Goal: Task Accomplishment & Management: Use online tool/utility

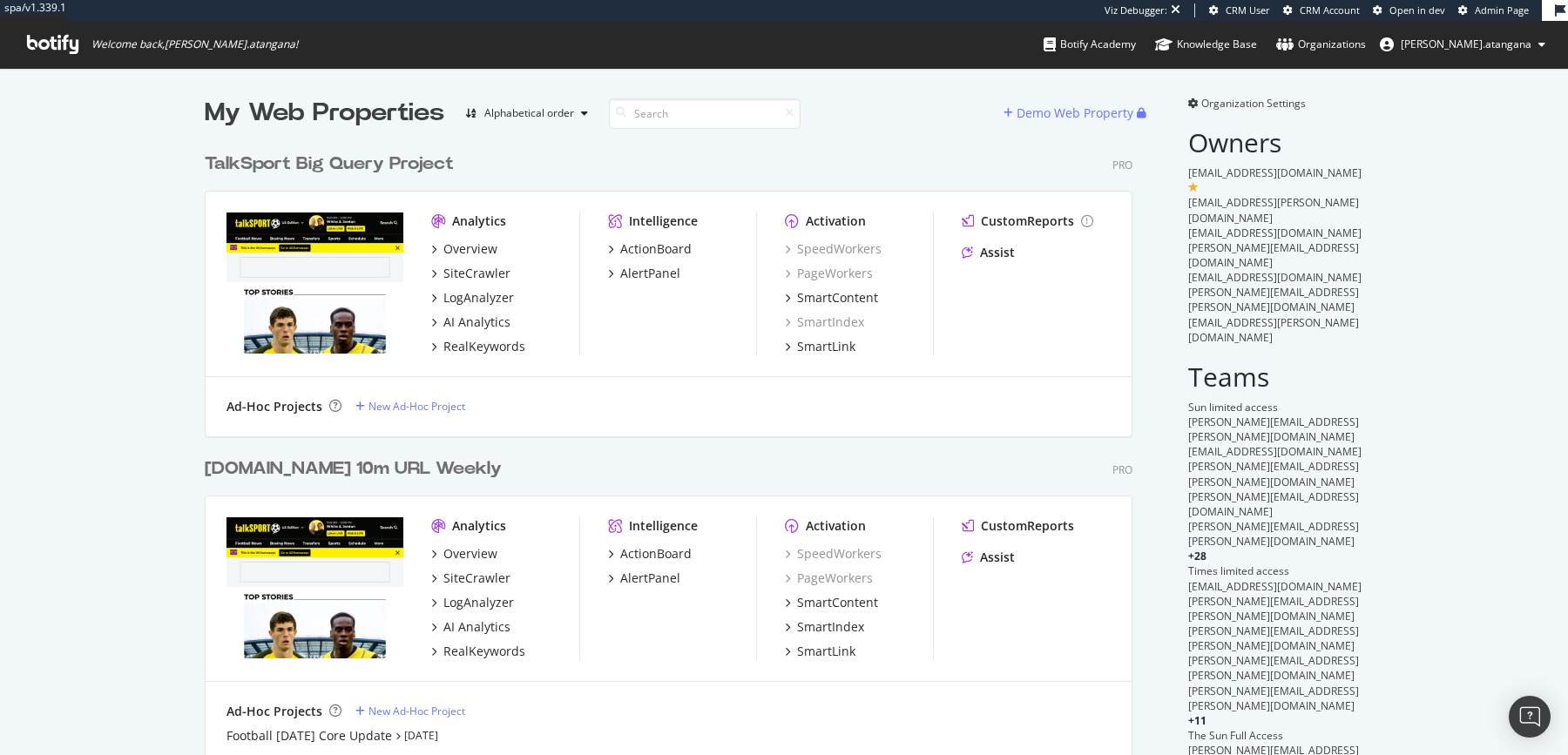
scroll to position [3145, 924]
click at [1257, 105] on span "Organization Settings" at bounding box center [1253, 103] width 105 height 15
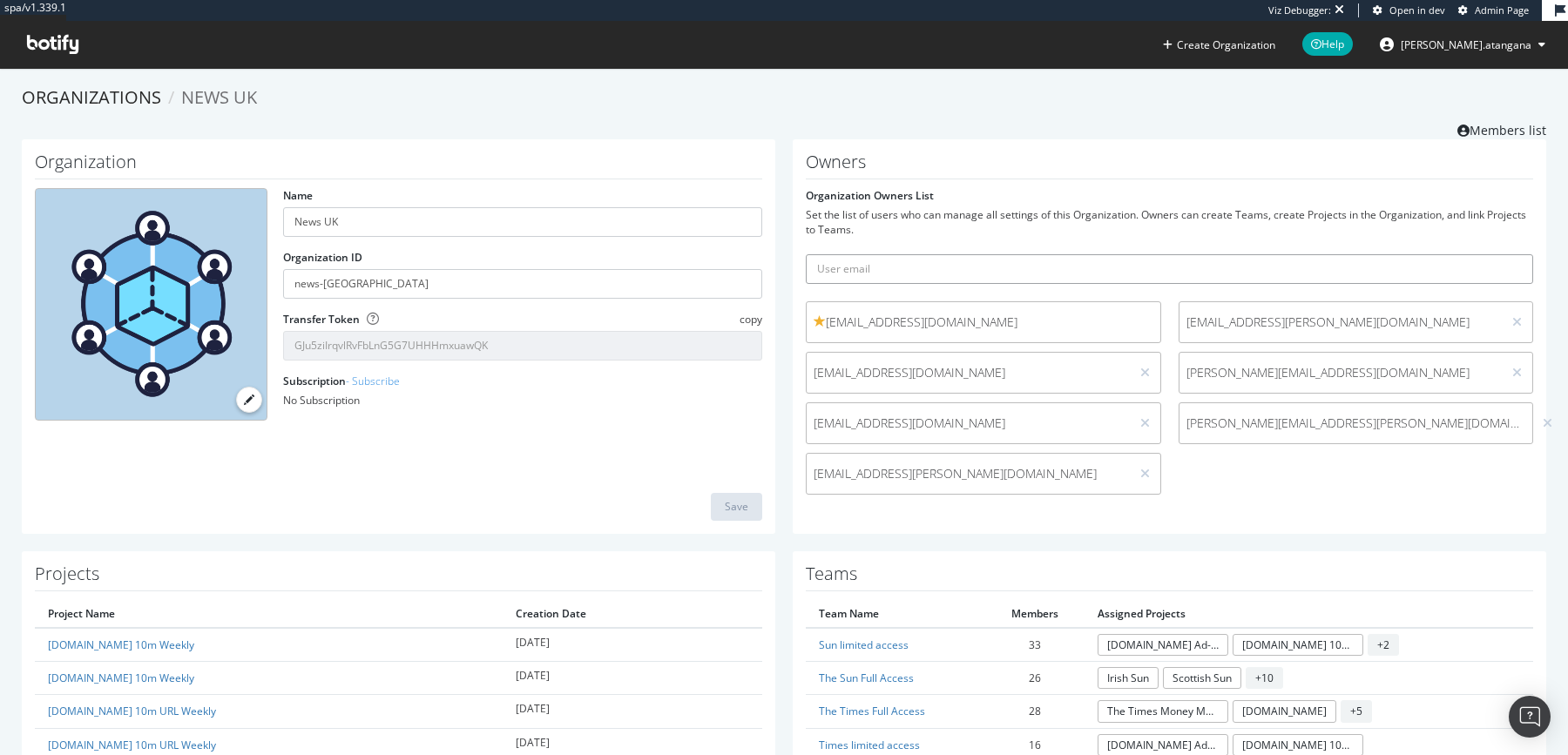
click at [930, 269] on input "text" at bounding box center [1169, 269] width 727 height 30
paste input "I wonder why I couldn't see the project - and team?"
type input "I wonder why I couldn't see the project - and team?"
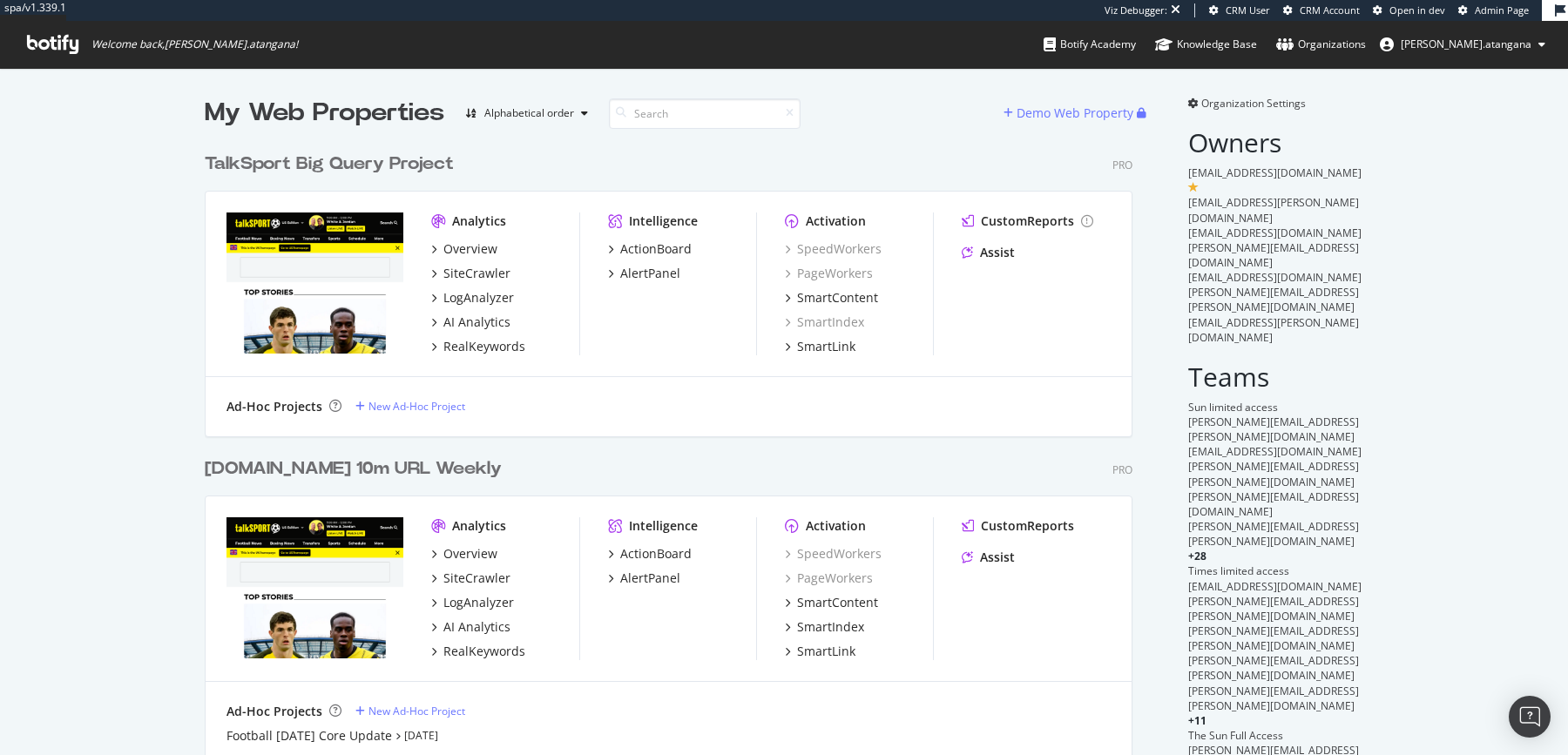
scroll to position [3145, 924]
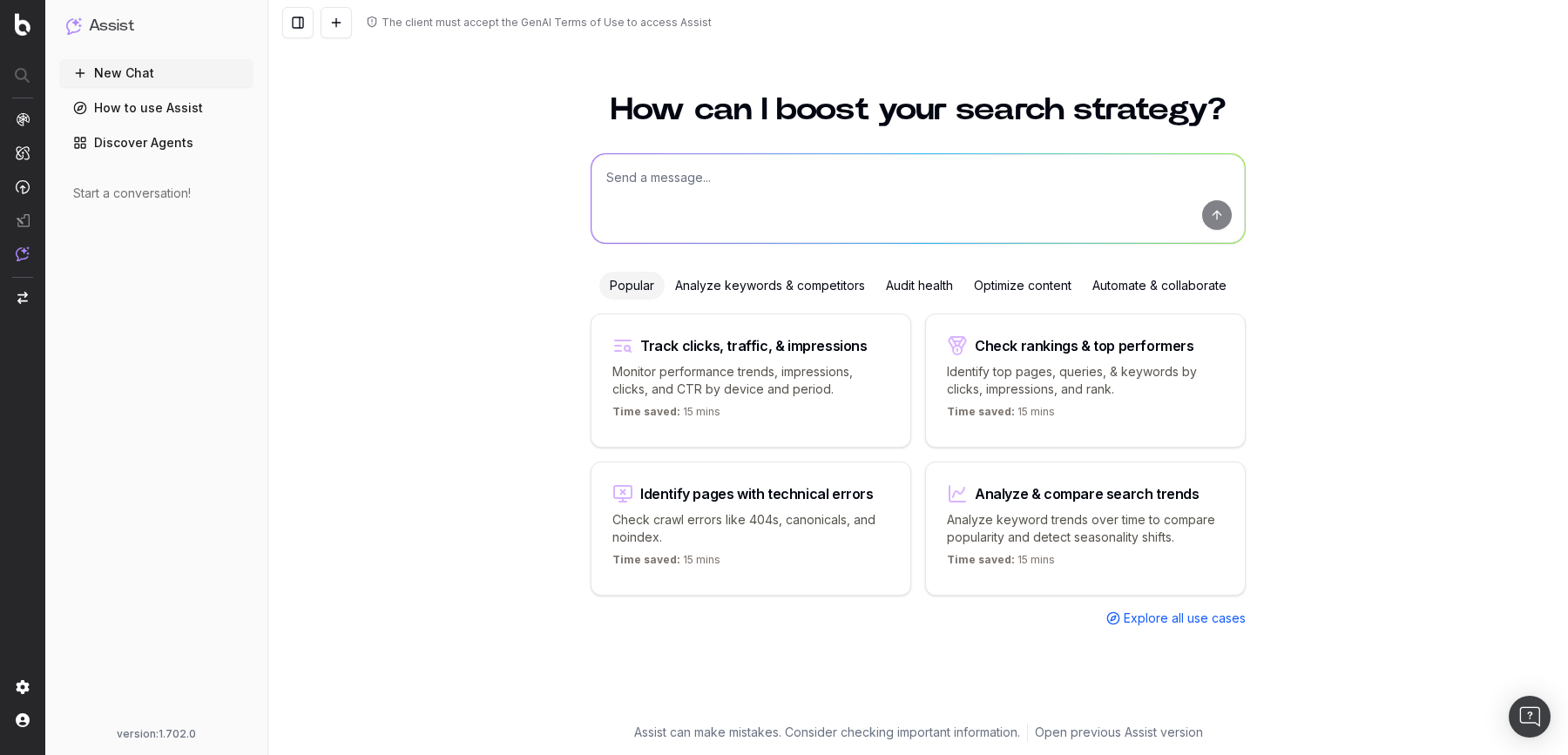
click at [739, 208] on textarea at bounding box center [918, 199] width 654 height 89
paste textarea "I wonder why I couldn't see the project - and team?"
type textarea "I wonder why I couldn't see the project - and team?"
click at [1217, 223] on button "submit" at bounding box center [1217, 215] width 30 height 30
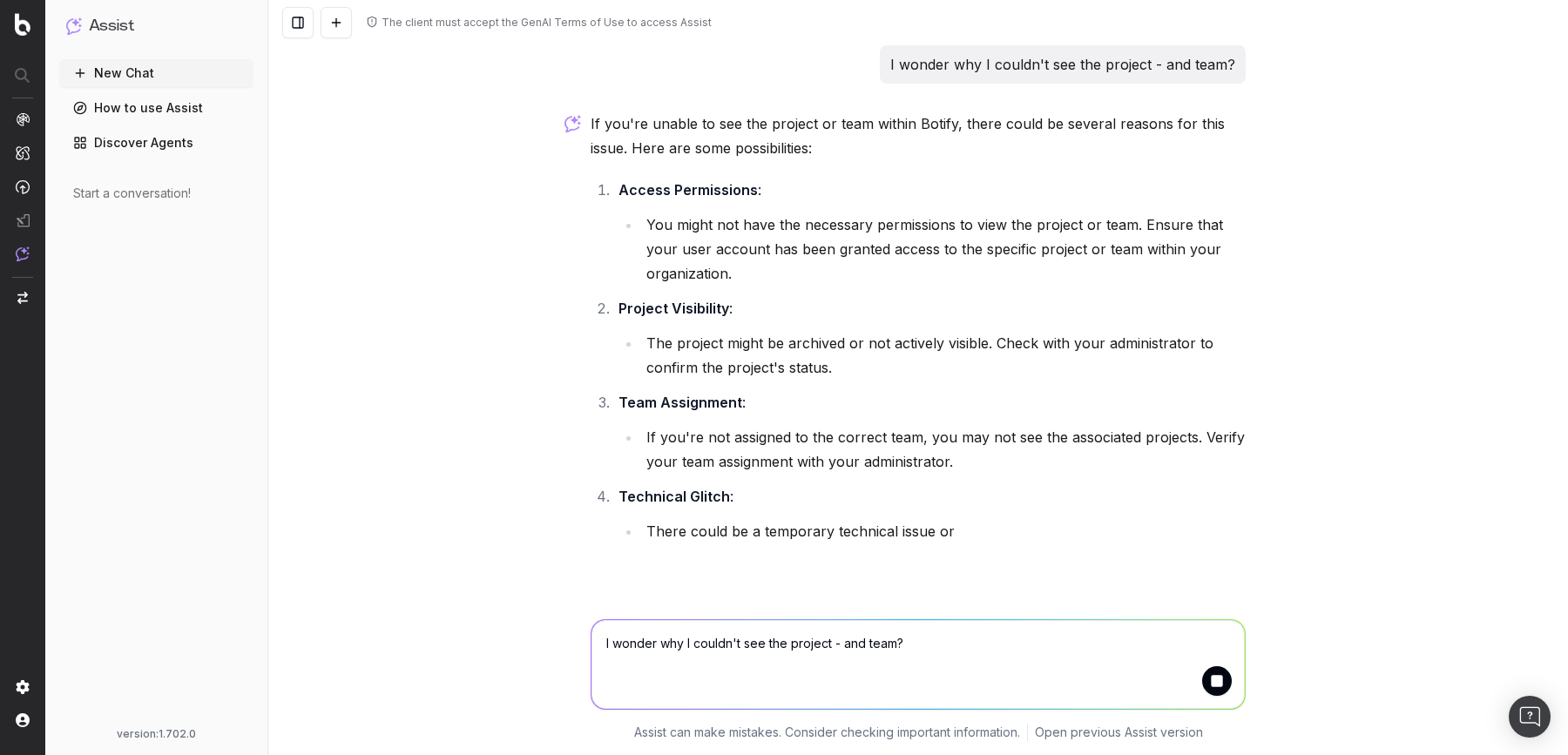
scroll to position [28, 0]
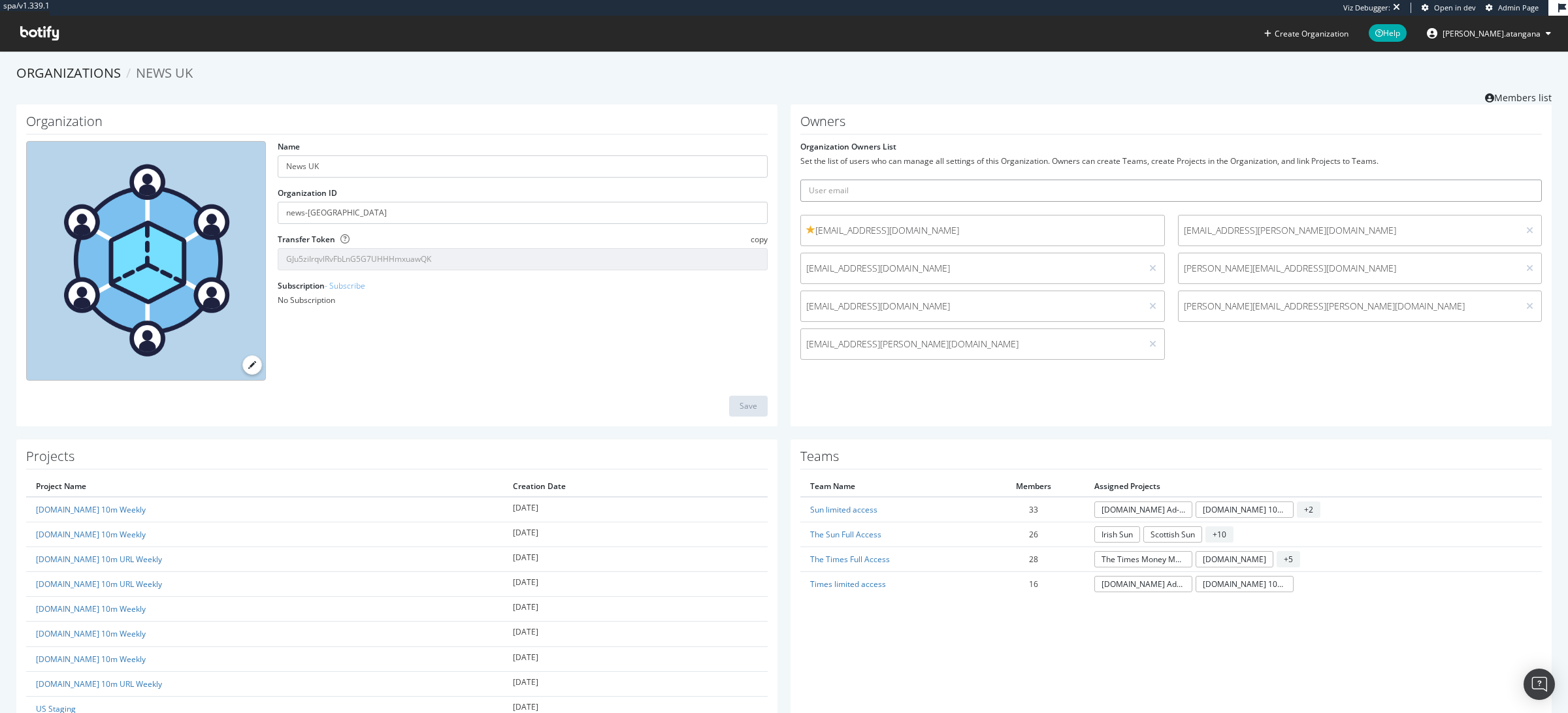
click at [897, 189] on input "text" at bounding box center [1171, 191] width 742 height 22
paste input "[PERSON_NAME][EMAIL_ADDRESS][PERSON_NAME][DOMAIN_NAME]"
type input "[PERSON_NAME][EMAIL_ADDRESS][PERSON_NAME][DOMAIN_NAME]"
click at [1528, 193] on icon "submit" at bounding box center [1532, 190] width 9 height 7
click at [1506, 100] on link "Members list" at bounding box center [1519, 96] width 67 height 16
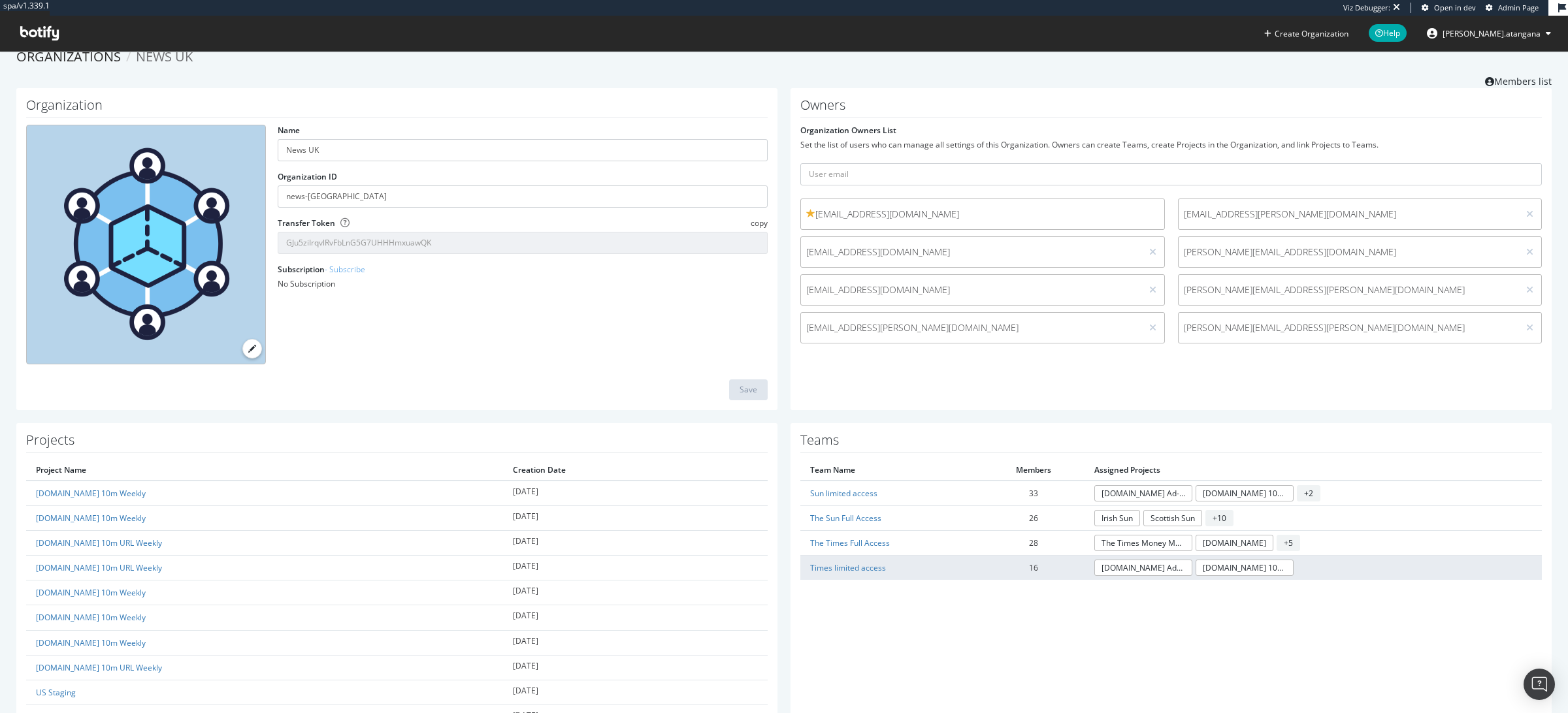
scroll to position [107, 0]
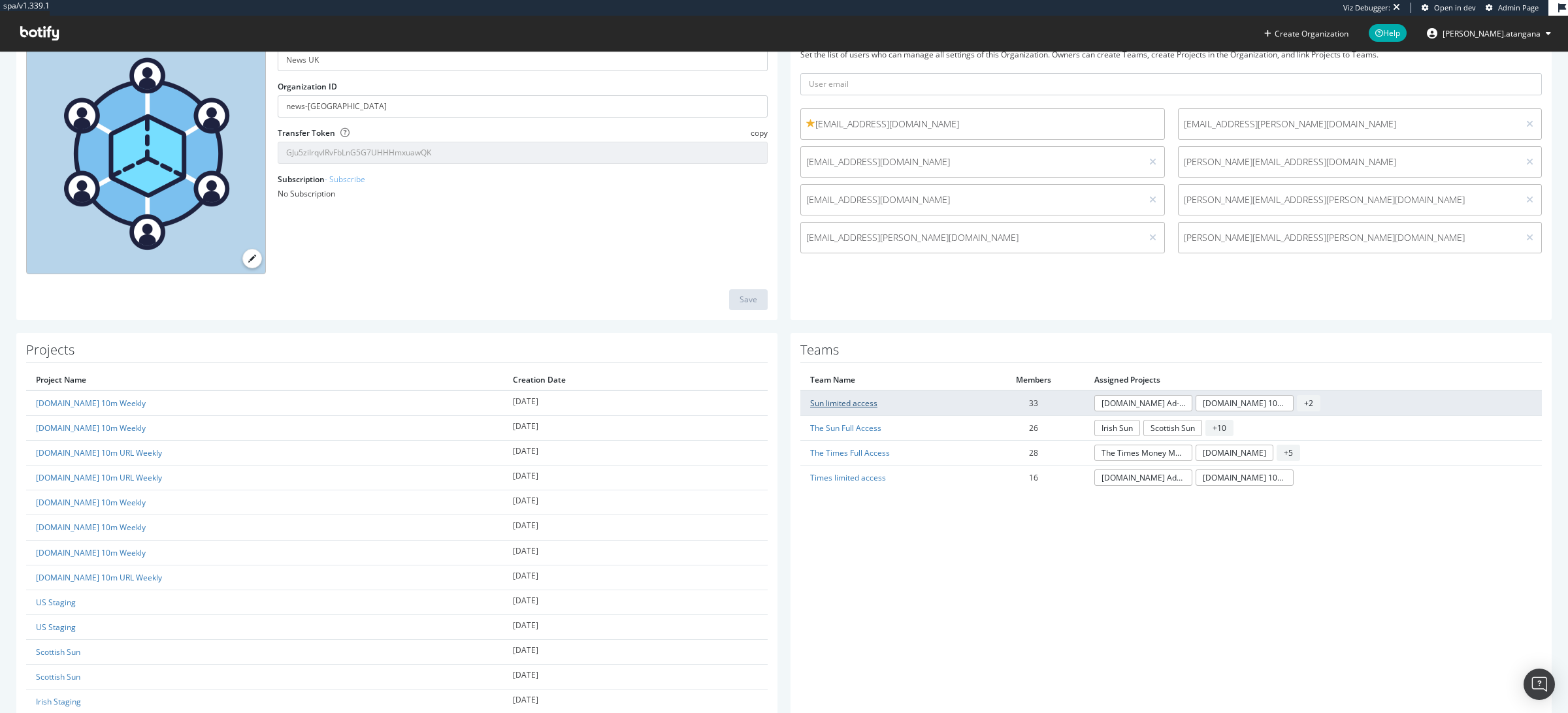
click at [816, 401] on link "Sun limited access" at bounding box center [844, 403] width 68 height 11
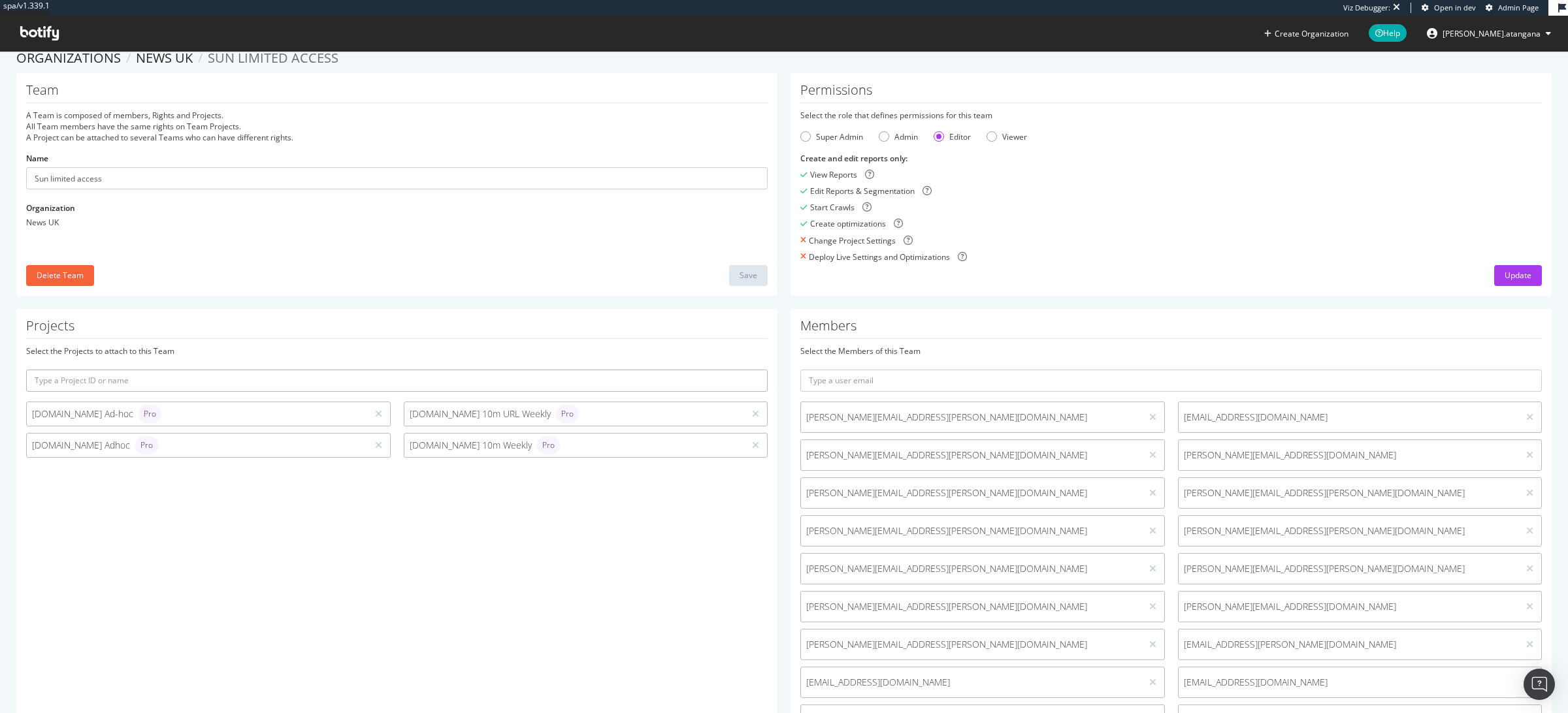
scroll to position [12, 0]
click at [831, 391] on input "text" at bounding box center [1171, 384] width 742 height 22
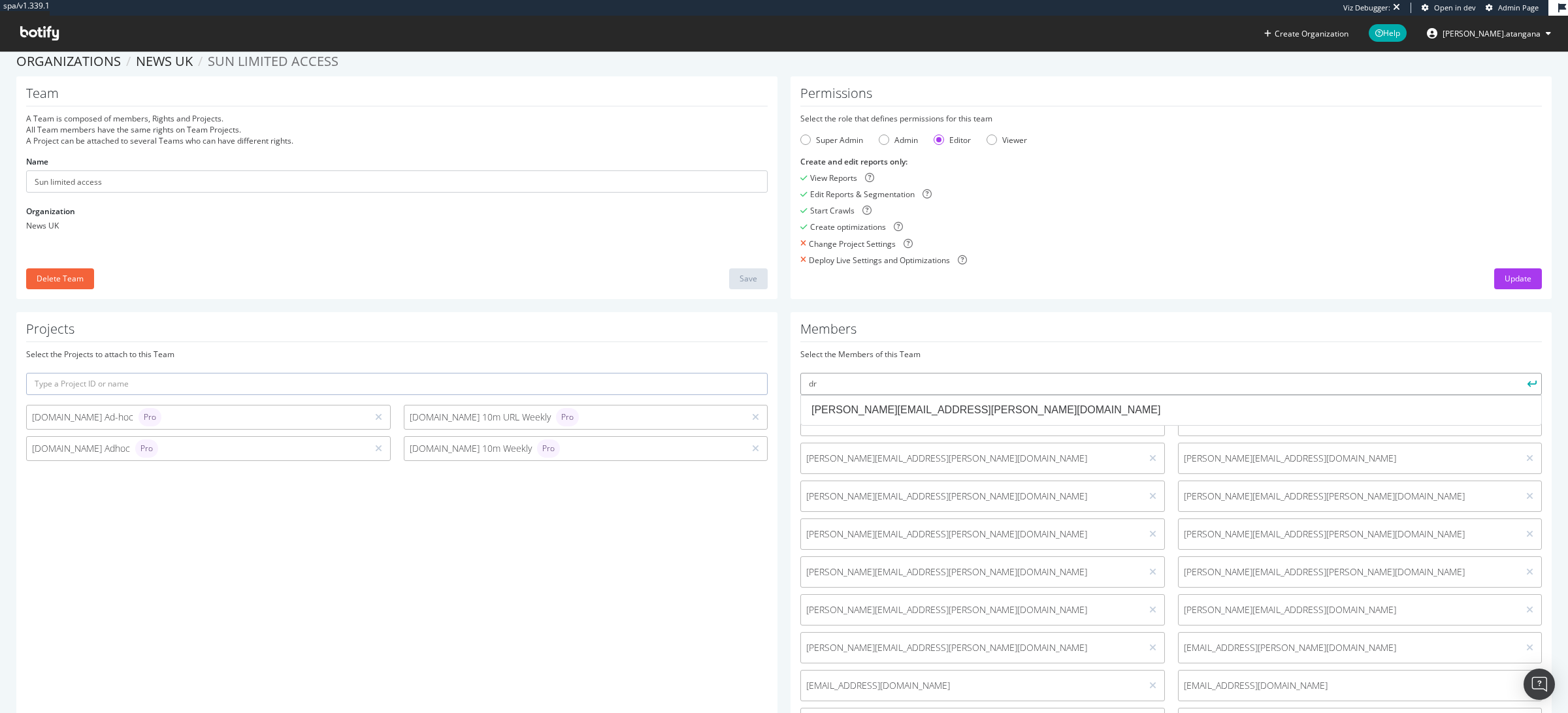
type input "dre"
click at [1003, 389] on input "dre" at bounding box center [1171, 384] width 742 height 22
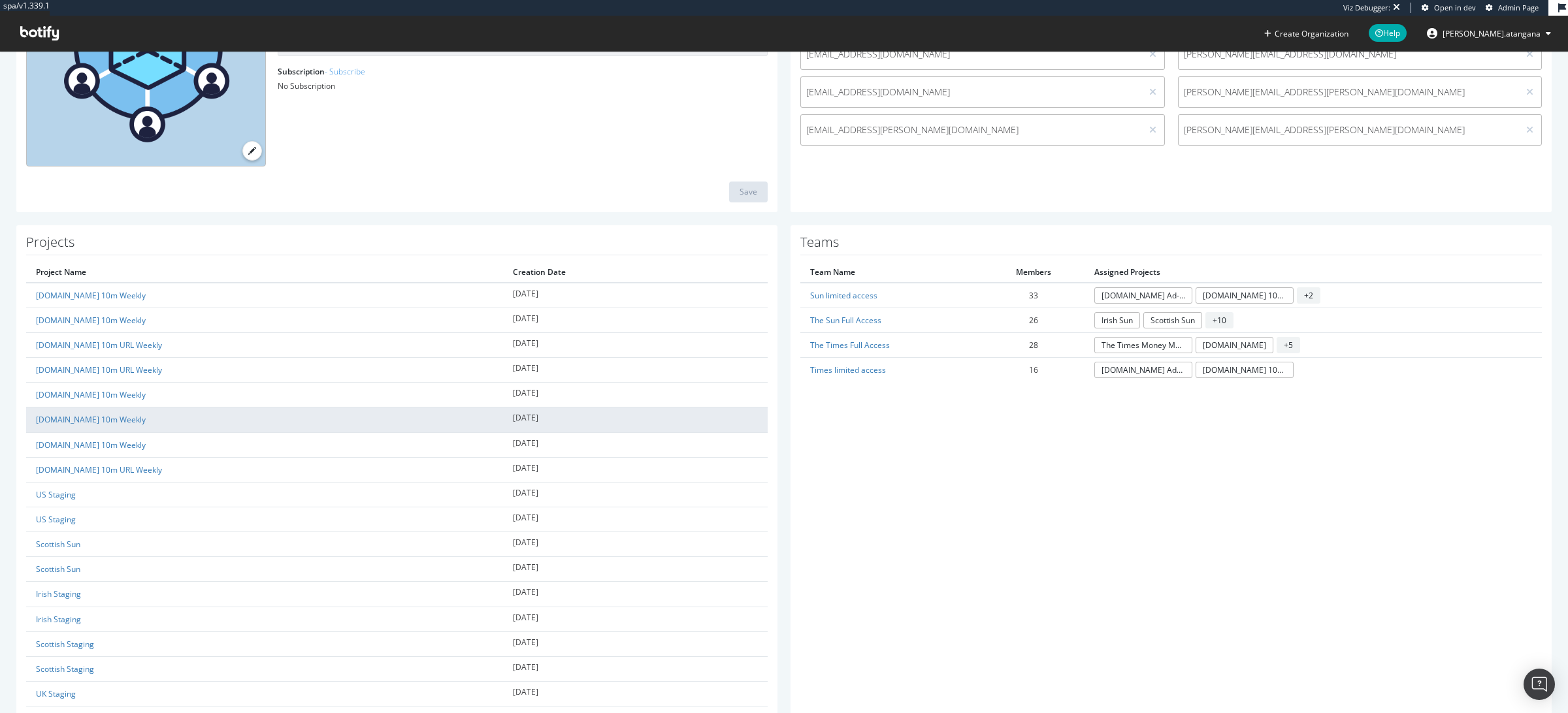
scroll to position [216, 0]
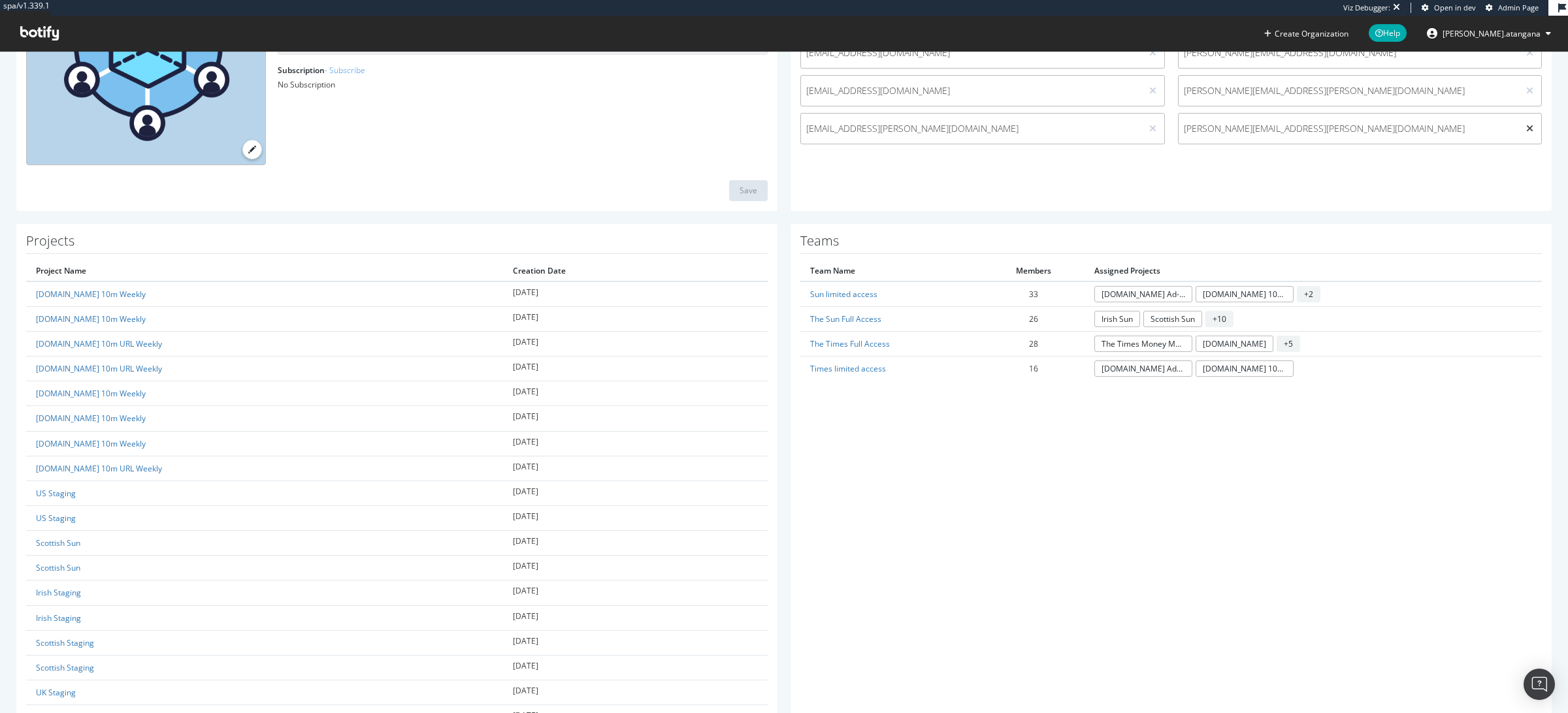
click at [1526, 125] on icon at bounding box center [1530, 128] width 7 height 9
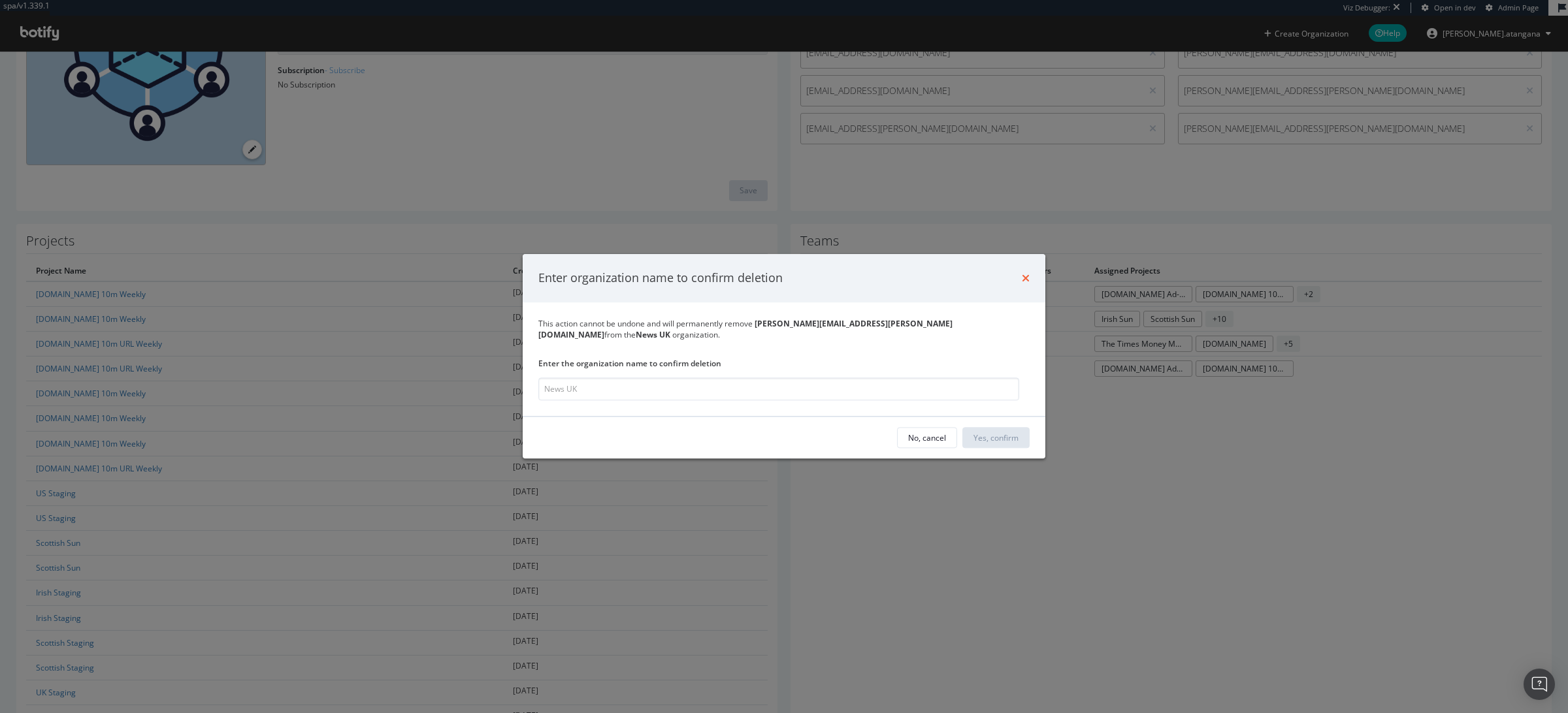
click at [1029, 282] on icon "times" at bounding box center [1025, 278] width 8 height 10
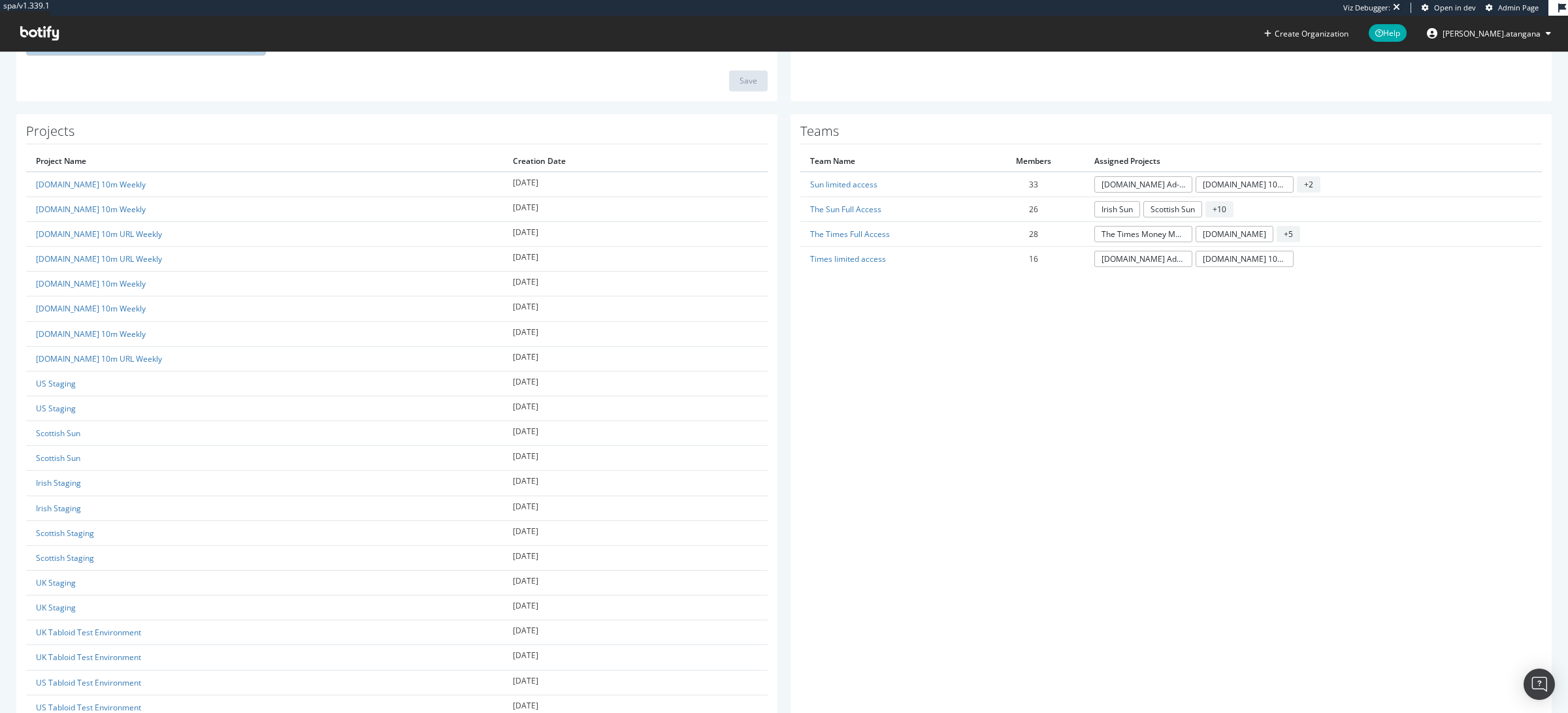
scroll to position [3309, 0]
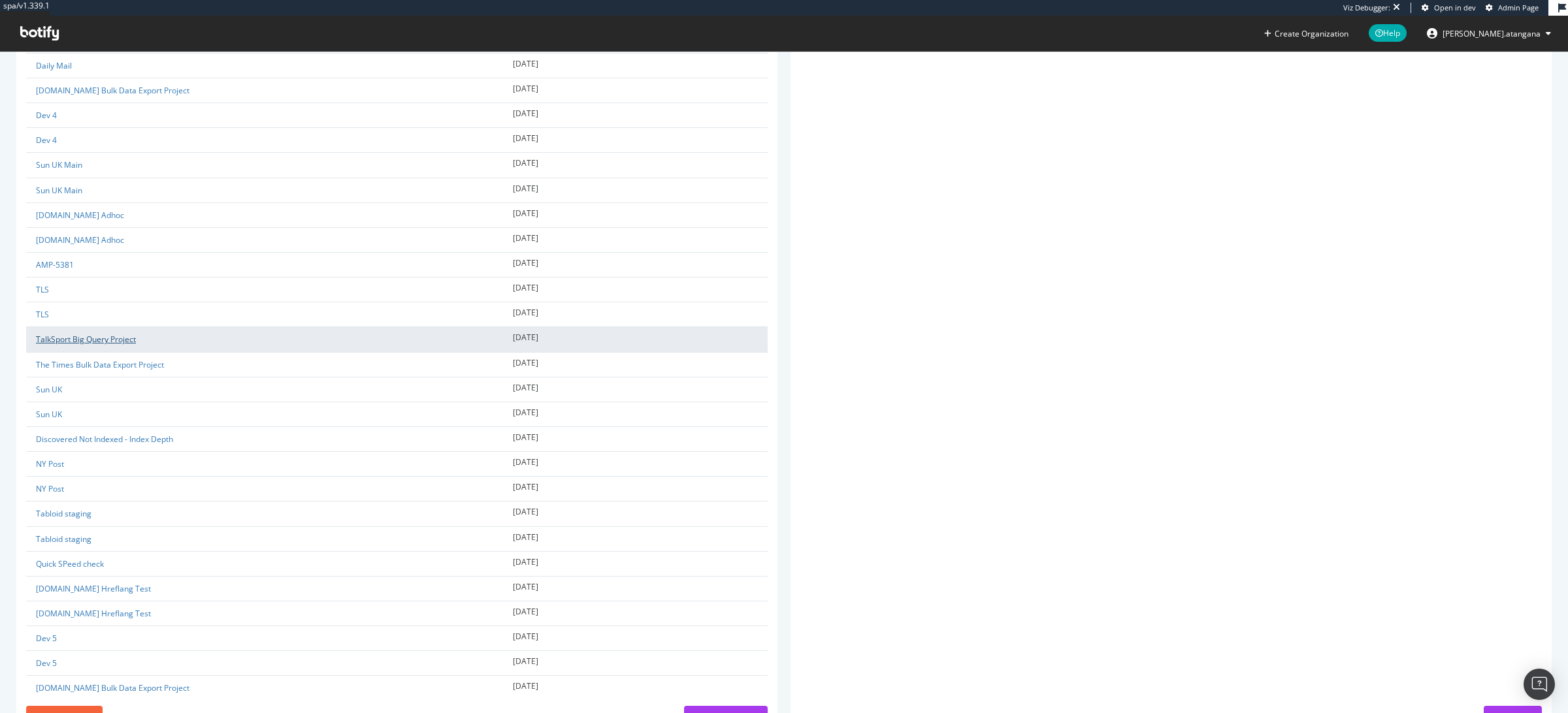
click at [63, 345] on link "TalkSport Big Query Project" at bounding box center [86, 339] width 100 height 11
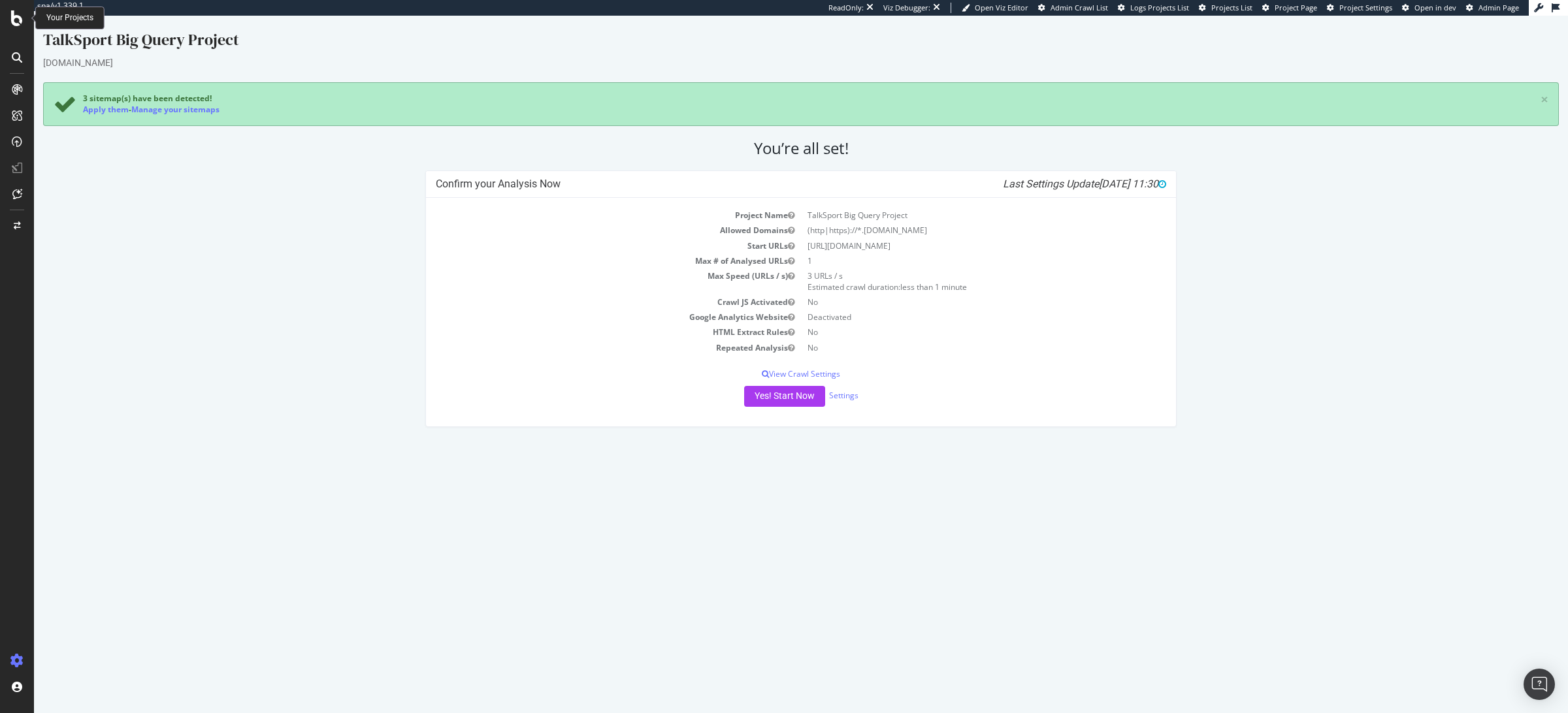
click at [19, 22] on icon at bounding box center [17, 18] width 12 height 16
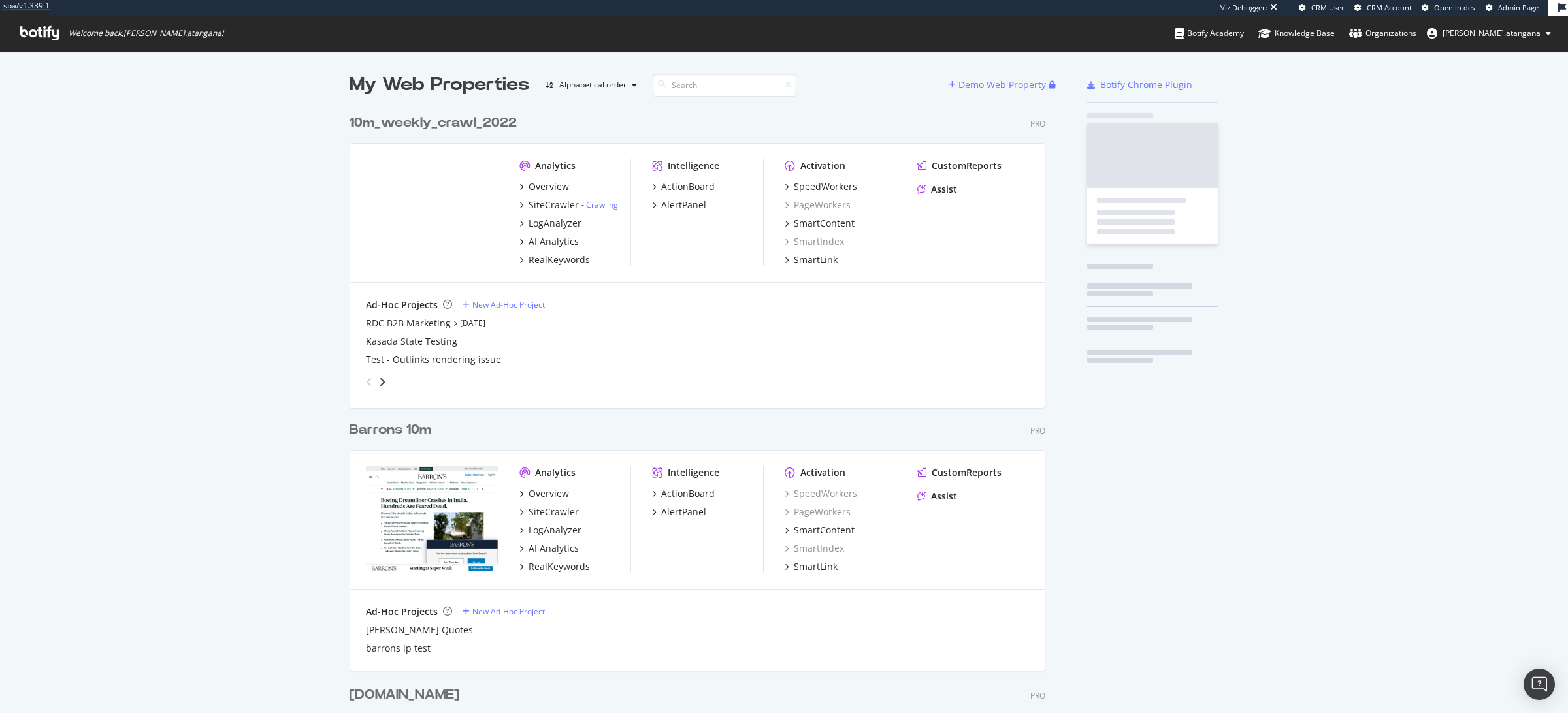
scroll to position [3759, 694]
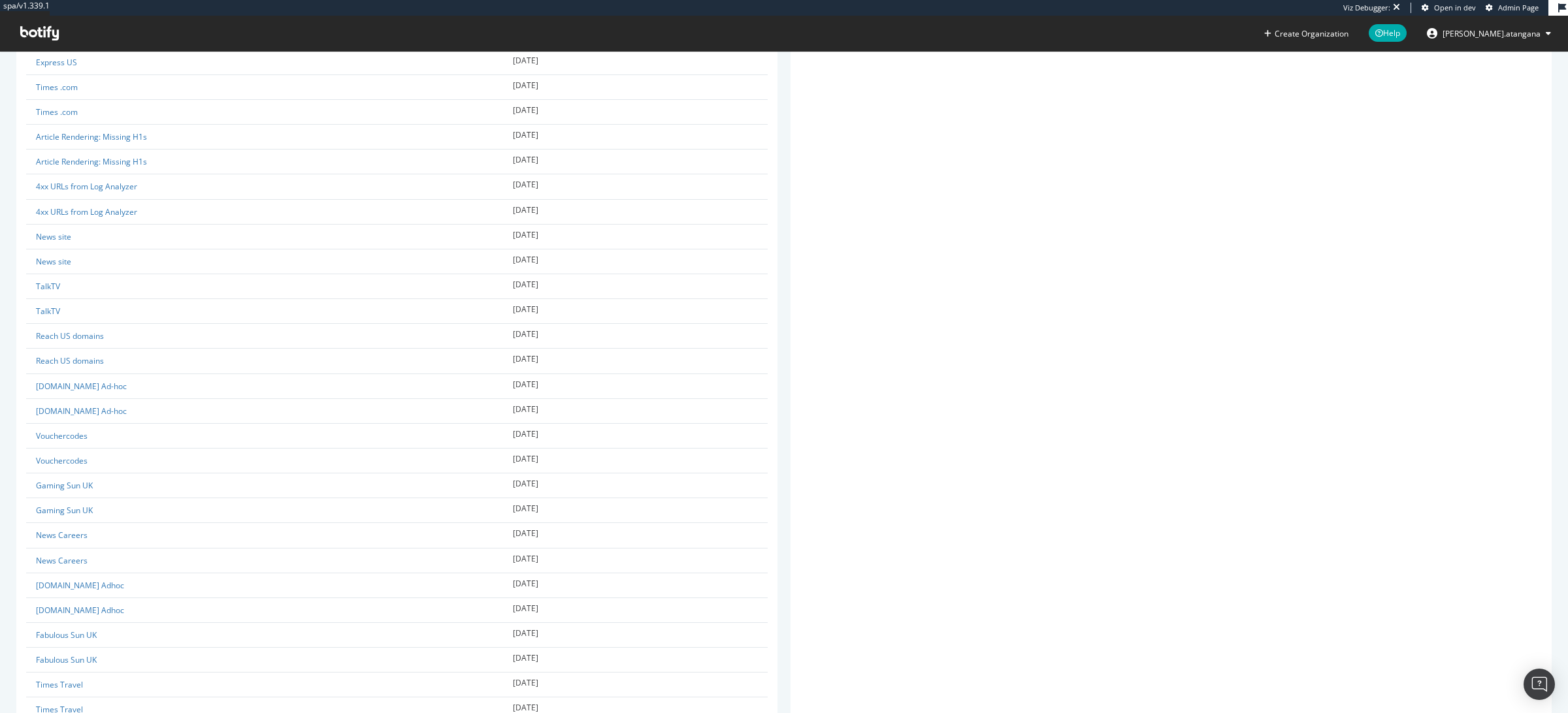
scroll to position [2059, 0]
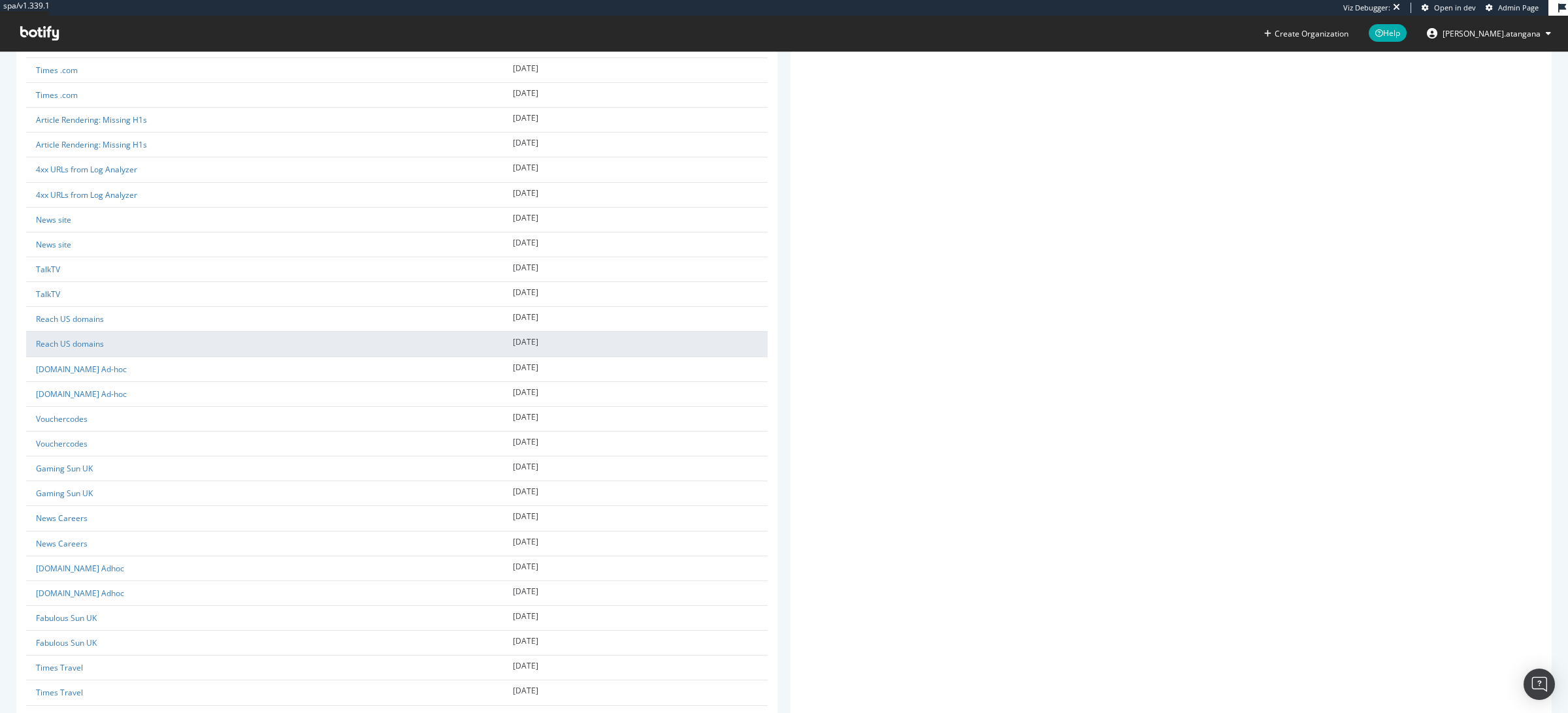
click at [710, 352] on td "2023-08-02" at bounding box center [635, 345] width 265 height 25
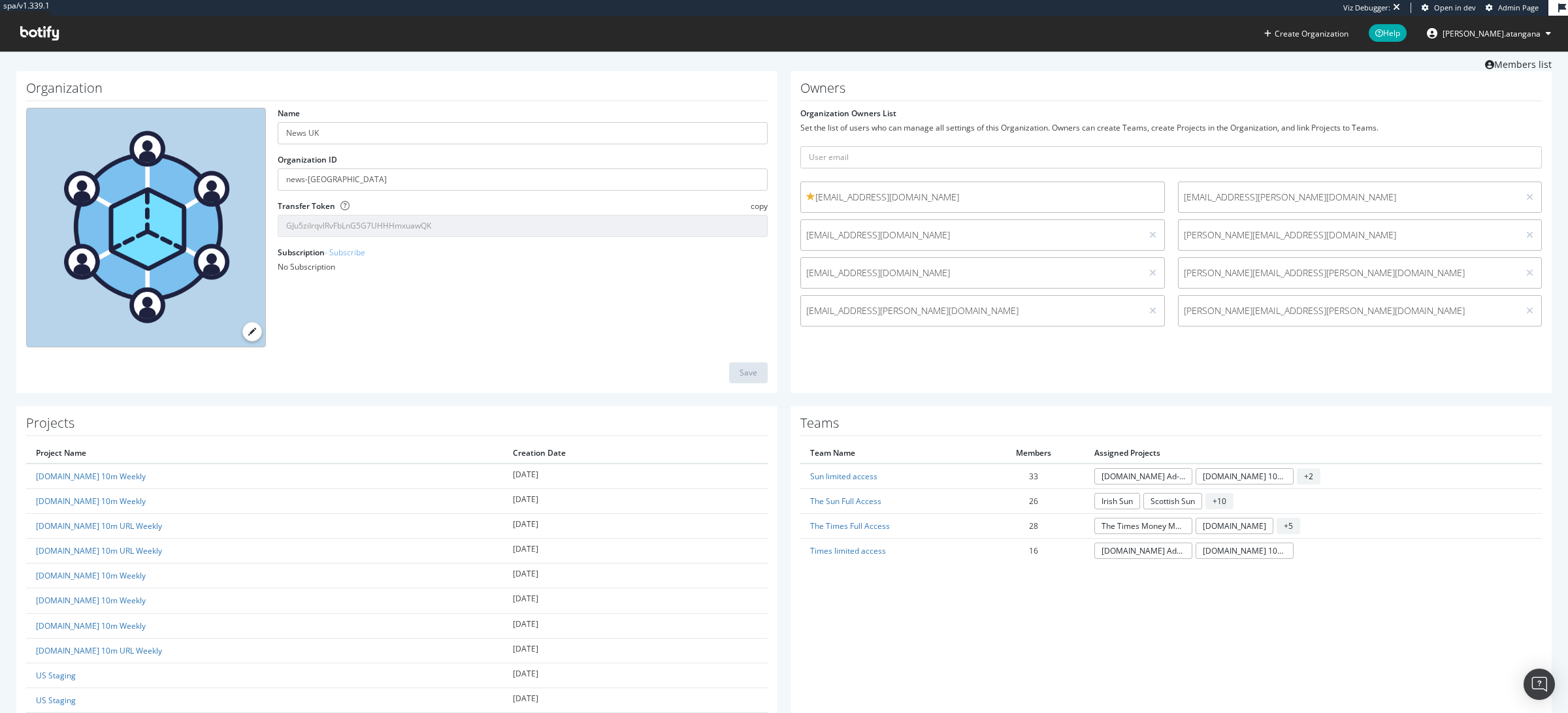
scroll to position [0, 0]
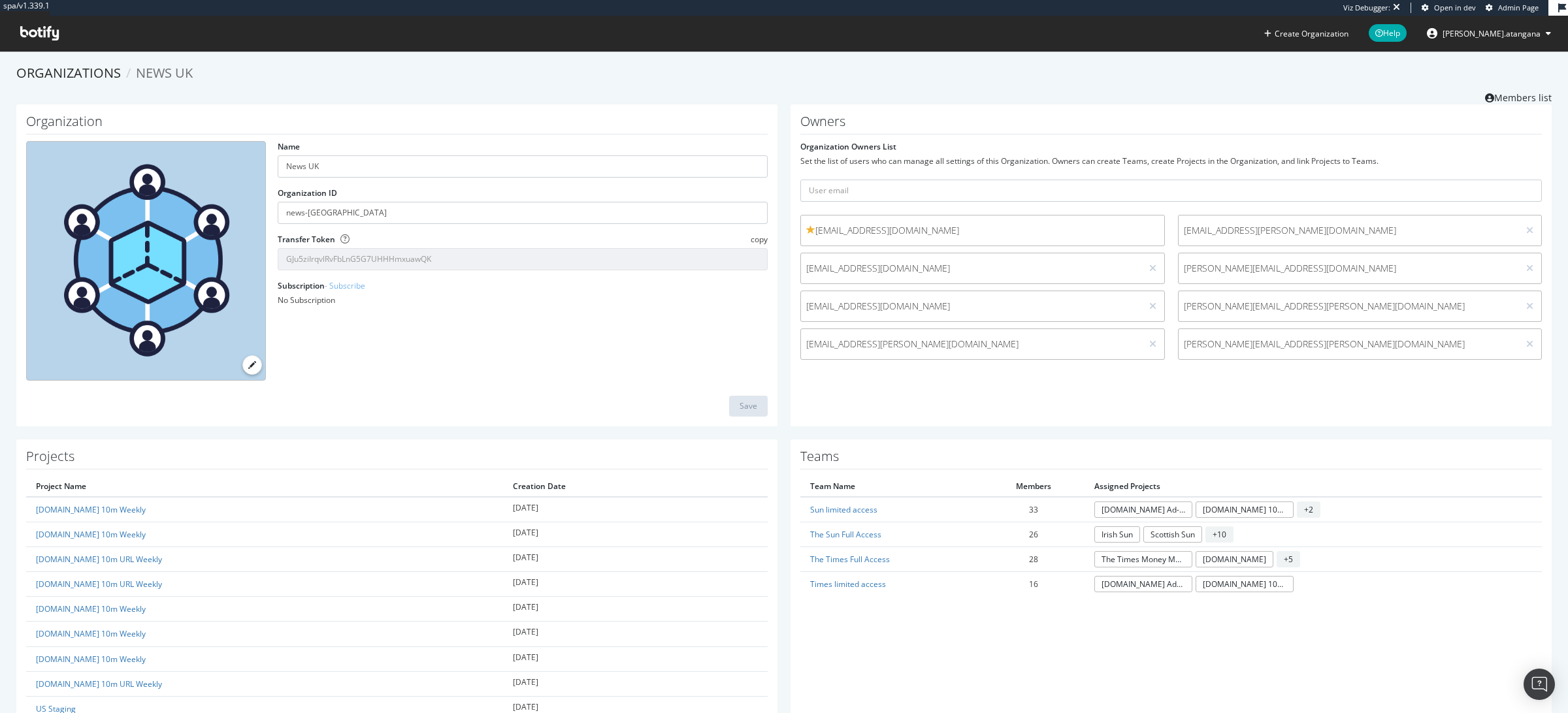
click at [823, 459] on h1 "Teams" at bounding box center [1171, 459] width 742 height 20
click at [848, 504] on link "Sun limited access" at bounding box center [844, 510] width 68 height 11
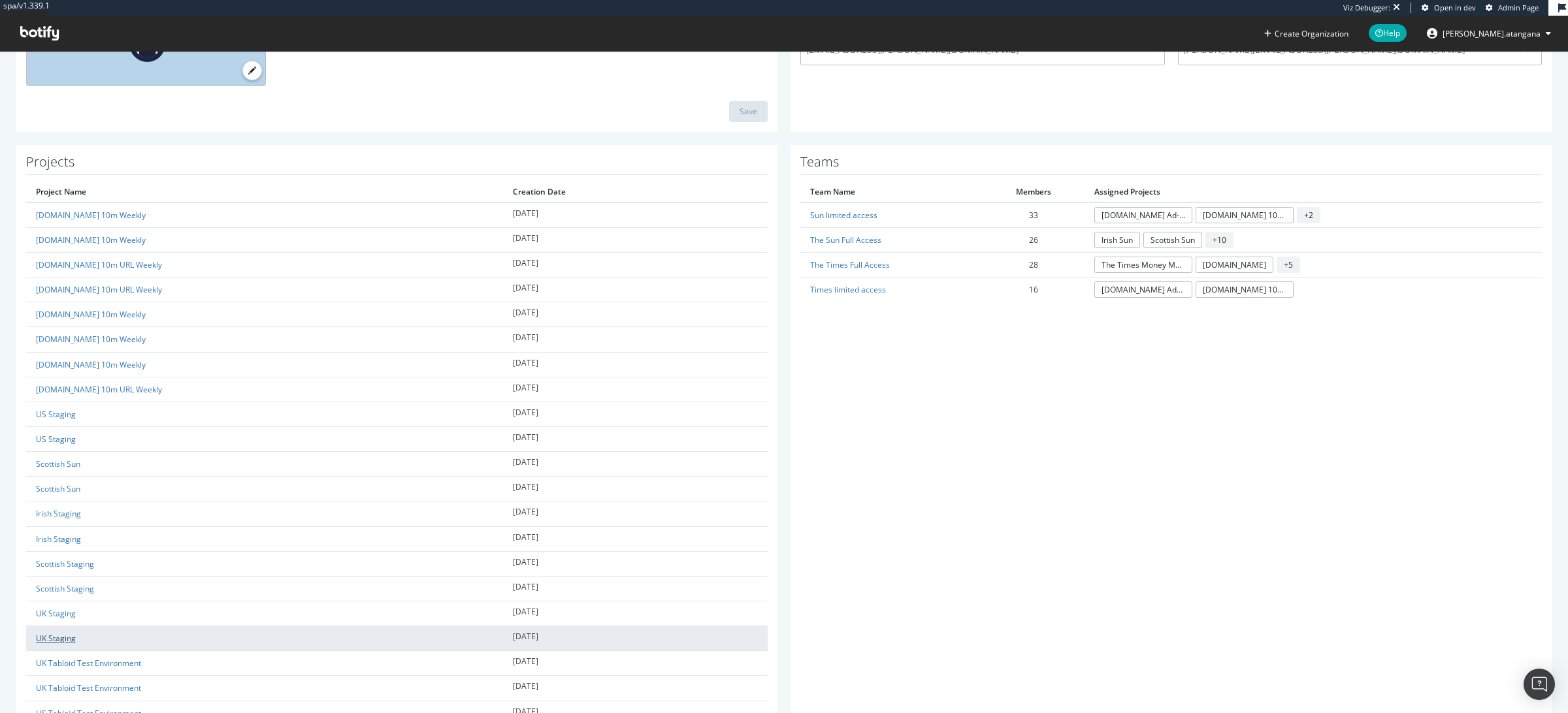
scroll to position [454, 0]
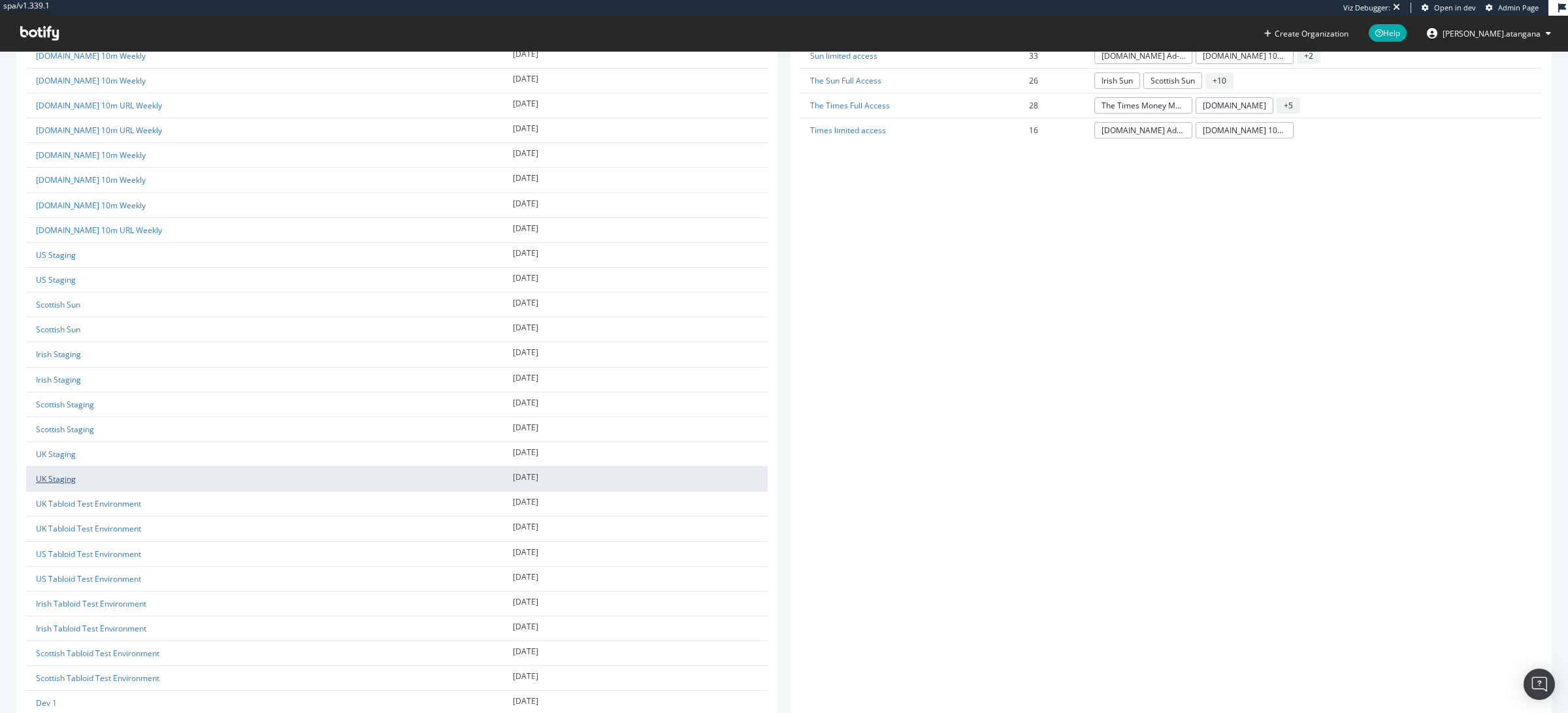
click at [59, 478] on link "UK Staging" at bounding box center [56, 479] width 40 height 11
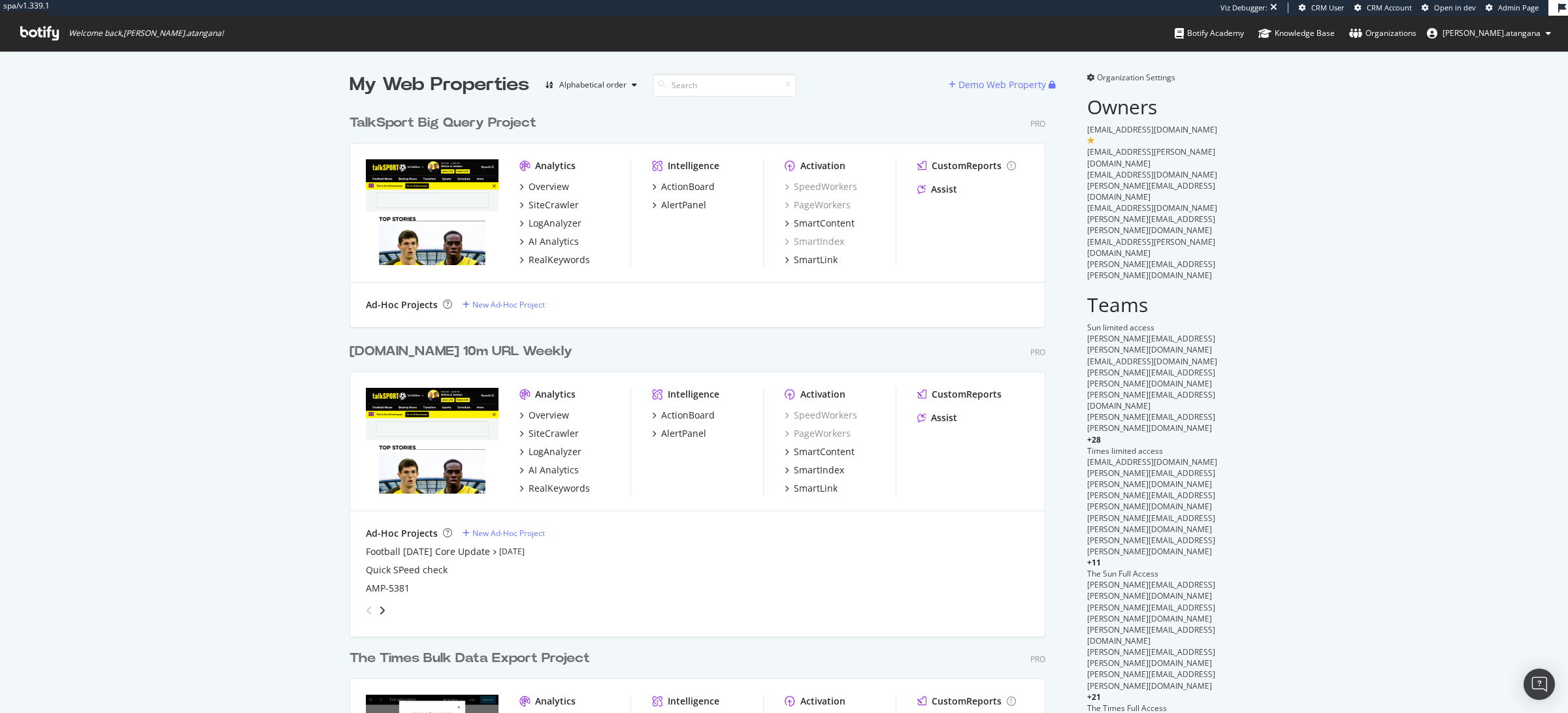
scroll to position [2358, 694]
click at [1131, 79] on span "Organization Settings" at bounding box center [1136, 77] width 79 height 11
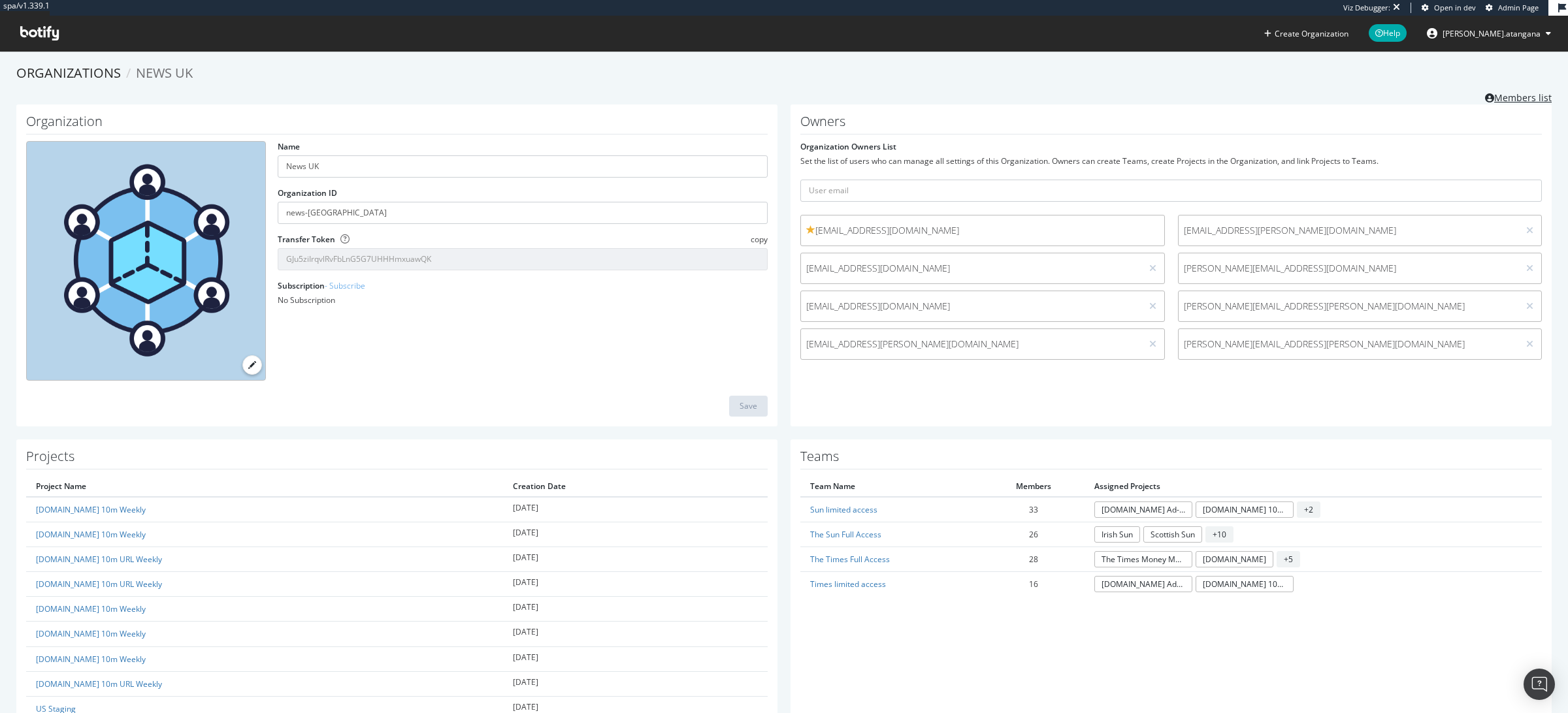
click at [1499, 93] on link "Members list" at bounding box center [1519, 96] width 67 height 16
click at [1452, 380] on div "Owners Organization Owners List Set the list of users who can manage all settin…" at bounding box center [1171, 265] width 761 height 322
click at [1526, 348] on icon at bounding box center [1530, 344] width 7 height 9
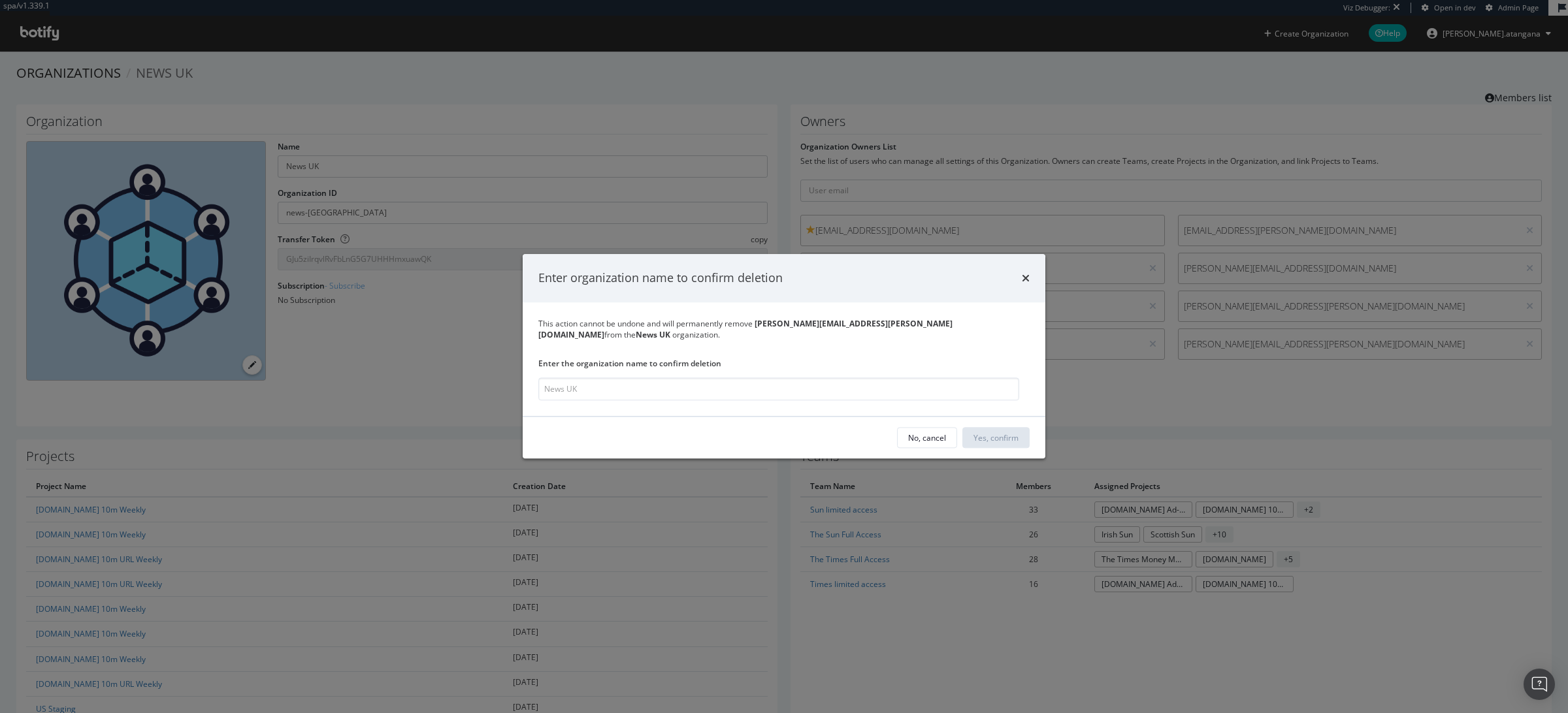
click at [664, 371] on div "Enter the organization name to confirm deletion" at bounding box center [779, 379] width 481 height 42
click at [662, 378] on input "modal" at bounding box center [779, 389] width 481 height 23
click at [564, 385] on input "Newws UK" at bounding box center [779, 389] width 481 height 23
type input "News UK"
click at [984, 432] on div "Yes, confirm" at bounding box center [997, 438] width 45 height 11
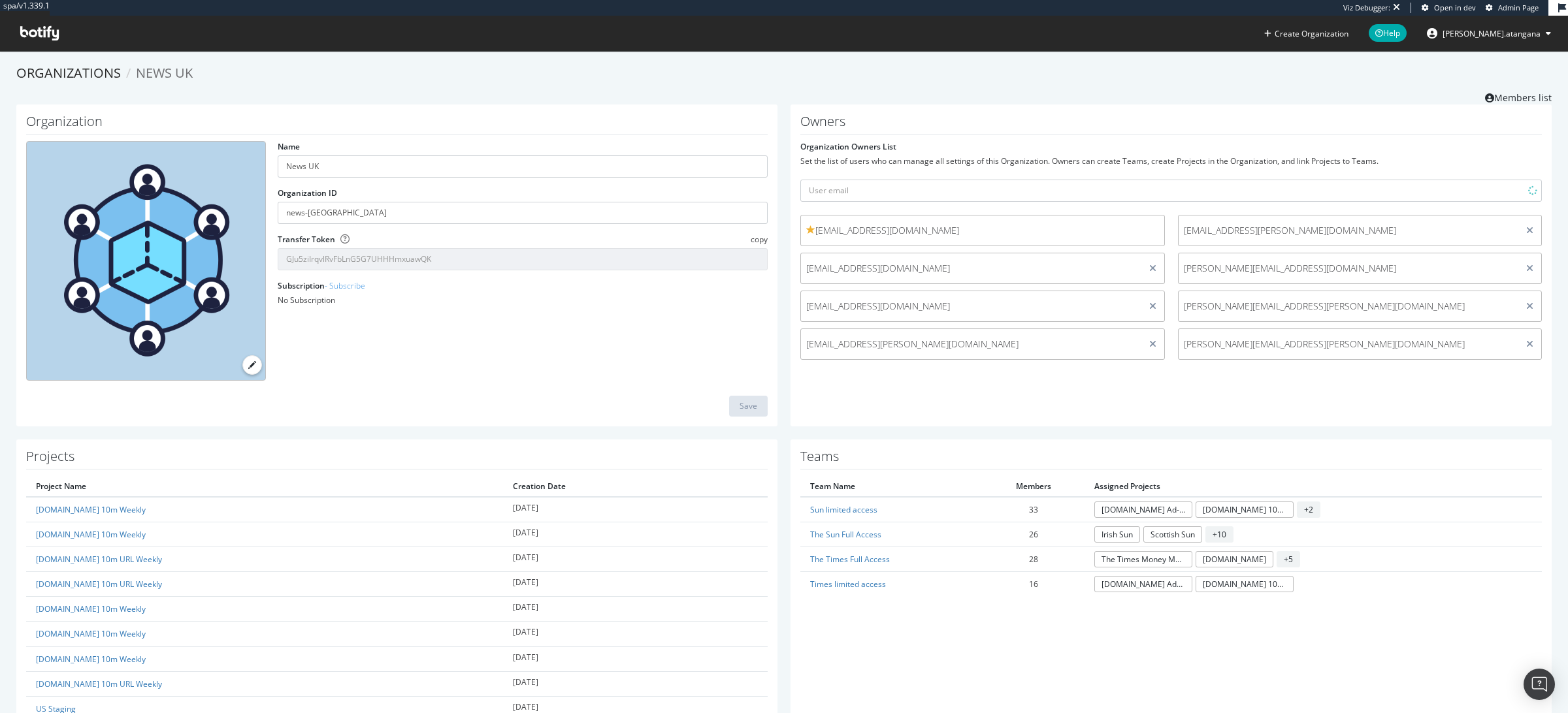
click at [1469, 386] on div "Owners Organization Owners List Set the list of users who can manage all settin…" at bounding box center [1171, 265] width 761 height 322
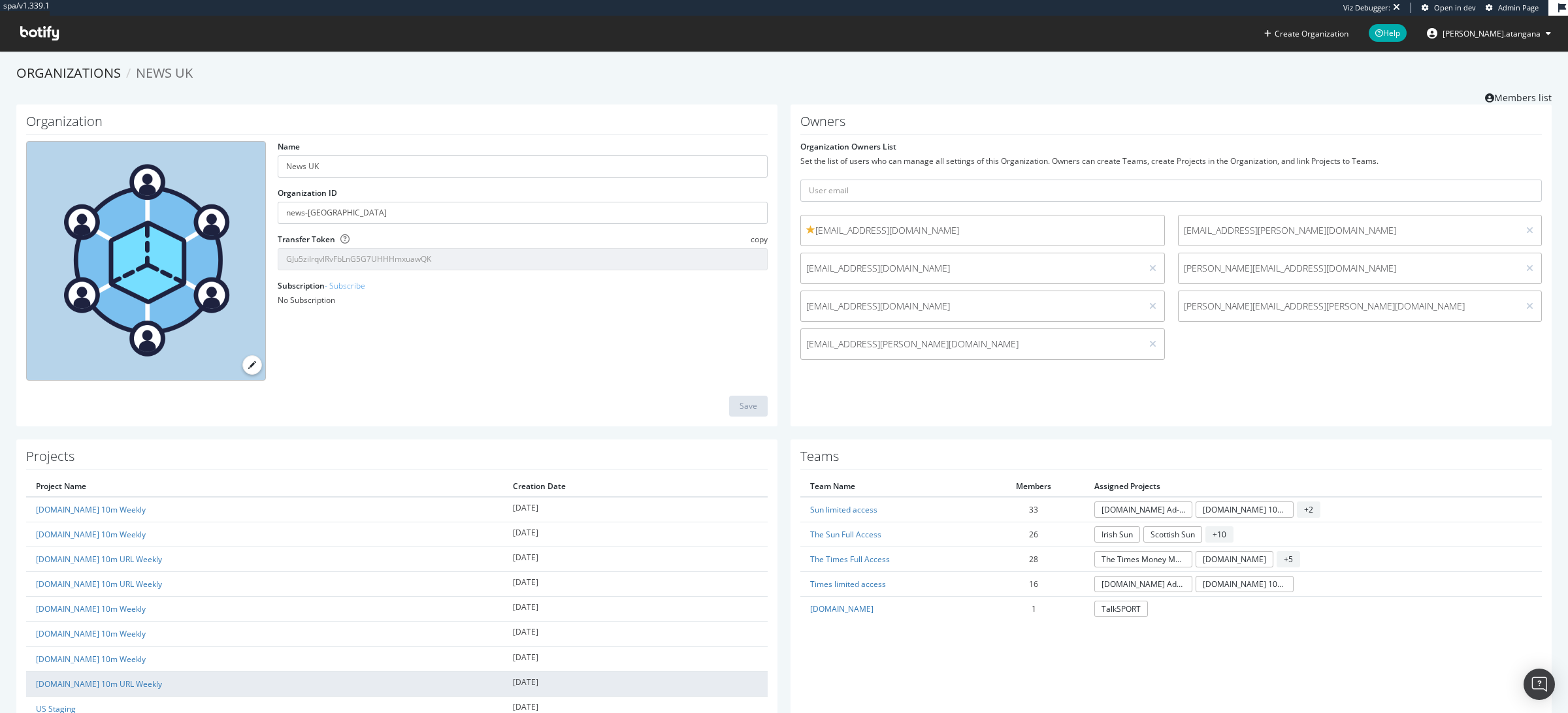
scroll to position [295, 0]
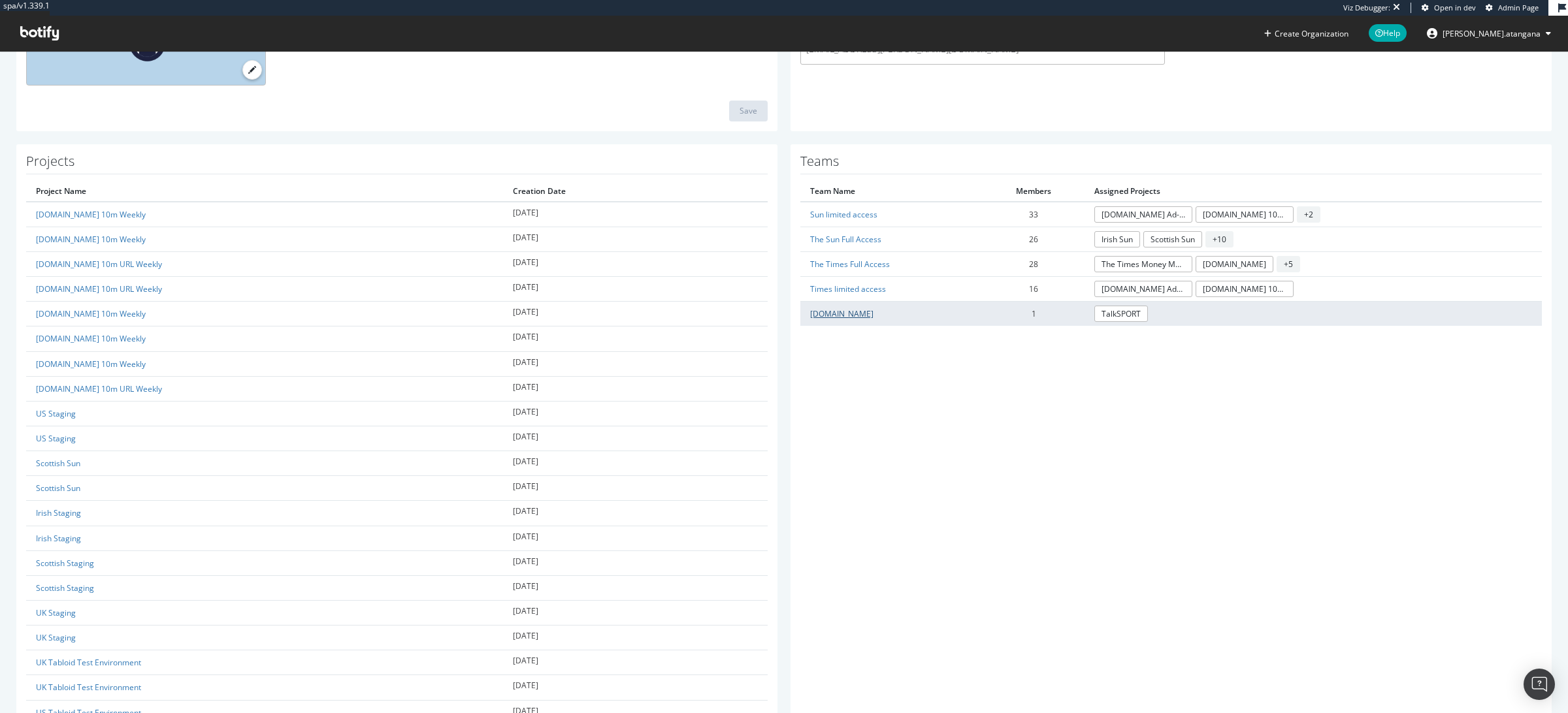
click at [831, 312] on link "[DOMAIN_NAME]" at bounding box center [841, 314] width 63 height 11
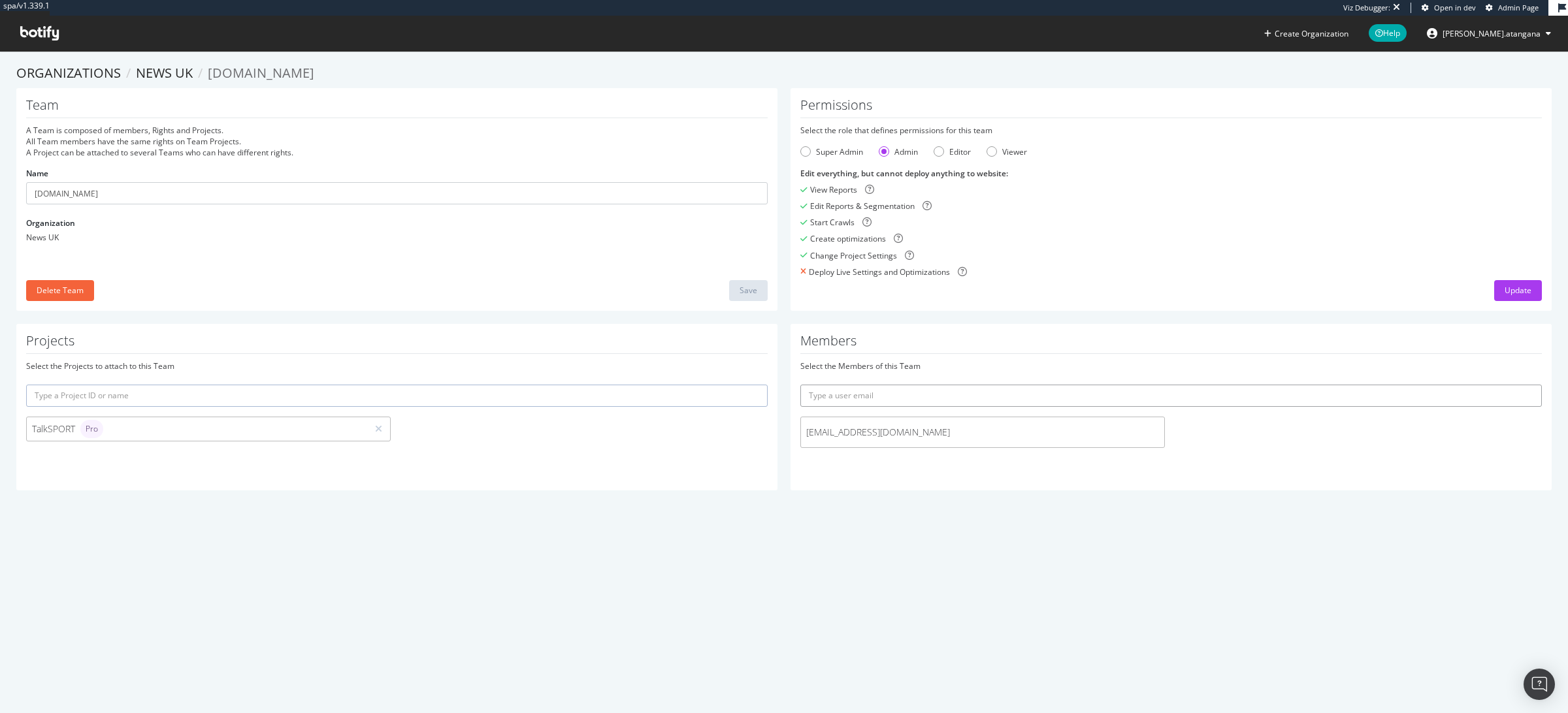
click at [842, 399] on input "text" at bounding box center [1171, 396] width 742 height 22
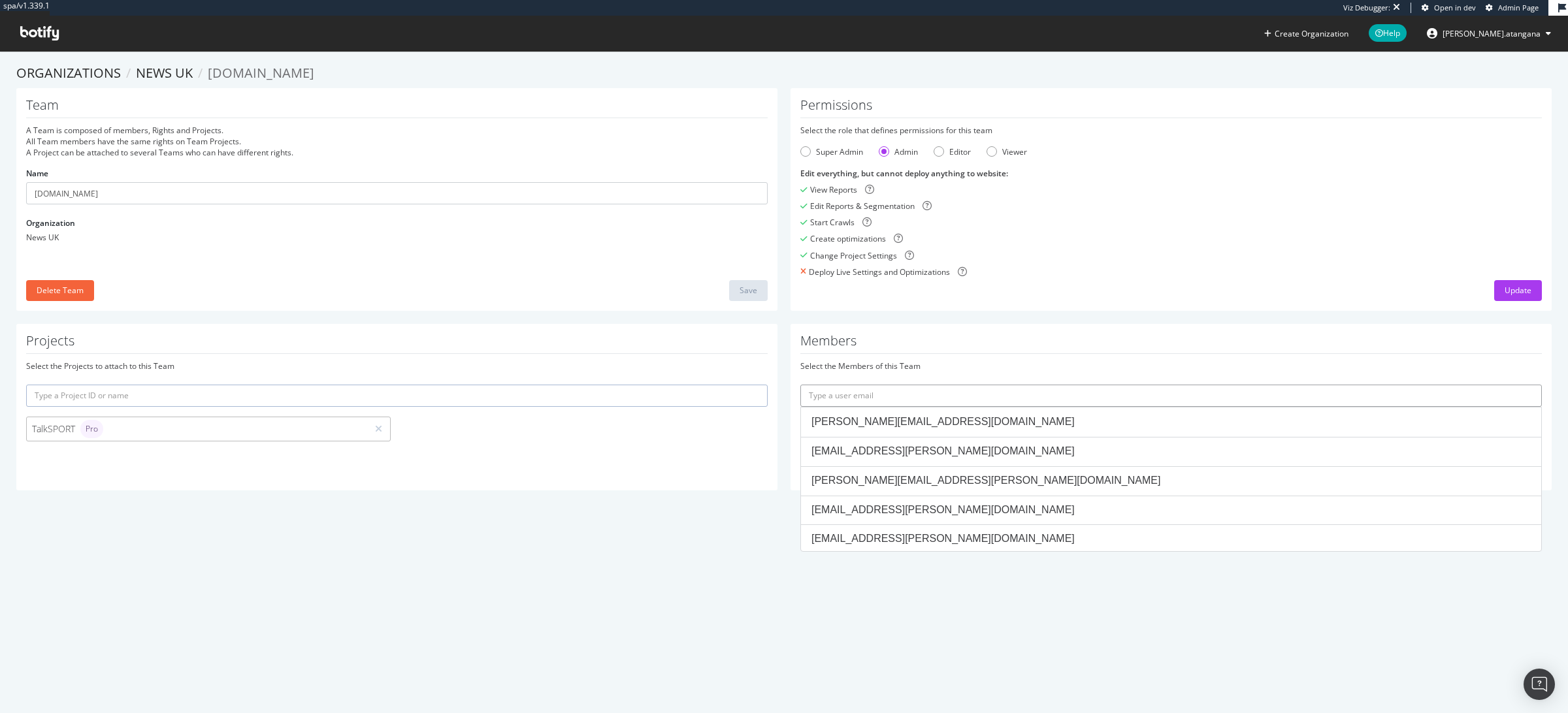
paste input "[PERSON_NAME]"
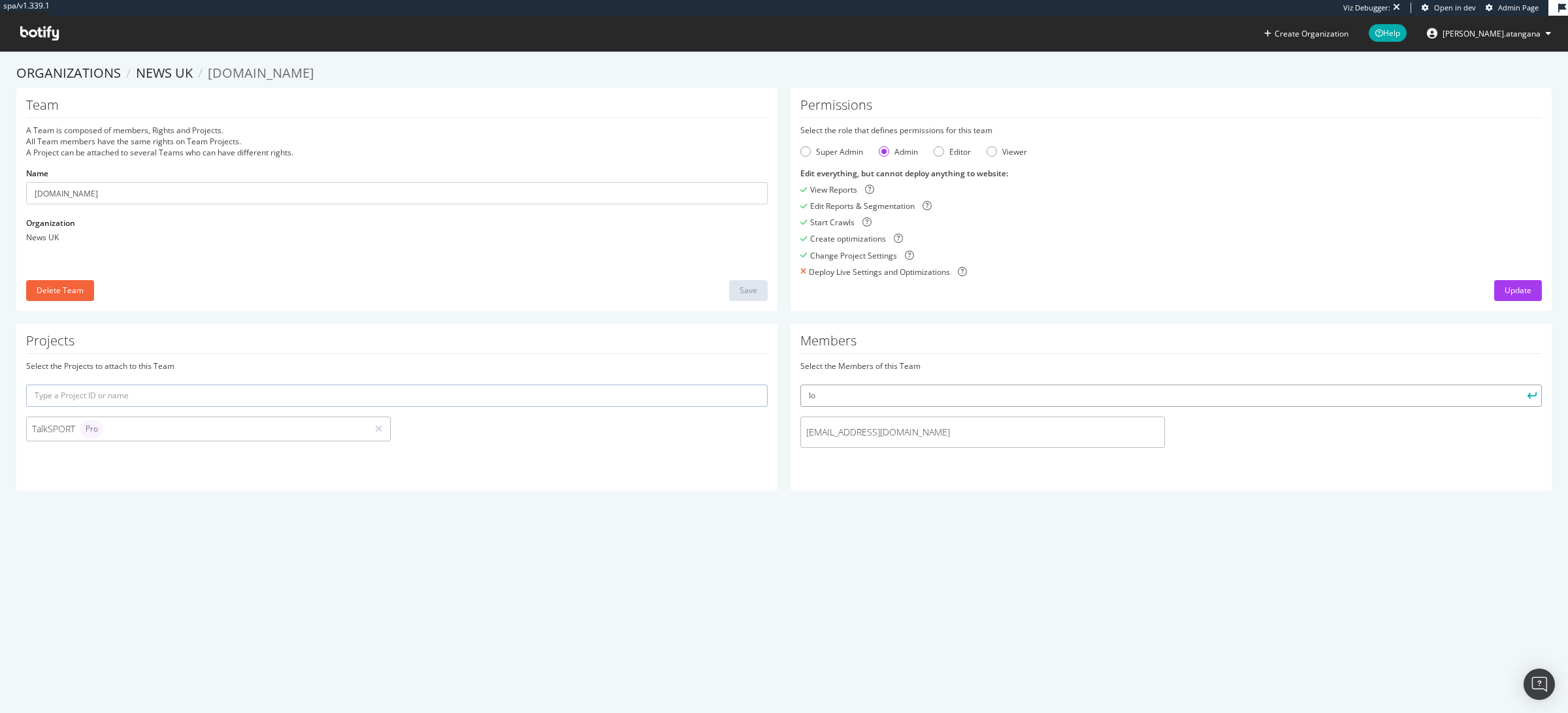
type input "I"
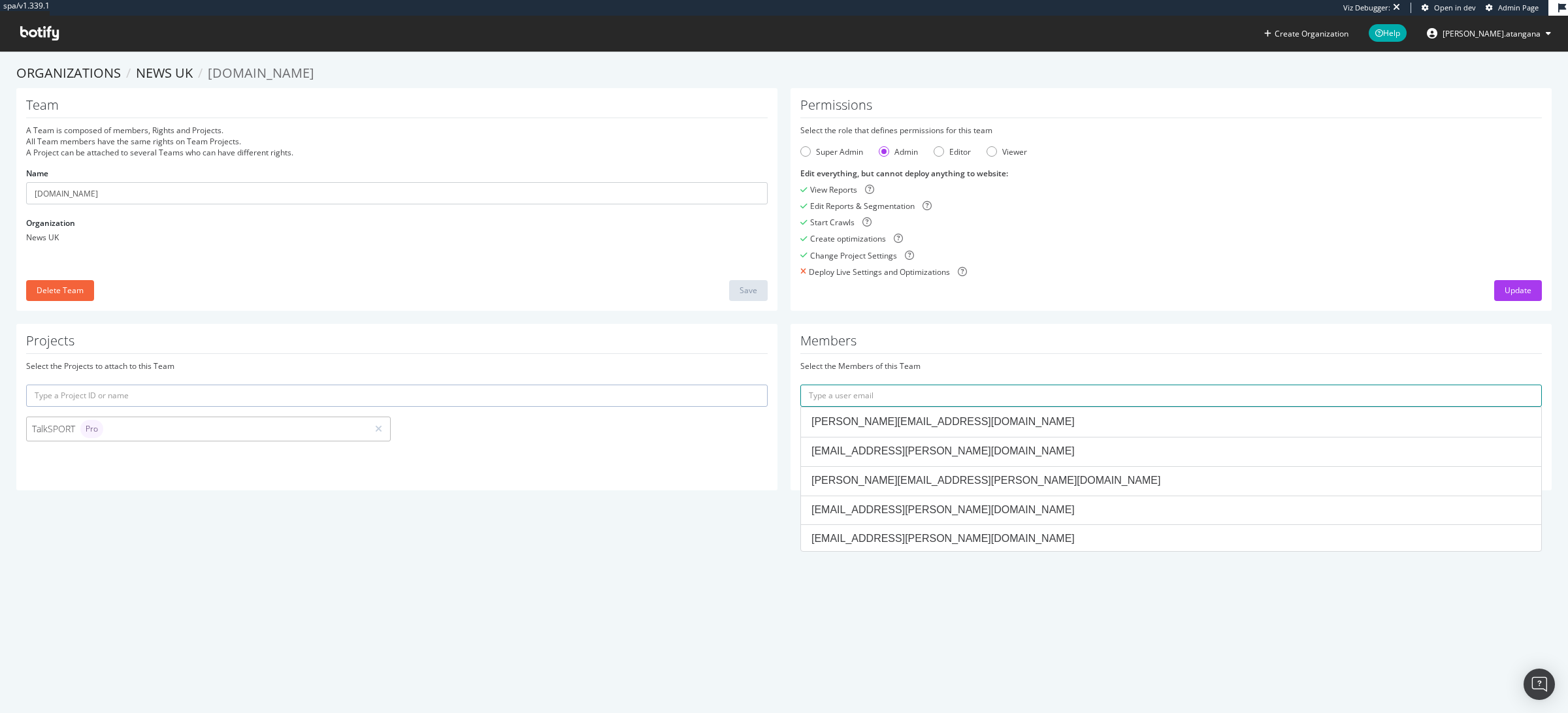
paste input "James.Lewis@news.co.uk"
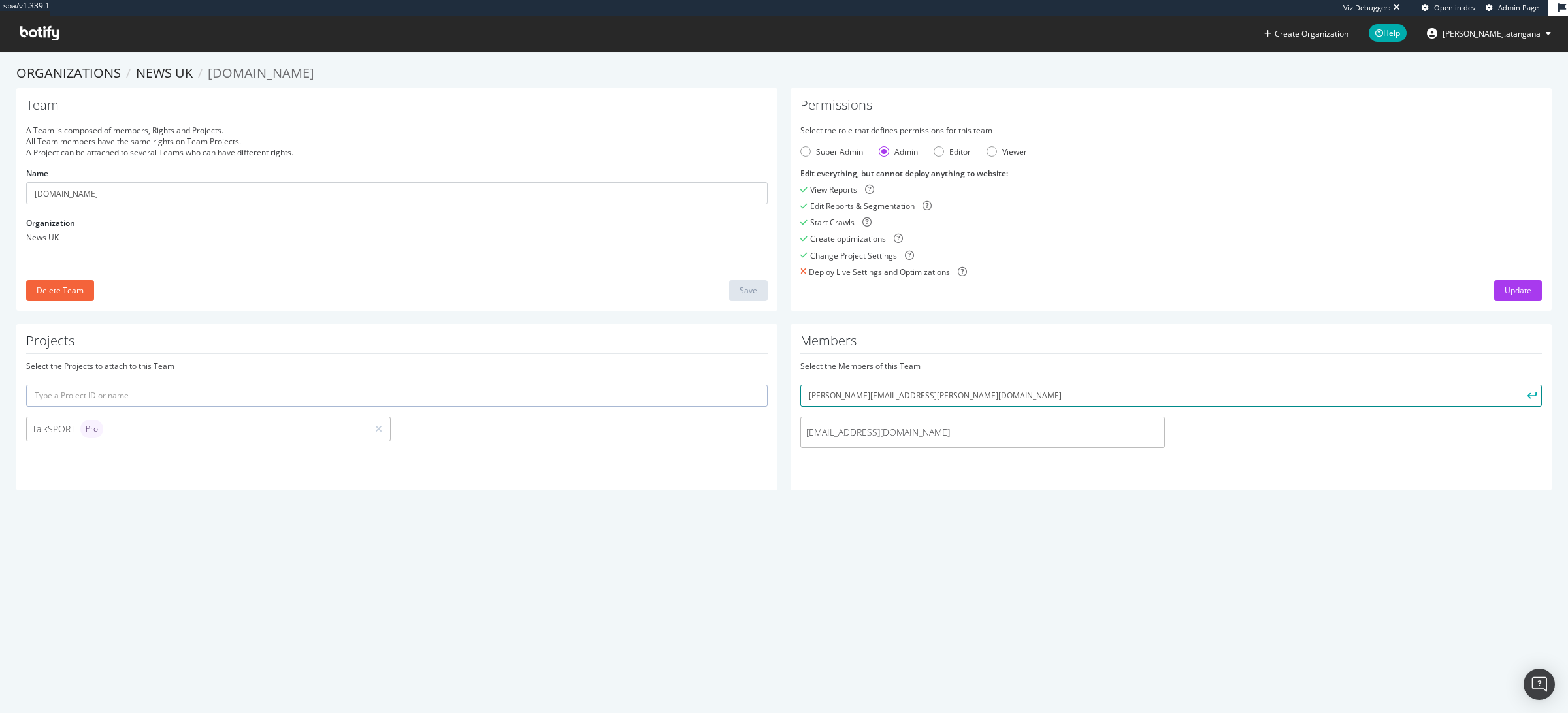
type input "James.Lewis@news.co.uk"
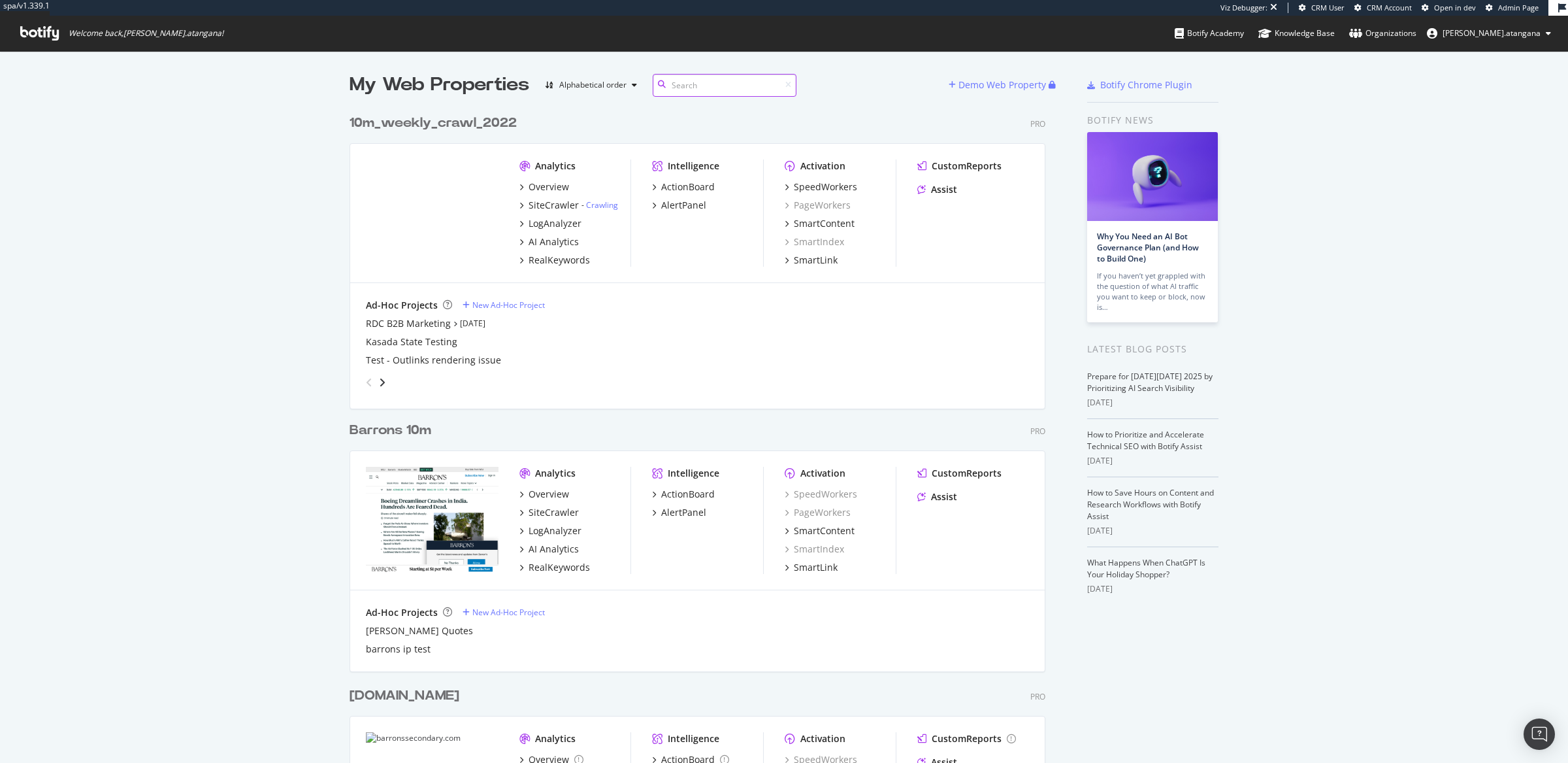
scroll to position [750, 1544]
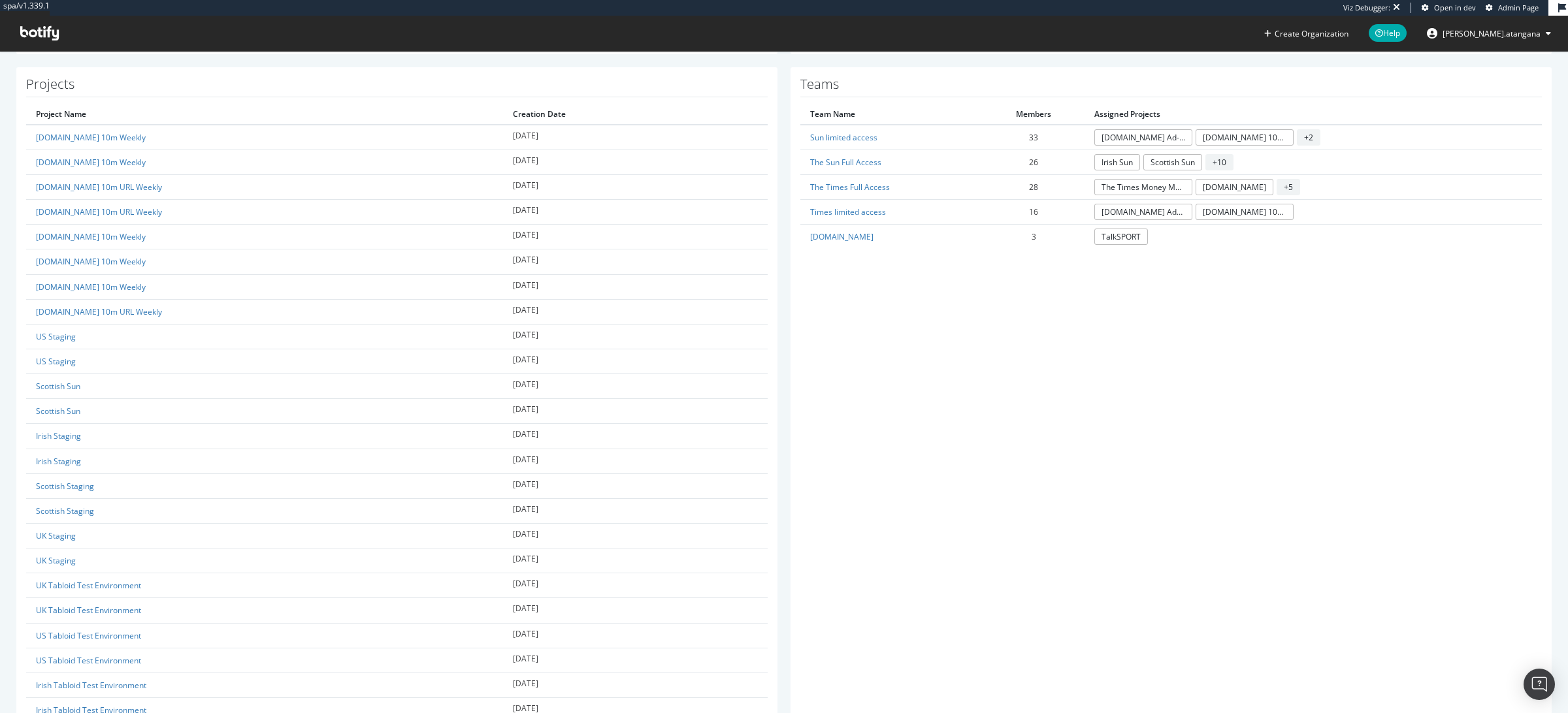
scroll to position [57, 0]
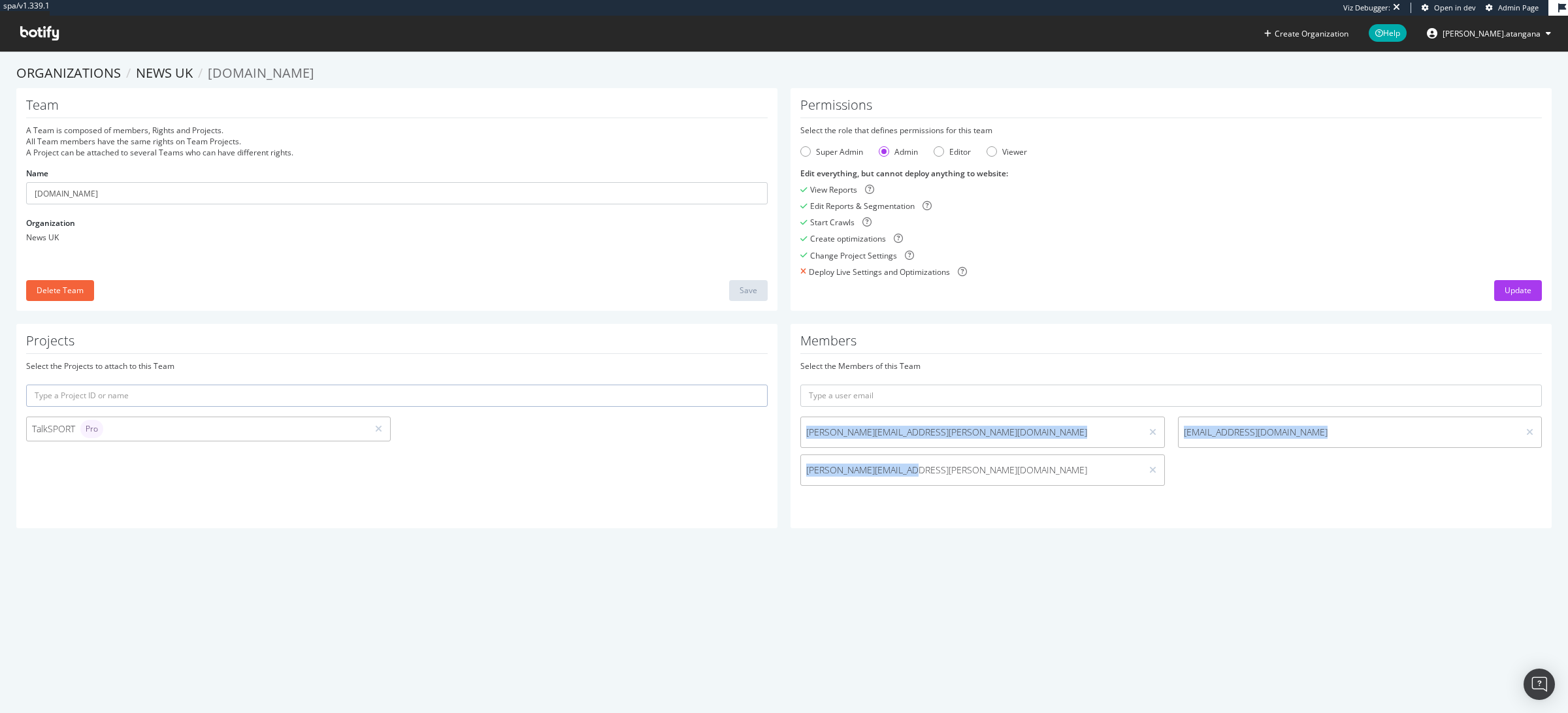
drag, startPoint x: 896, startPoint y: 476, endPoint x: 781, endPoint y: 433, distance: 122.8
click at [784, 433] on div "Members Select the Members of this Team Lewis.Haggar@news.co.uk Themistoklis.Ch…" at bounding box center [1172, 426] width 775 height 205
copy div "Lewis.Haggar@news.co.uk Themistoklis.Chatzis@news.co.uk James.Lewis@news.co.uk"
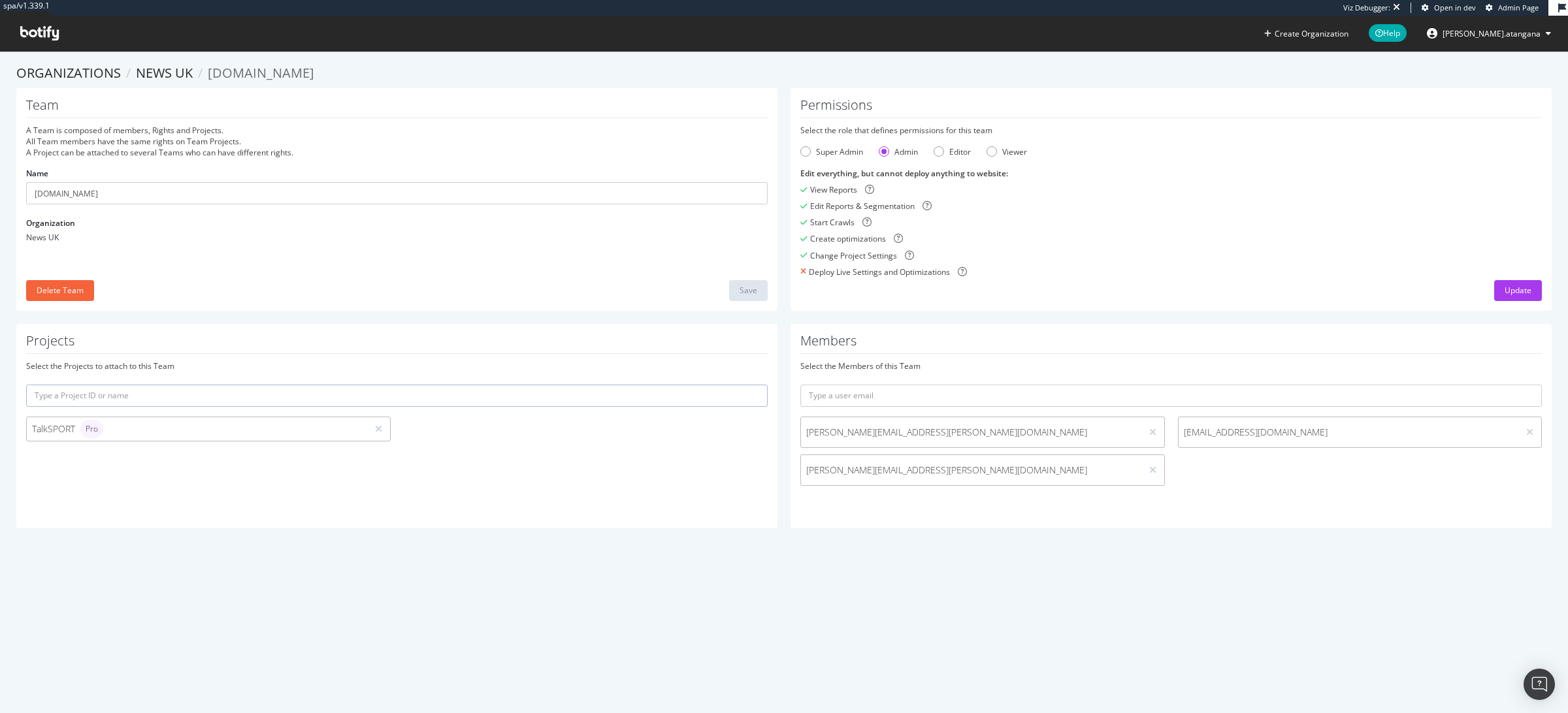
click at [522, 450] on div "Projects Select the Projects to attach to this Team TalkSPORT Pro" at bounding box center [396, 426] width 761 height 205
click at [890, 395] on input "text" at bounding box center [1171, 396] width 742 height 22
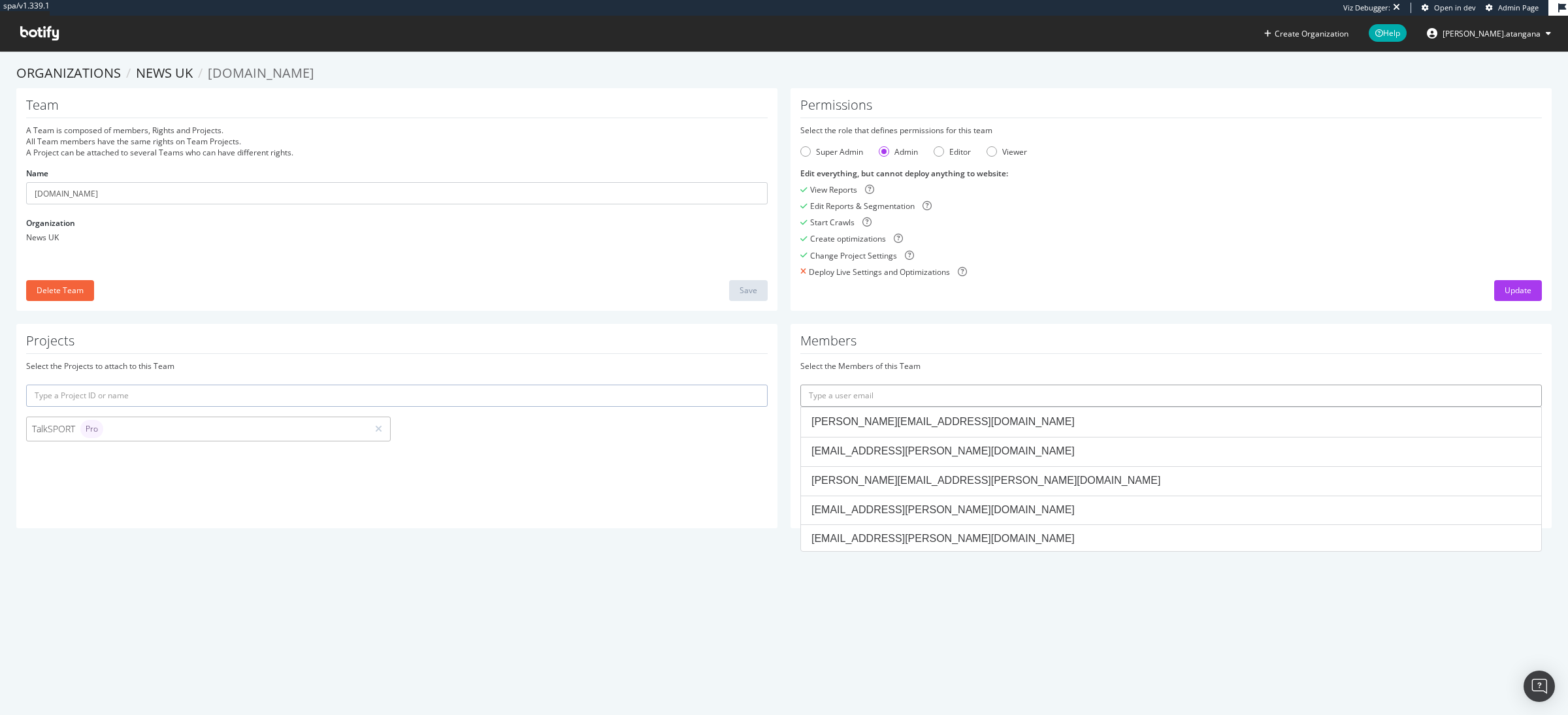
paste input "[PERSON_NAME][EMAIL_ADDRESS][DOMAIN_NAME]"
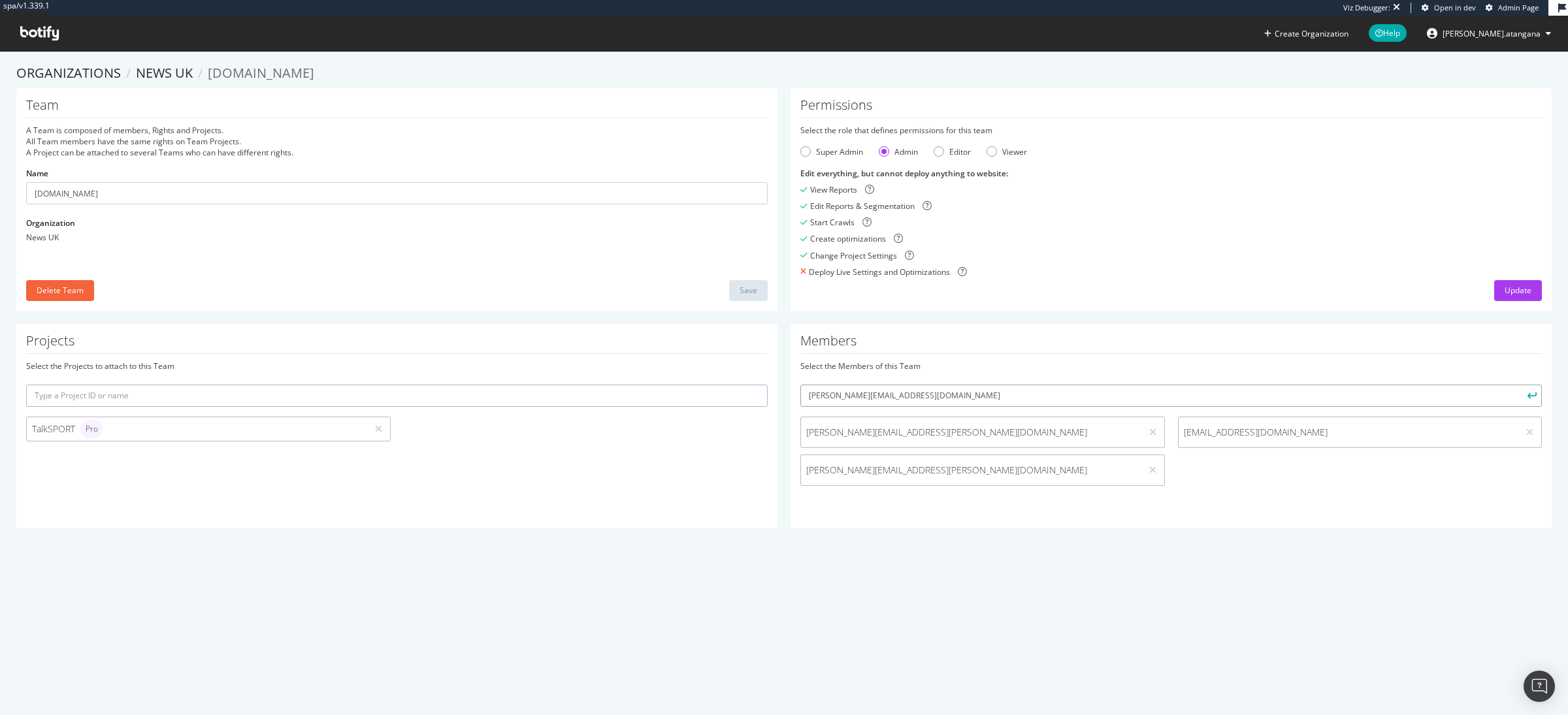
type input "[PERSON_NAME][EMAIL_ADDRESS][DOMAIN_NAME]"
click at [1528, 394] on icon "submit" at bounding box center [1532, 395] width 9 height 7
click at [924, 395] on input "text" at bounding box center [1171, 396] width 742 height 22
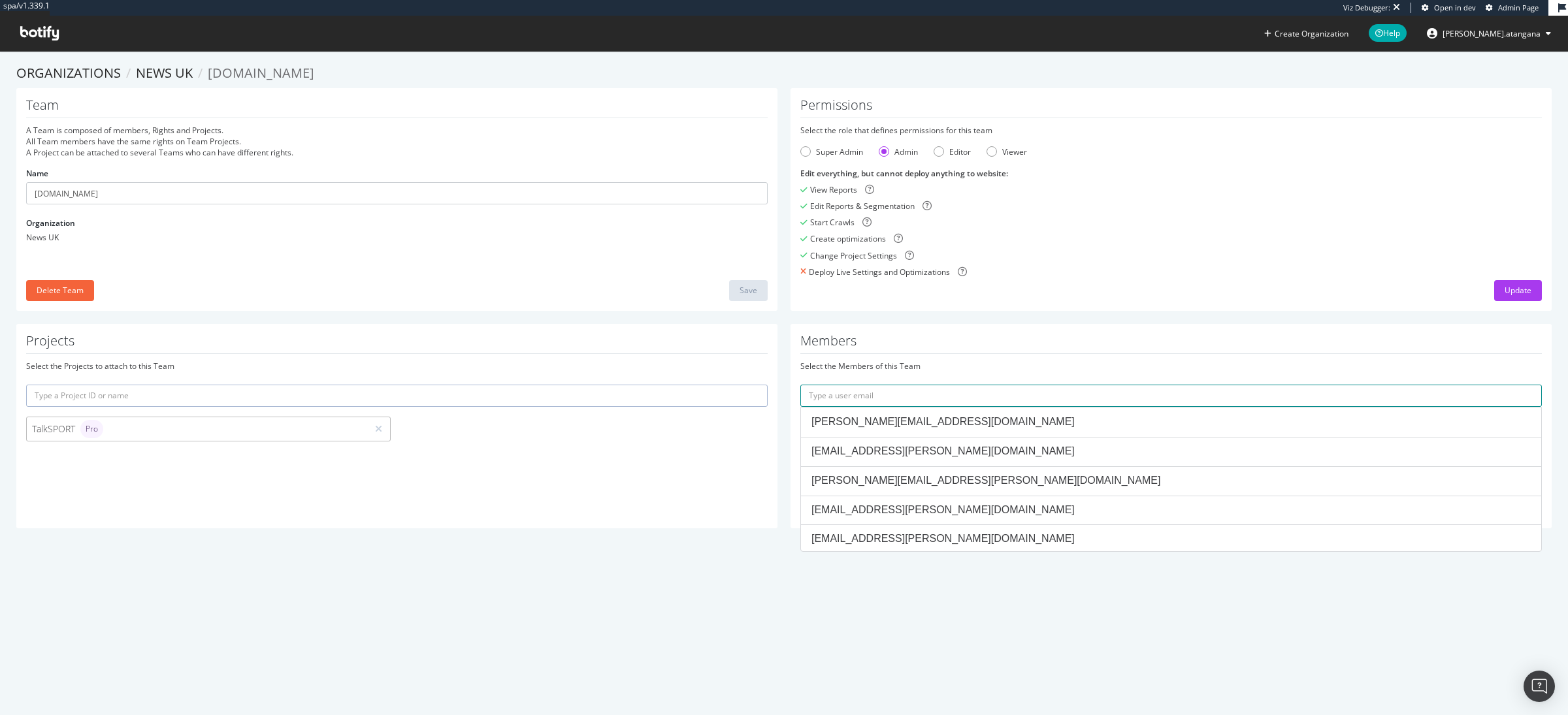
paste input "Oliver.Roberts1@talksport.co.uk"
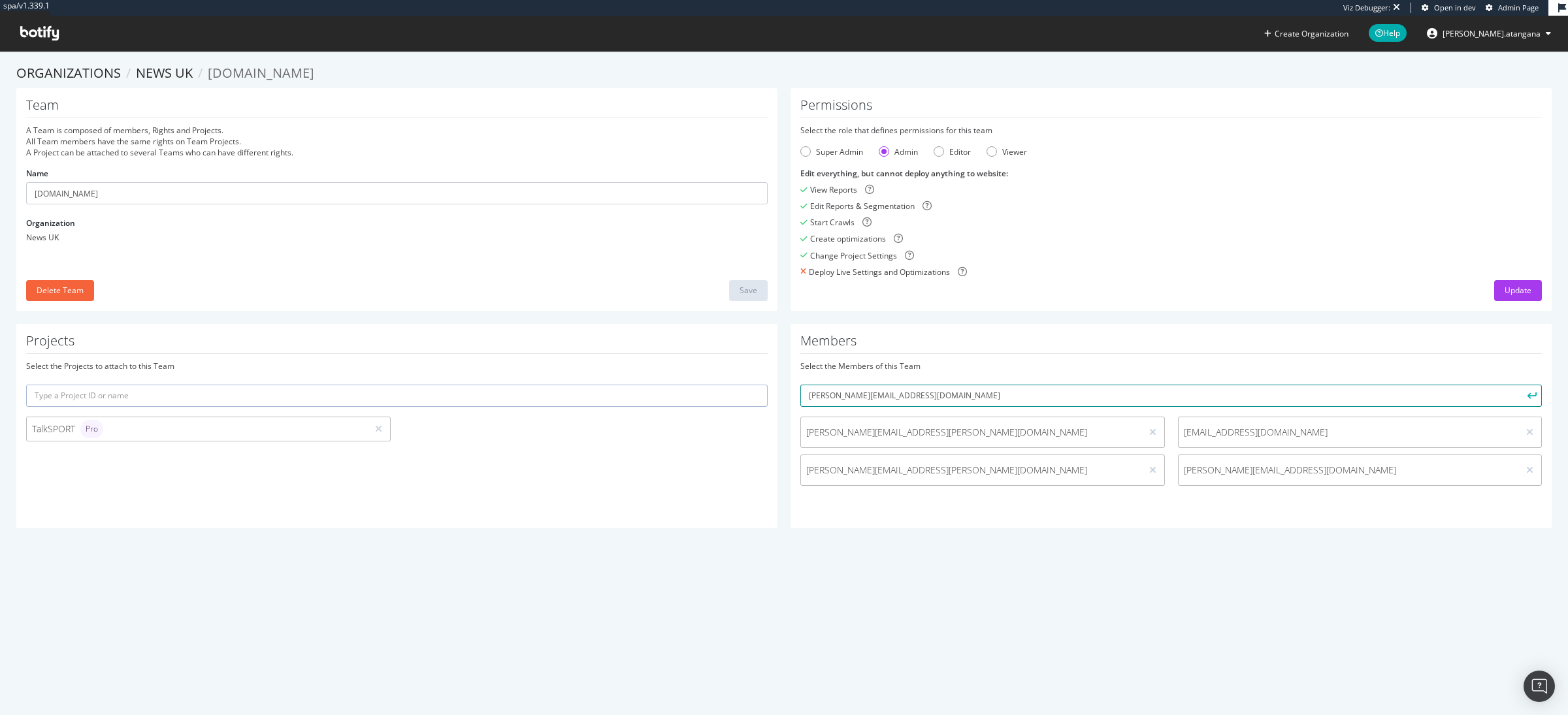
type input "Oliver.Roberts1@talksport.co.uk"
click at [1525, 393] on button "submit" at bounding box center [1531, 396] width 22 height 22
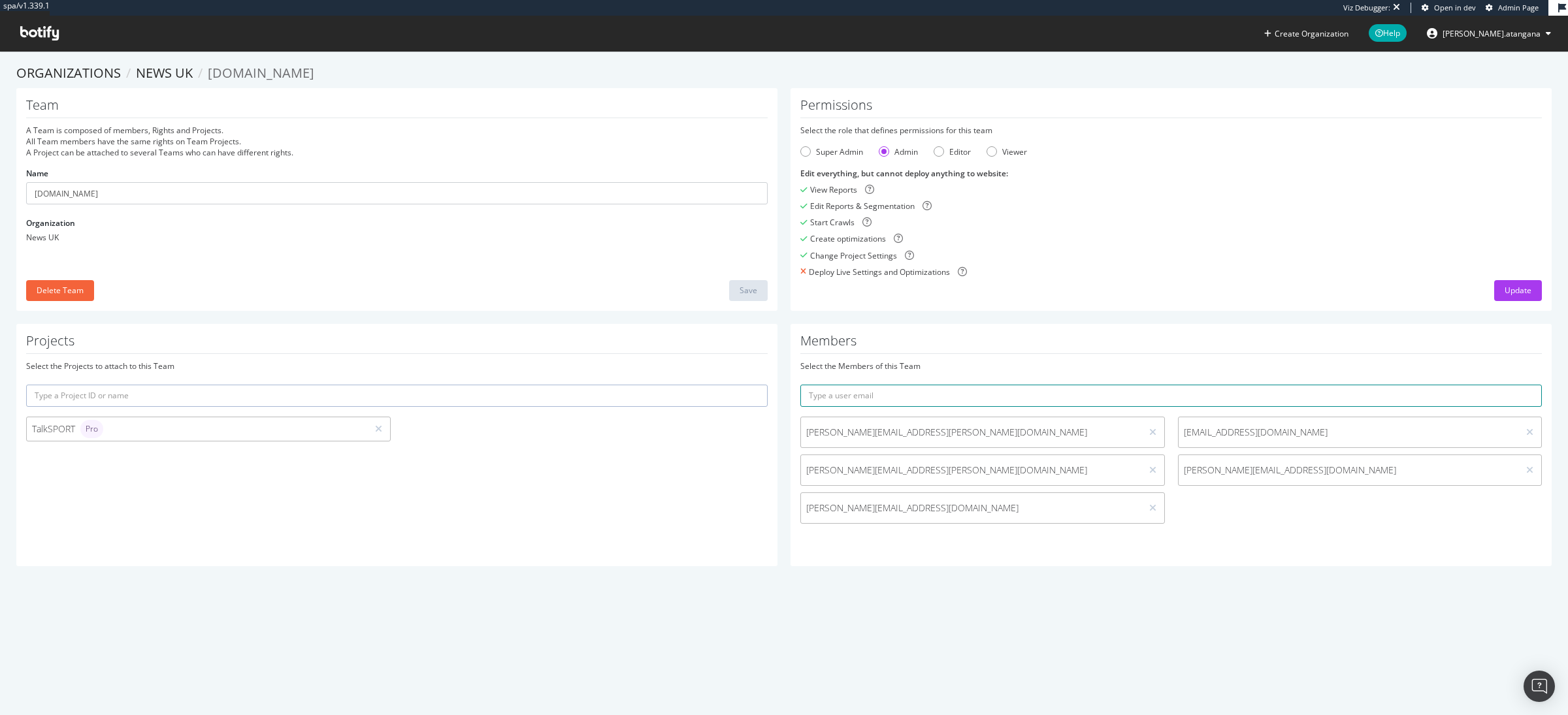
click at [922, 394] on input "text" at bounding box center [1171, 396] width 742 height 22
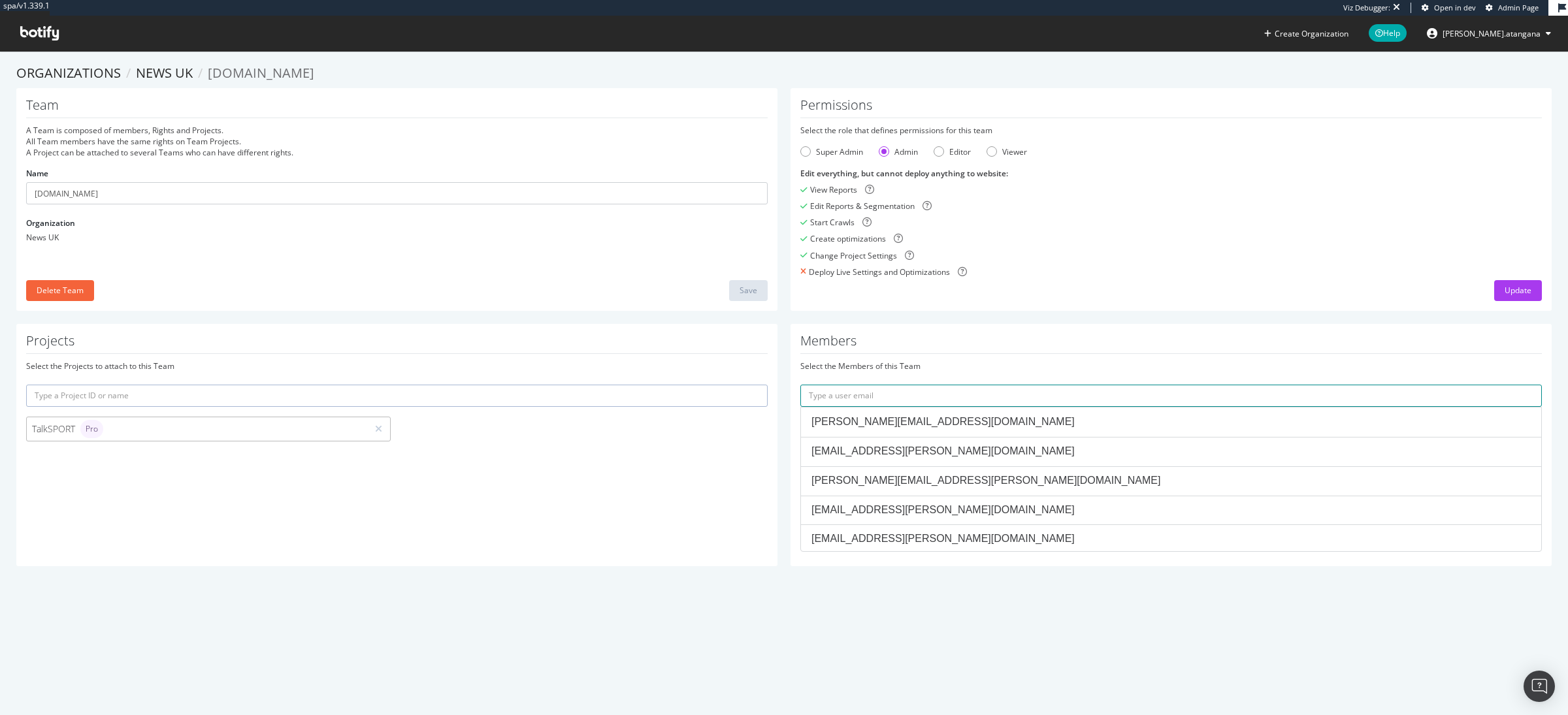
paste input "Boyan.Petrov@news.co.uk"
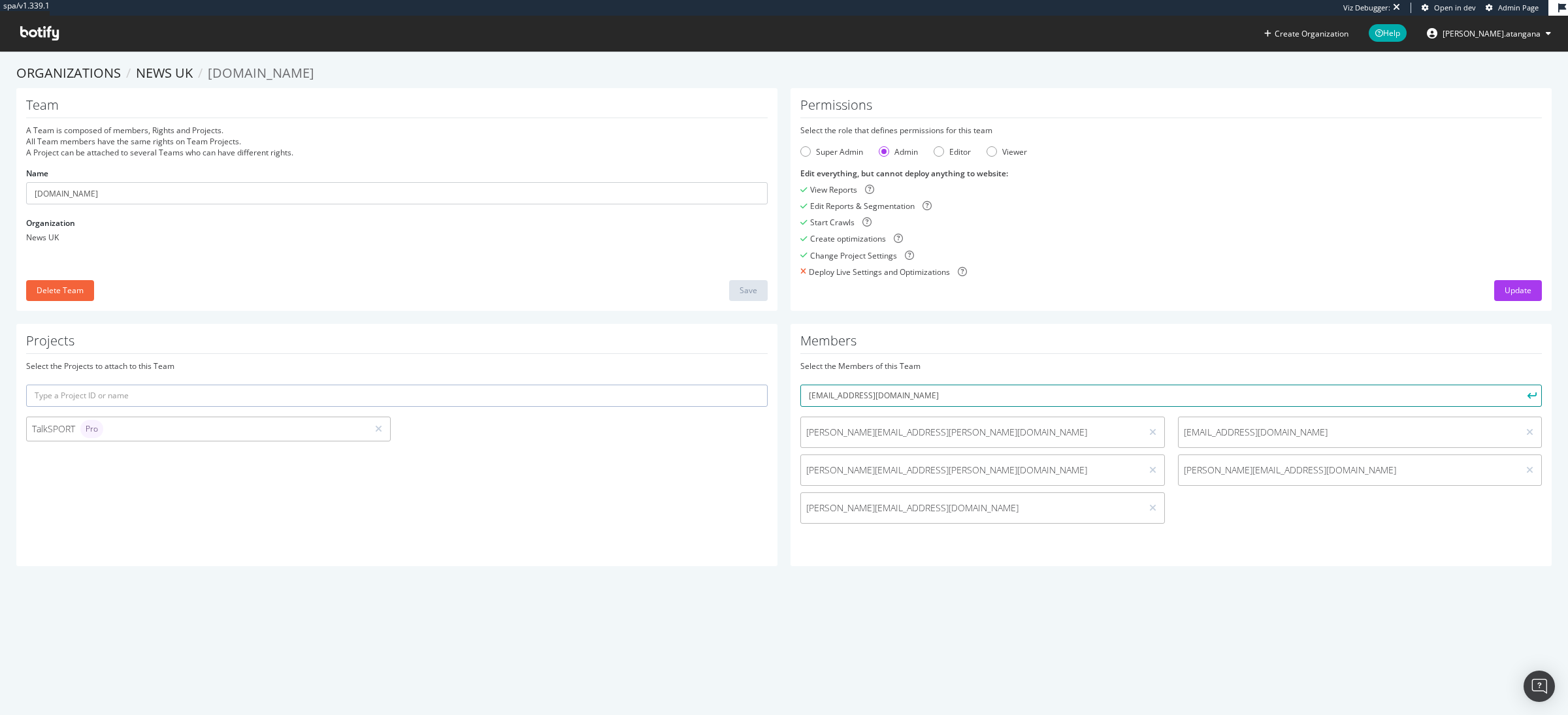
type input "Boyan.Petrov@news.co.uk"
click at [1526, 393] on button "submit" at bounding box center [1531, 396] width 22 height 22
click at [1256, 470] on span "ayush.jain@news.co.uk" at bounding box center [1349, 470] width 330 height 13
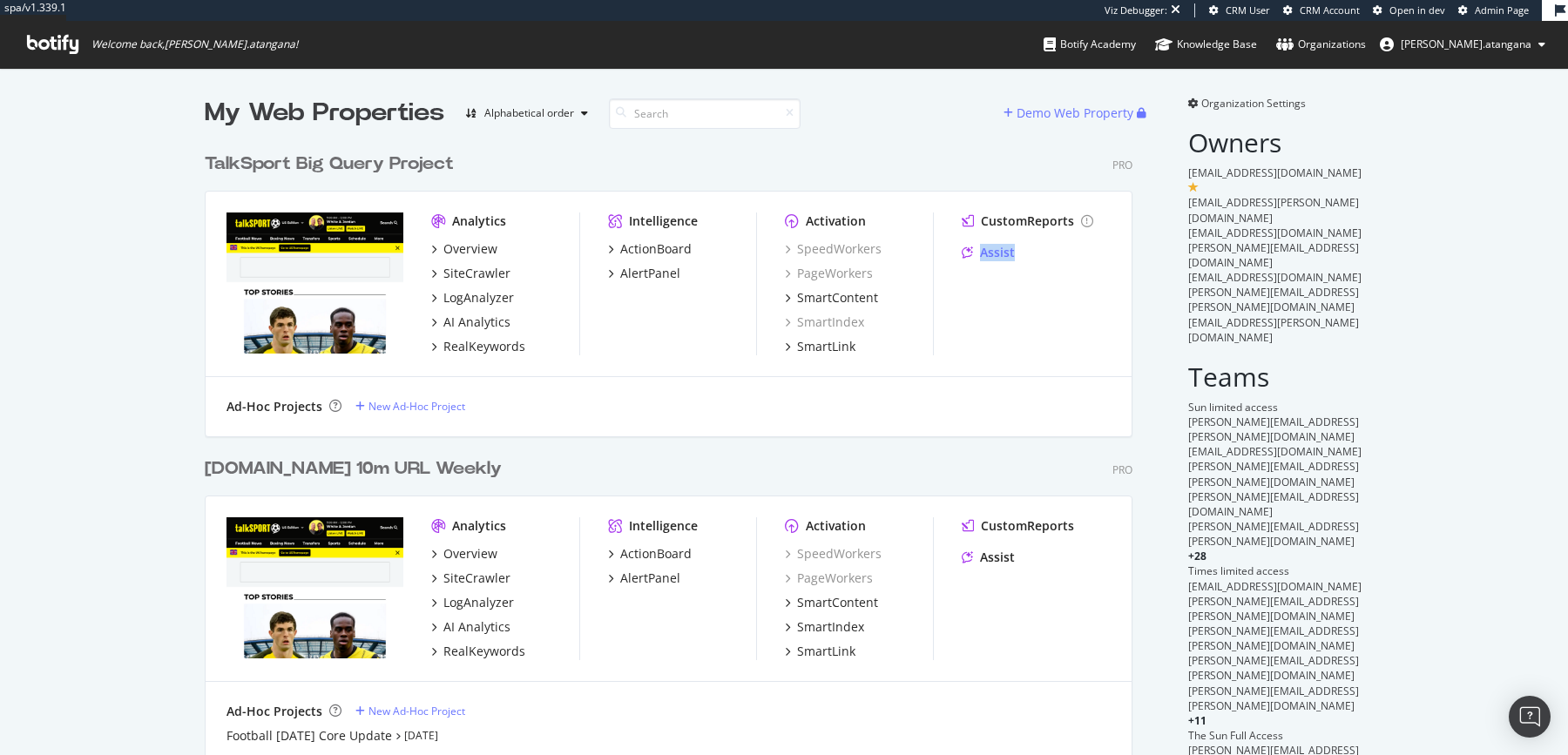
scroll to position [738, 1535]
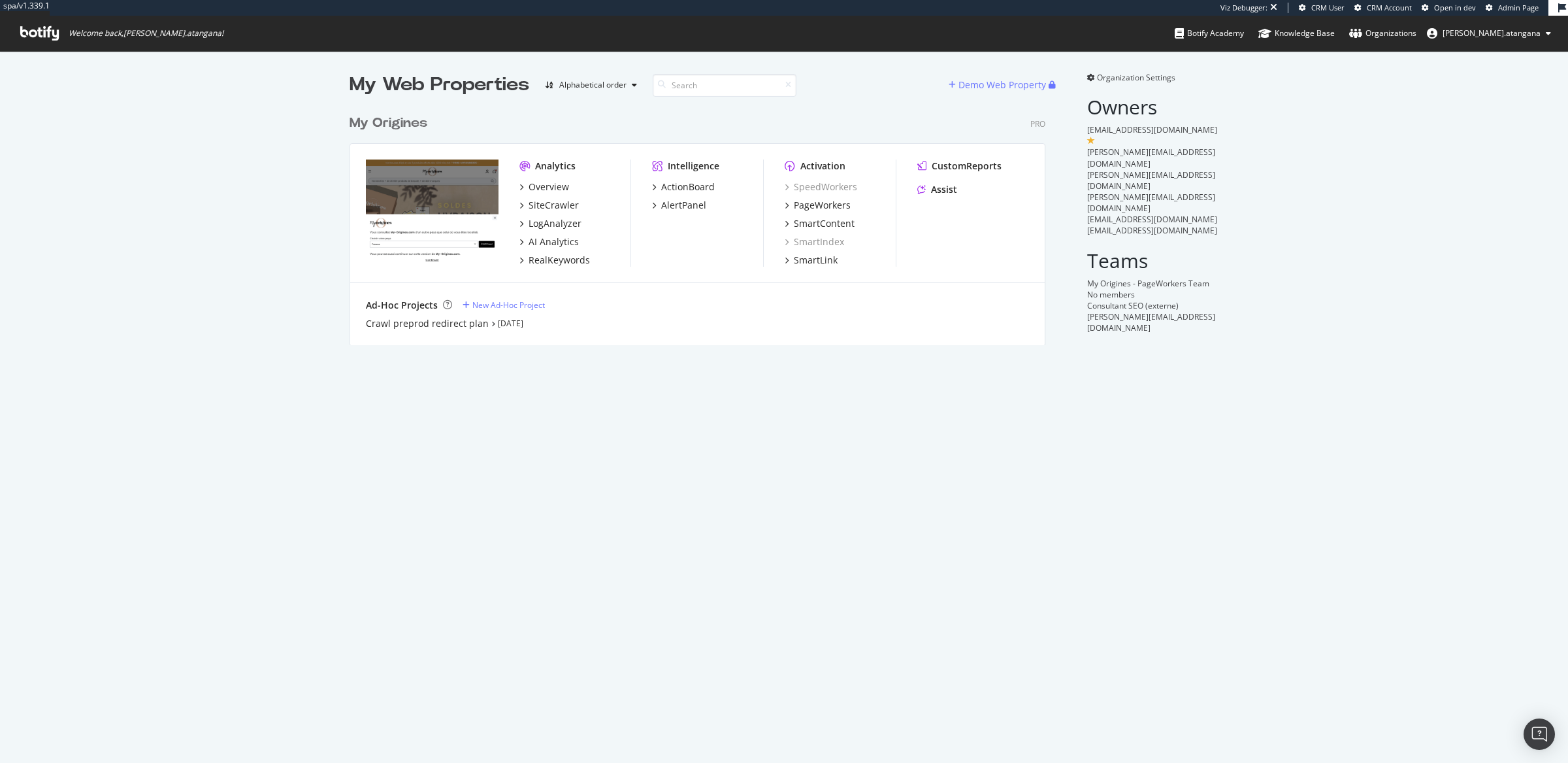
scroll to position [236, 694]
click at [802, 200] on div "PageWorkers" at bounding box center [823, 205] width 57 height 13
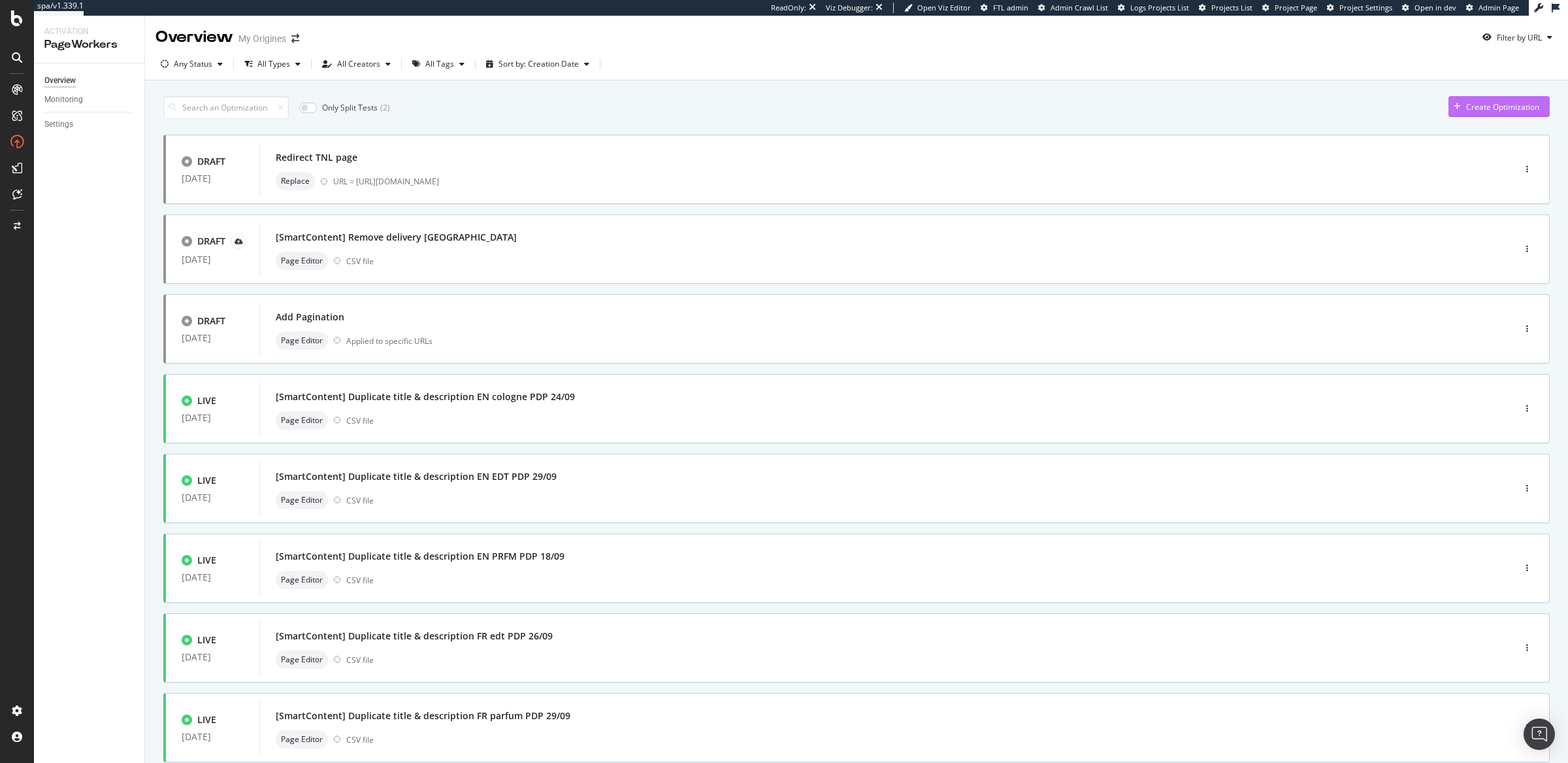
click at [1457, 113] on div "Create Optimization" at bounding box center [1494, 107] width 91 height 20
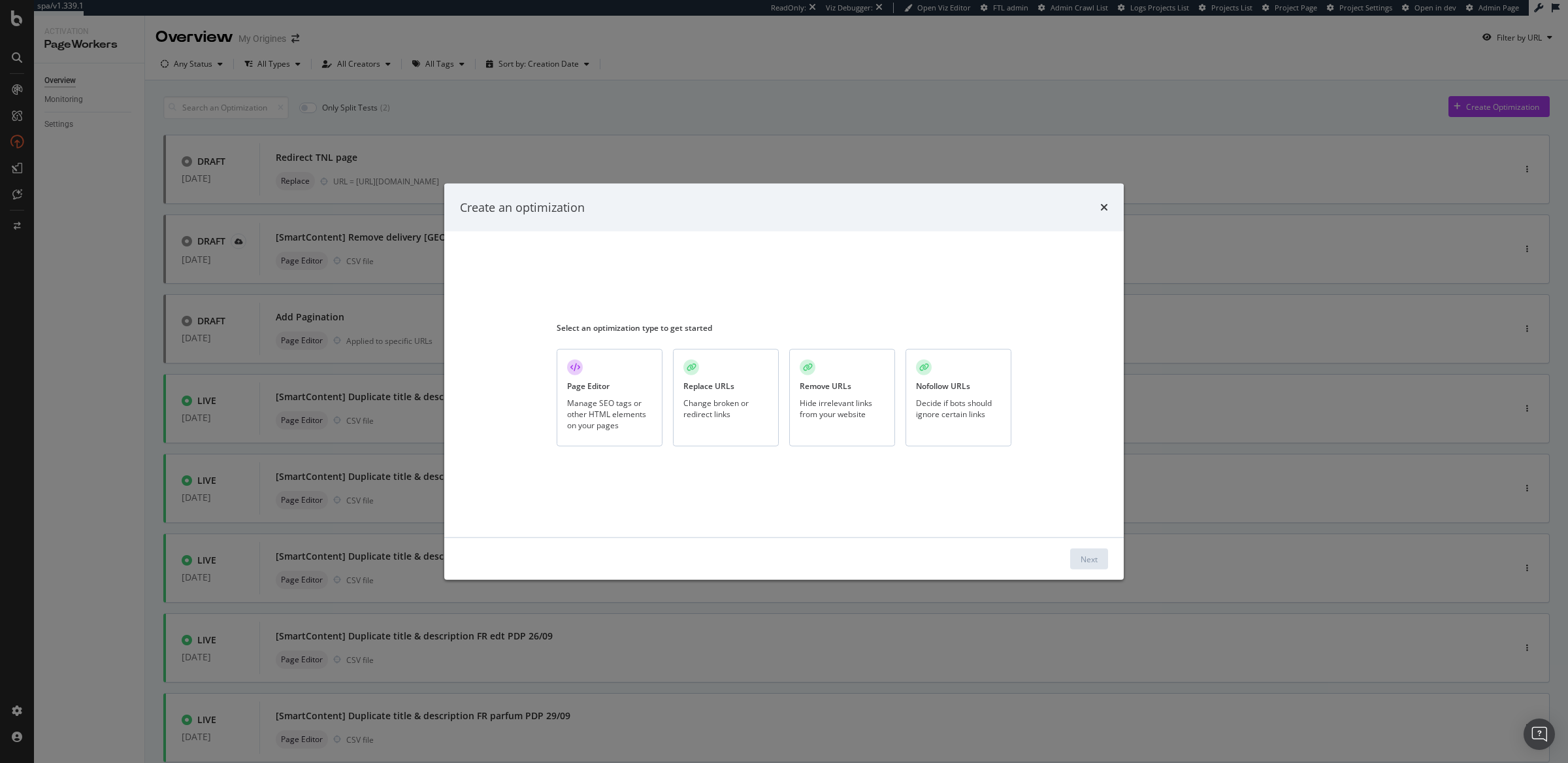
click at [626, 411] on div "Manage SEO tags or other HTML elements on your pages" at bounding box center [610, 413] width 85 height 33
click at [1082, 557] on div "Next" at bounding box center [1089, 559] width 17 height 11
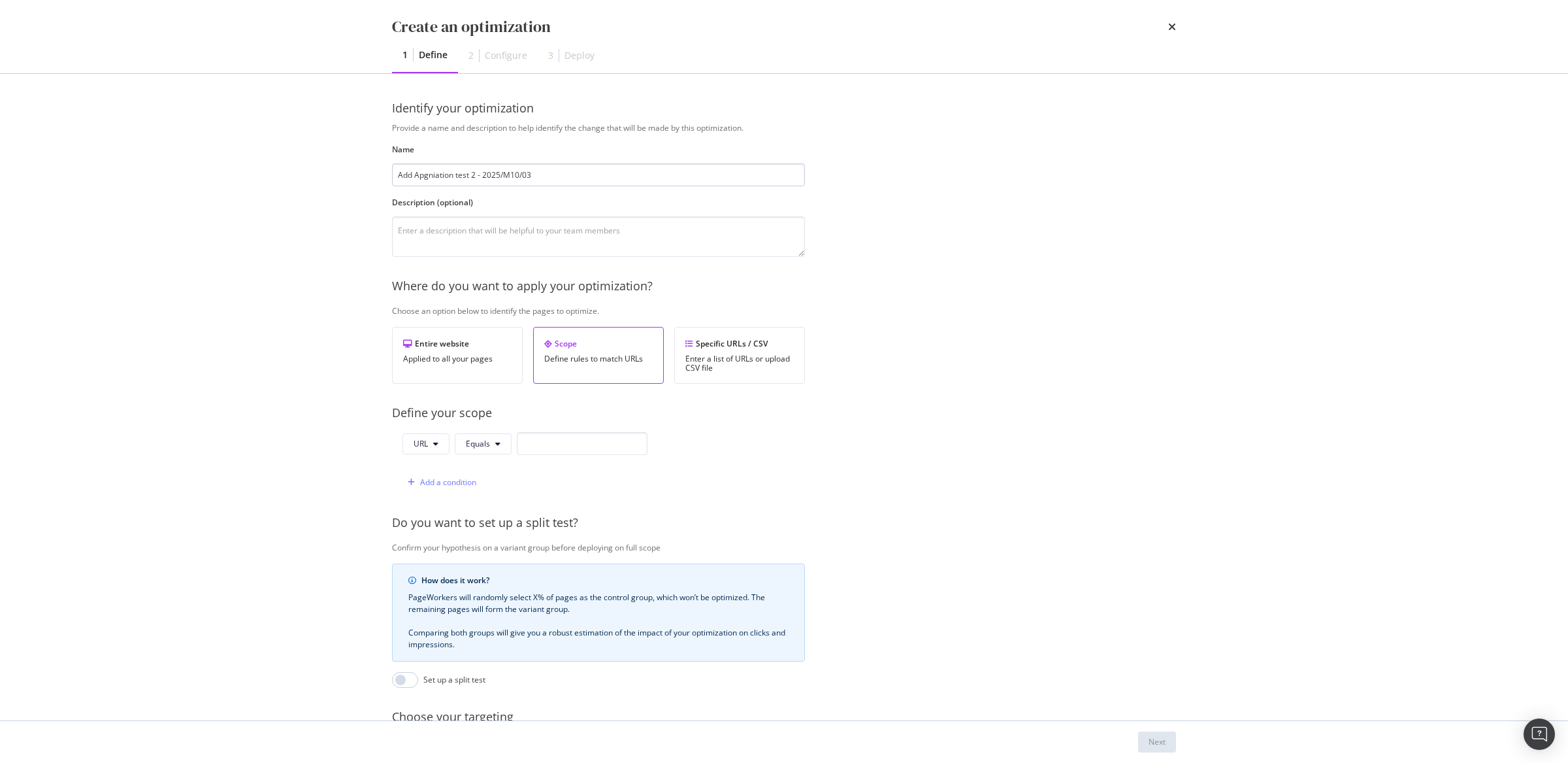
click at [509, 174] on input "Add Apgniation test 2 - 2025/M10/03" at bounding box center [598, 175] width 413 height 23
click at [424, 170] on input "Add Apgniation test 2 - 2025/10/03" at bounding box center [598, 175] width 413 height 23
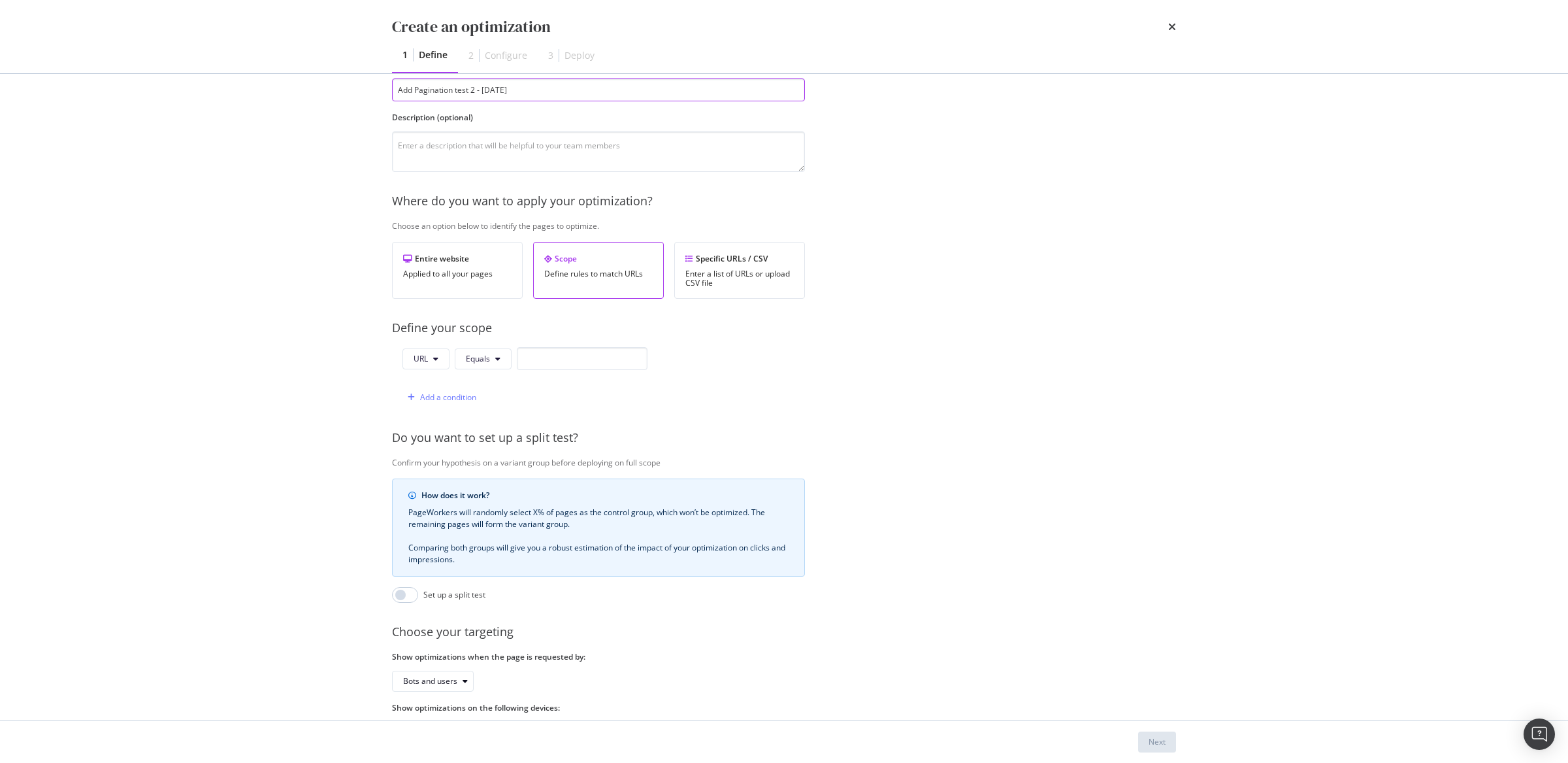
scroll to position [92, 0]
type input "Add Pagination test 2 - 2025/10/03"
click at [430, 354] on button "URL" at bounding box center [426, 352] width 47 height 21
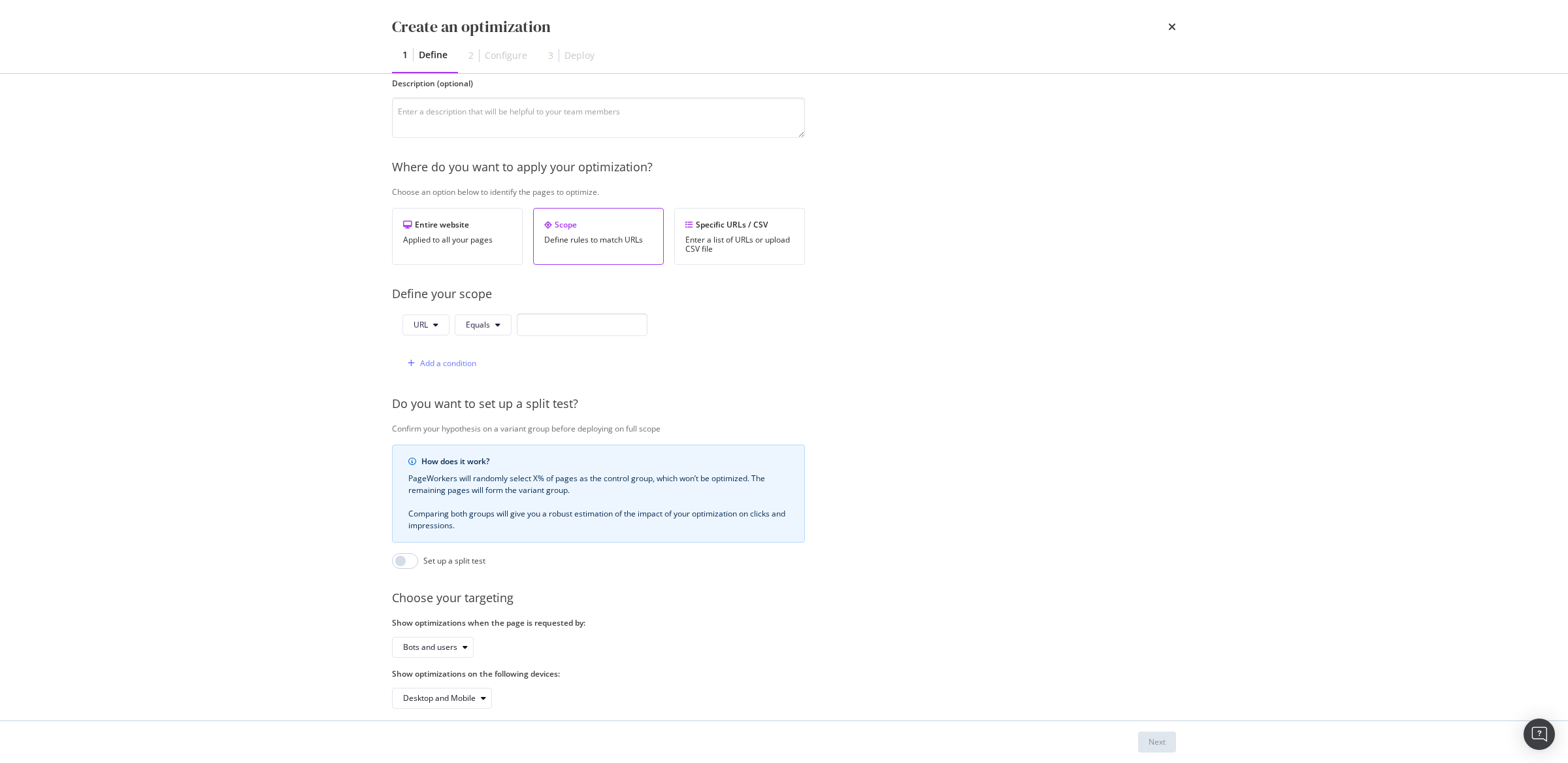
scroll to position [147, 0]
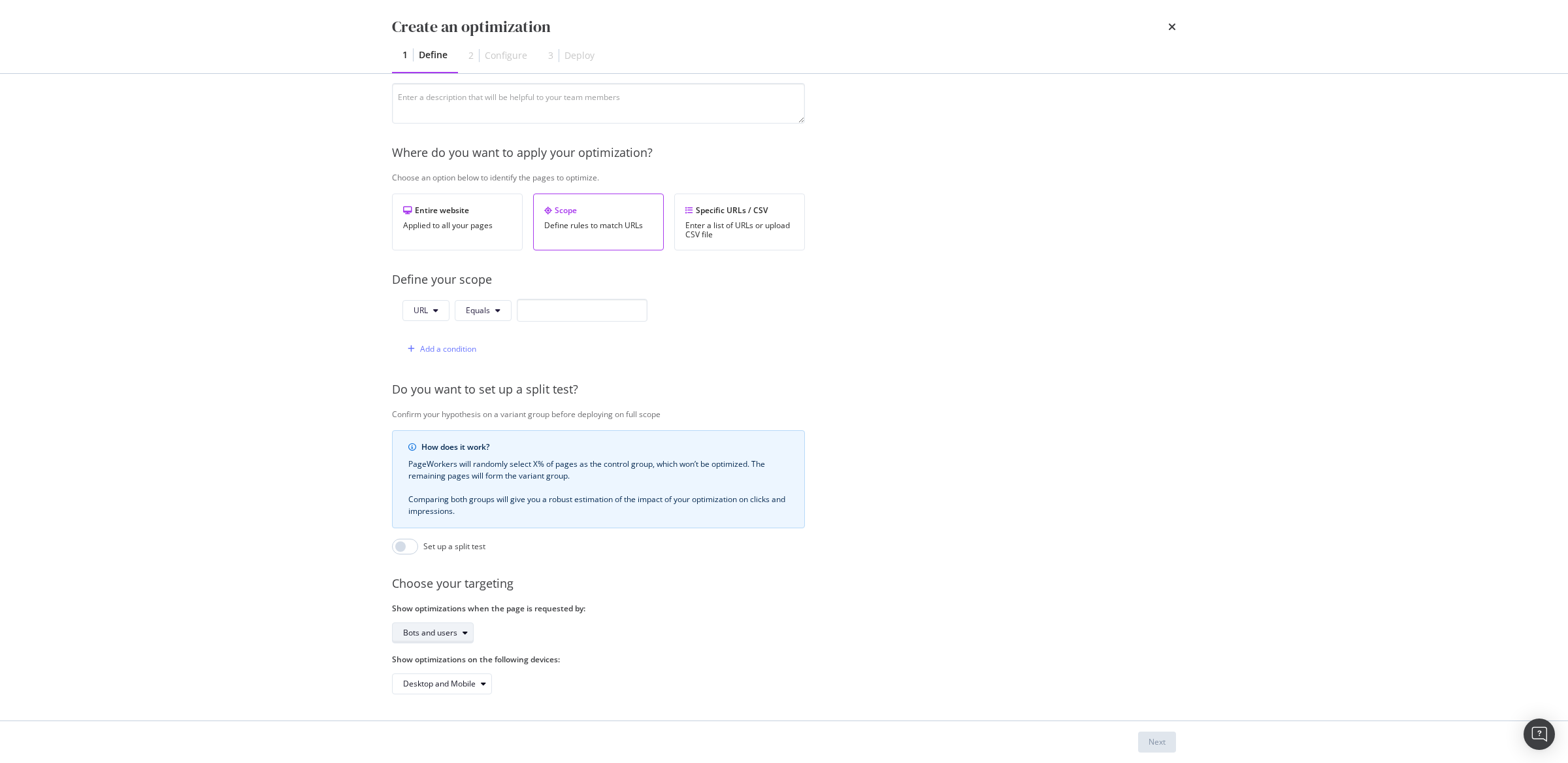
click at [453, 629] on div "Bots and users" at bounding box center [430, 632] width 54 height 8
click at [447, 664] on div "Bots only" at bounding box center [437, 663] width 78 height 16
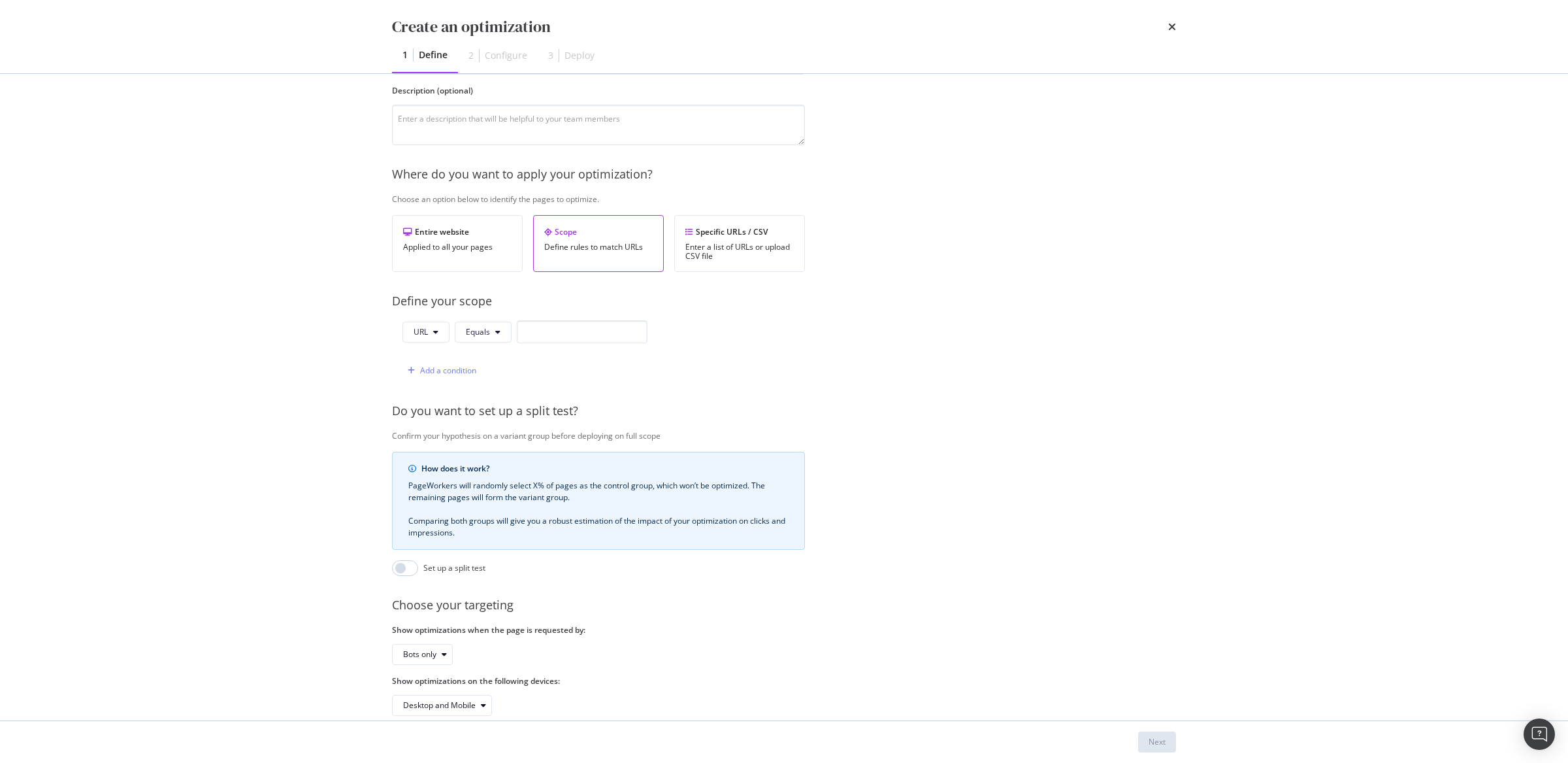
scroll to position [116, 0]
click at [427, 327] on span "URL" at bounding box center [421, 327] width 15 height 11
click at [428, 425] on span "Path" at bounding box center [437, 426] width 46 height 12
click at [495, 331] on button "Equals" at bounding box center [486, 327] width 57 height 21
click at [511, 451] on span "Matches Regex" at bounding box center [507, 450] width 77 height 12
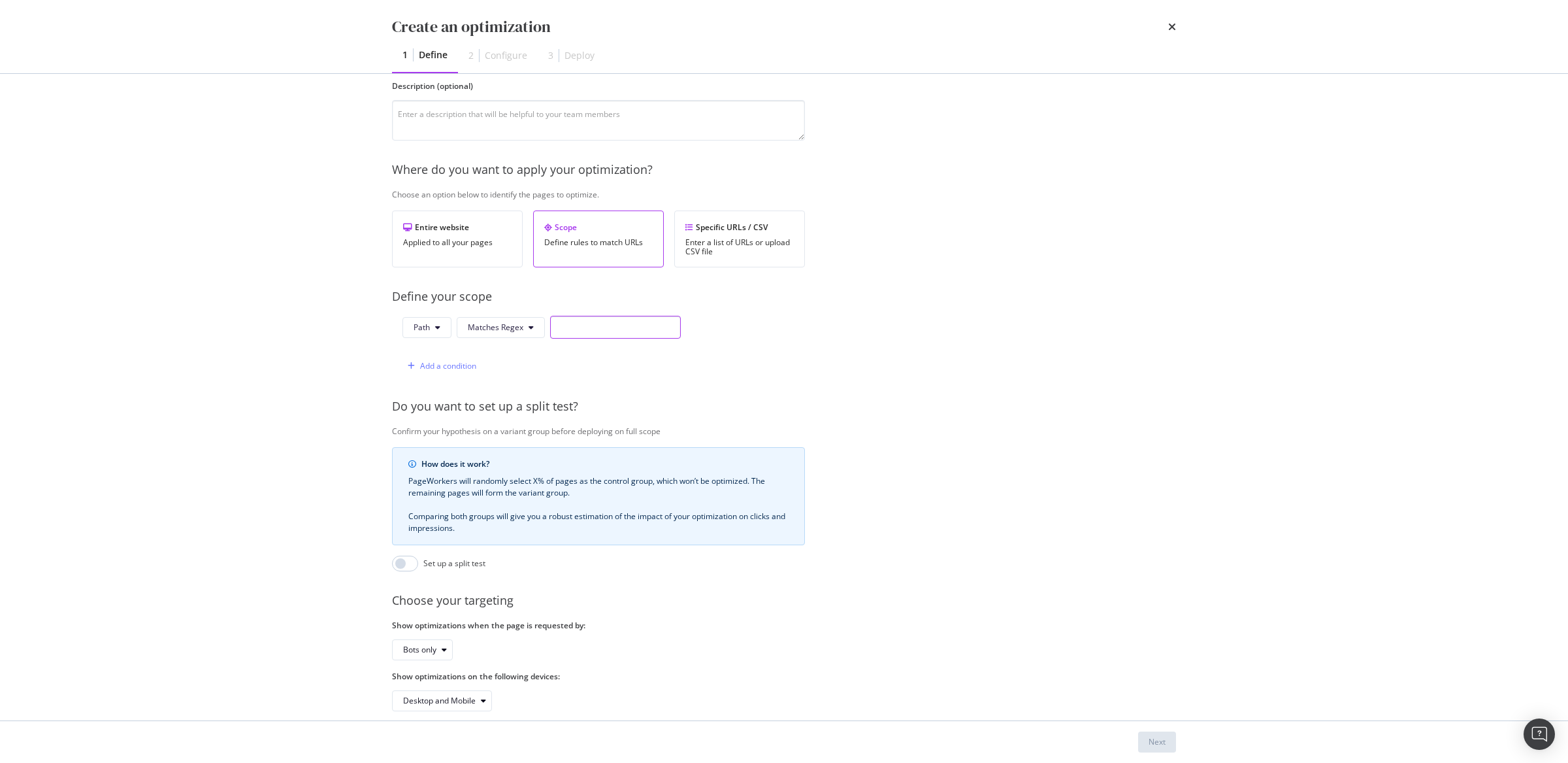
click at [591, 322] on input "modal" at bounding box center [616, 327] width 131 height 23
paste input "^/[a-z]{2}/[^/]+/[^/]+(/.*)?$"
type input "^/[a-z]{2}/[^/]+/[^/]+(/.*)?$"
click at [427, 370] on div "Add a condition" at bounding box center [448, 366] width 56 height 11
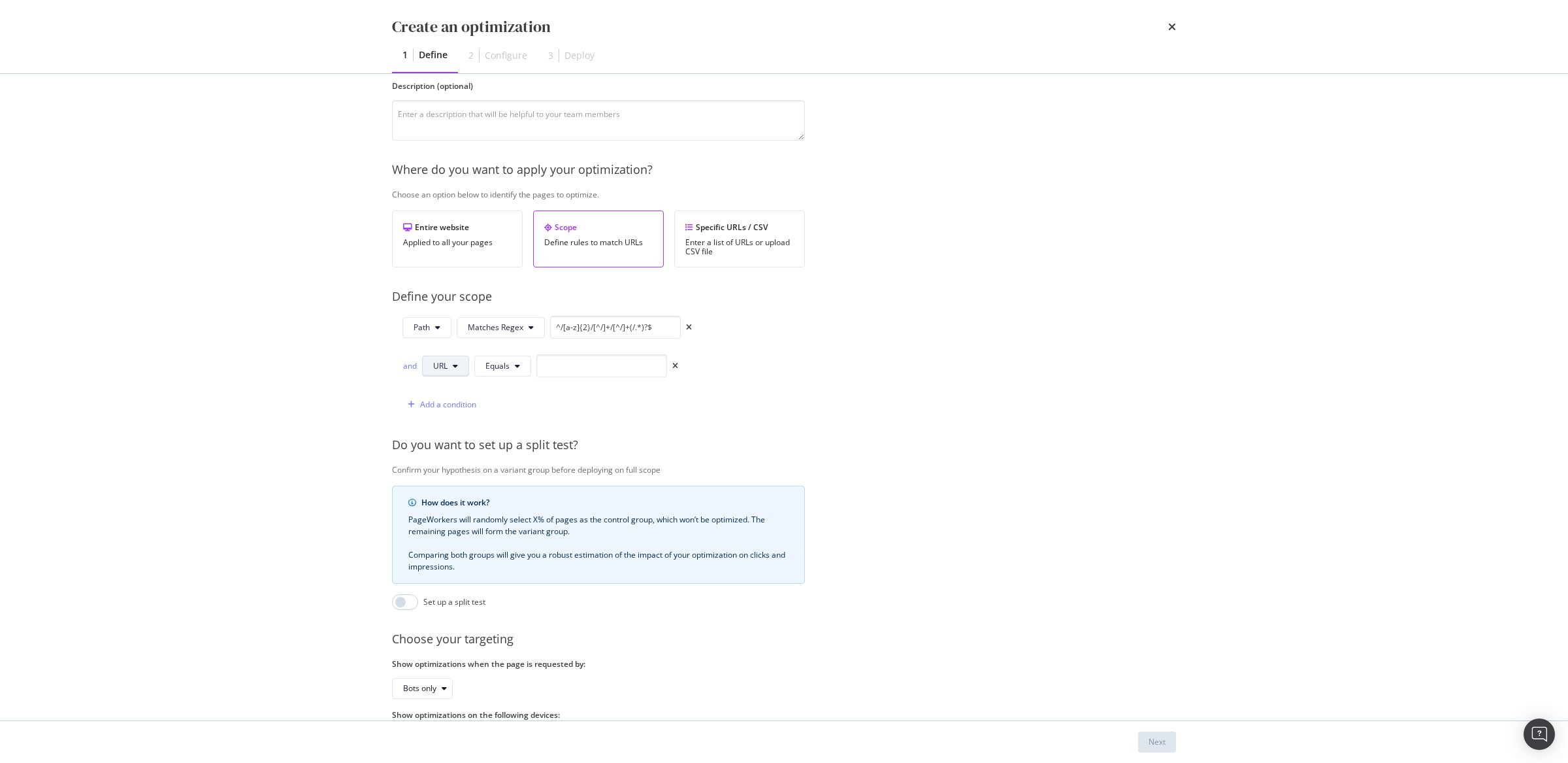
click at [438, 368] on span "URL" at bounding box center [440, 366] width 15 height 11
click at [450, 468] on span "Path" at bounding box center [456, 465] width 46 height 12
click at [511, 372] on button "Equals" at bounding box center [505, 366] width 57 height 21
click at [504, 488] on span "Matches Regex" at bounding box center [527, 488] width 77 height 12
click at [600, 362] on input "modal" at bounding box center [635, 365] width 131 height 23
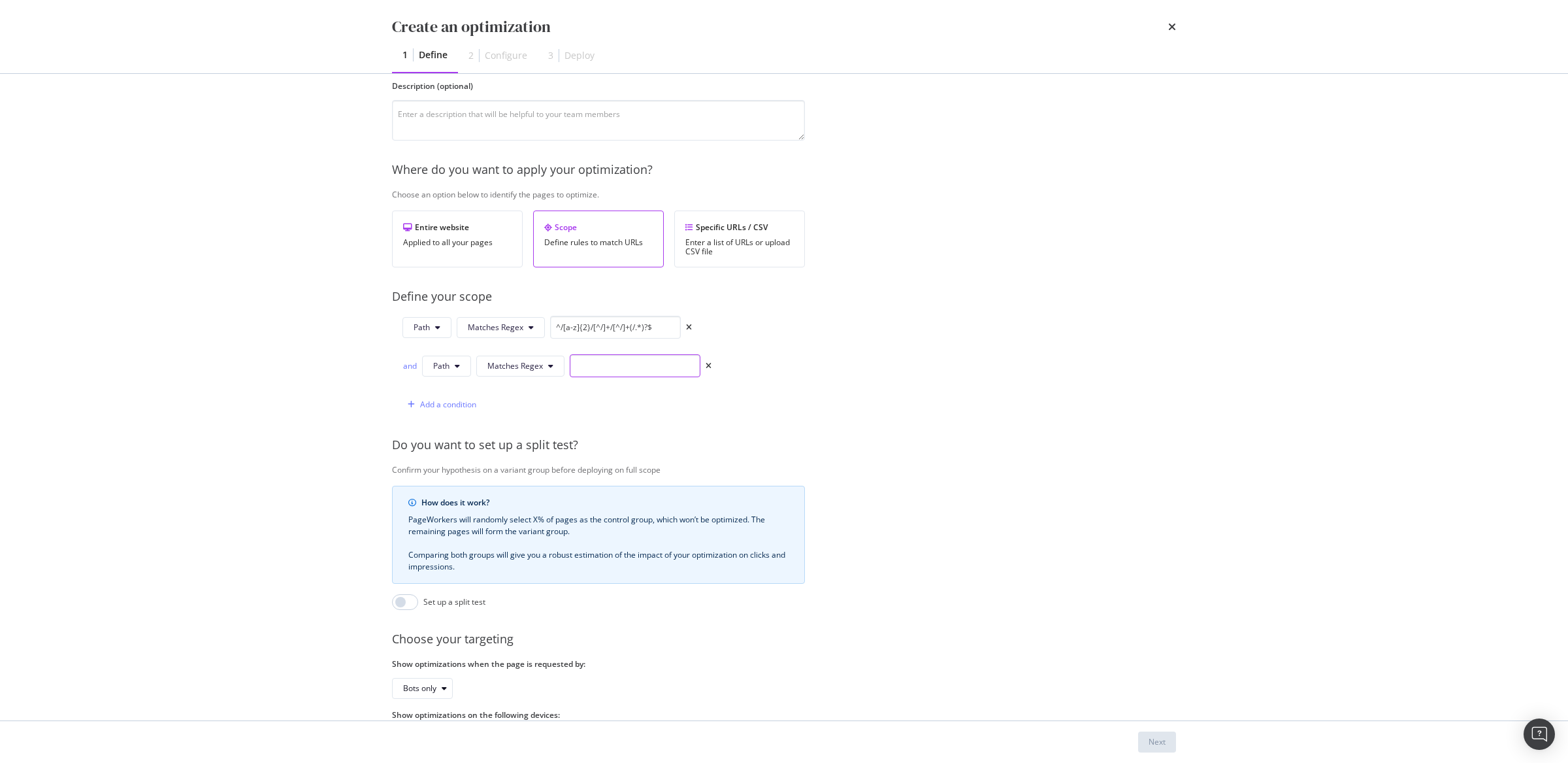
paste input "^/[a-z]{2}/[a-z]{2}/[^/]+/[^/]+(/.*)?$"
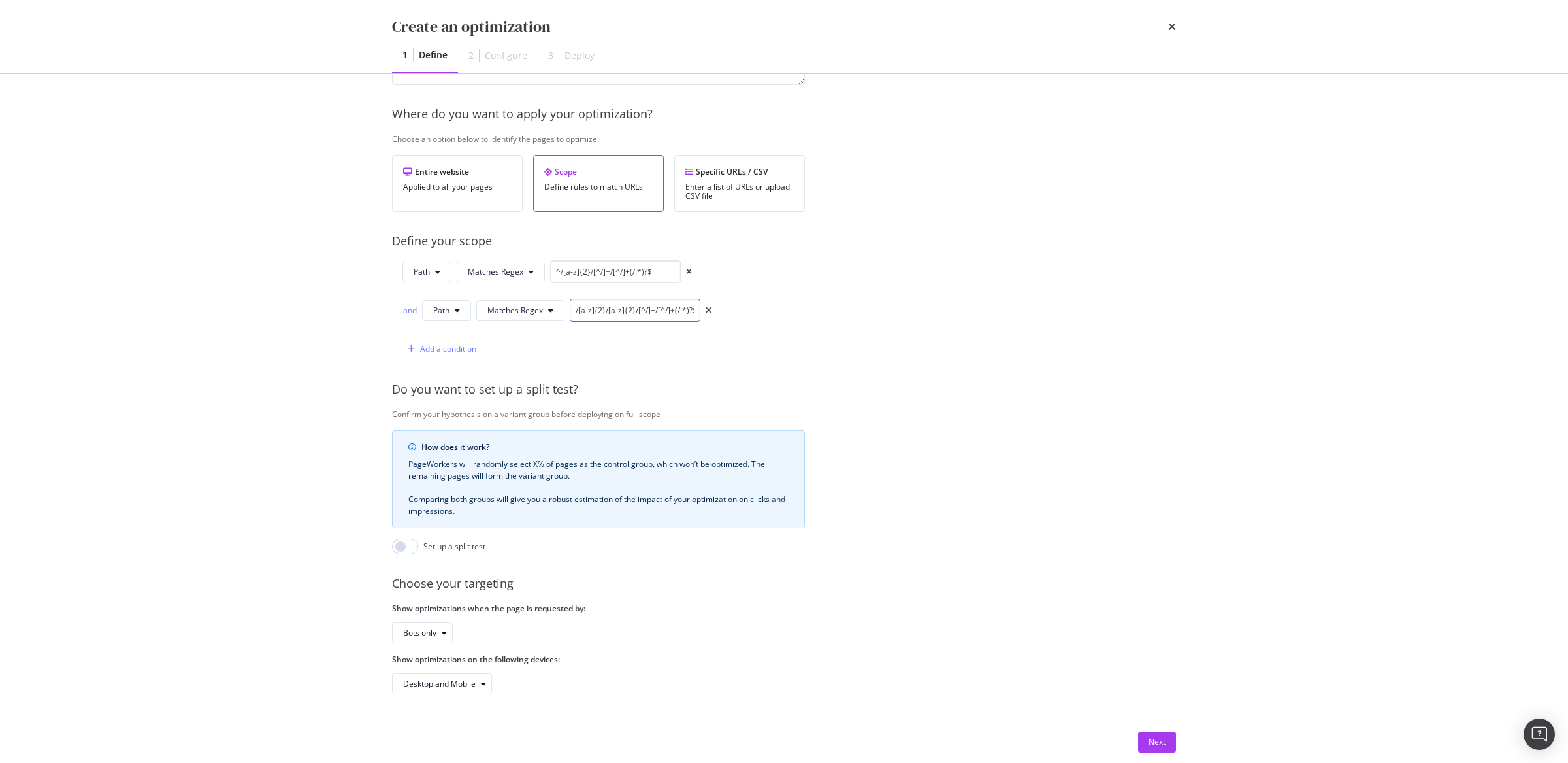
scroll to position [185, 0]
type input "^/[a-z]{2}/[a-z]{2}/[^/]+/[^/]+(/.*)?$"
click at [1160, 752] on div "Next" at bounding box center [1157, 742] width 17 height 20
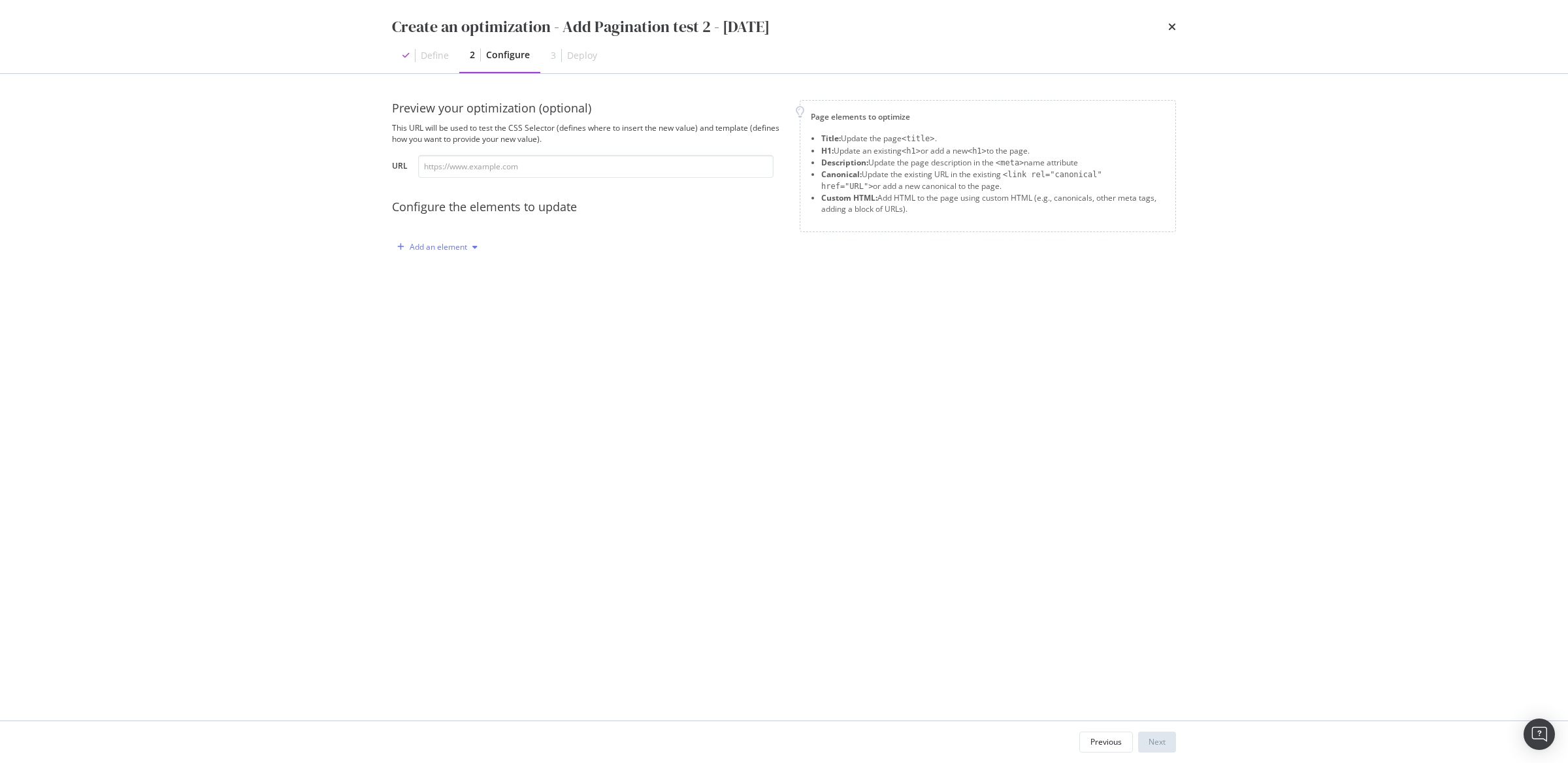
click at [459, 247] on div "Add an element" at bounding box center [438, 247] width 58 height 8
click at [433, 353] on div "Custom HTML" at bounding box center [453, 359] width 52 height 11
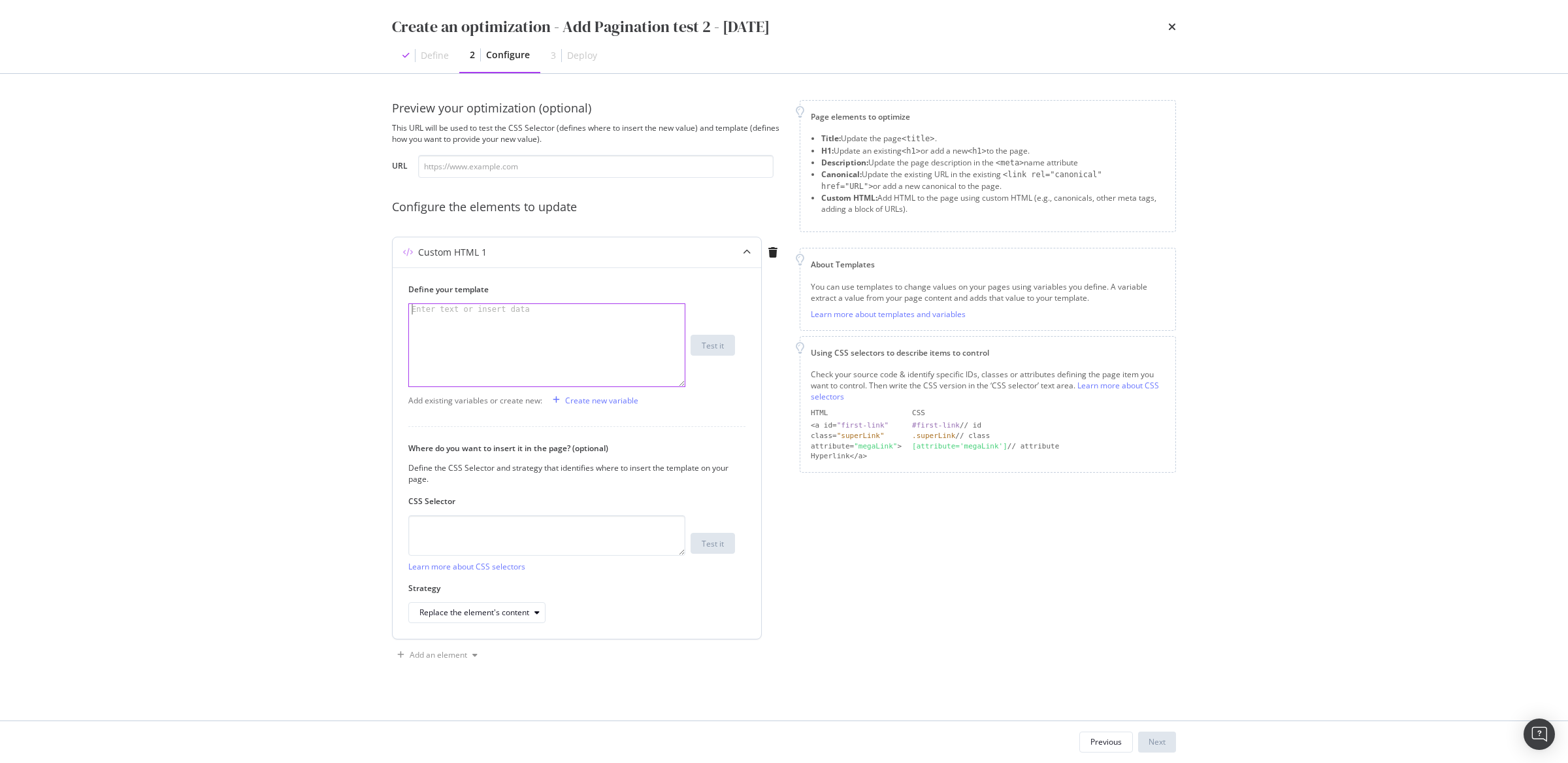
click at [470, 318] on div "modal" at bounding box center [547, 355] width 276 height 102
paste textarea "^/[a-z]{2}/[a-z]{2}/[^/]+/[^/]+(/.*)?$"
type textarea "^/[a-z]{2}/[a-z]{2}/[^/]+/[^/]+(/.*)?$"
click at [451, 330] on div "modal" at bounding box center [547, 355] width 276 height 102
paste textarea "Cursor at row 1"
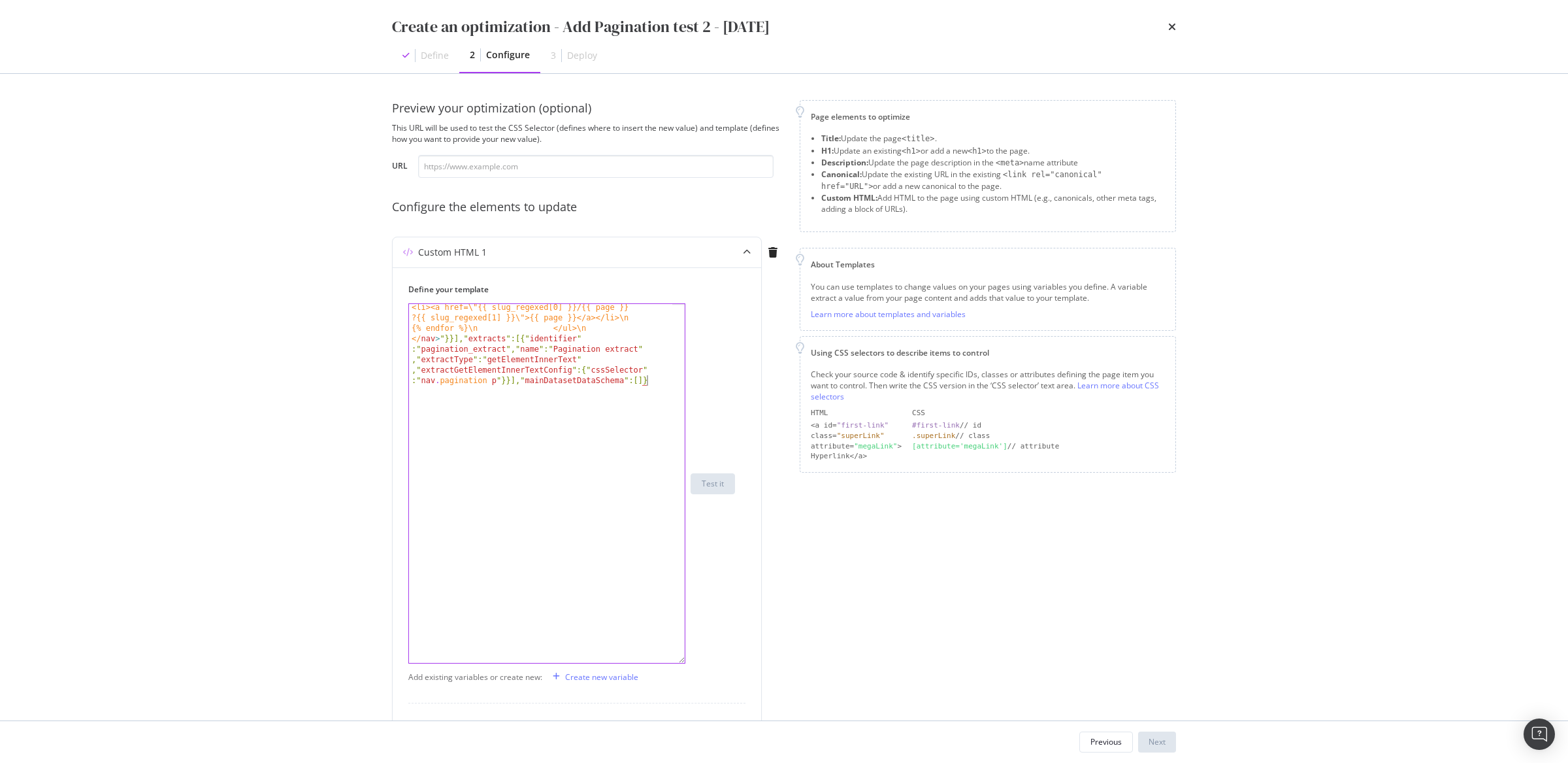
drag, startPoint x: 683, startPoint y: 385, endPoint x: 782, endPoint y: 663, distance: 295.1
click at [782, 663] on div "Custom HTML 1 Define your template {"scopeType":"pattern","context":"botsOnly",…" at bounding box center [588, 579] width 392 height 684
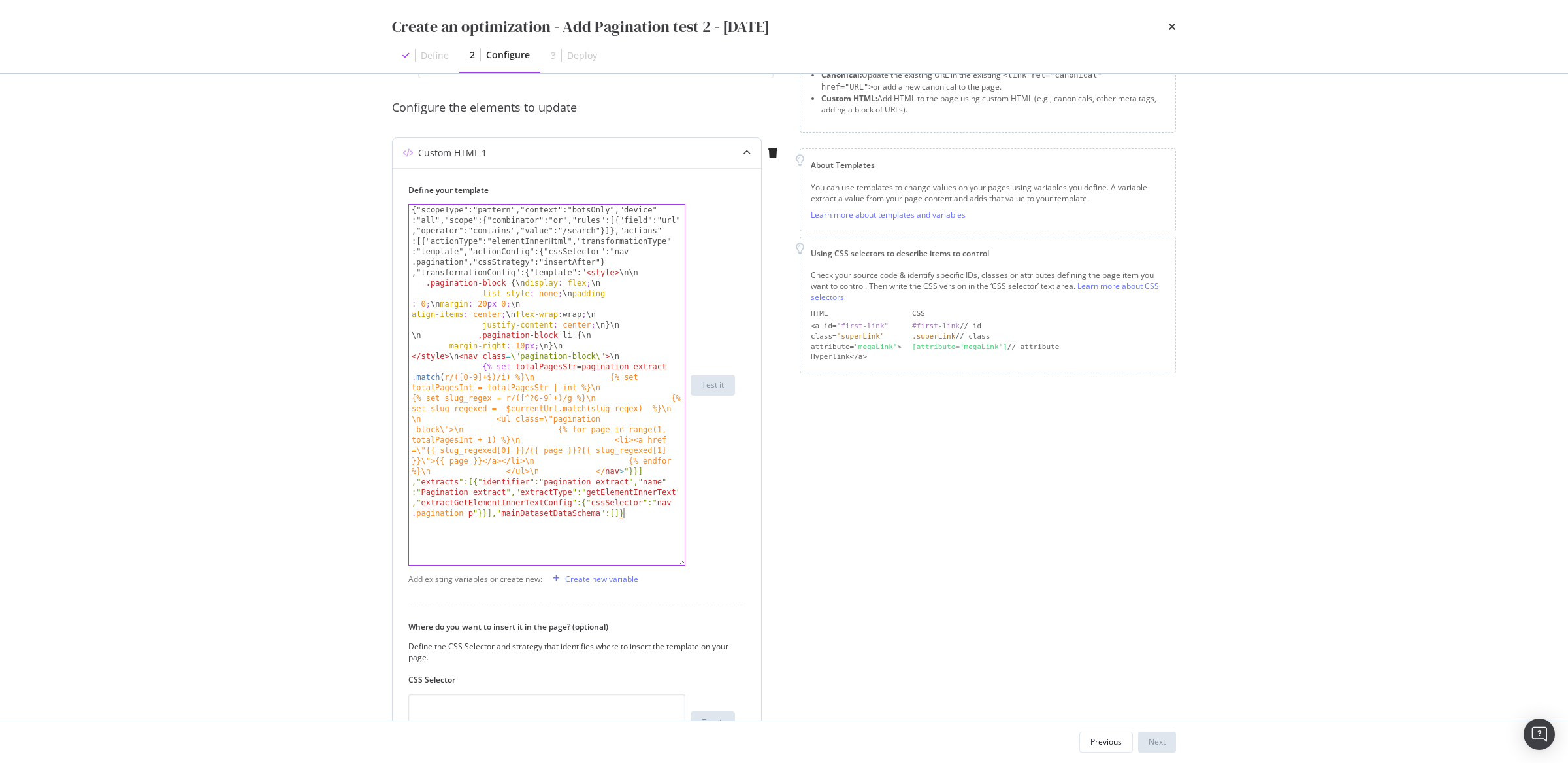
scroll to position [99, 0]
click at [749, 150] on icon "modal" at bounding box center [747, 153] width 8 height 8
click at [755, 151] on div "modal" at bounding box center [747, 153] width 29 height 30
click at [750, 153] on div "modal" at bounding box center [747, 153] width 29 height 30
click at [749, 153] on icon "modal" at bounding box center [747, 153] width 8 height 8
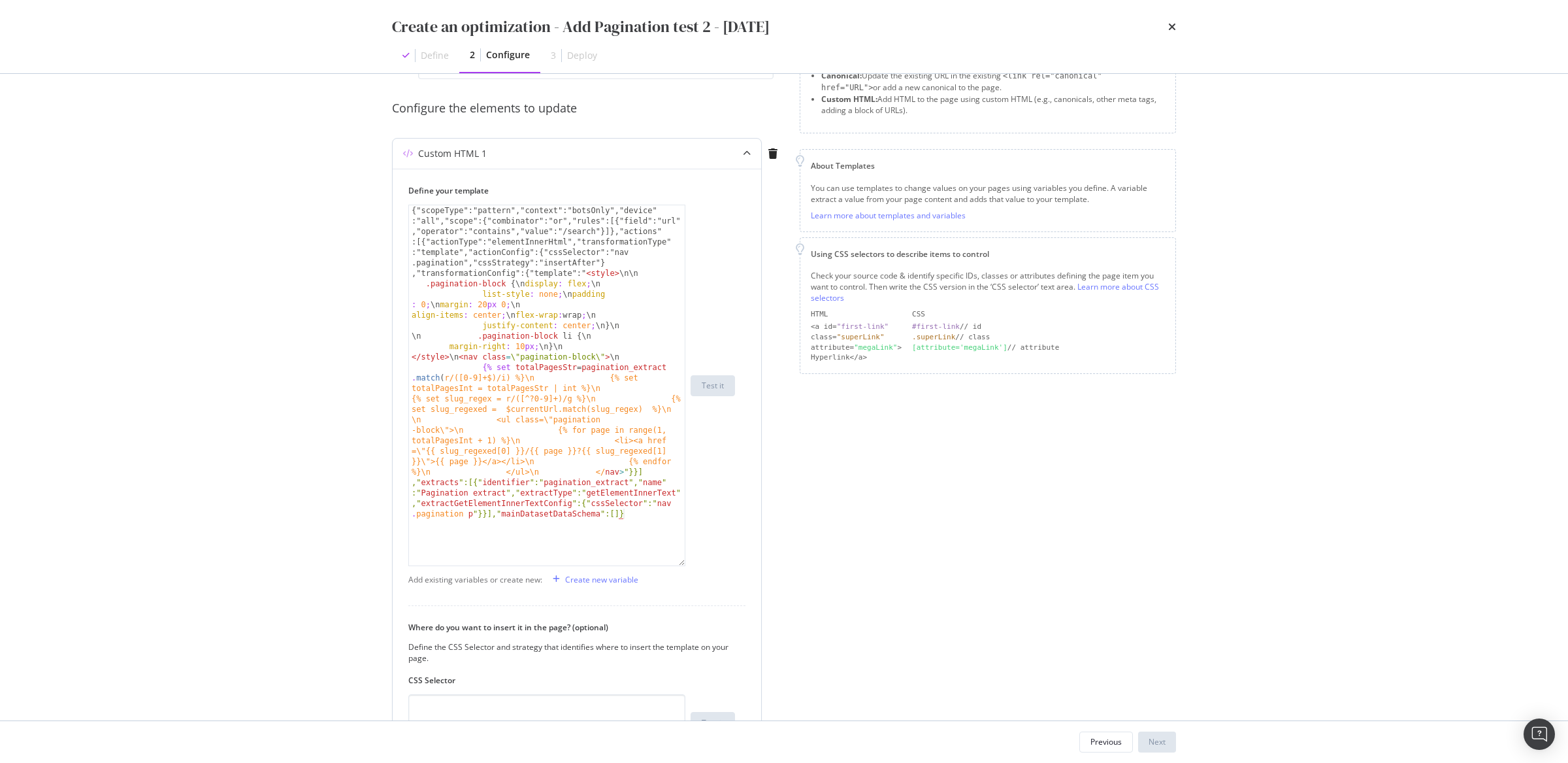
click at [749, 153] on icon "modal" at bounding box center [747, 153] width 8 height 8
click at [747, 153] on icon "modal" at bounding box center [747, 153] width 8 height 8
click at [743, 154] on icon "modal" at bounding box center [747, 153] width 8 height 8
click at [299, 179] on div "Create an optimization - Add Pagination test 2 - 2025/10/03 Define 2 Configure …" at bounding box center [784, 381] width 1568 height 763
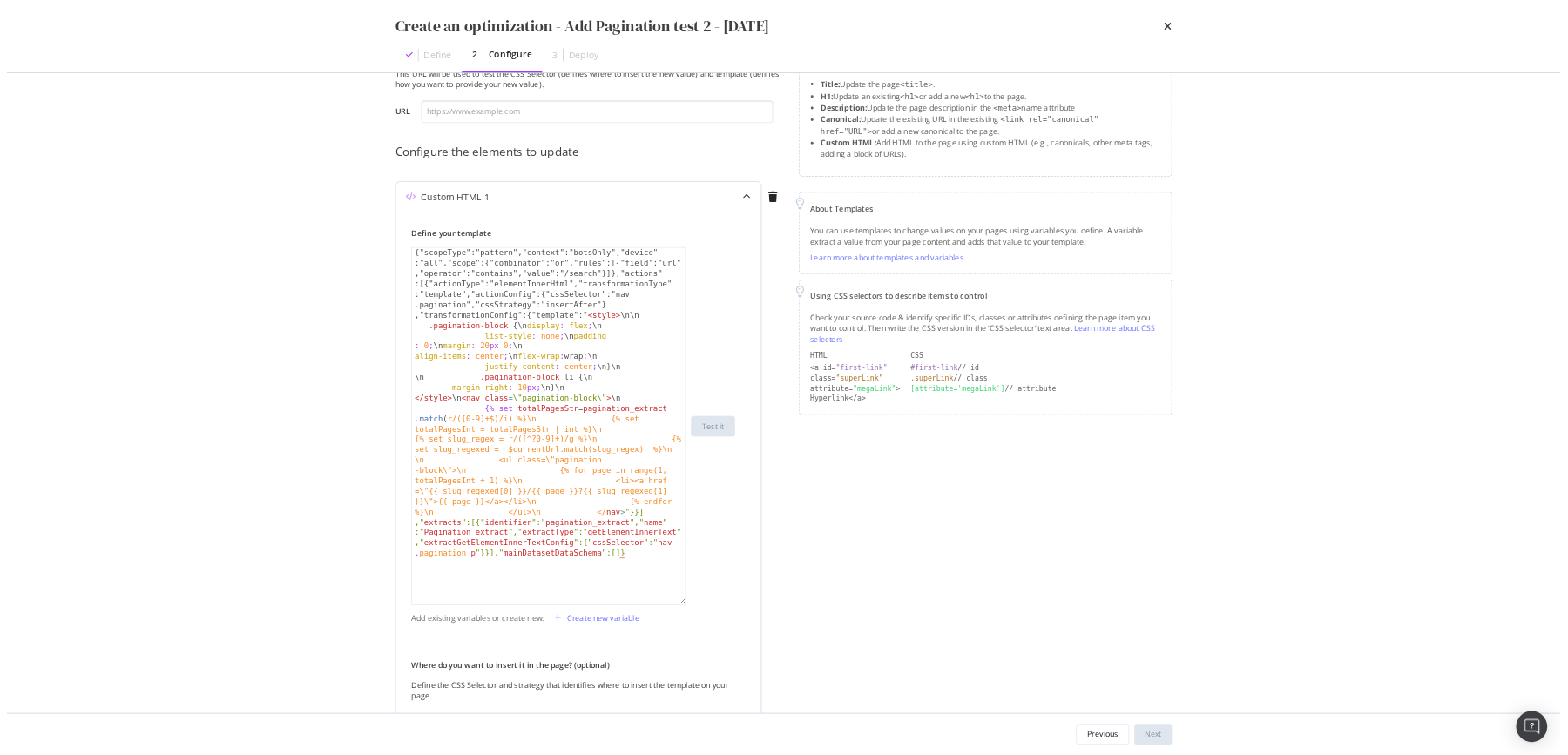
scroll to position [0, 0]
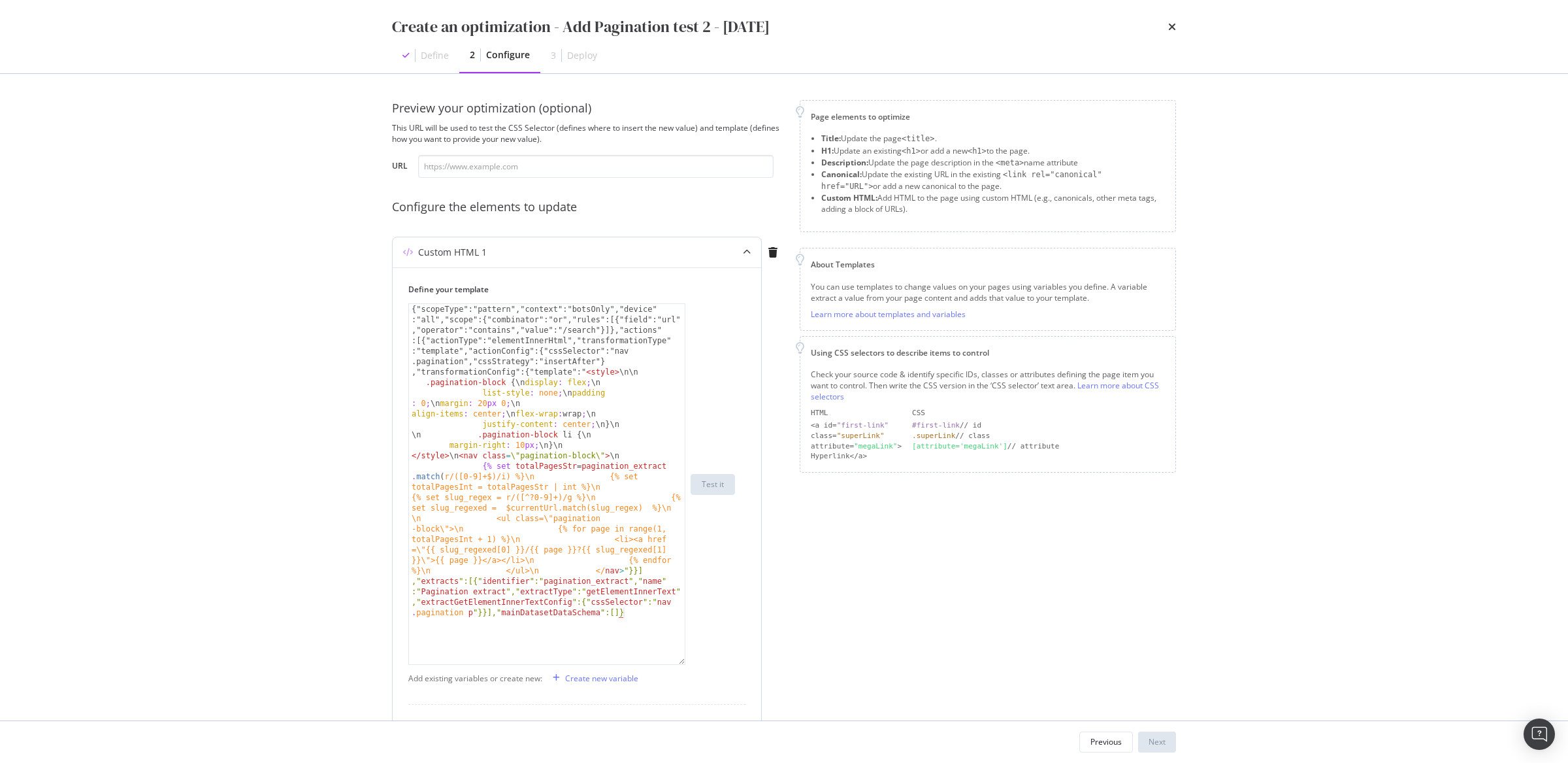
click at [743, 253] on icon "modal" at bounding box center [747, 252] width 8 height 8
click at [746, 249] on icon "modal" at bounding box center [747, 252] width 8 height 8
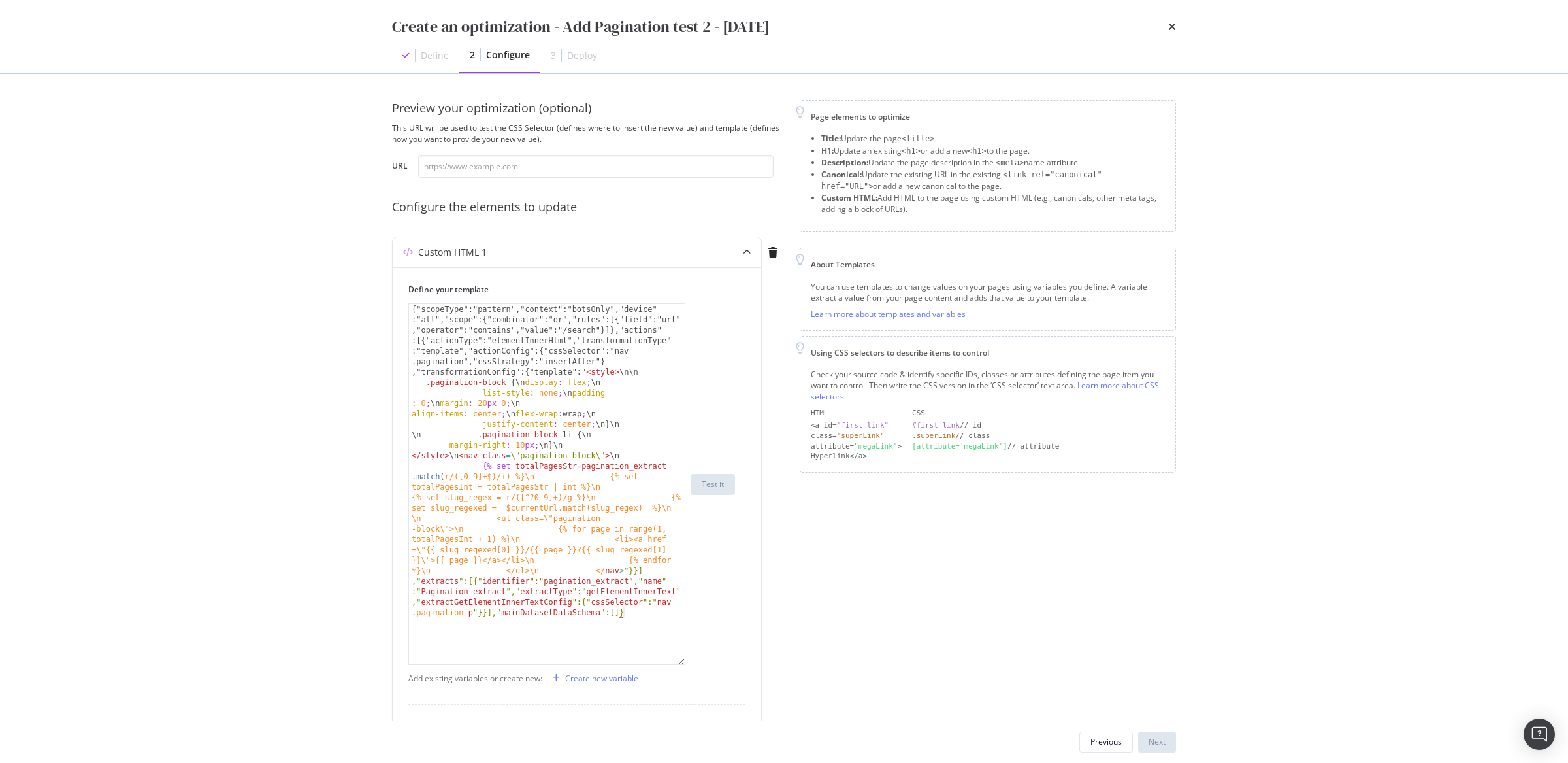
click at [417, 209] on div "Configure the elements to update" at bounding box center [588, 207] width 392 height 17
click at [531, 265] on div "Custom HTML 1" at bounding box center [577, 252] width 368 height 30
click at [754, 248] on div "modal" at bounding box center [747, 252] width 29 height 30
click at [752, 248] on div "modal" at bounding box center [747, 252] width 29 height 30
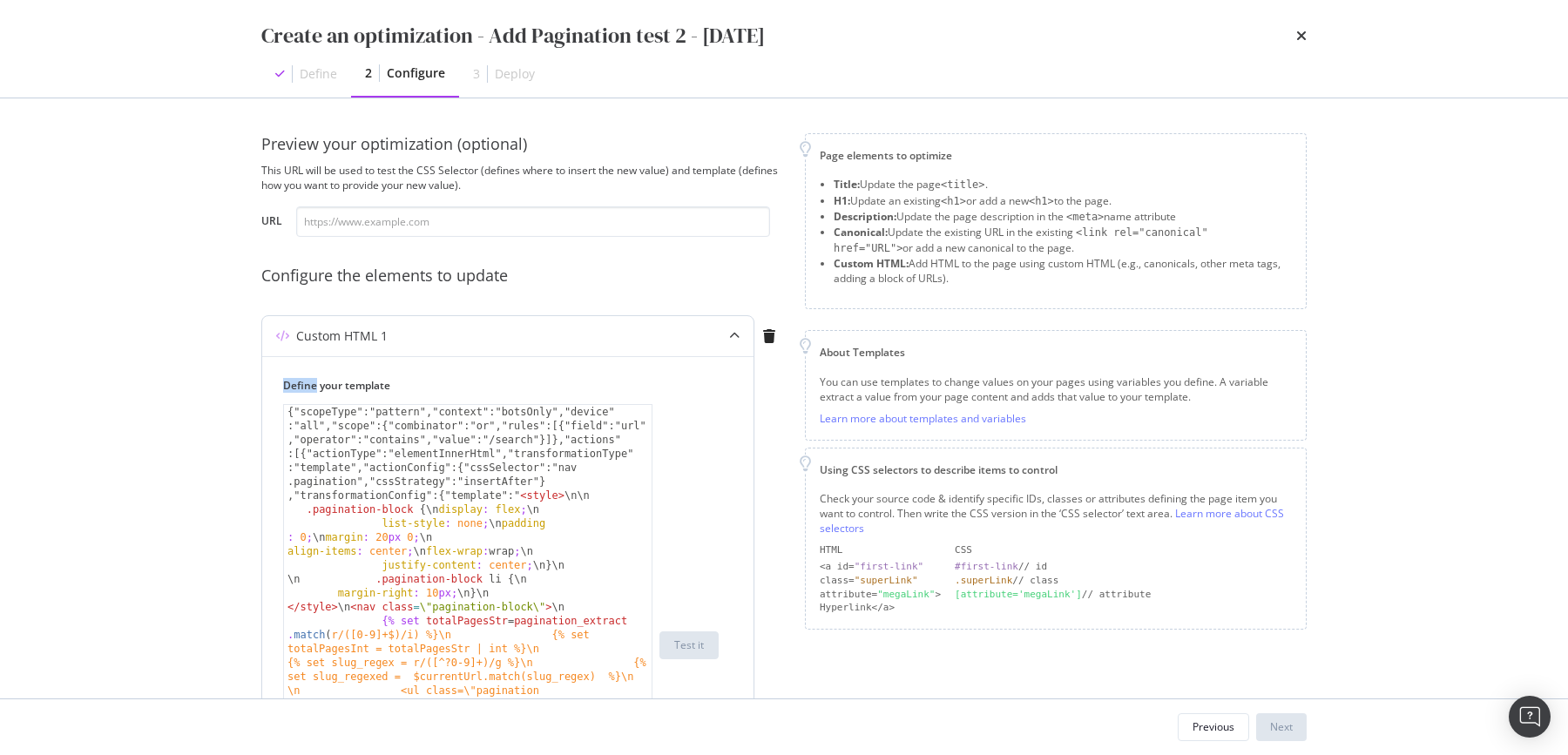
click at [733, 333] on div "modal" at bounding box center [733, 336] width 38 height 40
click at [733, 335] on icon "modal" at bounding box center [733, 335] width 10 height 10
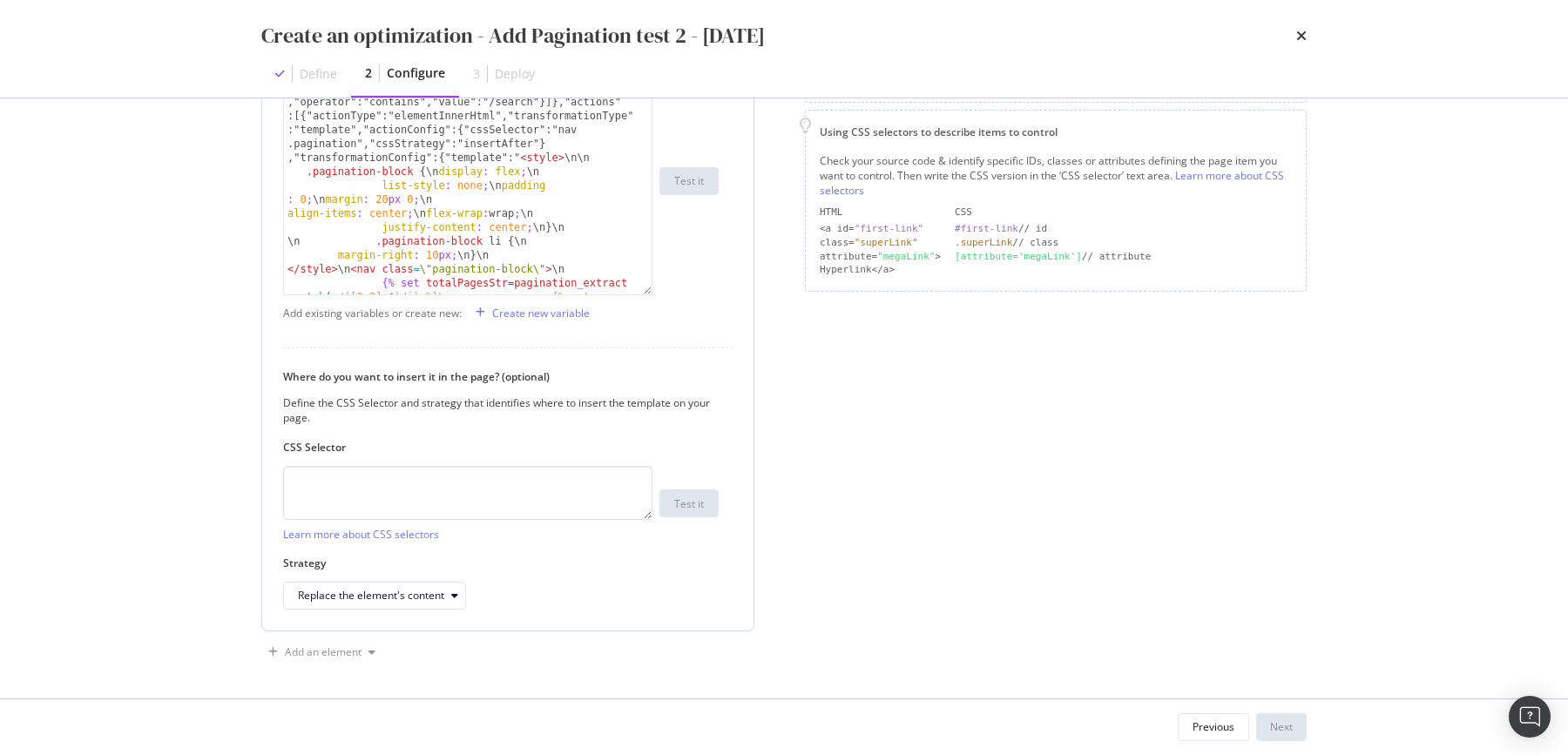
scroll to position [335, 0]
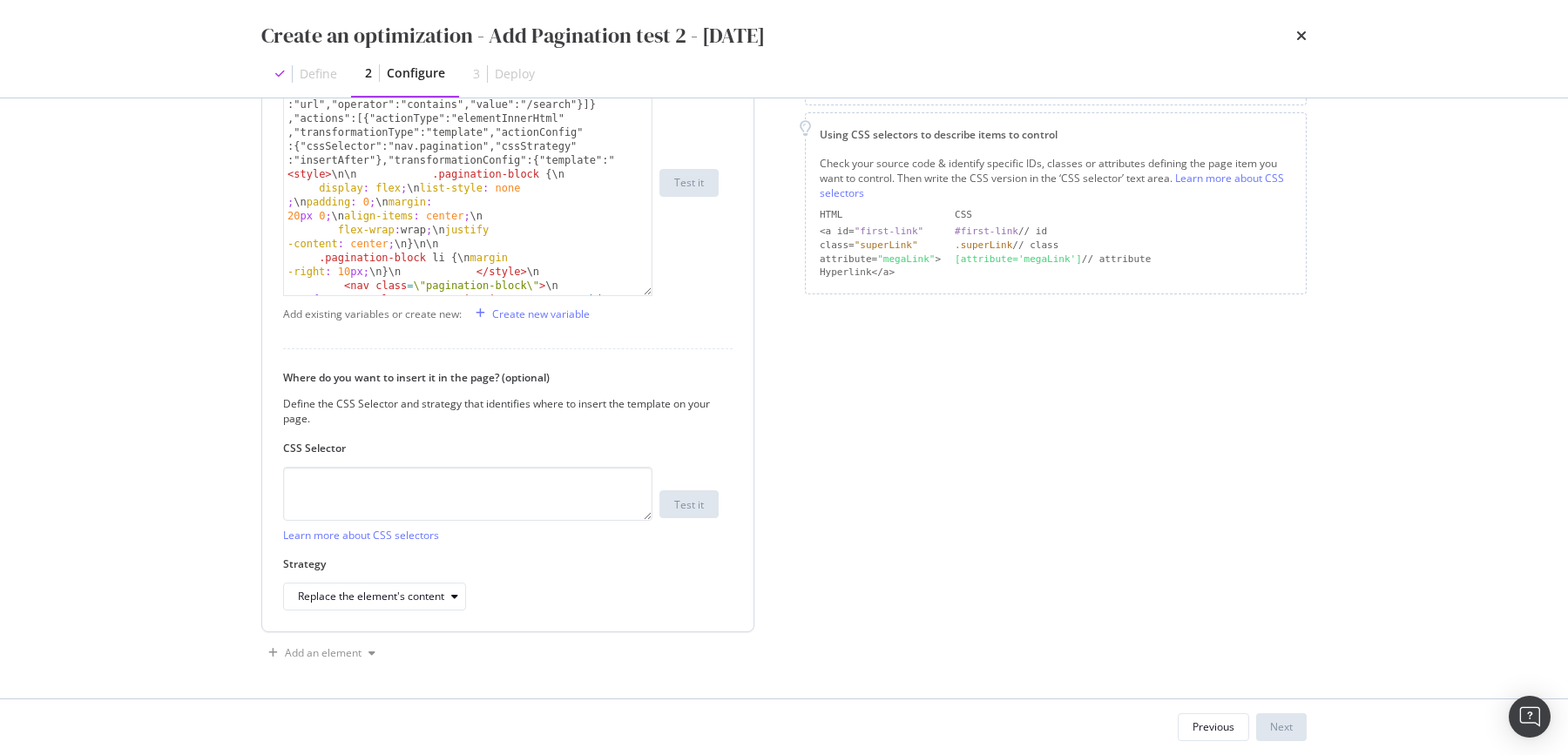
drag, startPoint x: 649, startPoint y: 414, endPoint x: 603, endPoint y: 161, distance: 257.1
click at [603, 161] on div "{"scopeType":"pattern","context":"botsOnly","device" :"all","scope":{"combinato…" at bounding box center [468, 182] width 369 height 228
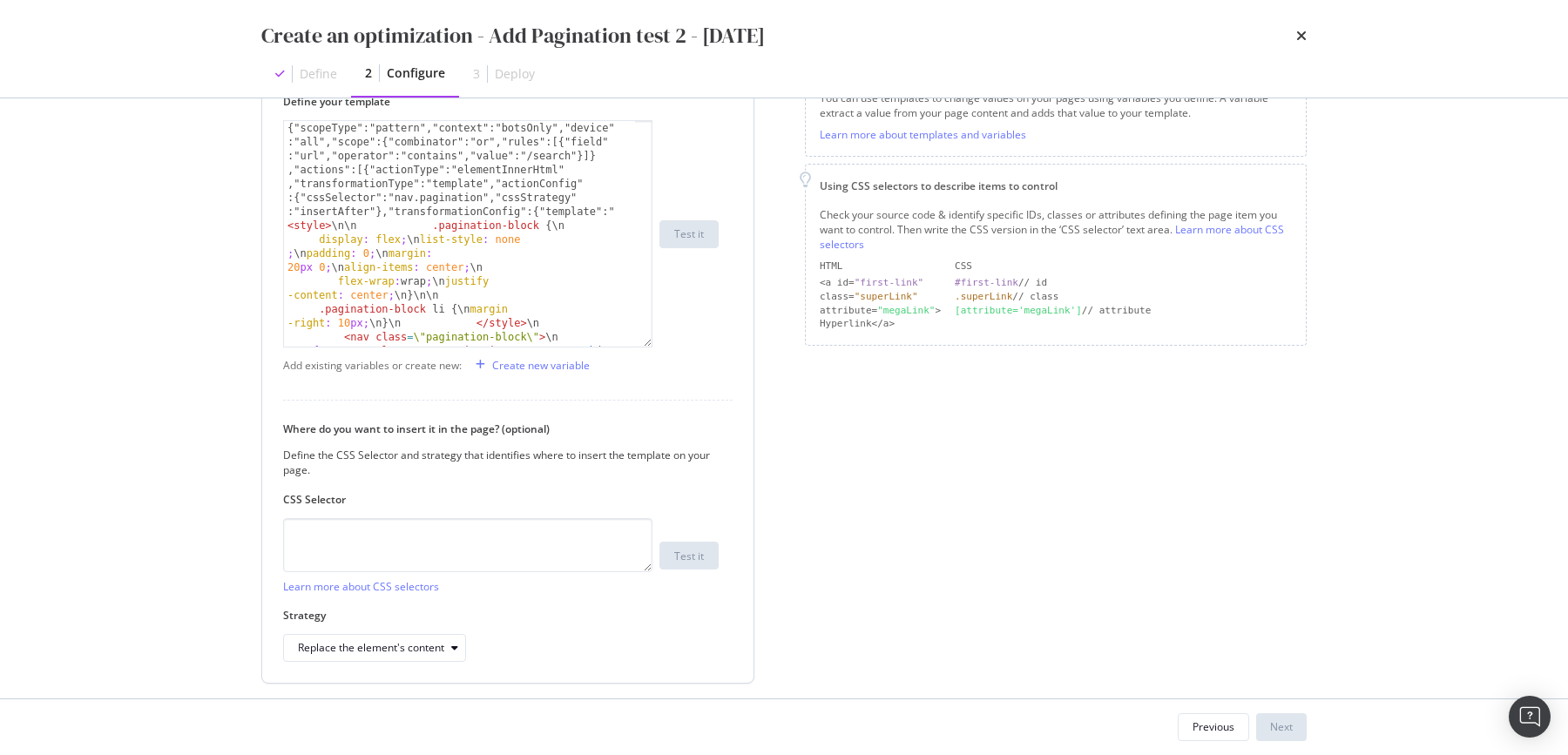
scroll to position [189, 0]
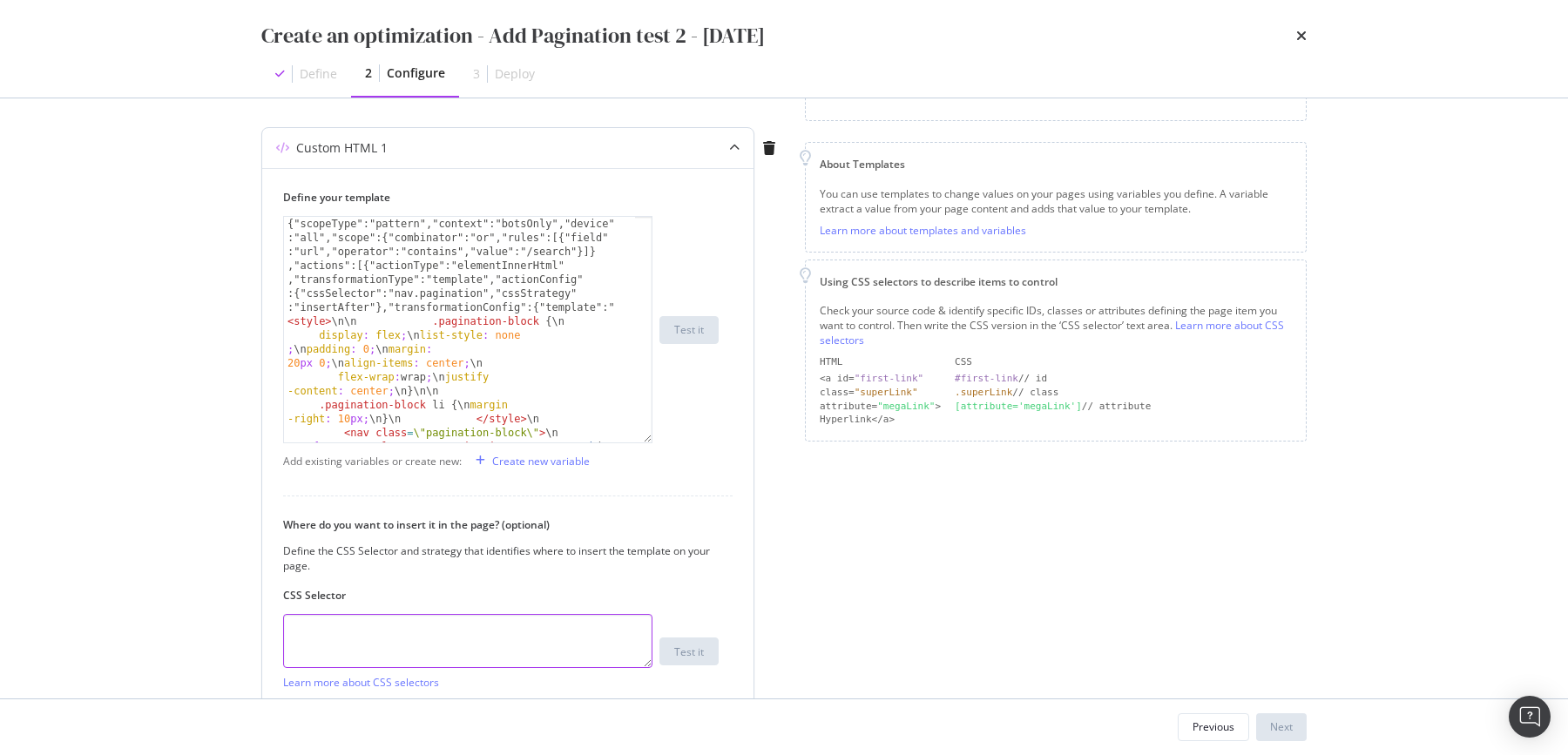
click at [351, 625] on textarea "modal" at bounding box center [468, 641] width 369 height 54
type textarea "footer"
click at [236, 546] on div "Preview your optimization (optional) This URL will be used to test the CSS Sele…" at bounding box center [784, 398] width 1115 height 600
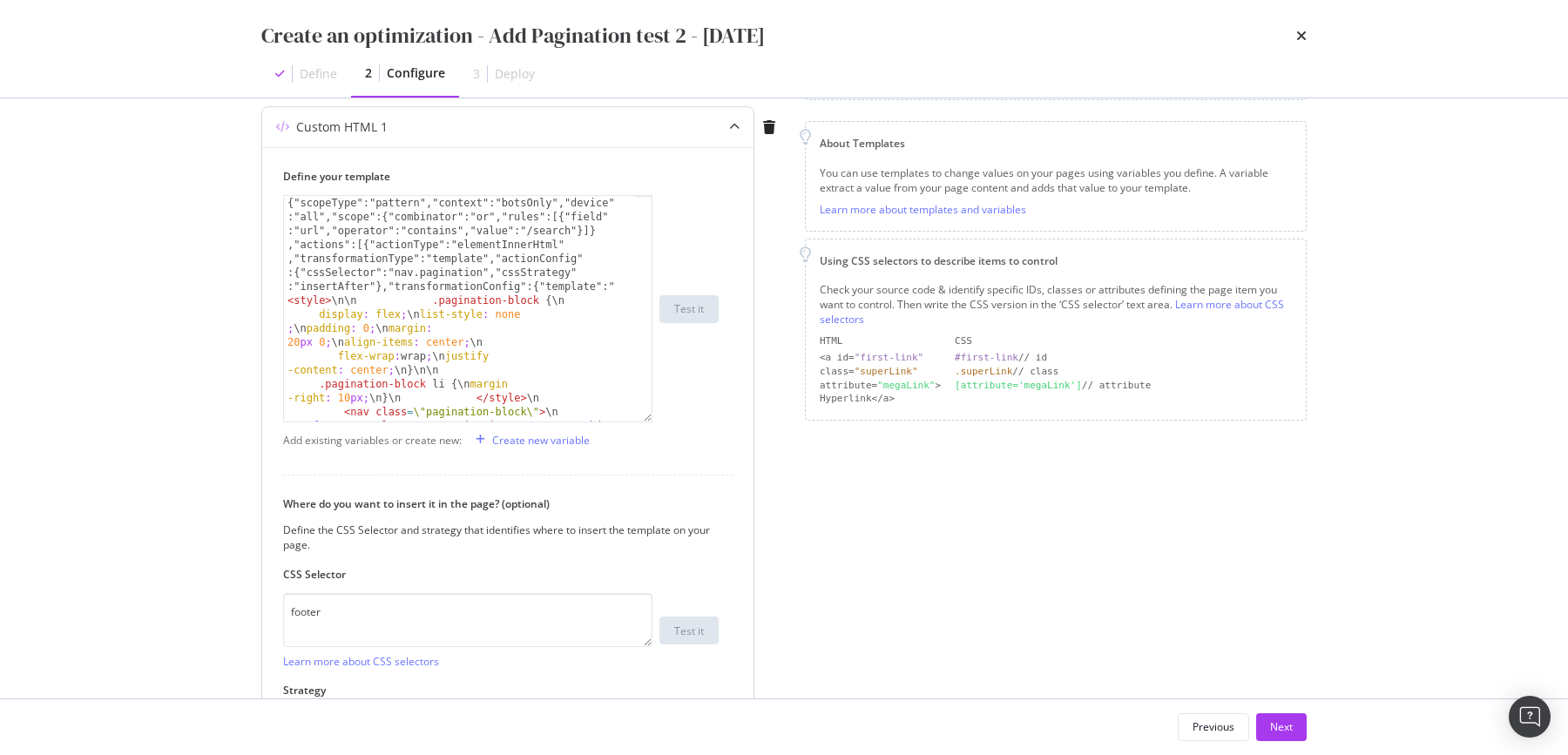
scroll to position [335, 0]
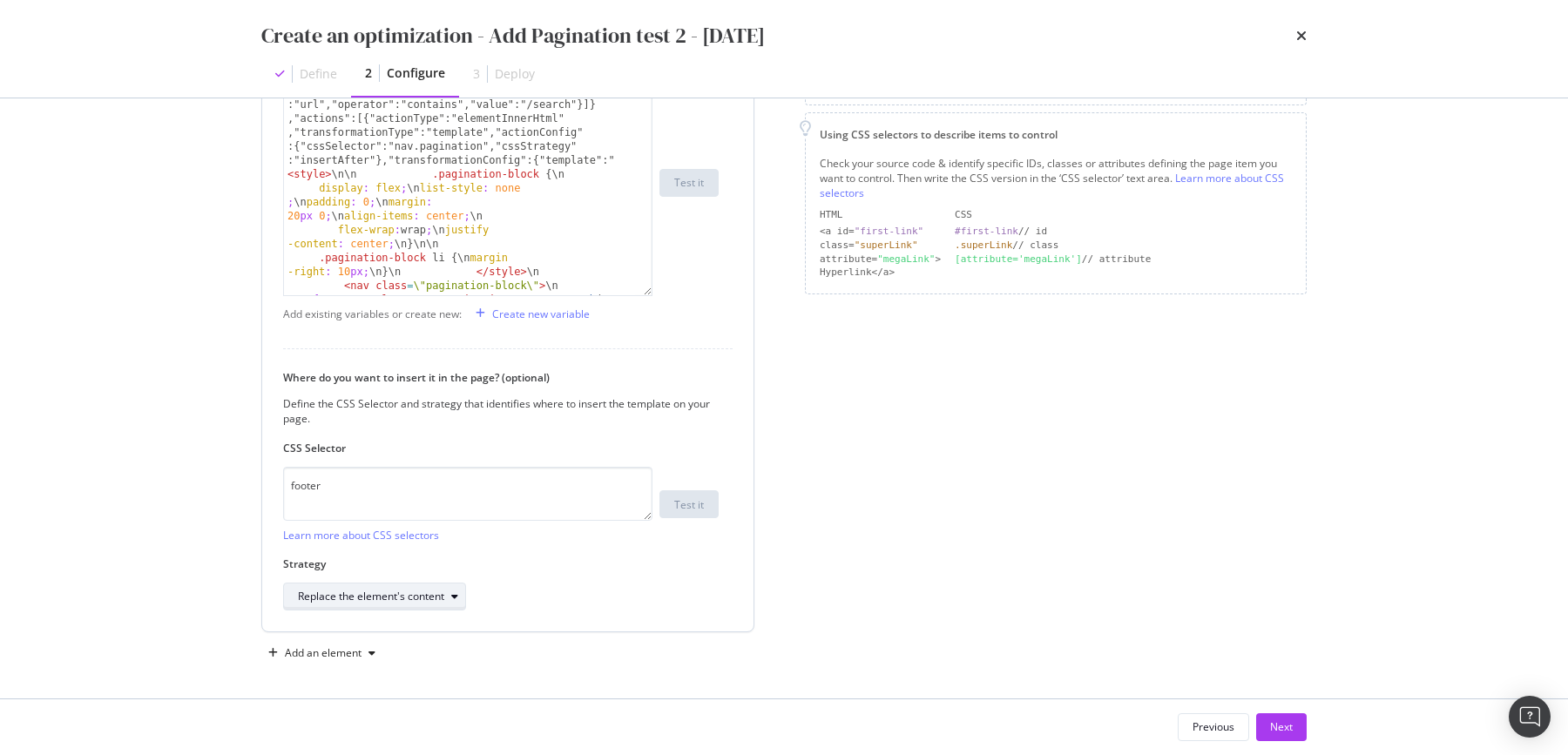
click at [387, 595] on div "Replace the element's content" at bounding box center [371, 596] width 147 height 10
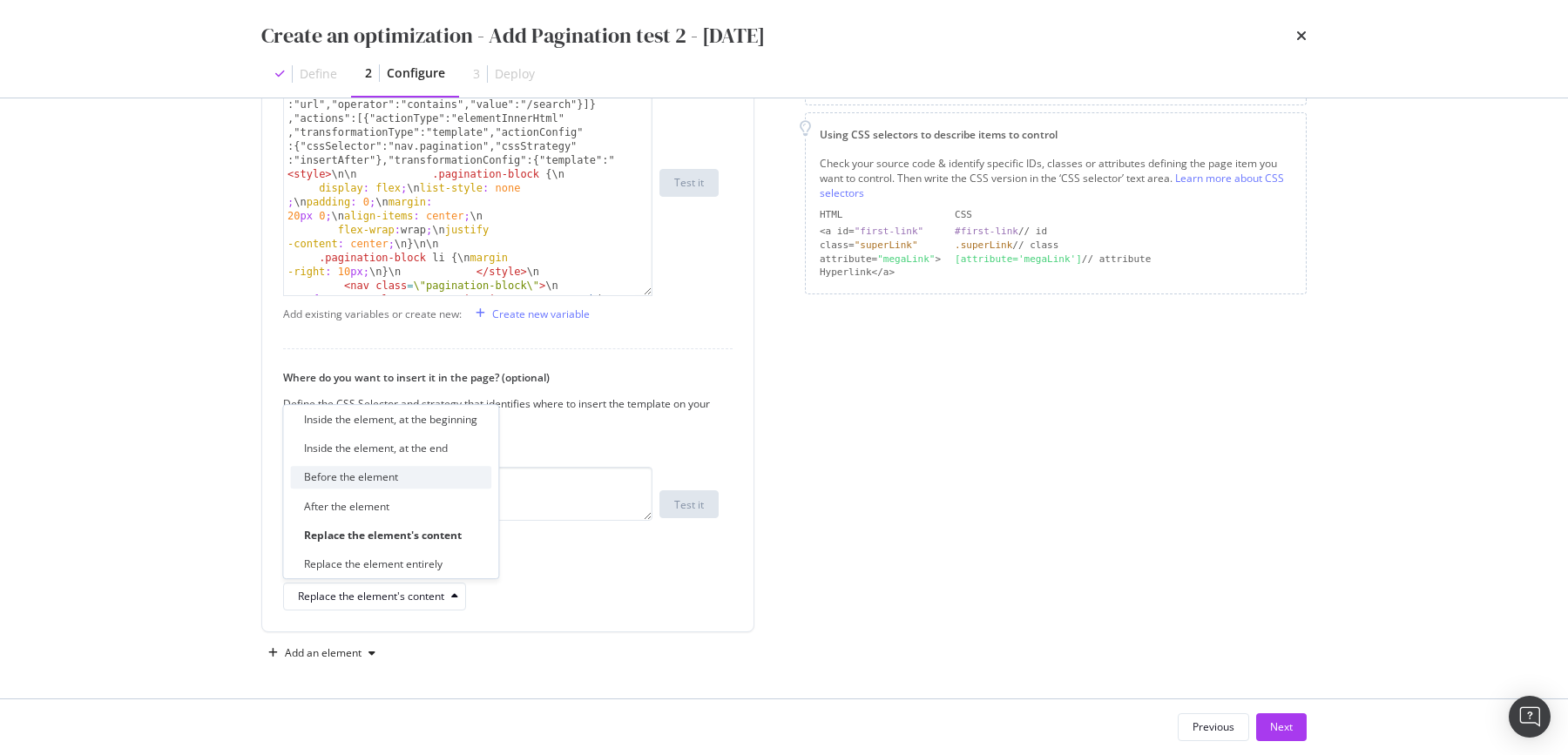
click at [387, 484] on div "Before the element" at bounding box center [350, 478] width 94 height 15
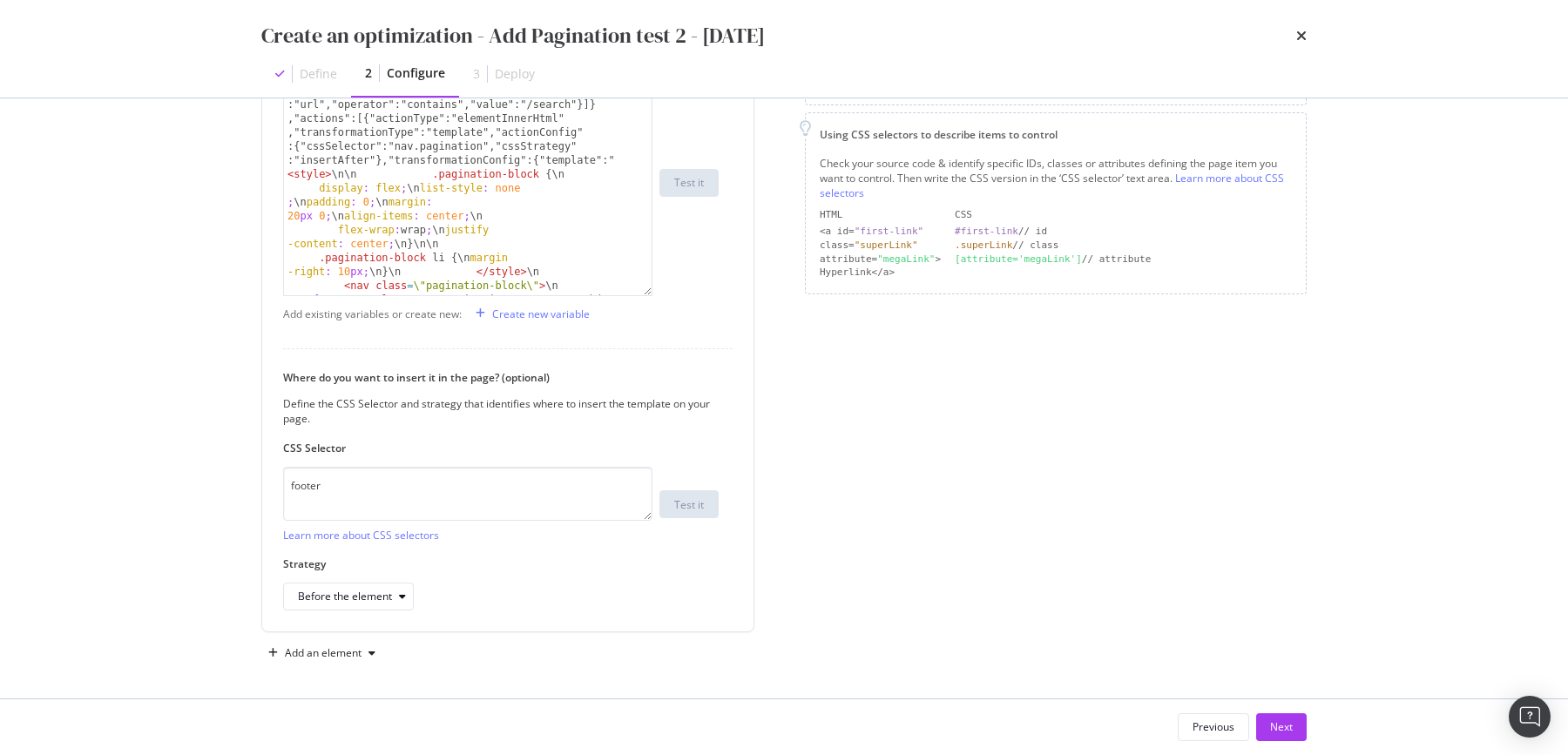
click at [207, 494] on div "Create an optimization - Add Pagination test 2 - 2025/10/03 Define 2 Configure …" at bounding box center [784, 377] width 1568 height 755
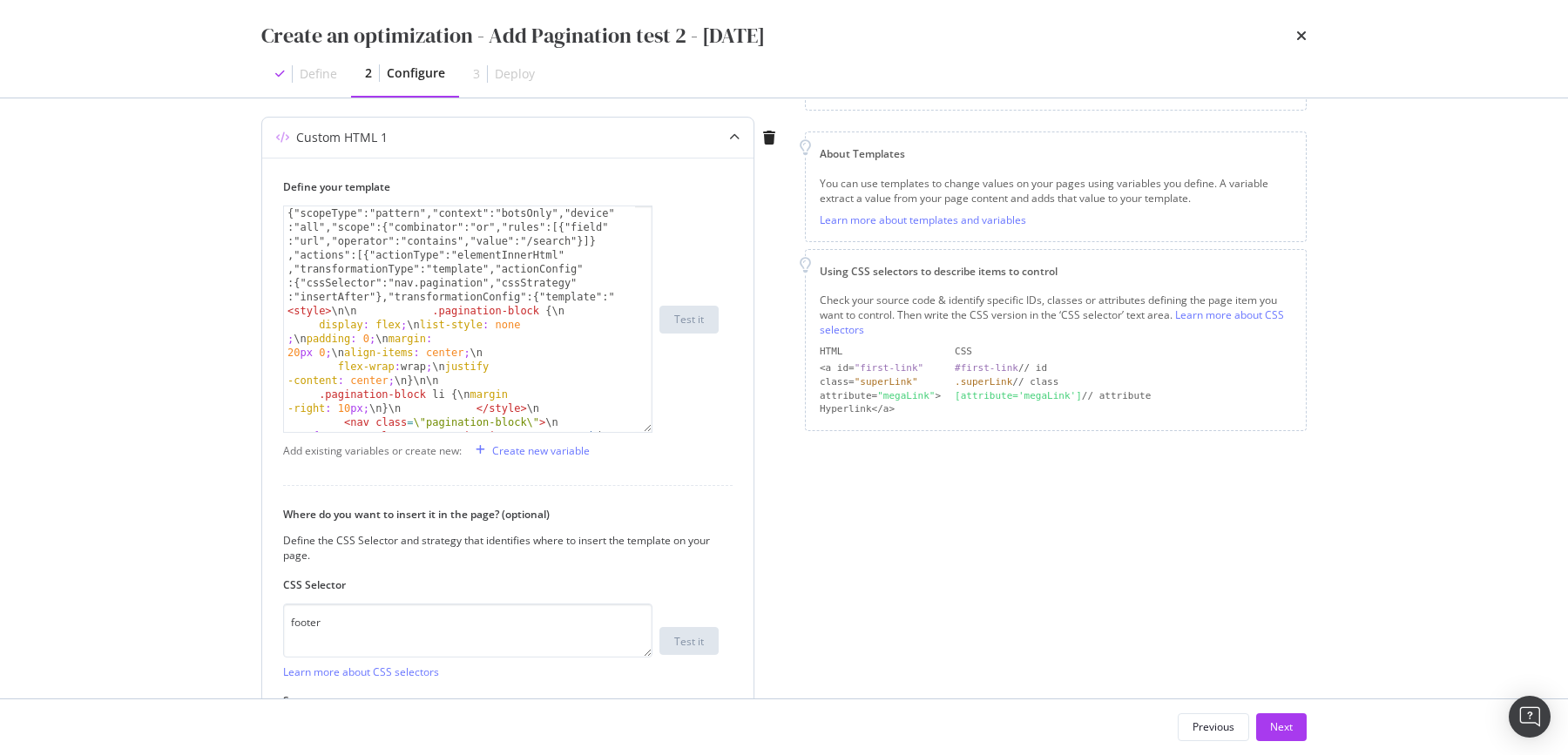
scroll to position [0, 0]
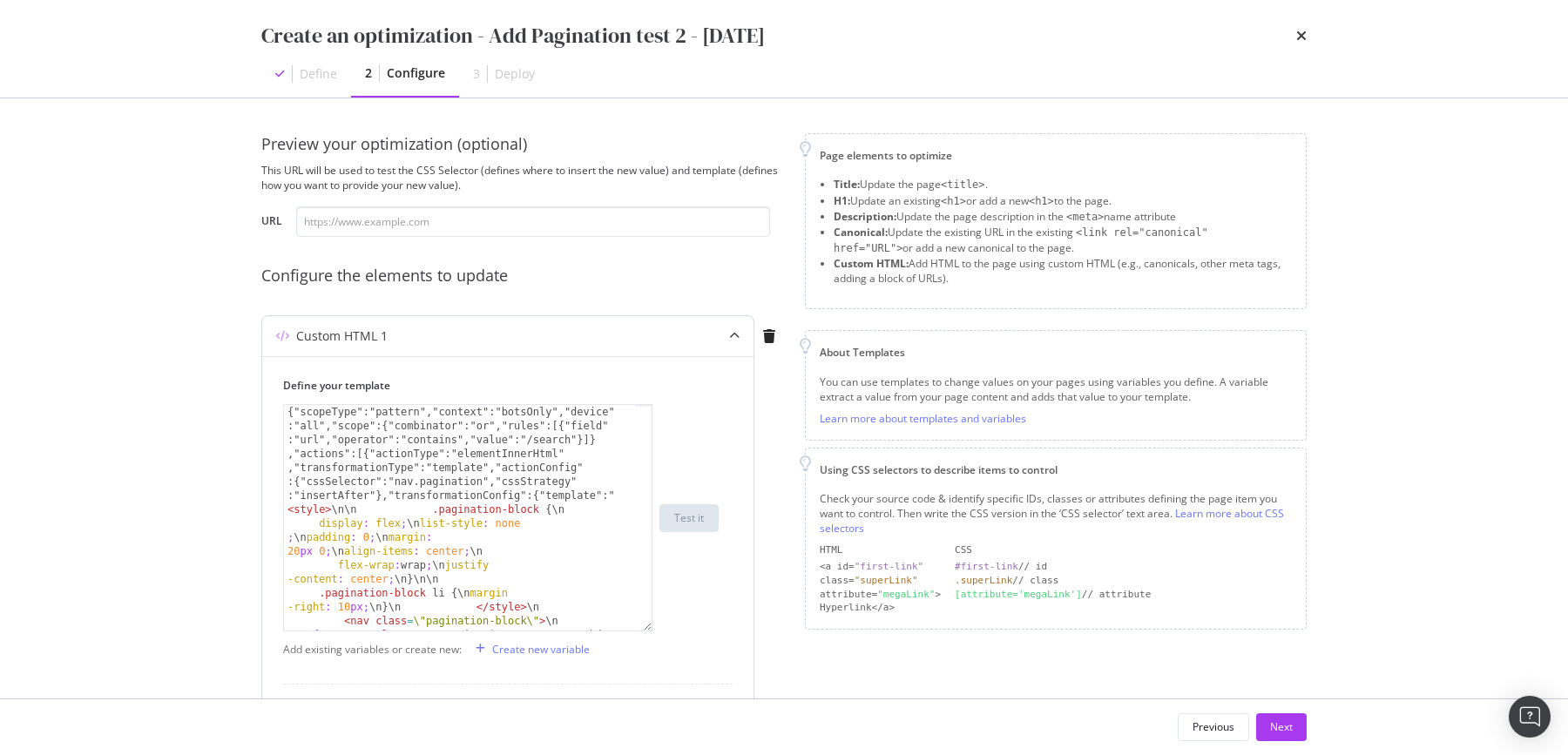
click at [726, 331] on div "modal" at bounding box center [733, 336] width 38 height 40
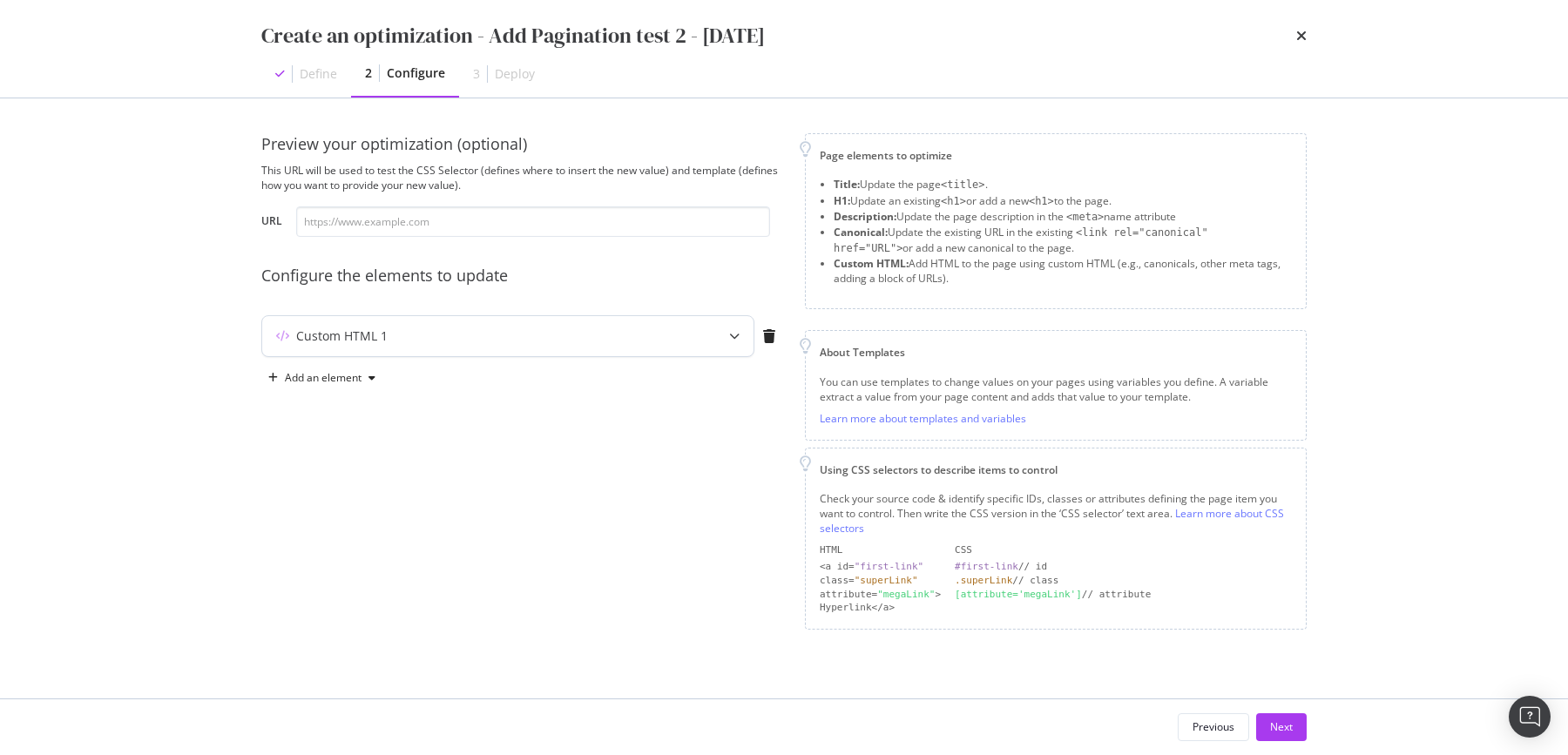
click at [729, 332] on icon "modal" at bounding box center [733, 335] width 10 height 10
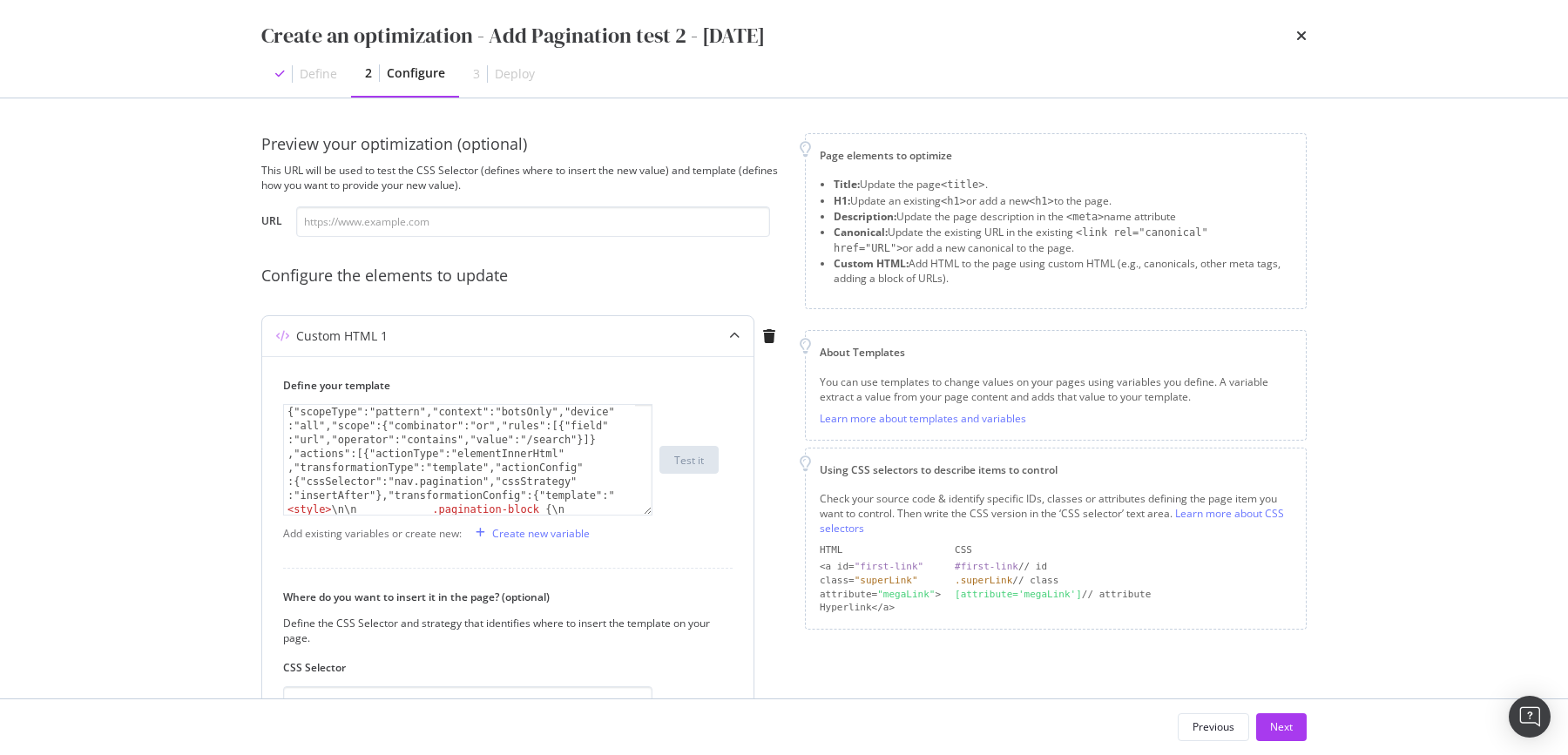
click at [729, 332] on icon "modal" at bounding box center [733, 335] width 10 height 10
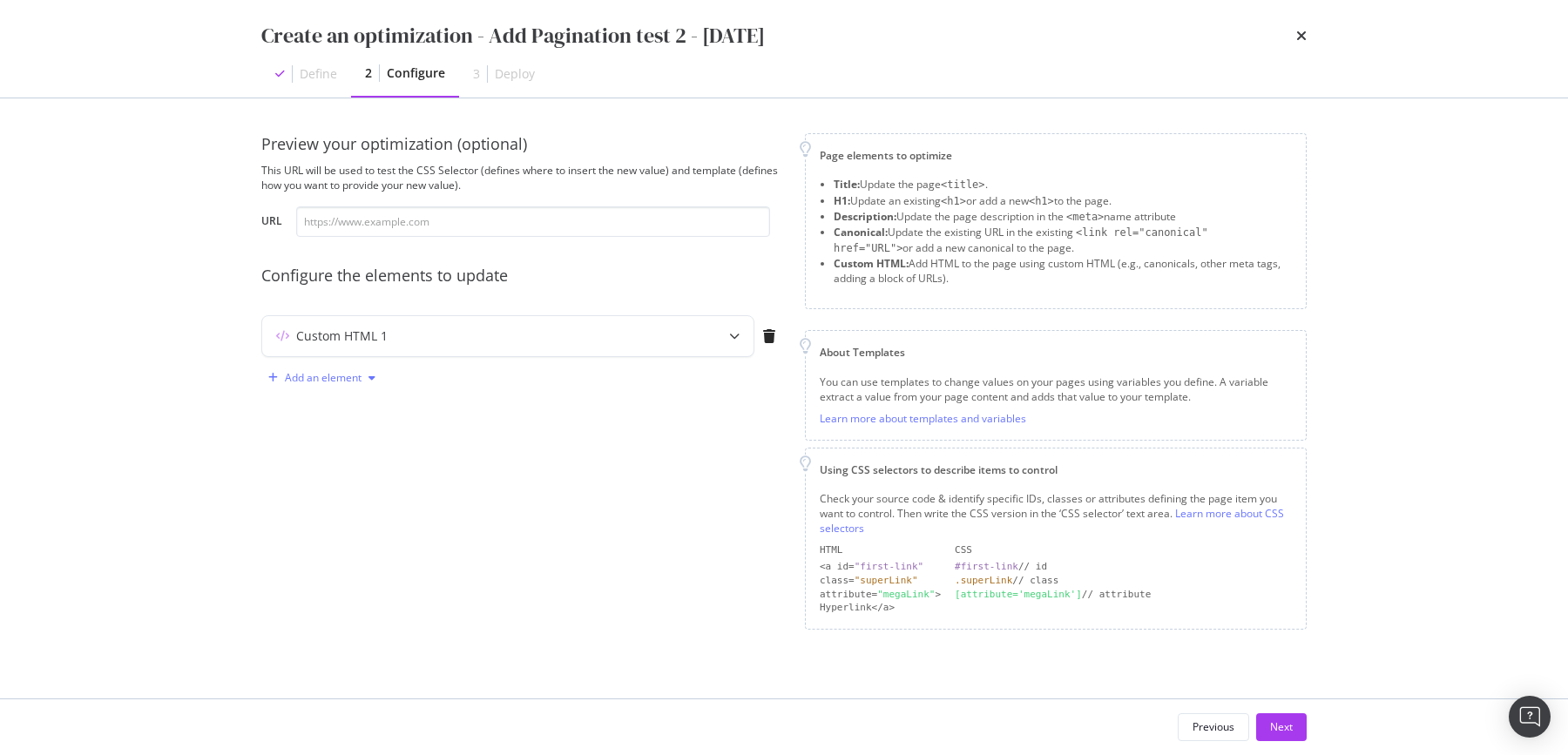
click at [310, 381] on div "Add an element" at bounding box center [323, 377] width 77 height 10
click at [334, 515] on div "Custom HTML" at bounding box center [331, 525] width 118 height 21
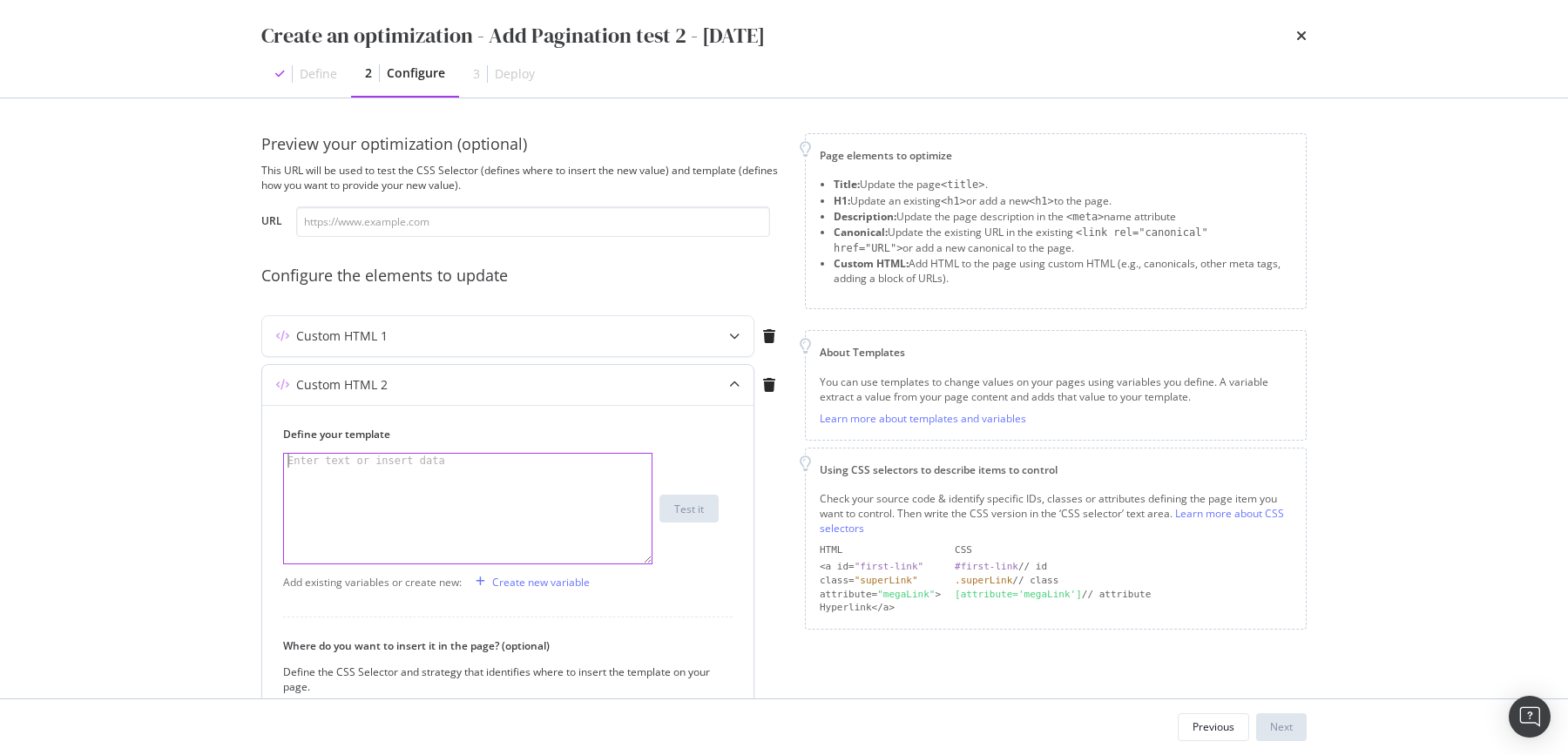
click at [371, 513] on div "modal" at bounding box center [469, 523] width 370 height 138
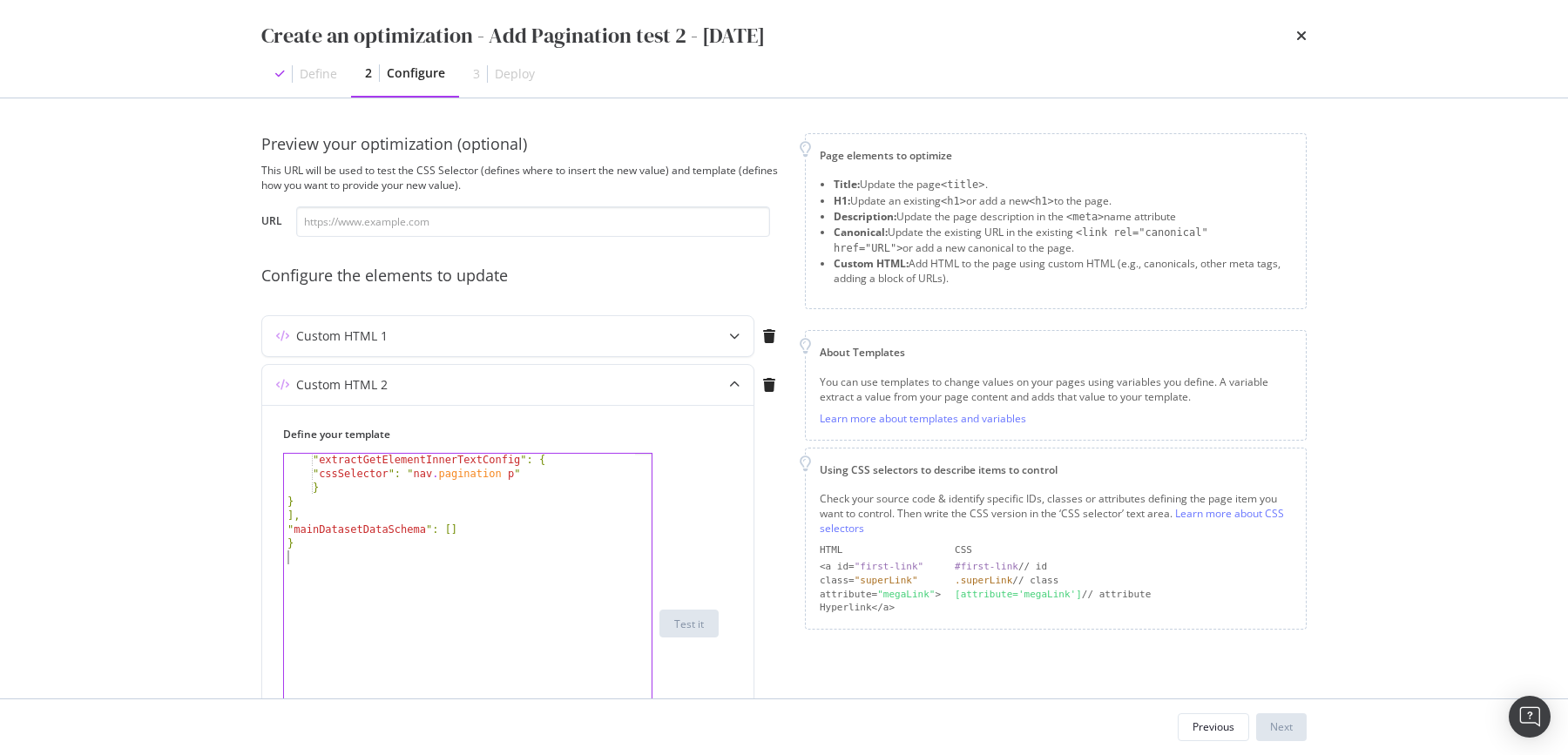
drag, startPoint x: 649, startPoint y: 557, endPoint x: 900, endPoint y: 819, distance: 362.8
click at [900, 755] on html "spa/v1.339.1 ReadOnly: Viz Debugger: Open Viz Editor FTL admin Admin Crawl List…" at bounding box center [784, 377] width 1568 height 755
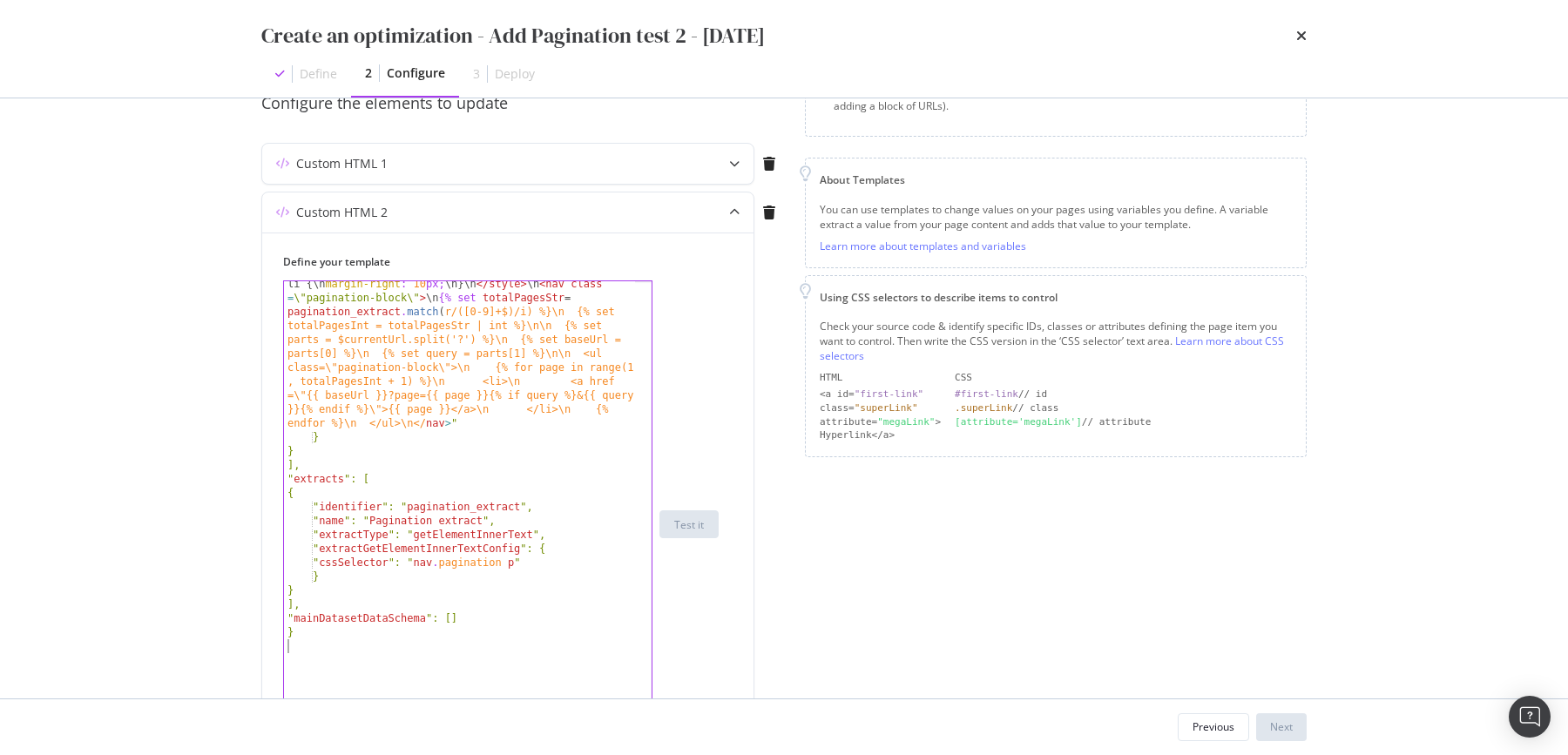
scroll to position [266, 0]
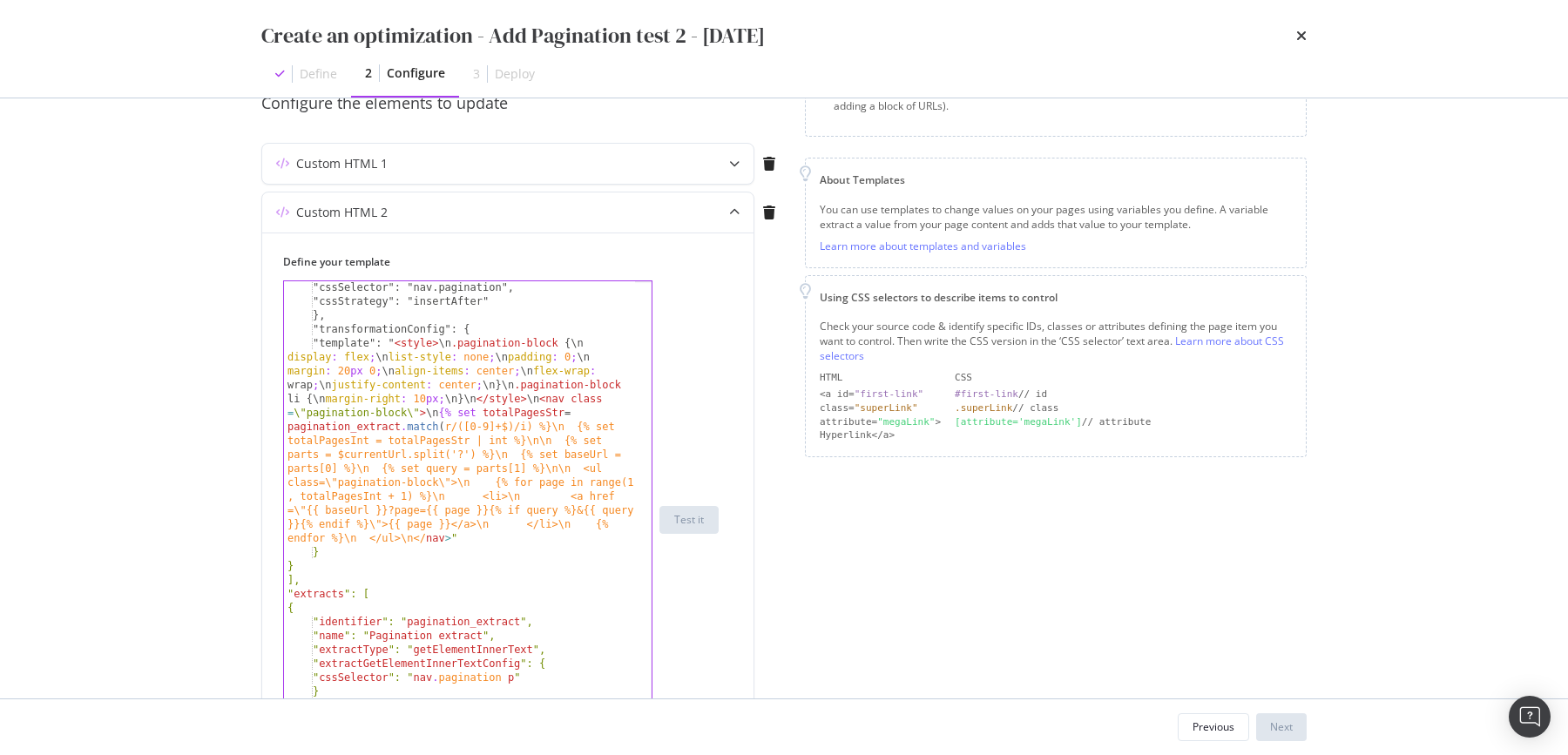
drag, startPoint x: 649, startPoint y: 648, endPoint x: 677, endPoint y: 753, distance: 108.7
click at [677, 753] on div "Create an optimization - Add Pagination test 2 - 2025/10/03 Define 2 Configure …" at bounding box center [784, 377] width 1568 height 755
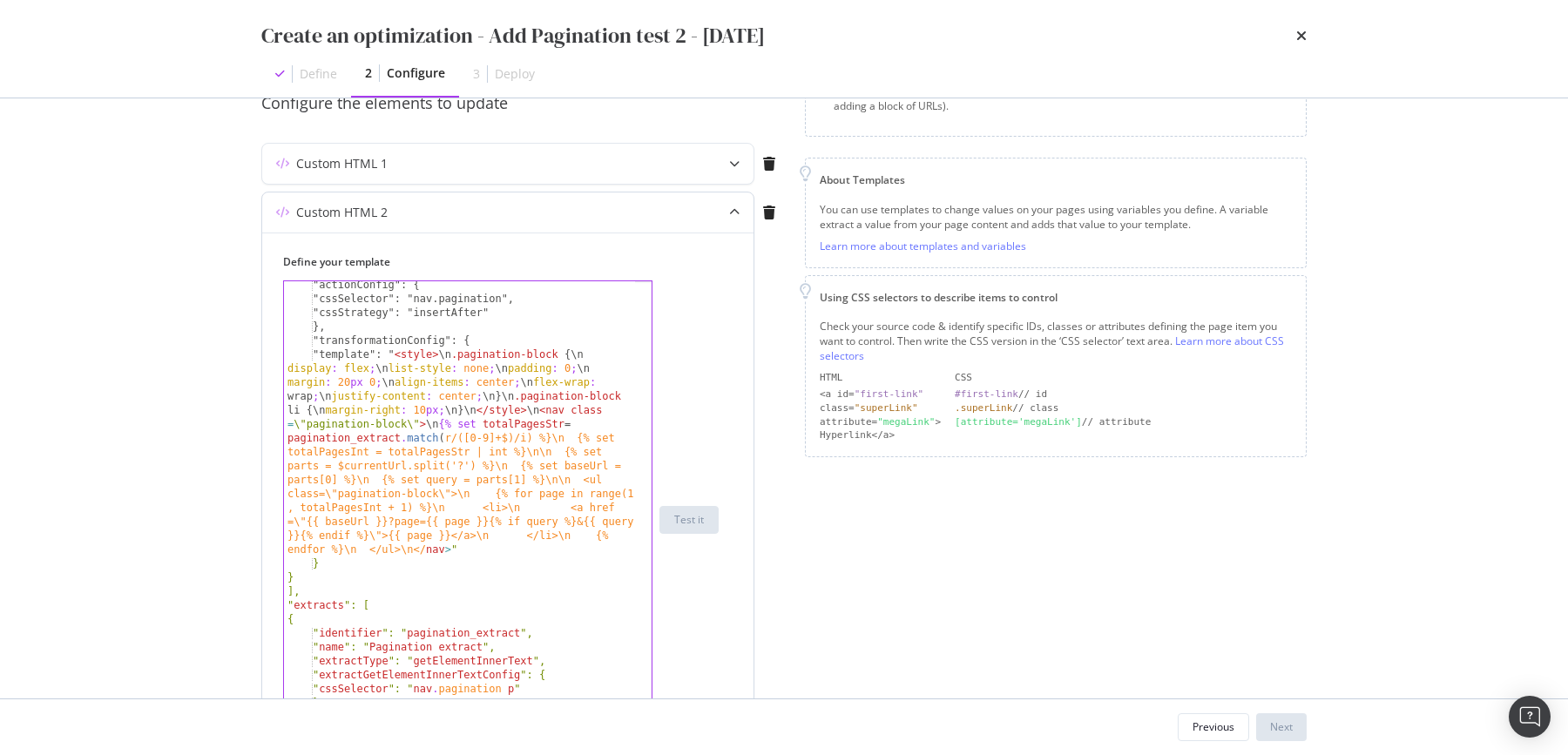
scroll to position [246, 0]
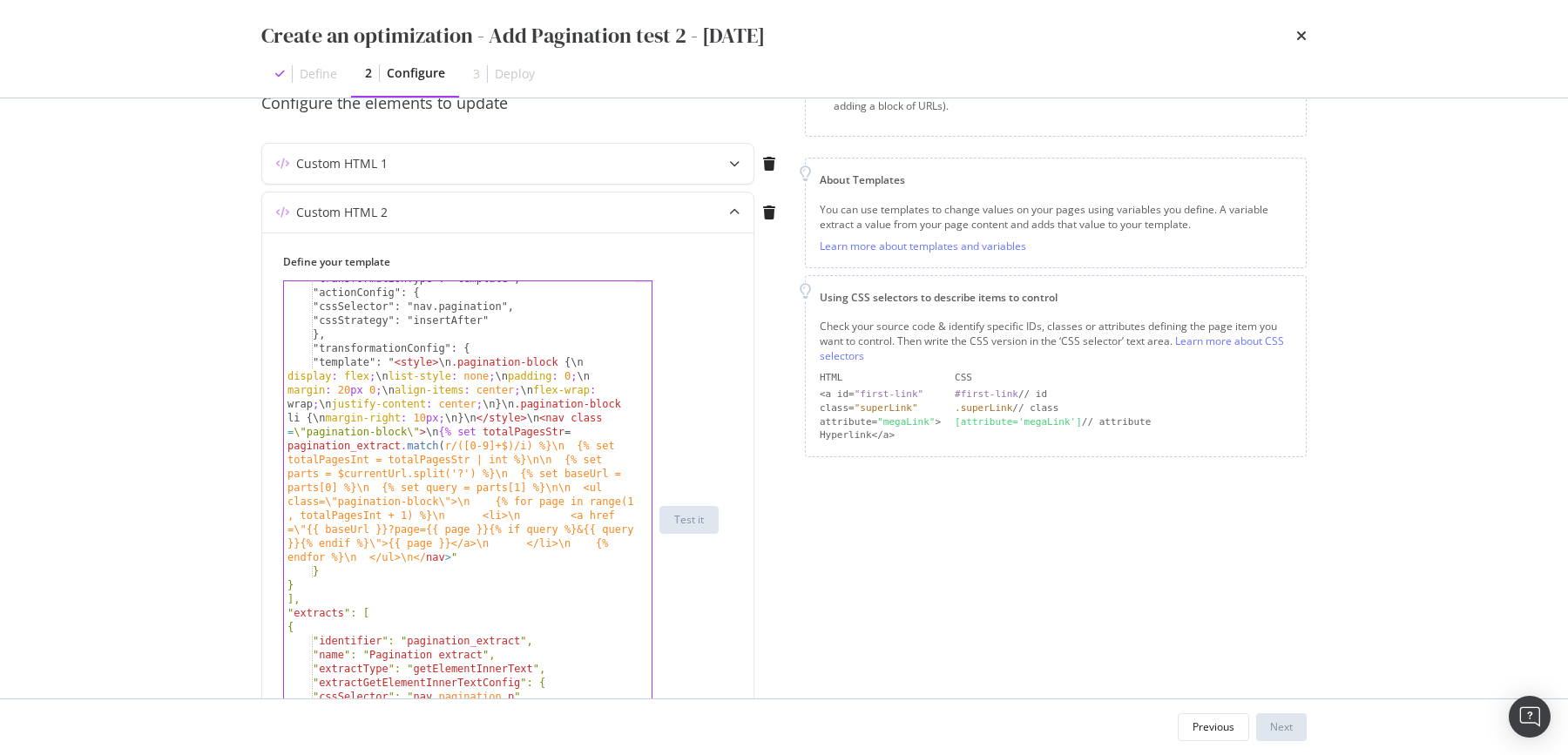
click at [1231, 743] on div "Previous Next" at bounding box center [784, 727] width 1115 height 56
click at [1227, 736] on div "Previous" at bounding box center [1212, 727] width 42 height 24
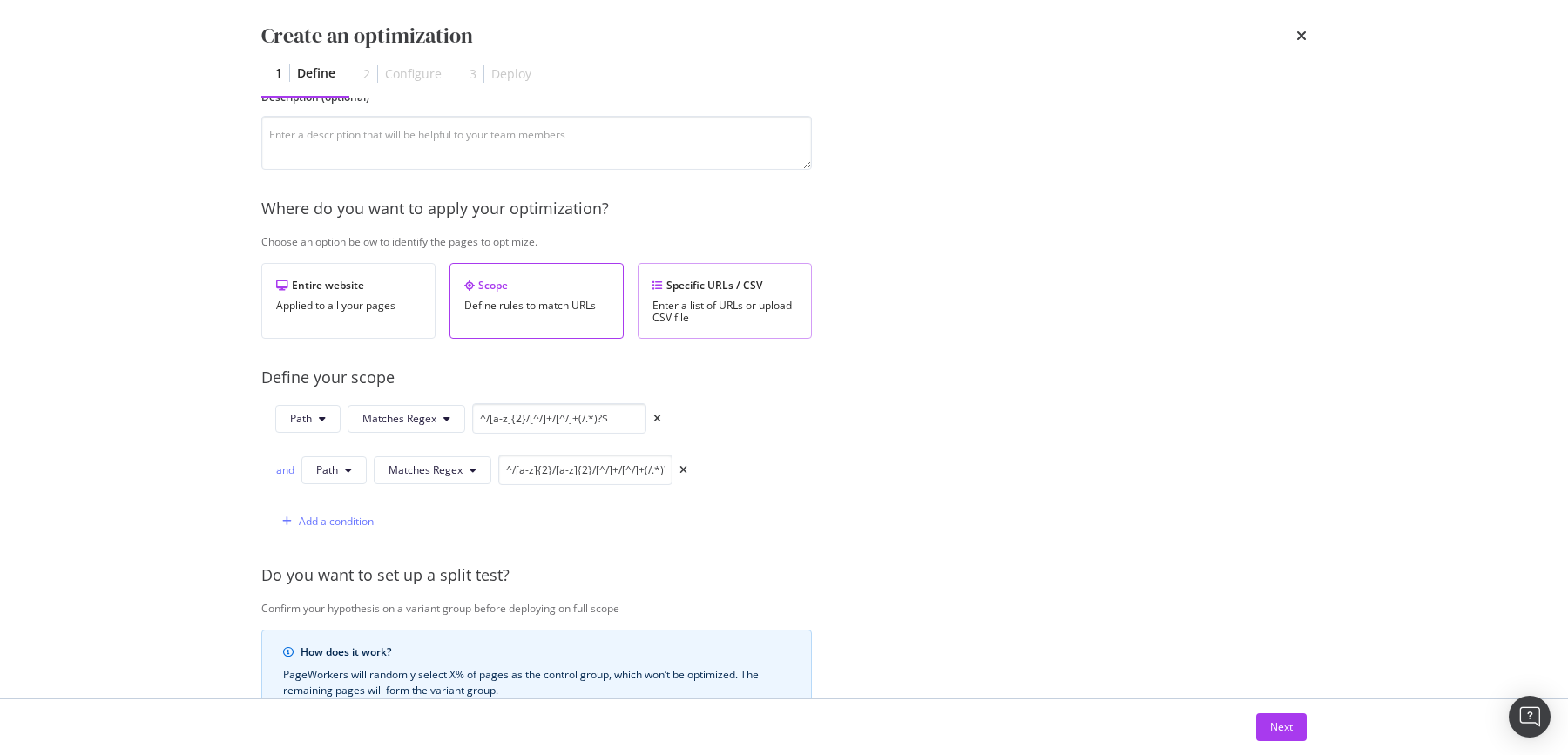
click at [723, 285] on div "Specific URLs / CSV" at bounding box center [725, 285] width 145 height 15
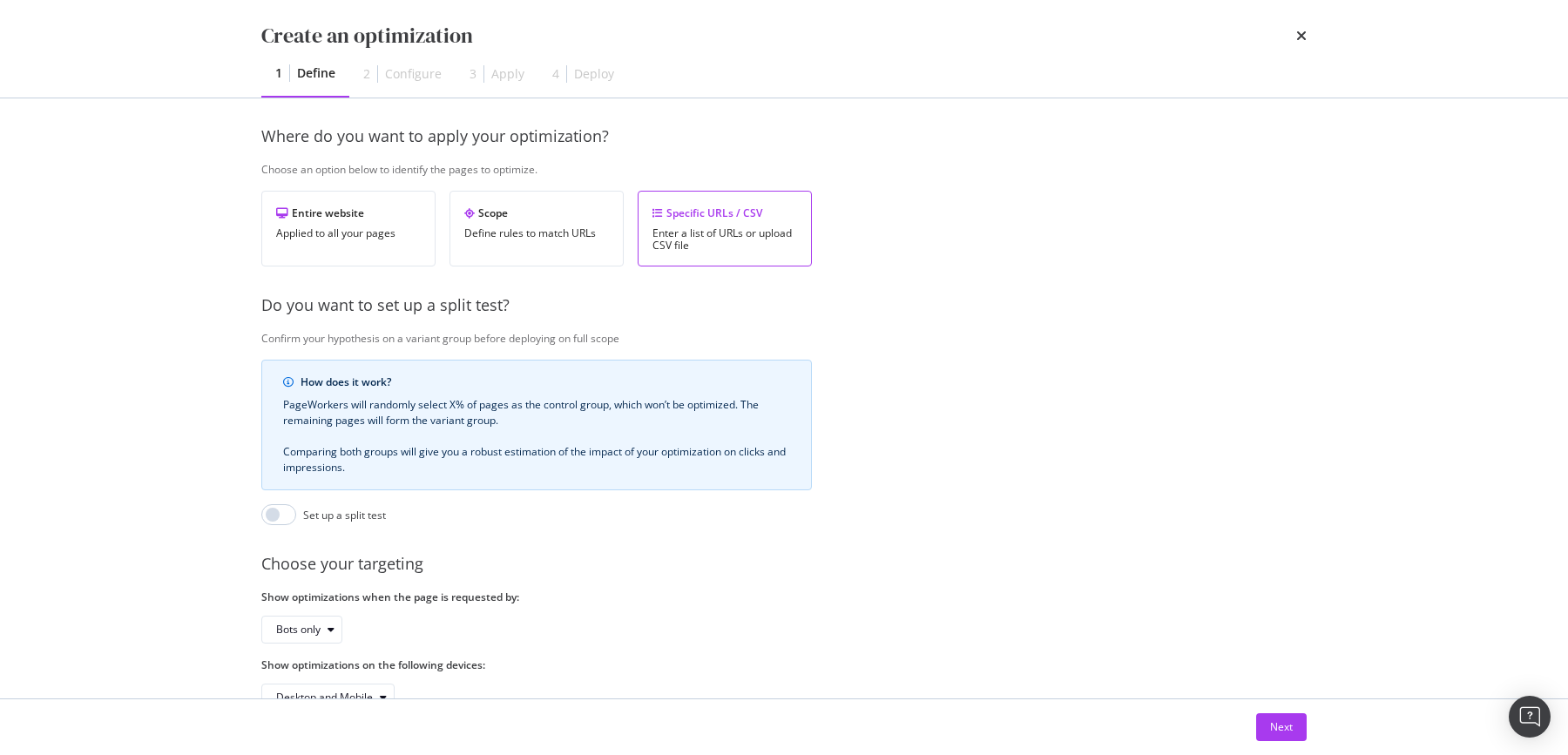
scroll to position [0, 0]
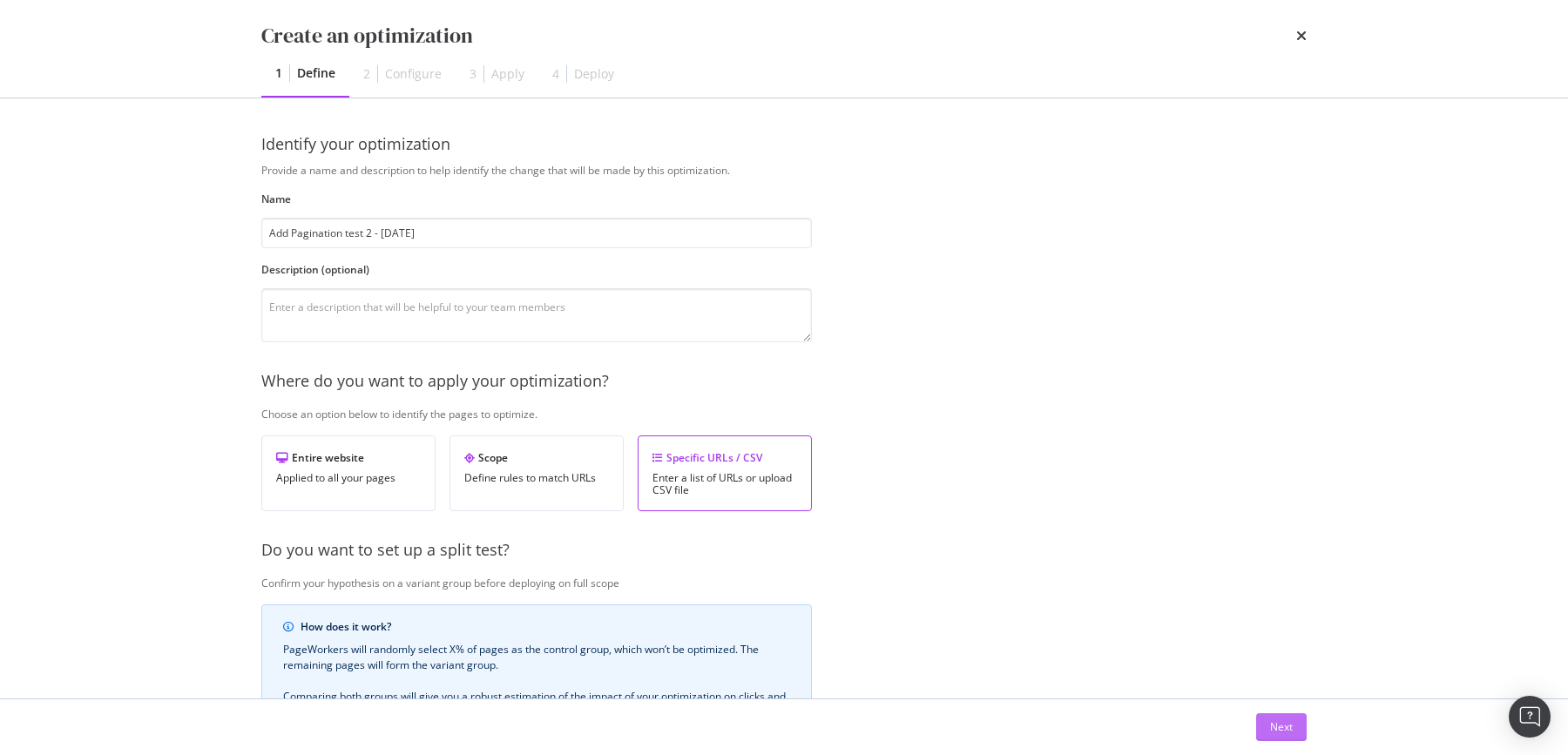
click at [1292, 735] on button "Next" at bounding box center [1281, 727] width 50 height 28
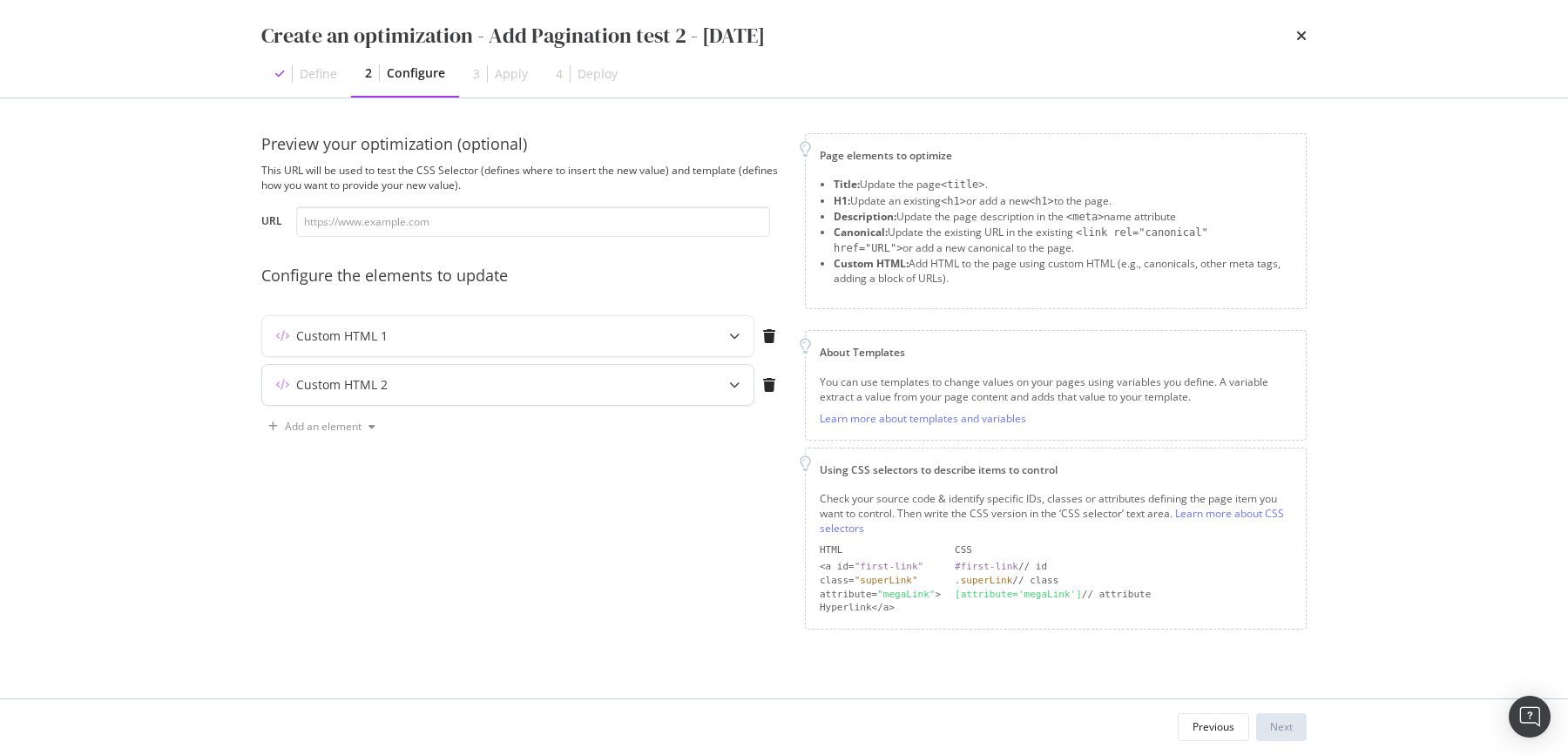
click at [708, 385] on div "Custom HTML 2" at bounding box center [507, 384] width 491 height 40
click at [733, 389] on div "modal" at bounding box center [733, 384] width 38 height 40
click at [729, 387] on icon "modal" at bounding box center [733, 384] width 10 height 10
click at [737, 386] on icon "modal" at bounding box center [733, 384] width 10 height 10
click at [736, 383] on icon "modal" at bounding box center [733, 384] width 10 height 10
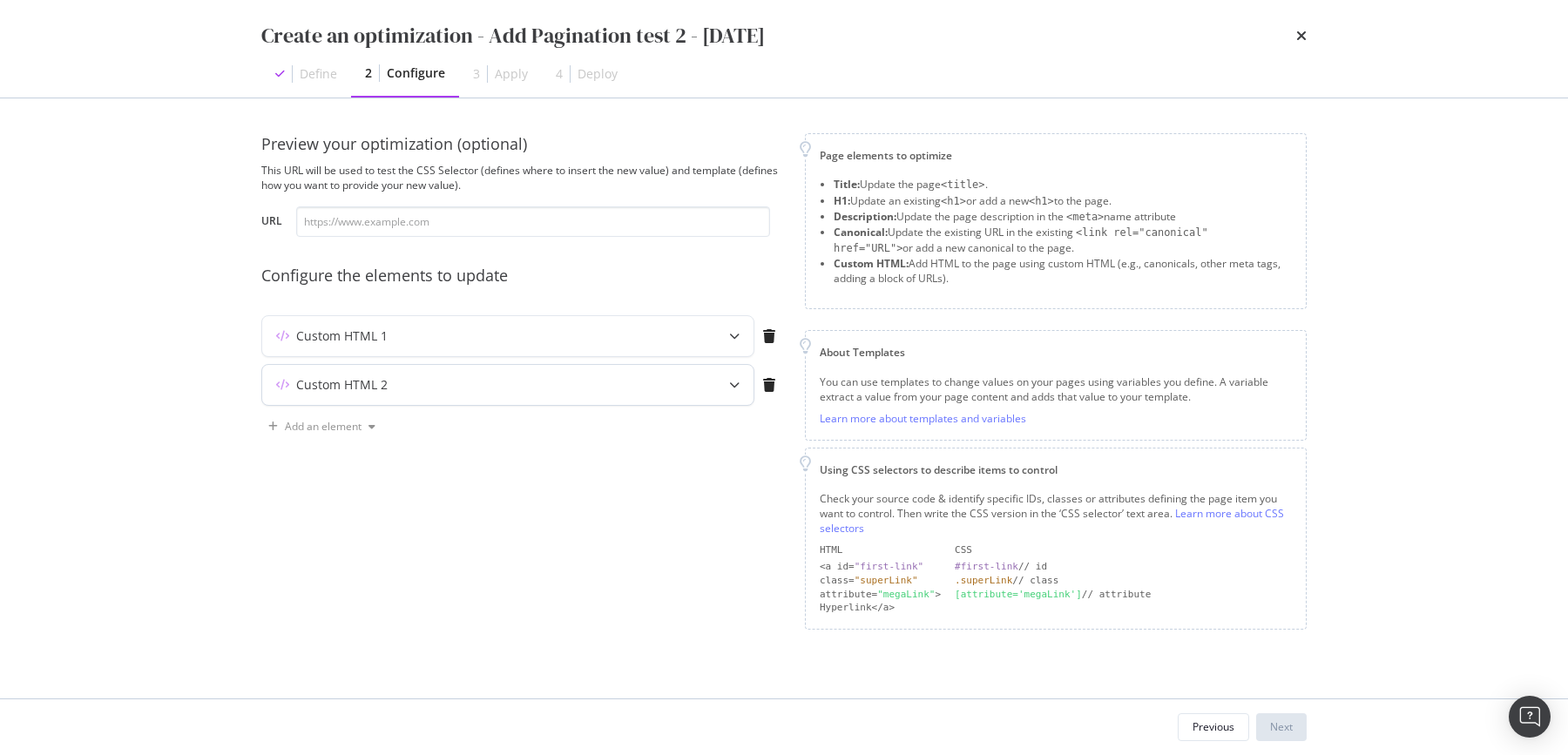
click at [736, 383] on icon "modal" at bounding box center [733, 384] width 10 height 10
click at [558, 481] on div "Preview your optimization (optional) This URL will be used to test the CSS Sele…" at bounding box center [522, 382] width 523 height 497
drag, startPoint x: 725, startPoint y: 400, endPoint x: 706, endPoint y: 386, distance: 23.6
click at [725, 399] on div "modal" at bounding box center [733, 384] width 38 height 40
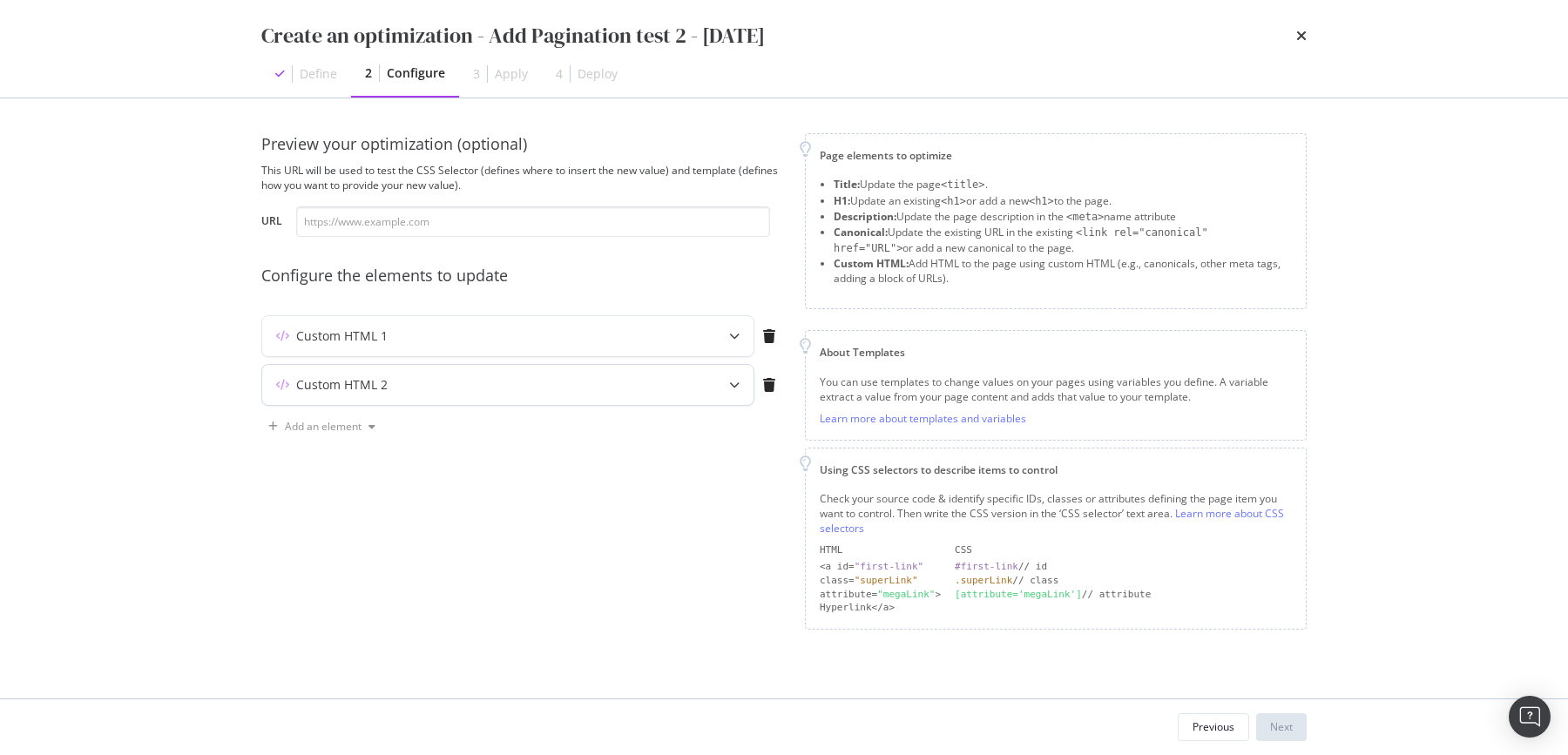
click at [320, 380] on div "Custom HTML 2" at bounding box center [342, 384] width 91 height 18
click at [298, 377] on div "Custom HTML 2" at bounding box center [342, 384] width 91 height 18
click at [300, 377] on div "Custom HTML 2" at bounding box center [342, 384] width 91 height 18
click at [726, 382] on div "modal" at bounding box center [733, 384] width 38 height 40
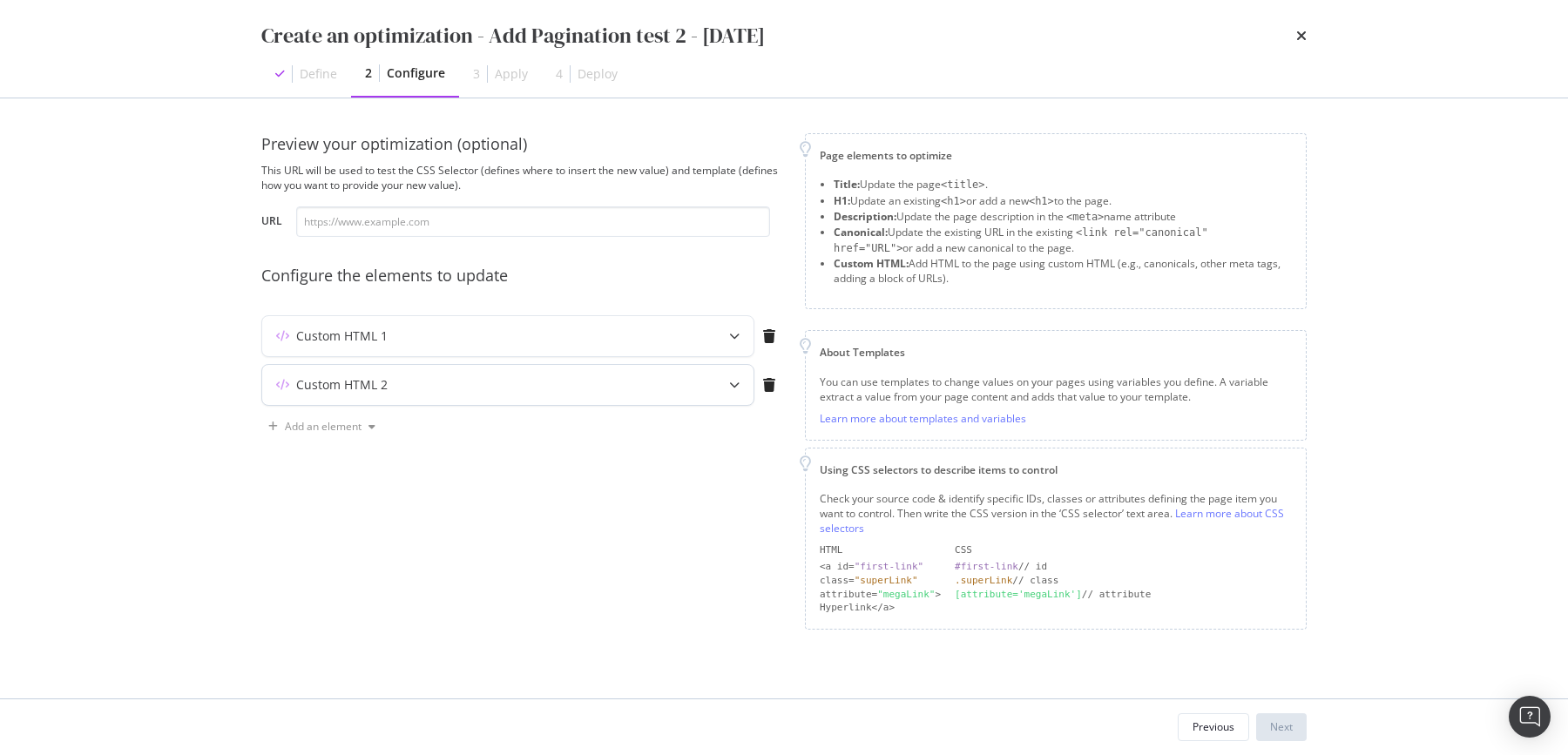
click at [734, 387] on icon "modal" at bounding box center [733, 384] width 10 height 10
click at [723, 337] on div "modal" at bounding box center [733, 336] width 38 height 40
click at [734, 337] on icon "modal" at bounding box center [733, 335] width 10 height 10
click at [734, 333] on icon "modal" at bounding box center [733, 335] width 10 height 10
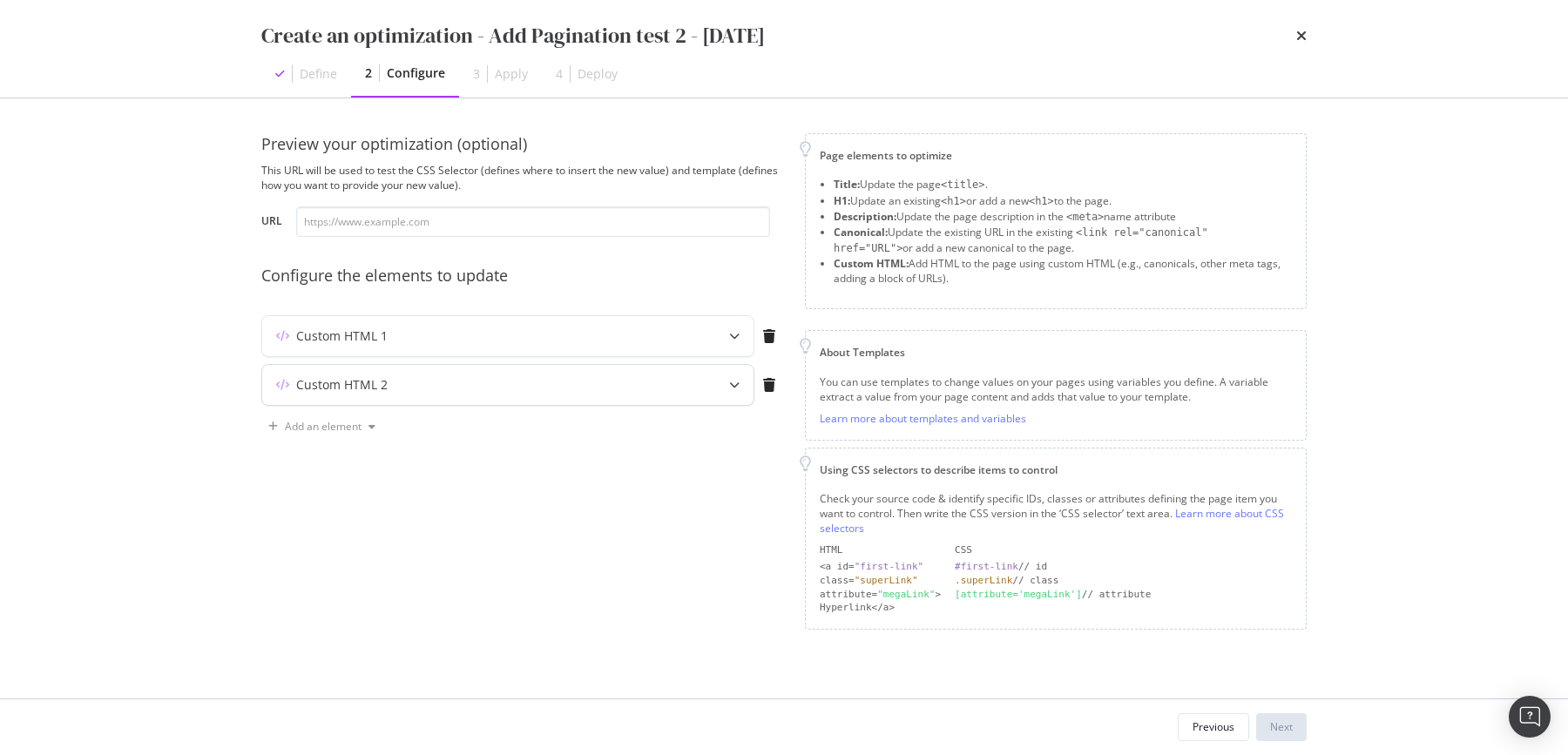
click at [729, 388] on div "modal" at bounding box center [733, 384] width 38 height 40
click at [737, 384] on icon "modal" at bounding box center [733, 384] width 10 height 10
click at [1210, 729] on div "Previous" at bounding box center [1212, 727] width 42 height 15
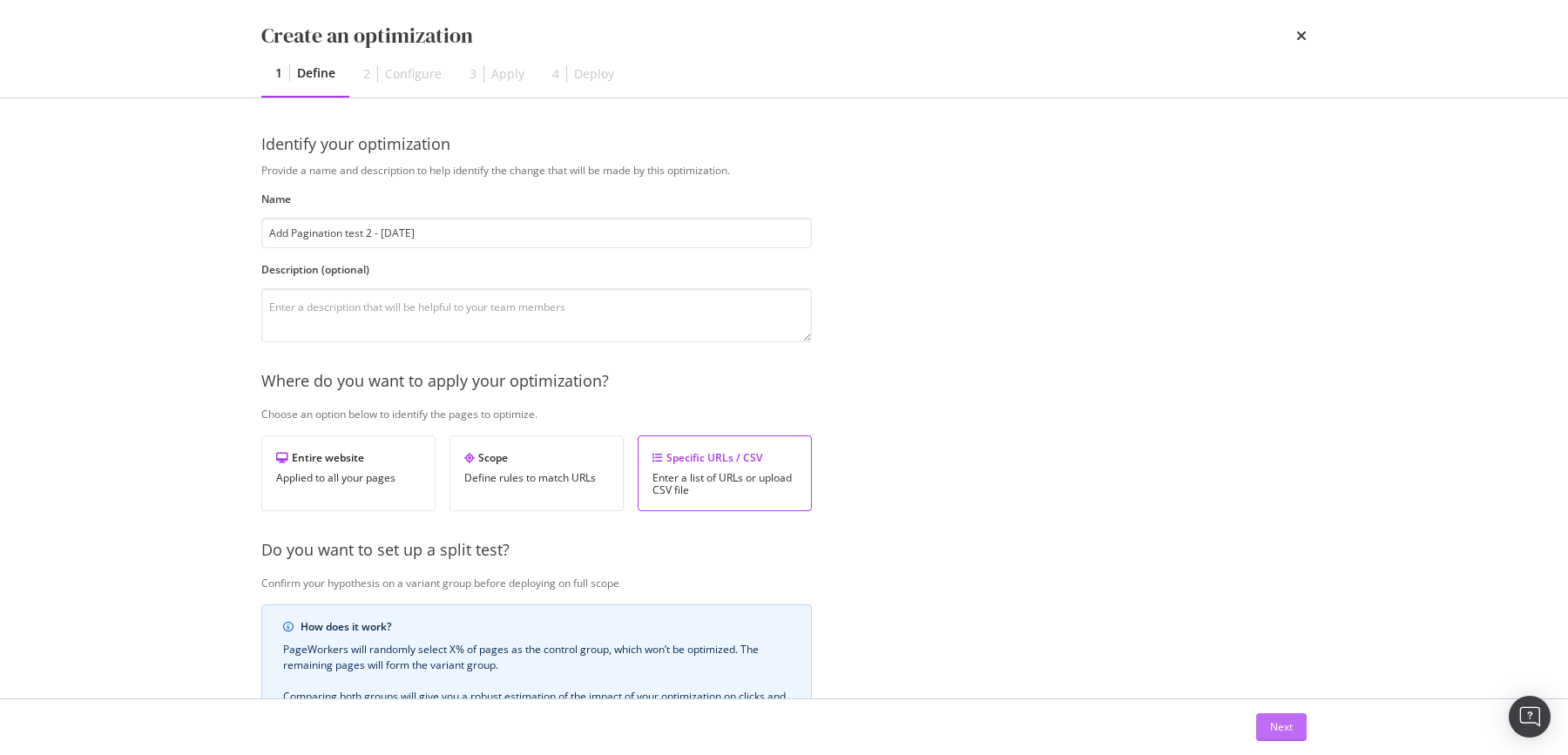
click at [1281, 730] on div "Next" at bounding box center [1281, 727] width 22 height 15
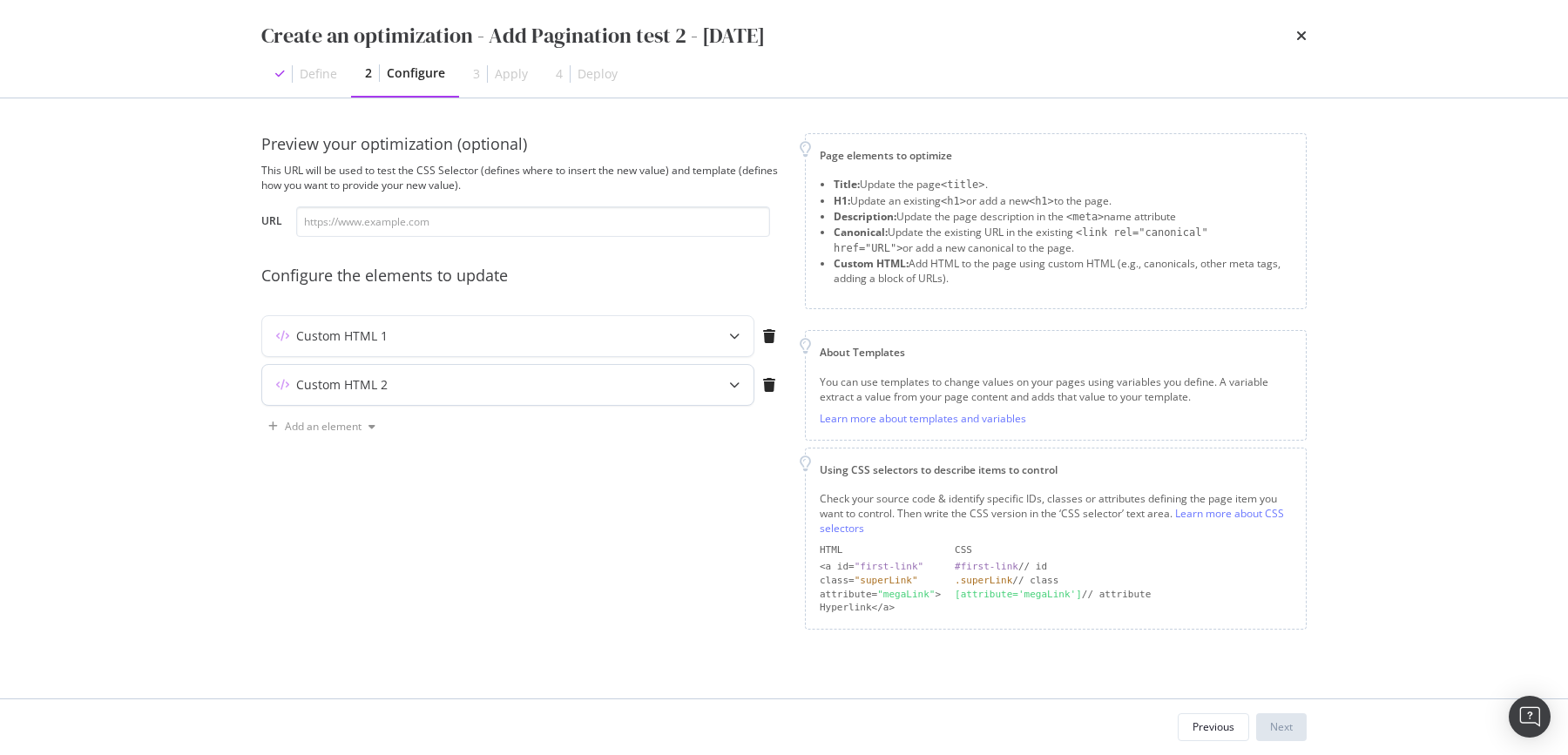
click at [728, 387] on div "modal" at bounding box center [733, 384] width 38 height 40
click at [732, 386] on icon "modal" at bounding box center [733, 384] width 10 height 10
click at [733, 385] on icon "modal" at bounding box center [733, 384] width 10 height 10
click at [739, 378] on div "modal" at bounding box center [733, 384] width 38 height 40
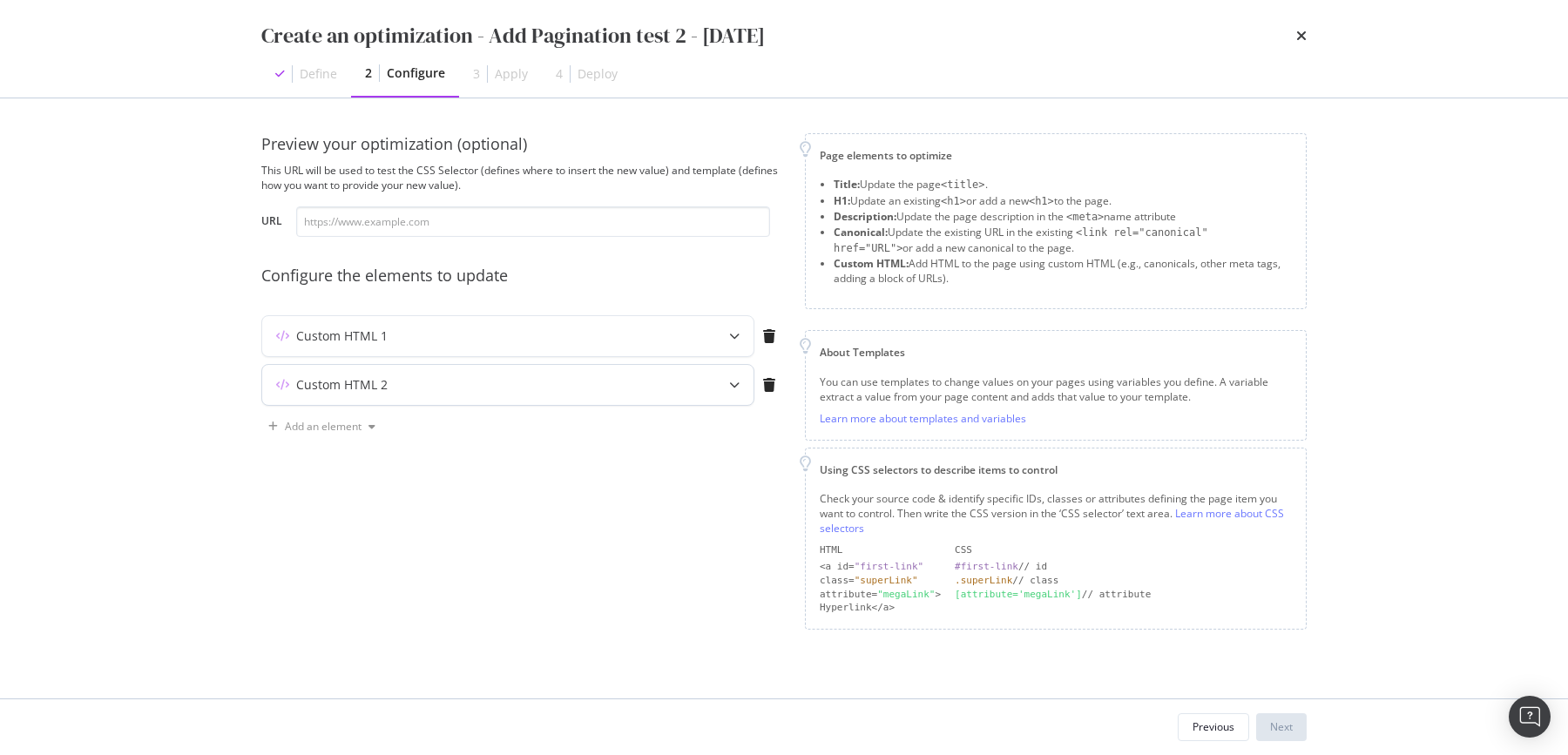
click at [738, 383] on icon "modal" at bounding box center [733, 384] width 10 height 10
click at [738, 385] on div "modal" at bounding box center [733, 384] width 38 height 40
click at [737, 384] on icon "modal" at bounding box center [733, 384] width 10 height 10
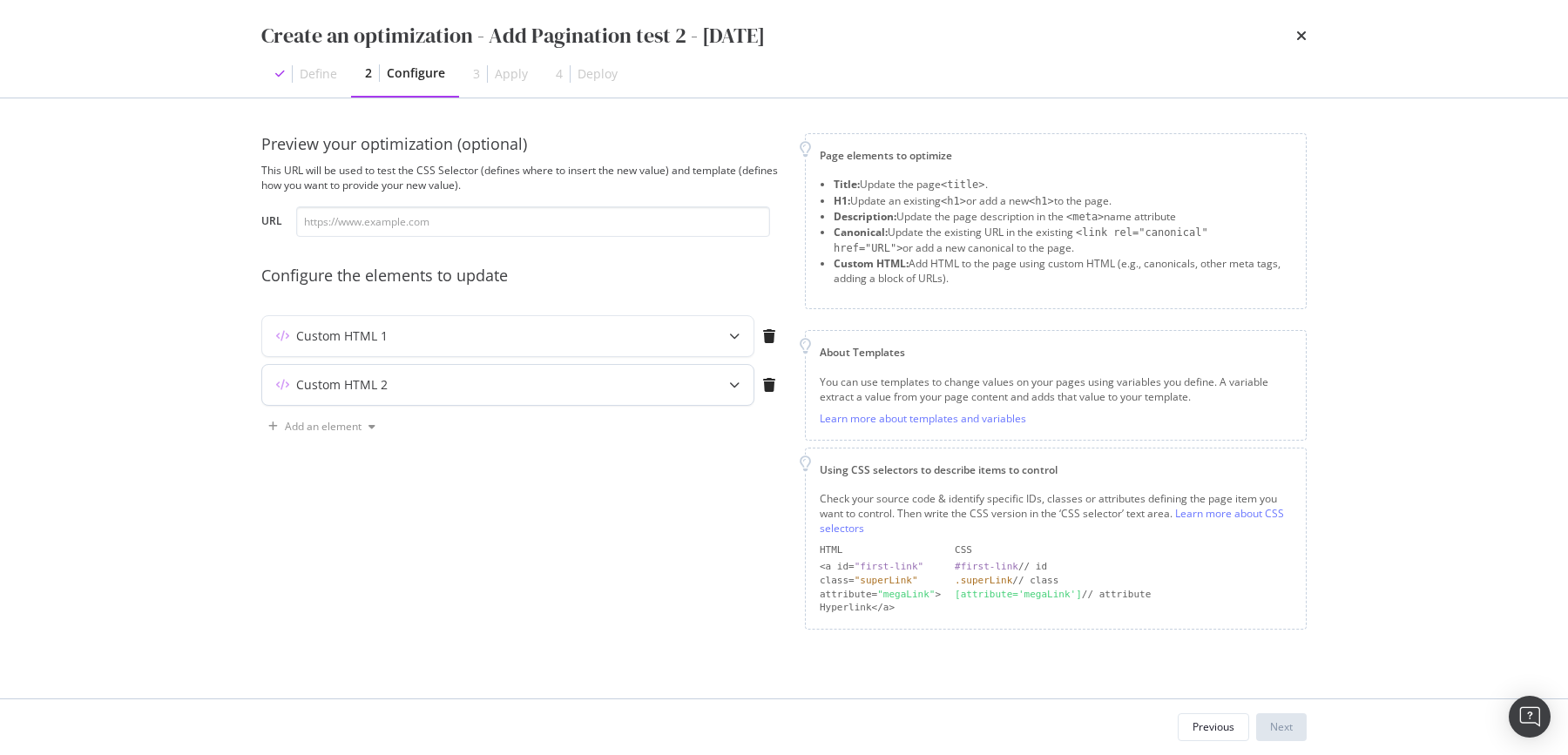
click at [737, 384] on icon "modal" at bounding box center [733, 384] width 10 height 10
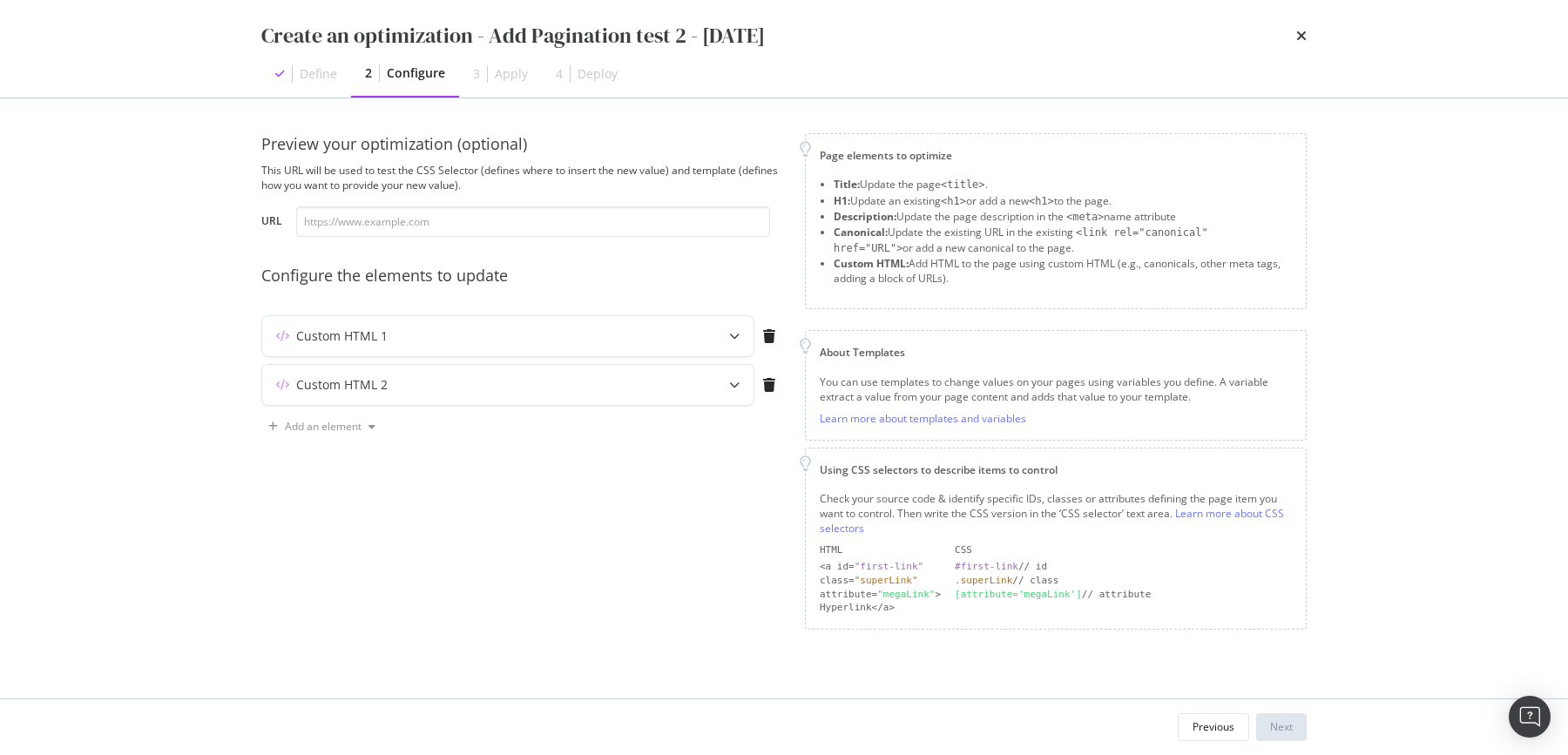
click at [503, 543] on div "Preview your optimization (optional) This URL will be used to test the CSS Sele…" at bounding box center [522, 382] width 523 height 497
click at [735, 336] on icon "modal" at bounding box center [733, 335] width 10 height 10
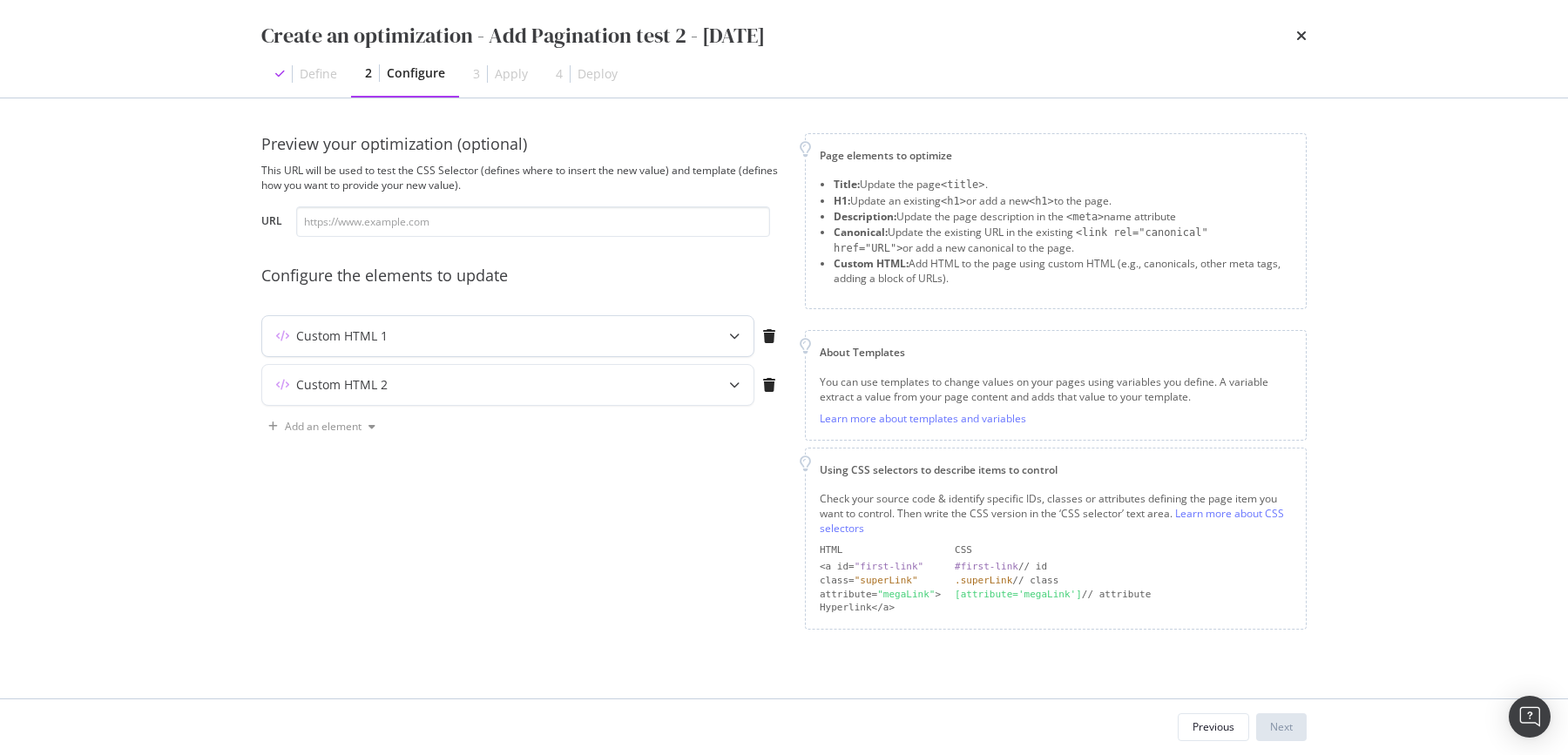
click at [288, 335] on icon "modal" at bounding box center [282, 335] width 13 height 10
click at [1408, 283] on div "Create an optimization - Add Pagination test 2 - 2025/10/03 Define 2 Configure …" at bounding box center [784, 377] width 1568 height 755
click at [1216, 738] on div "Previous" at bounding box center [1212, 727] width 42 height 24
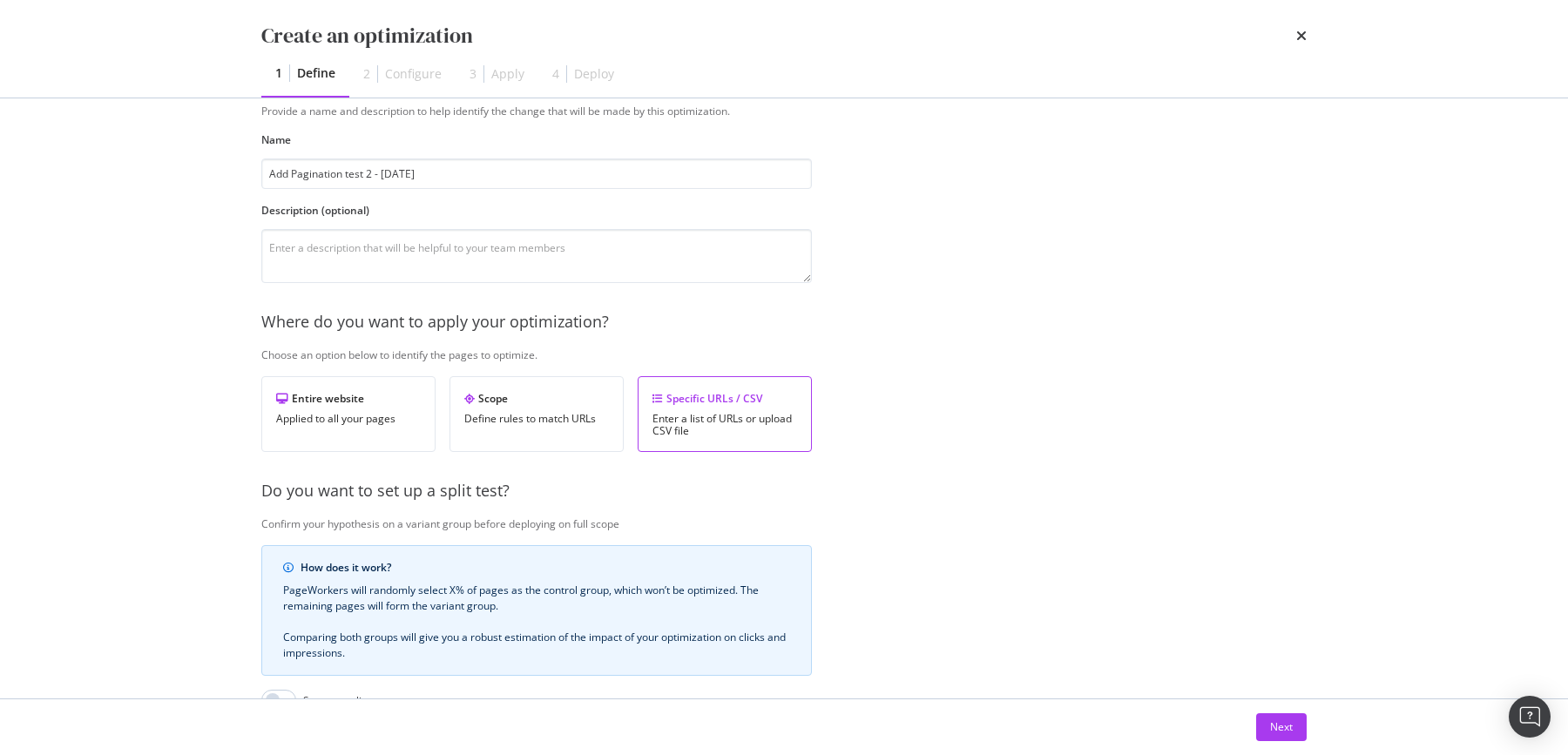
scroll to position [306, 0]
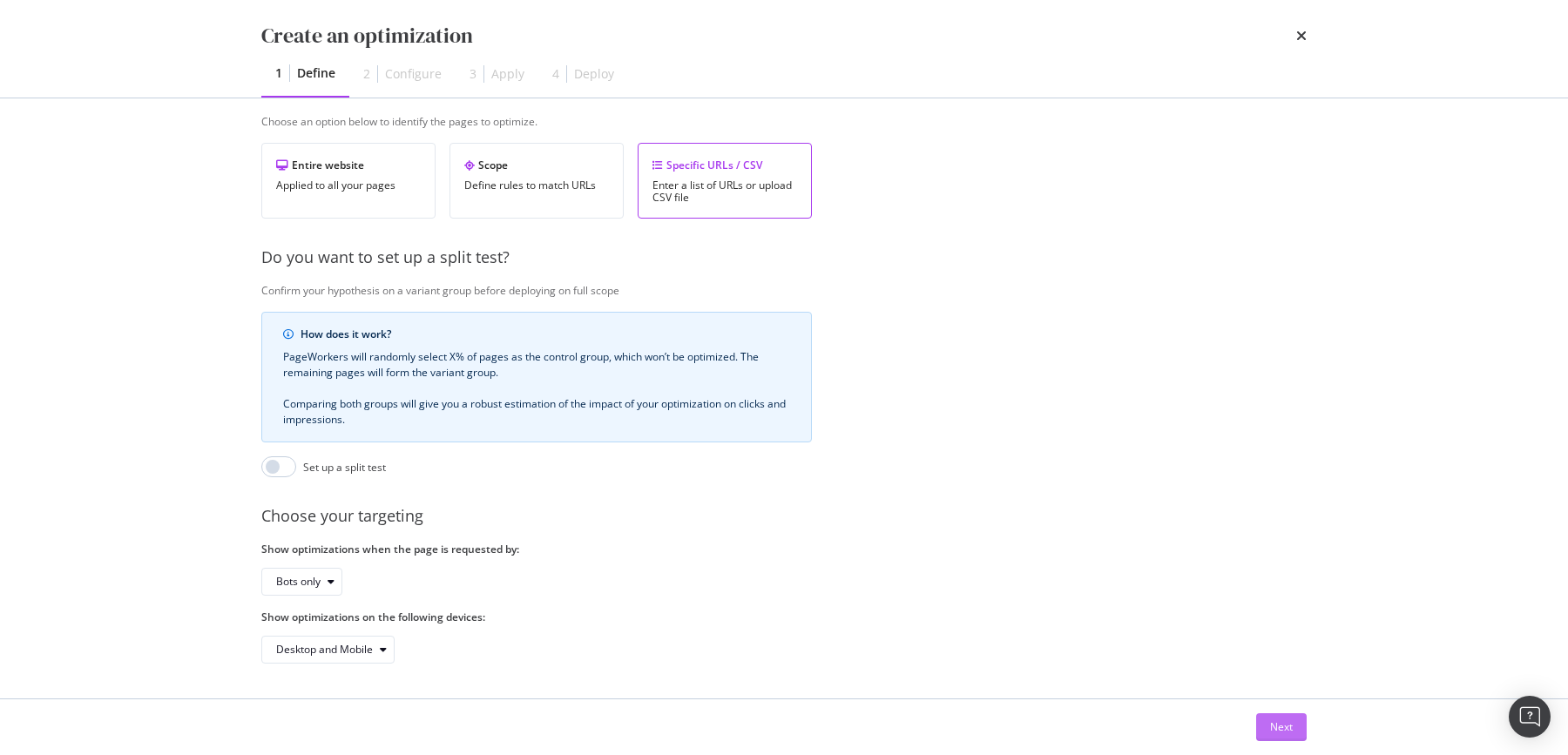
click at [1270, 732] on div "Next" at bounding box center [1281, 727] width 22 height 15
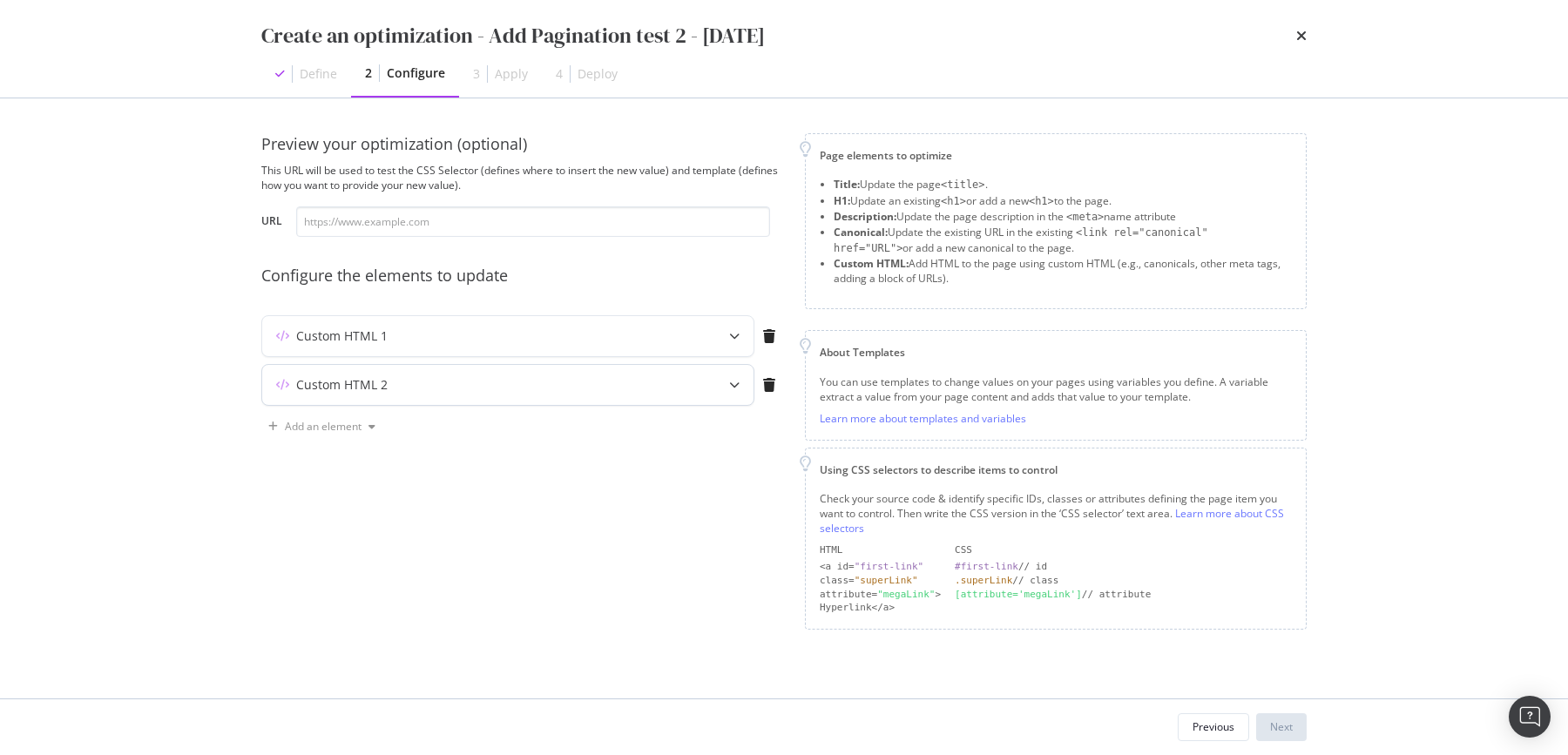
click at [734, 386] on icon "modal" at bounding box center [733, 384] width 10 height 10
click at [736, 383] on icon "modal" at bounding box center [733, 384] width 10 height 10
click at [737, 384] on icon "modal" at bounding box center [733, 384] width 10 height 10
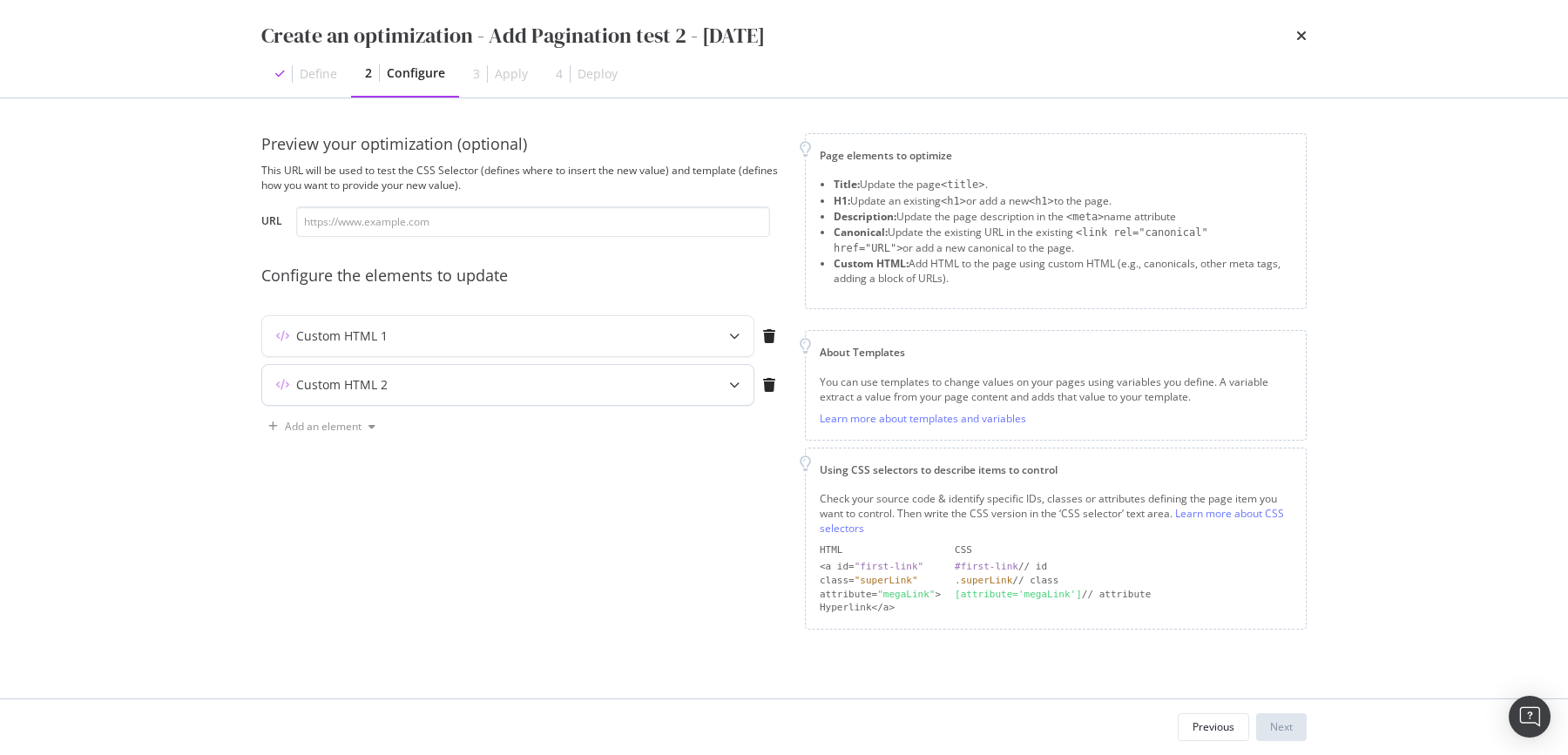
click at [737, 384] on icon "modal" at bounding box center [733, 384] width 10 height 10
click at [665, 376] on div "Custom HTML 2" at bounding box center [473, 384] width 422 height 18
click at [343, 374] on div "Custom HTML 2" at bounding box center [507, 384] width 491 height 40
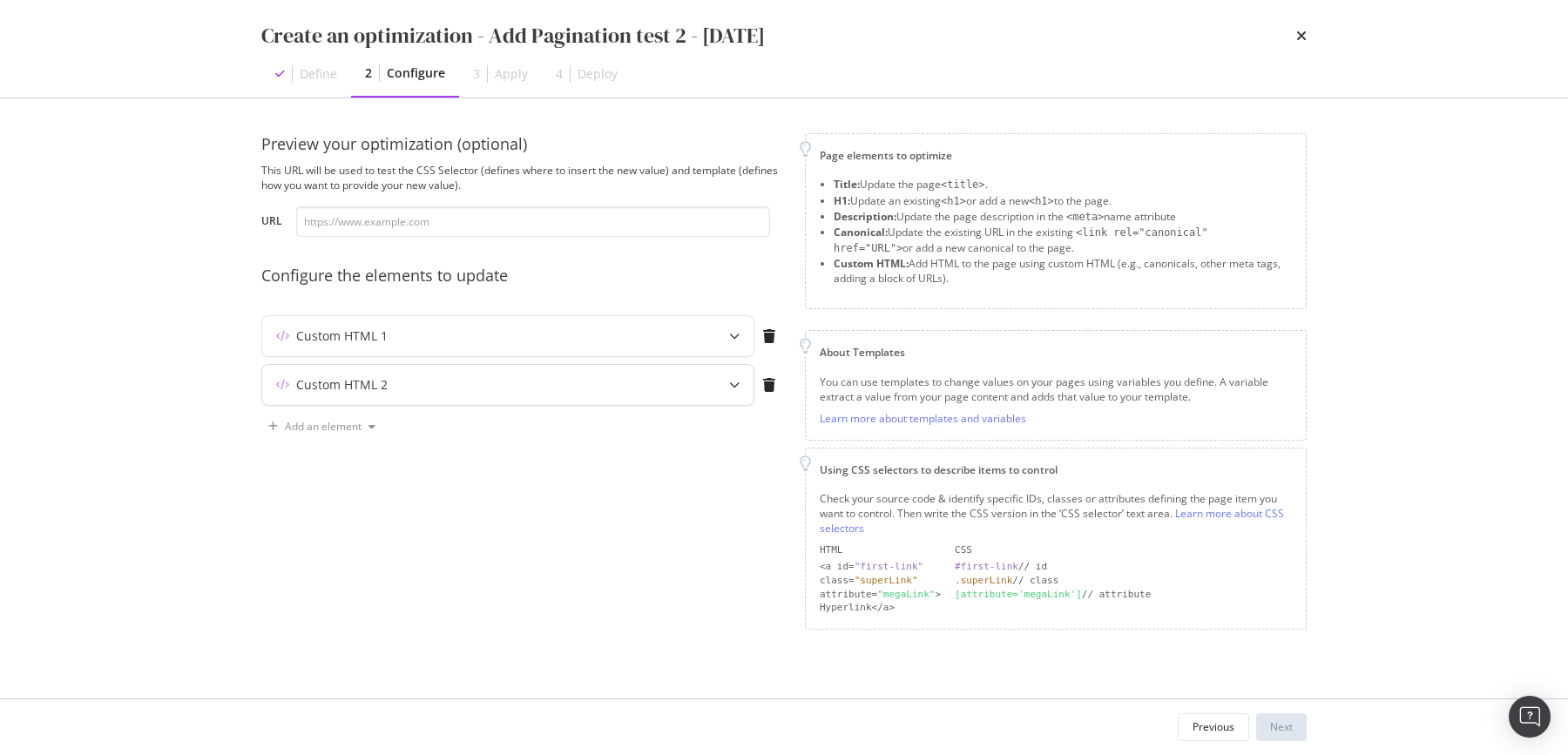
drag, startPoint x: 263, startPoint y: 384, endPoint x: 276, endPoint y: 384, distance: 13.0
click at [265, 384] on div "Custom HTML 2" at bounding box center [473, 384] width 422 height 18
click at [276, 384] on icon "modal" at bounding box center [282, 384] width 13 height 10
click at [279, 385] on icon "modal" at bounding box center [282, 384] width 13 height 10
click at [280, 386] on icon "modal" at bounding box center [282, 384] width 13 height 10
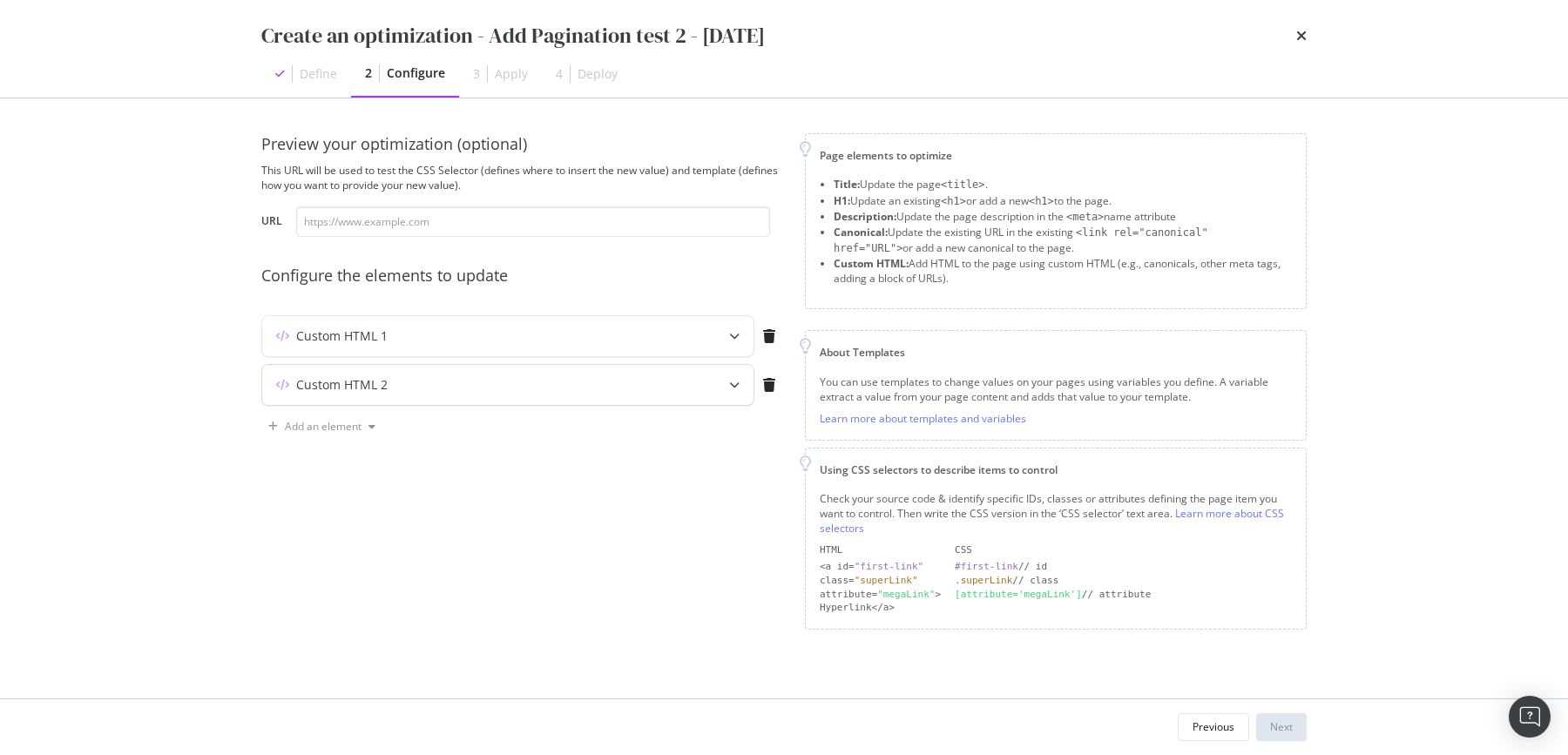
click at [282, 388] on icon "modal" at bounding box center [282, 384] width 13 height 10
click at [733, 384] on icon "modal" at bounding box center [733, 384] width 10 height 10
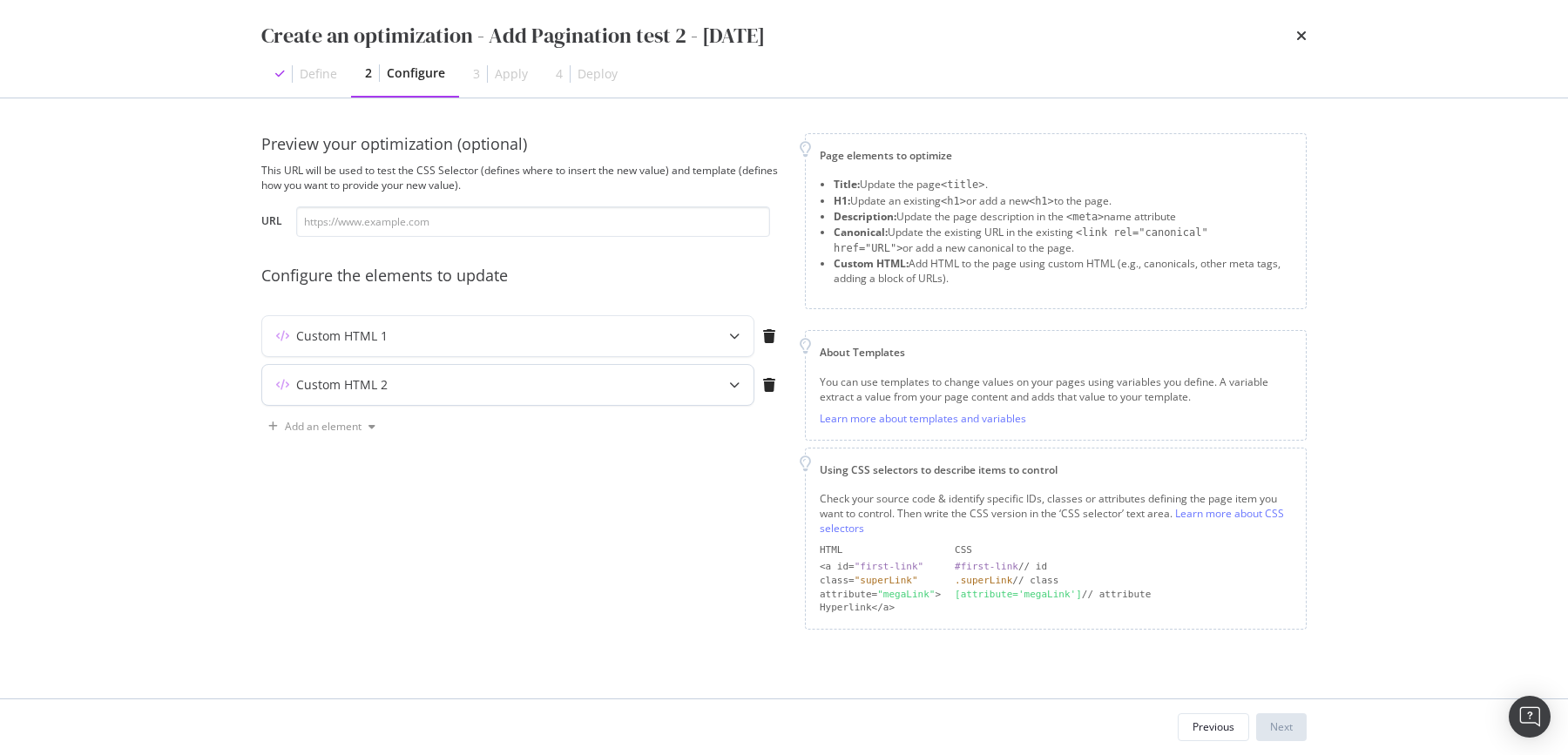
click at [733, 384] on icon "modal" at bounding box center [733, 384] width 10 height 10
drag, startPoint x: 735, startPoint y: 384, endPoint x: 745, endPoint y: 384, distance: 10.0
click at [738, 384] on icon "modal" at bounding box center [733, 384] width 10 height 10
click at [749, 384] on div "modal" at bounding box center [733, 384] width 38 height 40
click at [565, 206] on input "modal" at bounding box center [533, 221] width 473 height 31
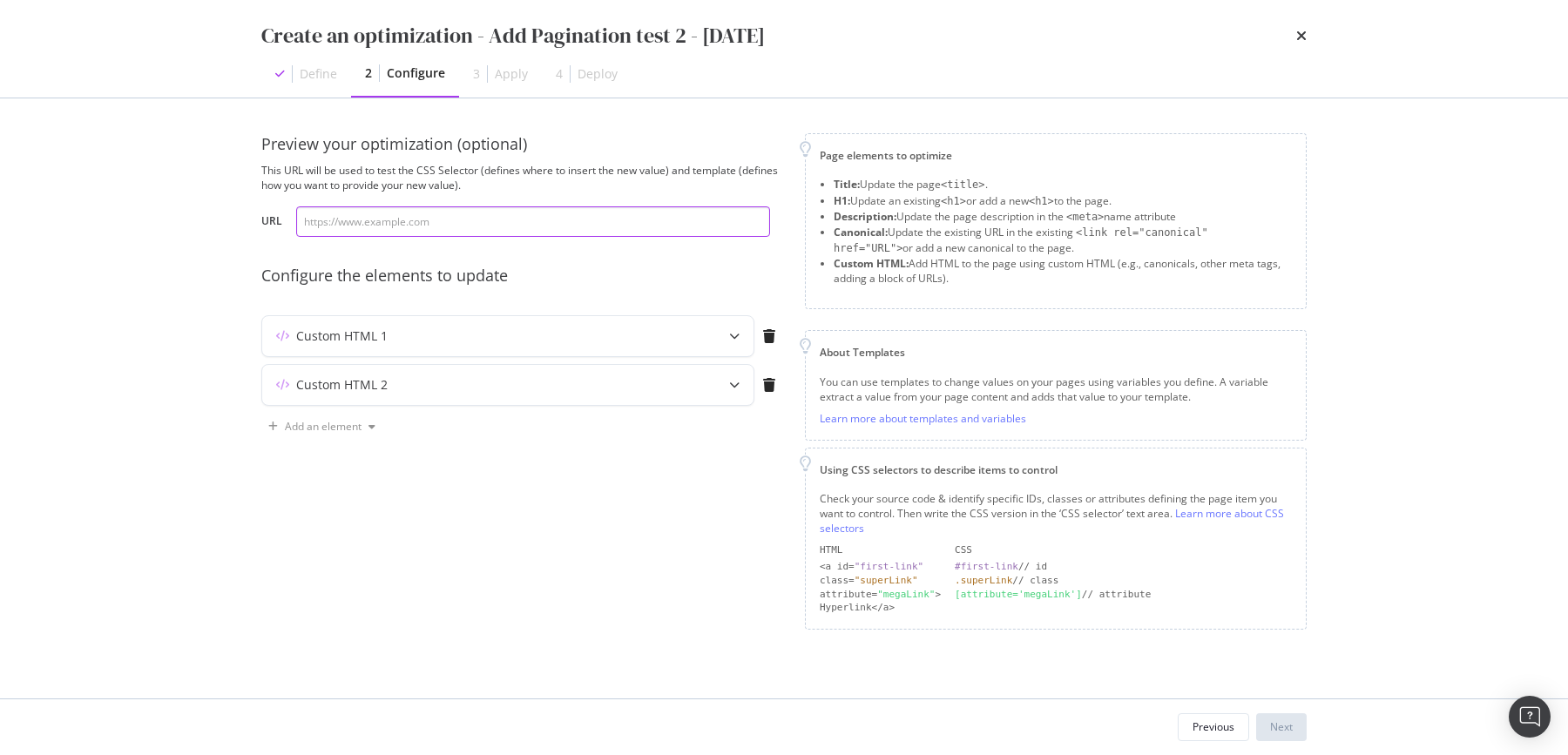
paste input "https://www.my-origines.com/fr/soins-visage/meilleures-ventes"
type input "https://www.my-origines.com/fr/soins-visage/meilleures-ventes"
click at [735, 385] on icon "modal" at bounding box center [733, 384] width 10 height 10
click at [1301, 38] on icon "times" at bounding box center [1301, 35] width 10 height 14
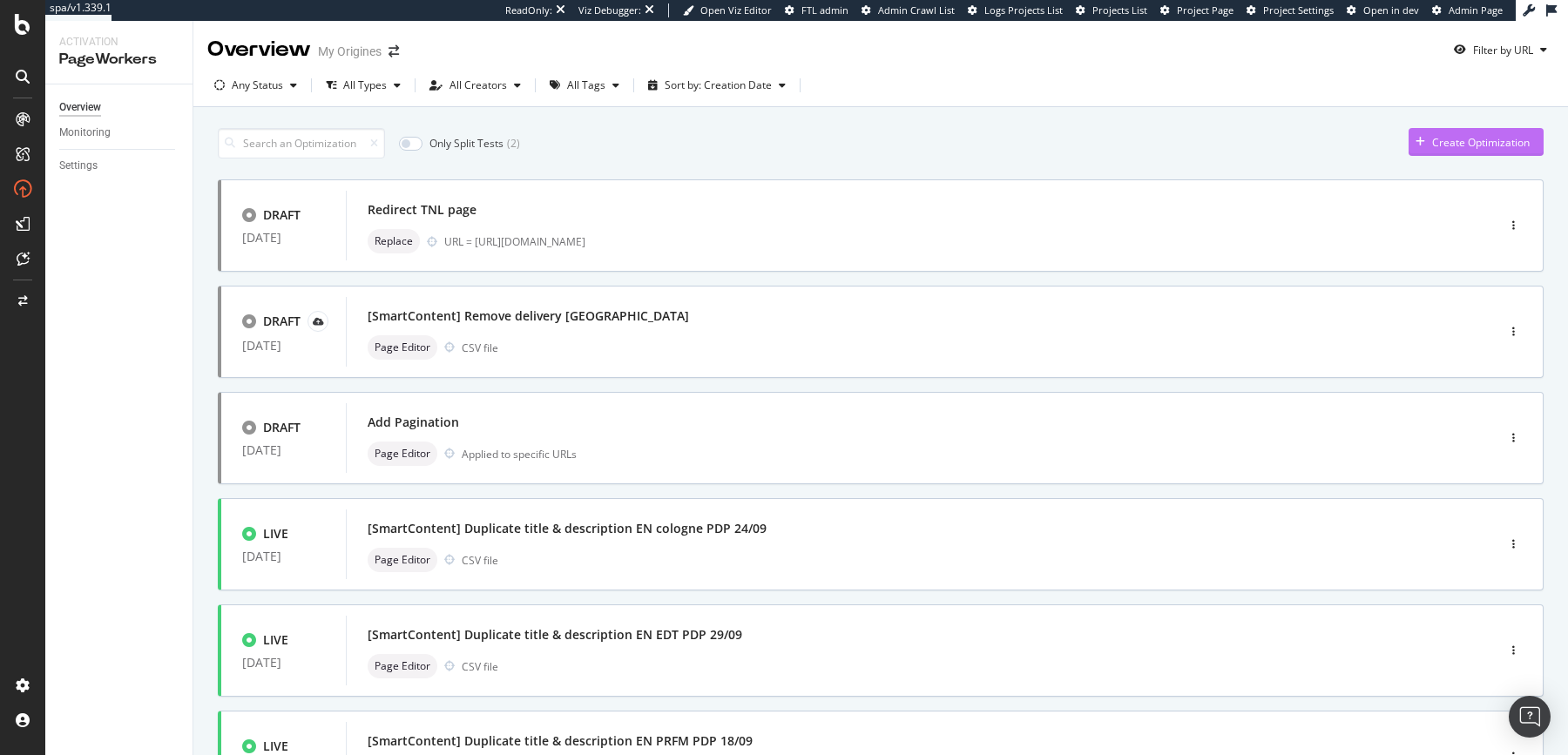
click at [1432, 139] on div "Create Optimization" at bounding box center [1480, 142] width 97 height 15
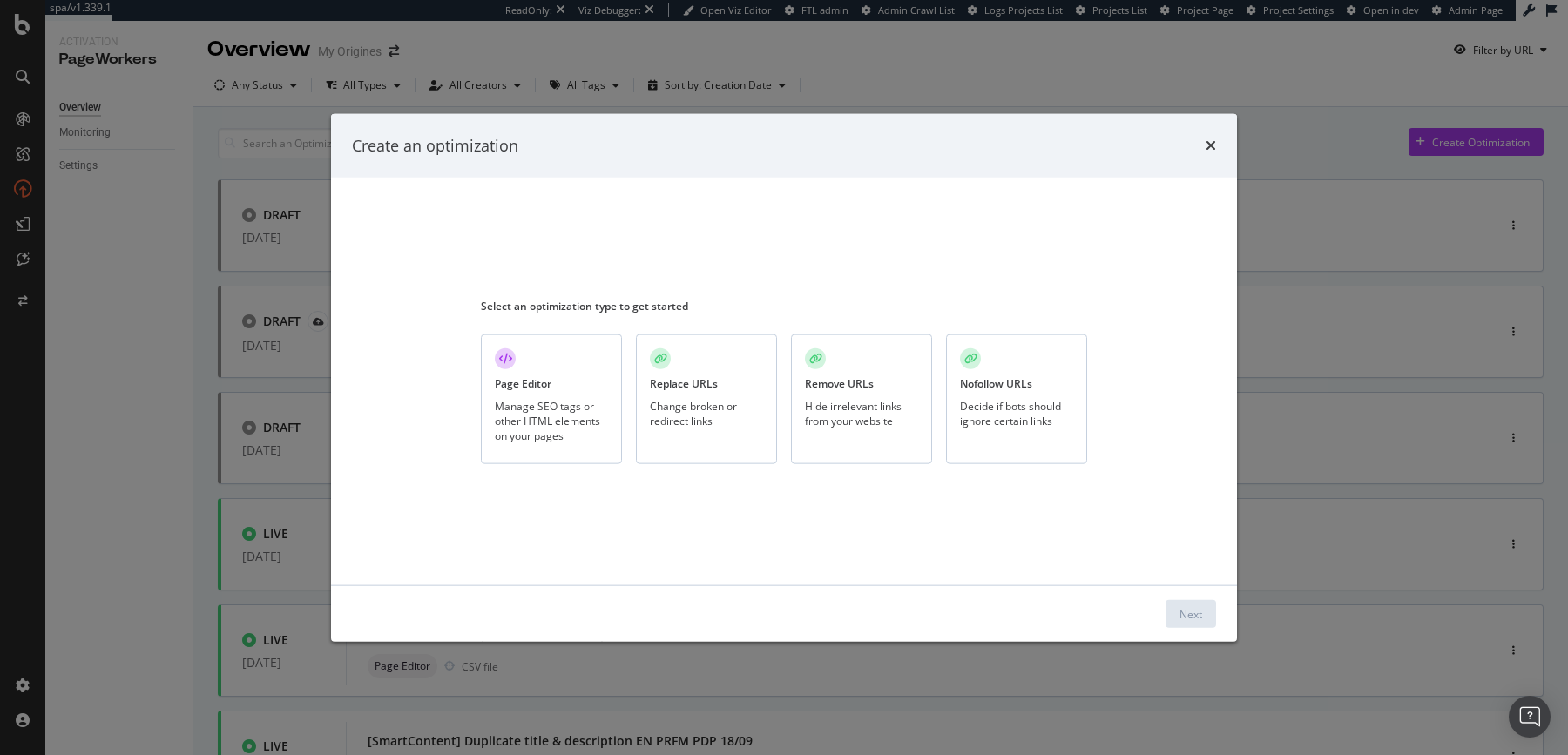
click at [530, 405] on div "Manage SEO tags or other HTML elements on your pages" at bounding box center [551, 421] width 113 height 45
click at [1180, 609] on div "Next" at bounding box center [1190, 614] width 22 height 15
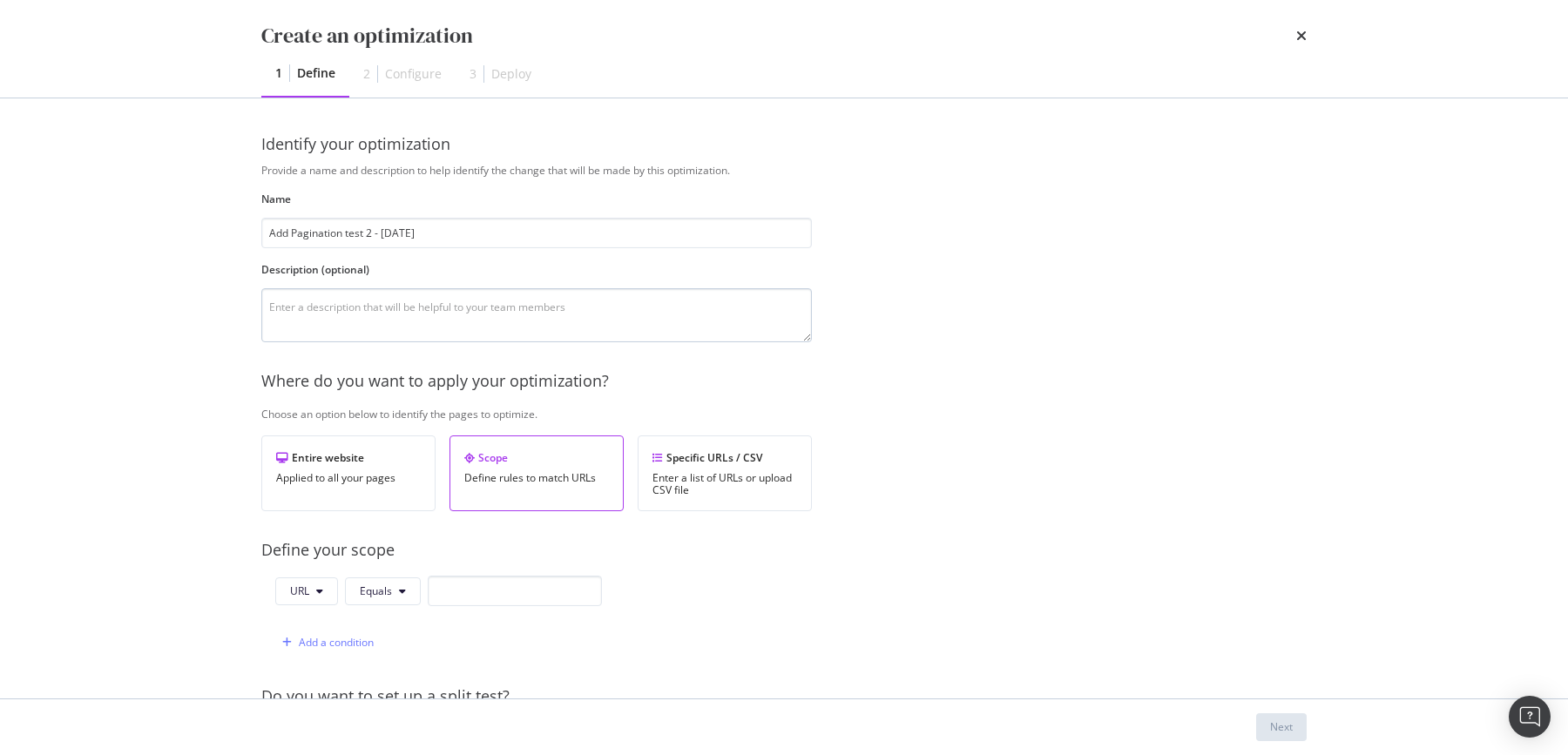
type input "Add Pagination test 2 - [DATE]"
click at [418, 319] on textarea "modal" at bounding box center [536, 315] width 551 height 54
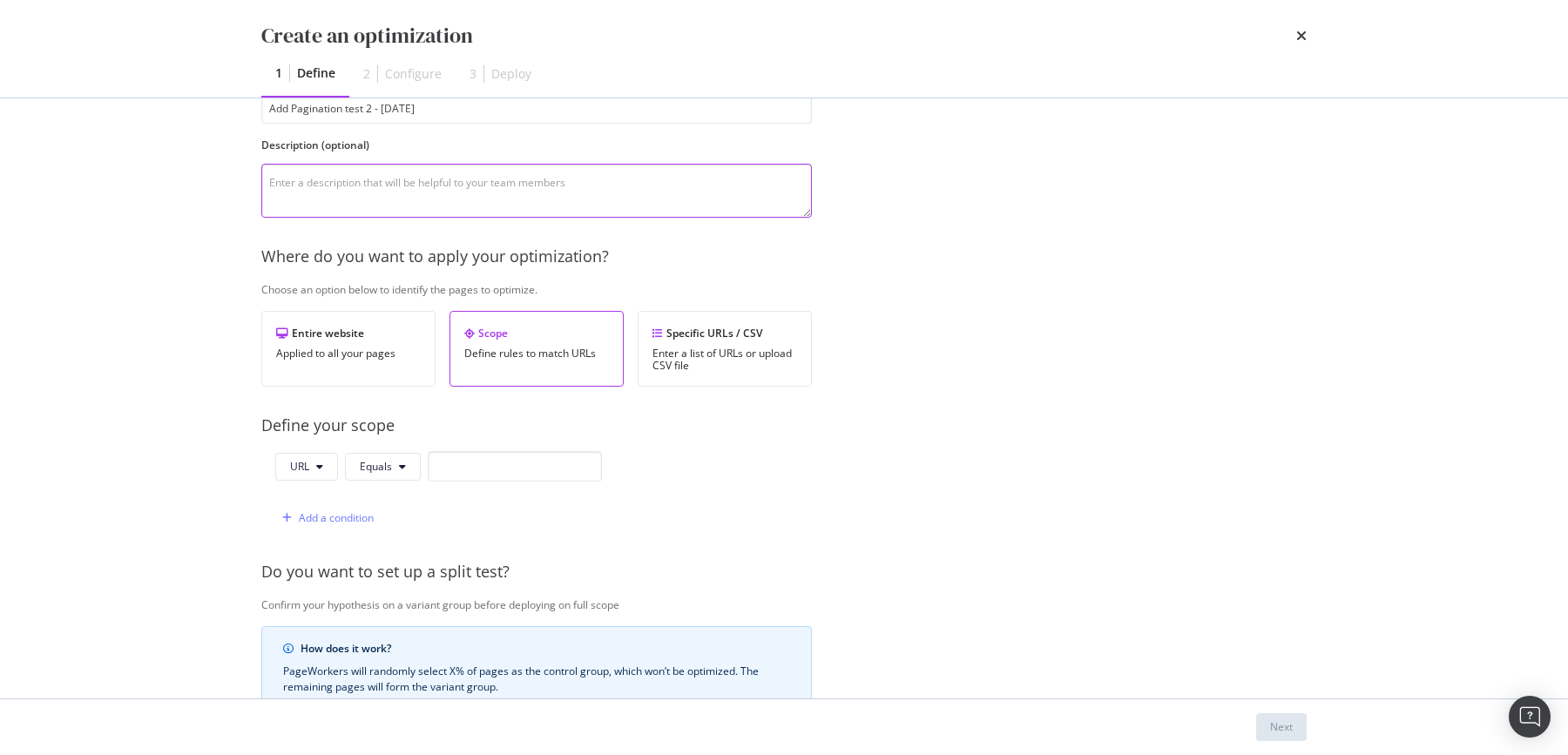
scroll to position [127, 0]
click at [318, 470] on button "URL" at bounding box center [306, 464] width 63 height 28
click at [694, 364] on div "Enter a list of URLs or upload CSV file" at bounding box center [725, 357] width 145 height 24
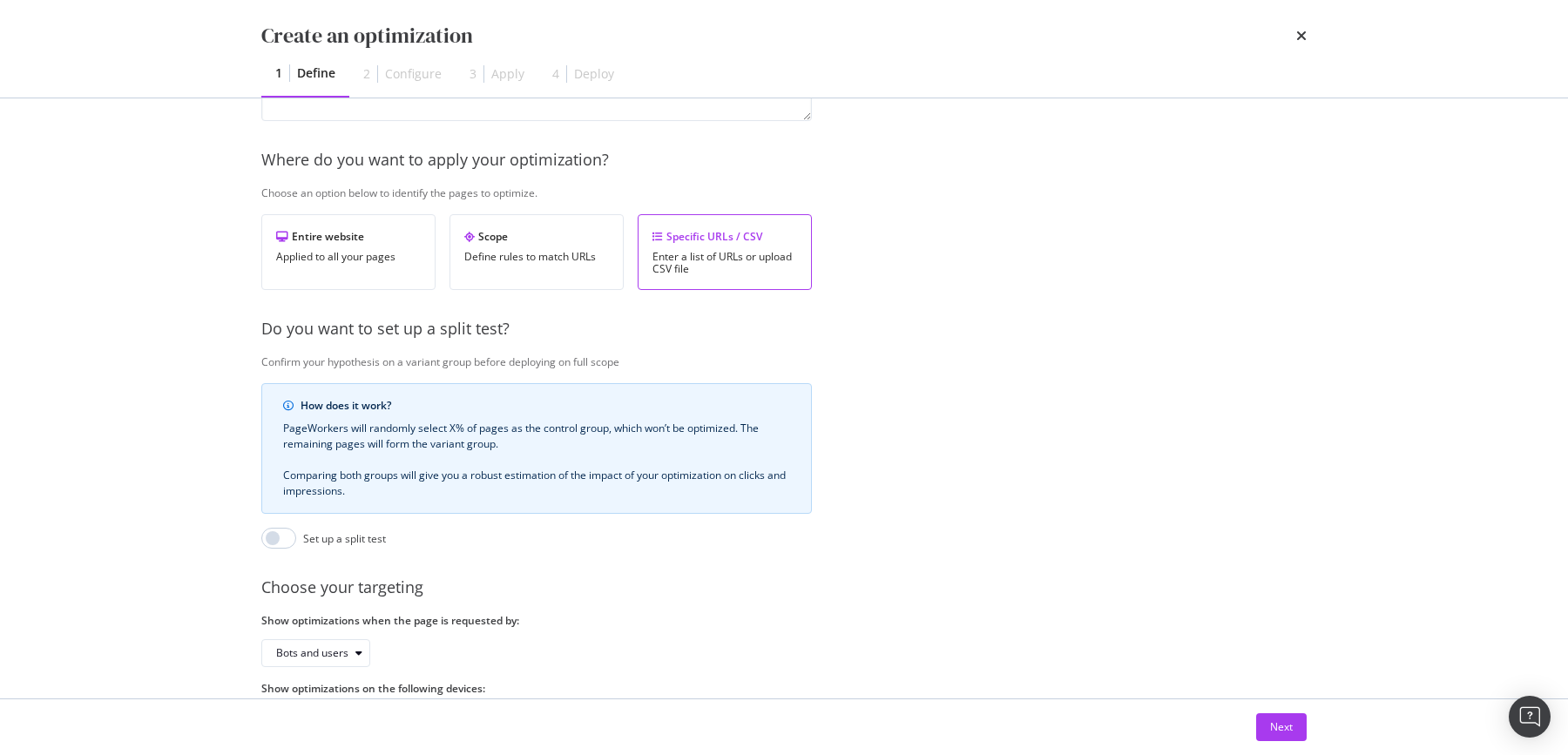
scroll to position [286, 0]
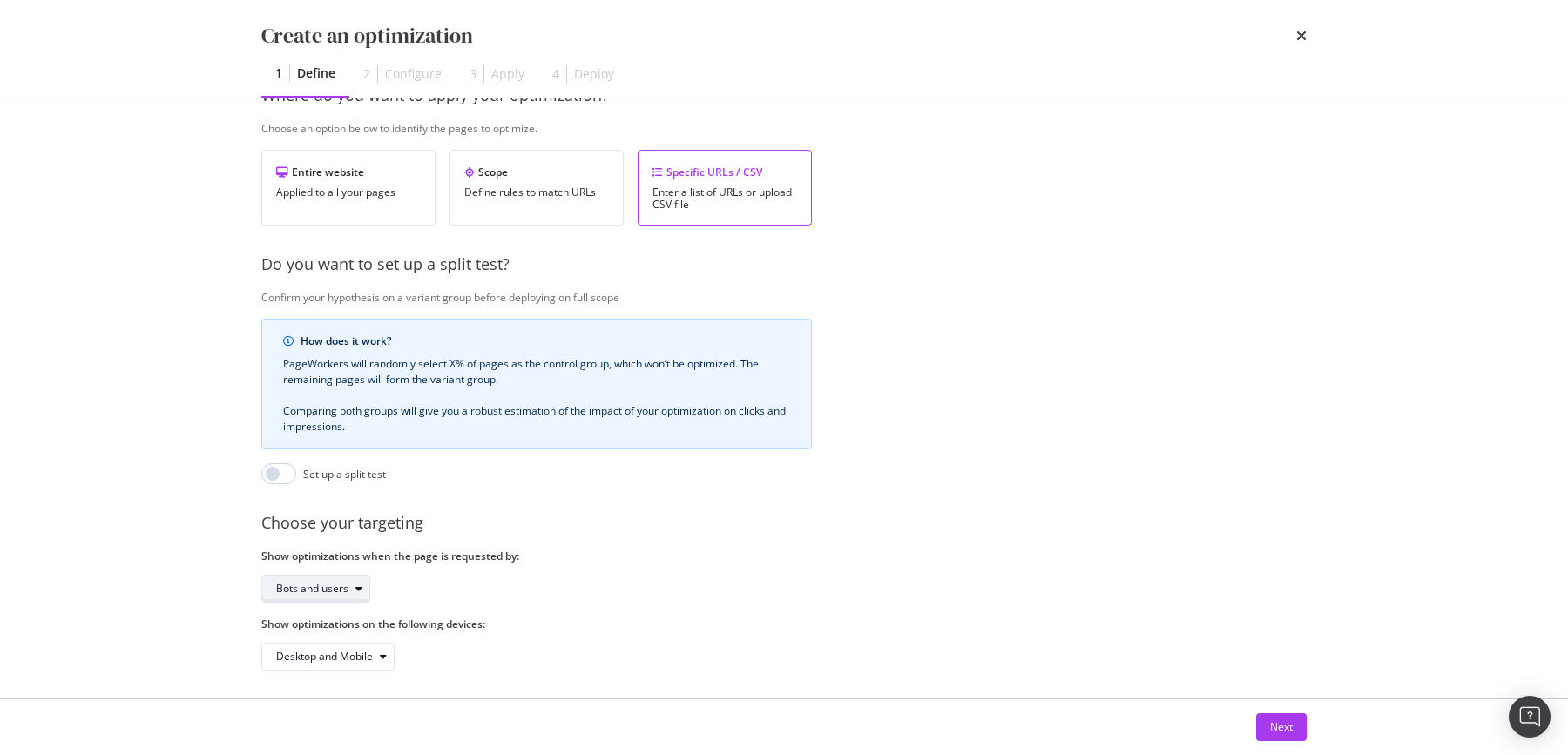
drag, startPoint x: 316, startPoint y: 586, endPoint x: 318, endPoint y: 597, distance: 11.2
click at [316, 586] on div "Bots and users" at bounding box center [312, 589] width 72 height 10
click at [331, 633] on div "Bots only" at bounding box center [321, 644] width 104 height 21
click at [1282, 722] on div "Next" at bounding box center [1281, 727] width 22 height 15
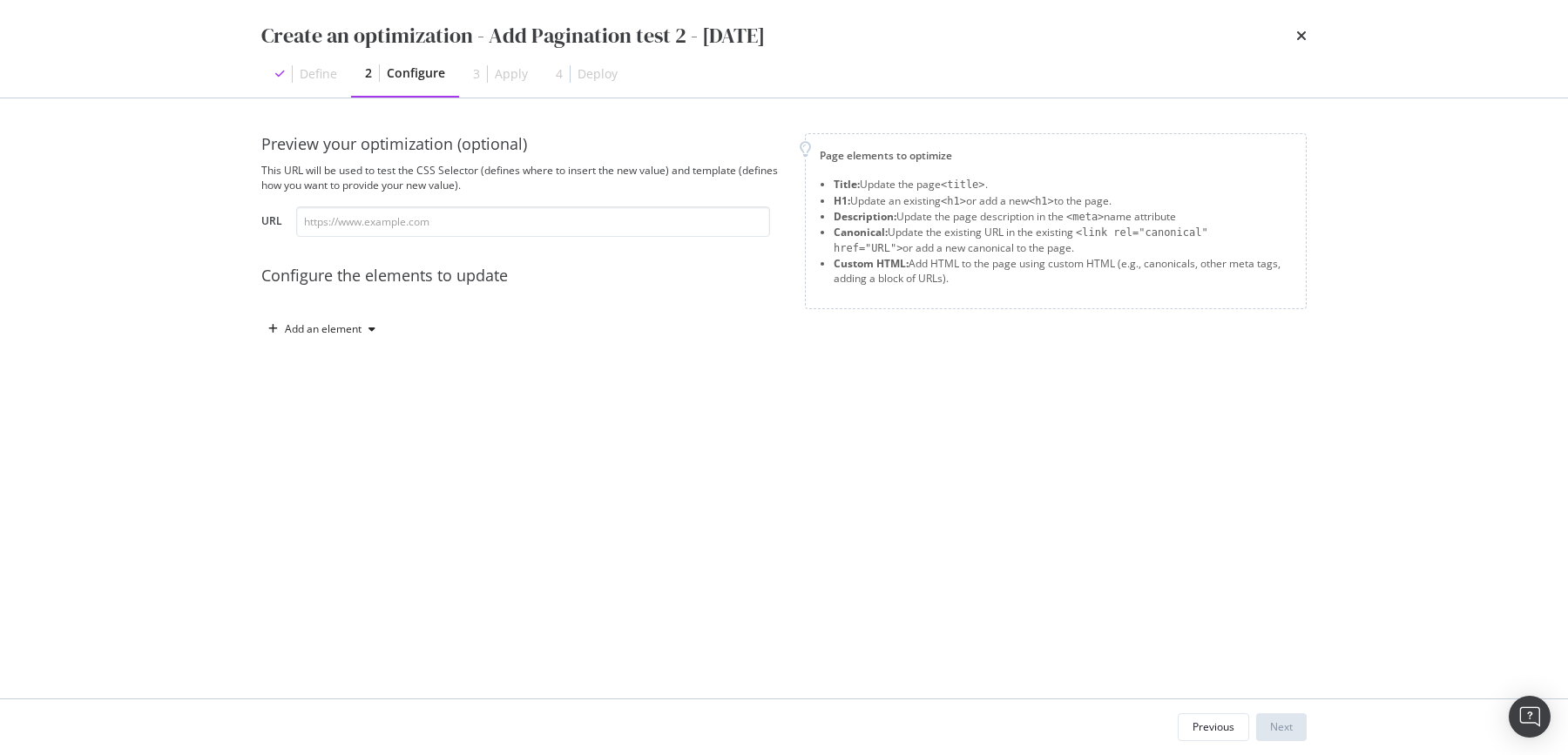
scroll to position [0, 0]
click at [317, 334] on div "Add an element" at bounding box center [323, 329] width 77 height 10
click at [356, 477] on div "Custom HTML" at bounding box center [342, 477] width 69 height 15
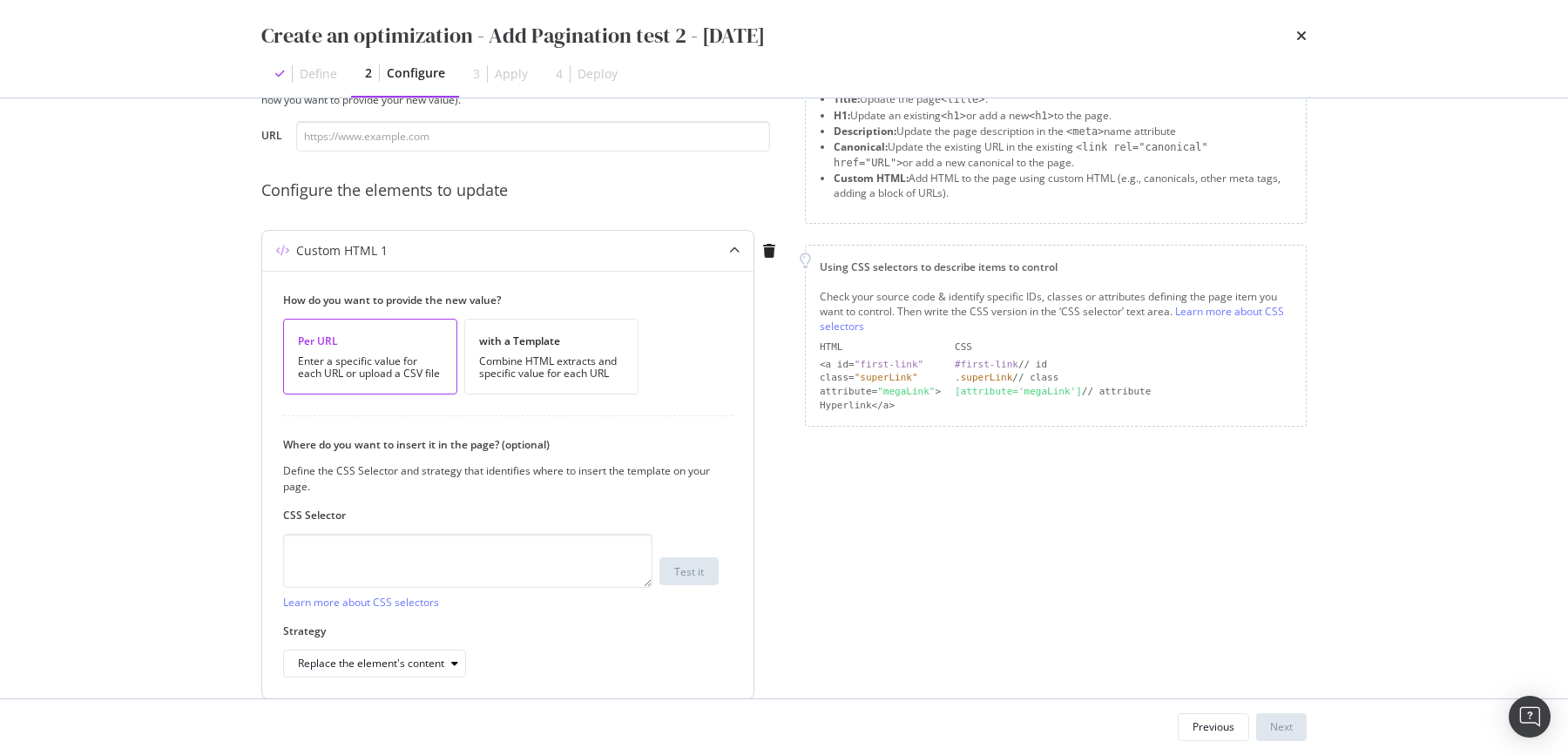
scroll to position [98, 0]
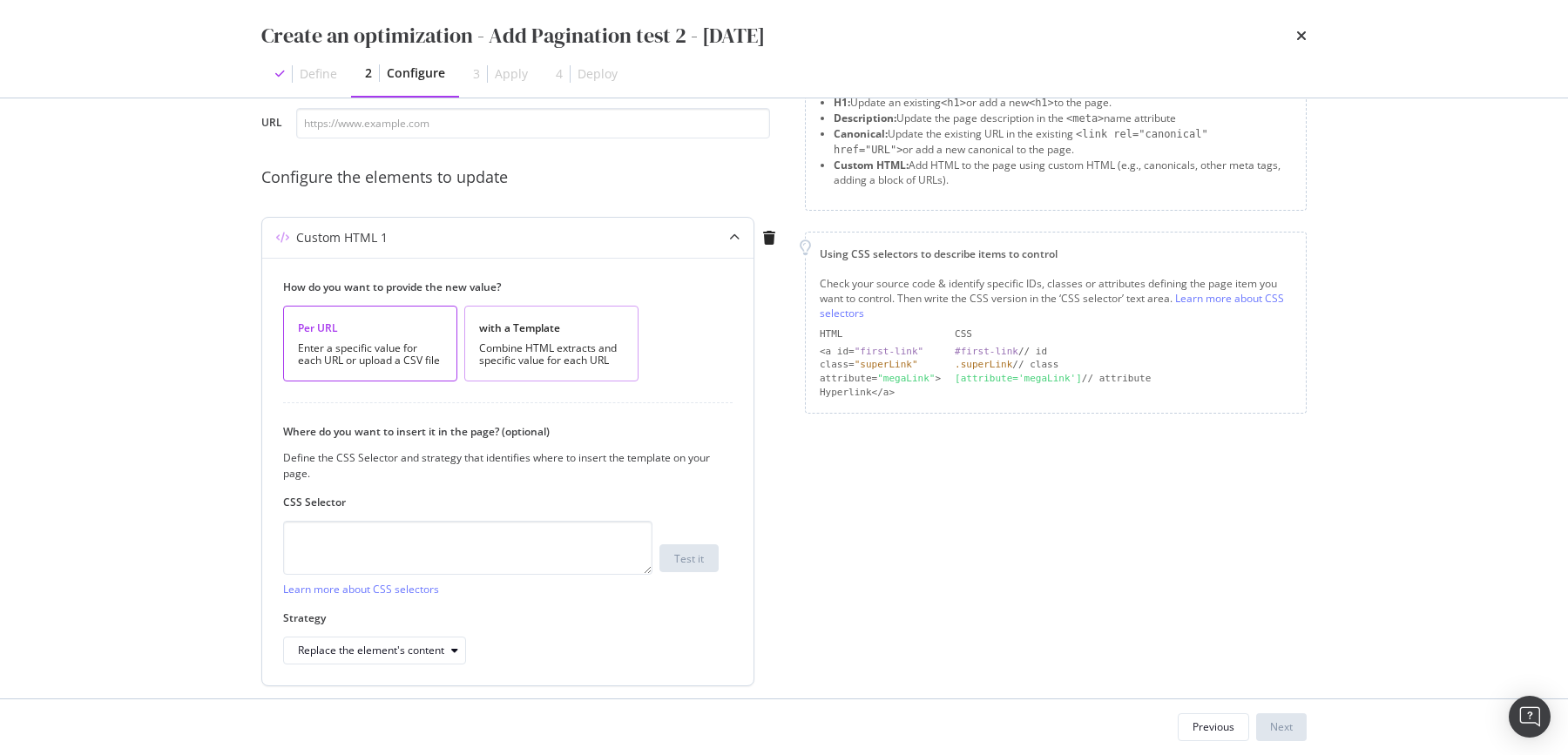
click at [527, 366] on div "Combine HTML extracts and specific value for each URL" at bounding box center [551, 355] width 145 height 24
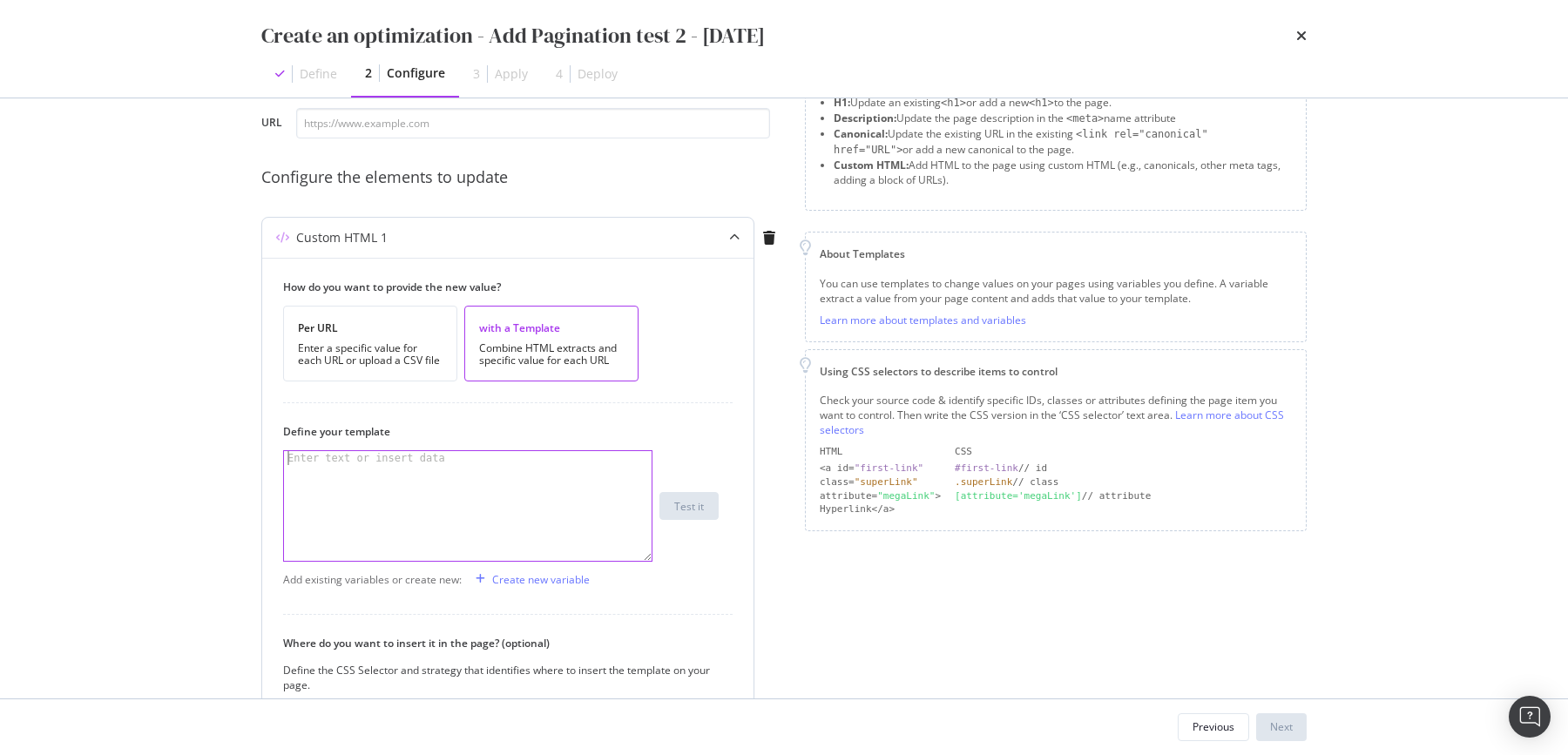
click at [382, 497] on div "modal" at bounding box center [469, 520] width 370 height 138
click at [405, 492] on div "modal" at bounding box center [469, 520] width 370 height 138
paste textarea "https://www.my-origines.com/fr/soins-visage/meilleures-ventes"
type textarea "https://www.my-origines.com/fr/soins-visage/meilleures-ventes"
click at [358, 479] on div "modal" at bounding box center [469, 520] width 370 height 138
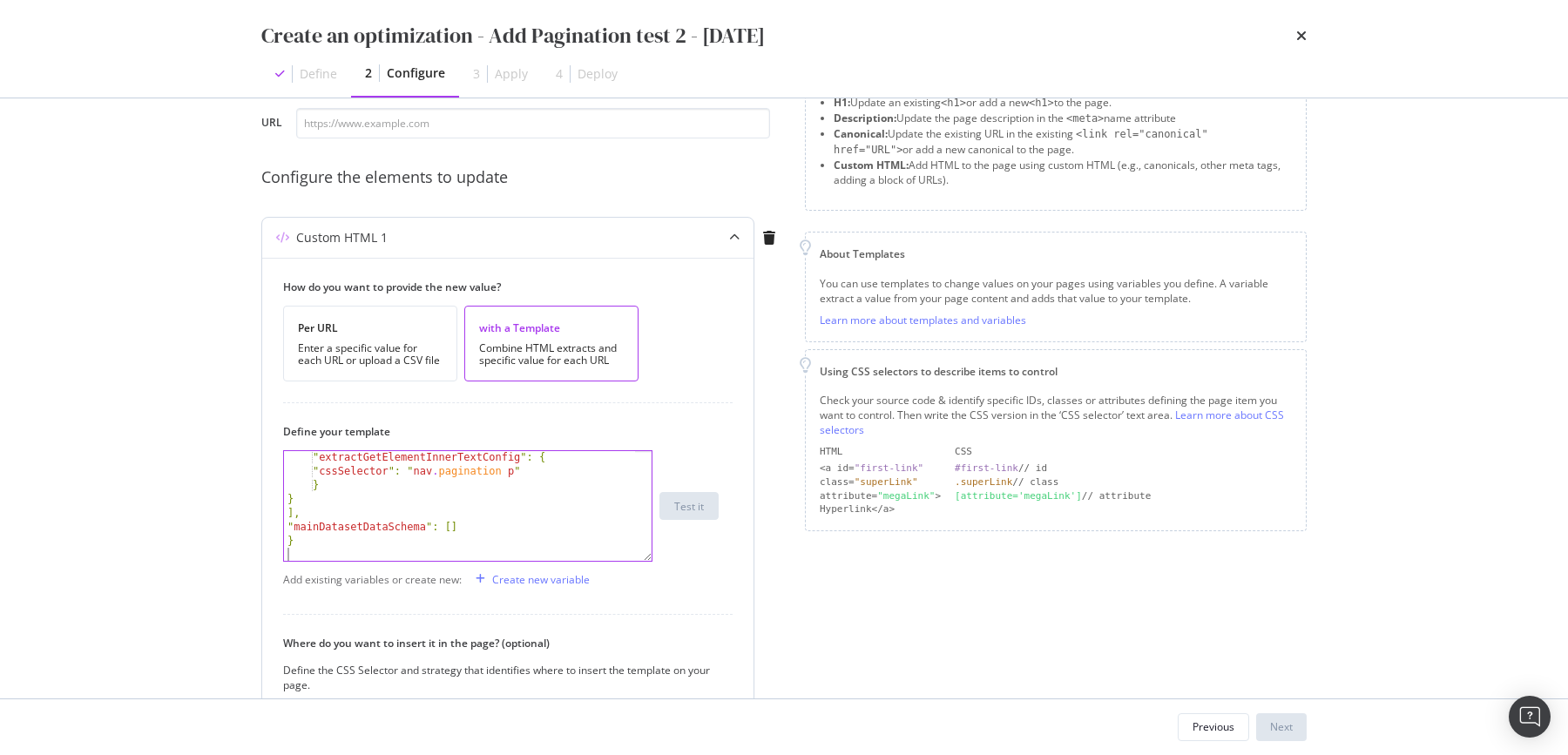
scroll to position [823, 0]
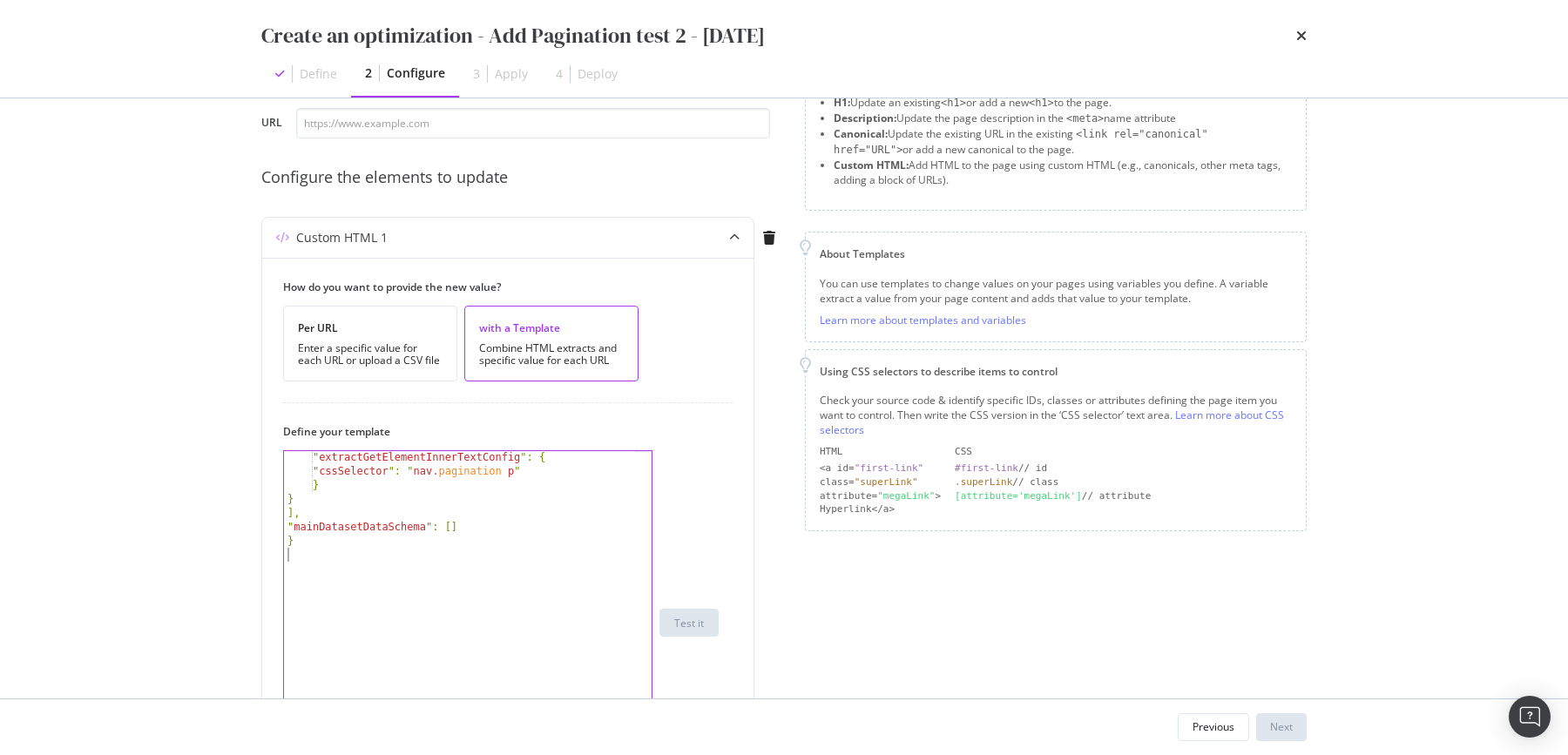
drag, startPoint x: 649, startPoint y: 555, endPoint x: 891, endPoint y: 821, distance: 359.6
click at [891, 755] on html "spa/v1.339.1 ReadOnly: Viz Debugger: Open Viz Editor FTL admin Admin Crawl List…" at bounding box center [784, 377] width 1568 height 755
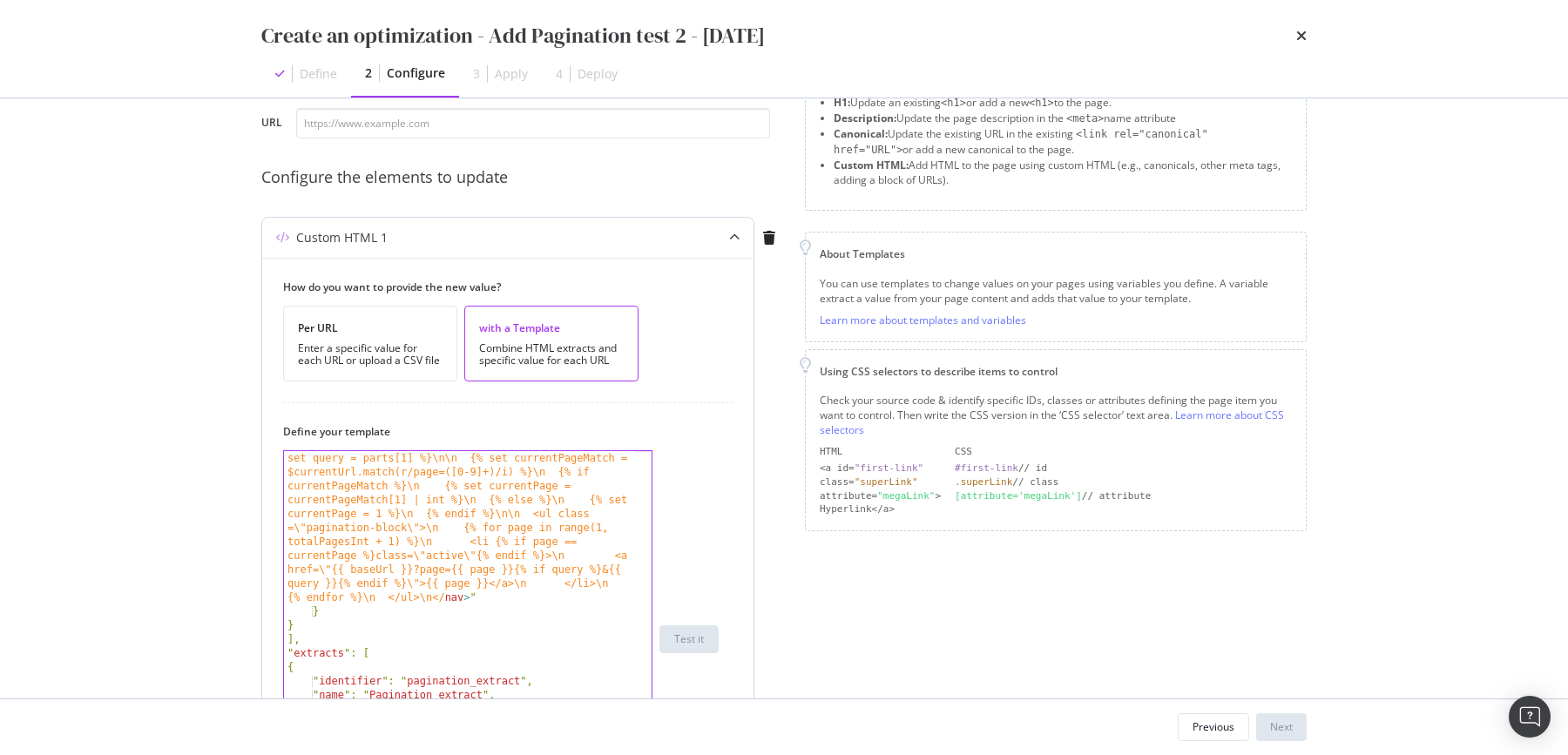
click at [461, 507] on div ""template": " < style > \ n .pagination-block { \n display : flex ; \n list-sty…" at bounding box center [460, 646] width 354 height 696
type textarea "}"
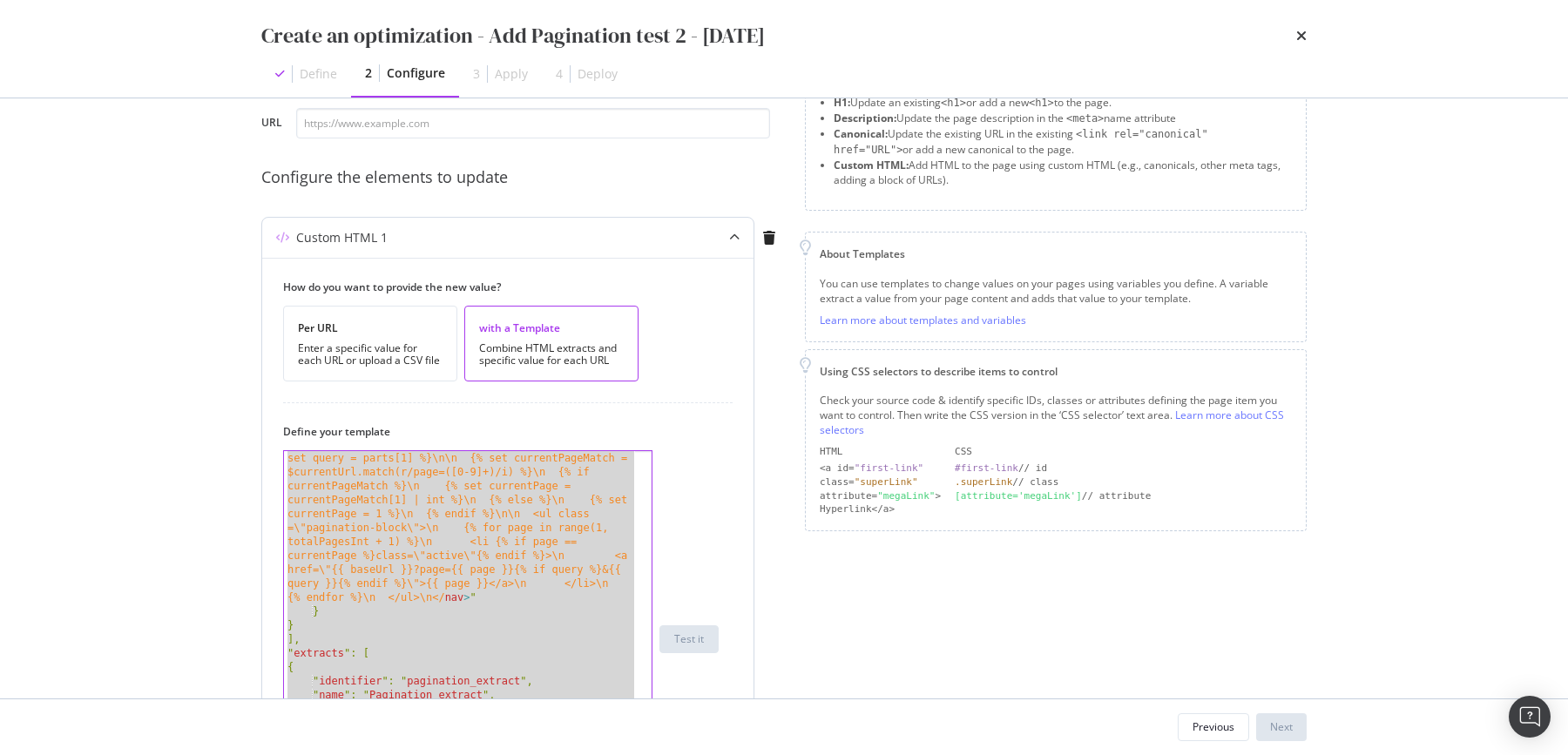
paste textarea "Cursor at row 45"
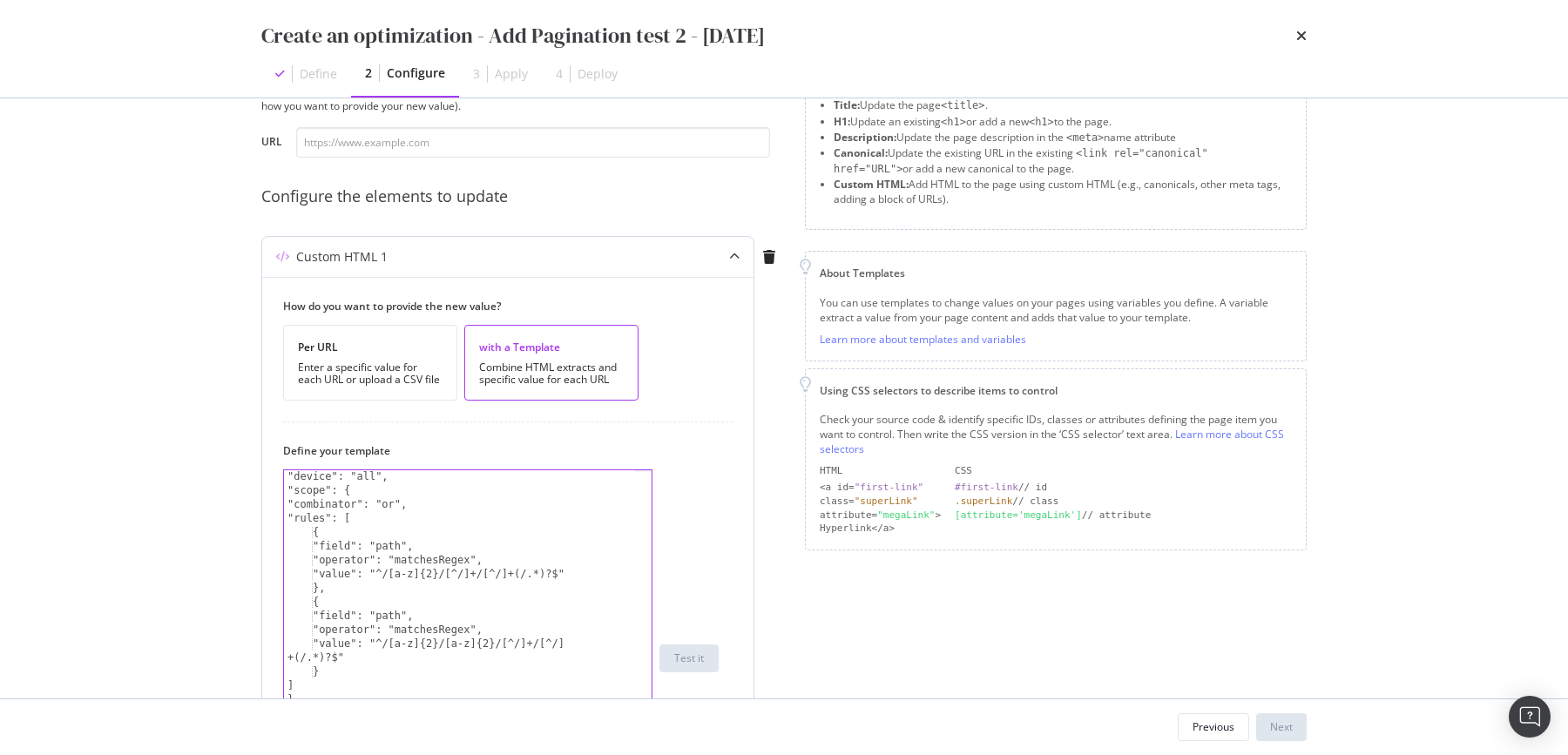
scroll to position [42, 0]
click at [363, 151] on input "modal" at bounding box center [533, 142] width 473 height 31
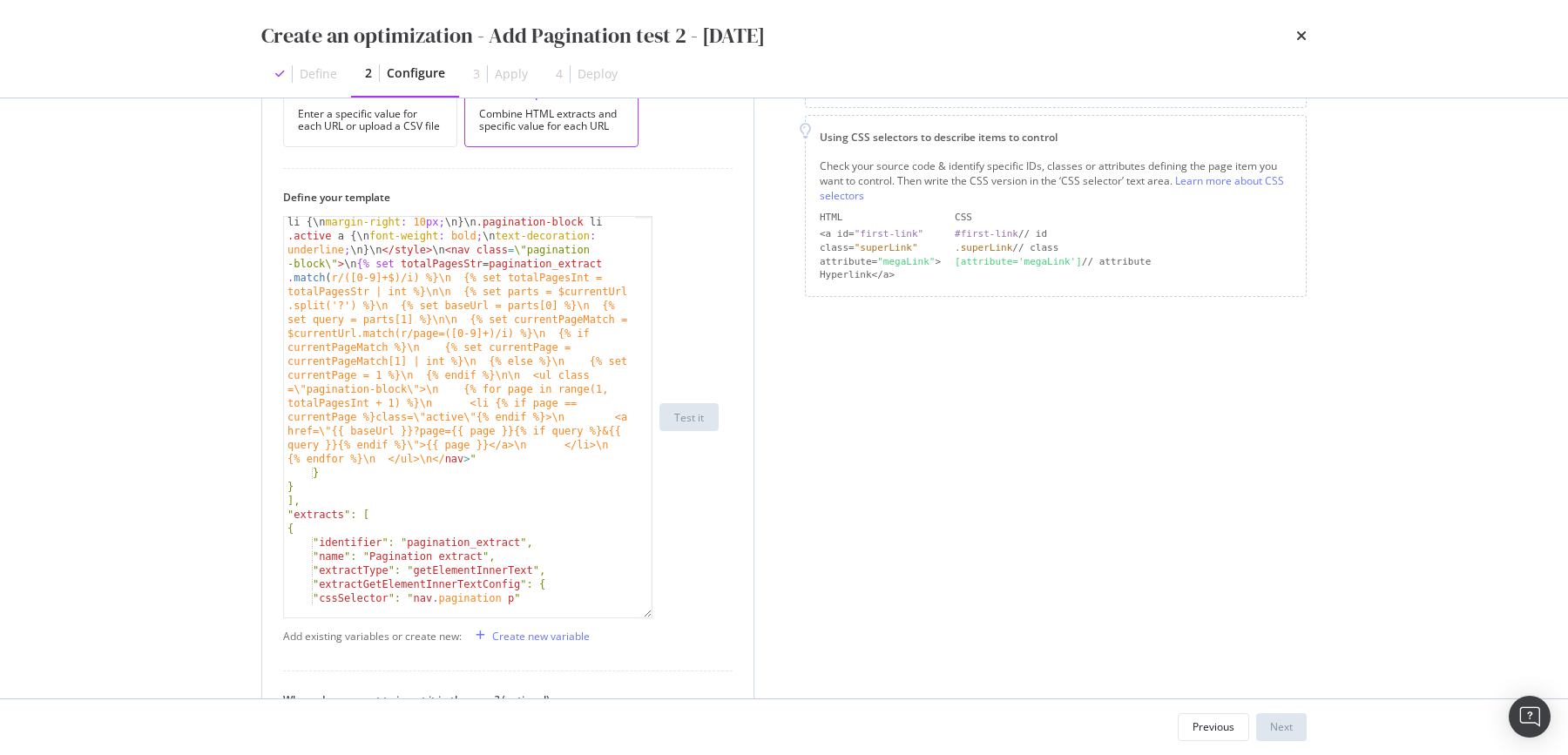
scroll to position [479, 0]
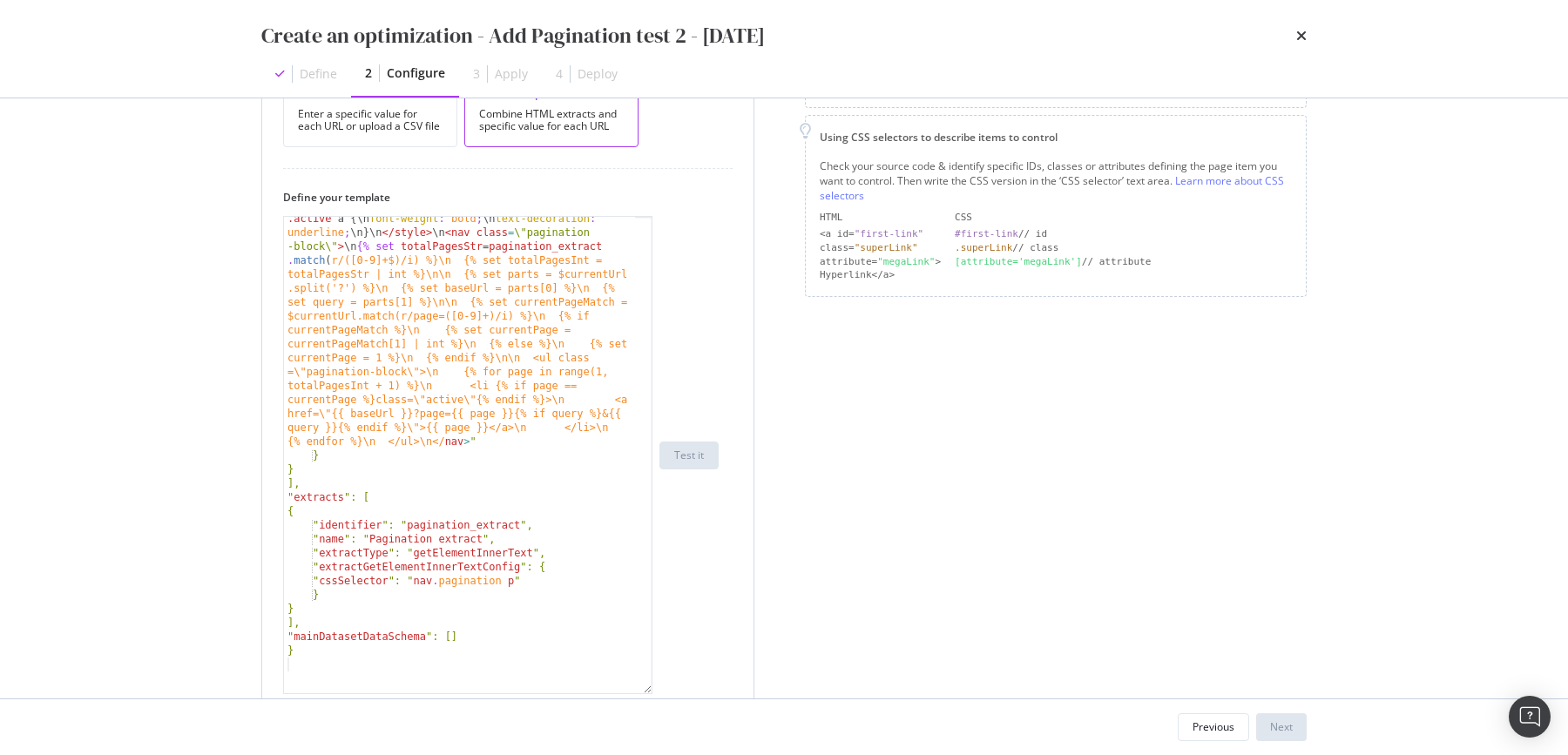
drag, startPoint x: 648, startPoint y: 585, endPoint x: 684, endPoint y: 687, distance: 108.2
click at [684, 687] on div ""template": " < style > \ n .pagination-block { \n display : flex ; \n list-sty…" at bounding box center [500, 455] width 435 height 478
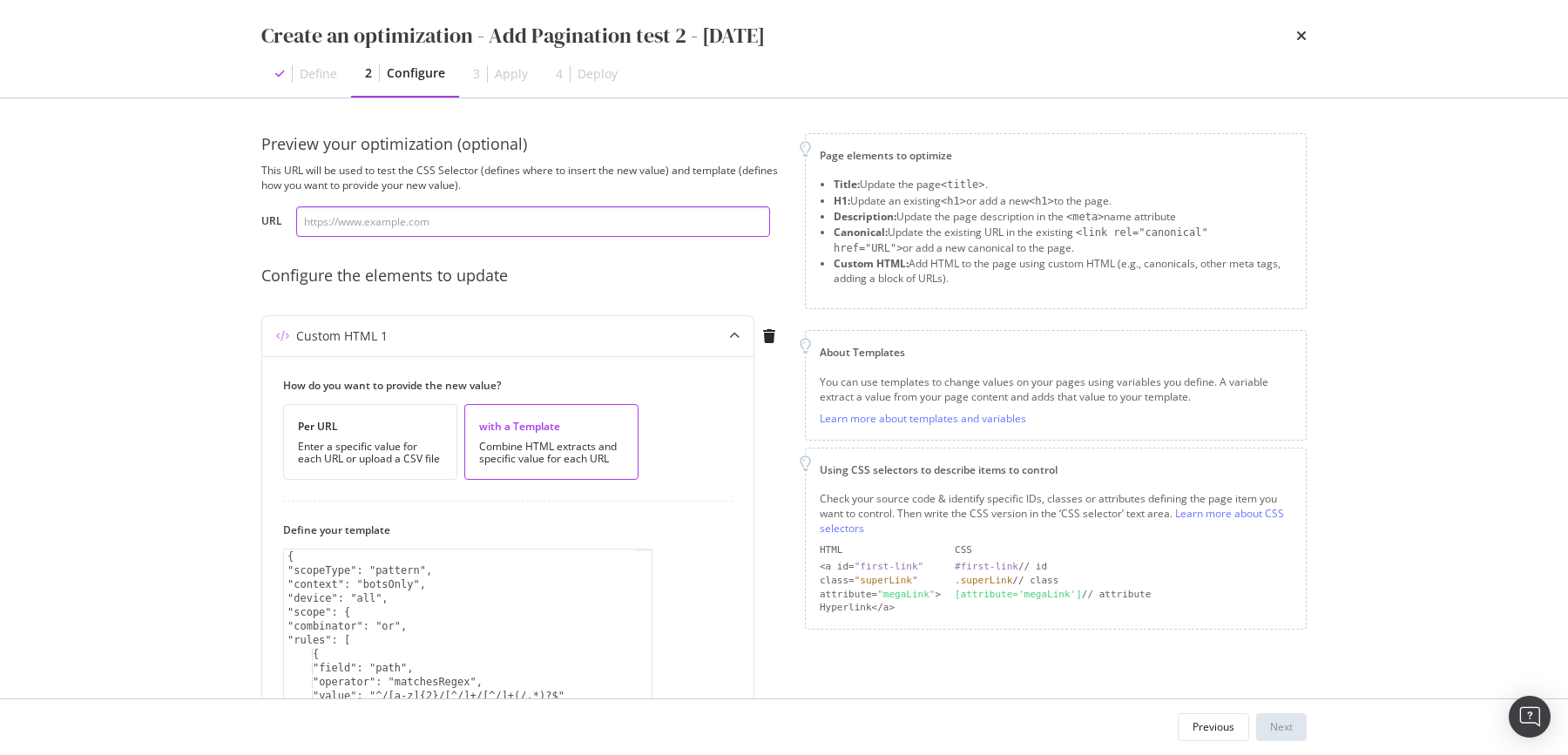
scroll to position [0, 0]
paste input "https://www.my-origines.com/fr/soins-visage/meilleures-ventes"
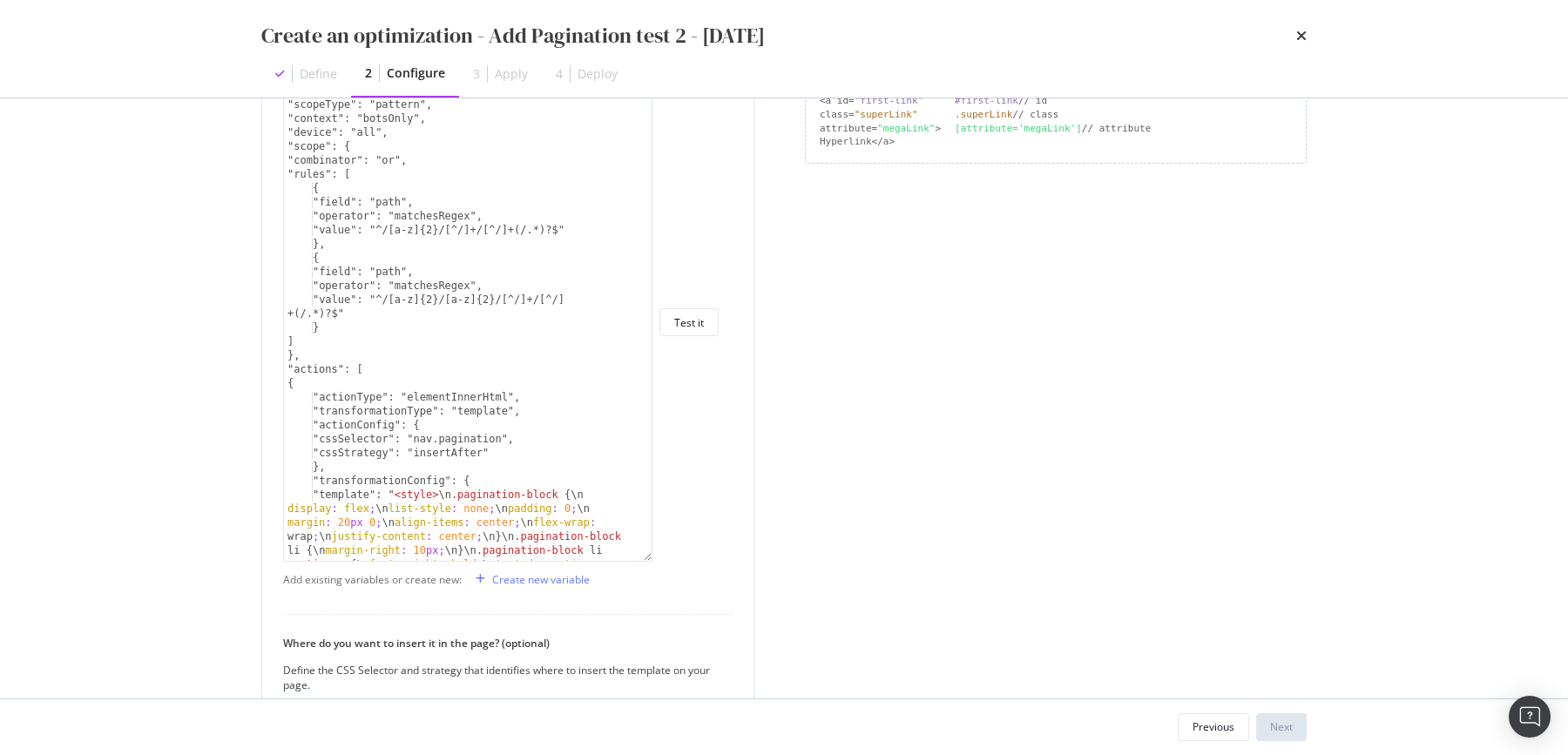
scroll to position [668, 0]
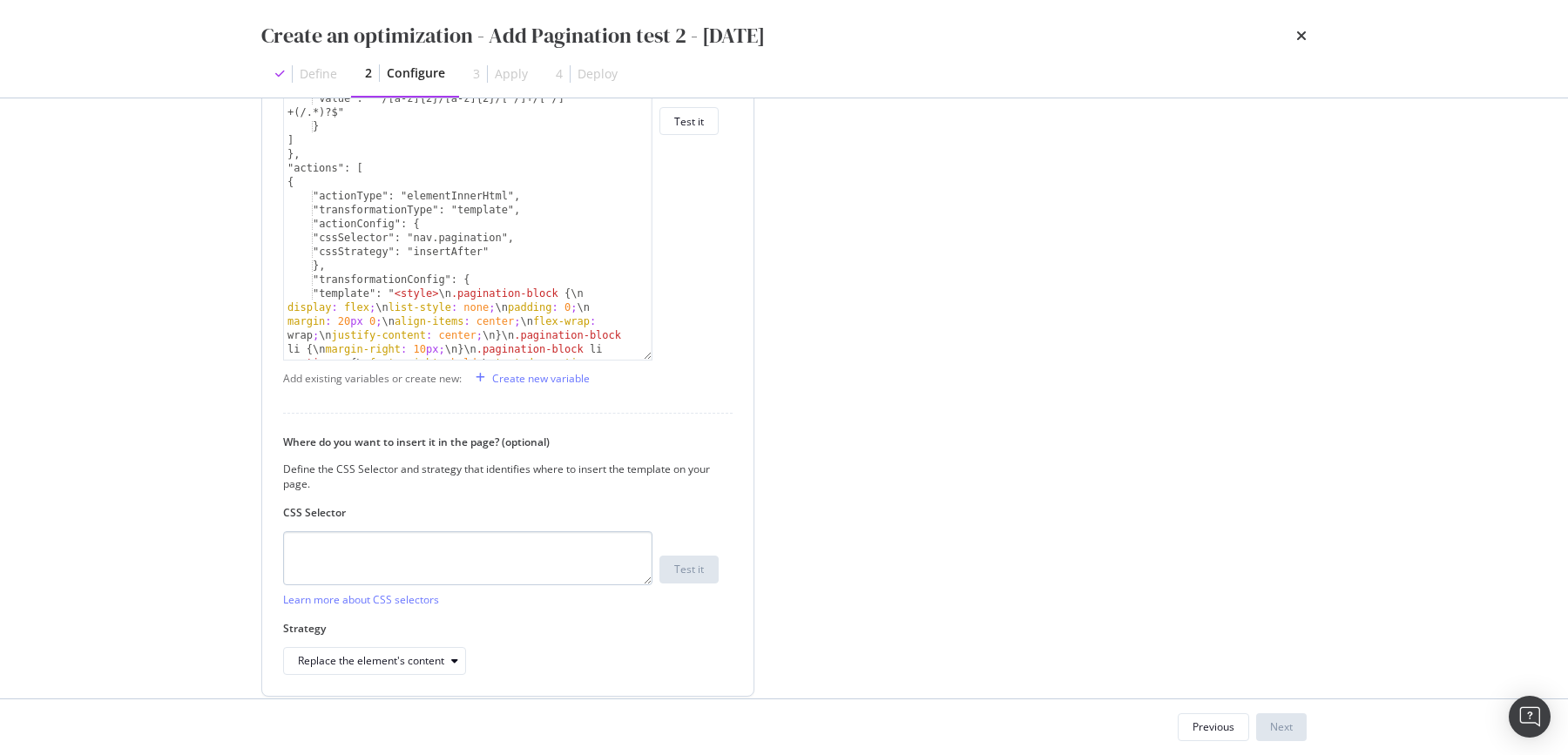
type input "https://www.my-origines.com/fr/soins-visage/meilleures-ventes"
click at [317, 568] on textarea "modal" at bounding box center [468, 558] width 369 height 54
type textarea "footer"
click at [373, 659] on div "Replace the element's content" at bounding box center [371, 657] width 147 height 10
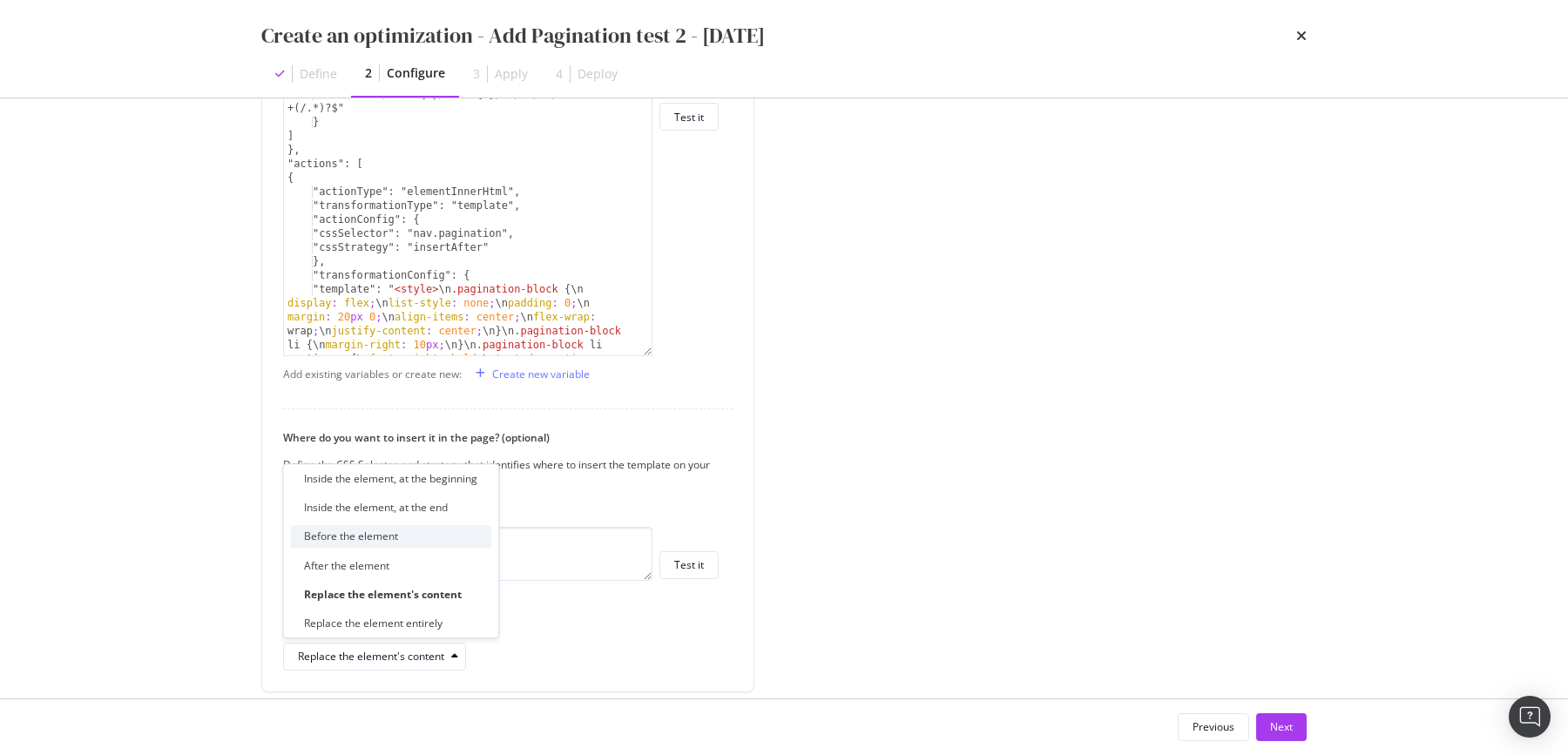
click at [371, 542] on div "Before the element" at bounding box center [350, 537] width 94 height 15
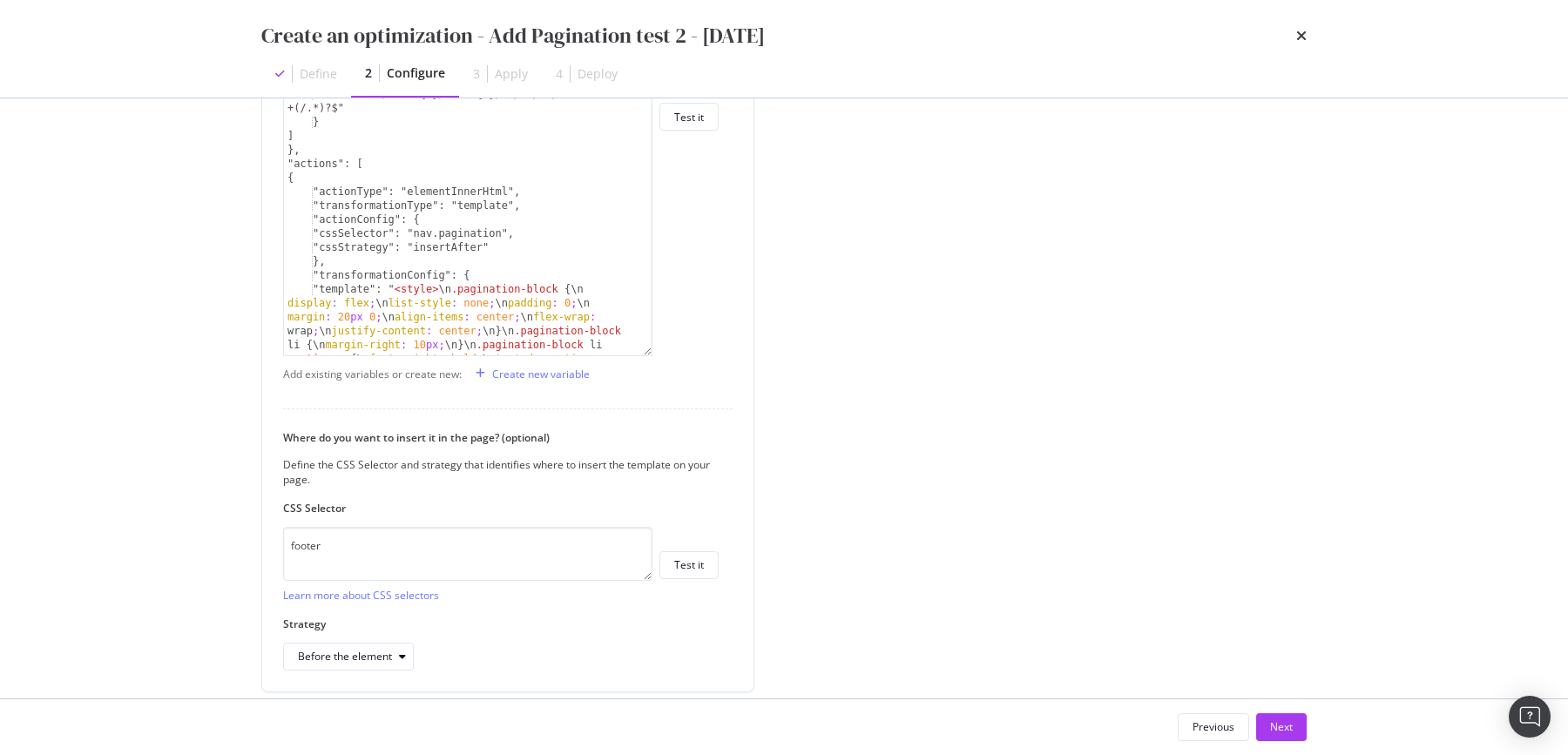
click at [192, 575] on div "Create an optimization - Add Pagination test 2 - 2025/10/03 Define 2 Configure …" at bounding box center [784, 377] width 1568 height 755
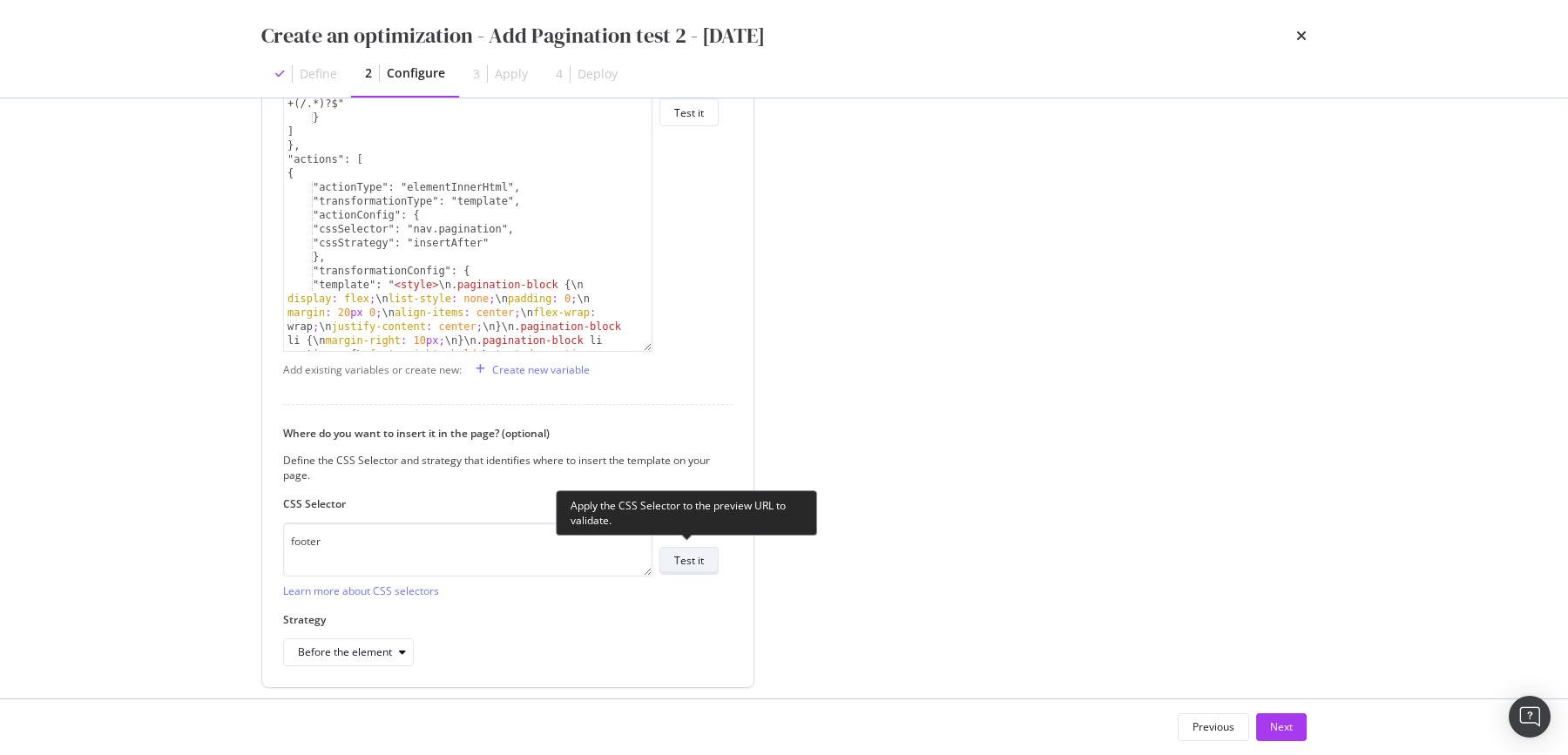
click at [686, 568] on div "Test it" at bounding box center [689, 561] width 30 height 24
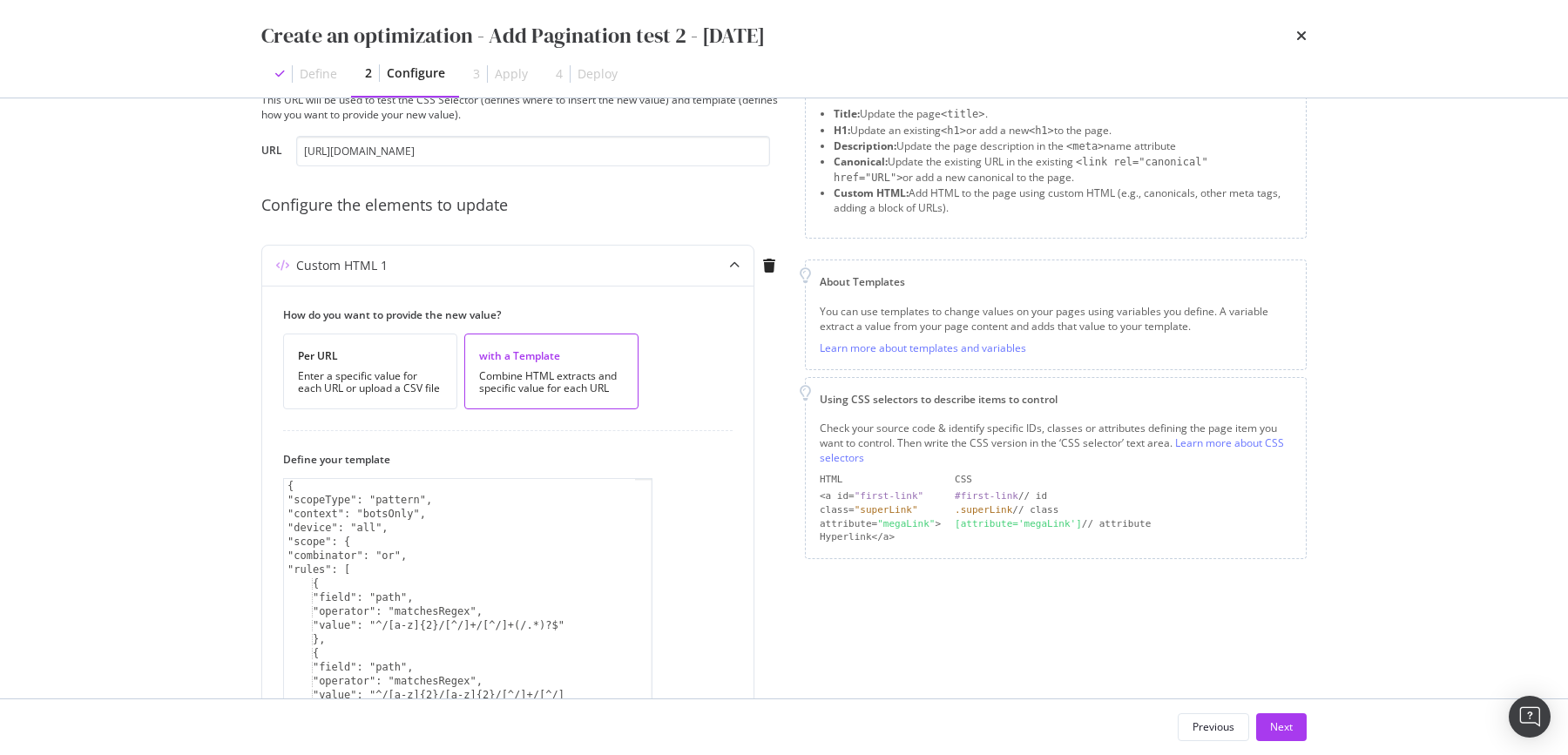
scroll to position [435, 0]
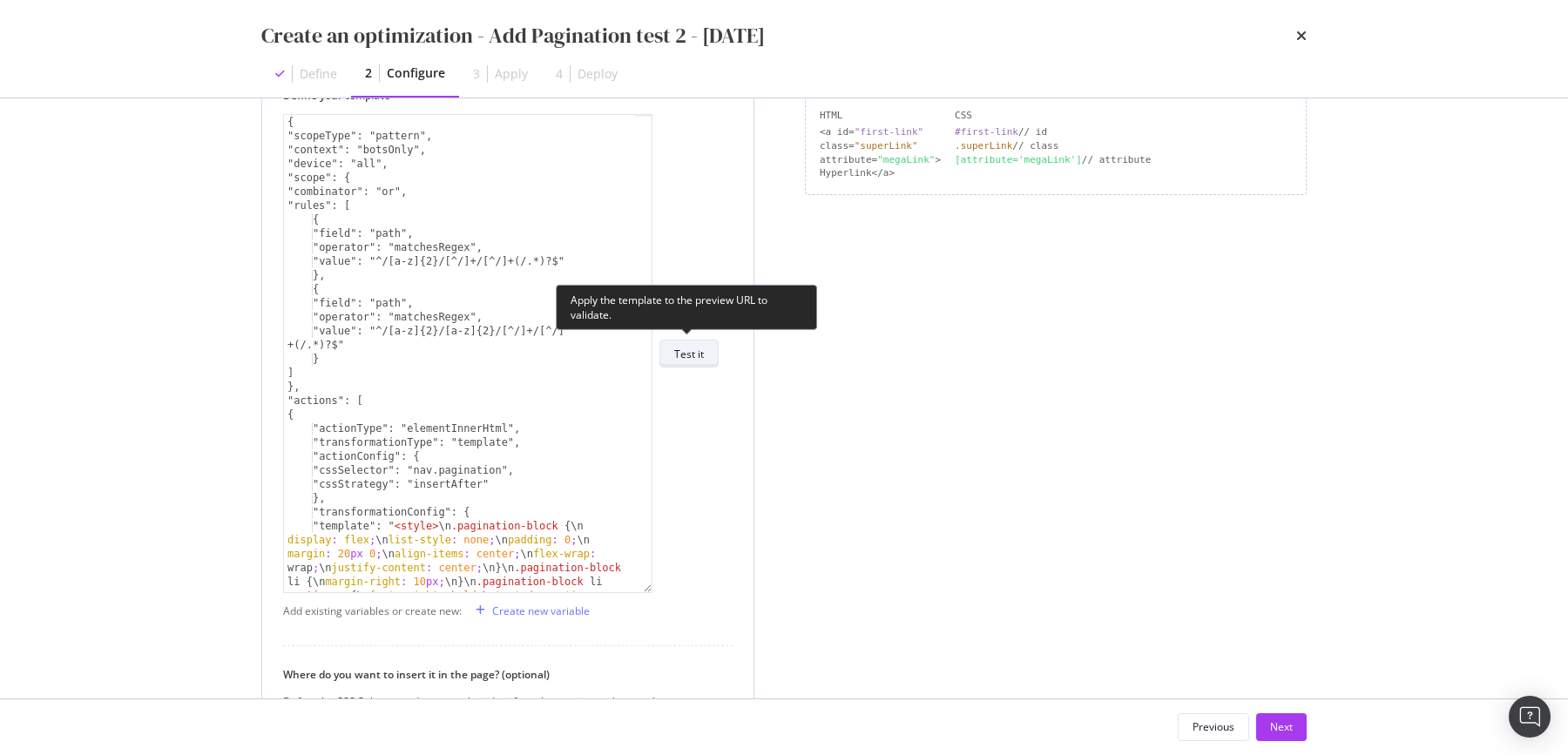
click at [695, 346] on div "Test it" at bounding box center [689, 354] width 30 height 15
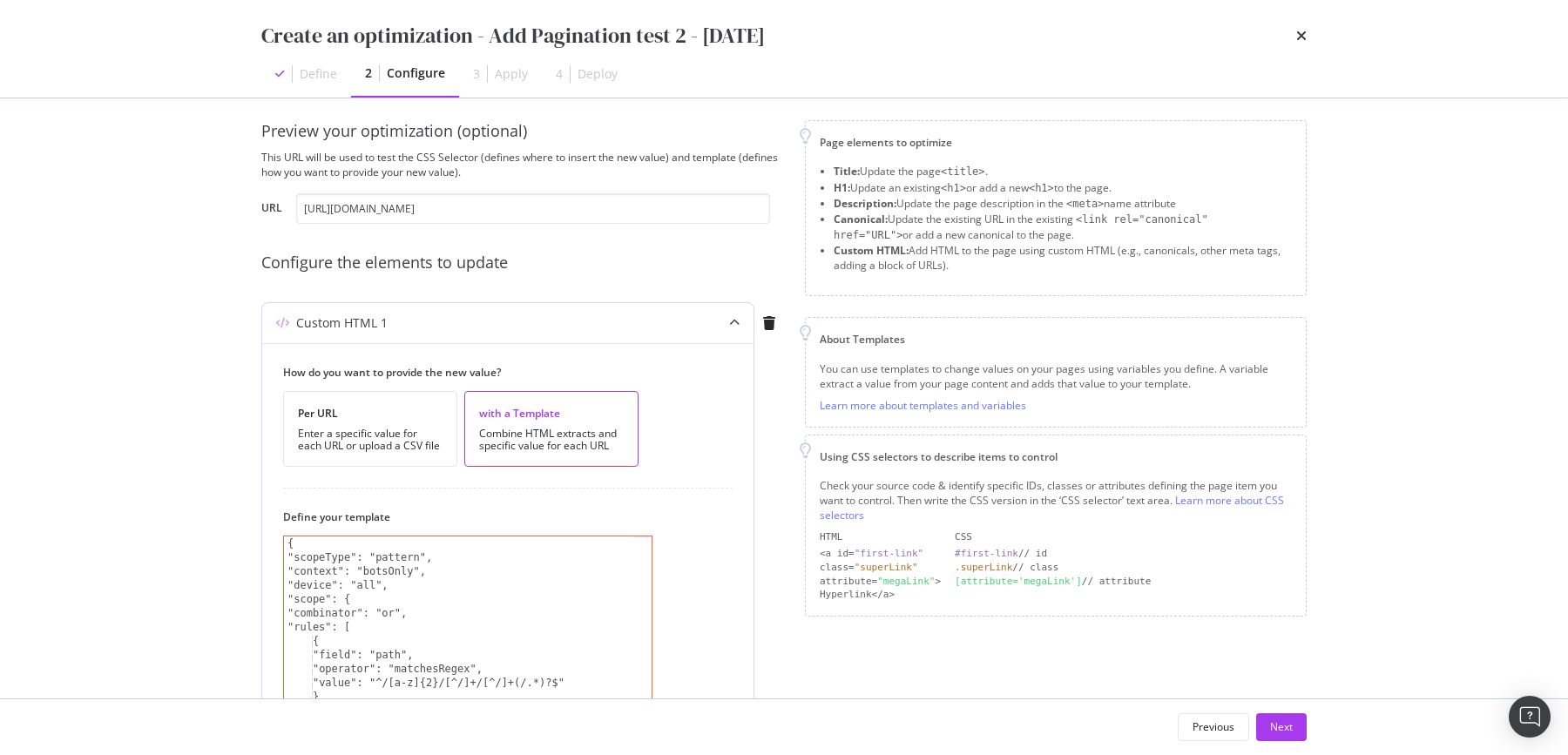
scroll to position [0, 0]
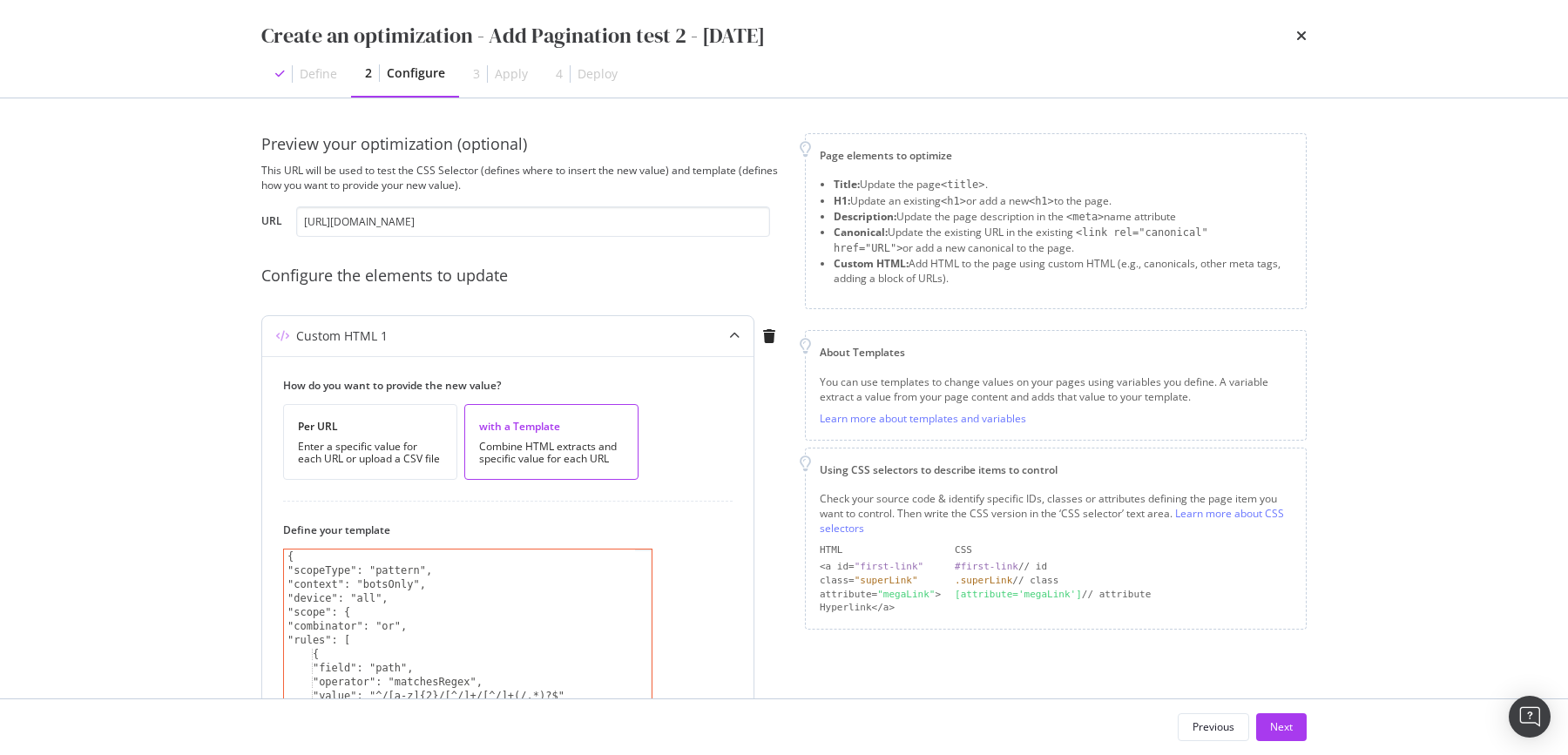
click at [726, 331] on div "modal" at bounding box center [733, 336] width 38 height 40
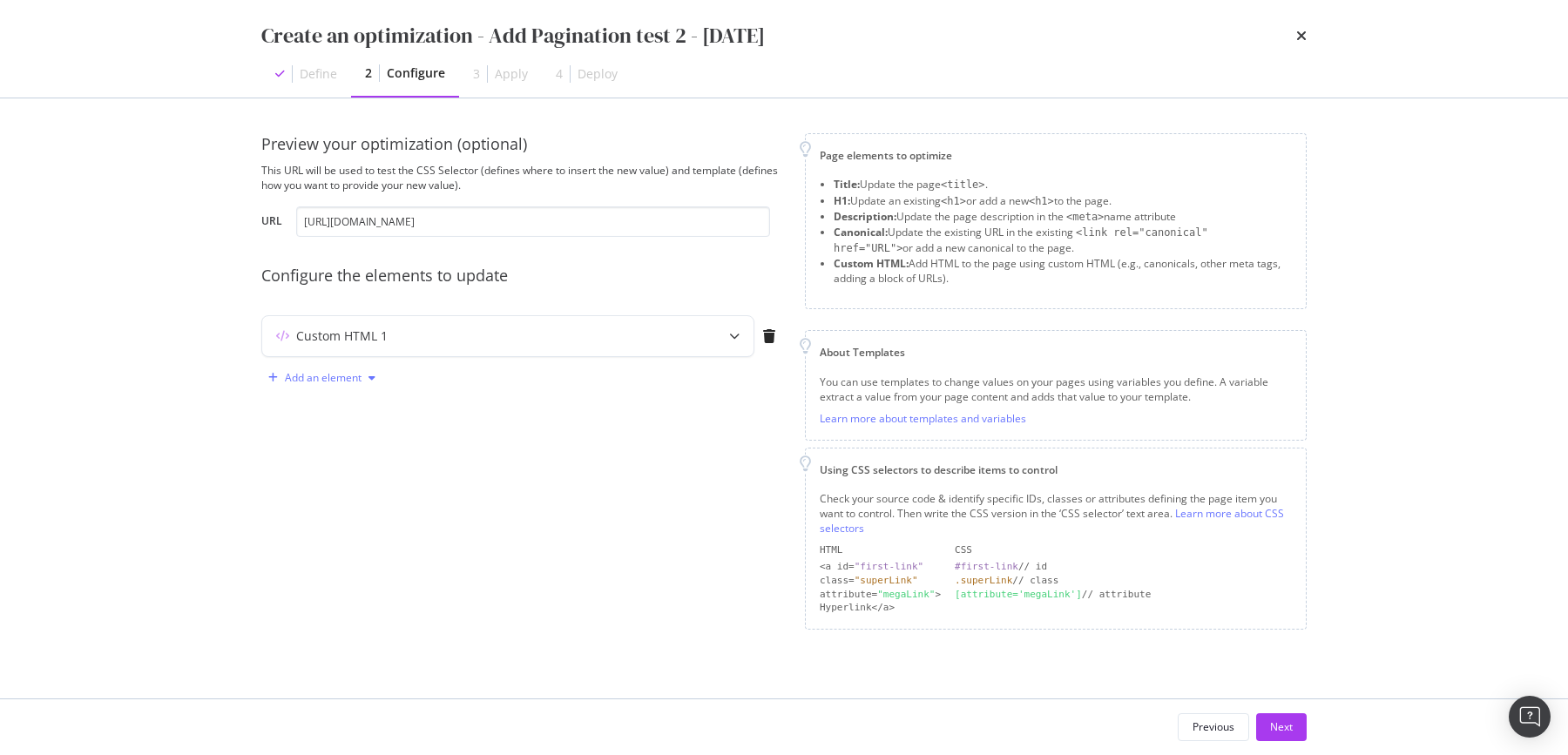
click at [335, 373] on div "Add an element" at bounding box center [323, 377] width 77 height 10
click at [317, 529] on div "Custom HTML" at bounding box center [342, 526] width 69 height 15
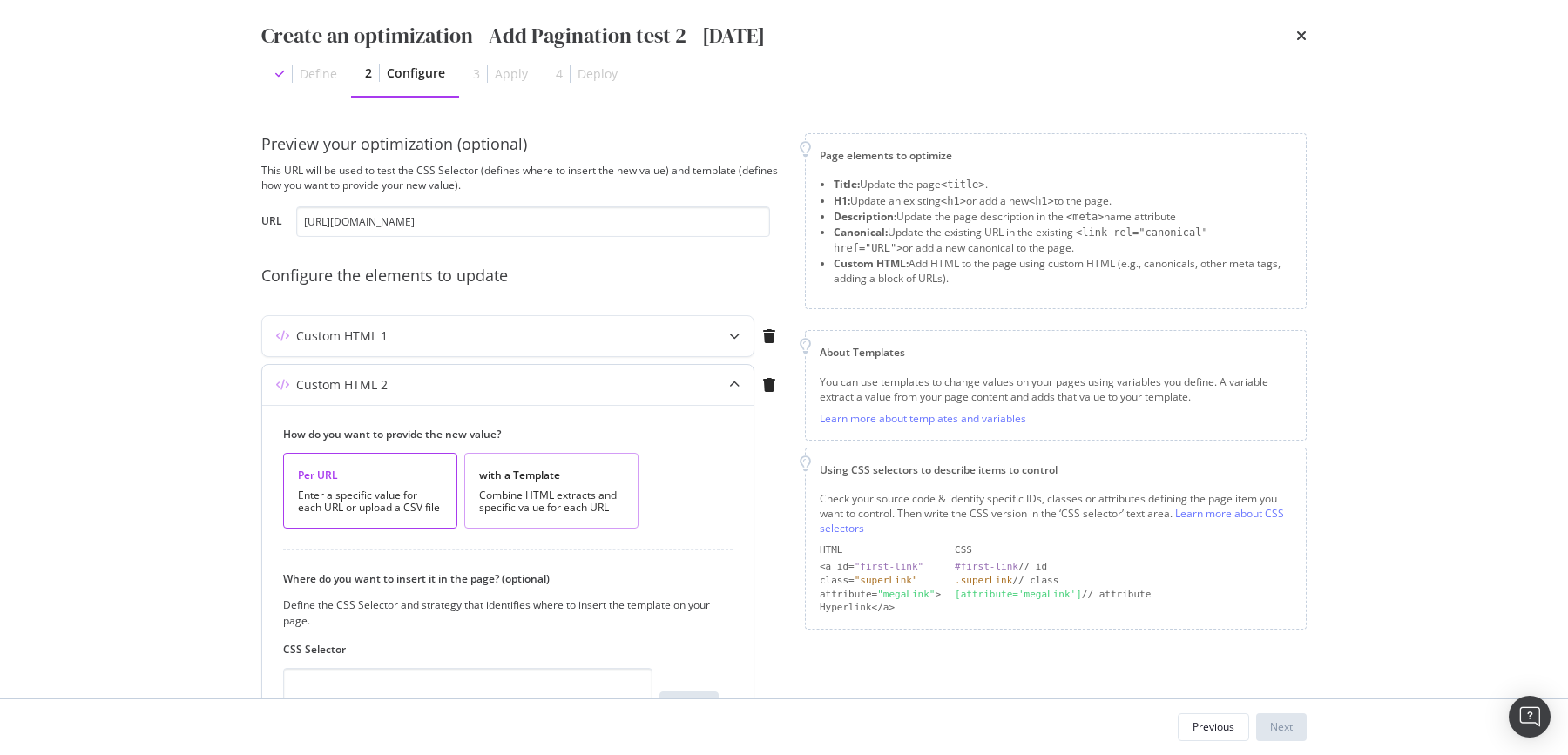
click at [548, 489] on div "Combine HTML extracts and specific value for each URL" at bounding box center [551, 501] width 145 height 24
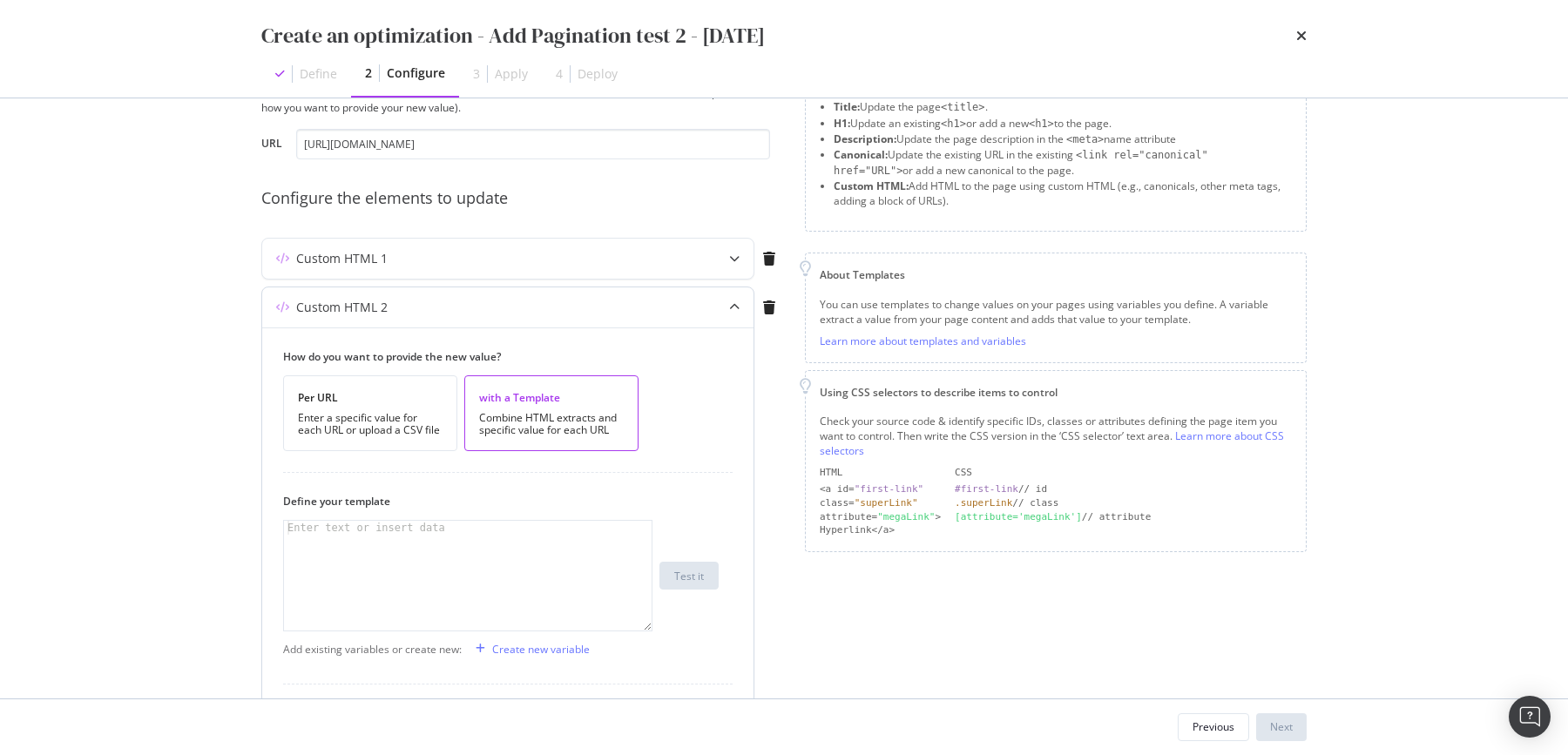
scroll to position [175, 0]
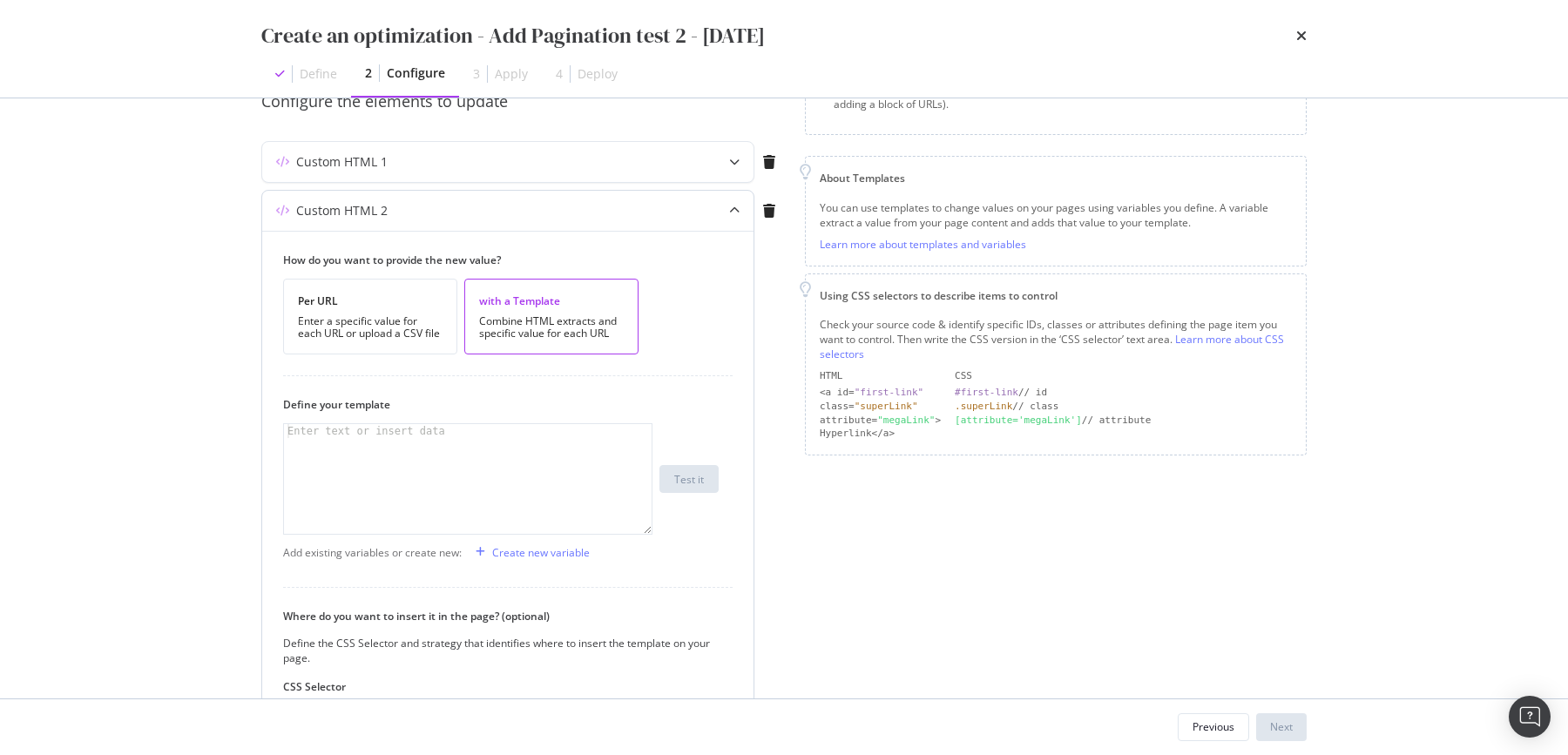
click at [406, 420] on div "Define your template 1 Enter text or insert data XXXXXXXXXXXXXXXXXXXXXXXXXXXXXX…" at bounding box center [500, 466] width 435 height 137
click at [397, 434] on div "Enter text or insert data" at bounding box center [366, 431] width 164 height 14
paste textarea "Cursor at row 1"
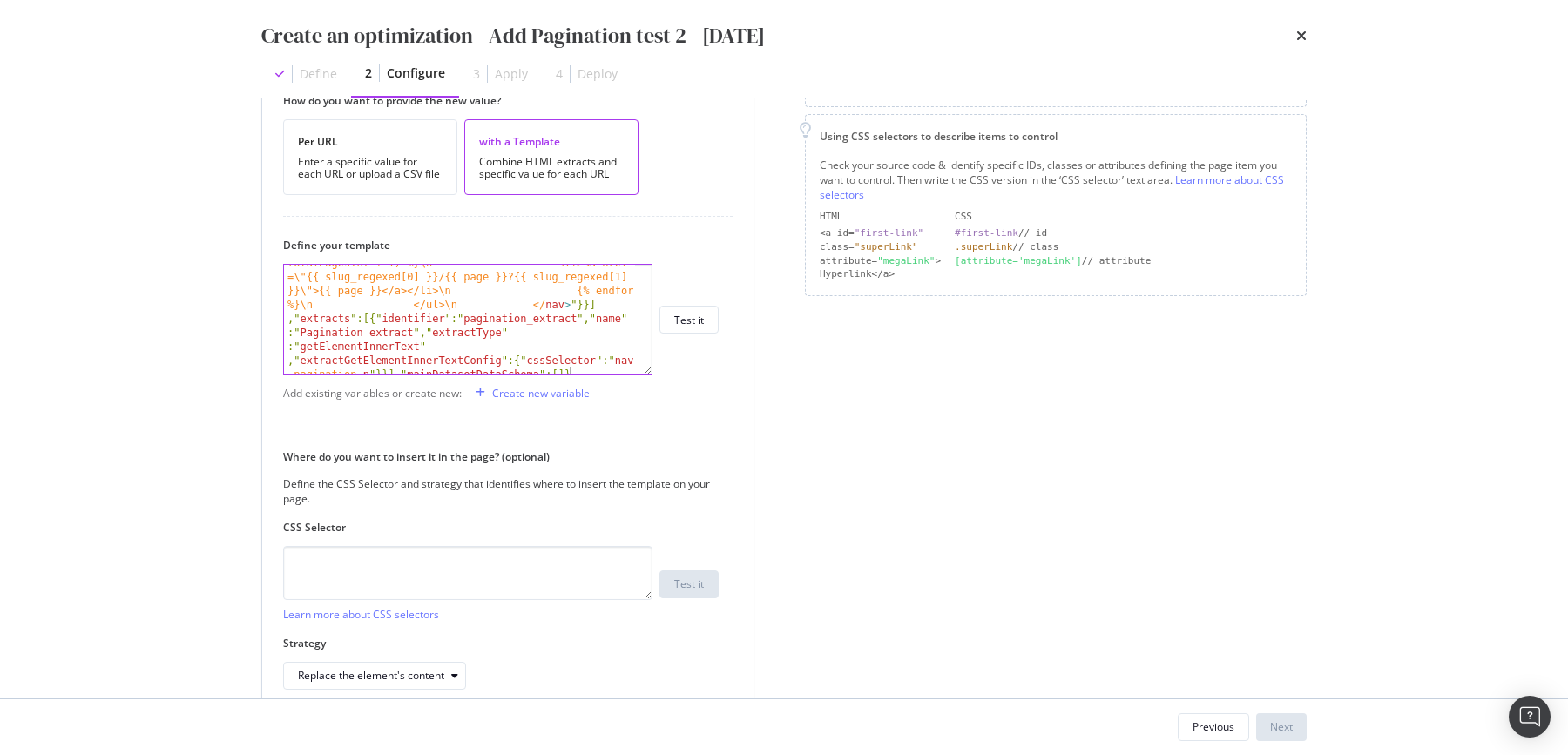
scroll to position [412, 0]
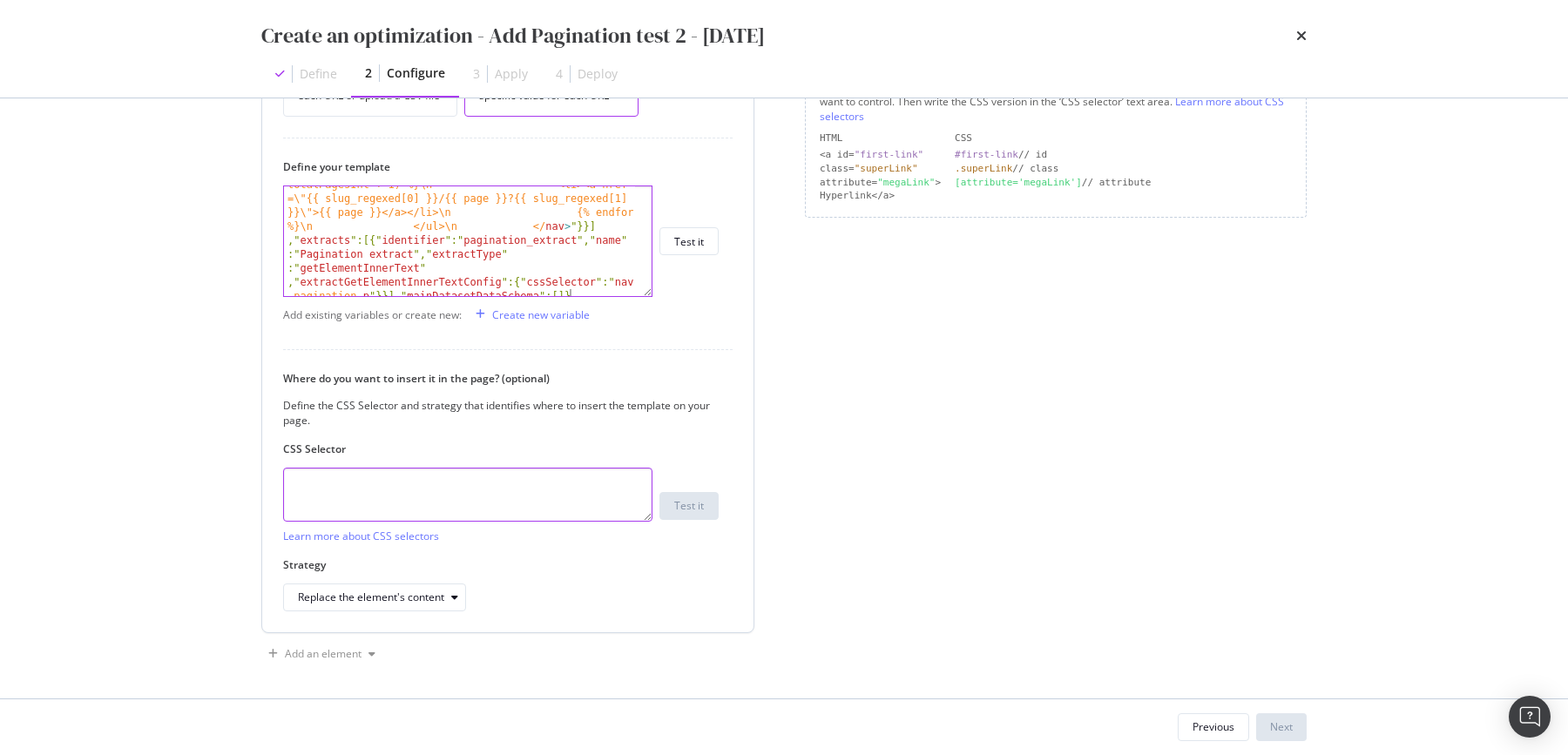
click at [341, 500] on textarea "modal" at bounding box center [468, 495] width 369 height 54
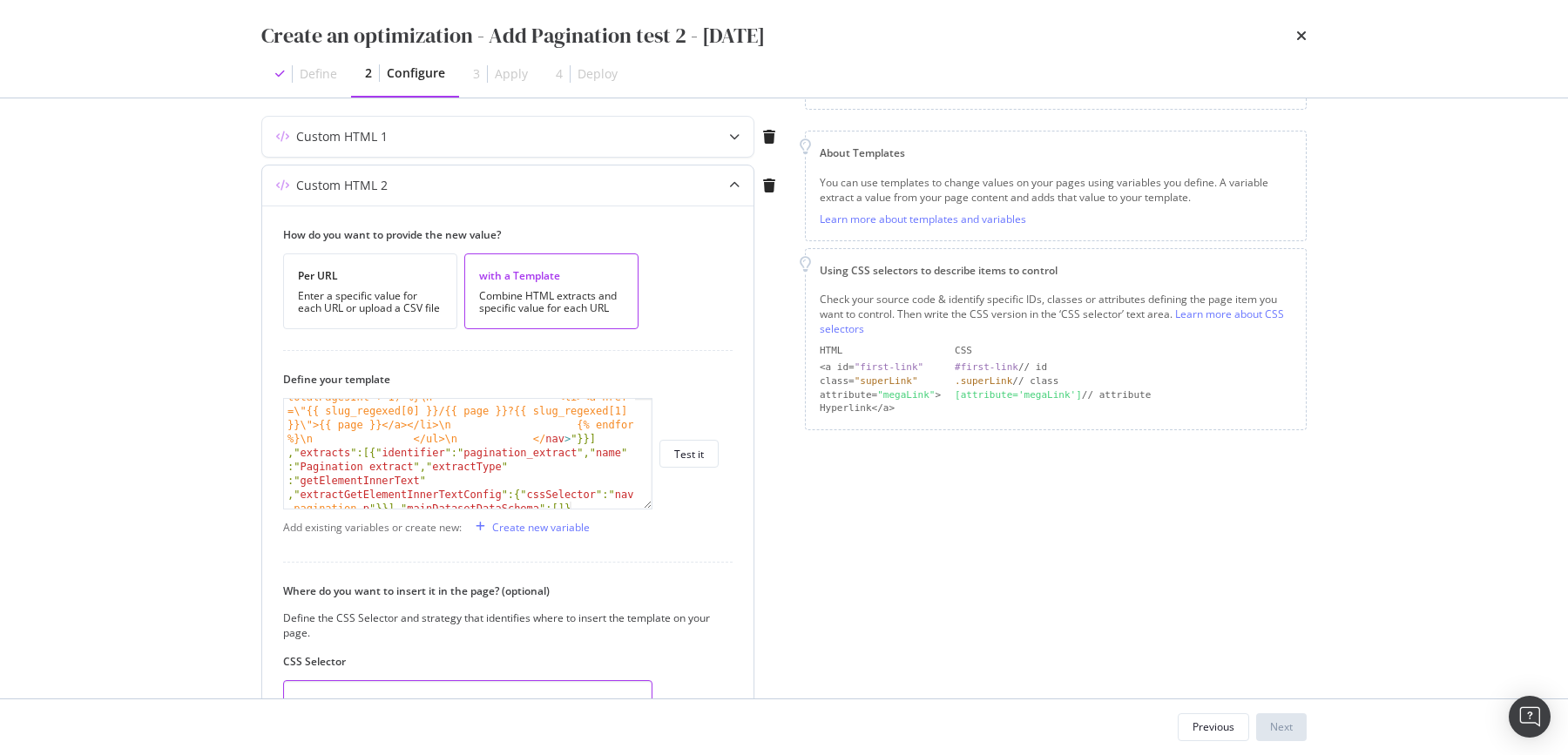
scroll to position [306, 0]
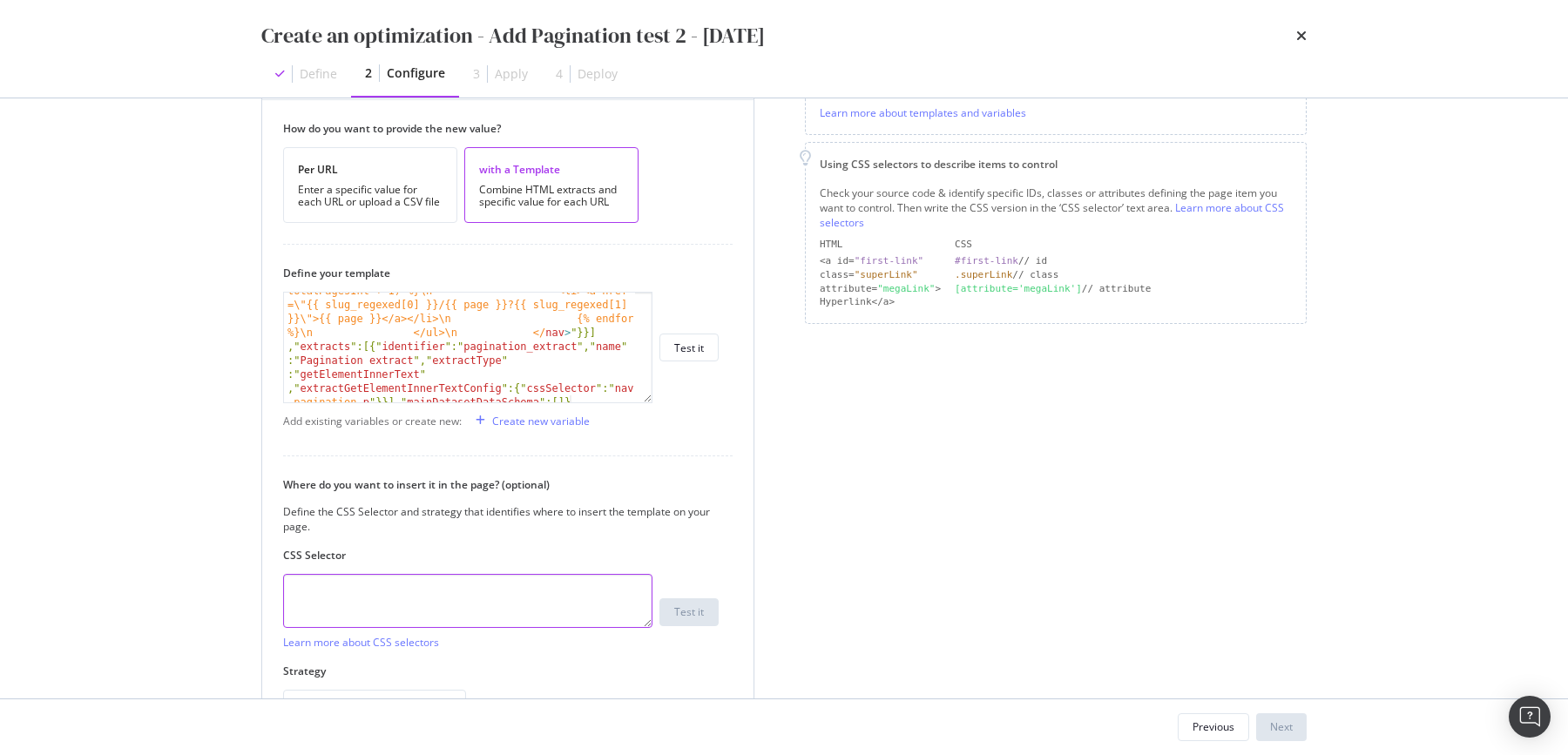
click at [316, 598] on textarea "modal" at bounding box center [468, 601] width 369 height 54
type textarea "footer"
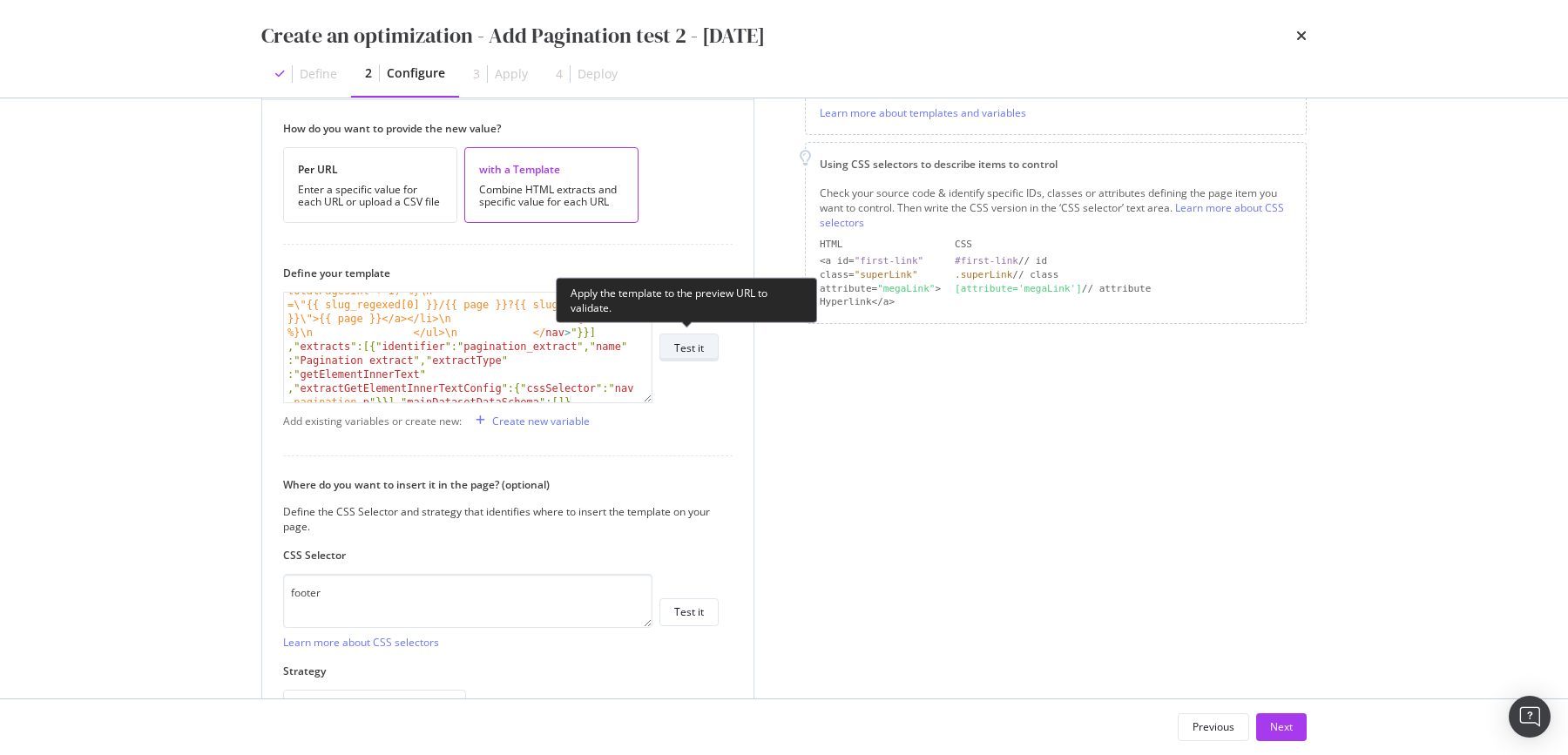
click at [687, 353] on div "Test it" at bounding box center [689, 347] width 30 height 24
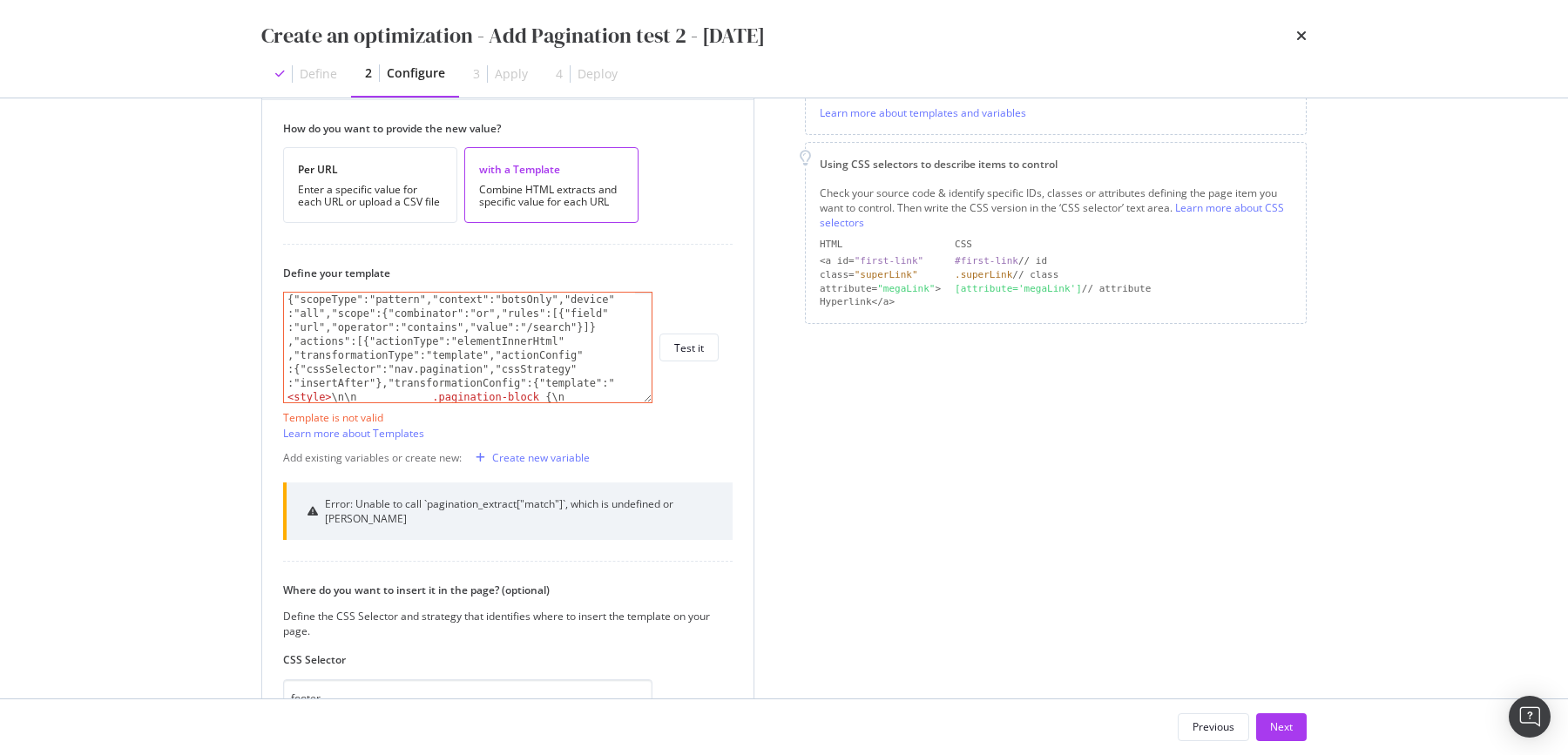
scroll to position [87, 0]
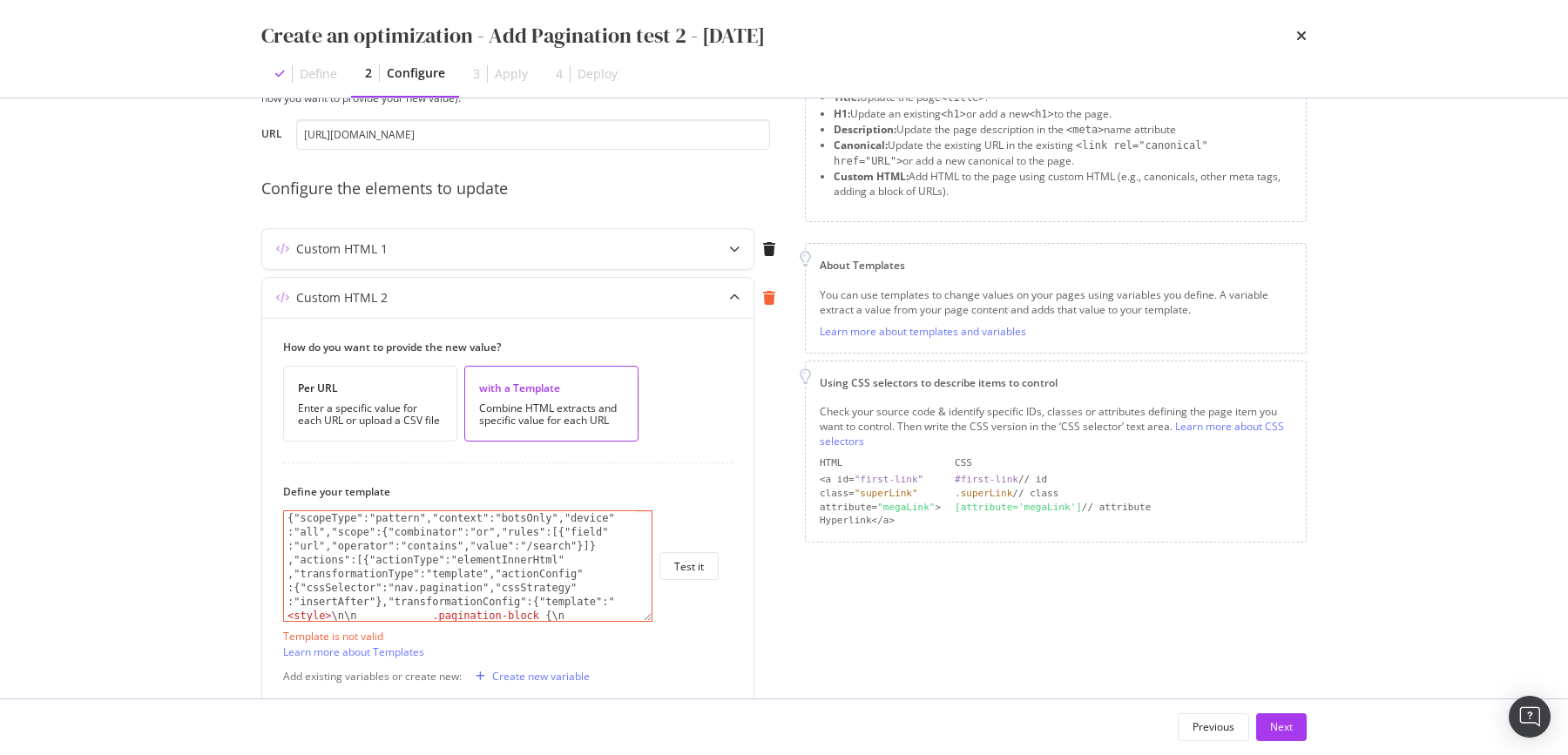
click at [760, 298] on div "modal" at bounding box center [769, 297] width 30 height 14
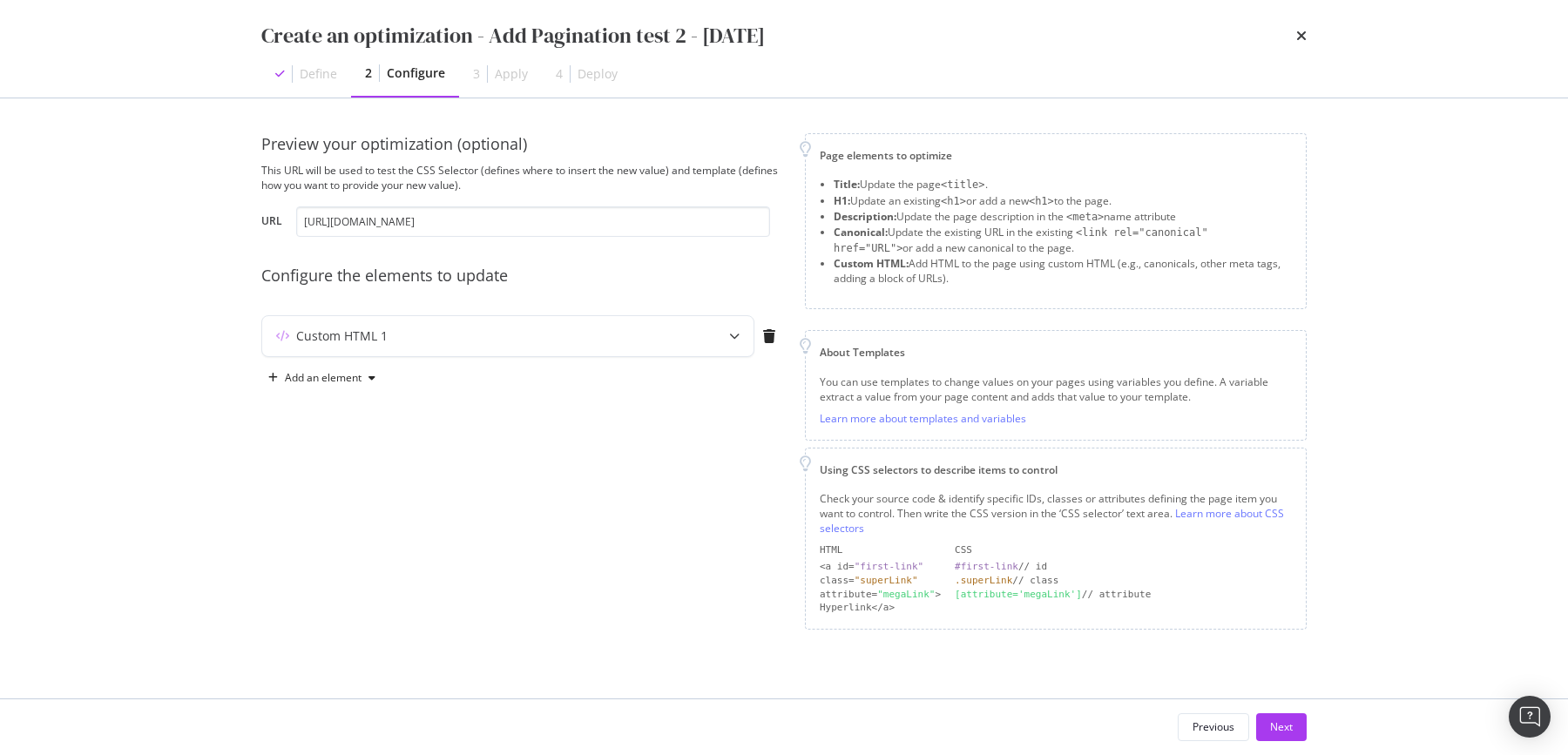
scroll to position [0, 0]
click at [732, 325] on div "modal" at bounding box center [733, 336] width 38 height 40
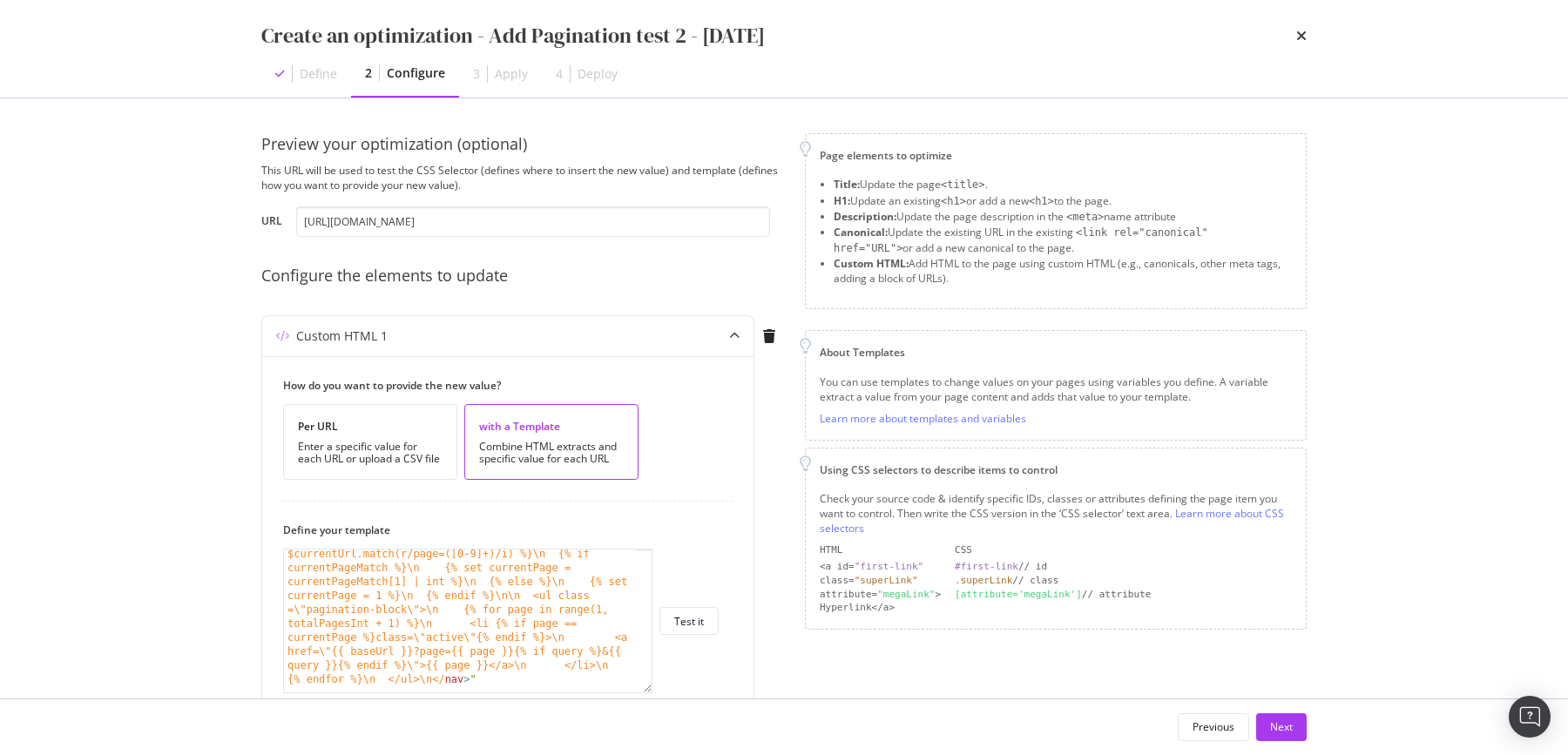
scroll to position [610, 0]
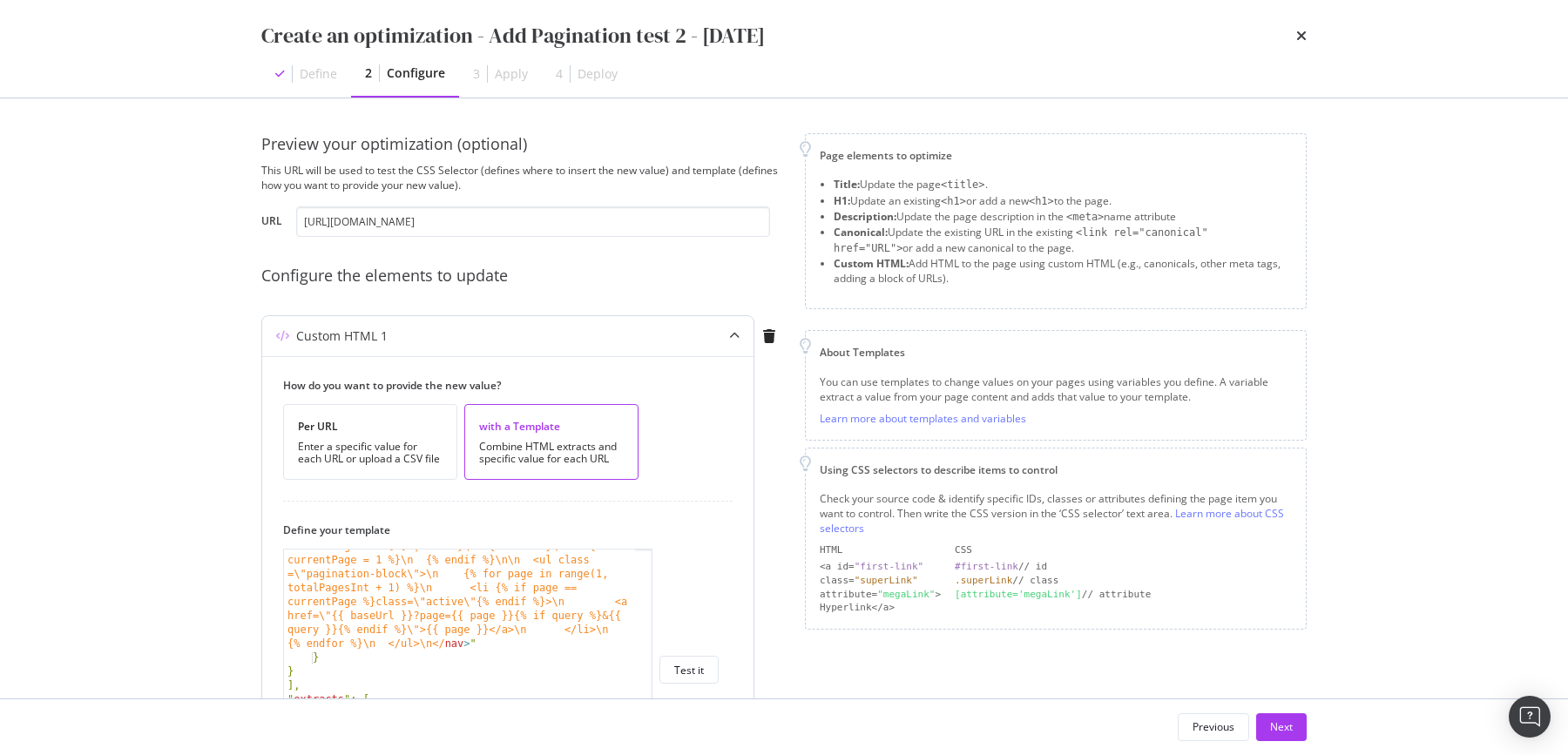
drag, startPoint x: 648, startPoint y: 651, endPoint x: 504, endPoint y: 658, distance: 144.2
click at [722, 755] on html "spa/v1.339.1 ReadOnly: Viz Debugger: Open Viz Editor FTL admin Admin Crawl List…" at bounding box center [784, 377] width 1568 height 755
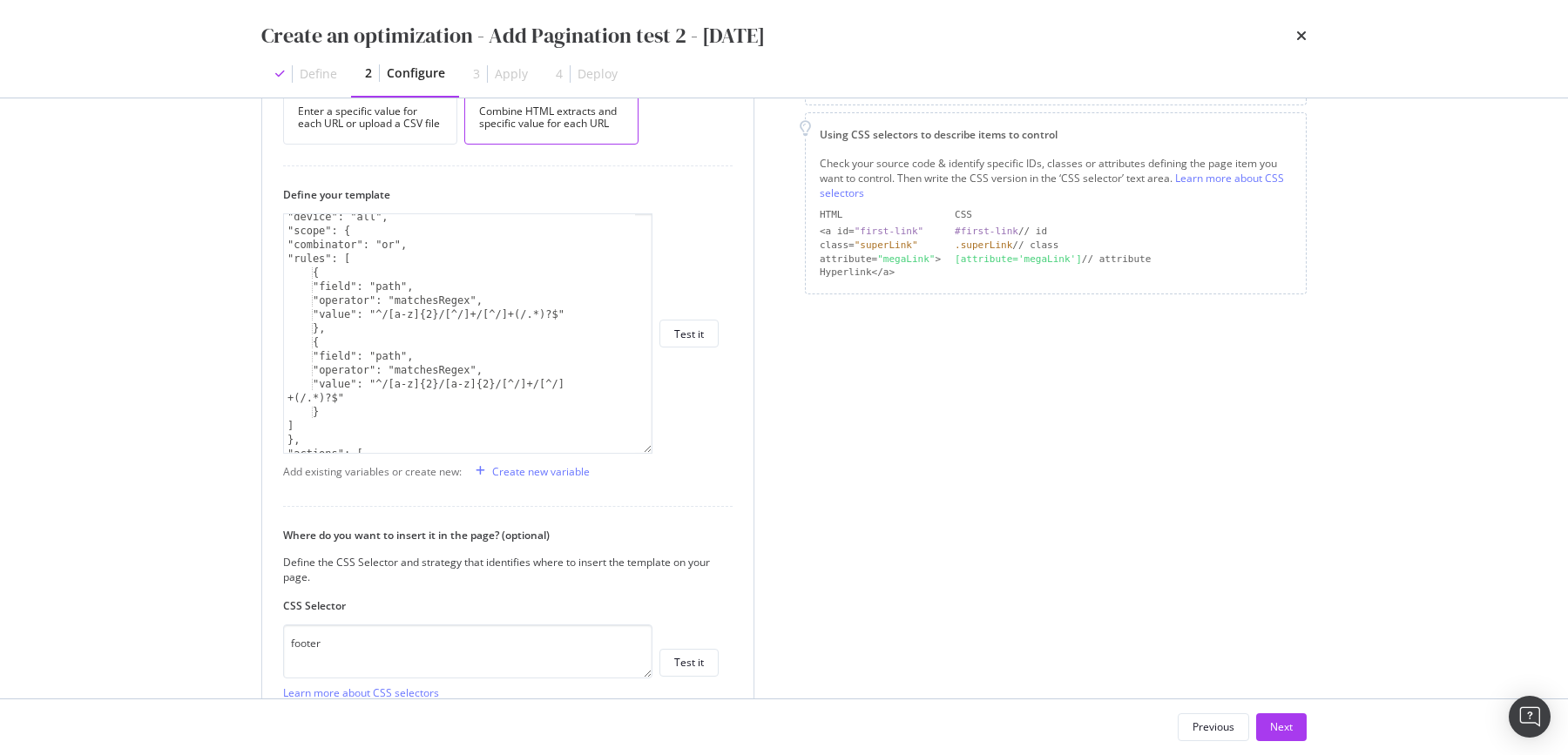
scroll to position [44, 0]
click at [473, 358] on div ""device": "all", "scope": { "combinator": "or", "rules": [ { "field": "path", "…" at bounding box center [460, 346] width 354 height 267
type textarea "}"
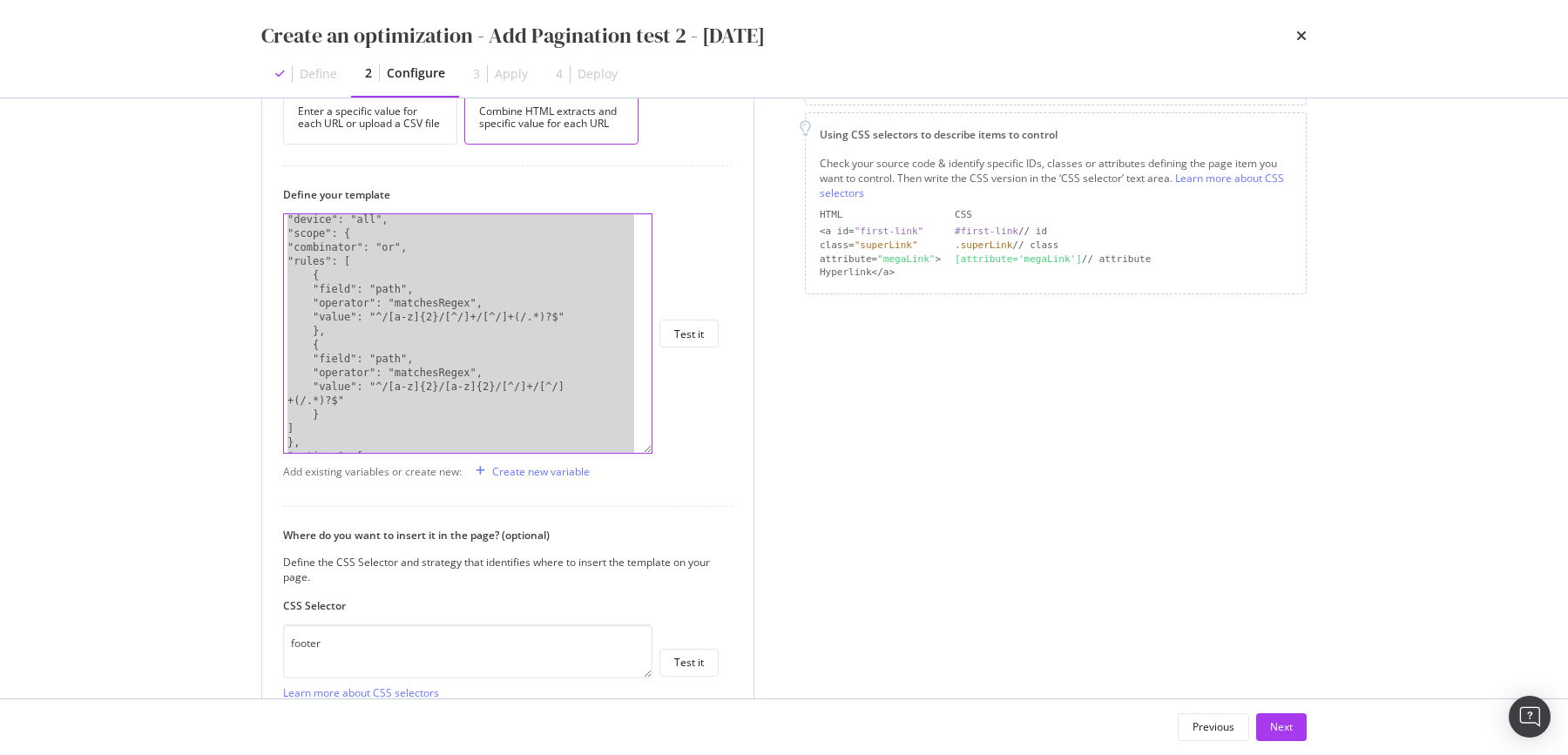
paste textarea "Cursor at row 45"
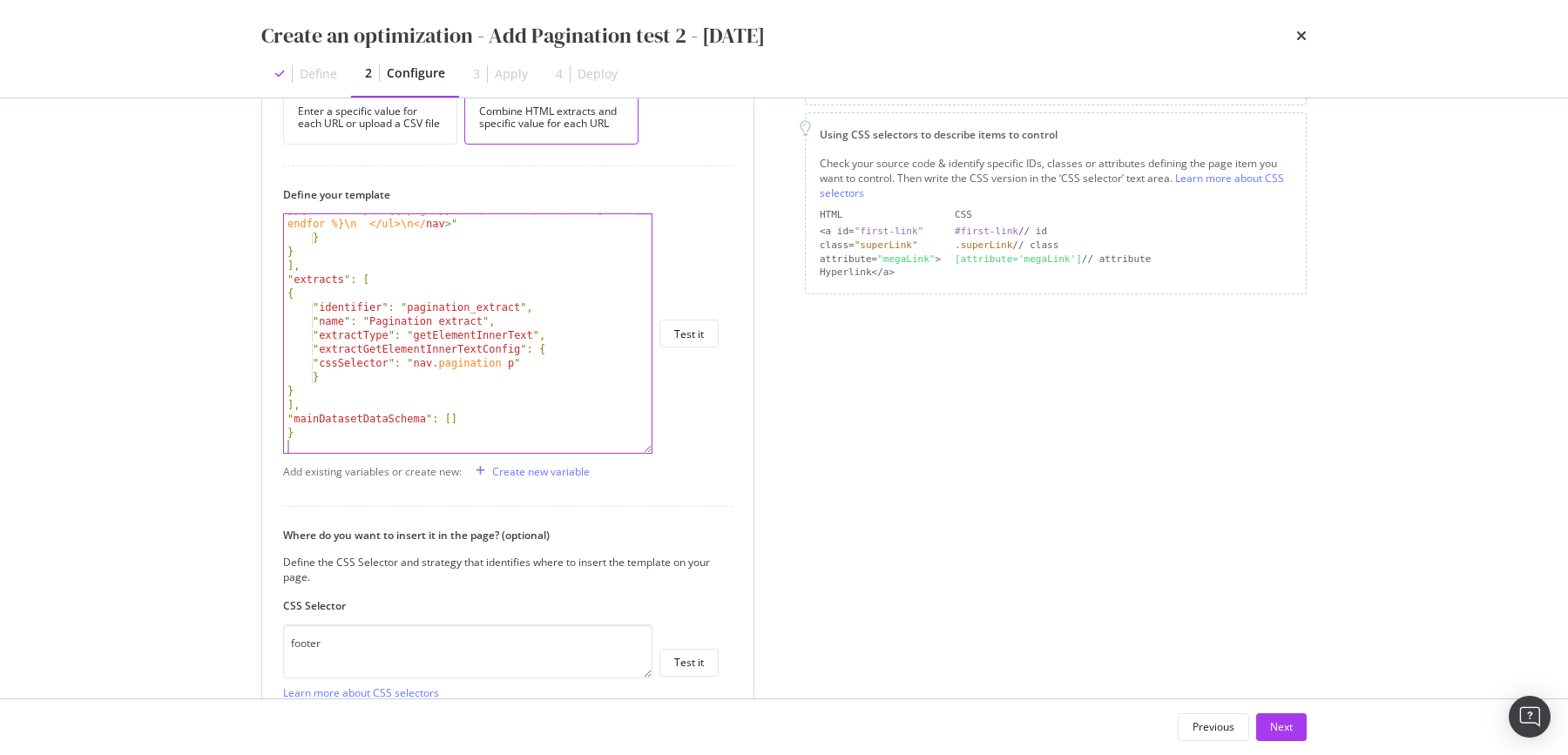
scroll to position [513, 0]
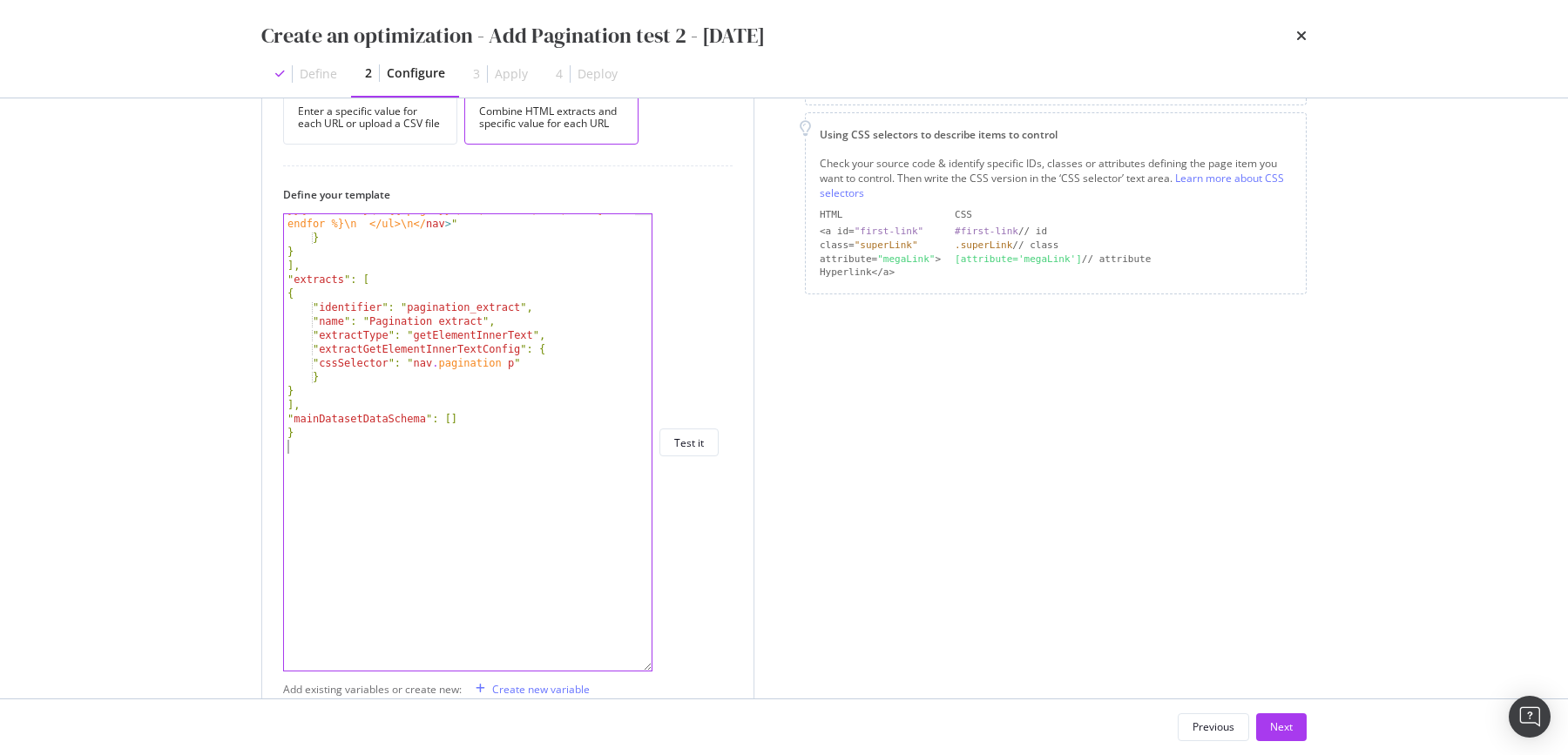
drag, startPoint x: 647, startPoint y: 449, endPoint x: 735, endPoint y: 668, distance: 236.0
click at [735, 668] on div "How do you want to provide the new value? Per URL Enter a specific value for ea…" at bounding box center [507, 514] width 491 height 986
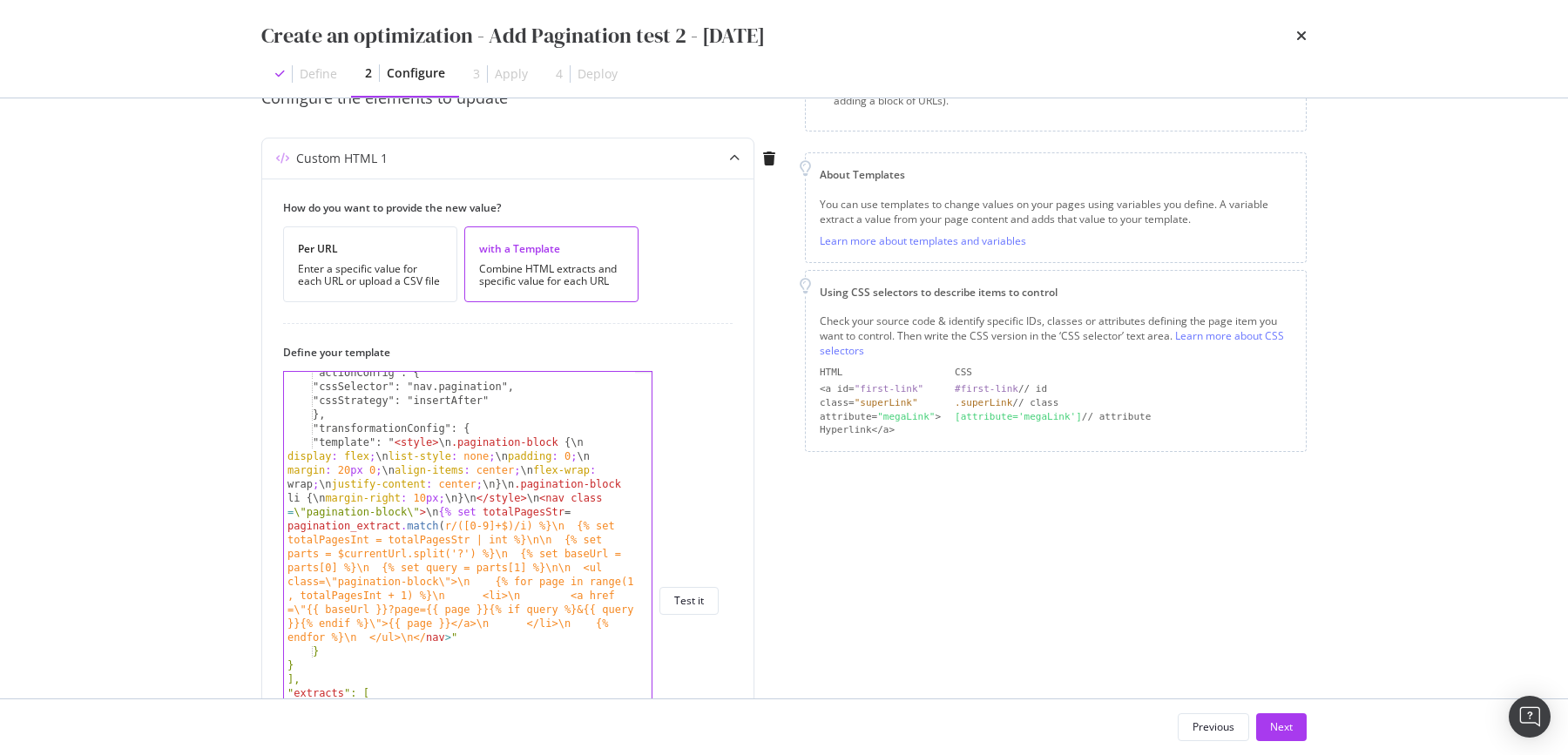
scroll to position [182, 0]
click at [458, 579] on div ""actionConfig": { "cssSelector": "nav.pagination", "cssStrategy": "insertAfter"…" at bounding box center [460, 604] width 354 height 486
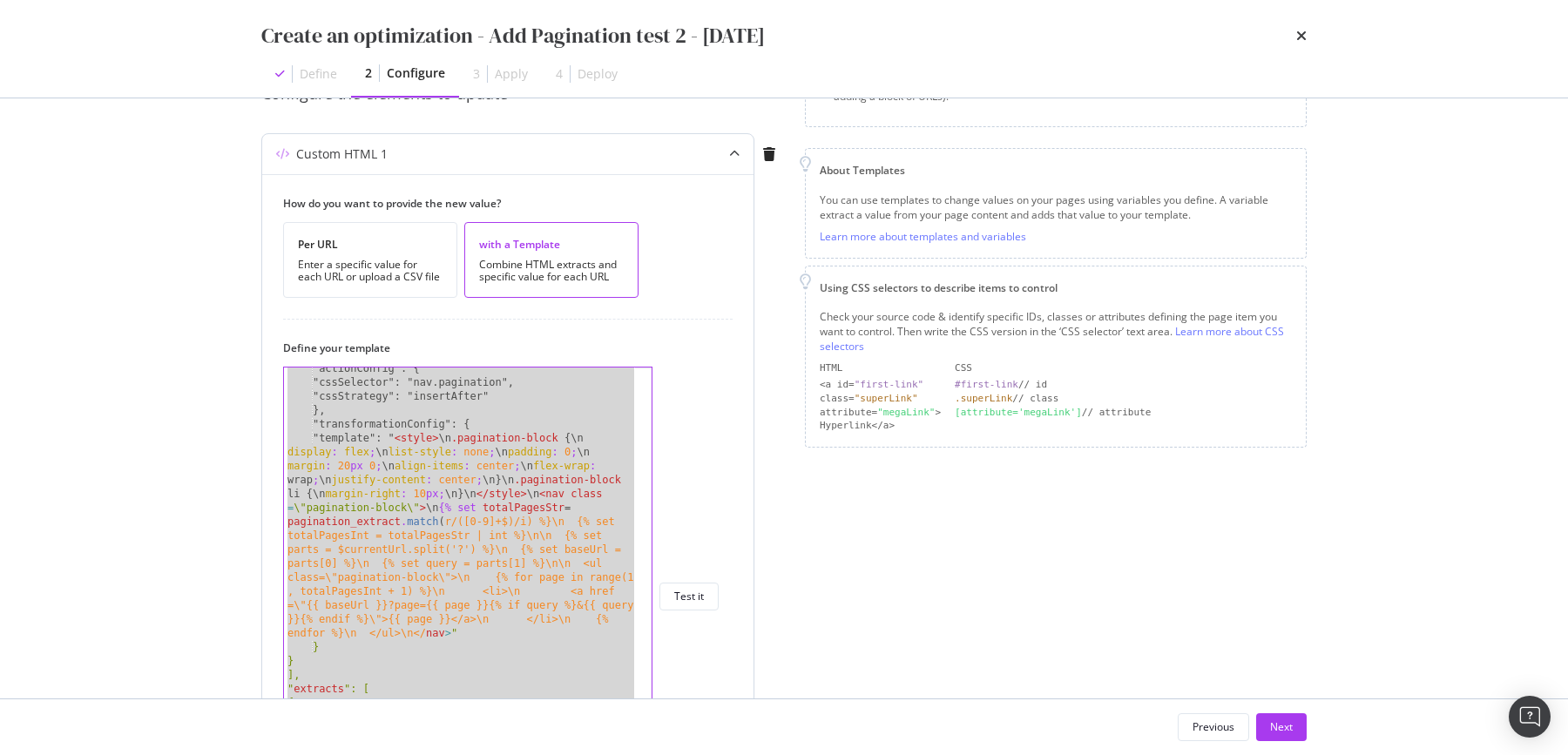
click at [451, 480] on div ""actionConfig": { "cssSelector": "nav.pagination", "cssStrategy": "insertAfter"…" at bounding box center [460, 604] width 354 height 486
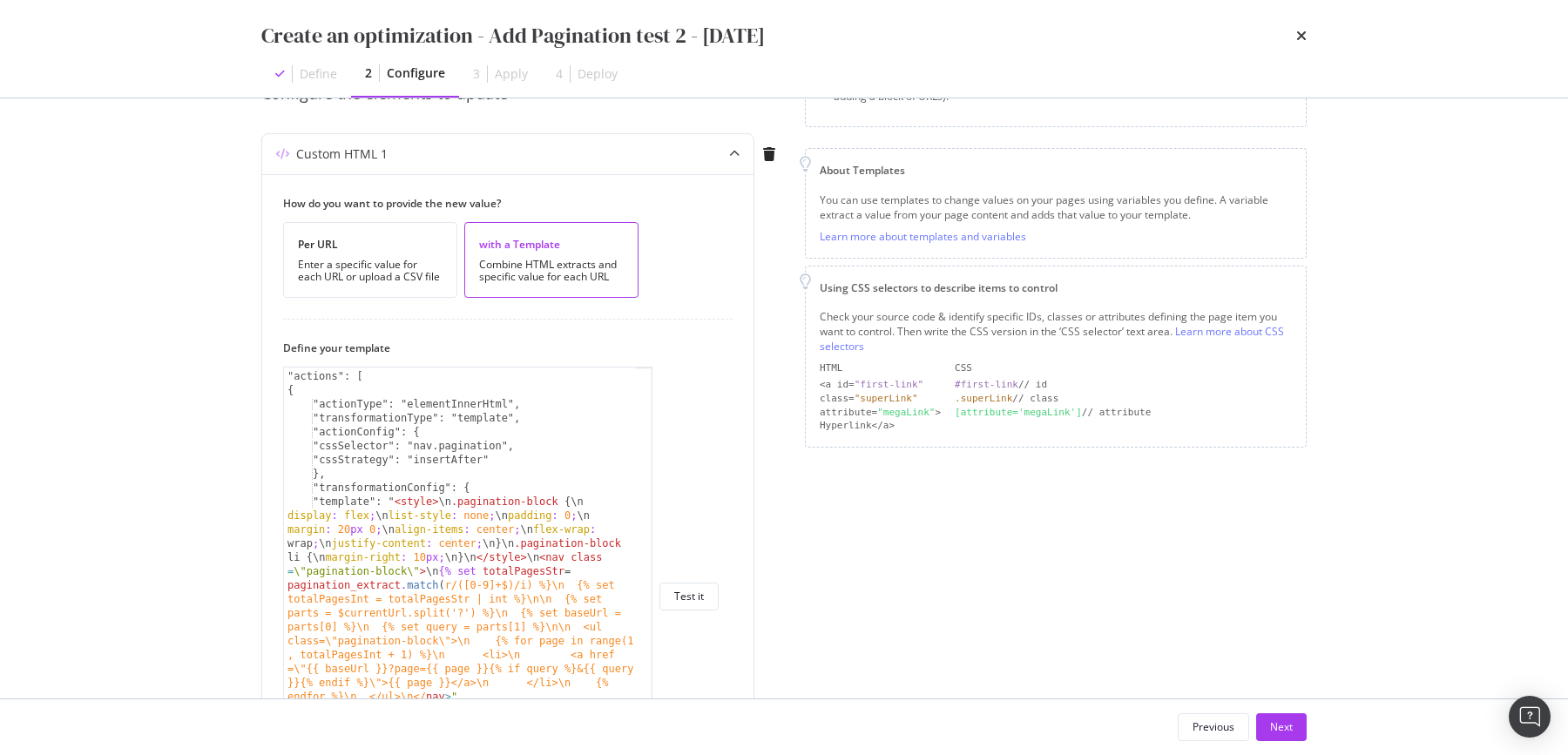
scroll to position [287, 0]
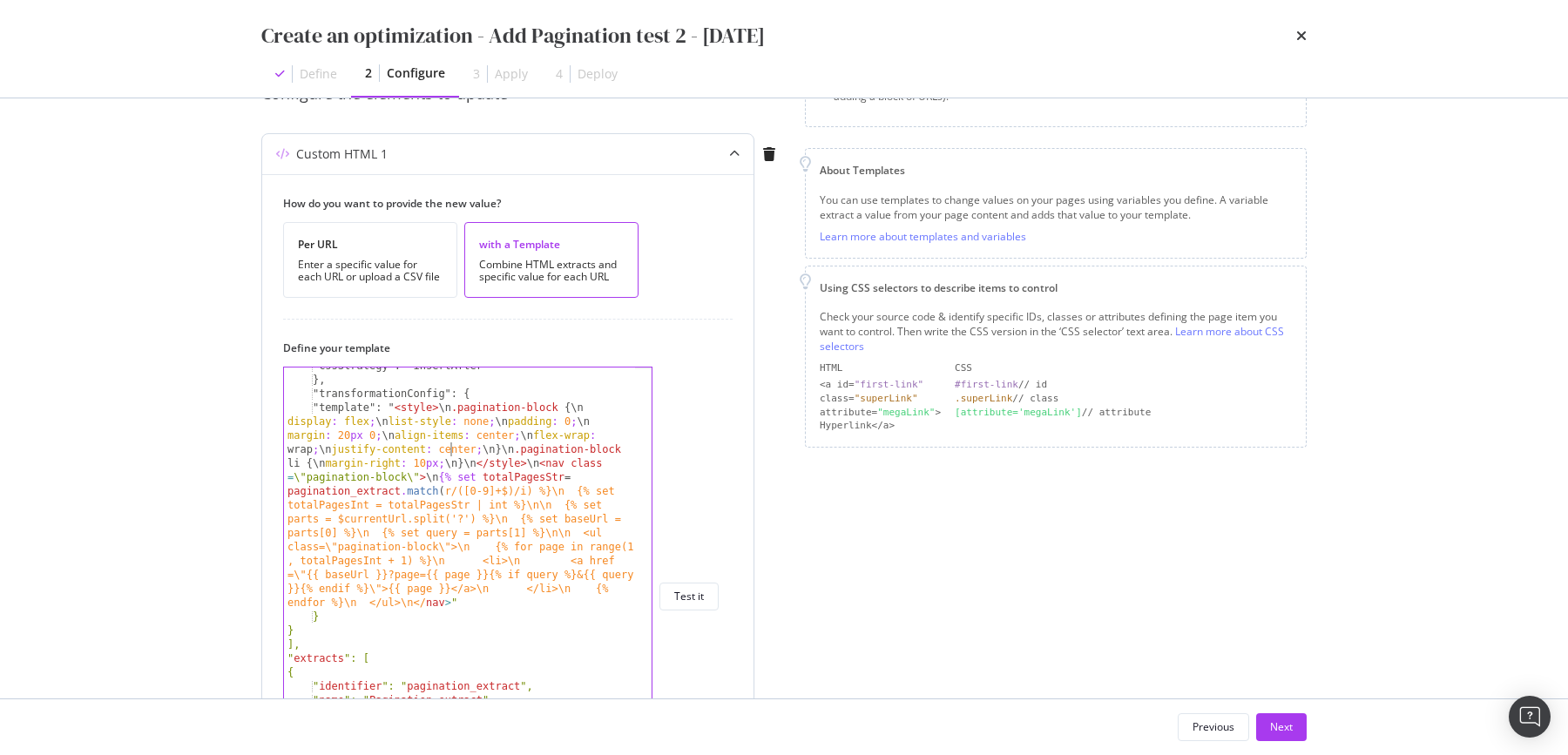
click at [509, 624] on div ""cssStrategy": "insertAfter" }, "transformationConfig": { "template": " < style…" at bounding box center [460, 601] width 354 height 486
type textarea "}"
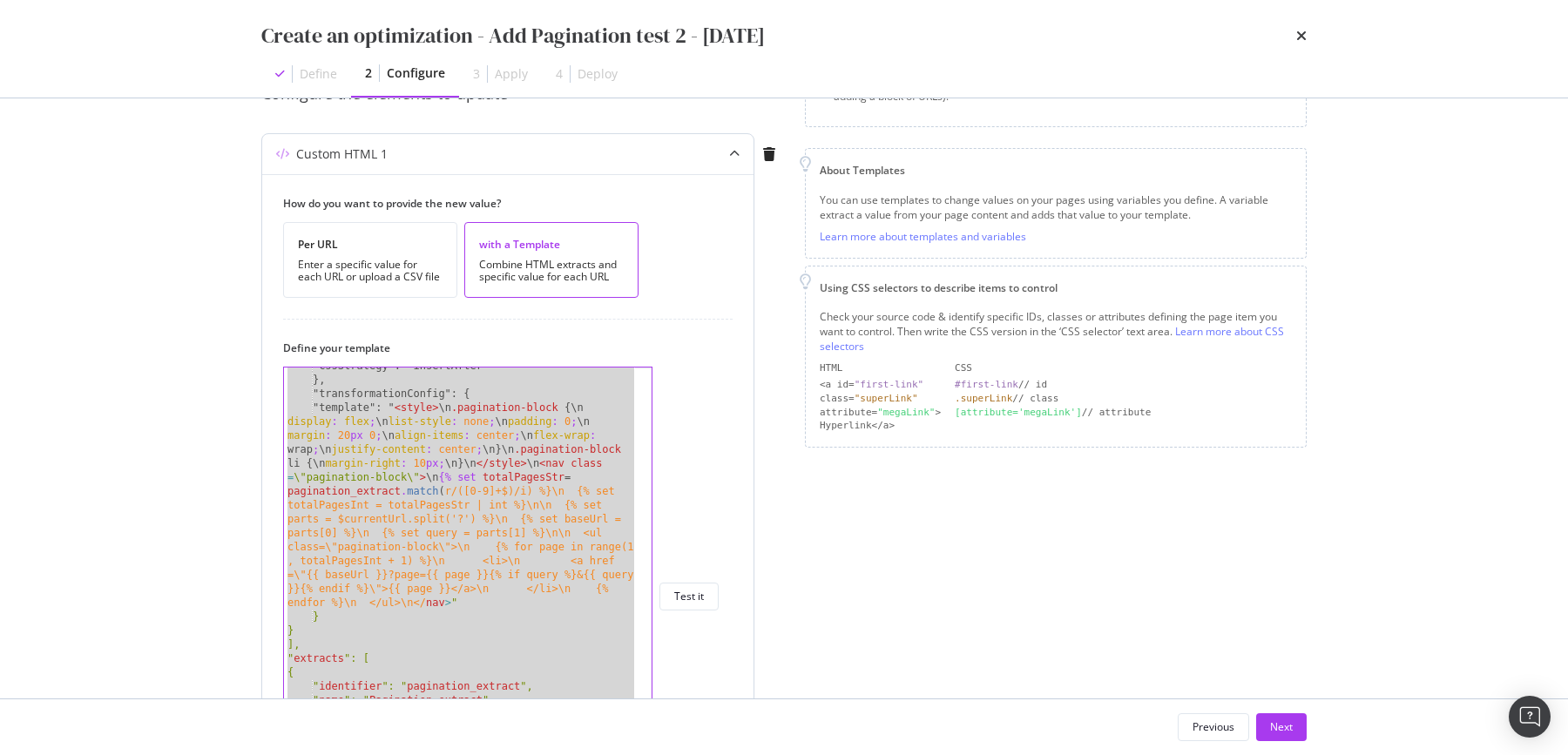
paste textarea "Cursor at row 40"
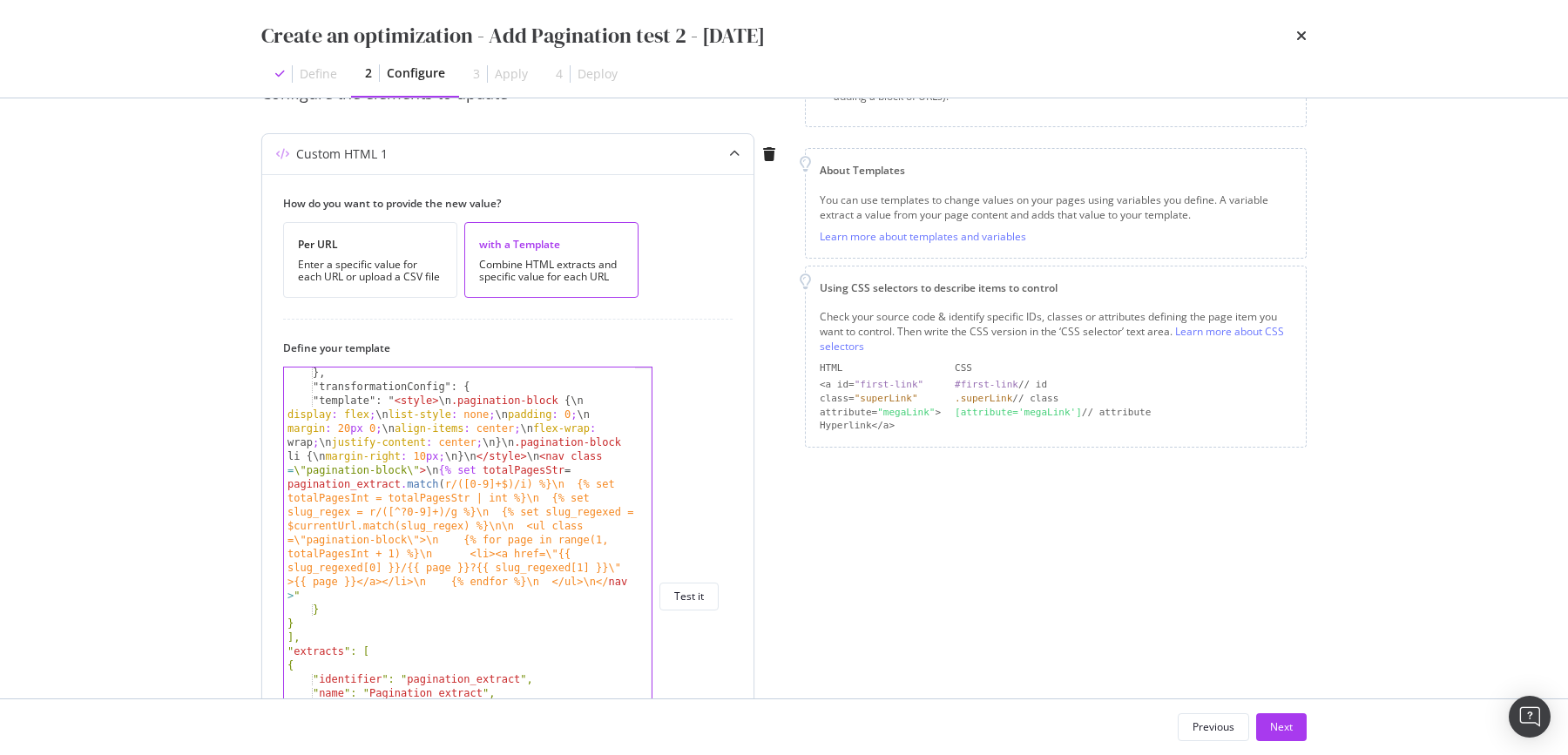
click at [483, 512] on div "}, "transformationConfig": { "template": " < style > \ n .pagination-block { \n…" at bounding box center [460, 608] width 354 height 486
type textarea "}"
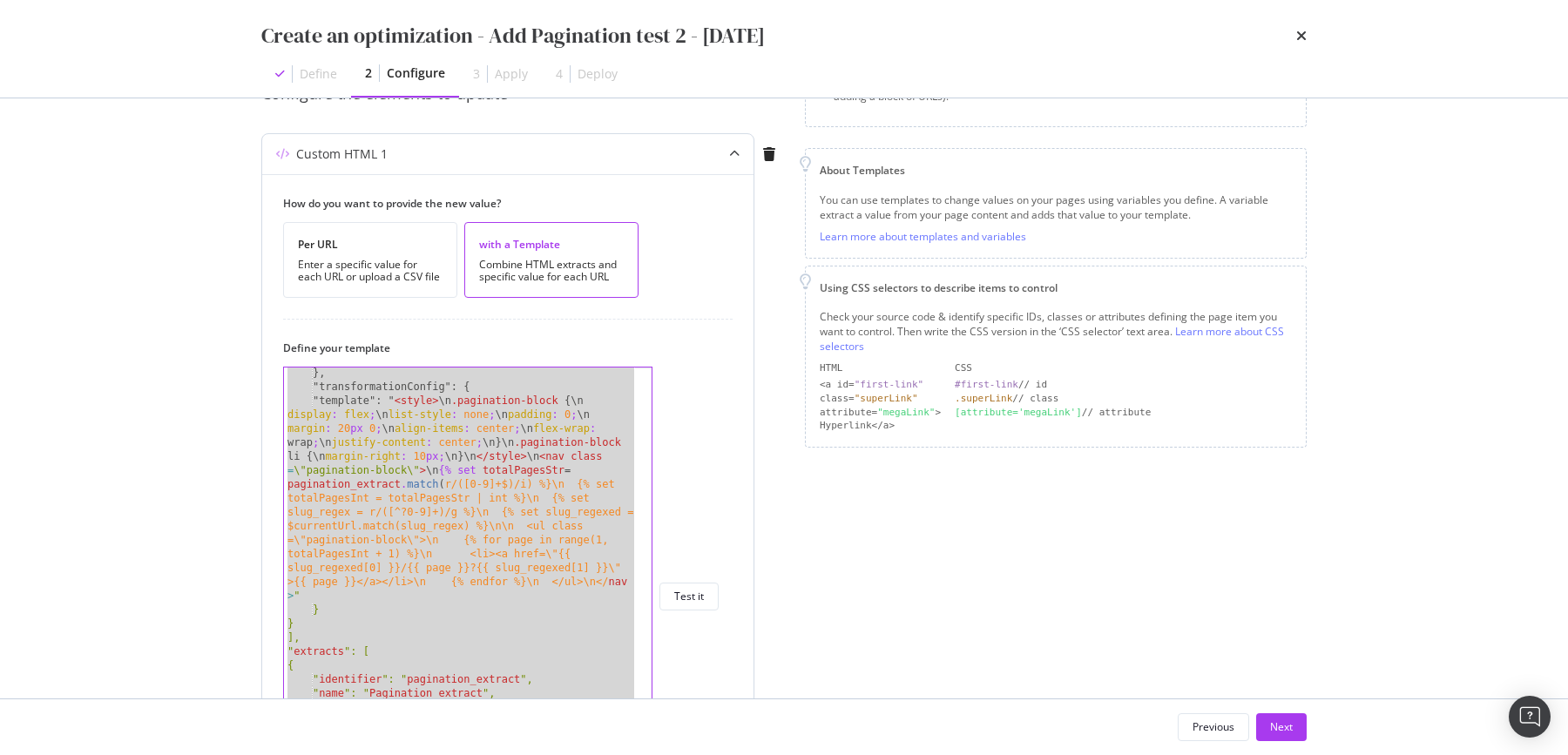
paste textarea "Cursor at row 45"
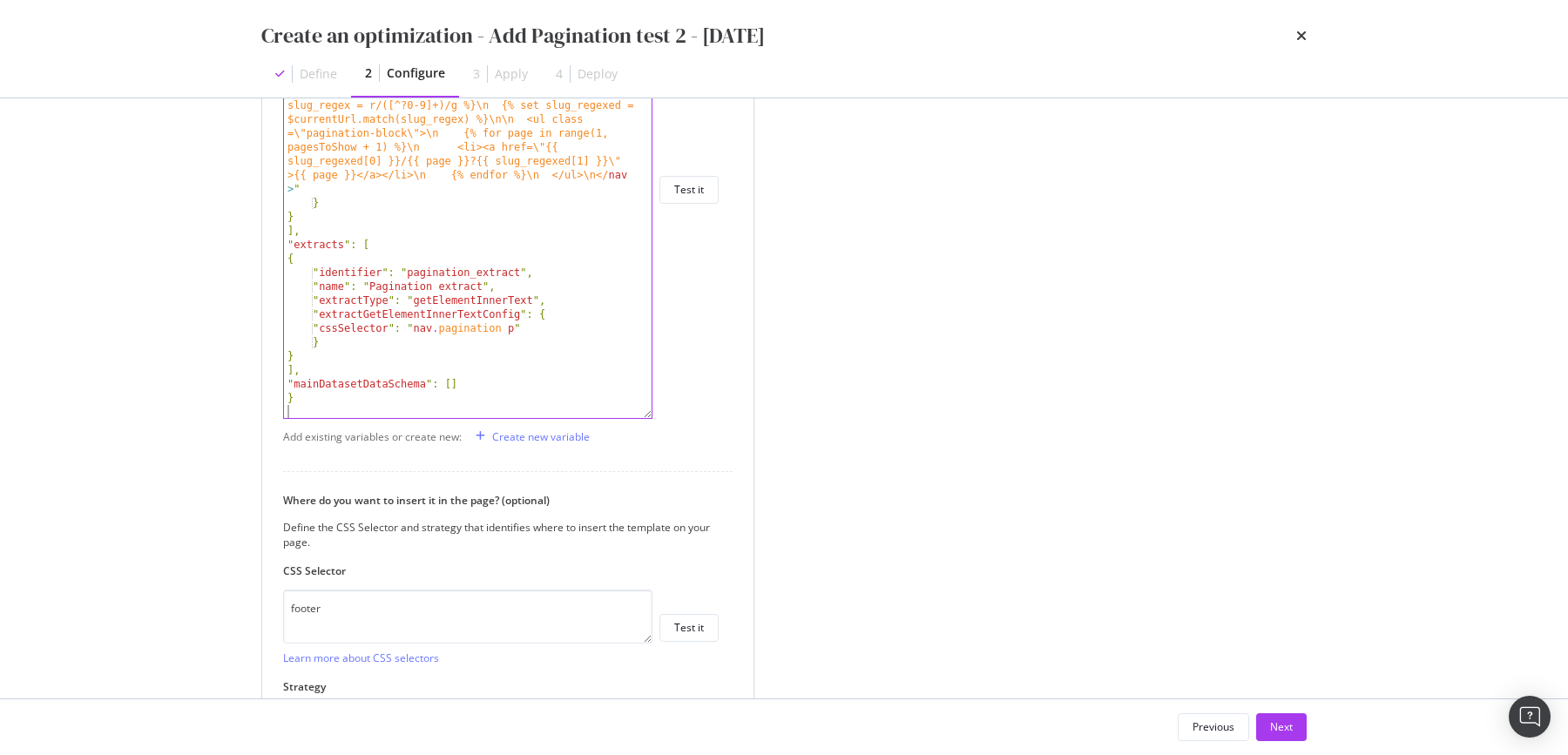
scroll to position [593, 0]
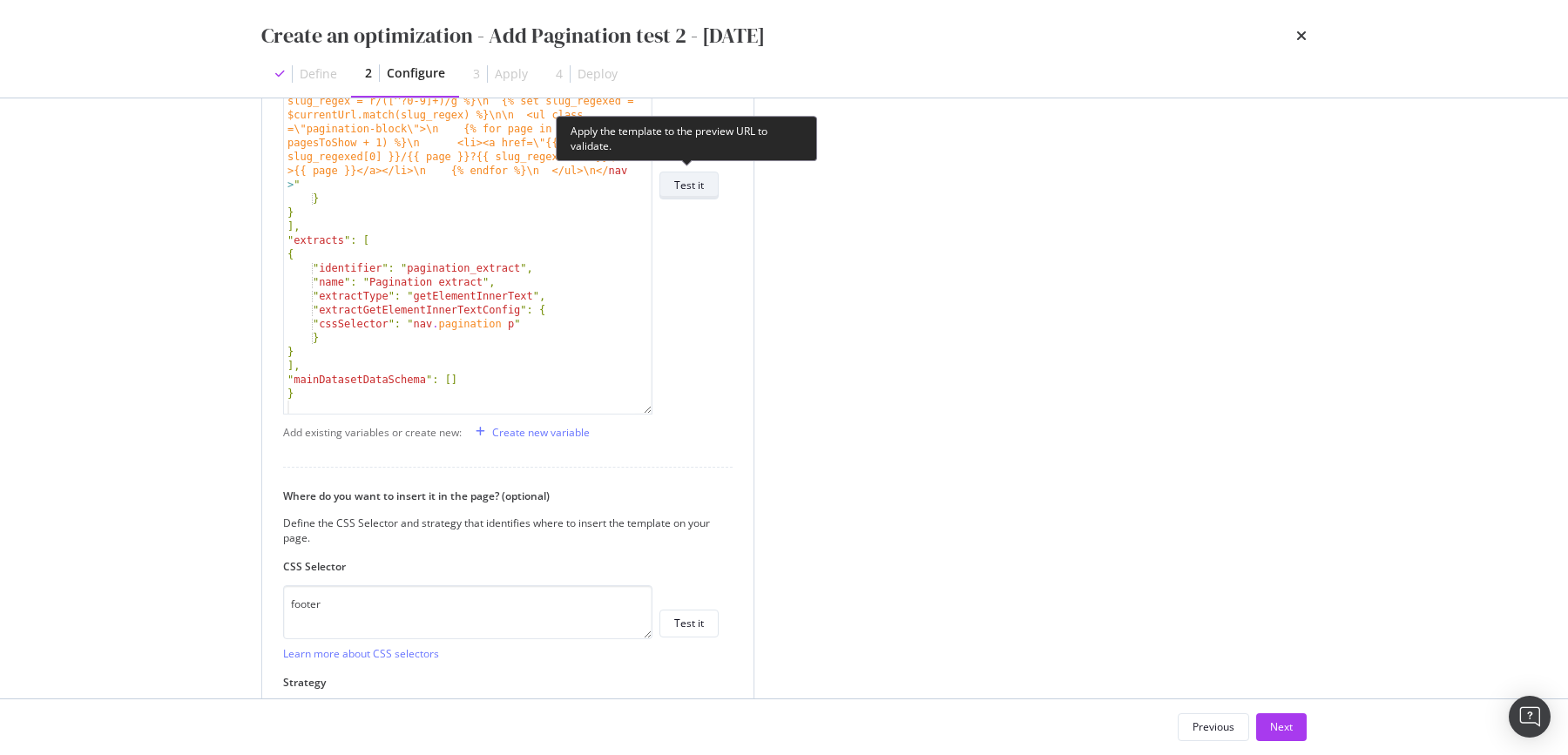
click at [690, 189] on div "Test it" at bounding box center [689, 185] width 30 height 15
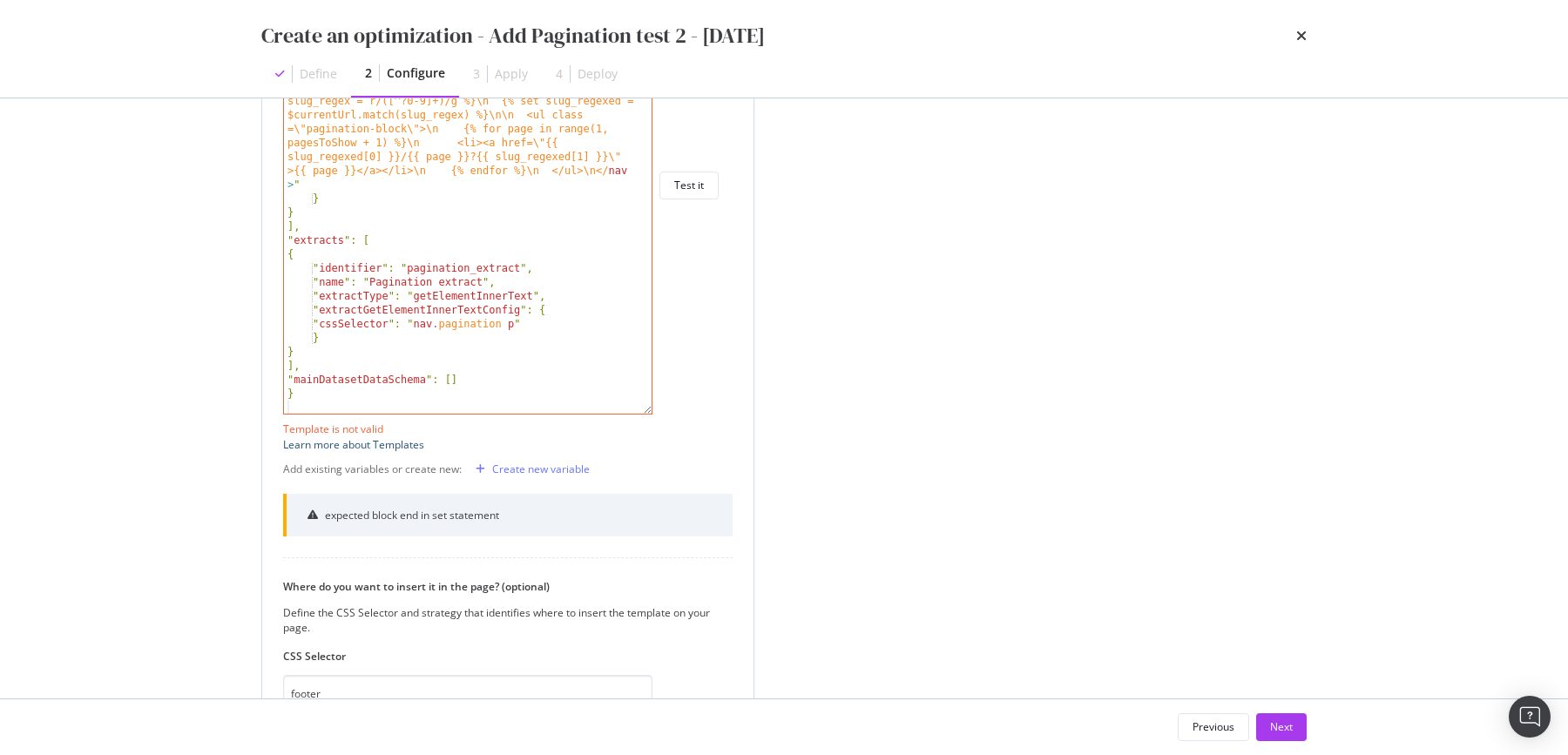
click at [317, 438] on link "Learn more about Templates" at bounding box center [354, 445] width 141 height 15
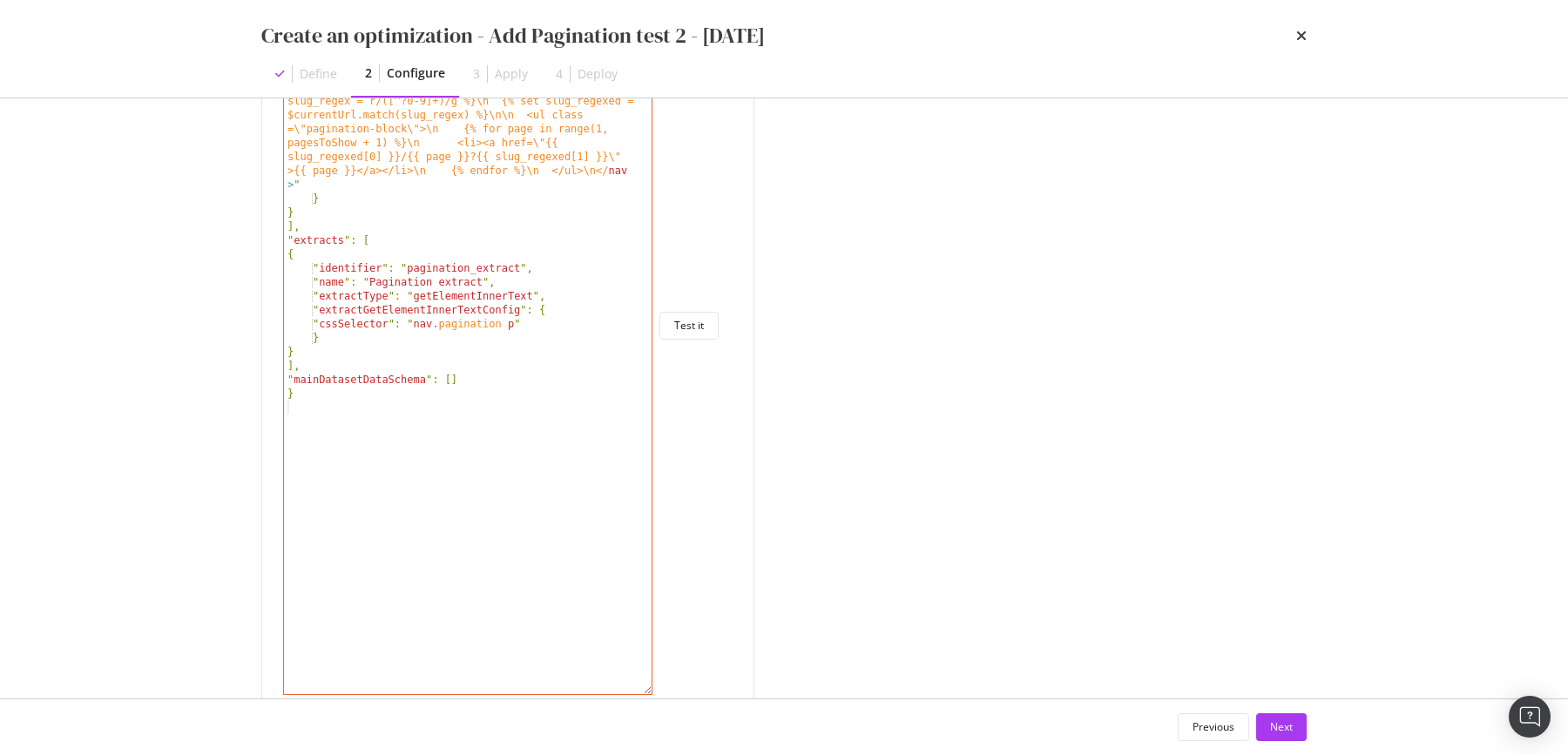
drag, startPoint x: 650, startPoint y: 403, endPoint x: 807, endPoint y: 683, distance: 321.0
click at [810, 688] on div "Preview your optimization (optional) This URL will be used to test the CSS Sele…" at bounding box center [784, 348] width 1045 height 1616
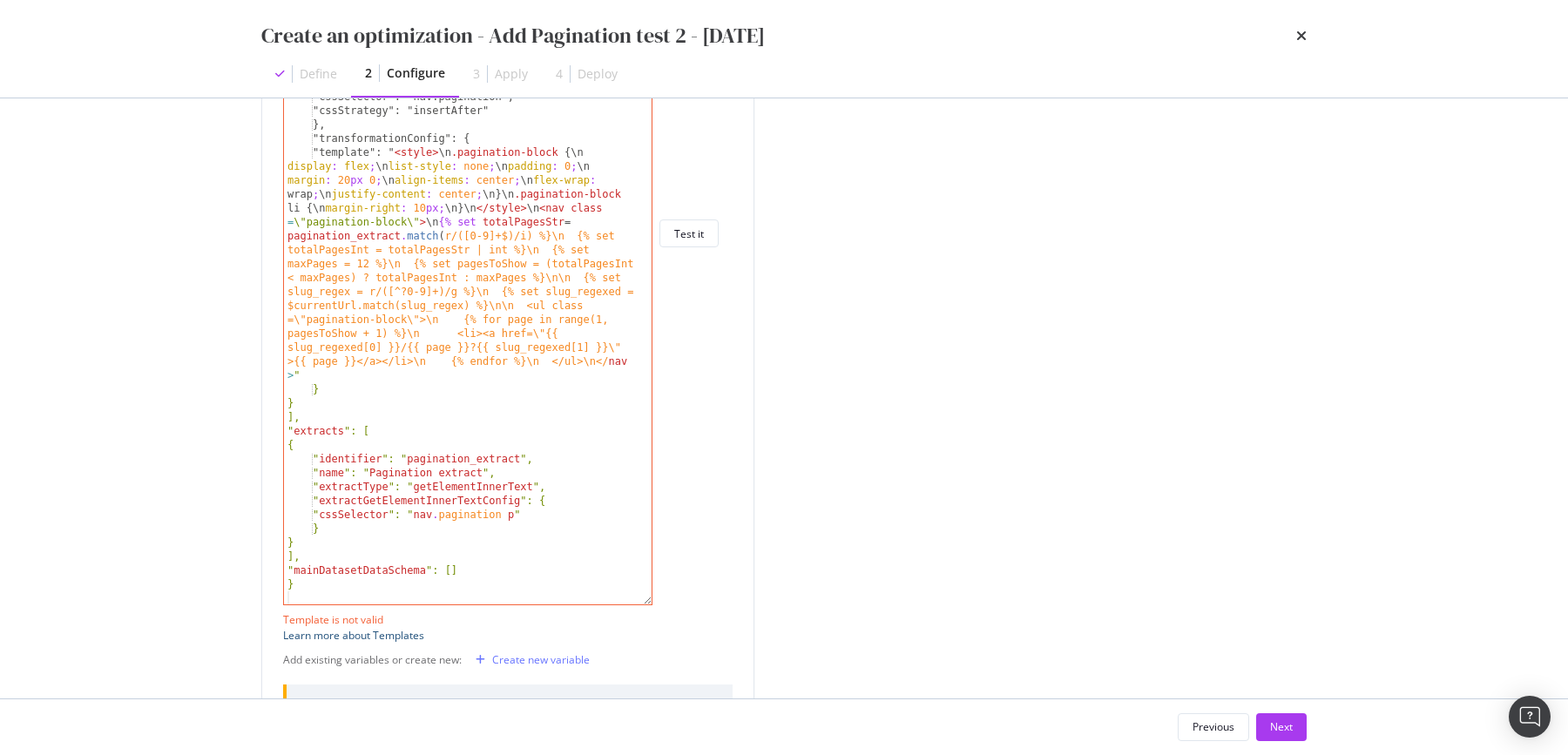
scroll to position [668, 0]
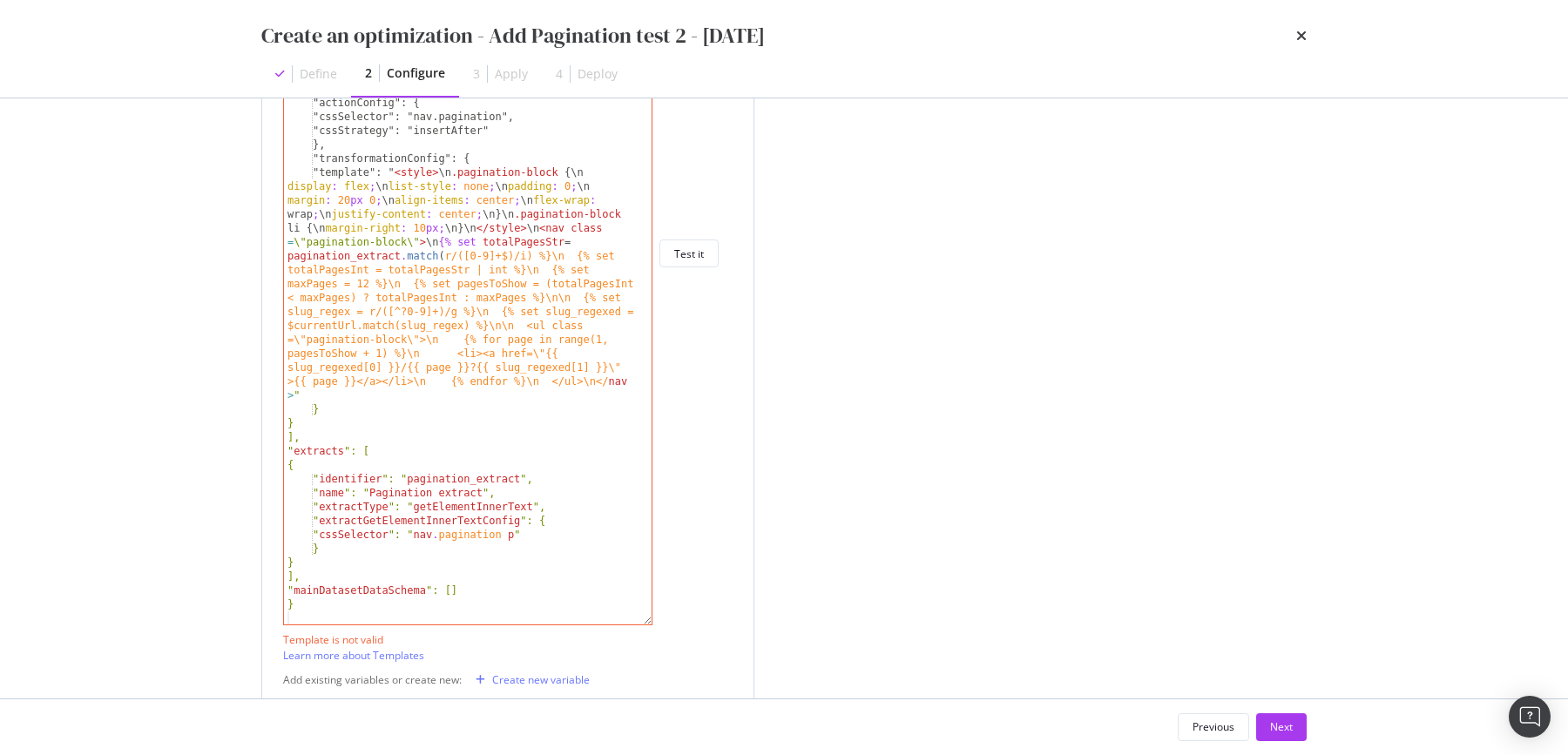
click at [521, 459] on div ""field": "path", "operator": "matchesRegex", "value": "^/[a-z]{2}/[^/]+/[^/]+(/…" at bounding box center [460, 258] width 354 height 771
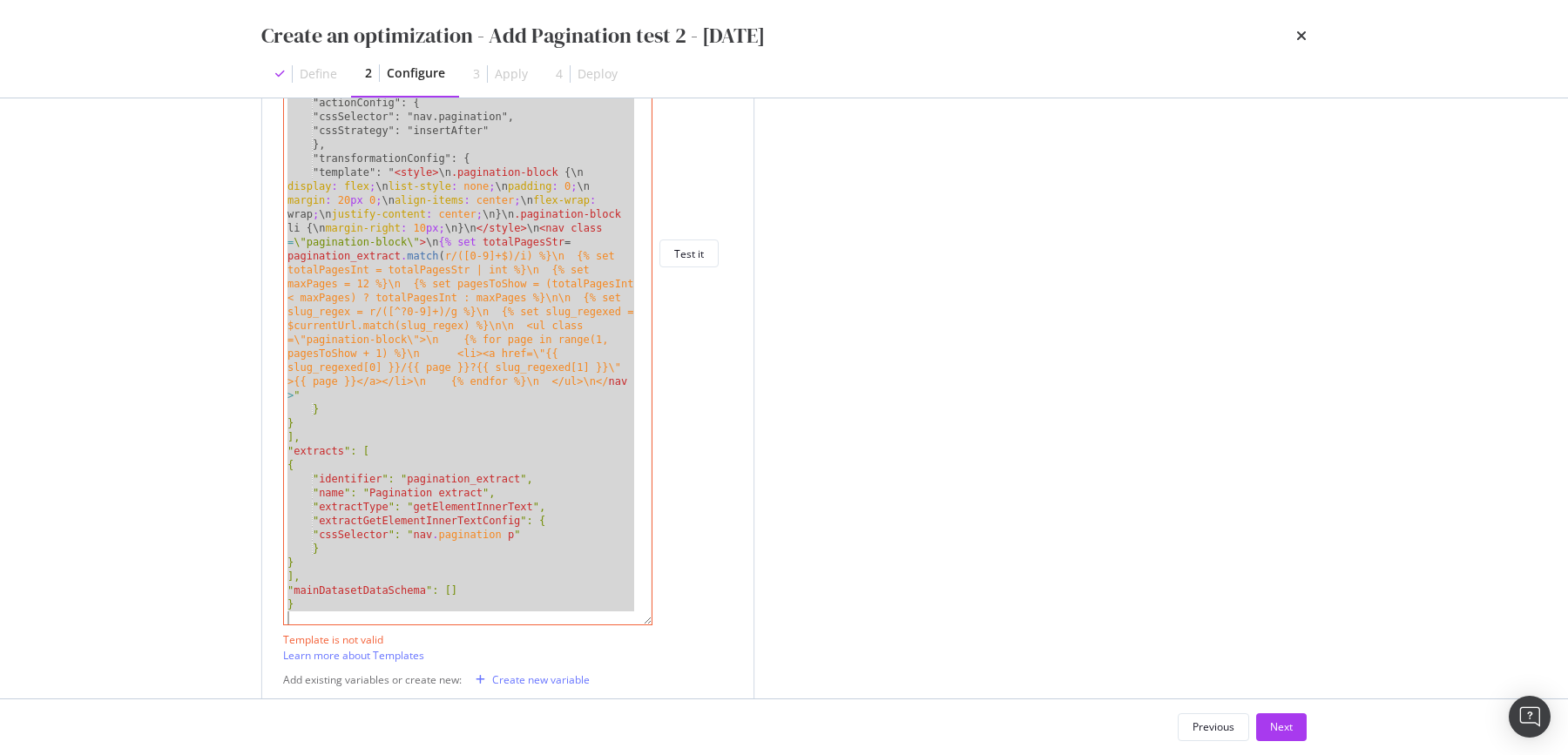
click at [442, 536] on div ""field": "path", "operator": "matchesRegex", "value": "^/[a-z]{2}/[^/]+/[^/]+(/…" at bounding box center [460, 253] width 351 height 742
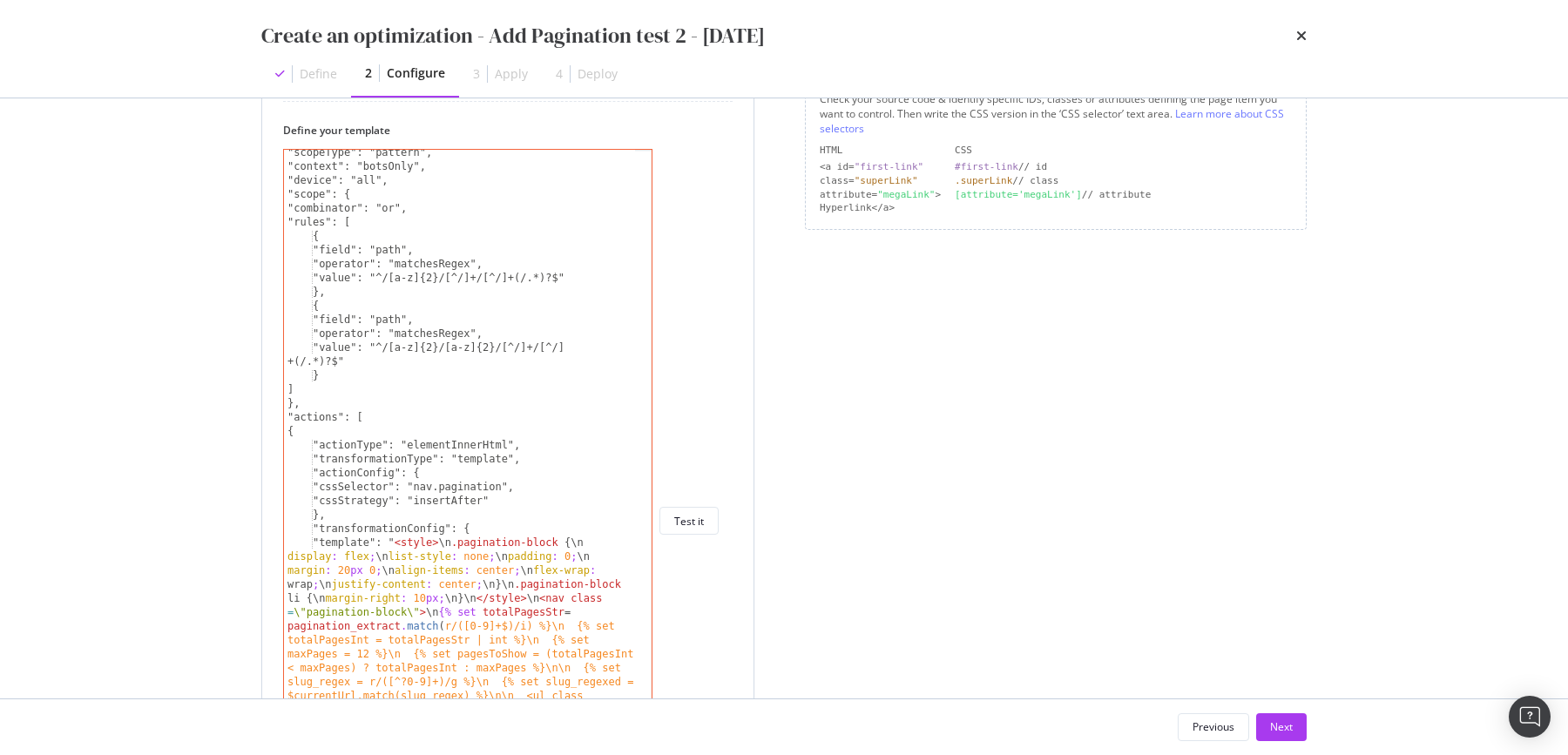
scroll to position [120, 0]
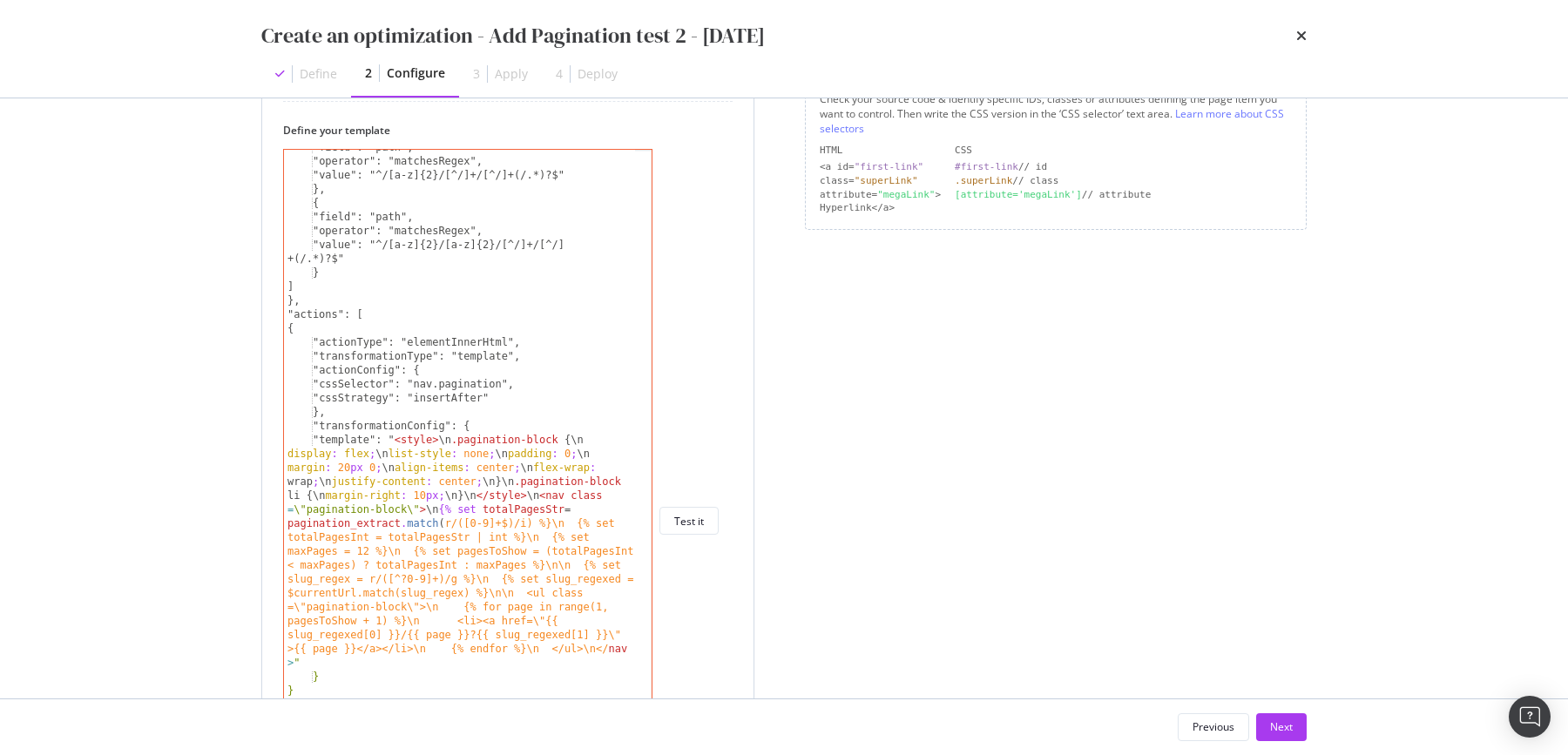
click at [447, 401] on div ""field": "path", "operator": "matchesRegex", "value": "^/[a-z]{2}/[^/]+/[^/]+(/…" at bounding box center [460, 526] width 354 height 771
type textarea "}"
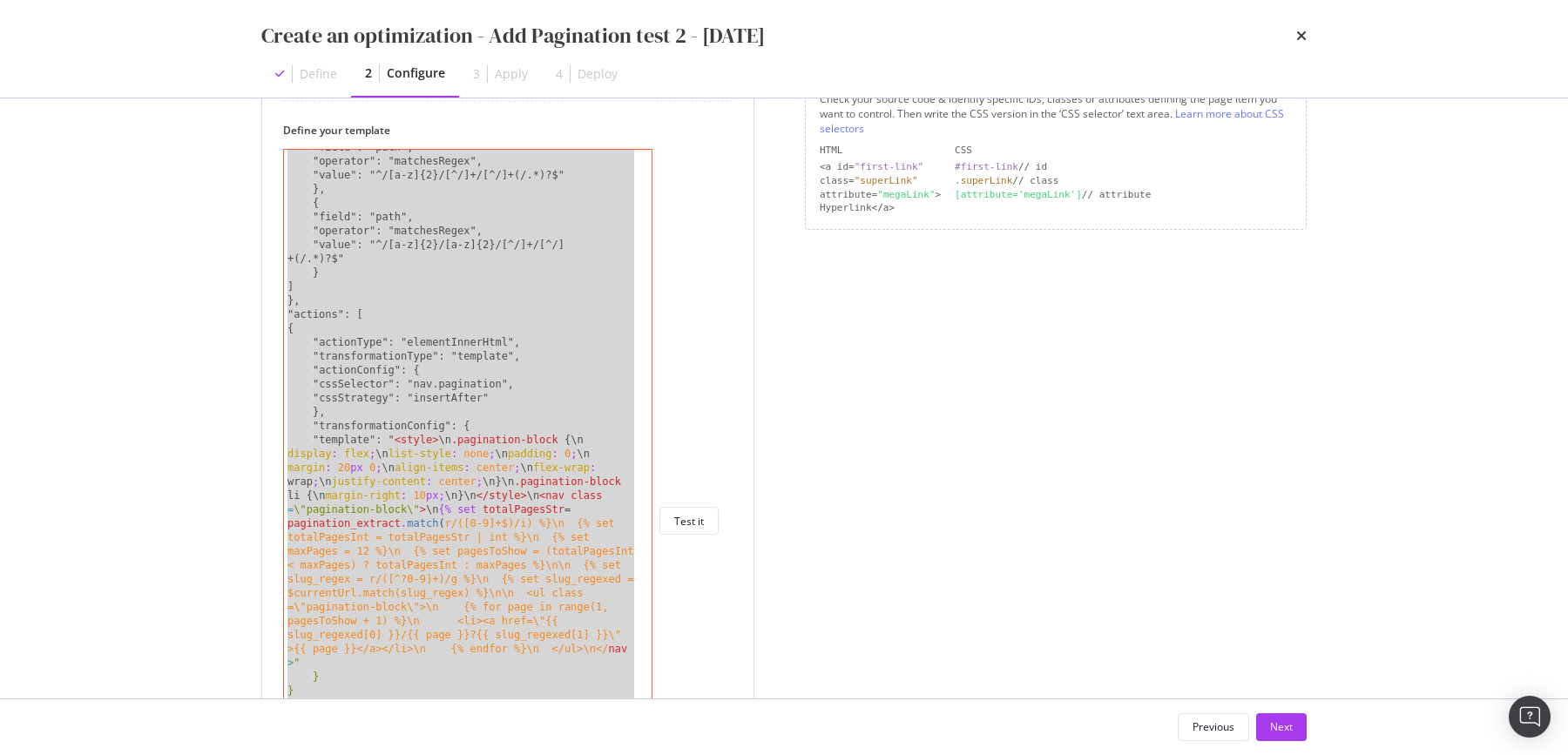
paste textarea "Cursor at row 45"
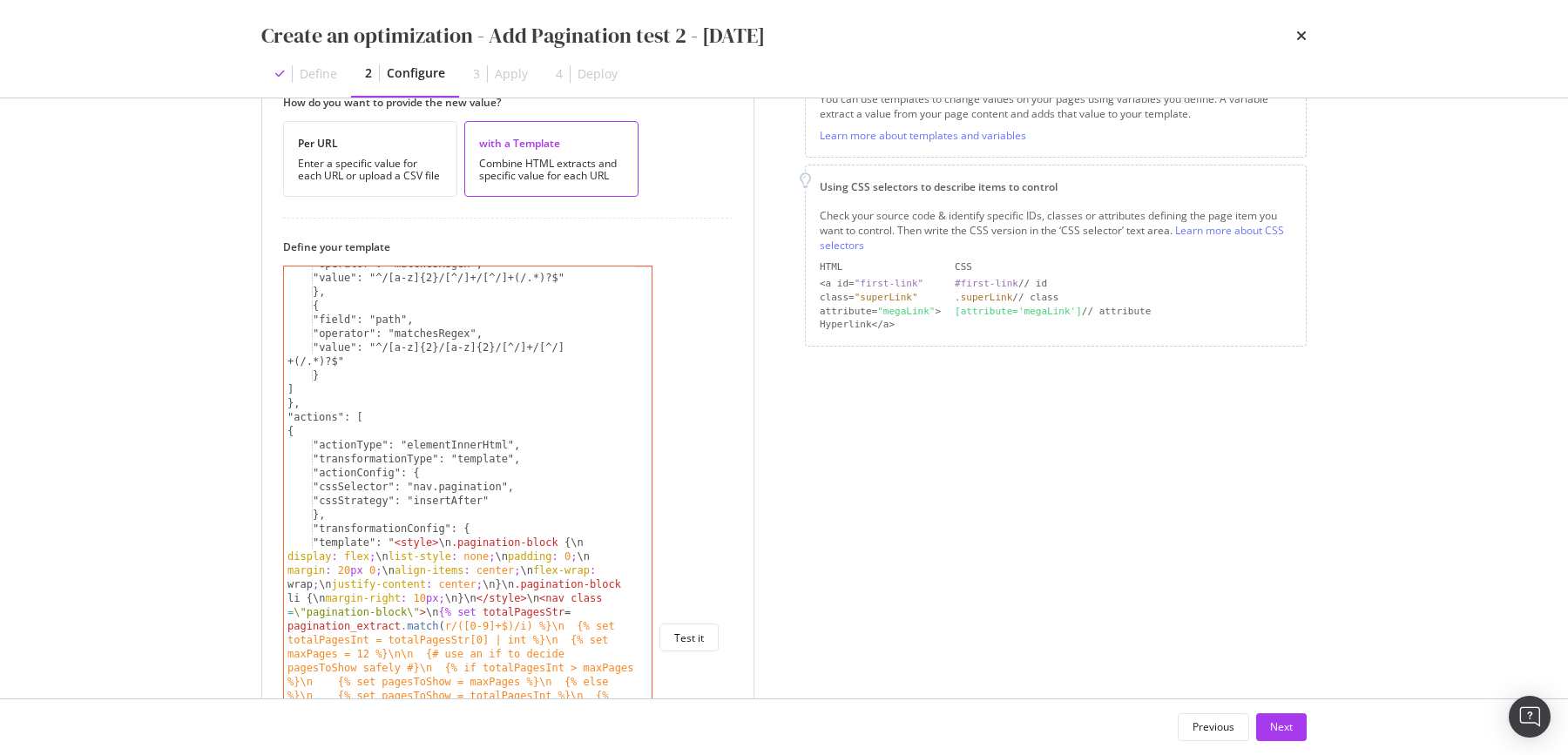
scroll to position [409, 0]
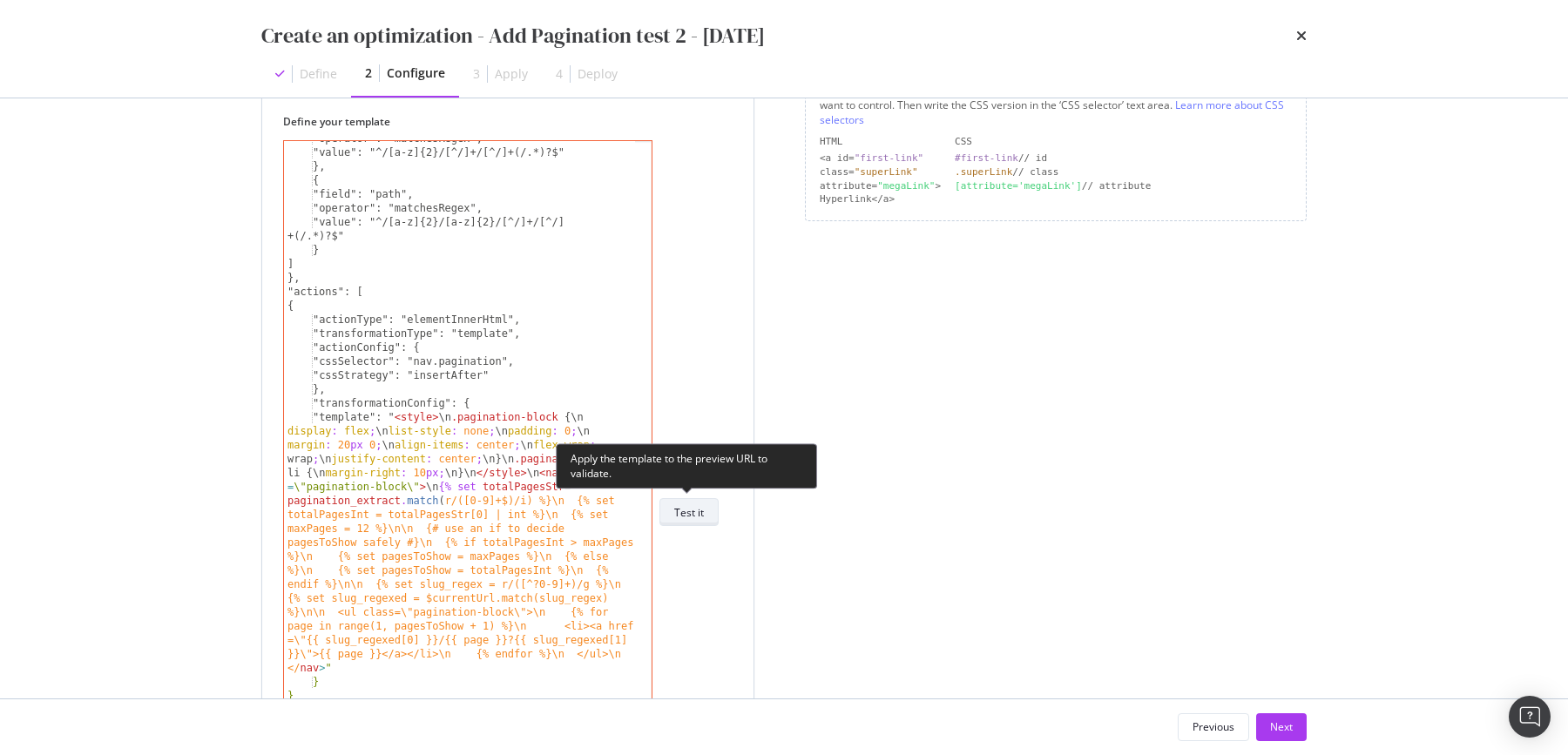
click at [685, 500] on div "Test it" at bounding box center [689, 512] width 30 height 24
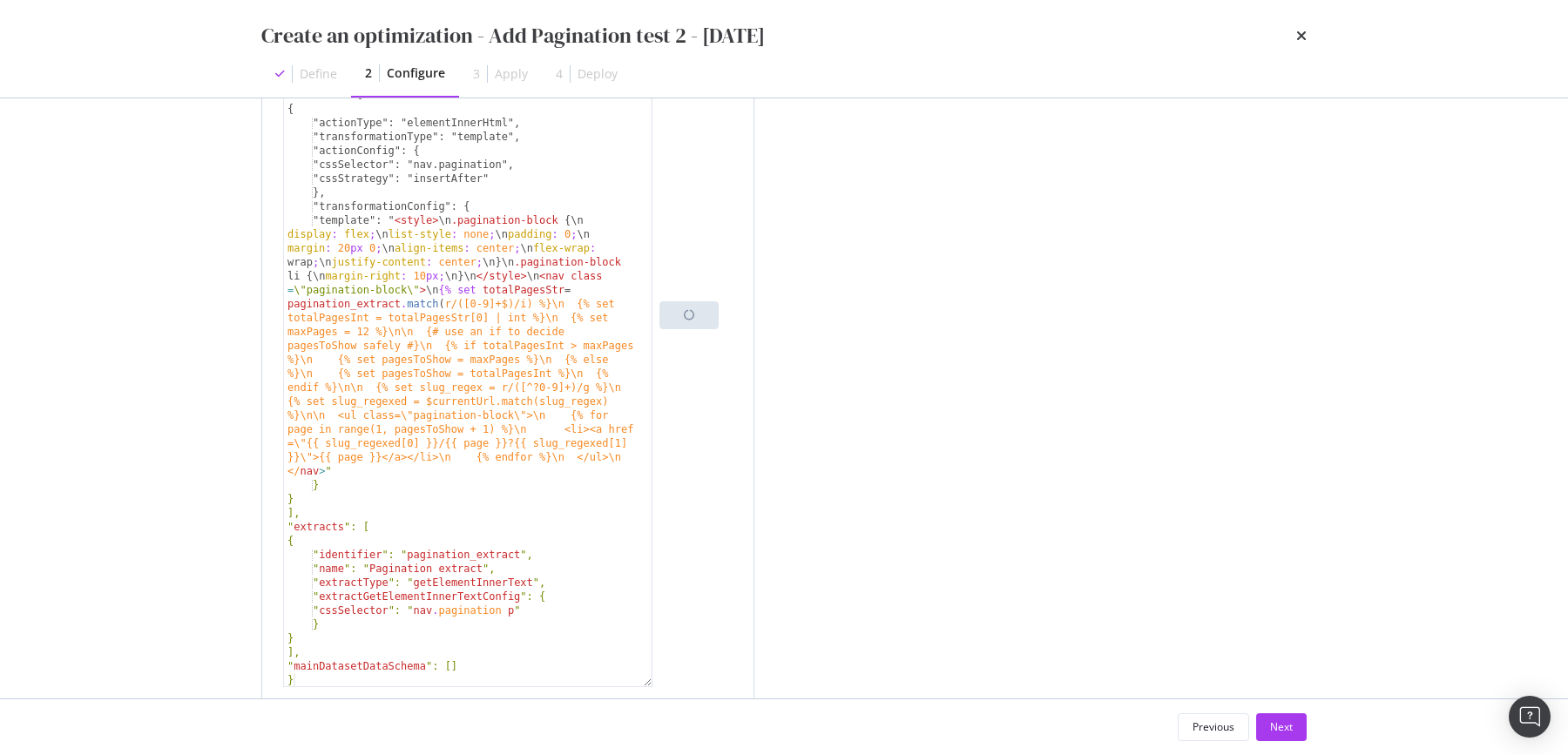
scroll to position [996, 0]
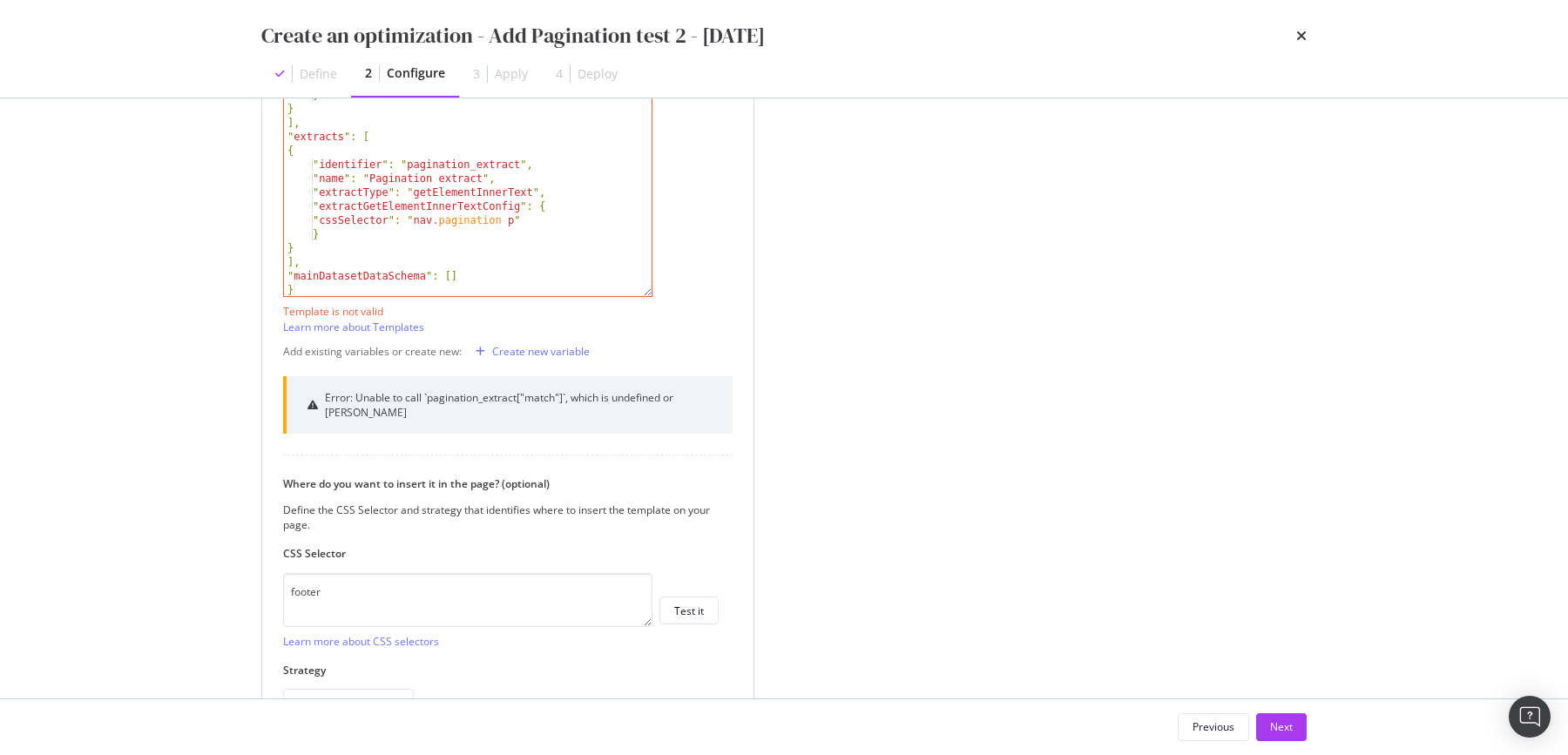
click at [573, 397] on div "Error: Unable to call `pagination_extract["match"]`, which is undefined or fals…" at bounding box center [518, 405] width 386 height 30
copy div "Error: Unable to call `pagination_extract["match"]`, which is undefined or fals…"
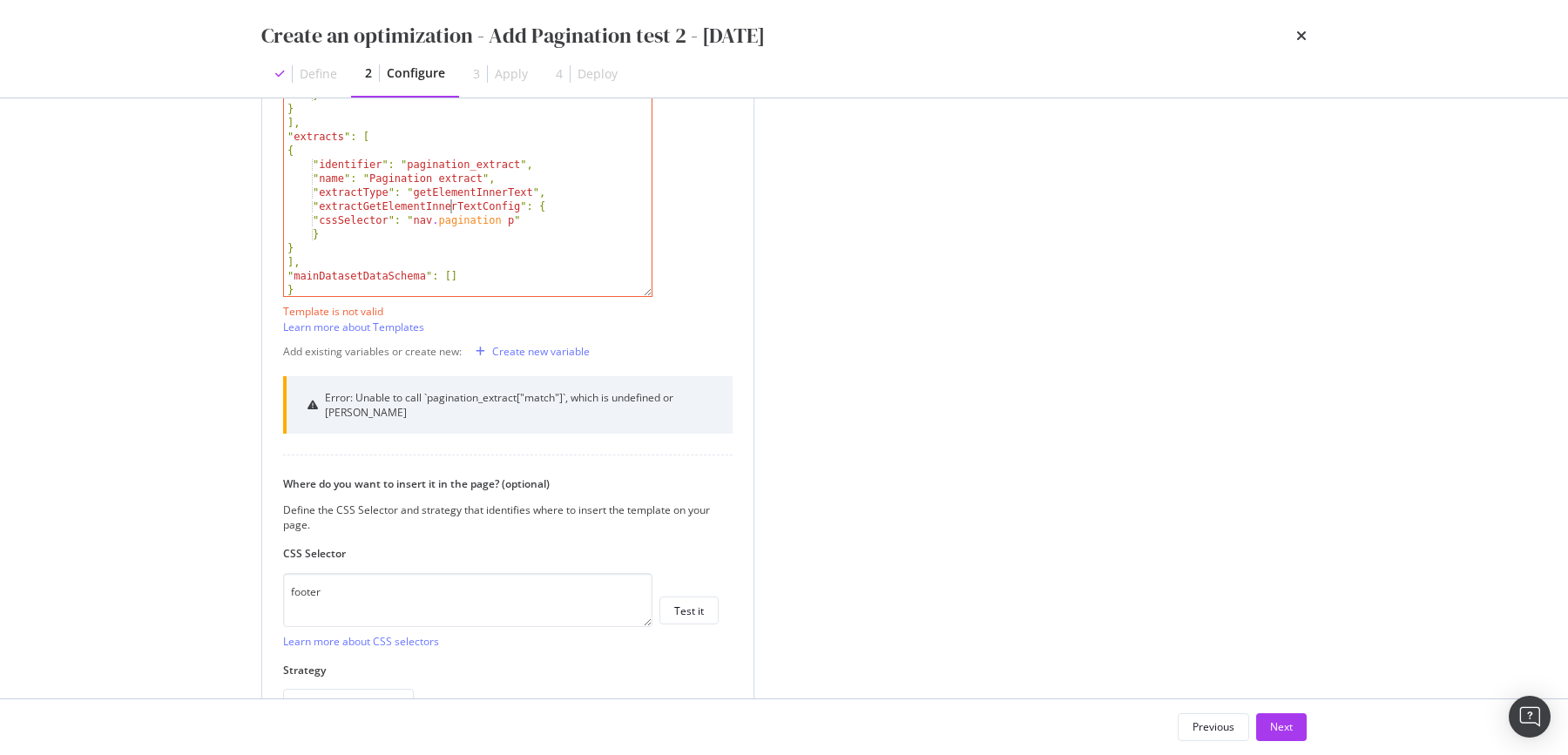
type textarea ""mainDatasetDataSchema": [] }"
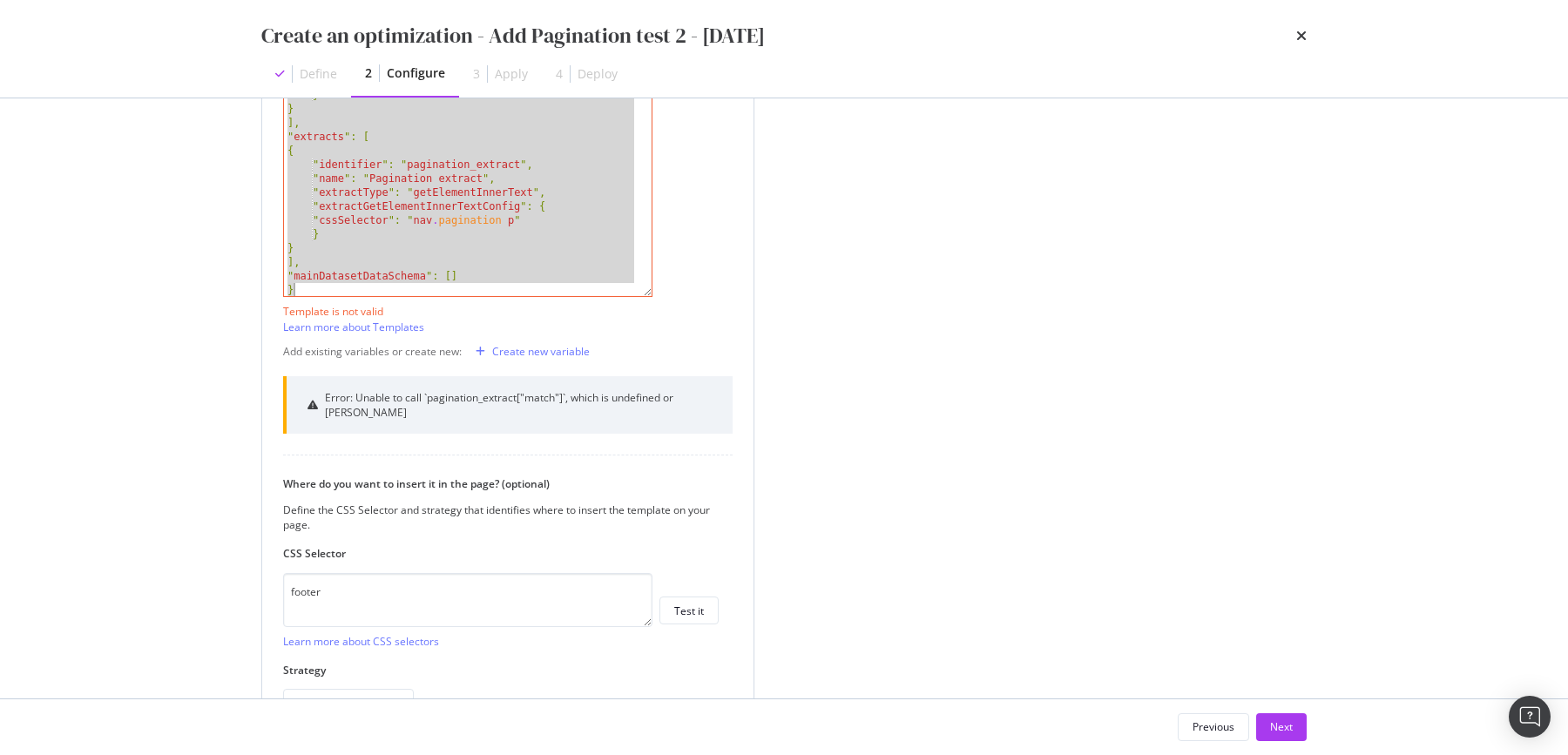
paste textarea "Cursor at row 44"
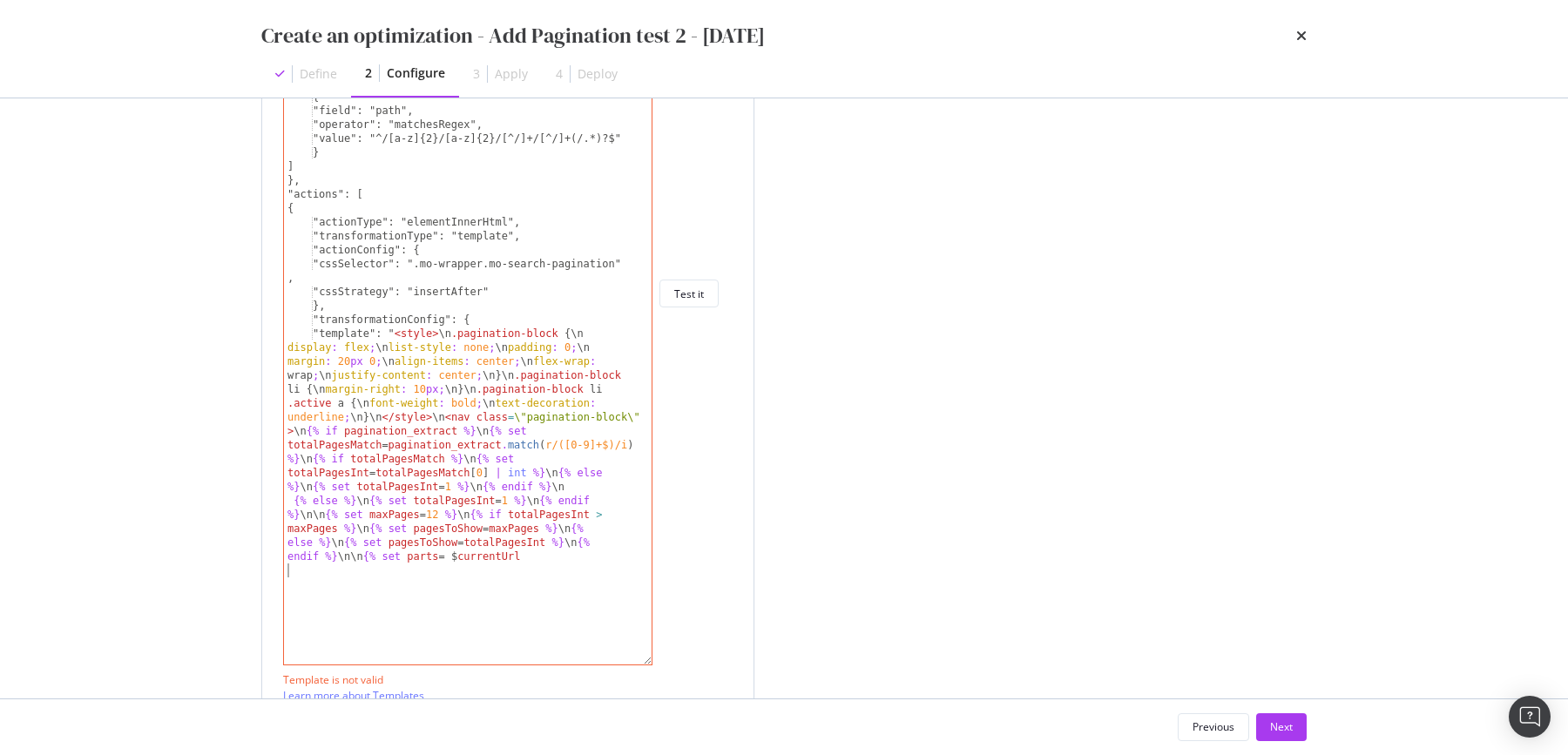
scroll to position [641, 0]
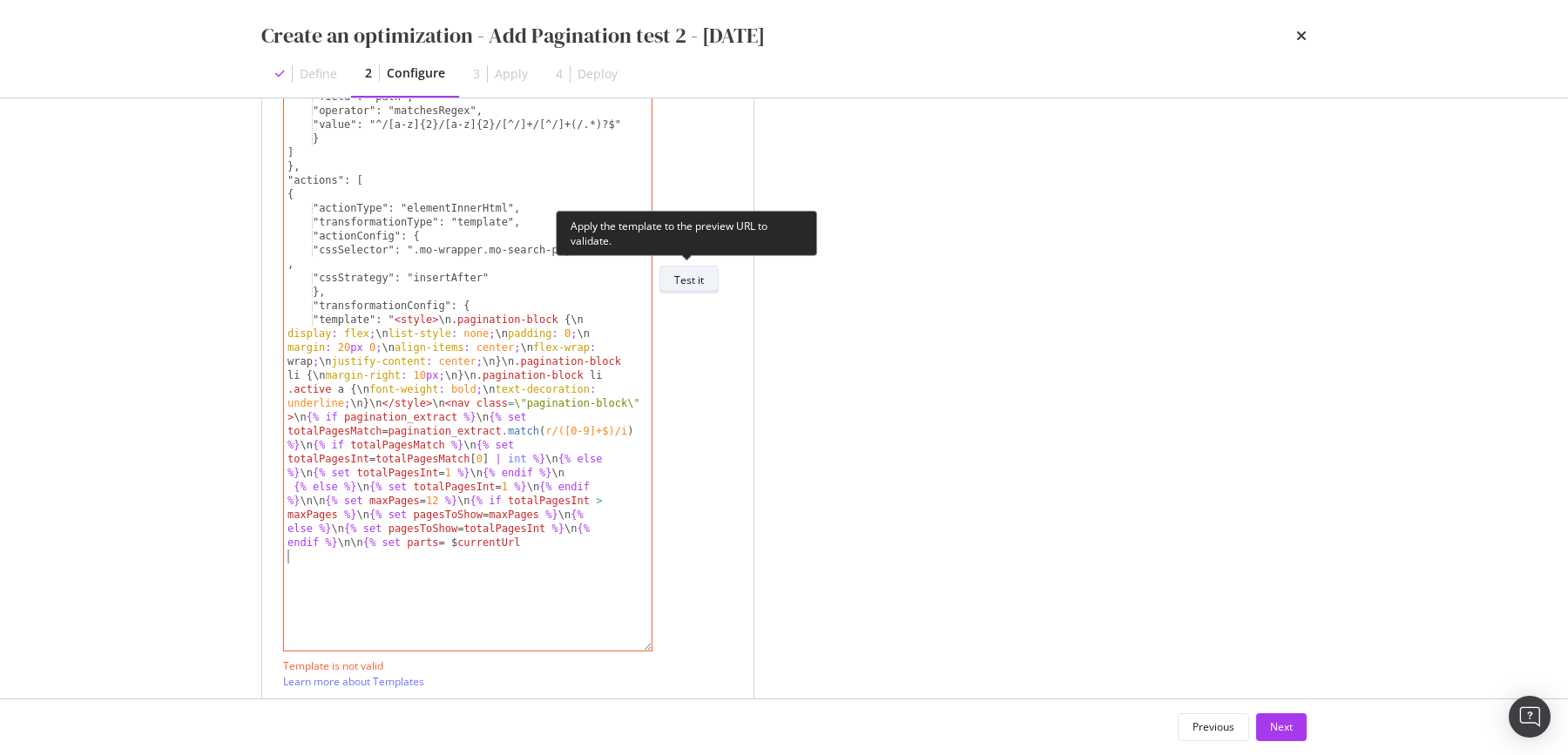
click at [697, 267] on div "Test it" at bounding box center [689, 280] width 30 height 24
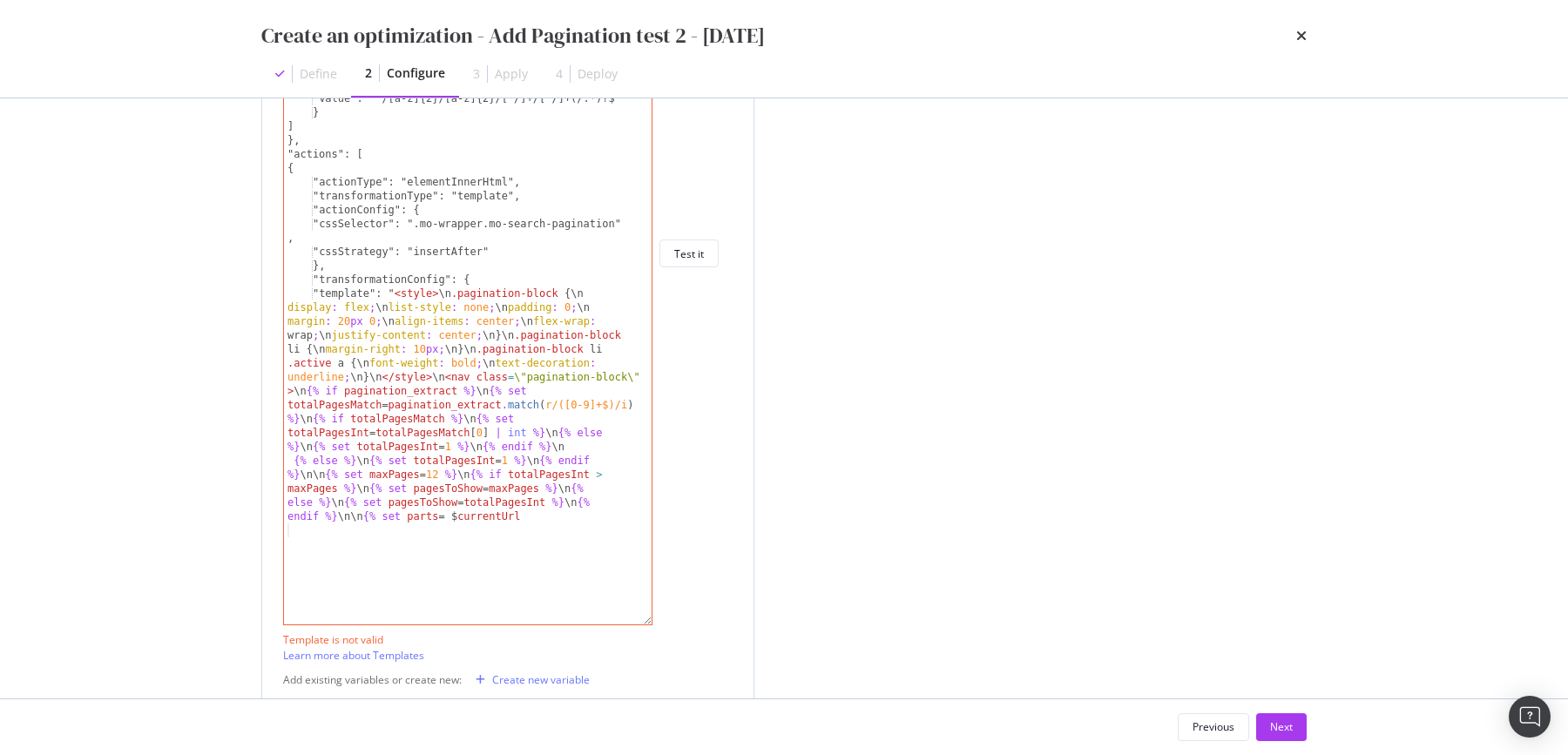
scroll to position [621, 0]
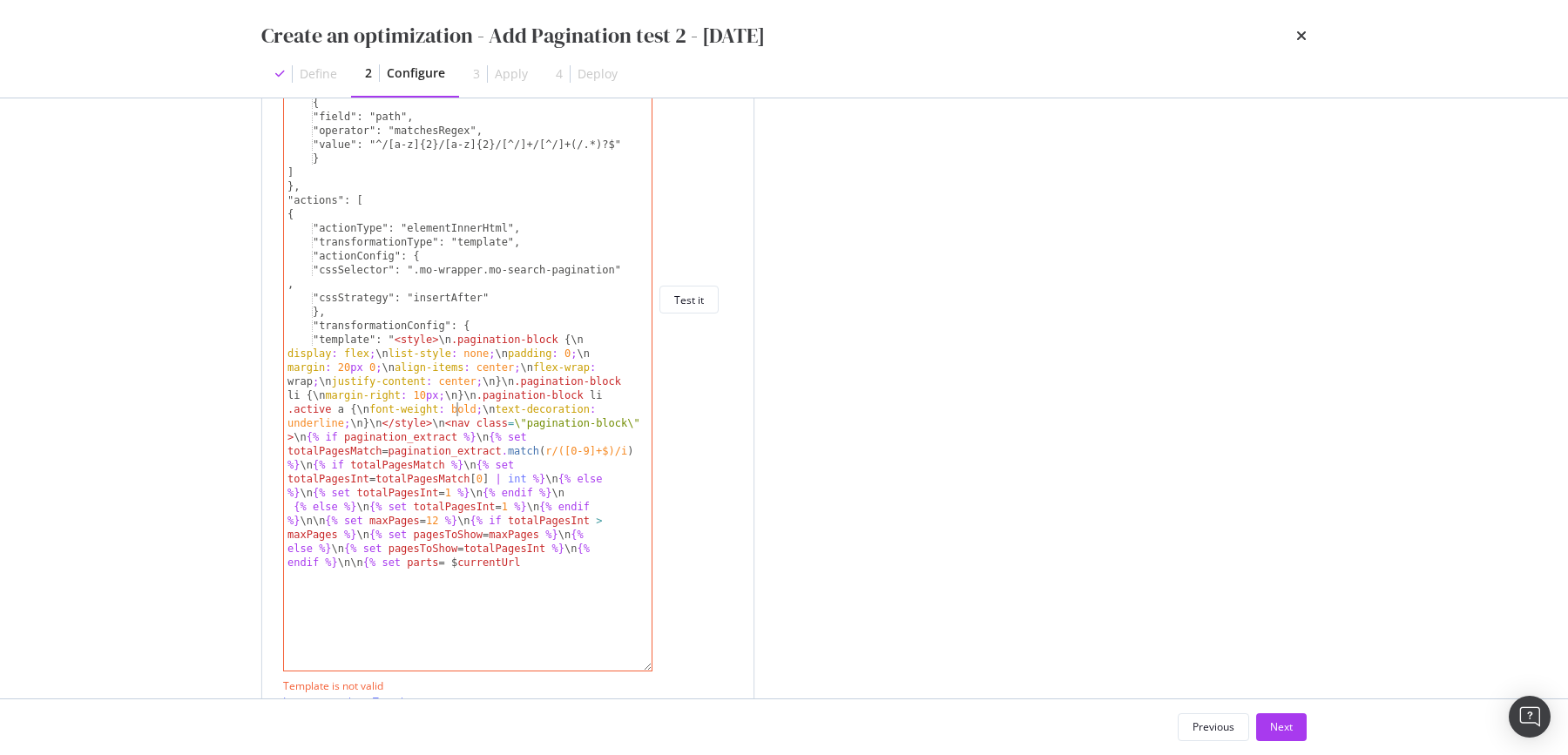
click at [457, 411] on div "{ "scopeType": "pattern", "context": "botsOnly", "device": "all", "scope": { "c…" at bounding box center [469, 314] width 370 height 771
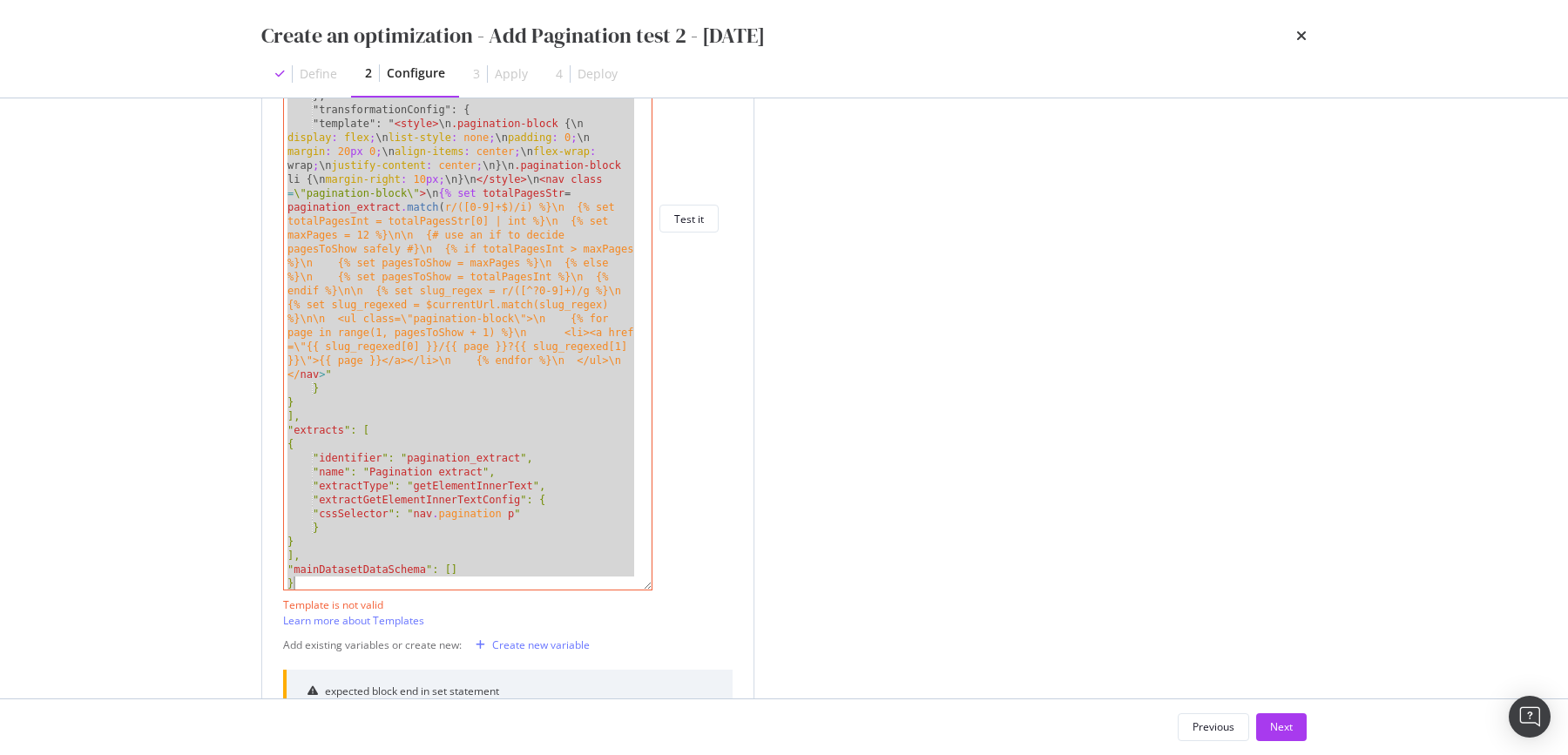
scroll to position [725, 0]
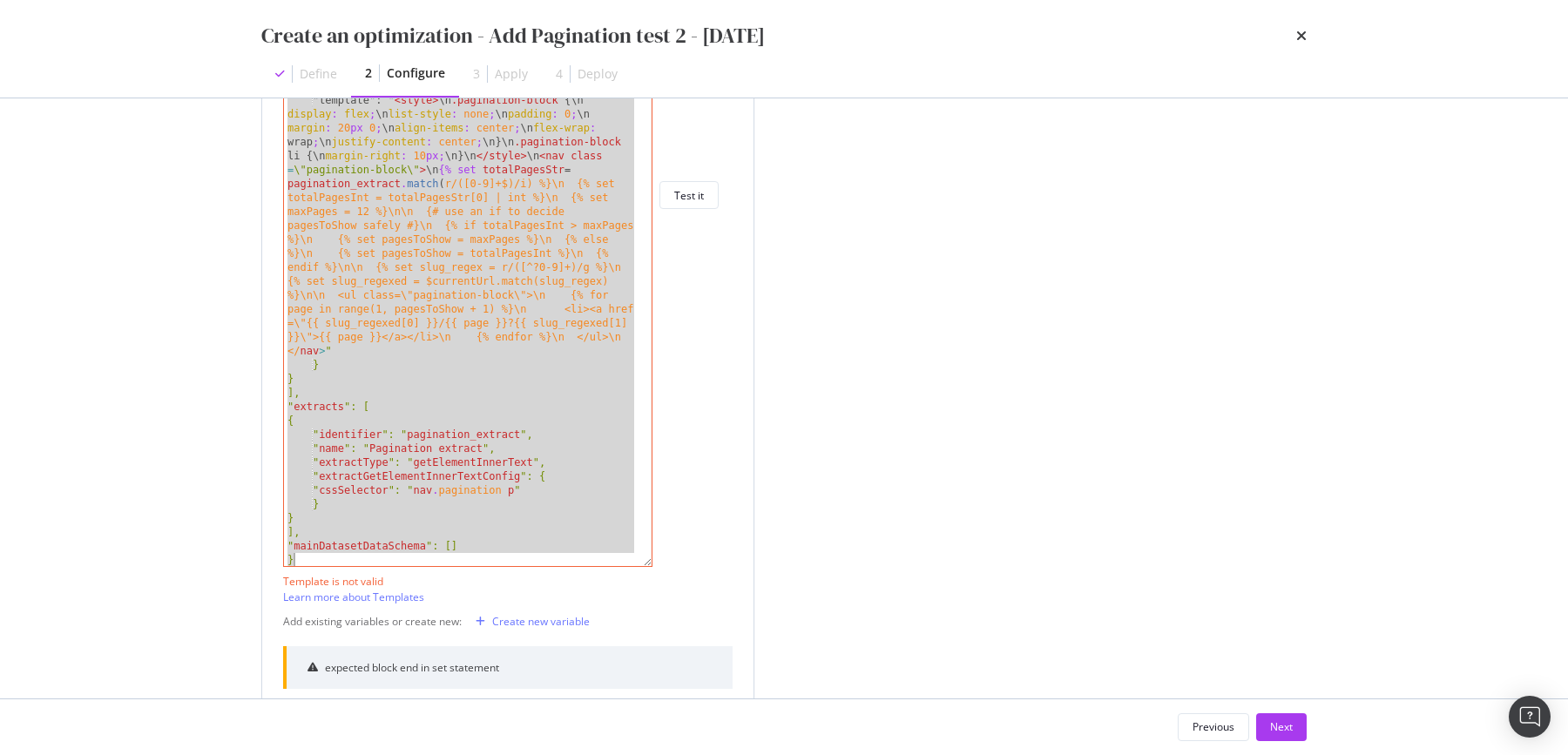
click at [453, 383] on div ""operator": "matchesRegex", "value": "^/[a-z]{2}/[^/]+/[^/]+(/.*)?$" }, { "fiel…" at bounding box center [460, 200] width 354 height 771
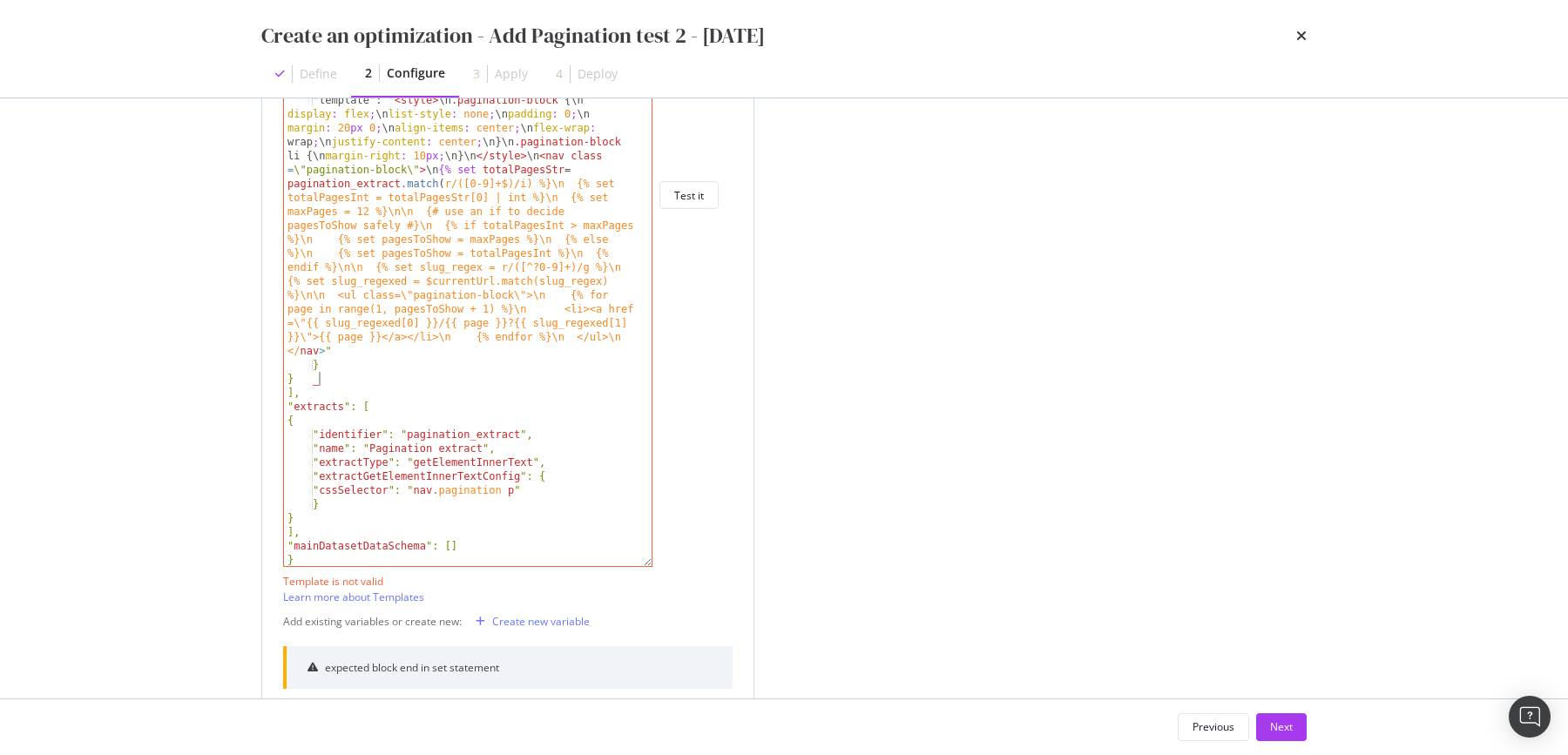
type textarea ""mainDatasetDataSchema": [] }"
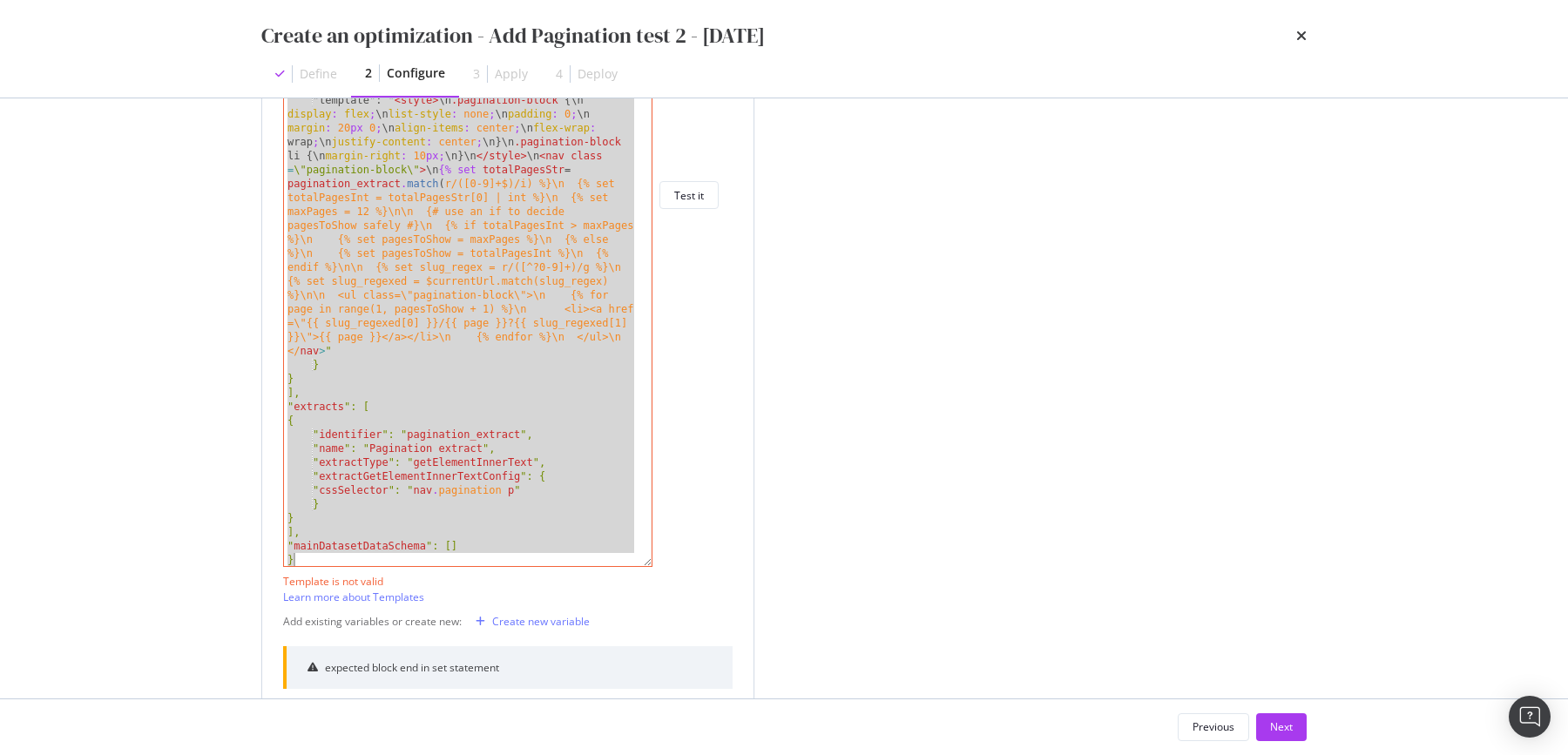
paste textarea "Cursor at row 44"
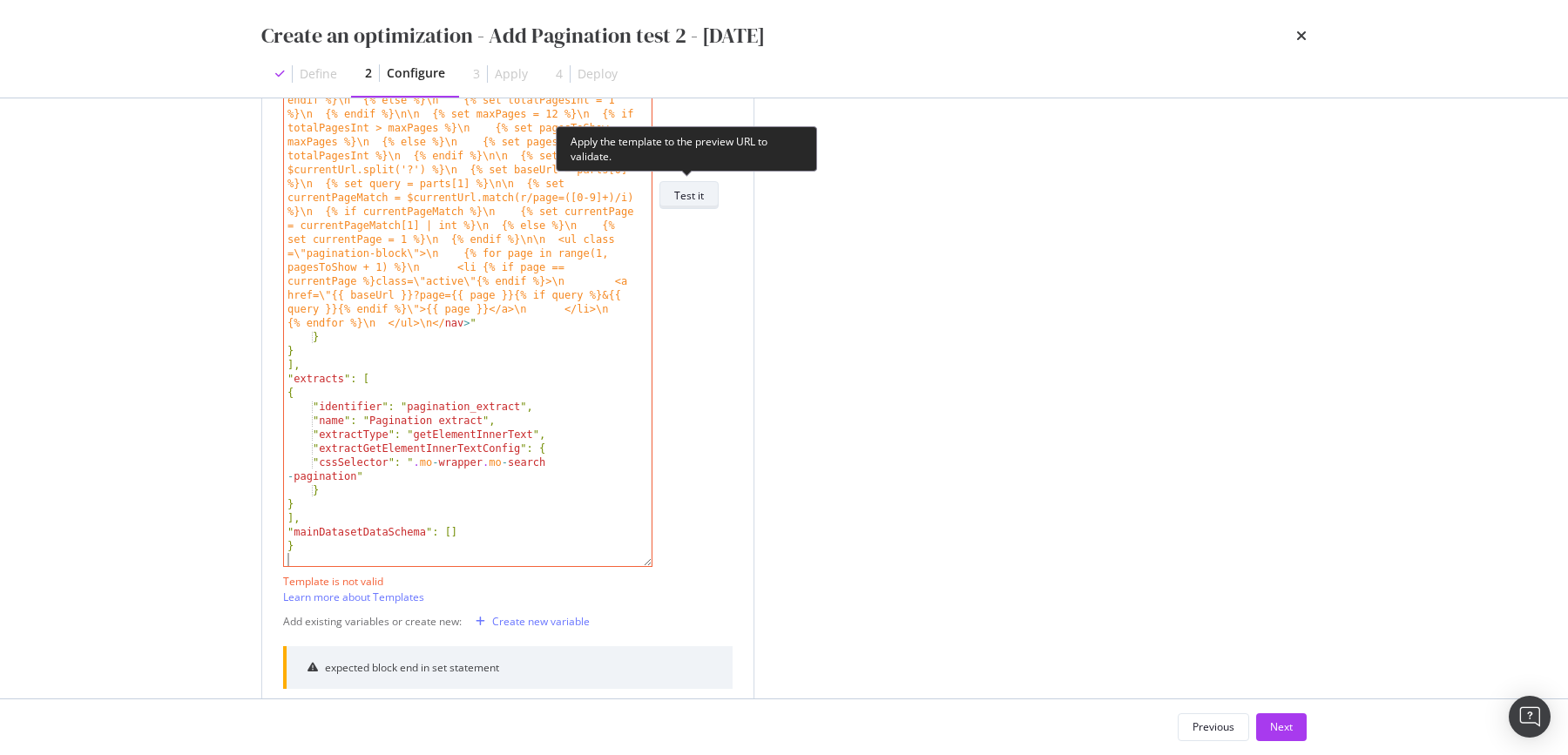
click at [696, 202] on div "Test it" at bounding box center [689, 195] width 30 height 24
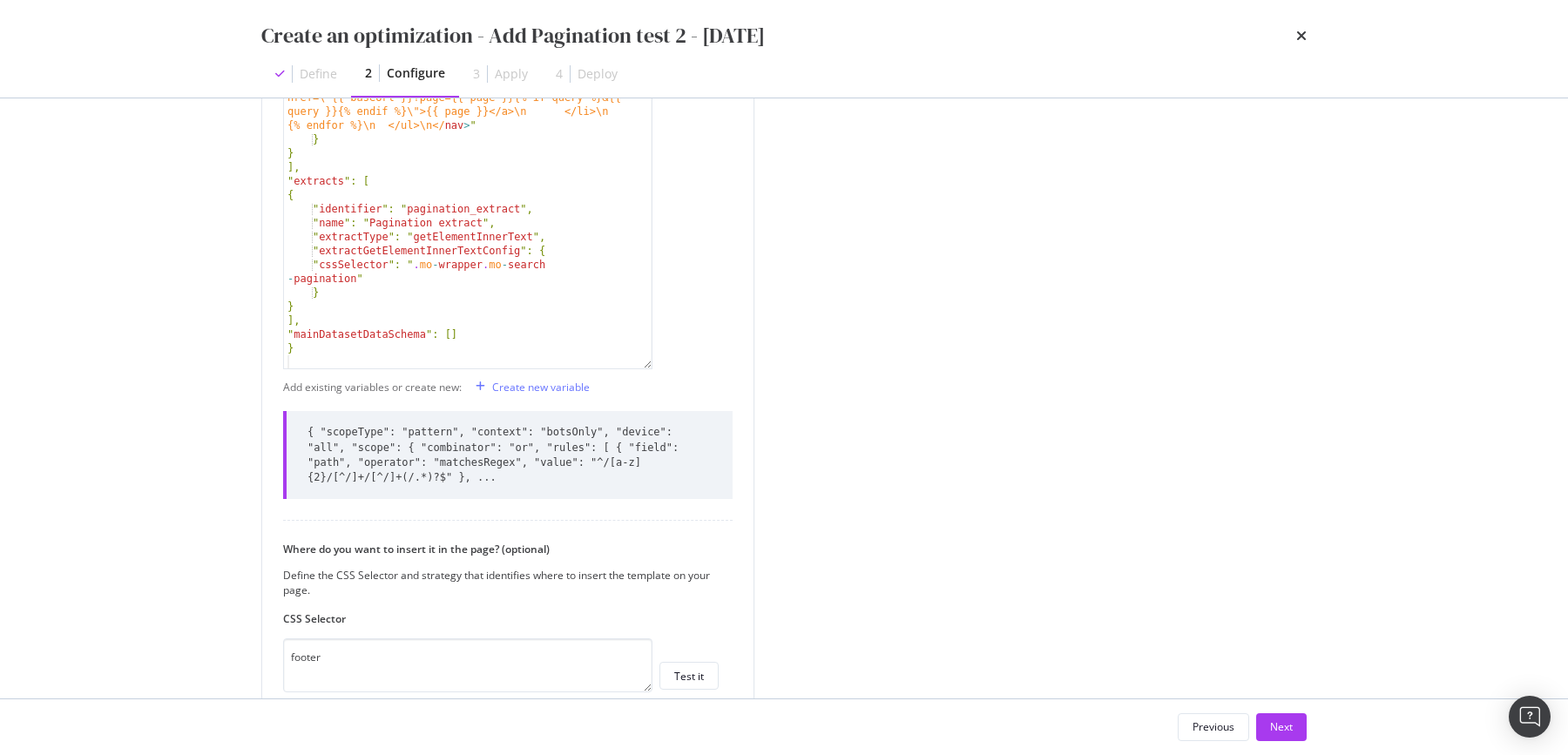
scroll to position [933, 0]
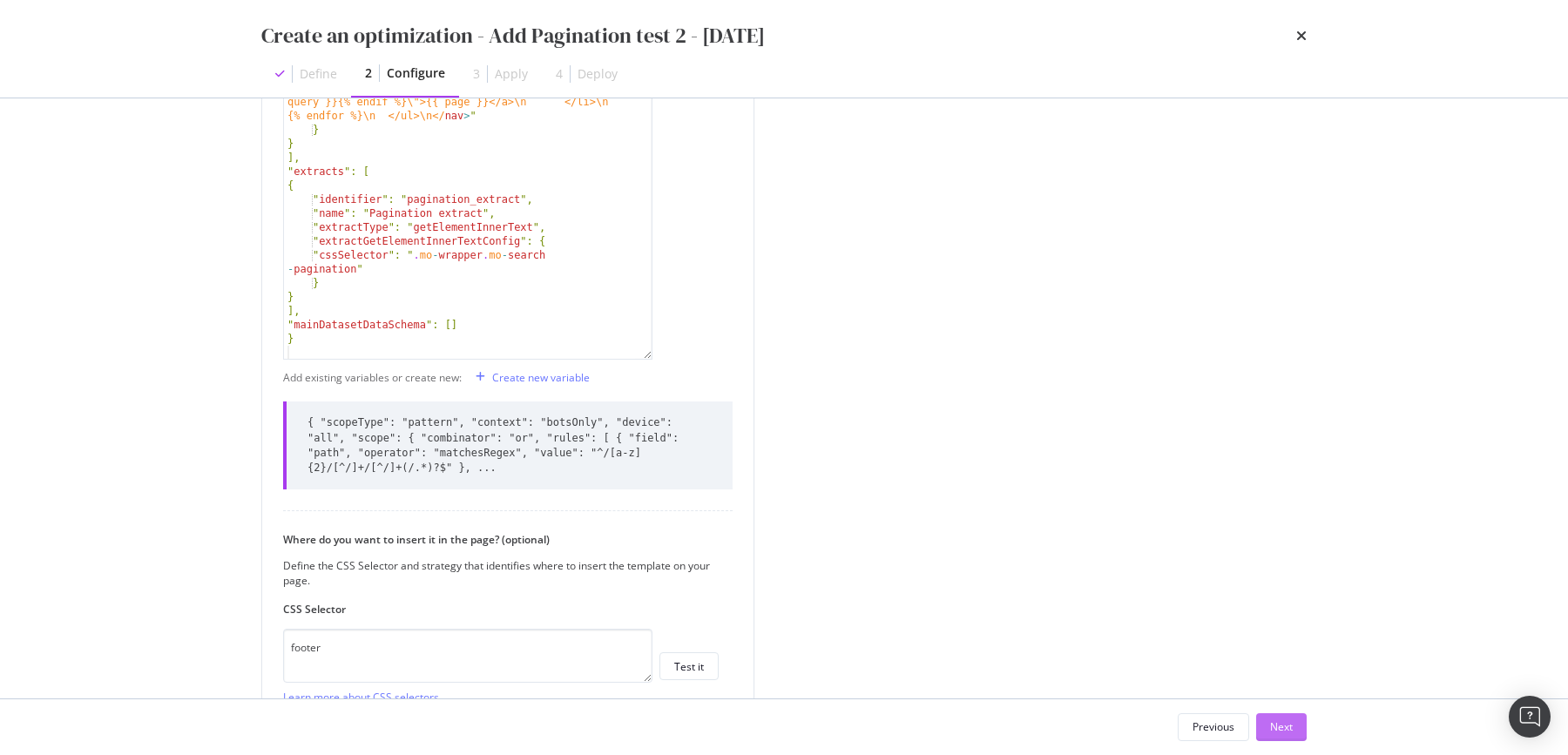
click at [1278, 724] on div "Next" at bounding box center [1281, 727] width 22 height 15
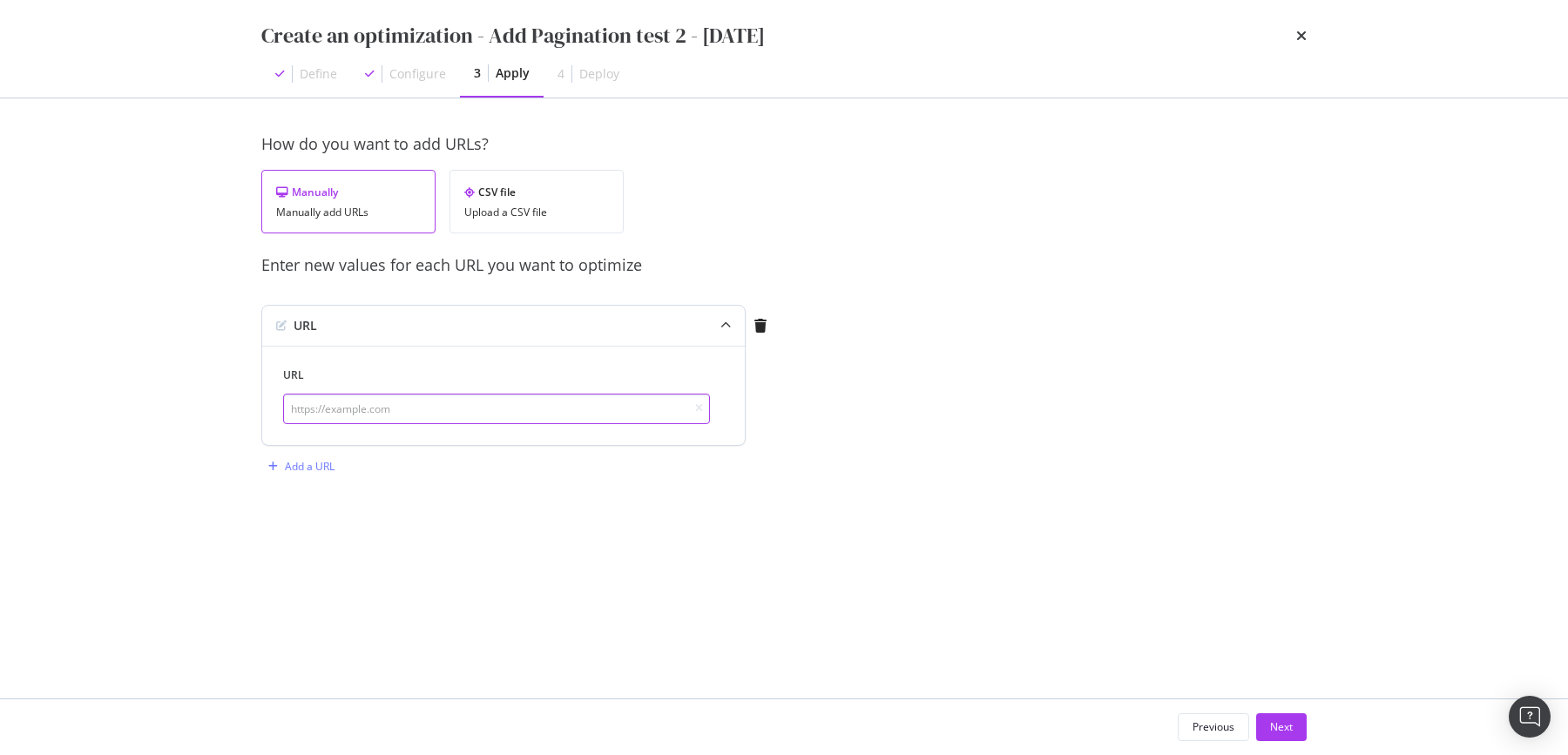
click at [438, 403] on input "modal" at bounding box center [497, 409] width 427 height 31
paste input "https://www.my-origines.com/fr/soins-visage/meilleures-ventes"
type input "https://www.my-origines.com/fr/soins-visage/meilleures-ventes"
click at [281, 456] on div "Add a URL" at bounding box center [297, 467] width 73 height 26
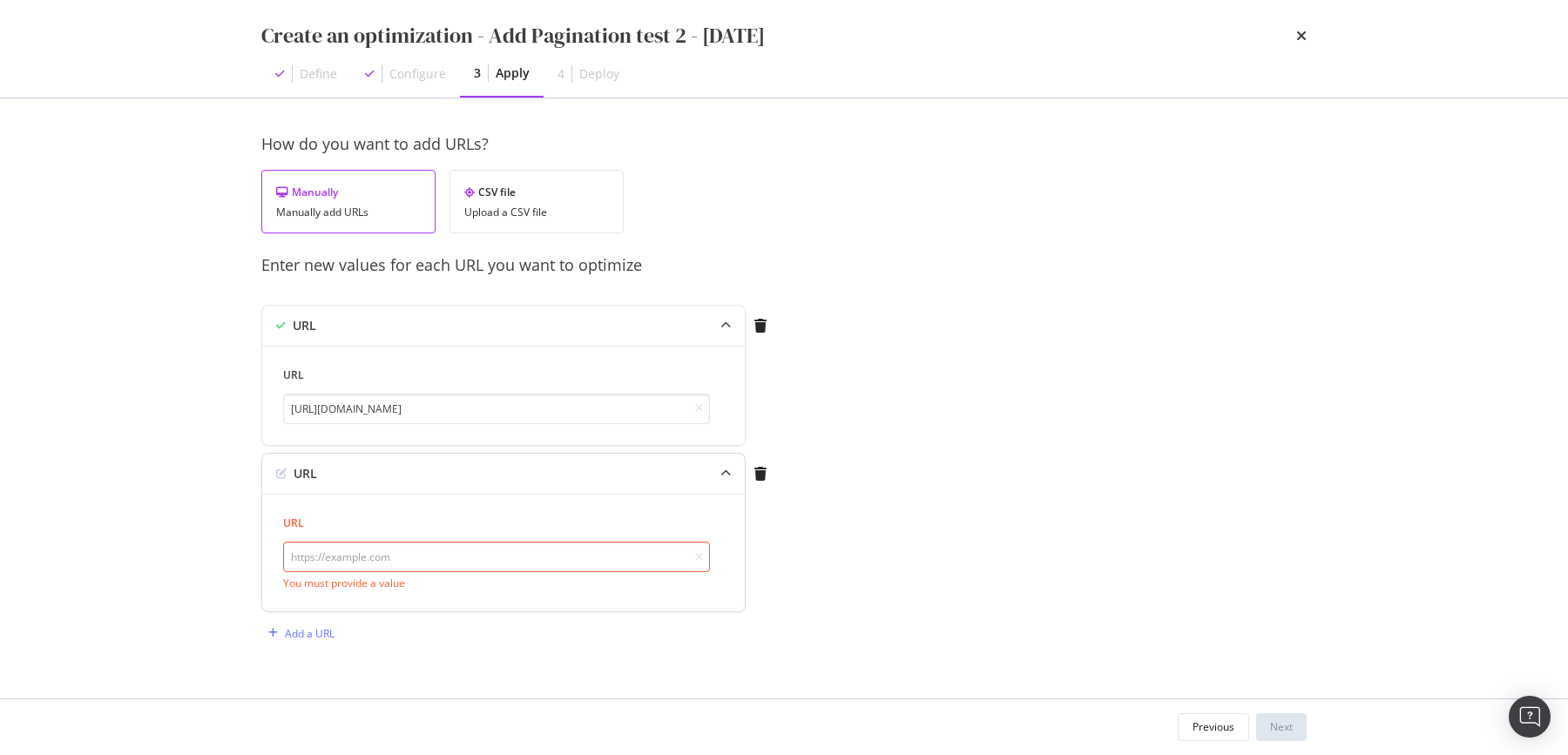
click at [359, 561] on input "modal" at bounding box center [497, 556] width 427 height 31
paste input "https://www.my-origines.com/fr/soins-visage/meilleures-ventes"
type input "https://www.my-origines.com/fr/soins-visage/meilleures-ventes"
click at [1274, 719] on div "Next" at bounding box center [1281, 727] width 22 height 26
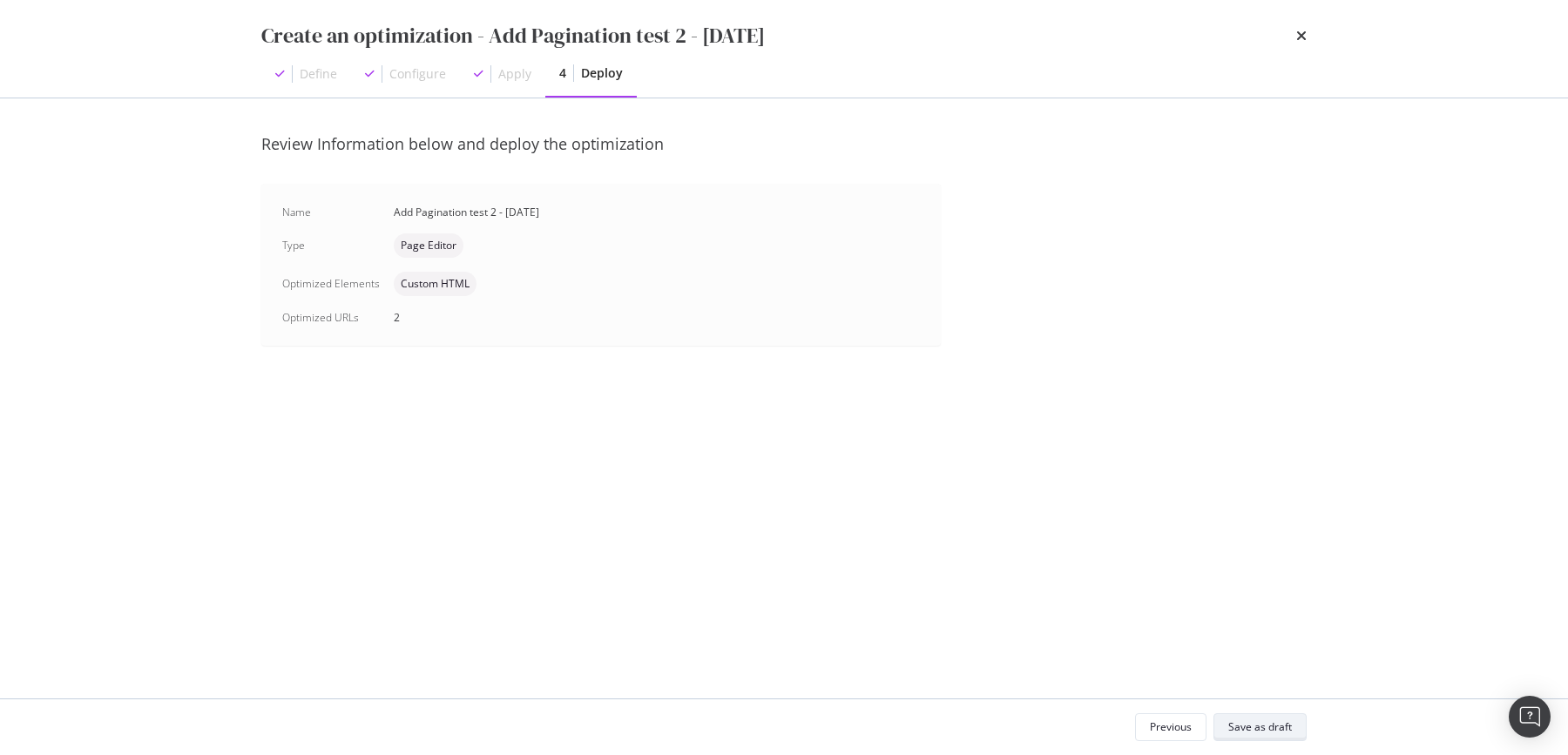
click at [1241, 724] on div "Save as draft" at bounding box center [1260, 727] width 63 height 15
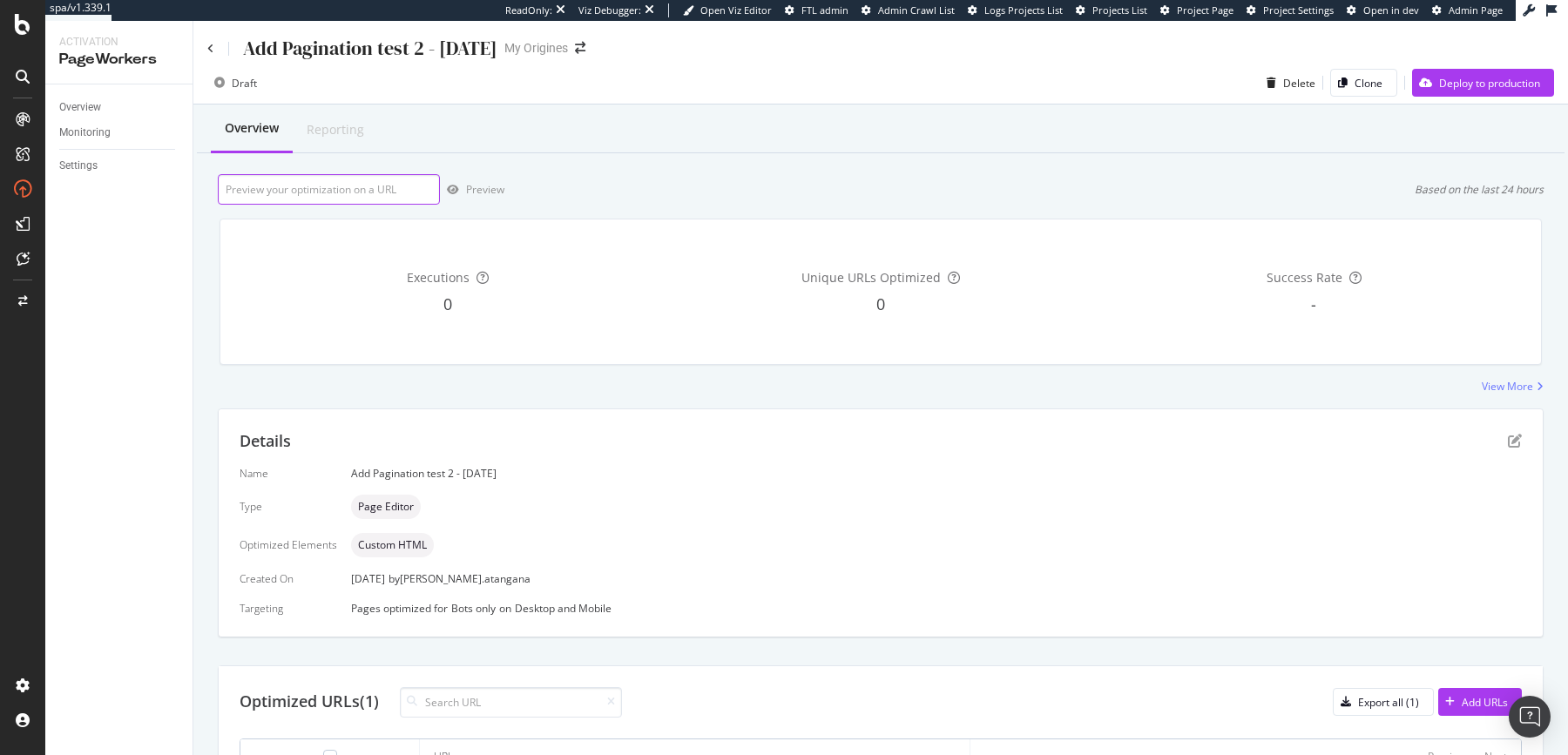
click at [377, 195] on input "url" at bounding box center [329, 189] width 222 height 31
paste input "https://www.my-origines.com/fr/soins-visage/meilleures-ventes"
type input "https://www.my-origines.com/fr/soins-visage/meilleures-ventes"
click at [488, 193] on div "Preview" at bounding box center [485, 189] width 38 height 15
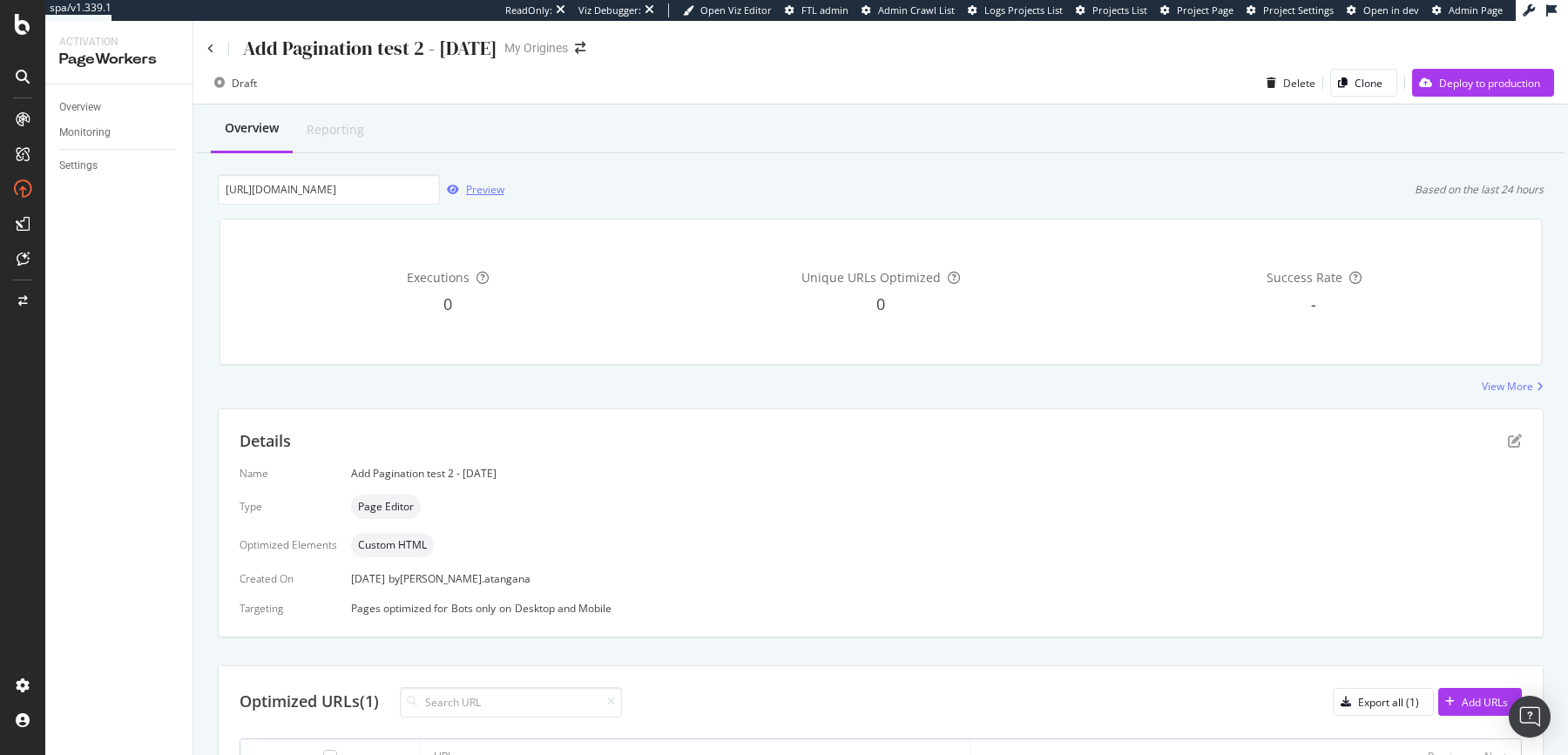
scroll to position [0, 0]
click at [473, 190] on div "Preview" at bounding box center [485, 189] width 38 height 15
click at [1488, 441] on div "Details" at bounding box center [880, 441] width 1282 height 22
click at [1508, 442] on icon "pen-to-square" at bounding box center [1514, 440] width 14 height 14
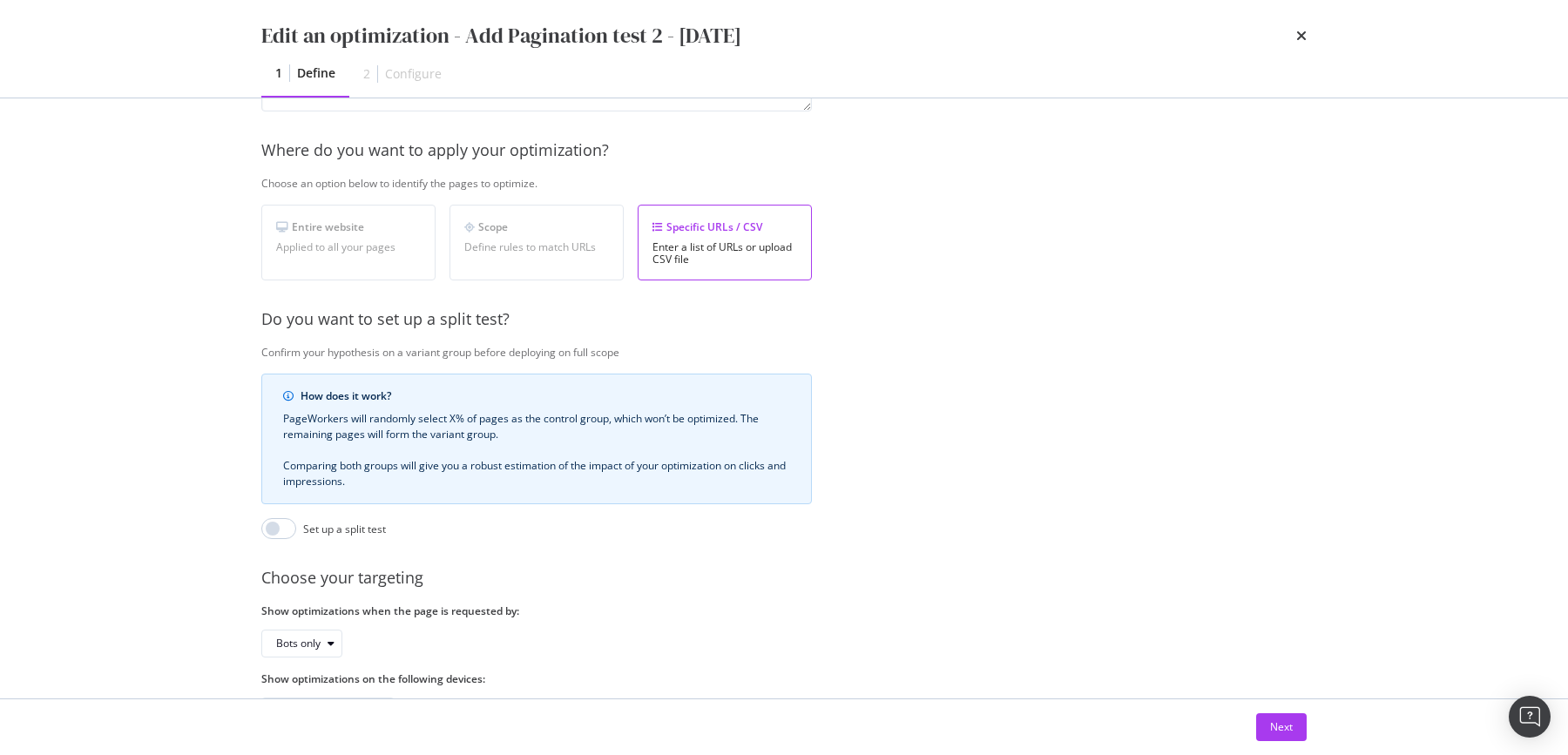
scroll to position [306, 0]
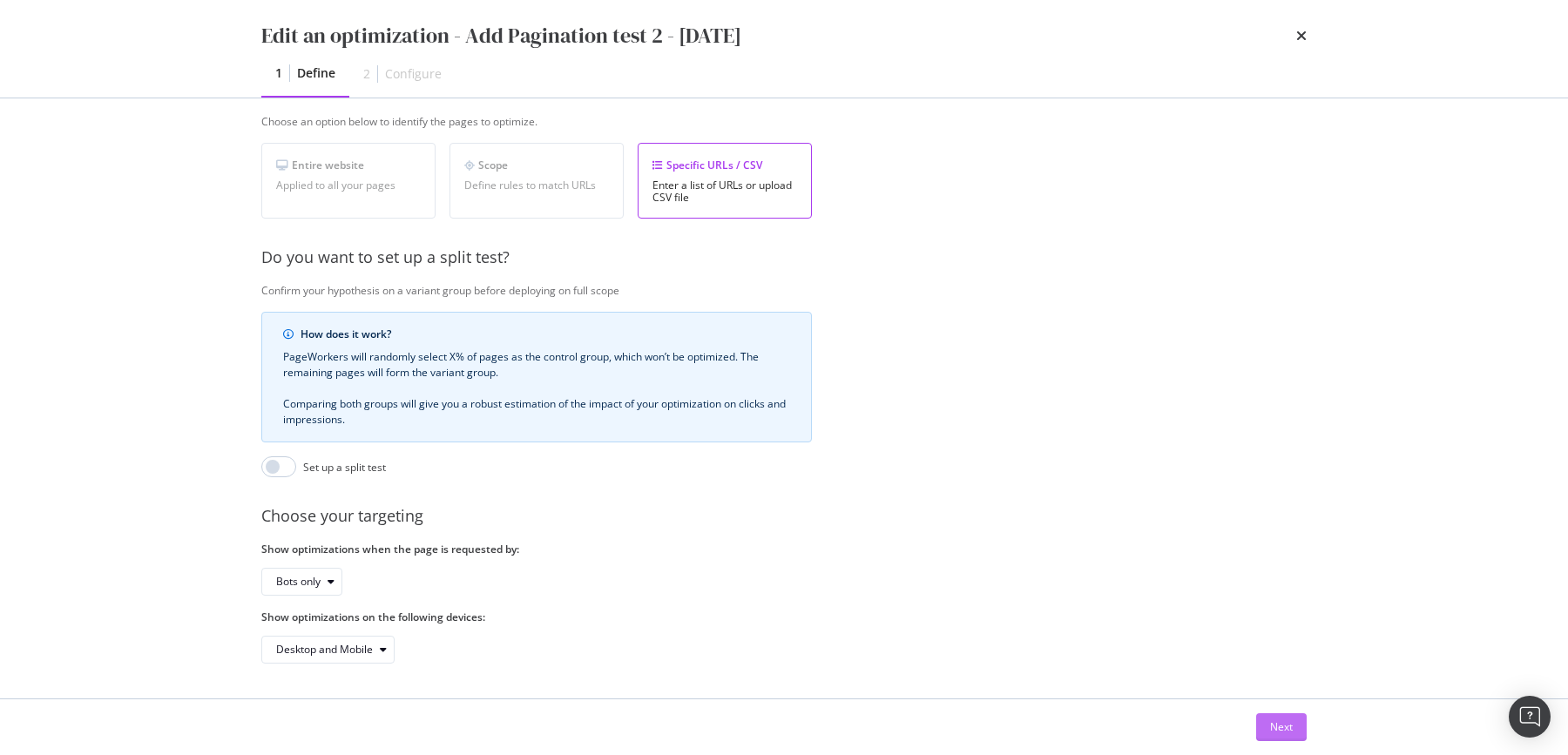
click at [1276, 732] on div "Next" at bounding box center [1281, 727] width 22 height 15
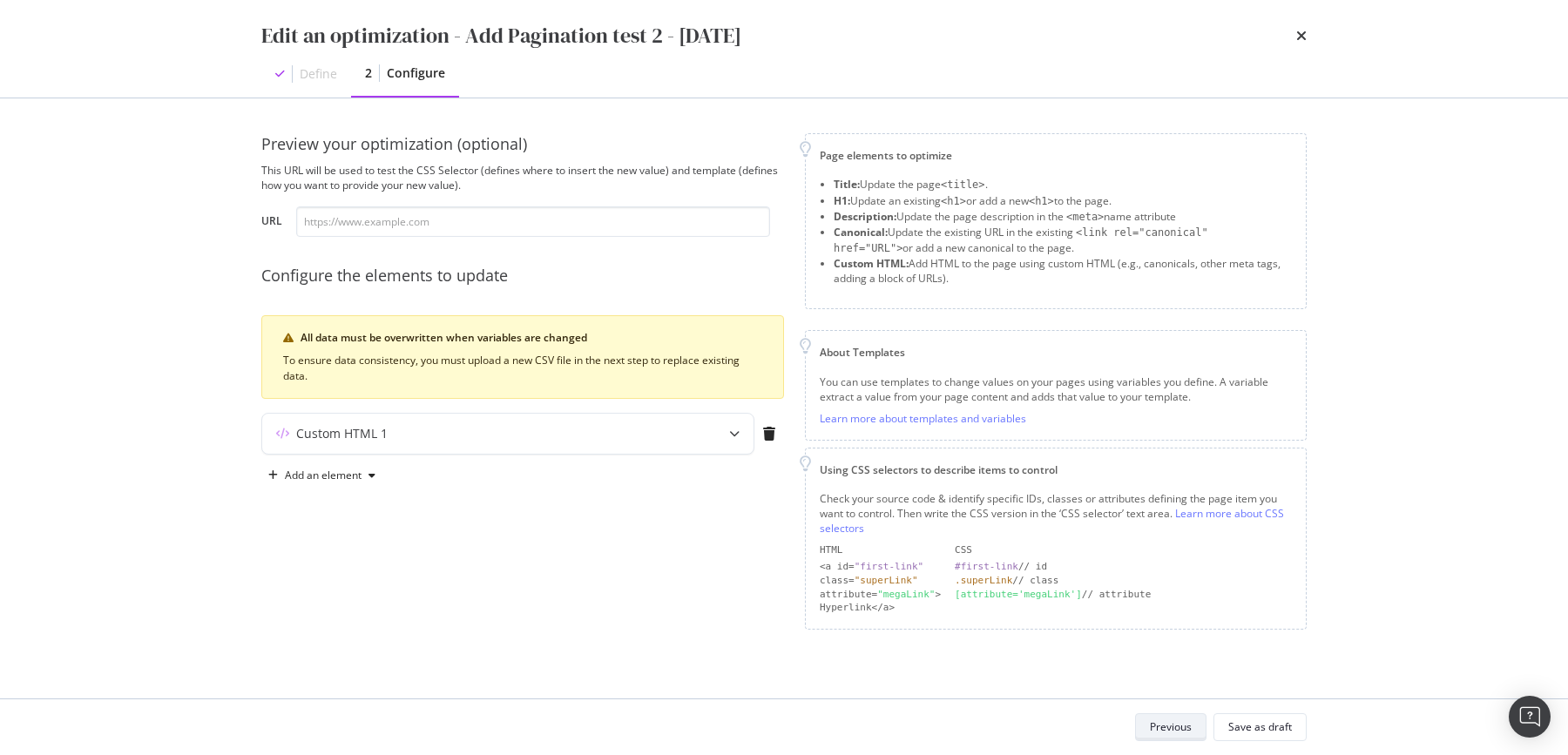
scroll to position [0, 0]
click at [708, 435] on div "Custom HTML 1" at bounding box center [507, 434] width 491 height 40
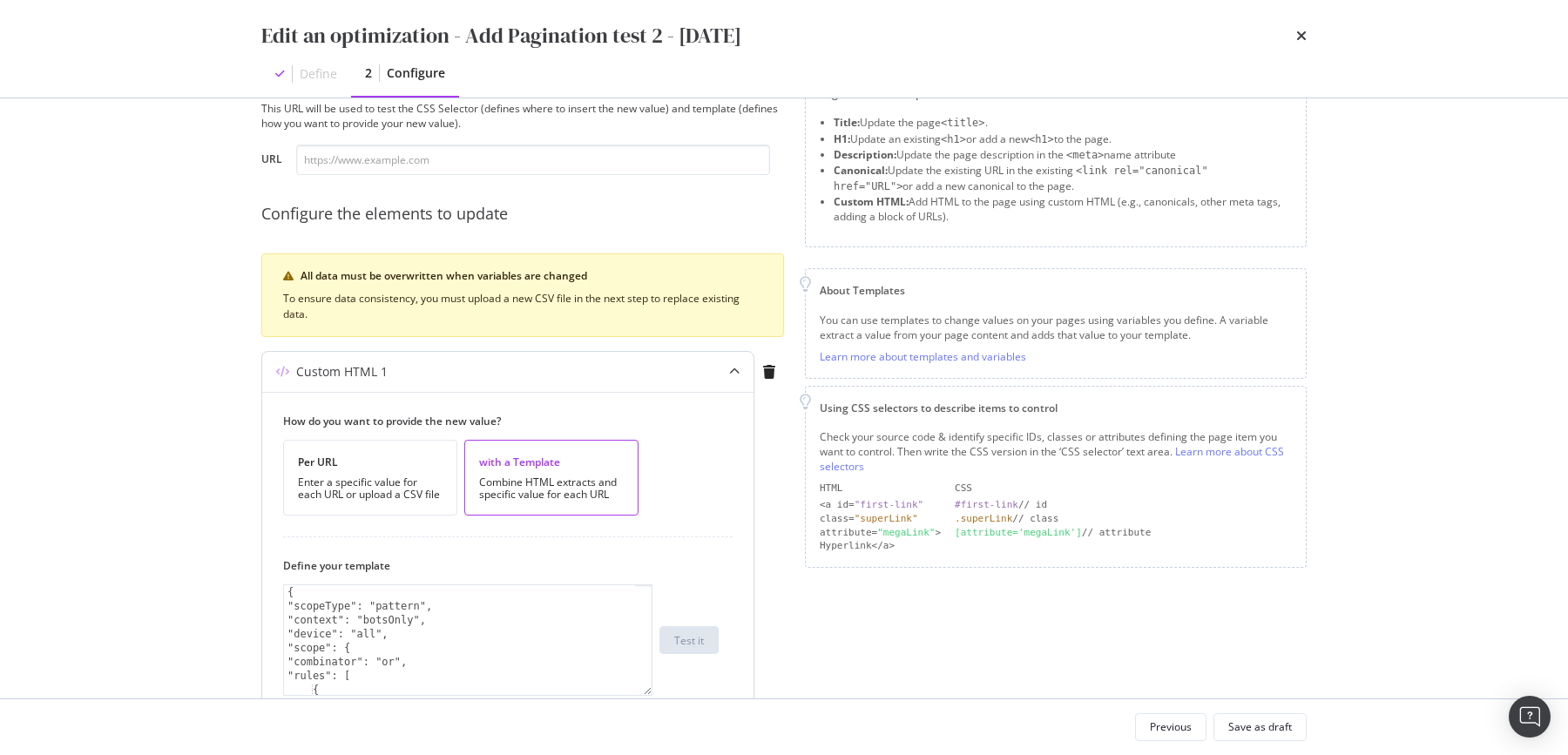
scroll to position [352, 0]
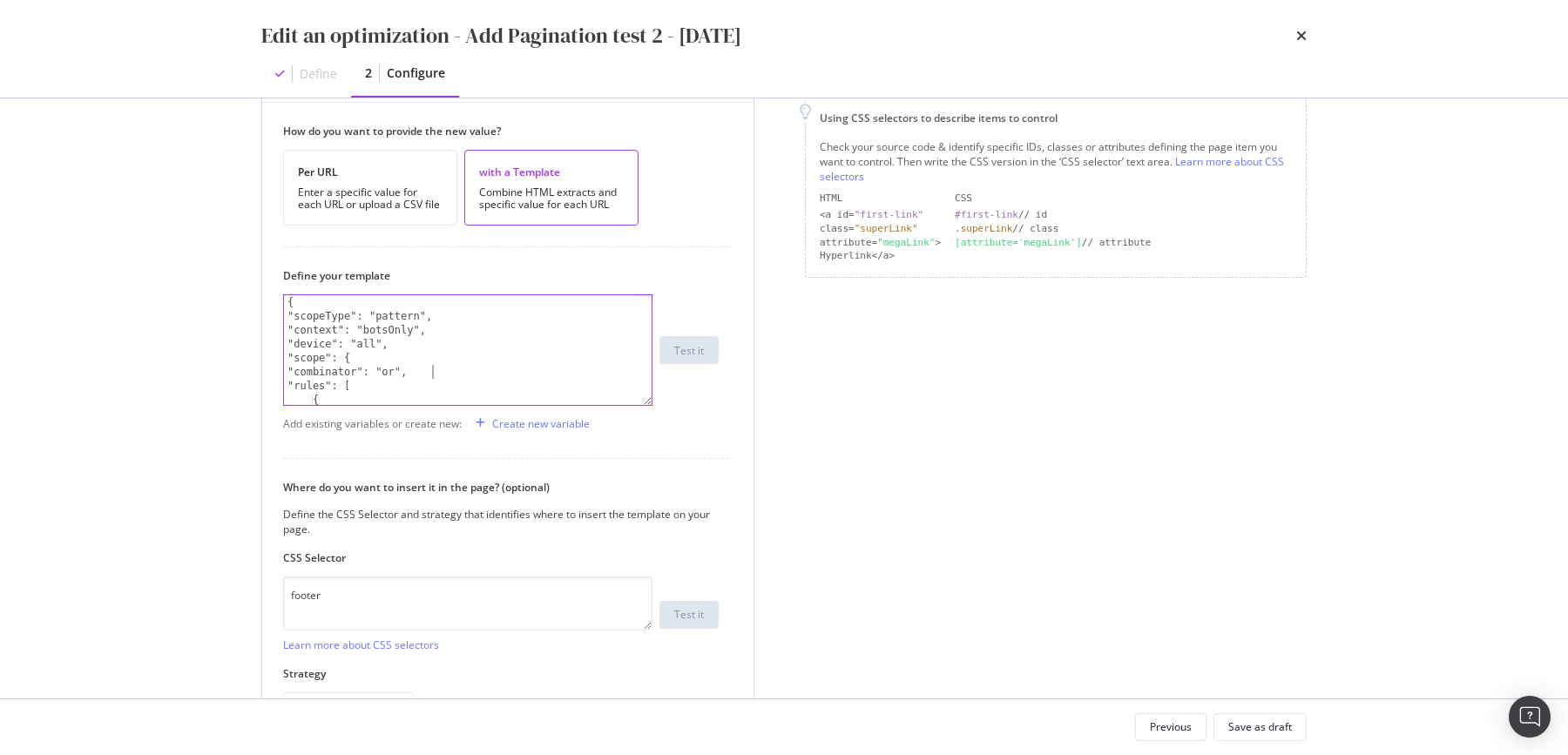
click at [470, 363] on div "{ "scopeType": "pattern", "context": "botsOnly", "device": "all", "scope": { "c…" at bounding box center [460, 364] width 354 height 138
type textarea "}"
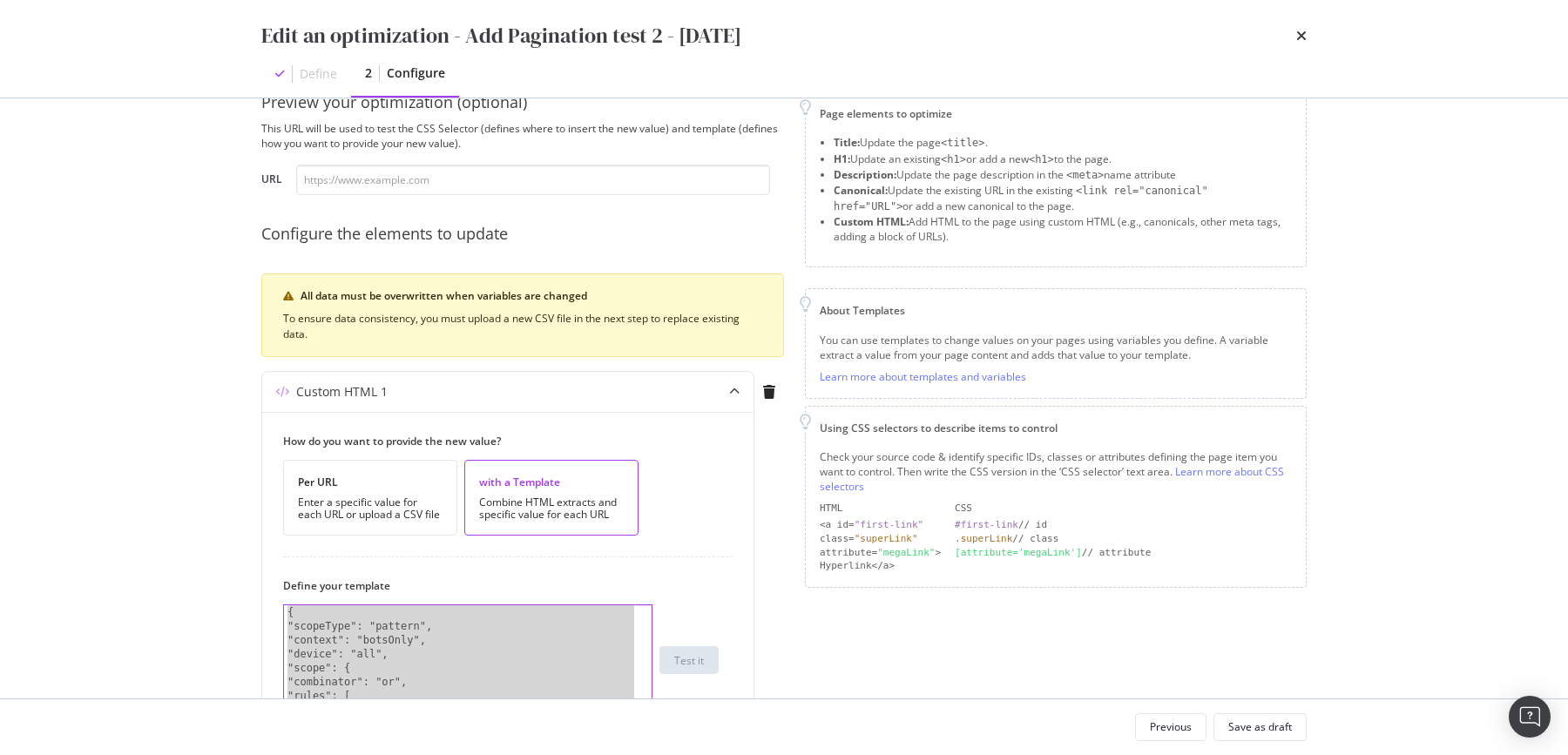
scroll to position [36, 0]
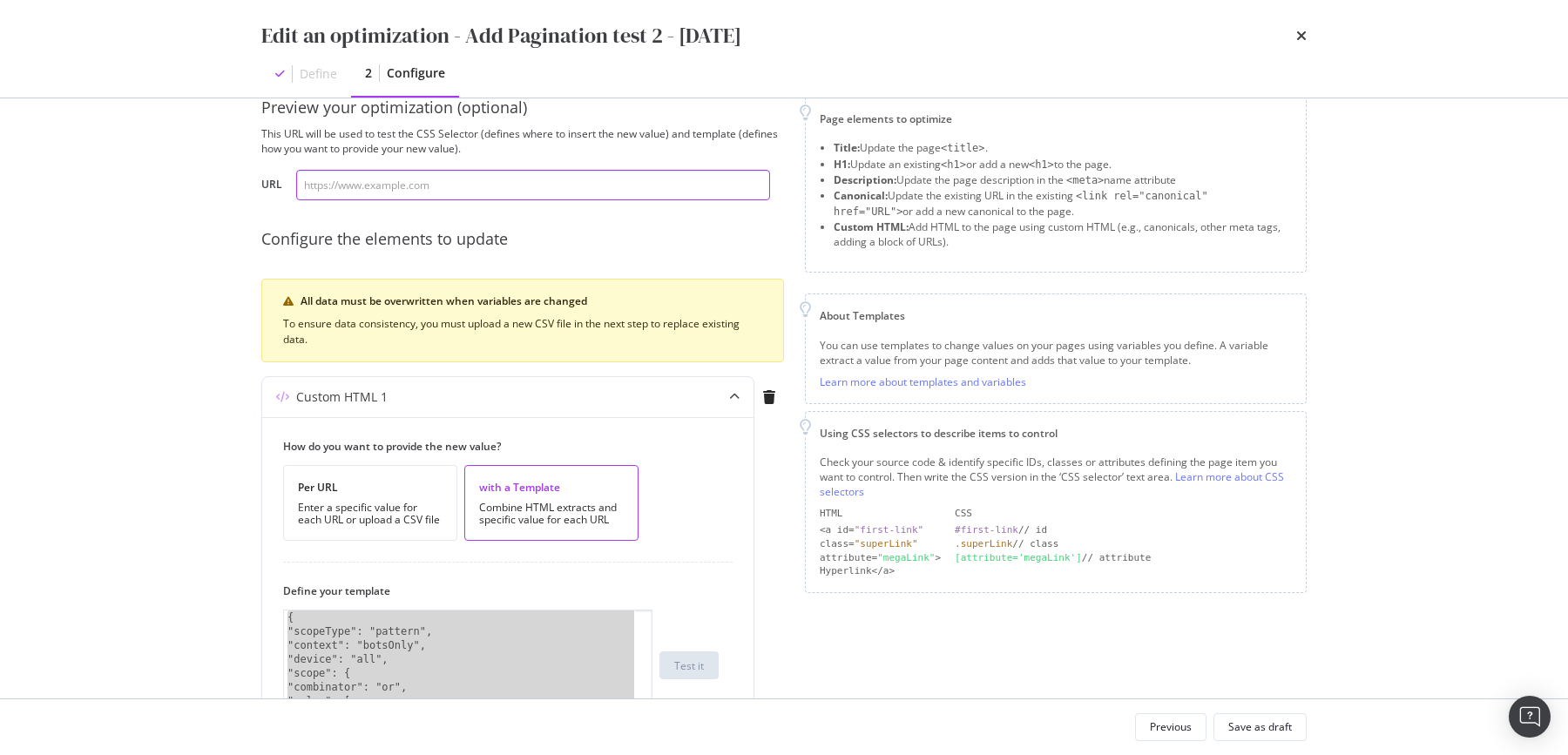
click at [374, 197] on input "modal" at bounding box center [533, 185] width 473 height 31
paste input "https://www.my-origines.com/fr/soins-visage/meilleures-ventes"
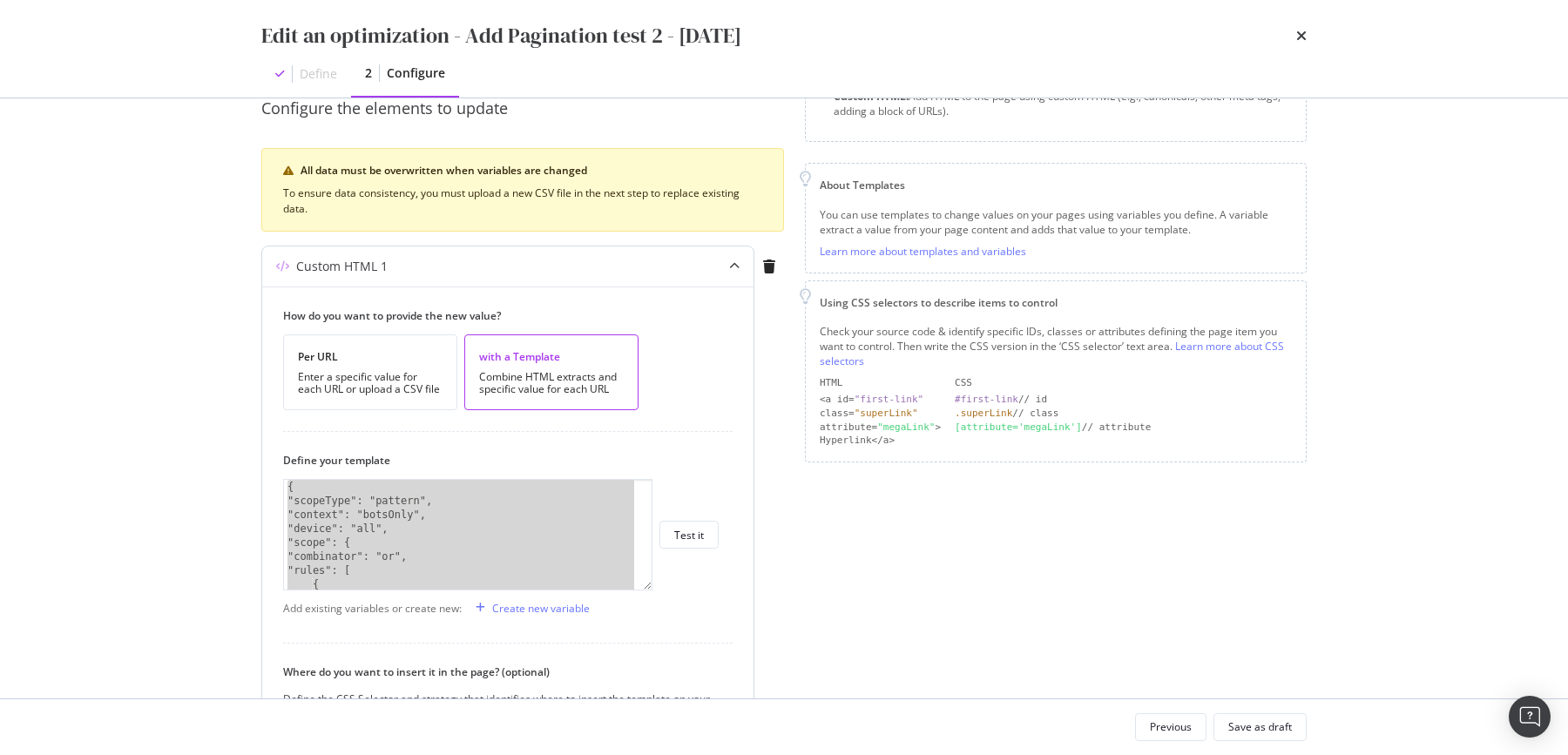
scroll to position [176, 0]
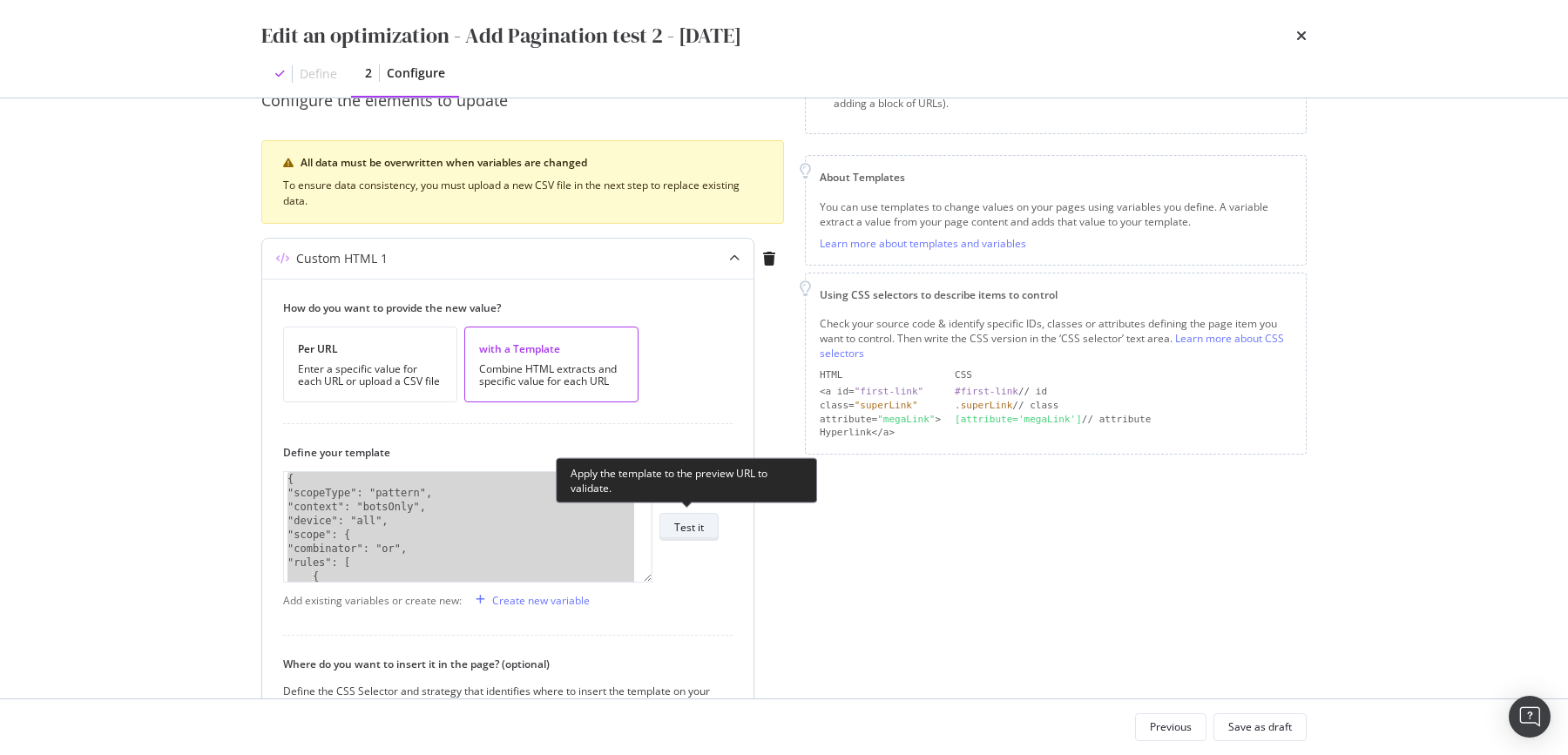
type input "https://www.my-origines.com/fr/soins-visage/meilleures-ventes"
click at [678, 520] on div "Test it" at bounding box center [689, 527] width 30 height 15
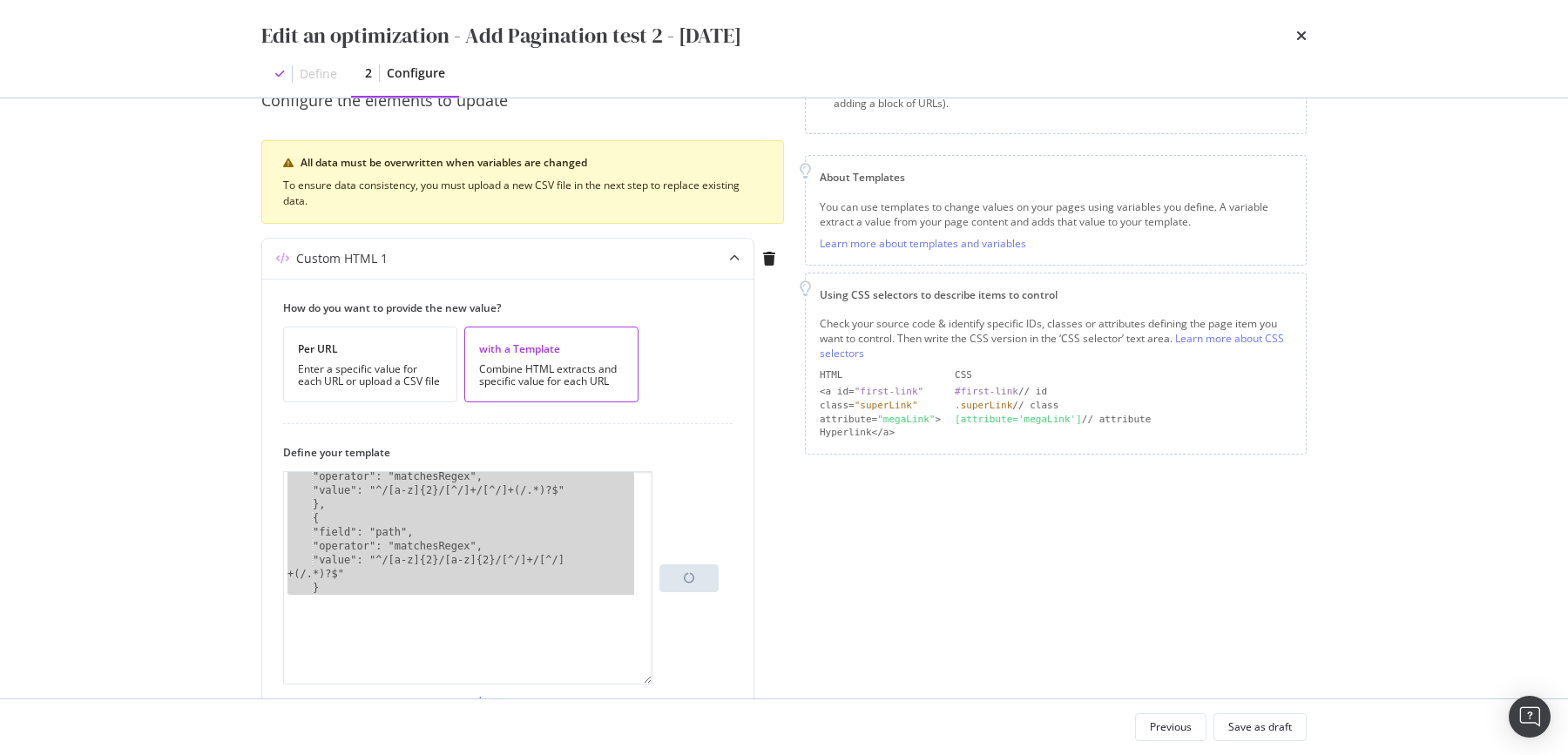
scroll to position [128, 0]
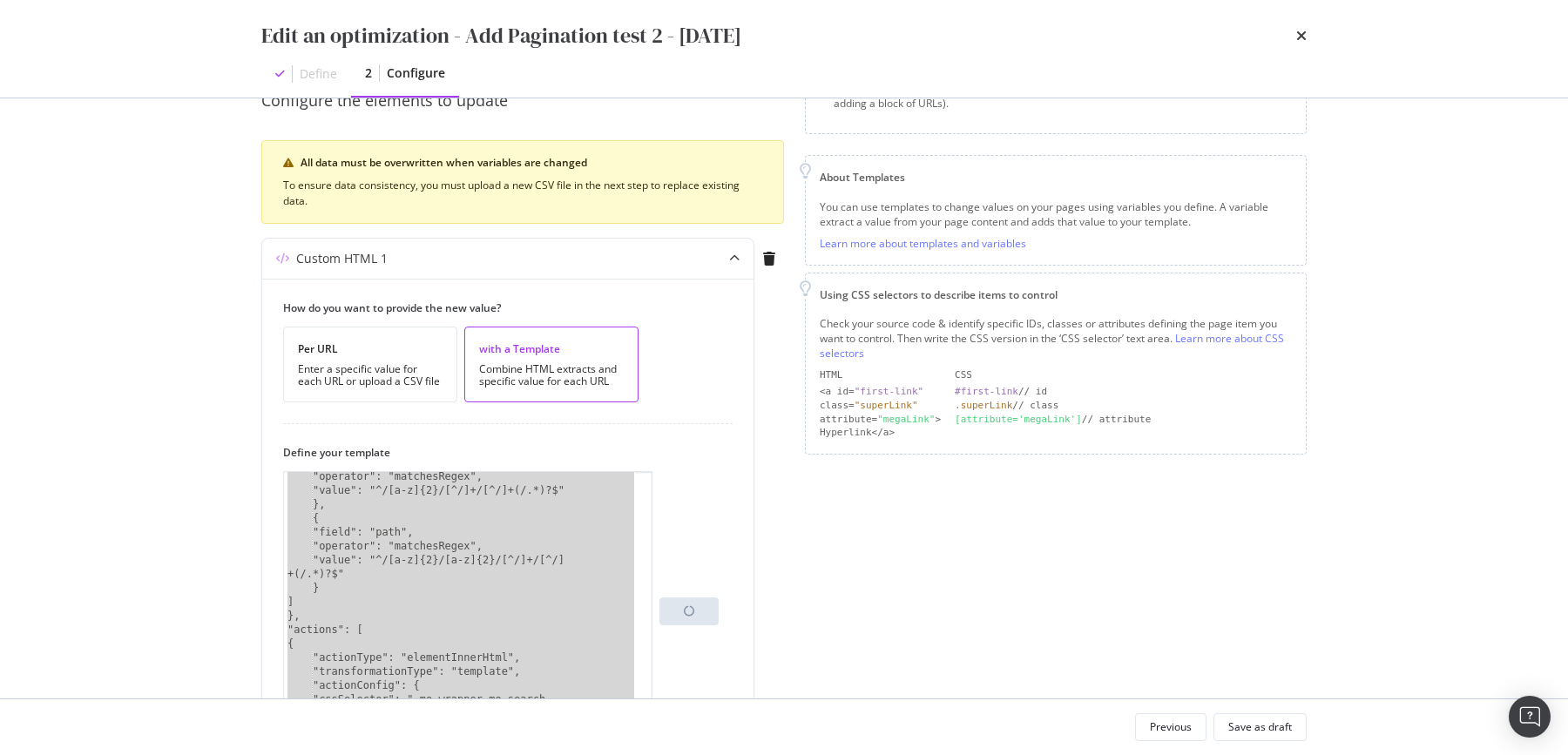
drag, startPoint x: 646, startPoint y: 570, endPoint x: 673, endPoint y: 721, distance: 153.4
click at [690, 738] on div "Edit an optimization - Add Pagination test 2 - 2025/10/03 Define 2 Configure Pr…" at bounding box center [784, 377] width 1568 height 755
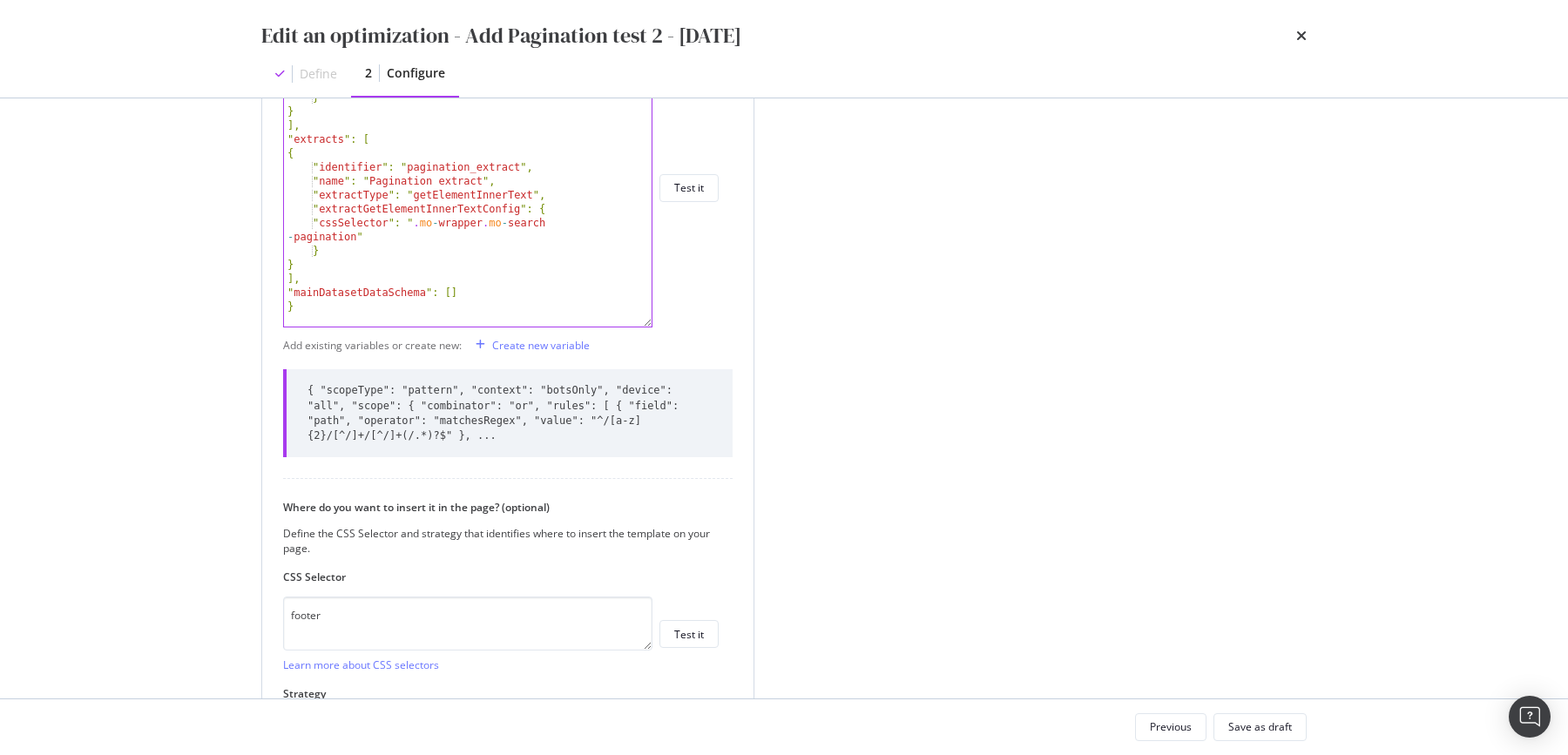
scroll to position [598, 0]
click at [433, 415] on div "{ "scopeType": "pattern", "context": "botsOnly", "device": "all", "scope": { "c…" at bounding box center [509, 414] width 404 height 60
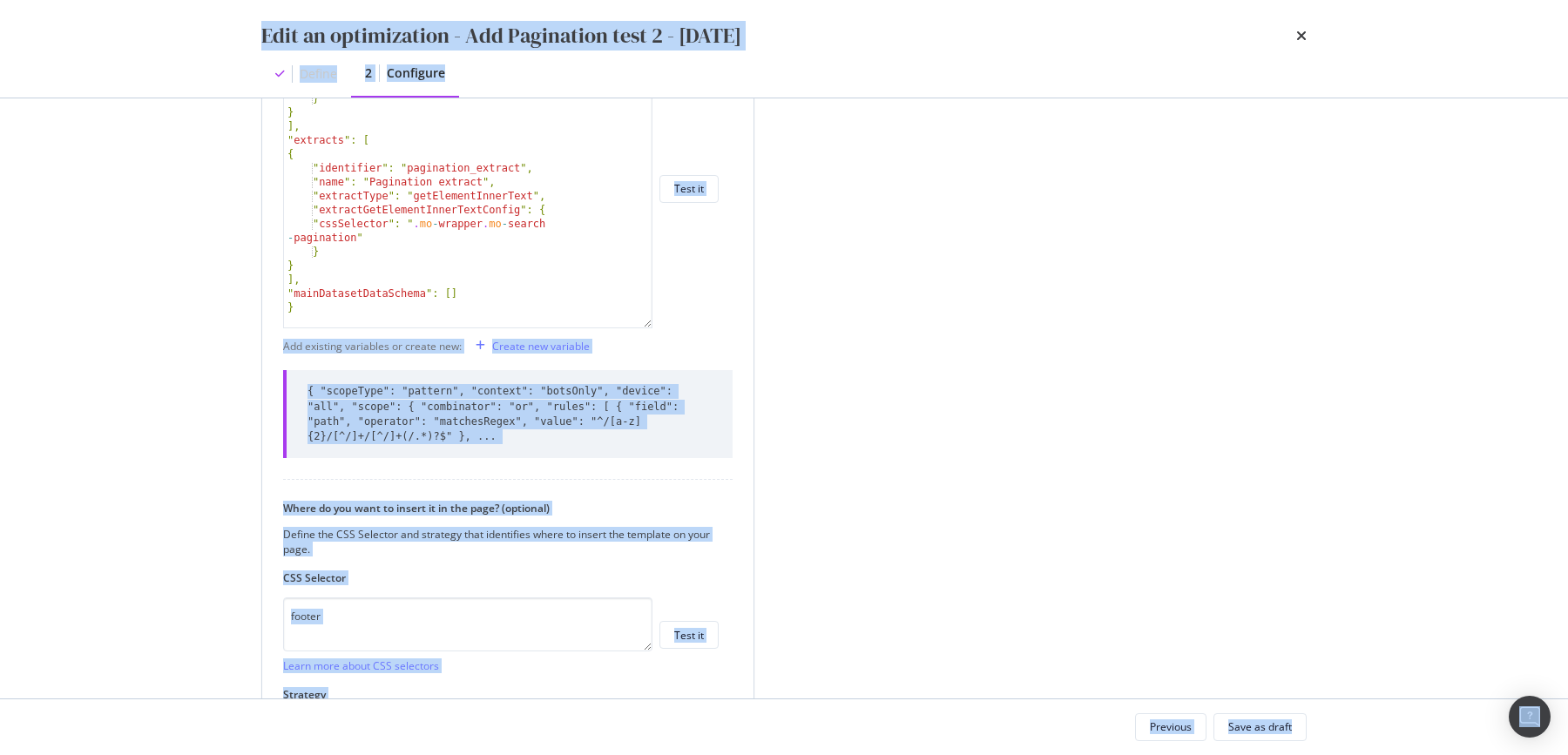
click at [433, 415] on div "{ "scopeType": "pattern", "context": "botsOnly", "device": "all", "scope": { "c…" at bounding box center [509, 414] width 404 height 60
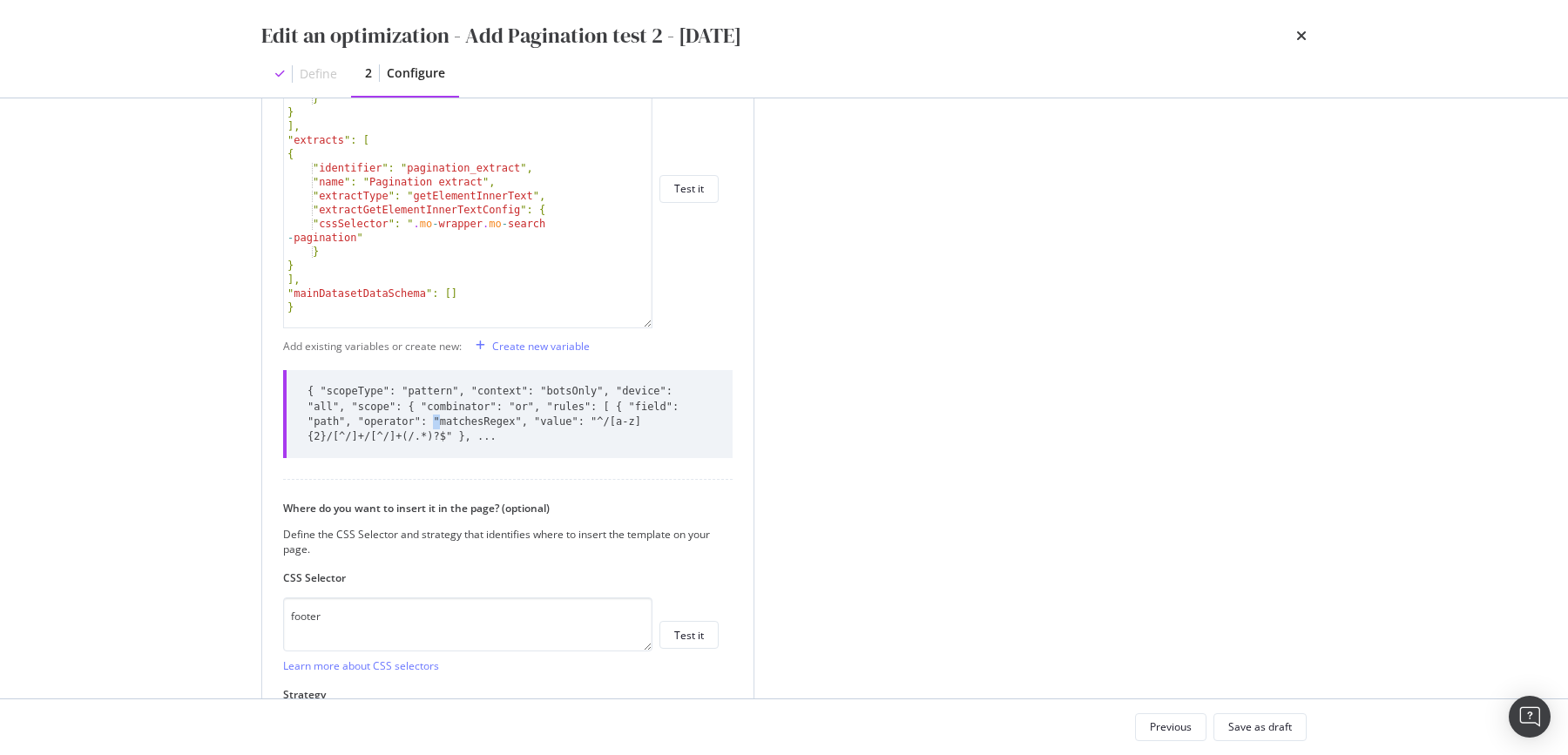
click at [433, 415] on div "{ "scopeType": "pattern", "context": "botsOnly", "device": "all", "scope": { "c…" at bounding box center [509, 414] width 404 height 60
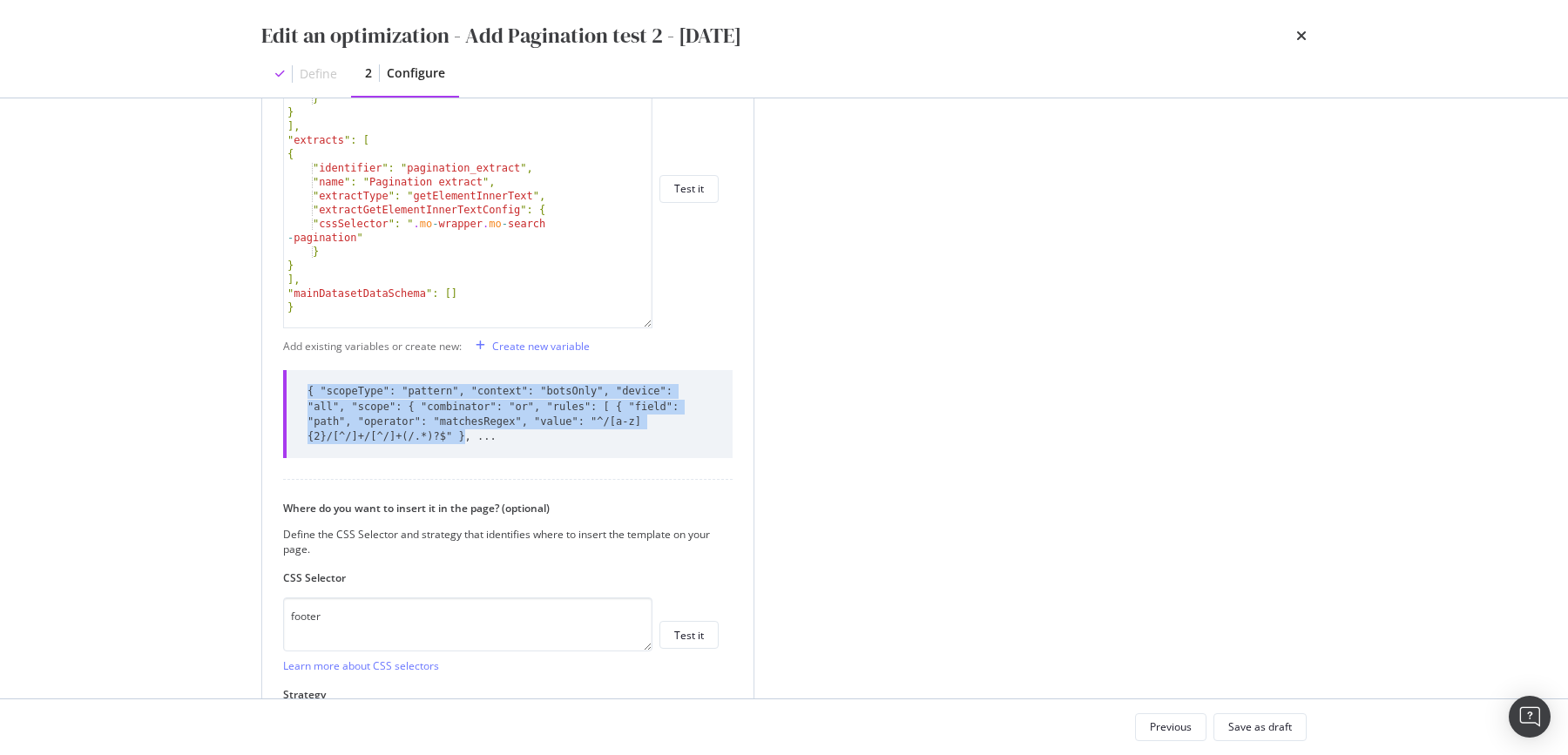
drag, startPoint x: 461, startPoint y: 432, endPoint x: 302, endPoint y: 392, distance: 164.0
click at [302, 392] on div "{ "scopeType": "pattern", "context": "botsOnly", "device": "all", "scope": { "c…" at bounding box center [508, 414] width 449 height 88
copy div "{ "scopeType": "pattern", "context": "botsOnly", "device": "all", "scope": { "c…"
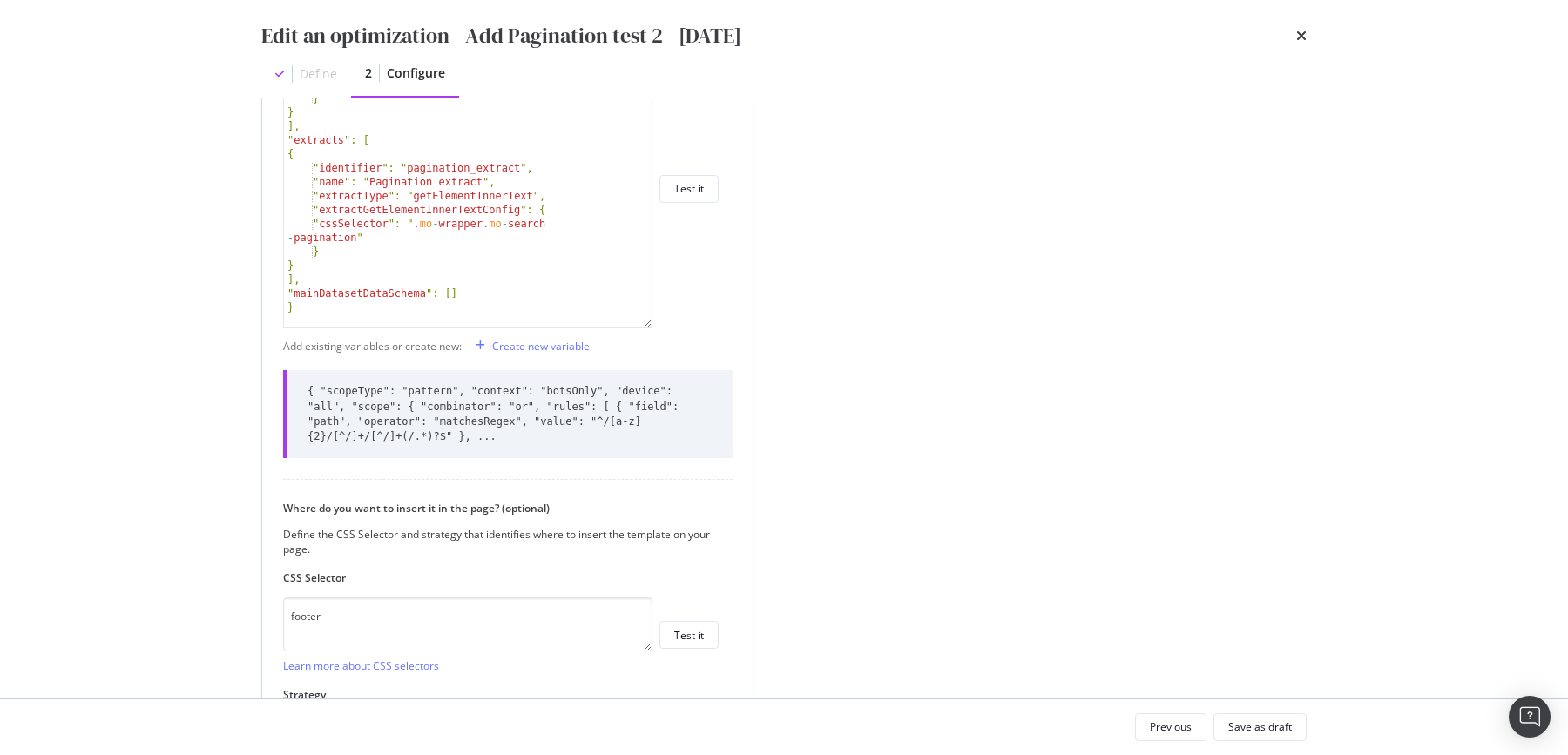
click at [452, 210] on div ""template": " < style > \ n .pagination-block { \n display : flex ; \n list-sty…" at bounding box center [460, 35] width 354 height 696
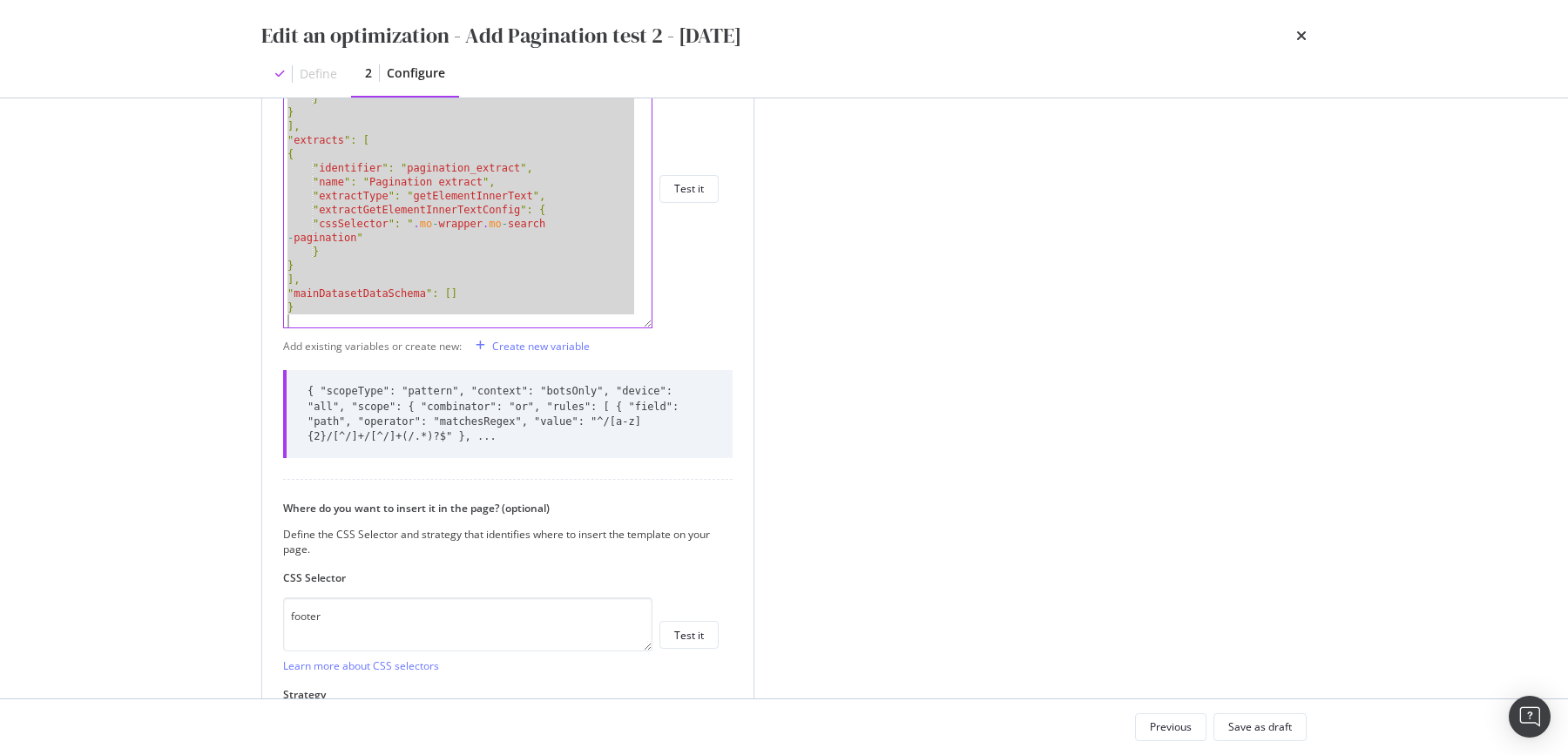
click at [522, 217] on div ""template": " < style > \ n .pagination-block { \n display : flex ; \n list-sty…" at bounding box center [460, 35] width 354 height 696
click at [512, 264] on div ""template": " < style > \ n .pagination-block { \n display : flex ; \n list-sty…" at bounding box center [460, 35] width 354 height 696
type textarea "}"
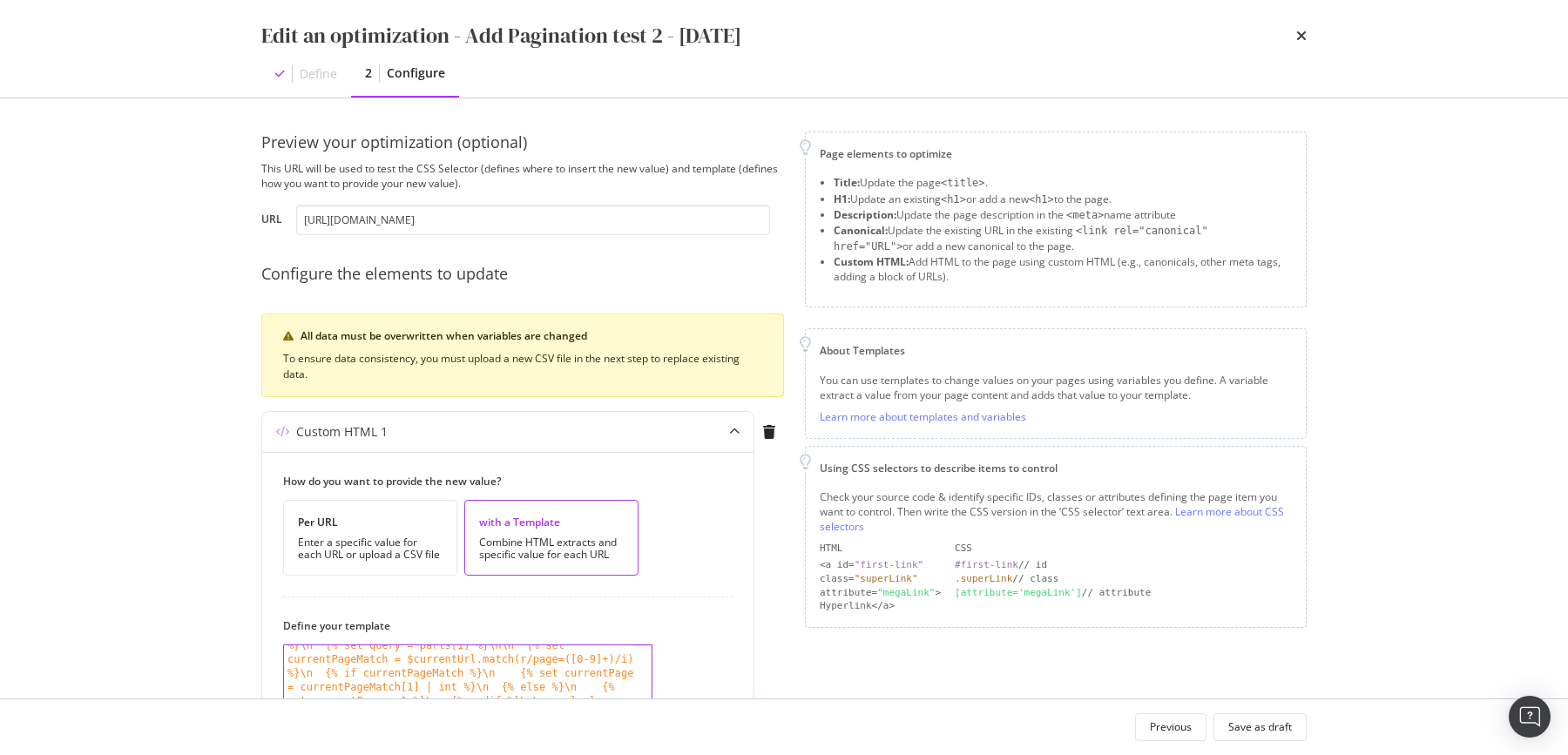
scroll to position [0, 0]
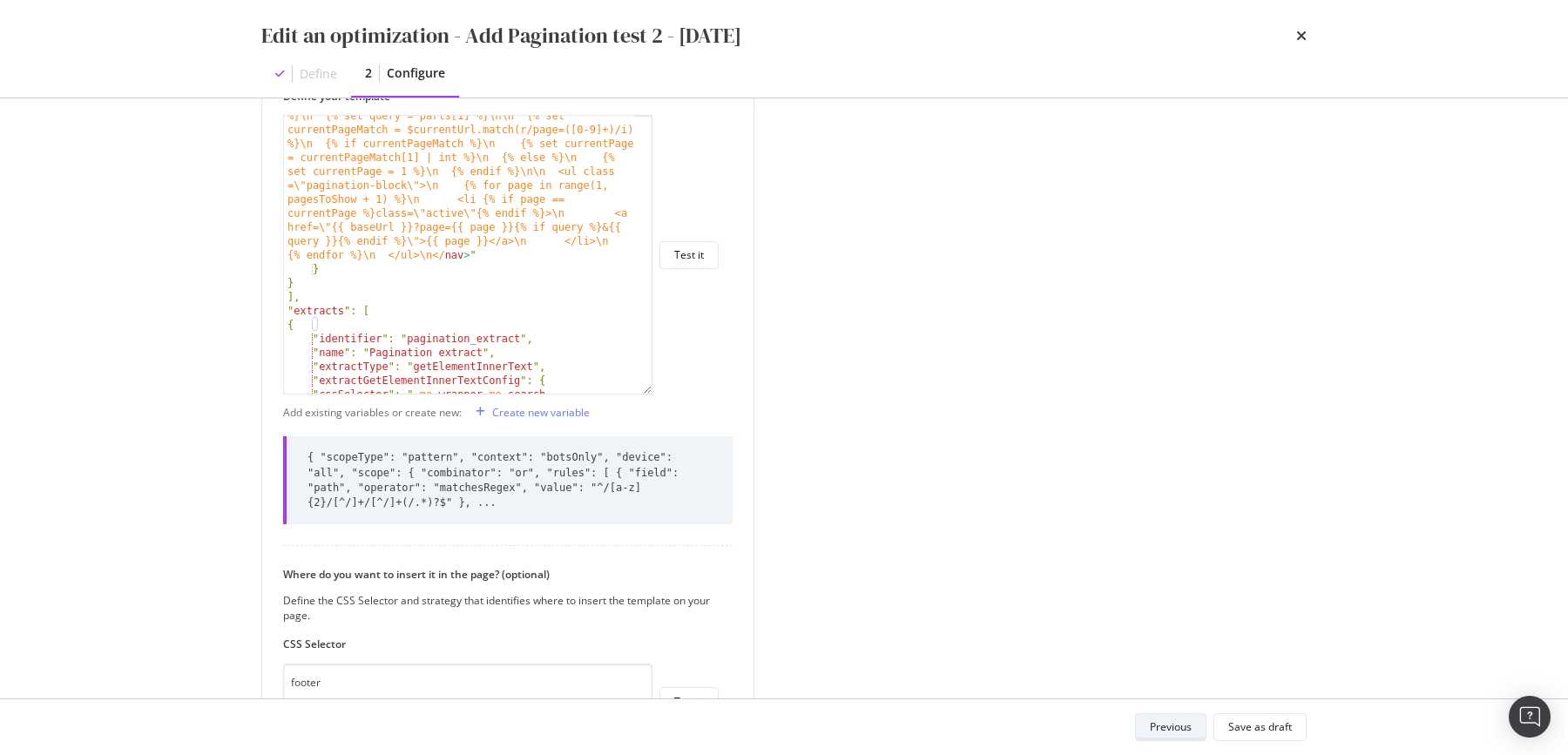
click at [1168, 719] on div "Previous" at bounding box center [1170, 727] width 42 height 24
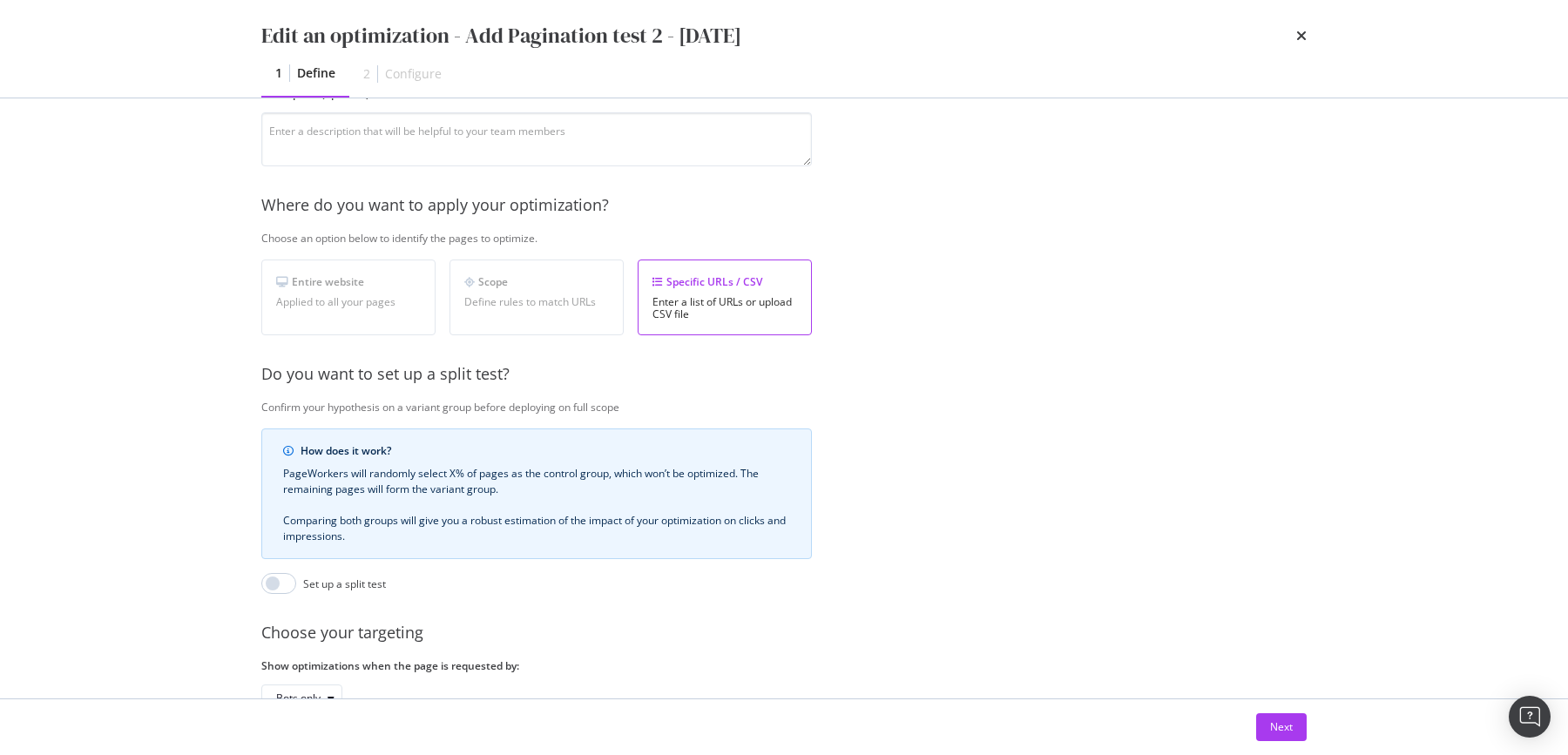
scroll to position [196, 0]
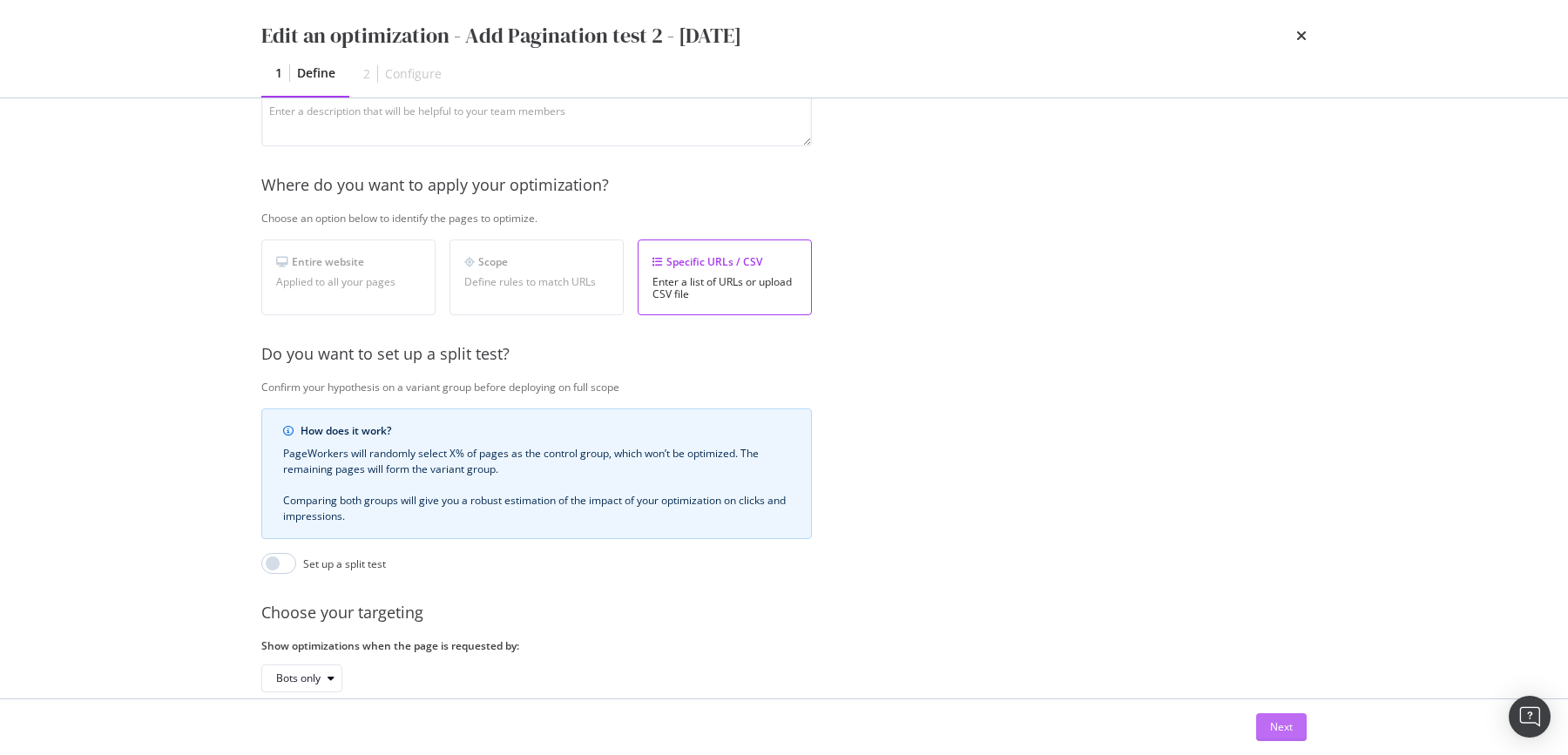
click at [1292, 725] on button "Next" at bounding box center [1281, 727] width 50 height 28
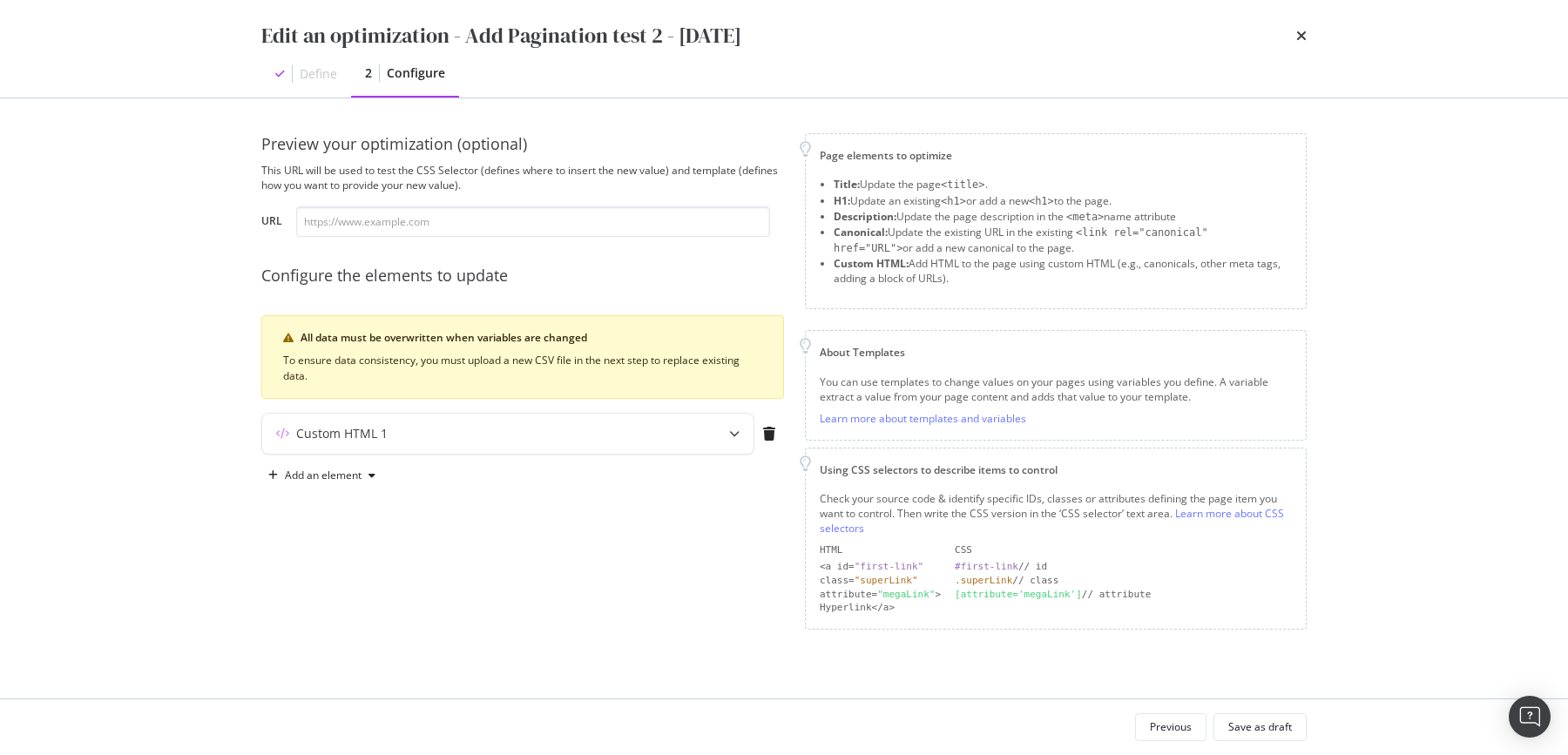
scroll to position [0, 0]
click at [708, 440] on div "Custom HTML 1" at bounding box center [507, 434] width 491 height 40
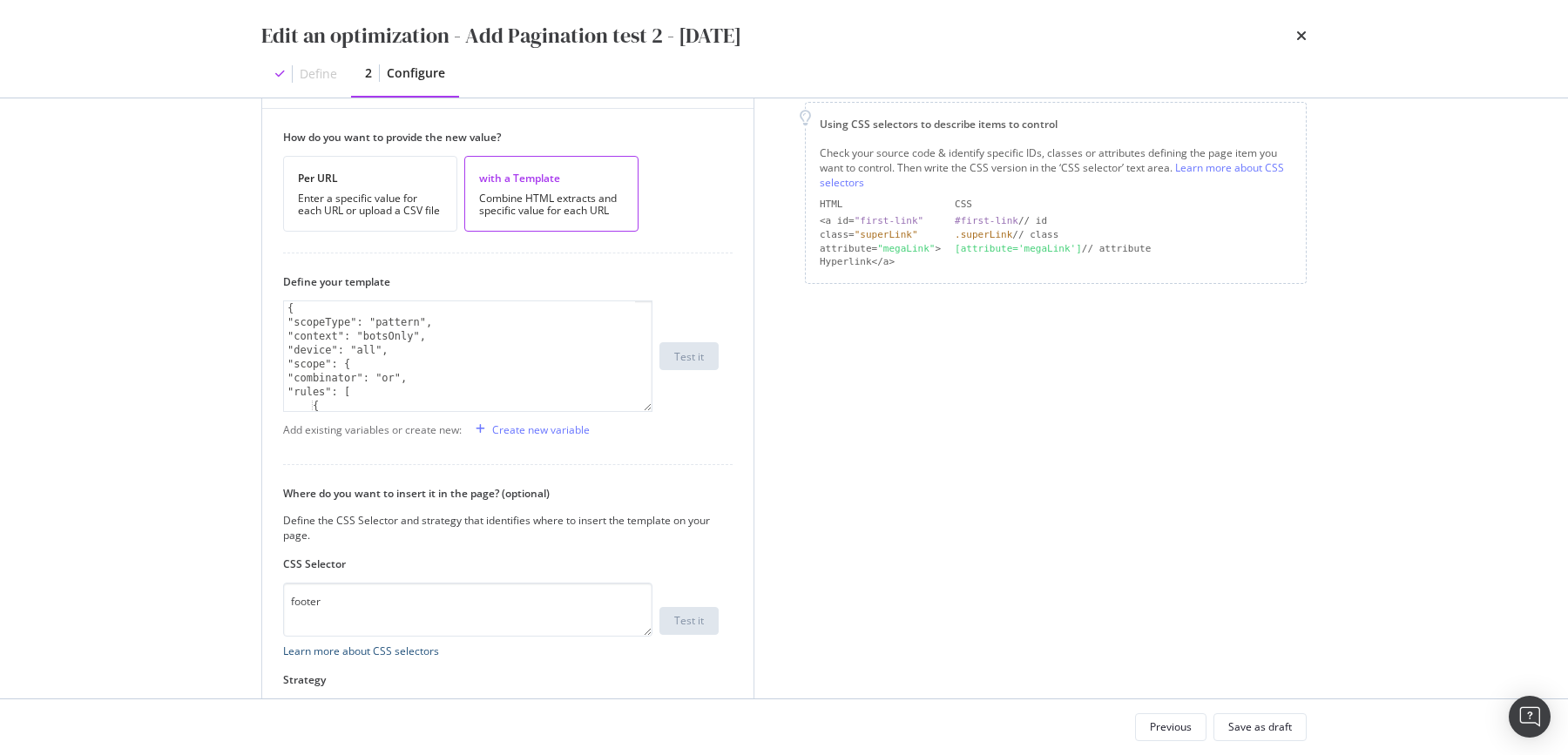
scroll to position [461, 0]
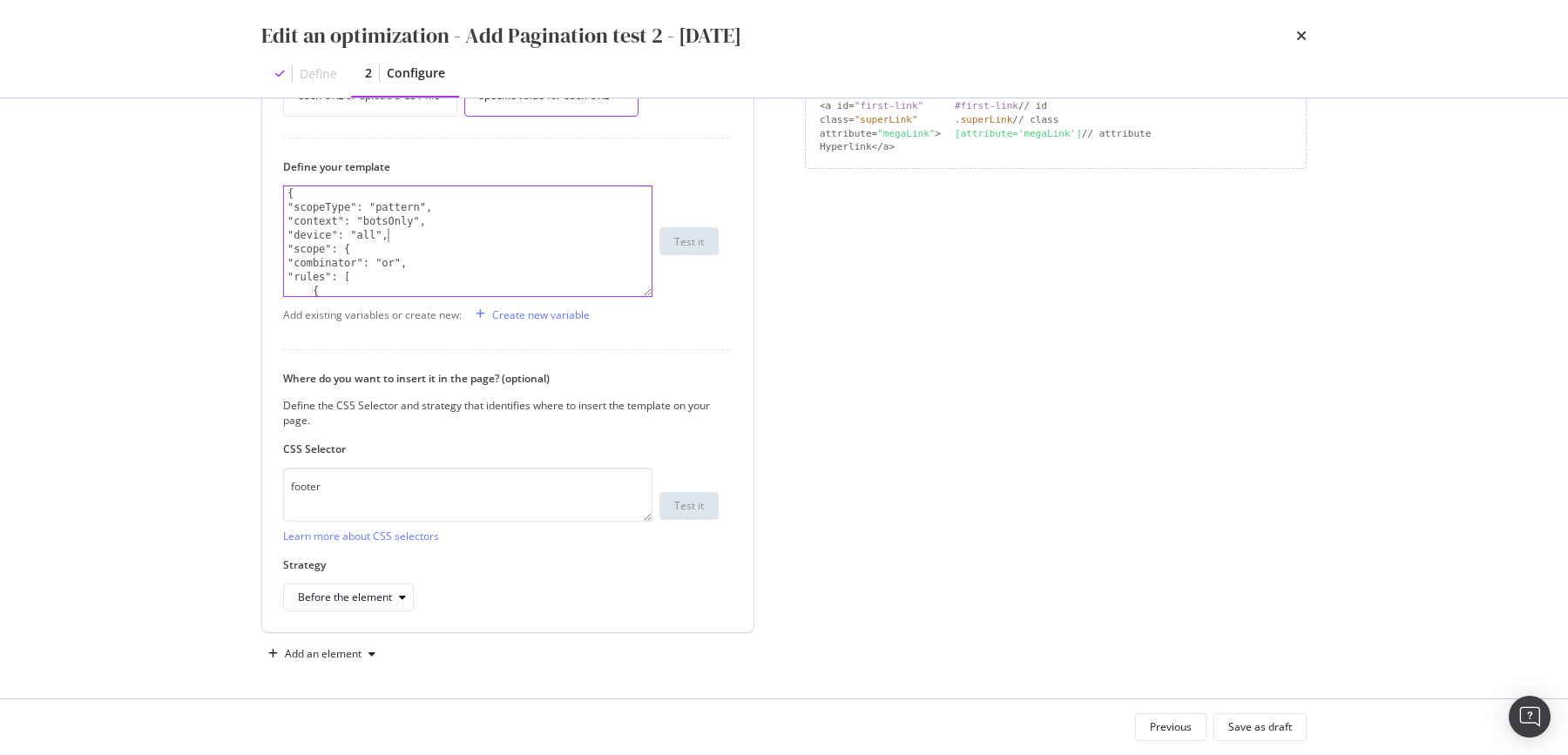
click at [388, 239] on div "{ "scopeType": "pattern", "context": "botsOnly", "device": "all", "scope": { "c…" at bounding box center [460, 255] width 354 height 138
type textarea "}"
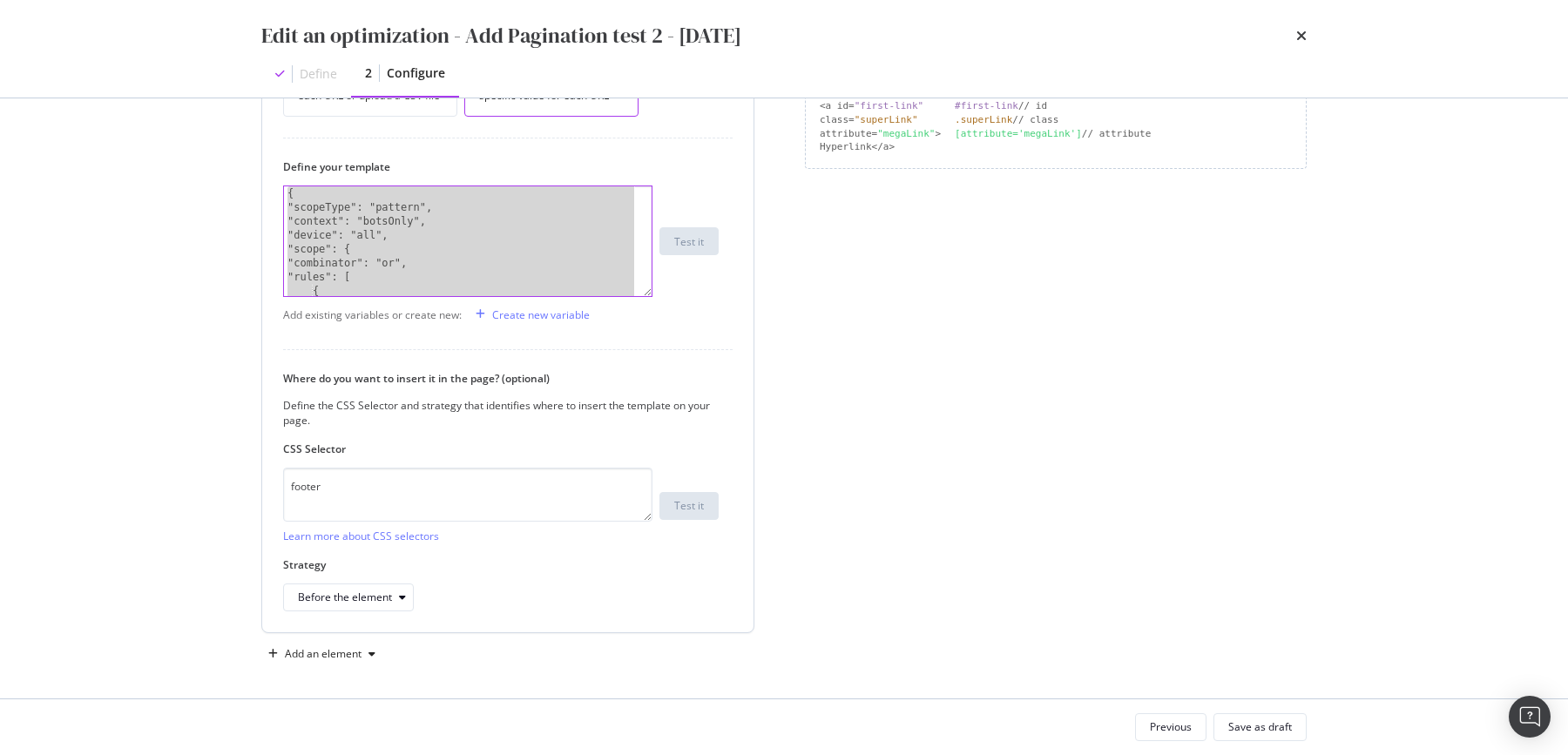
paste textarea "Cursor at row 45"
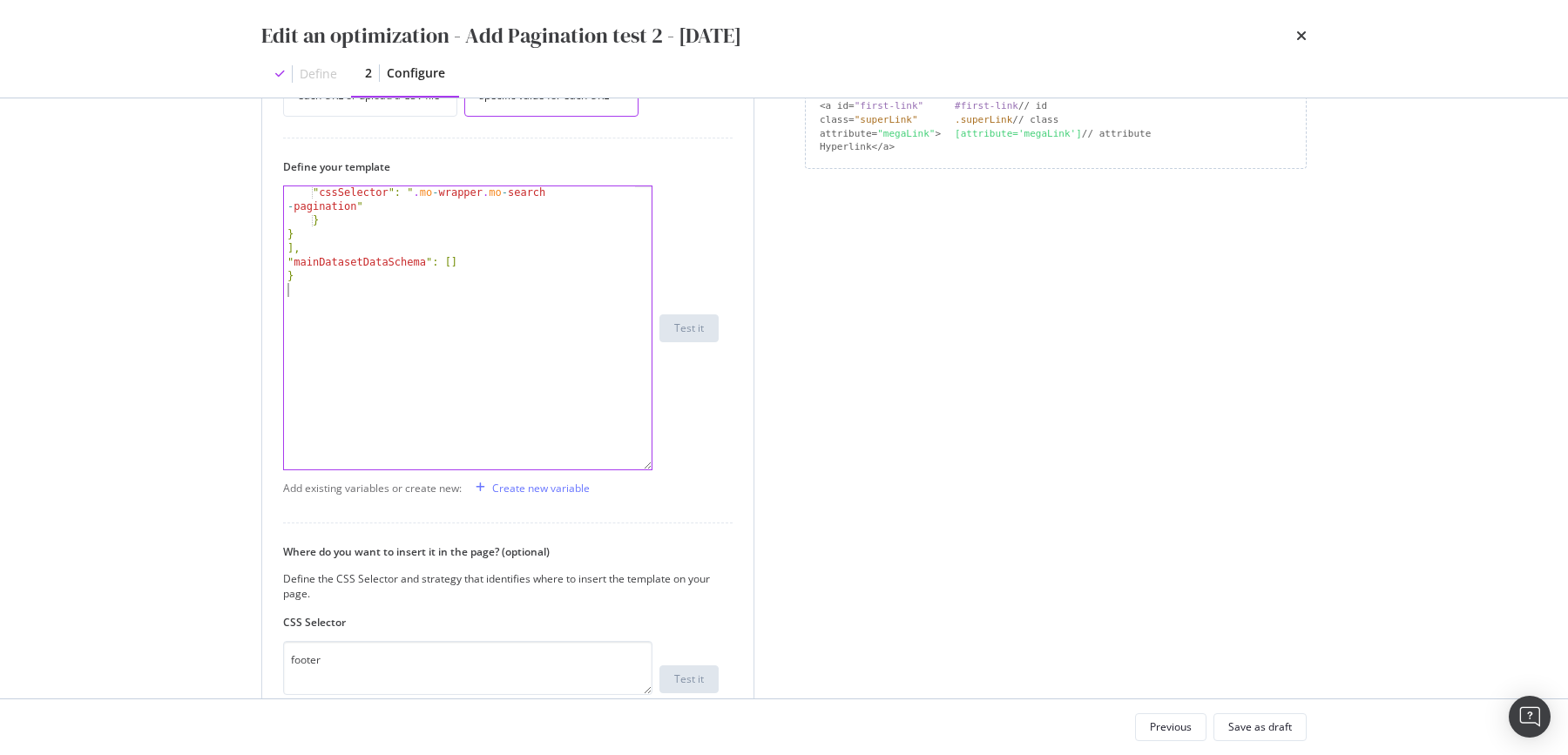
drag, startPoint x: 649, startPoint y: 292, endPoint x: 723, endPoint y: 542, distance: 260.7
click at [723, 471] on div "Define your template " cssSelector ": " . mo - wrapper . mo - search - paginati…" at bounding box center [508, 315] width 449 height 311
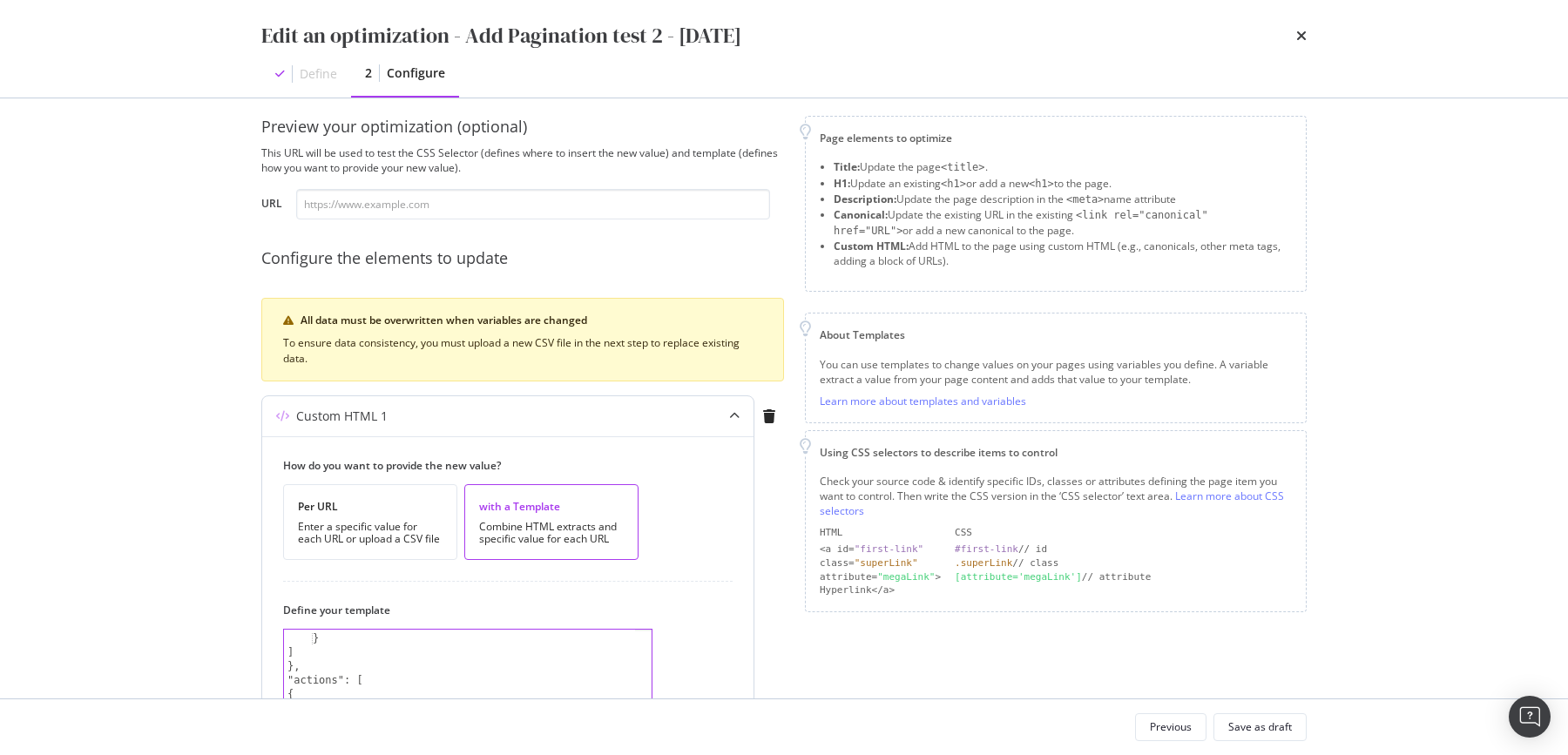
scroll to position [0, 0]
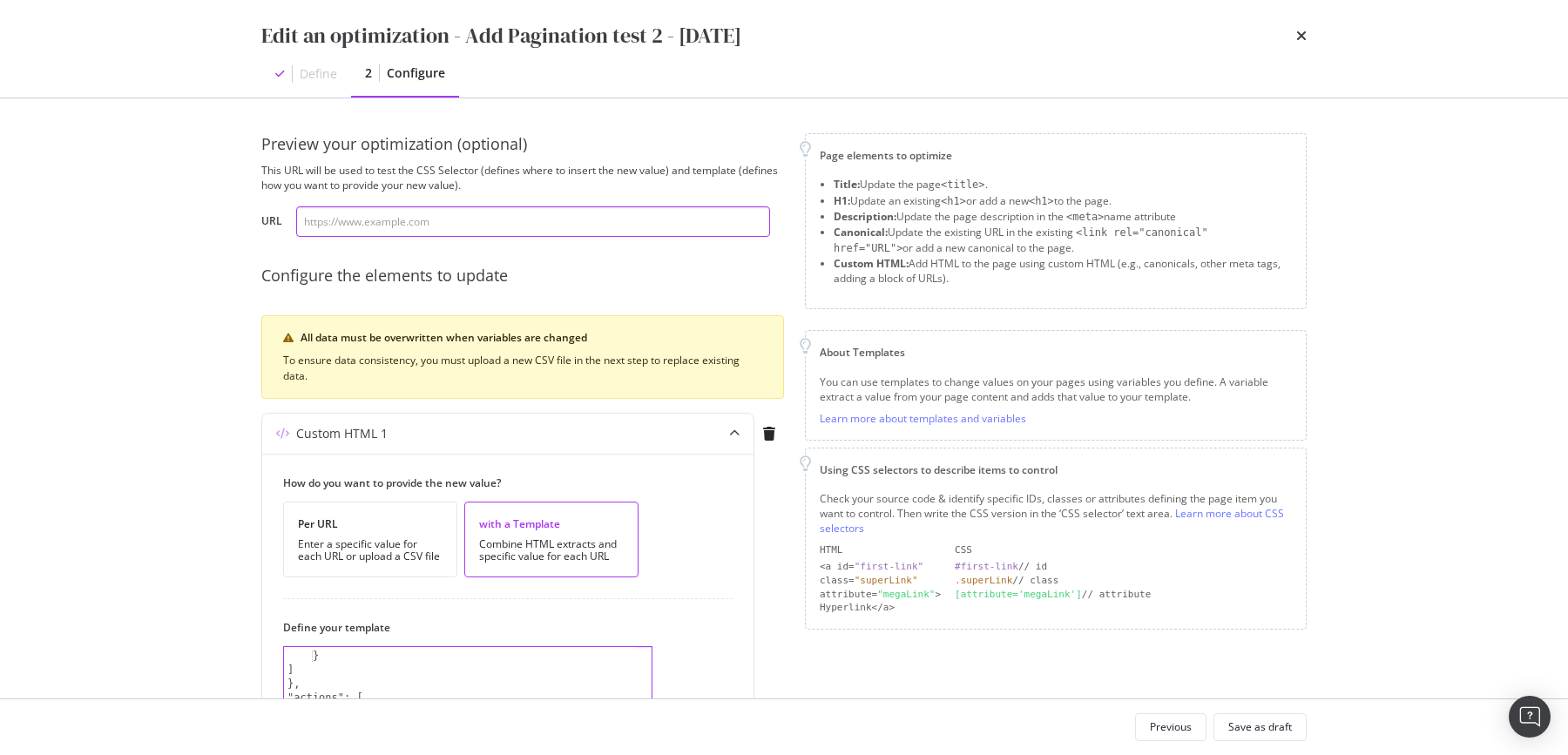
click at [394, 219] on input "modal" at bounding box center [533, 221] width 473 height 31
paste input "https://www.my-origines.com/fr/soins-visage/meilleures-ventes"
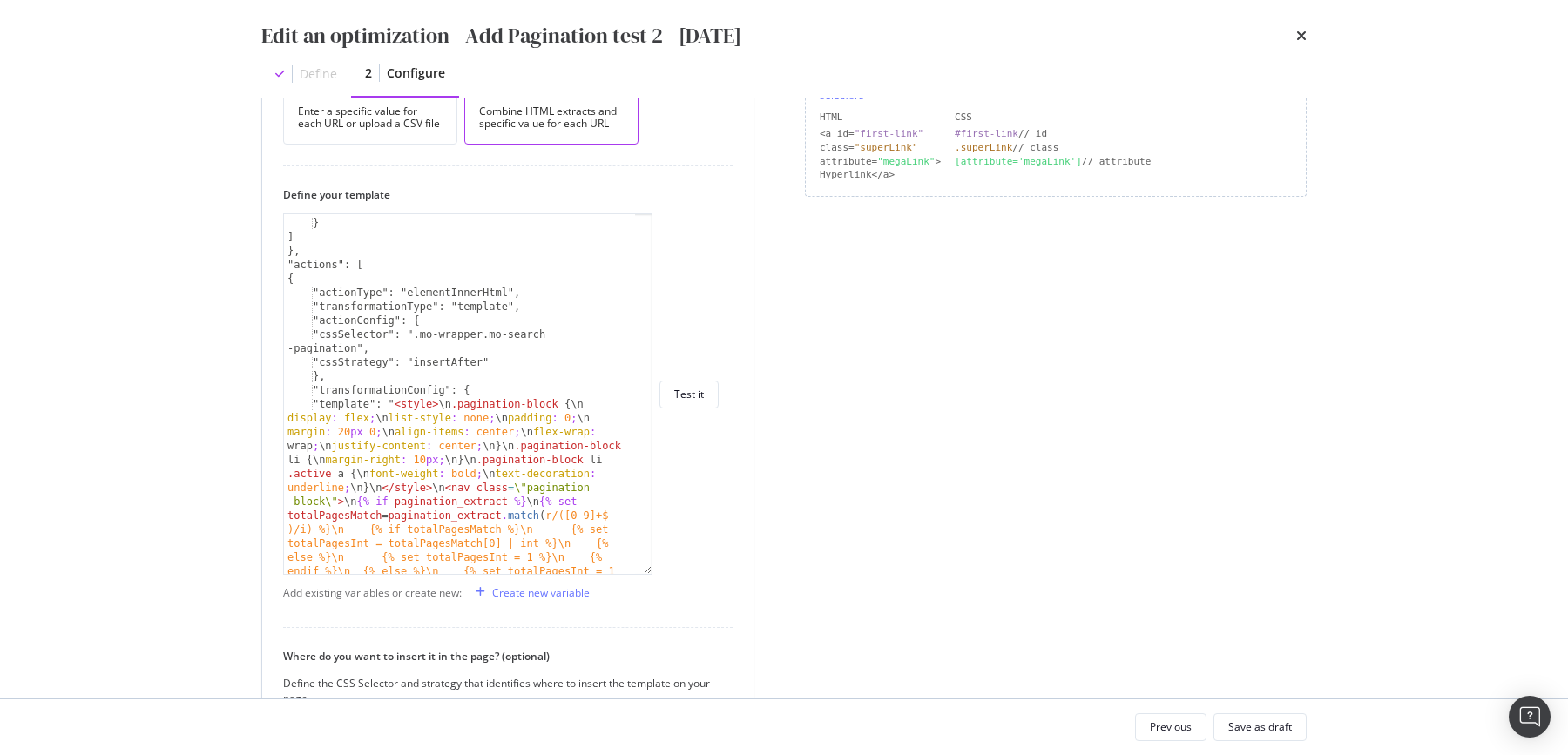
scroll to position [542, 0]
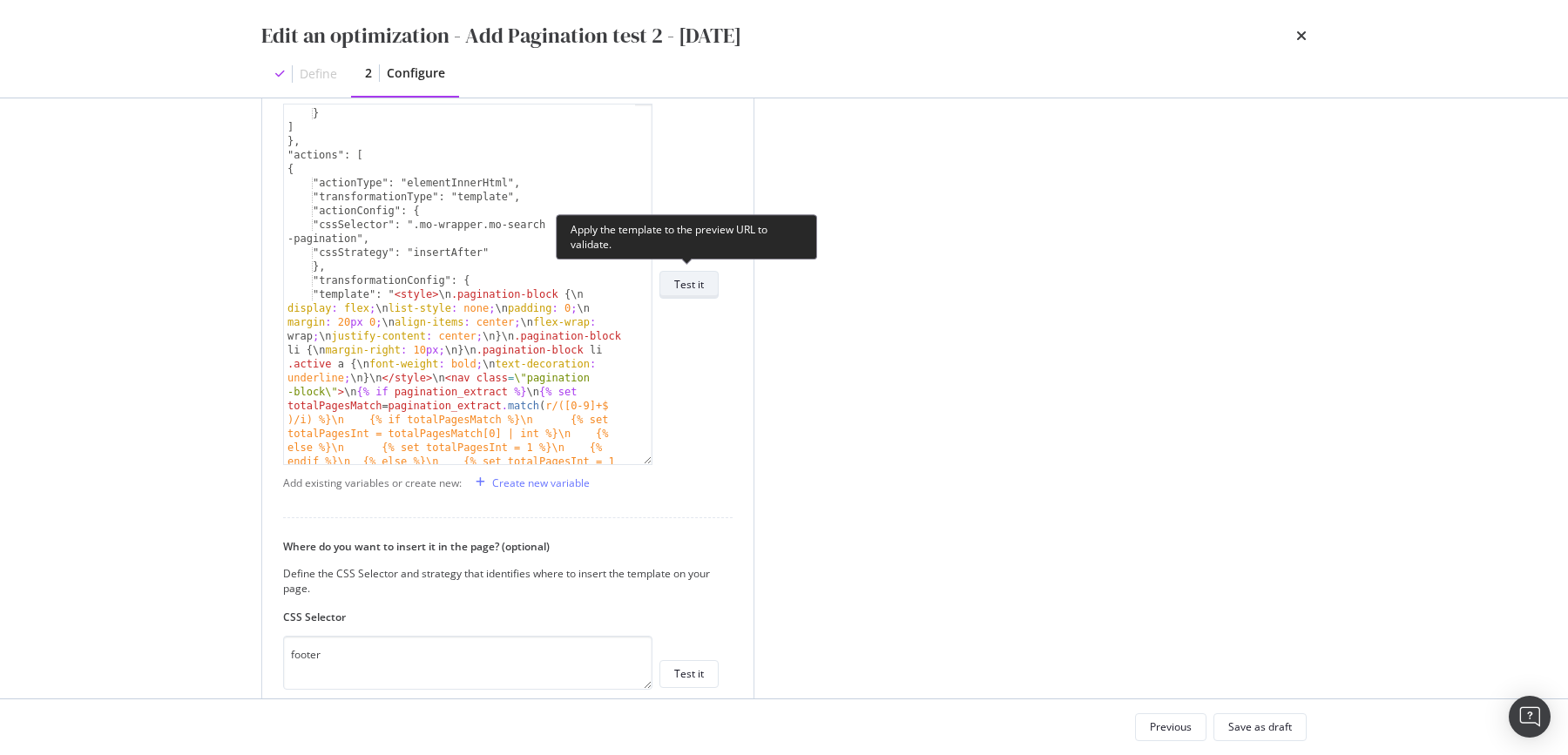
type input "https://www.my-origines.com/fr/soins-visage/meilleures-ventes"
click at [692, 283] on div "Test it" at bounding box center [689, 284] width 30 height 15
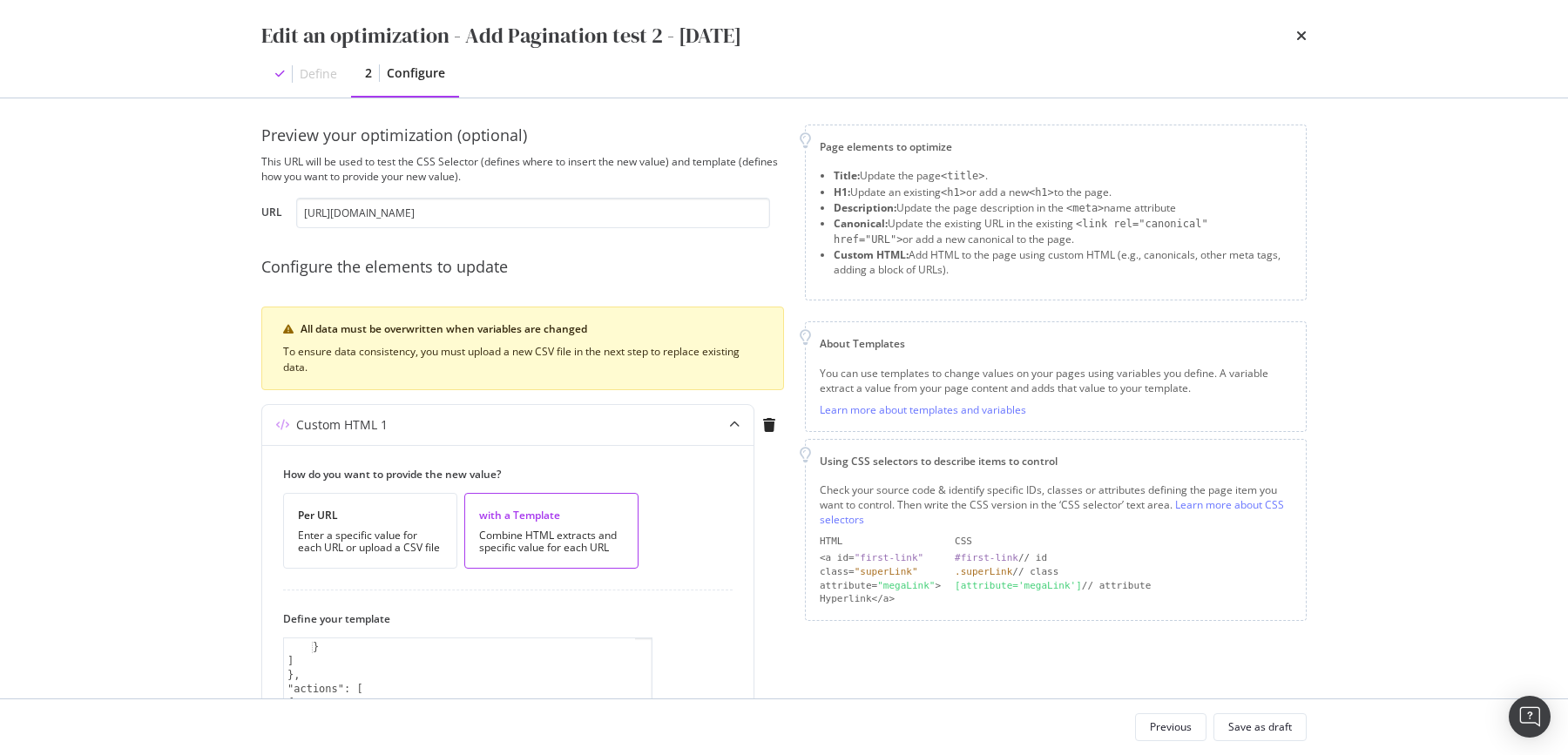
scroll to position [0, 0]
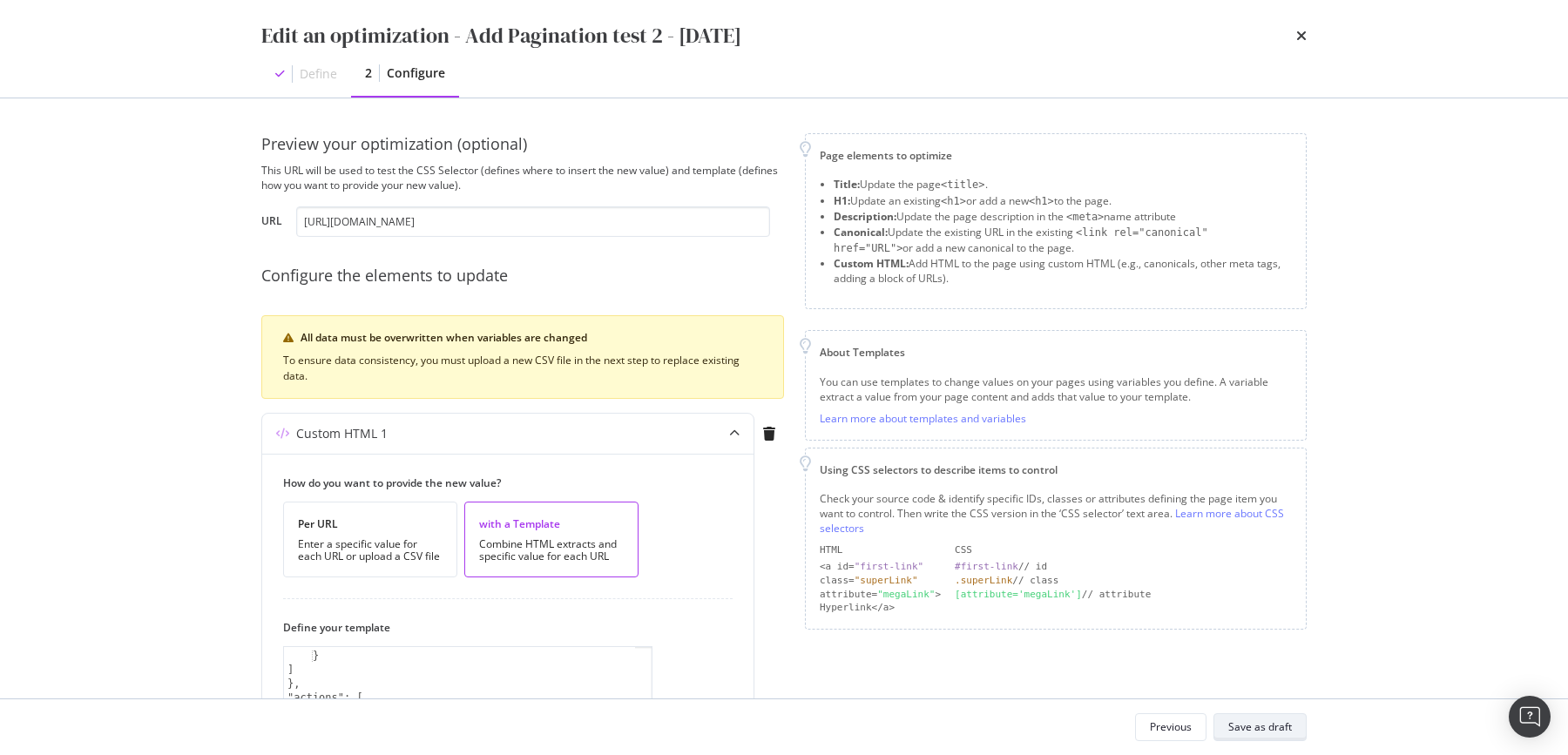
click at [1251, 733] on div "Save as draft" at bounding box center [1260, 727] width 63 height 15
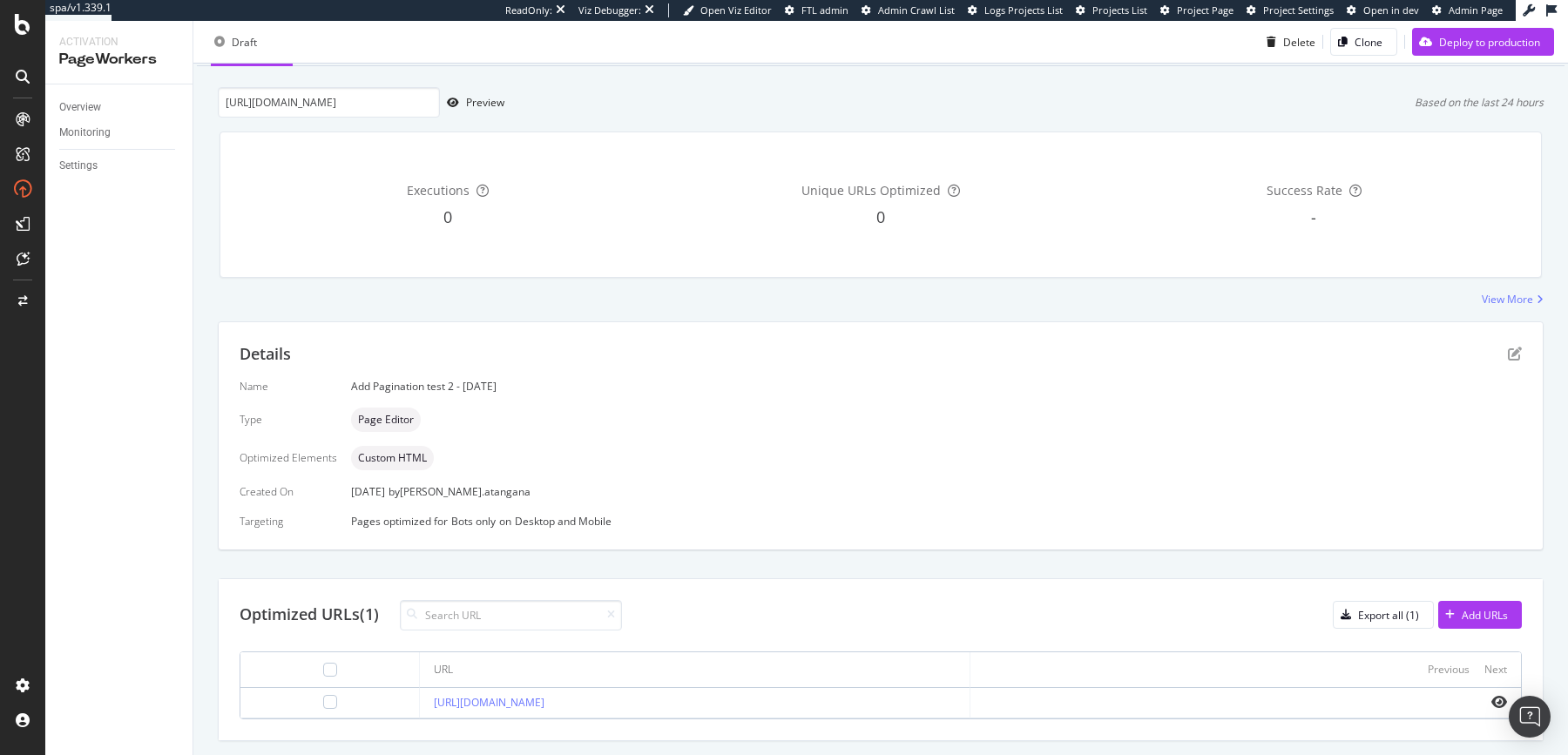
scroll to position [129, 0]
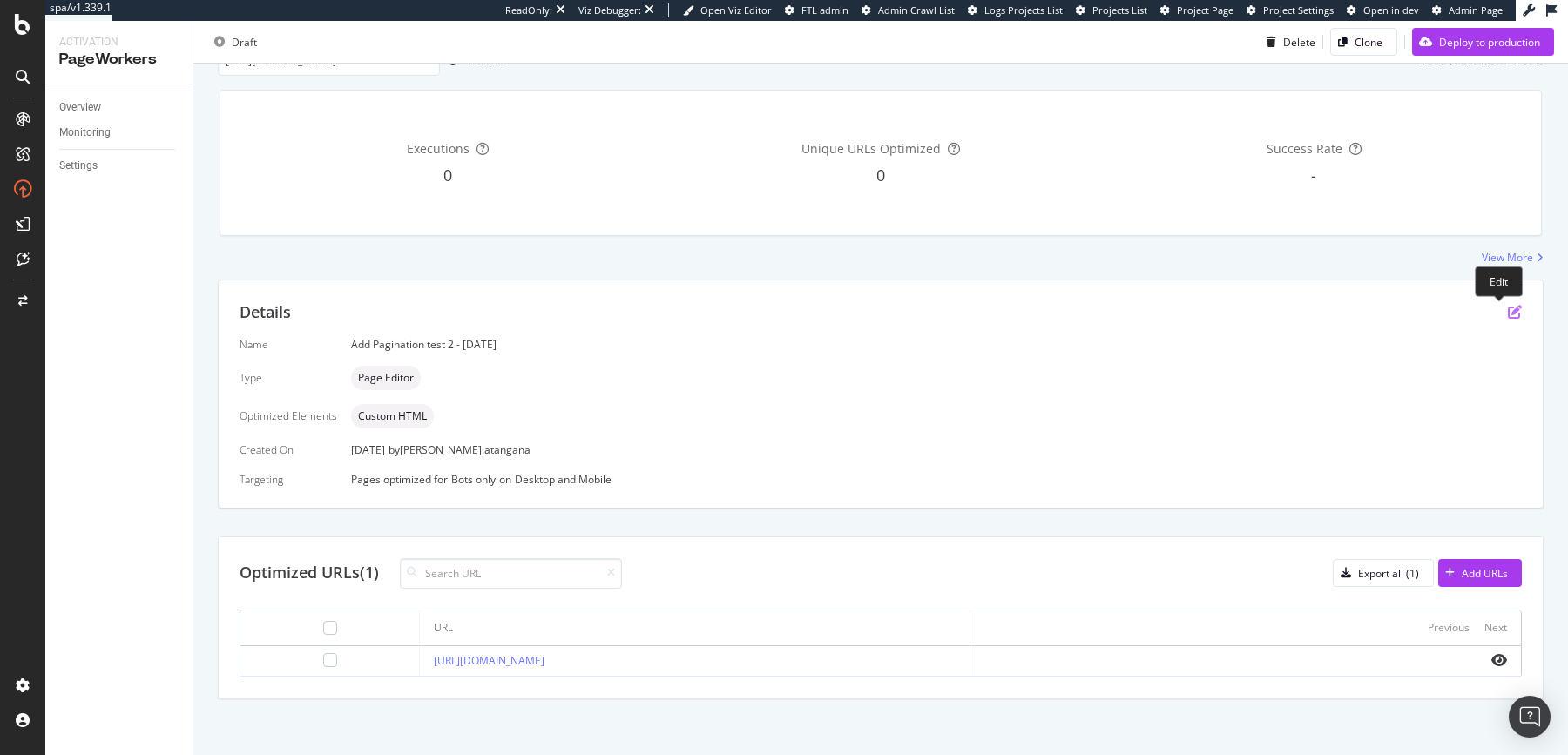
click at [1508, 317] on icon "pen-to-square" at bounding box center [1514, 311] width 14 height 14
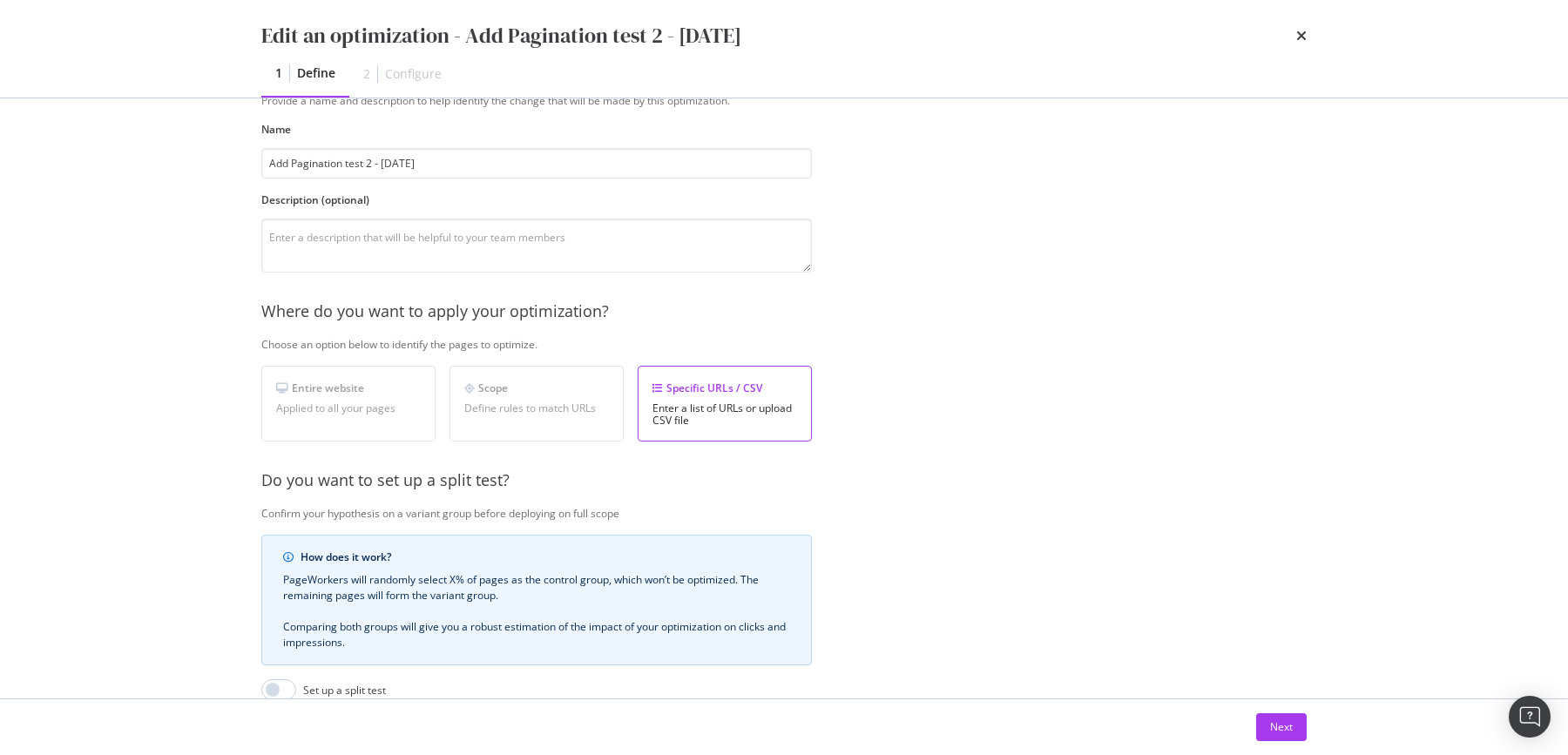
scroll to position [306, 0]
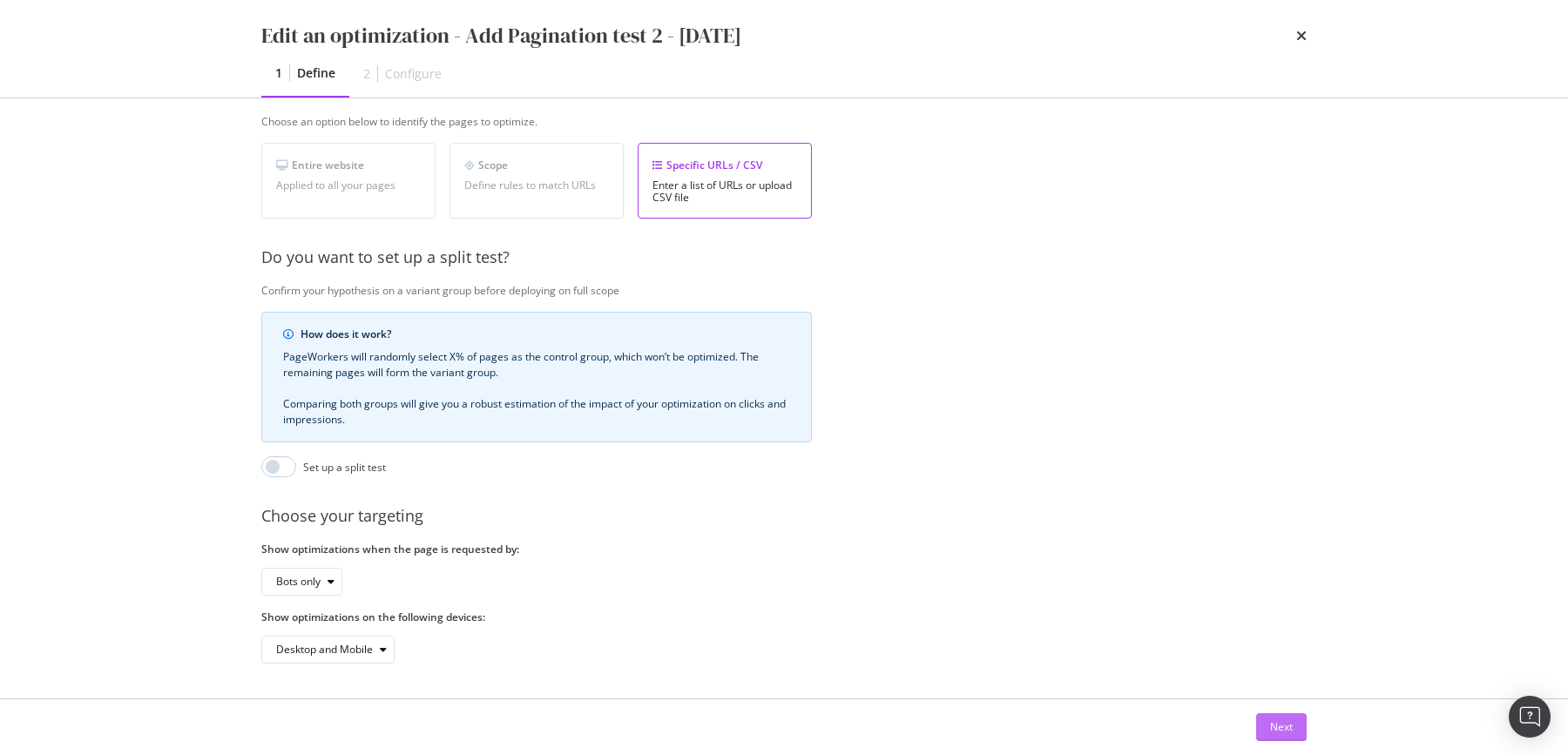
click at [1299, 735] on button "Next" at bounding box center [1281, 727] width 50 height 28
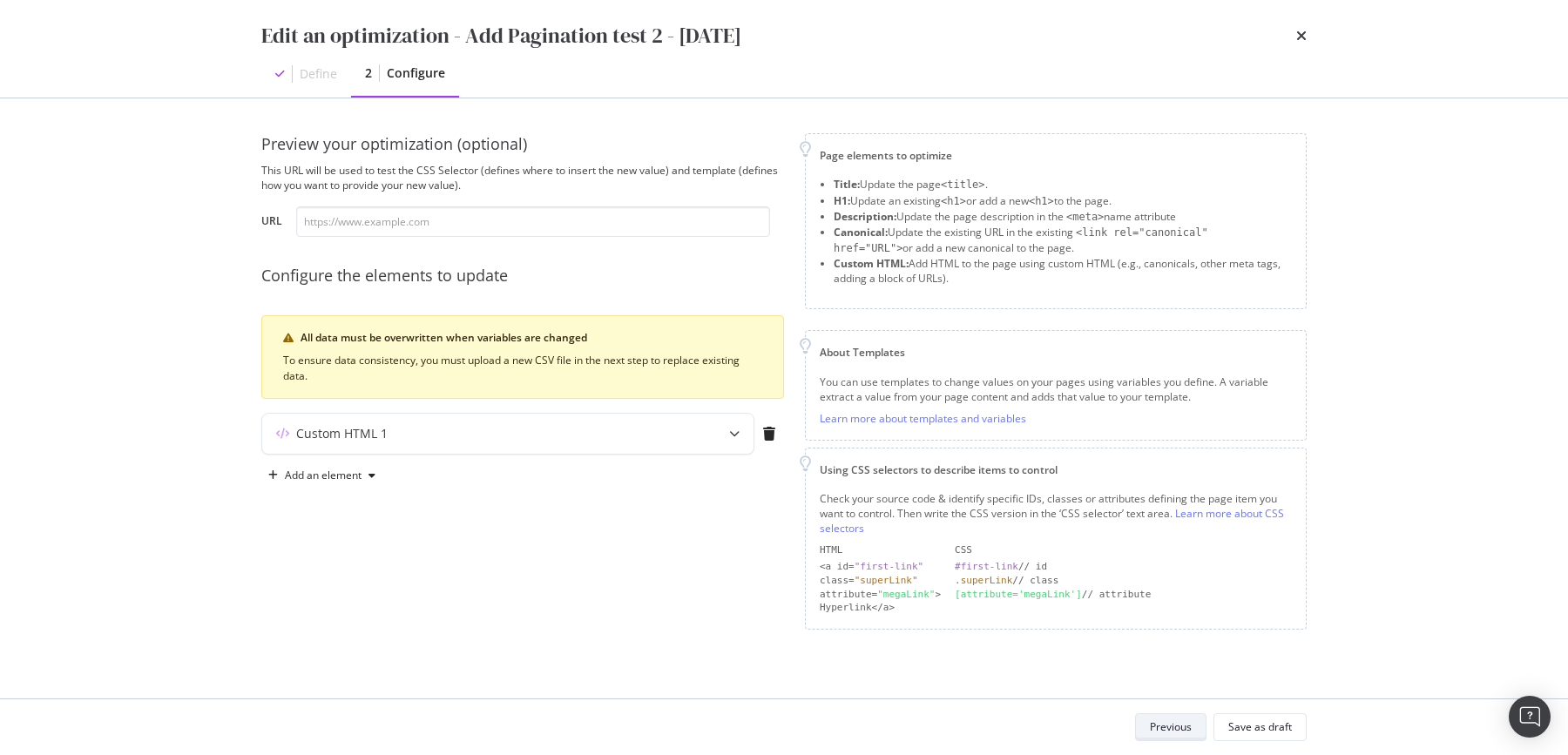
scroll to position [0, 0]
click at [1263, 732] on div "Save as draft" at bounding box center [1260, 727] width 63 height 15
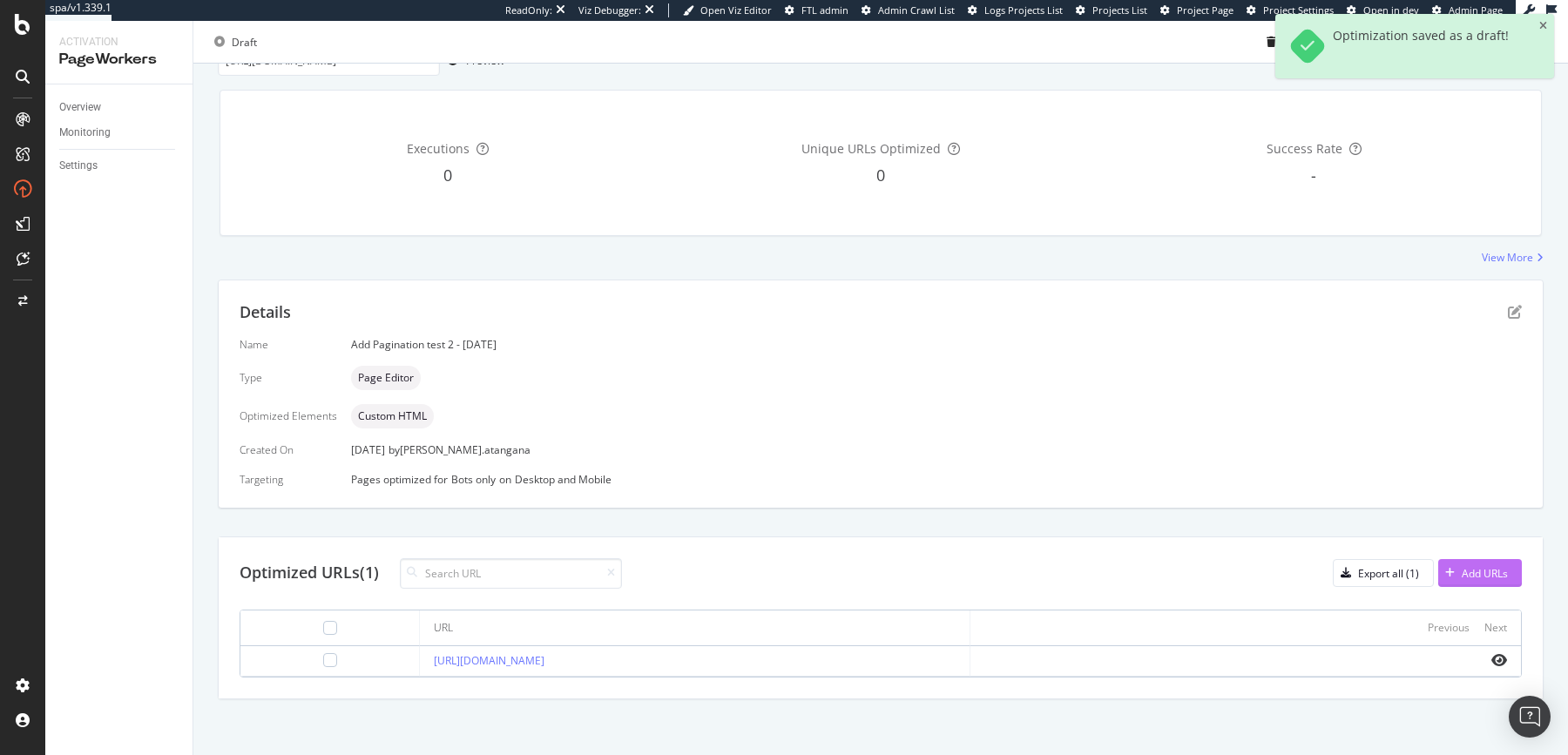
click at [1461, 576] on div "Add URLs" at bounding box center [1484, 574] width 46 height 15
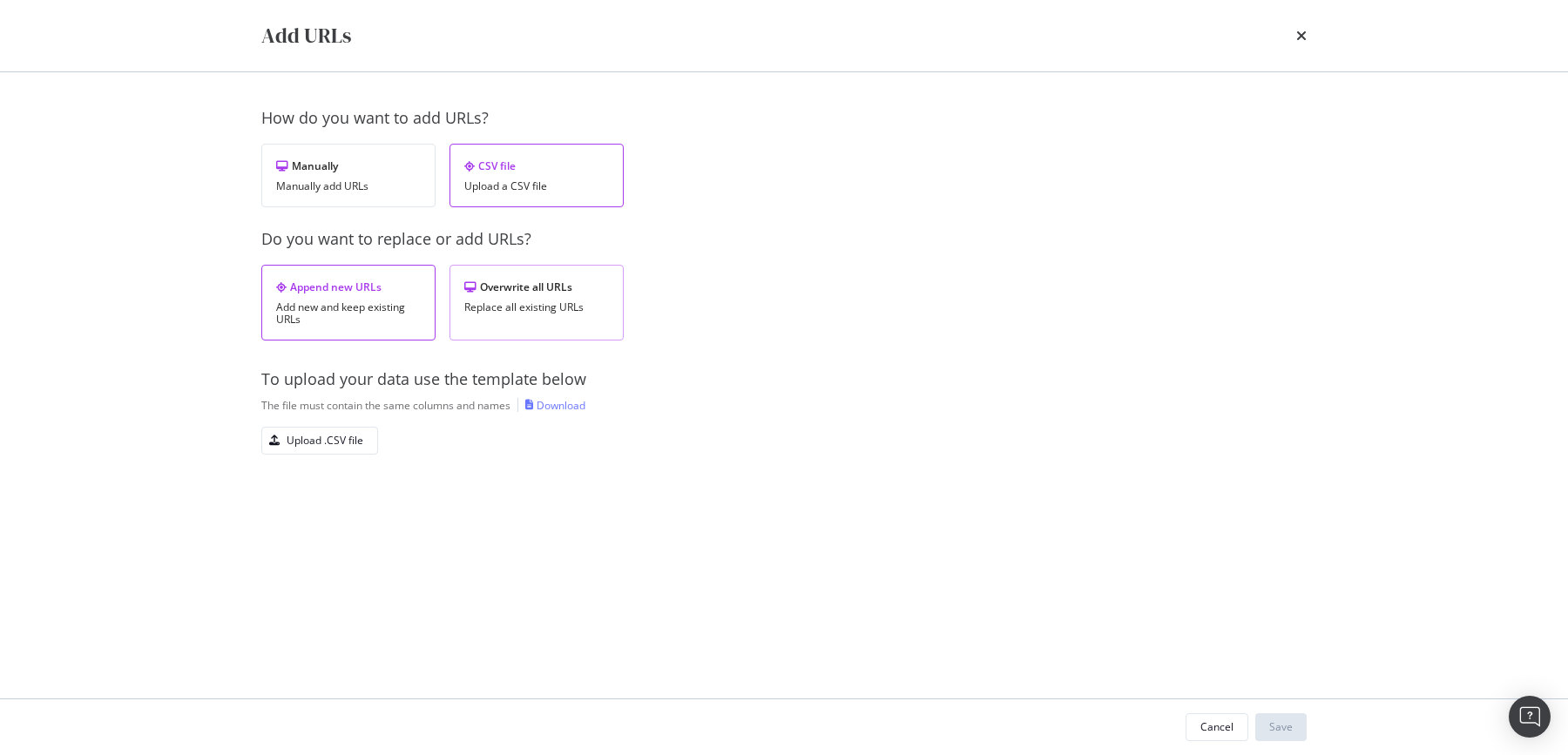
click at [503, 289] on div "Overwrite all URLs" at bounding box center [537, 287] width 145 height 15
click at [338, 429] on div "Upload .CSV file" at bounding box center [312, 441] width 101 height 24
click at [1301, 723] on button "Save" at bounding box center [1280, 727] width 51 height 28
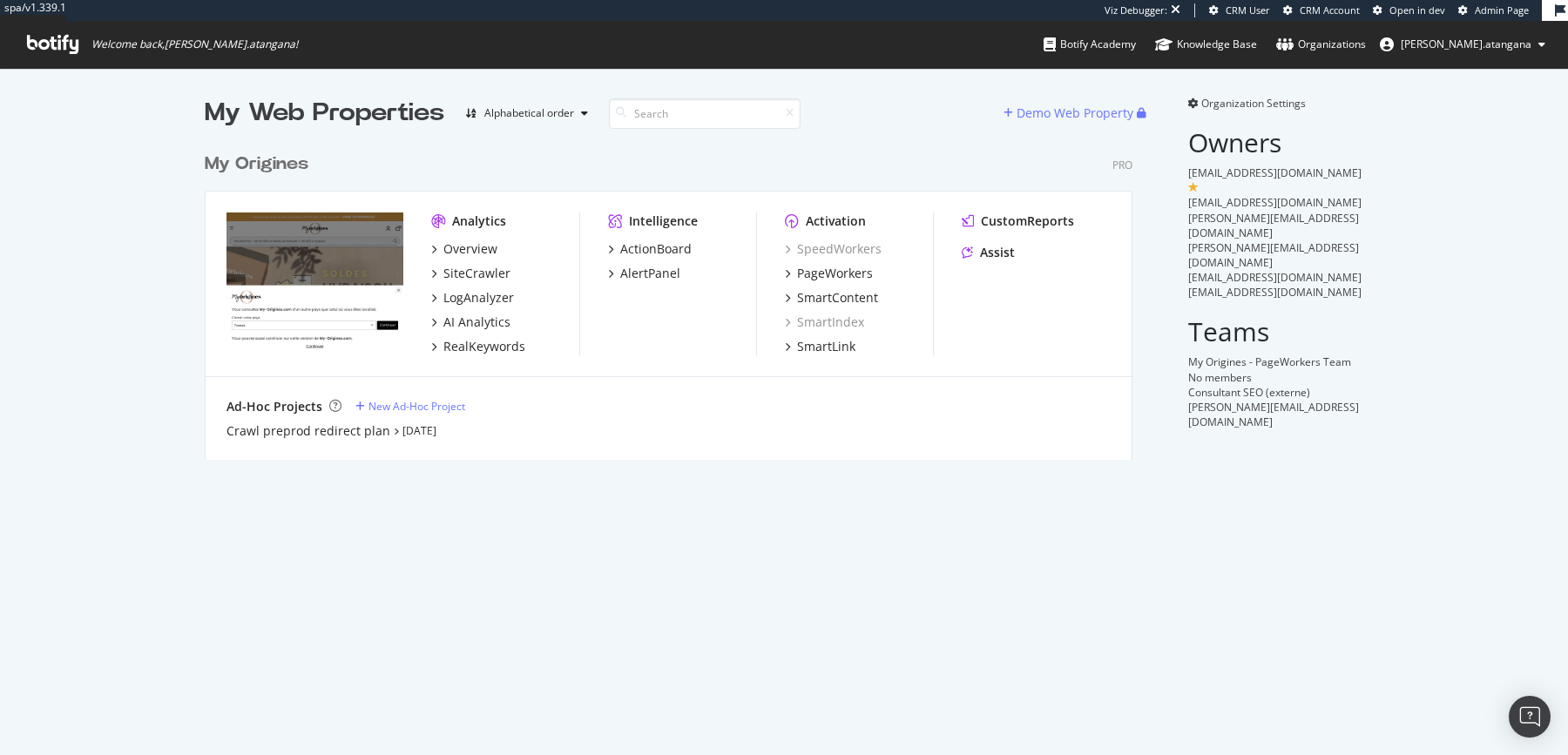
scroll to position [313, 924]
click at [456, 280] on div "SiteCrawler" at bounding box center [476, 273] width 67 height 18
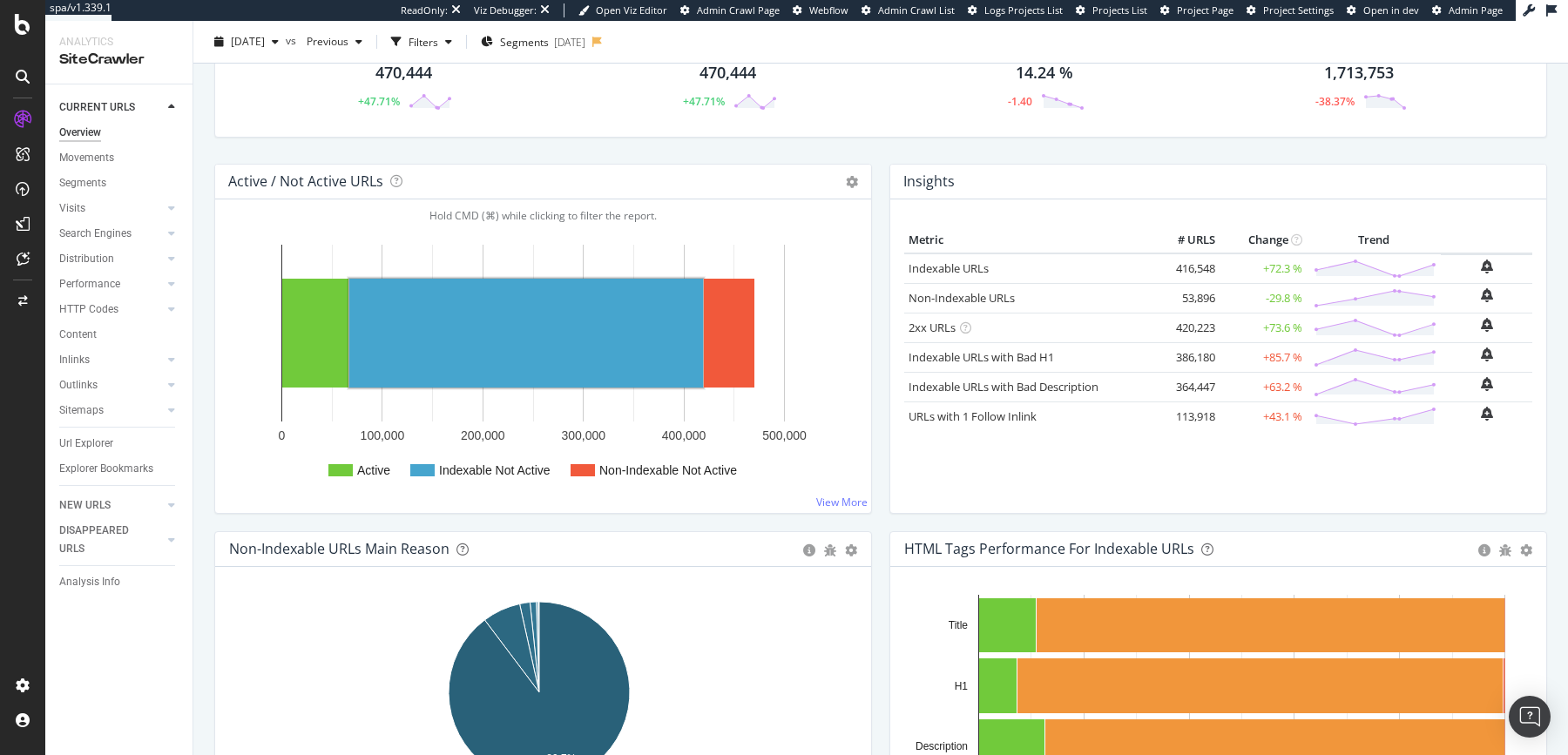
scroll to position [98, 0]
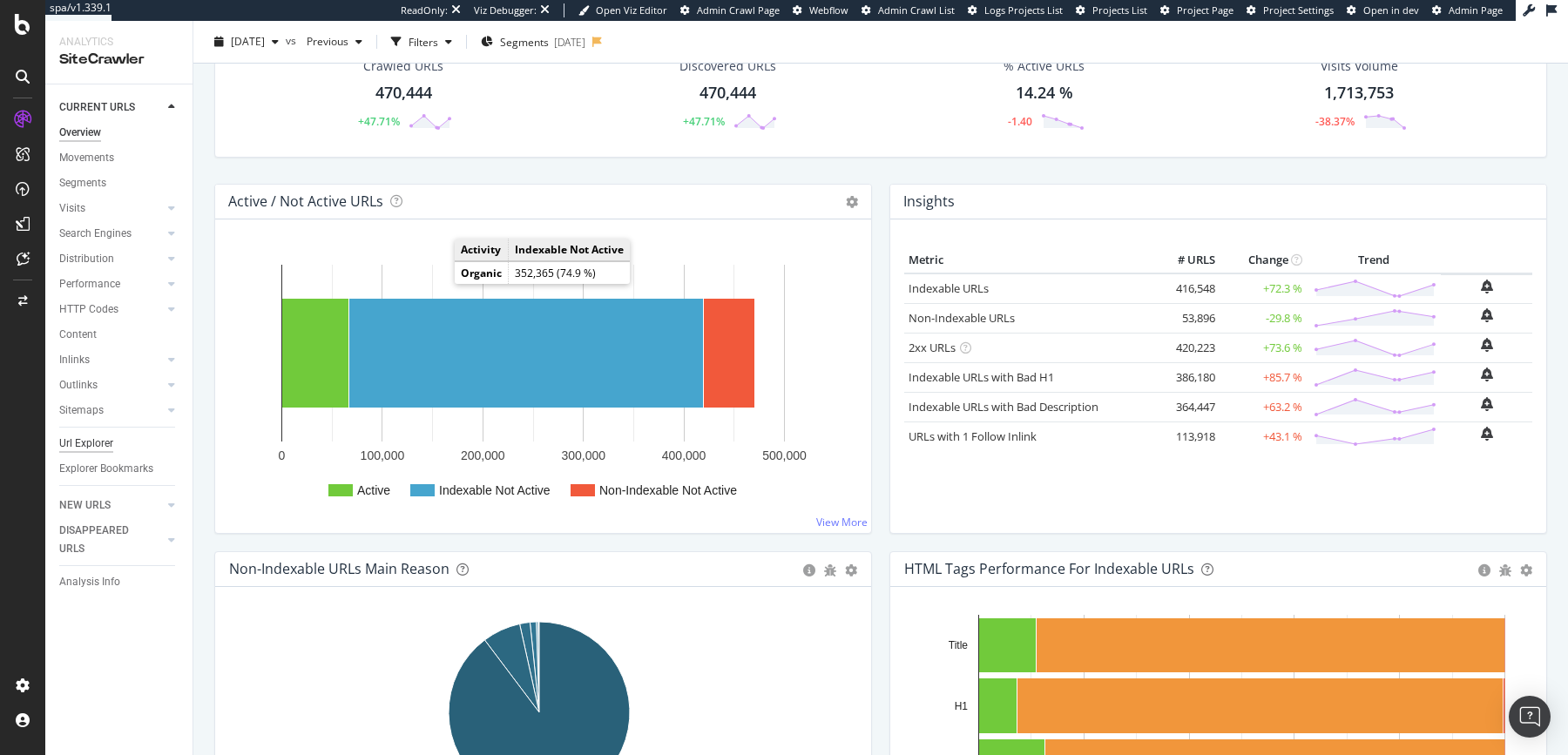
click at [77, 442] on div "Url Explorer" at bounding box center [86, 444] width 54 height 19
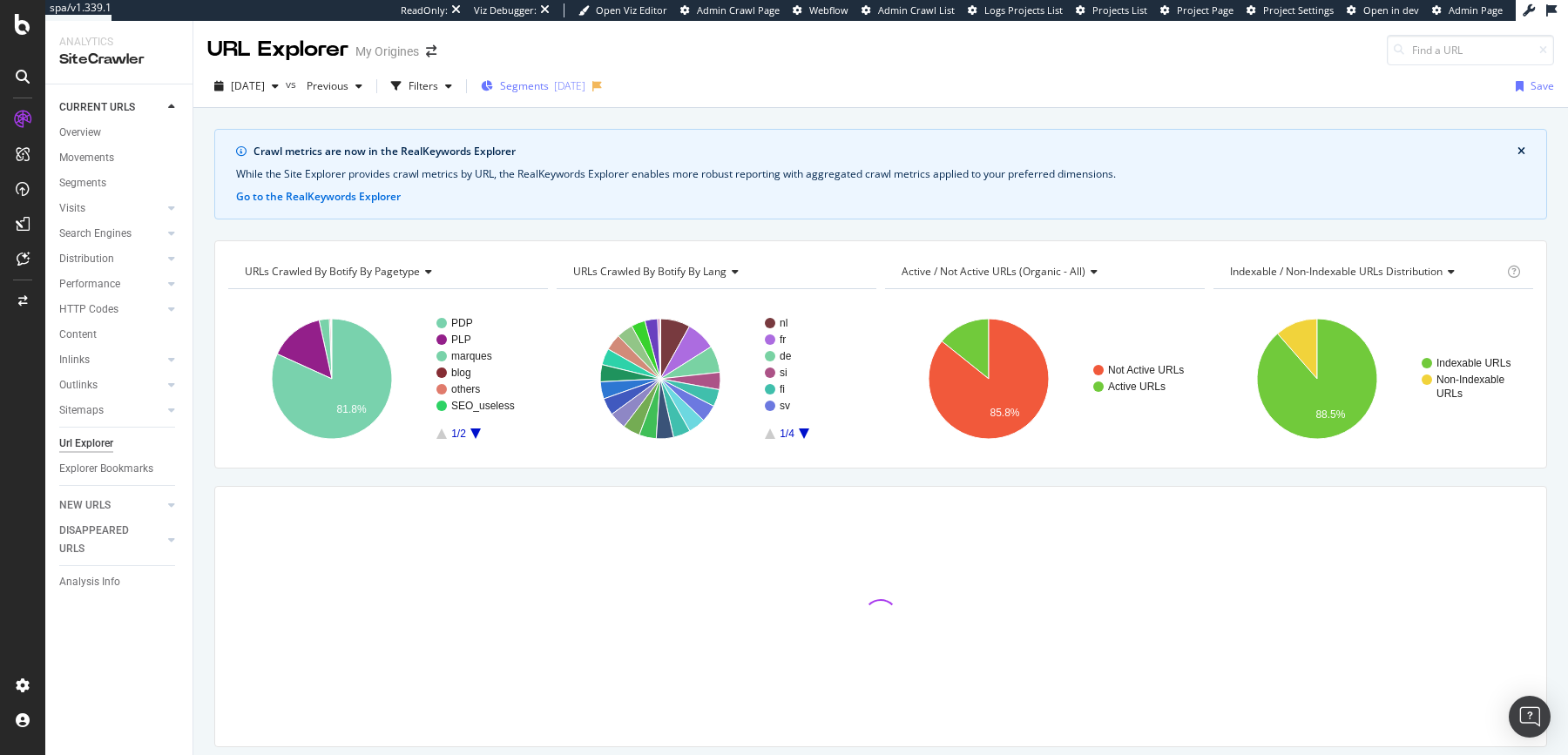
click at [549, 91] on span "Segments" at bounding box center [524, 85] width 49 height 15
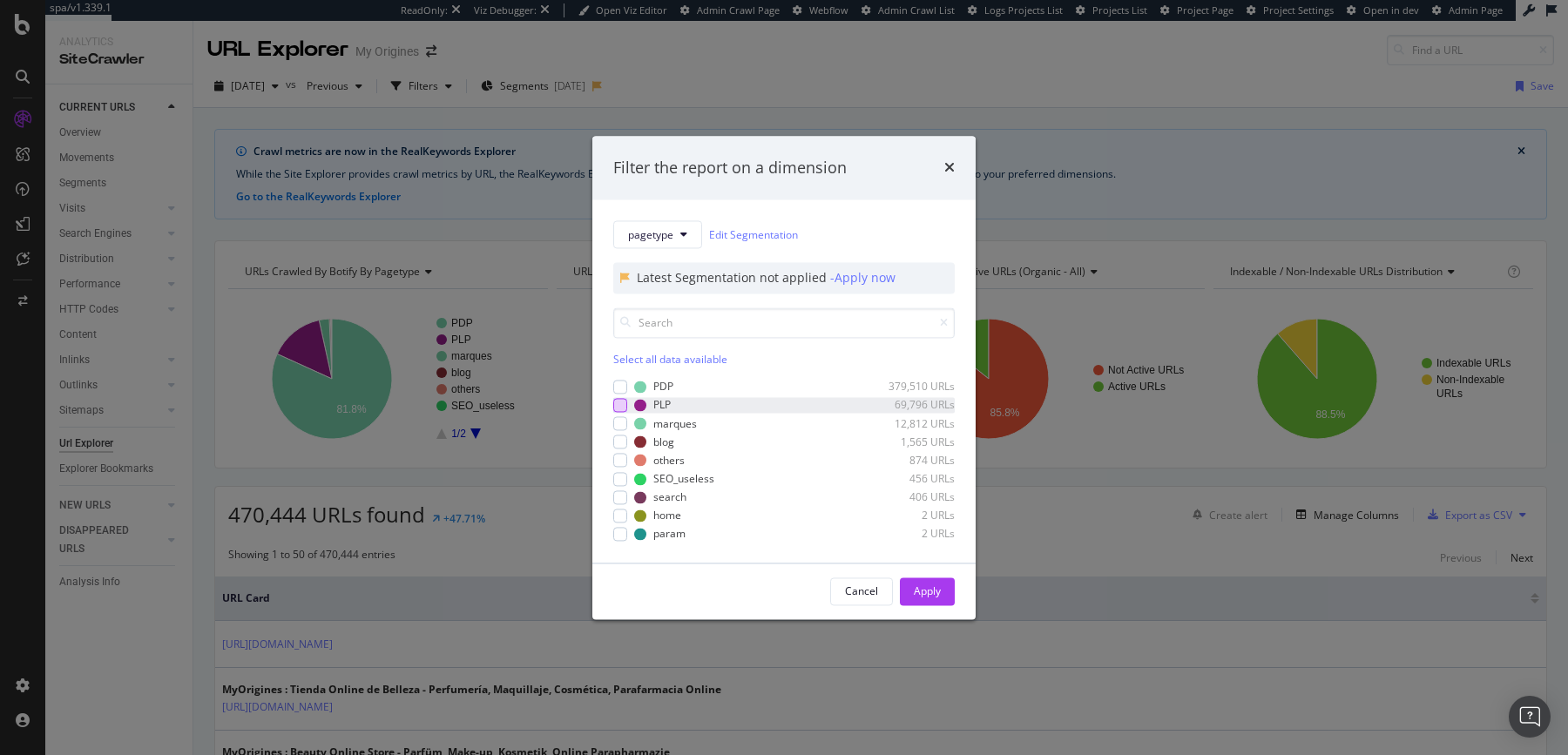
click at [623, 408] on div "modal" at bounding box center [619, 405] width 14 height 14
click at [931, 596] on div "Apply" at bounding box center [927, 592] width 27 height 15
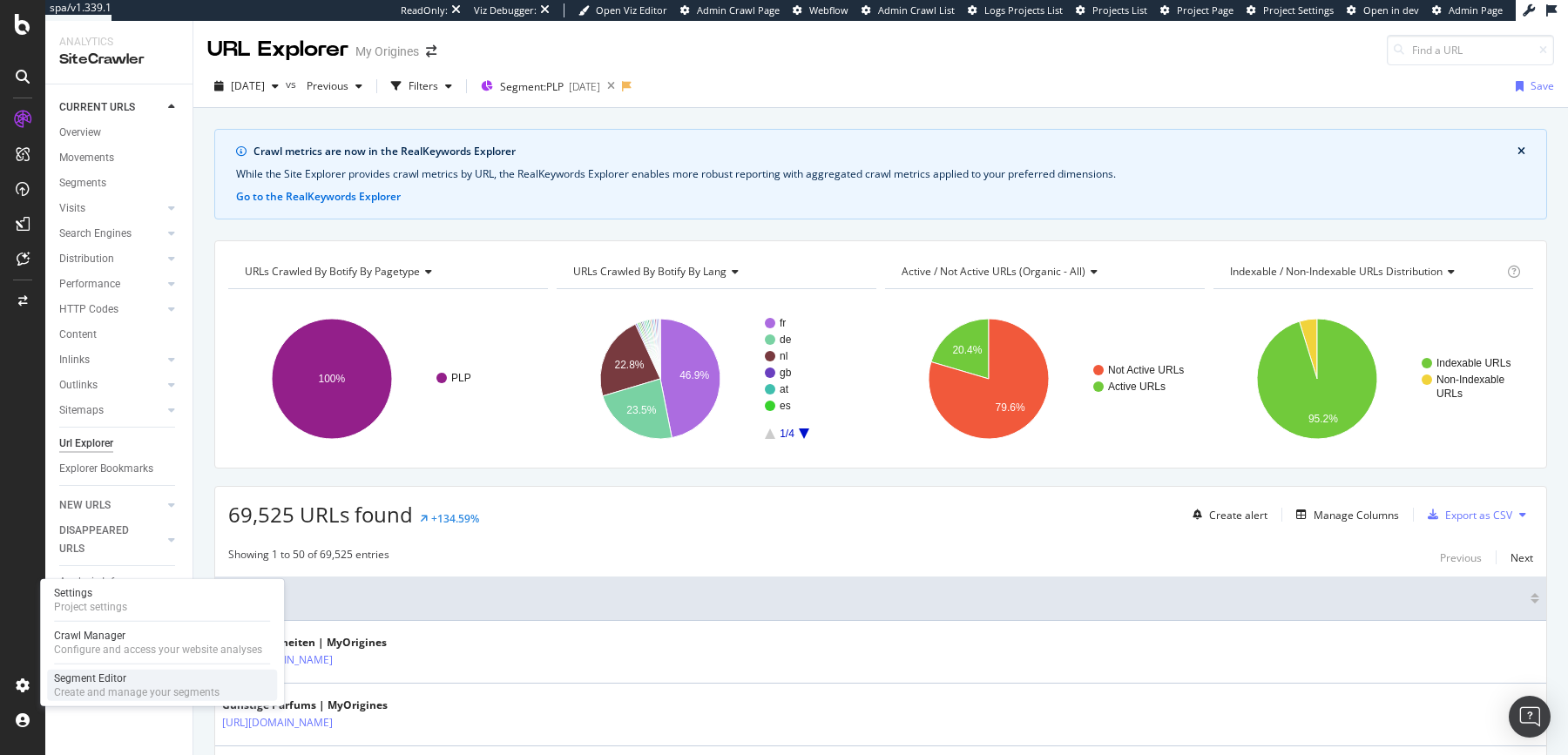
click at [92, 682] on div "Segment Editor" at bounding box center [136, 678] width 165 height 14
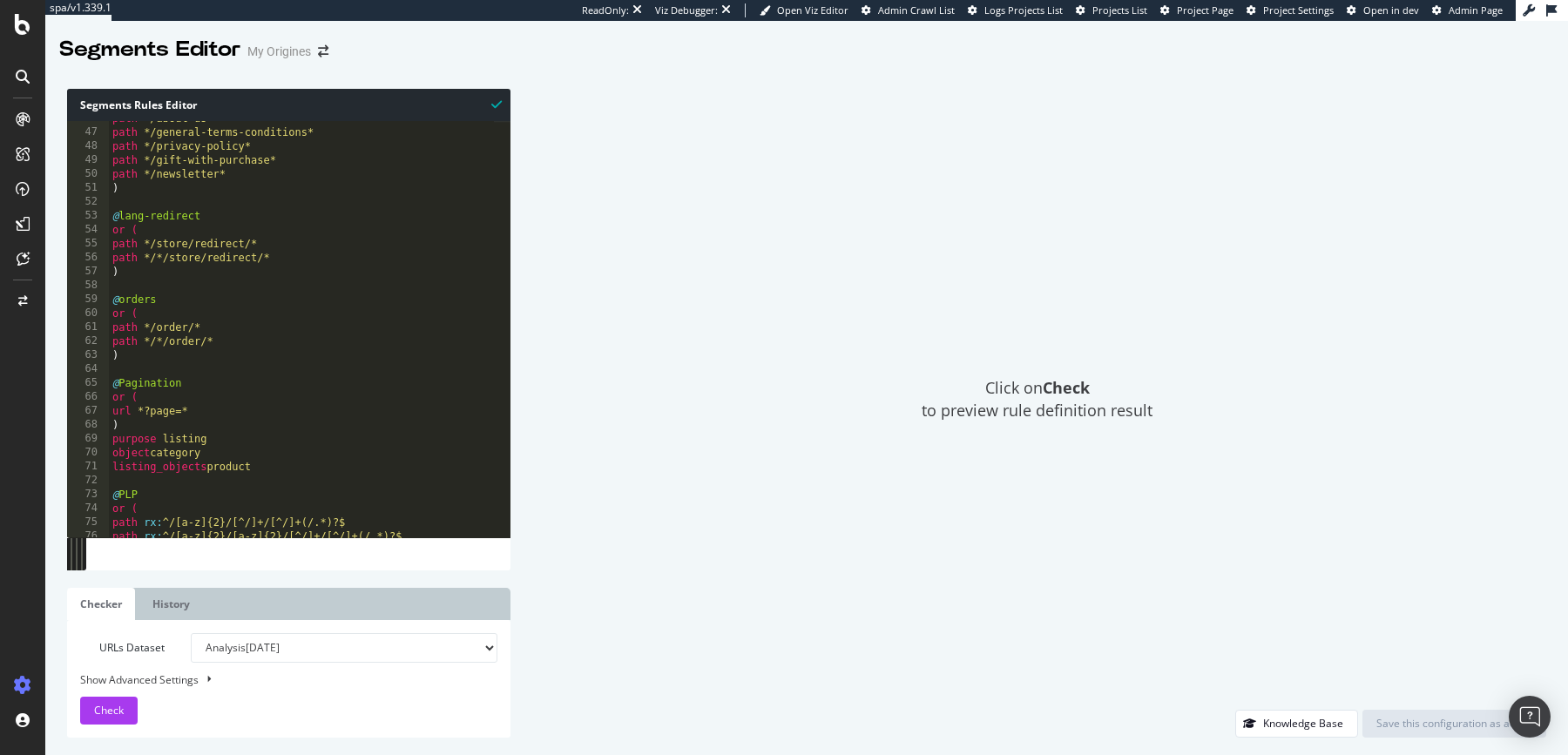
scroll to position [727, 0]
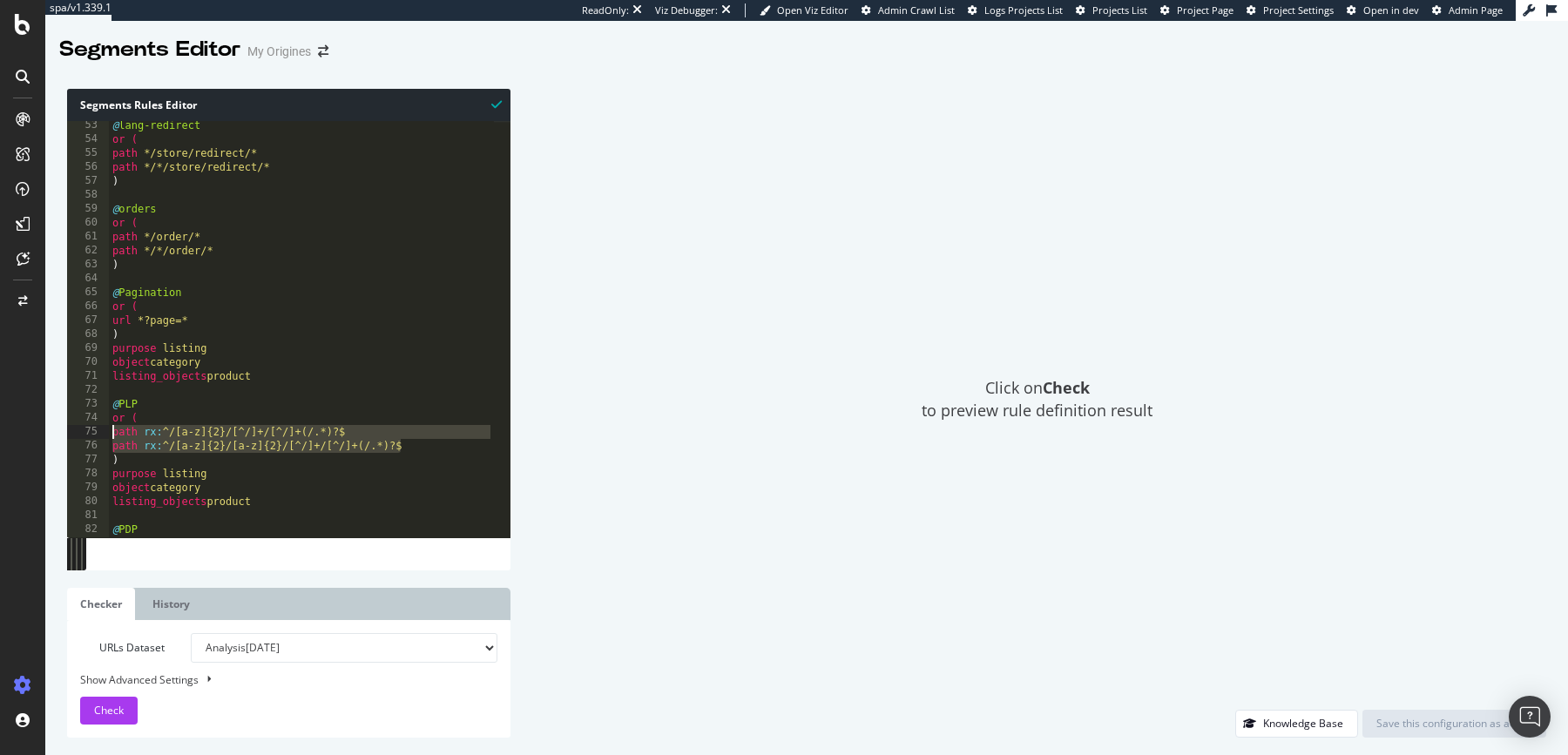
drag, startPoint x: 403, startPoint y: 450, endPoint x: 113, endPoint y: 419, distance: 291.7
click at [99, 433] on div "path rx:^/[a-z]{2}/[a-z]{2}/[^/]+/[^/]+(/.*)?$ 53 54 55 56 57 58 59 60 61 62 63…" at bounding box center [288, 329] width 443 height 416
type textarea "path rx:^/[a-z]{2}/[^/]+/[^/]+(/.*)?$ path rx:^/[a-z]{2}/[a-z]{2}/[^/]+/[^/]+(/…"
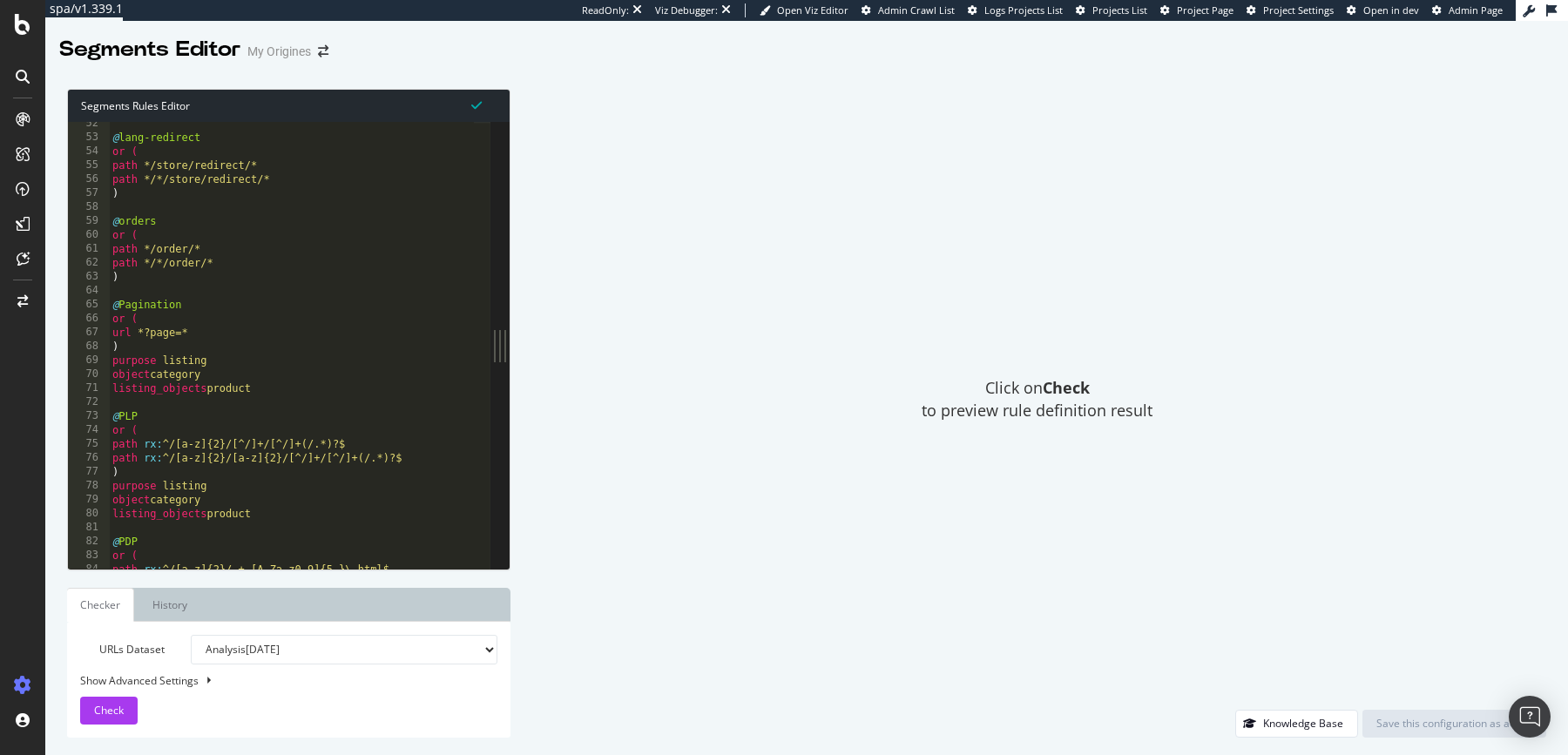
scroll to position [796, 0]
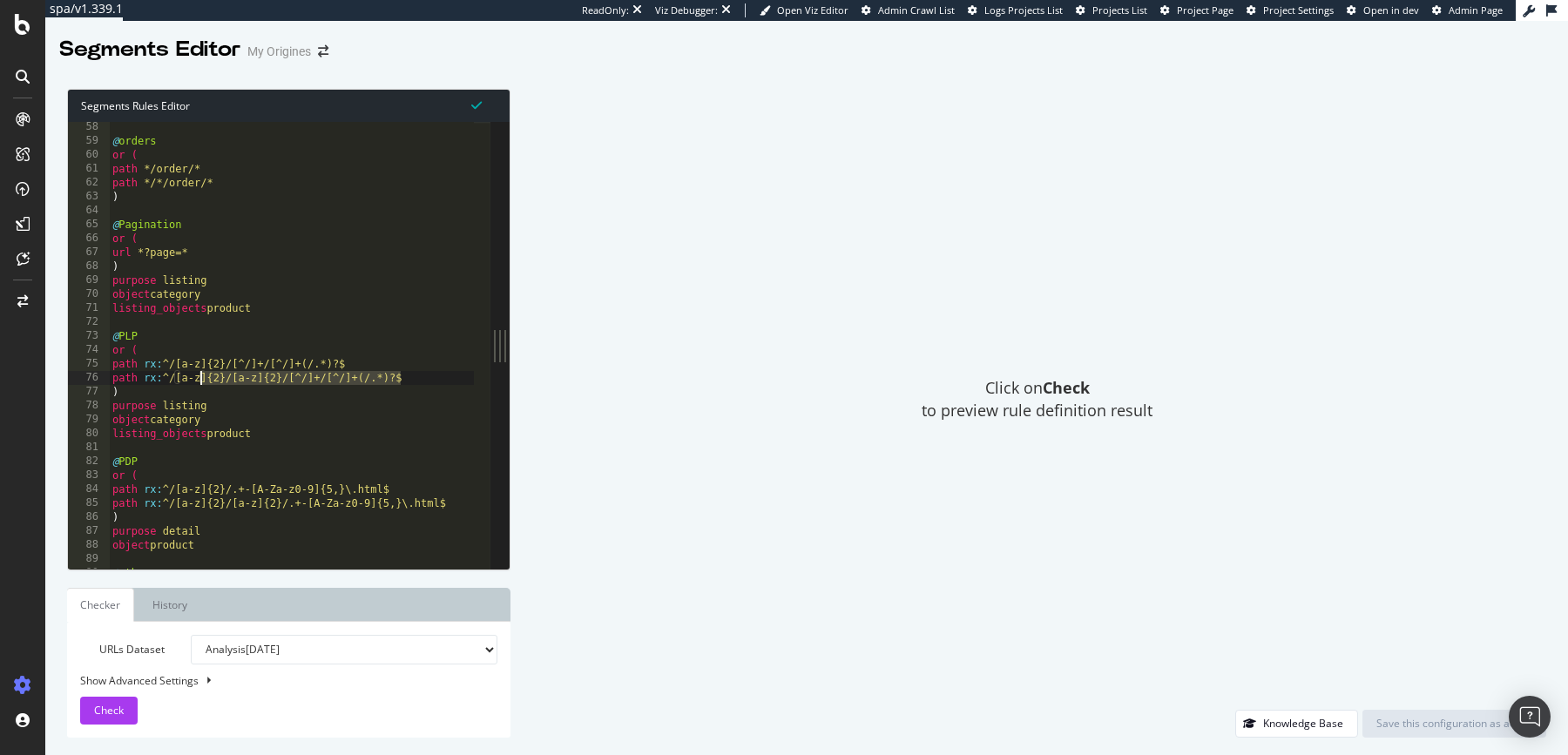
drag, startPoint x: 409, startPoint y: 379, endPoint x: 198, endPoint y: 375, distance: 211.0
click at [198, 375] on div "@ orders or ( path */order/* path */*/order/* ) @ Pagination or ( url *?page=* …" at bounding box center [292, 358] width 366 height 477
drag, startPoint x: 346, startPoint y: 365, endPoint x: 161, endPoint y: 362, distance: 185.0
click at [161, 362] on div "@ orders or ( path */order/* path */*/order/* ) @ Pagination or ( url *?page=* …" at bounding box center [292, 358] width 366 height 477
drag, startPoint x: 404, startPoint y: 379, endPoint x: 161, endPoint y: 381, distance: 243.0
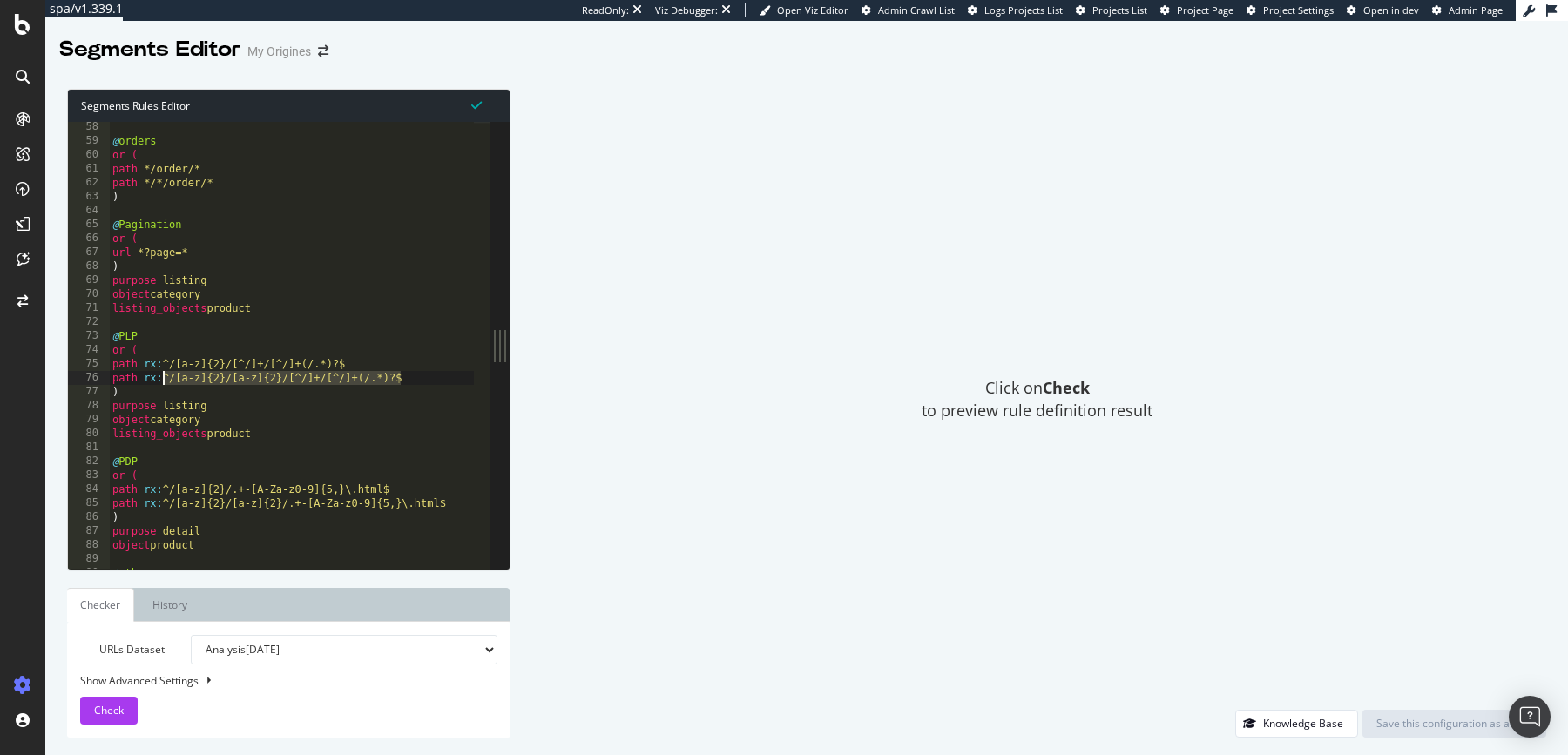
click at [161, 381] on div "@ orders or ( path */order/* path */*/order/* ) @ Pagination or ( url *?page=* …" at bounding box center [292, 358] width 366 height 477
click at [382, 381] on div "@ orders or ( path */order/* path */*/order/* ) @ Pagination or ( url *?page=* …" at bounding box center [292, 358] width 366 height 477
drag, startPoint x: 402, startPoint y: 379, endPoint x: 104, endPoint y: 370, distance: 298.1
click at [104, 370] on div "path rx:^/[a-z]{2}/[a-z]{2}/[^/]+/[^/]+(/.*)?$ 58 59 60 61 62 63 64 65 66 67 68…" at bounding box center [279, 345] width 422 height 447
type textarea "path rx:^/[a-z]{2}/[^/]+/[^/]+(/.*)?$ path rx:^/[a-z]{2}/[a-z]{2}/[^/]+/[^/]+(/…"
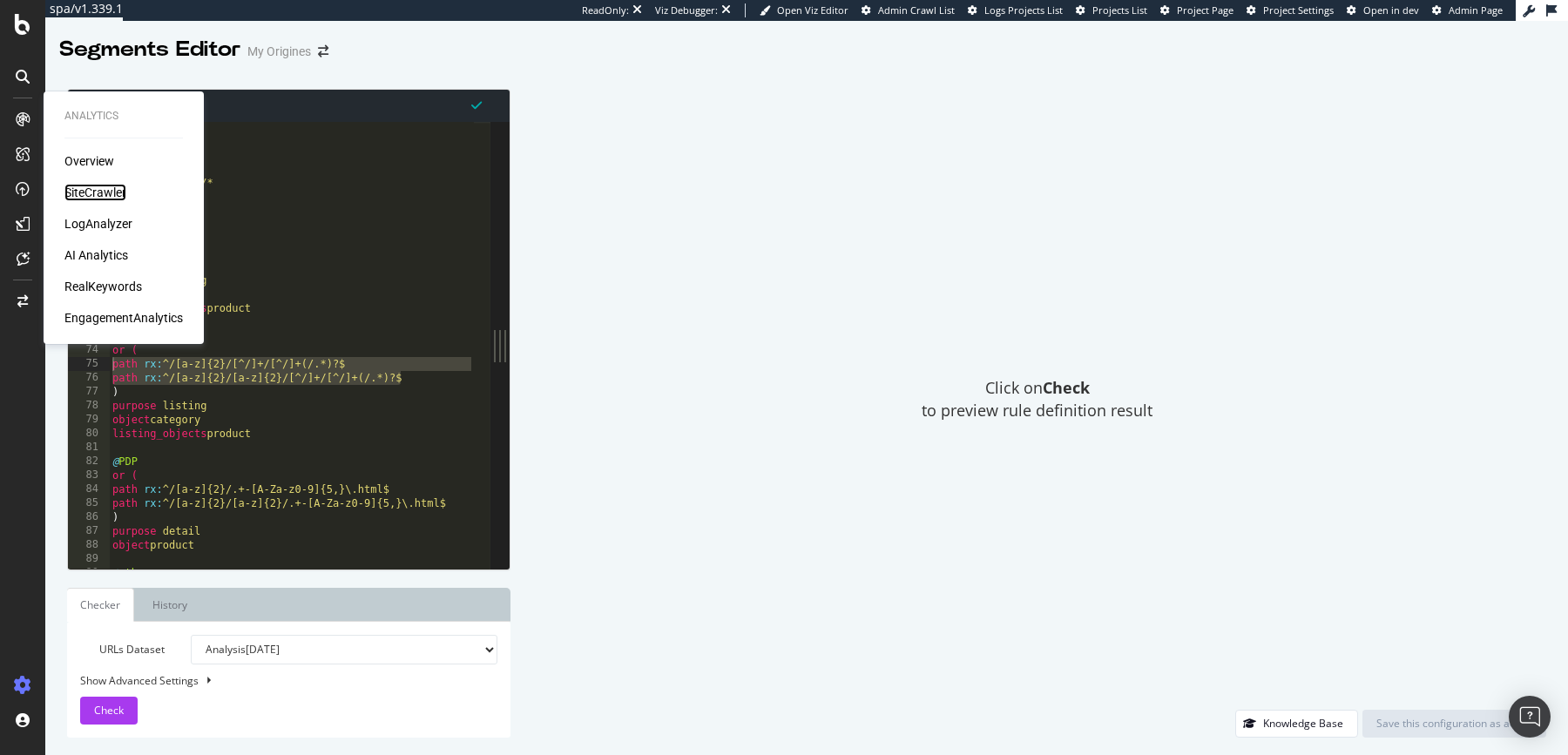
click at [94, 188] on div "SiteCrawler" at bounding box center [95, 192] width 62 height 18
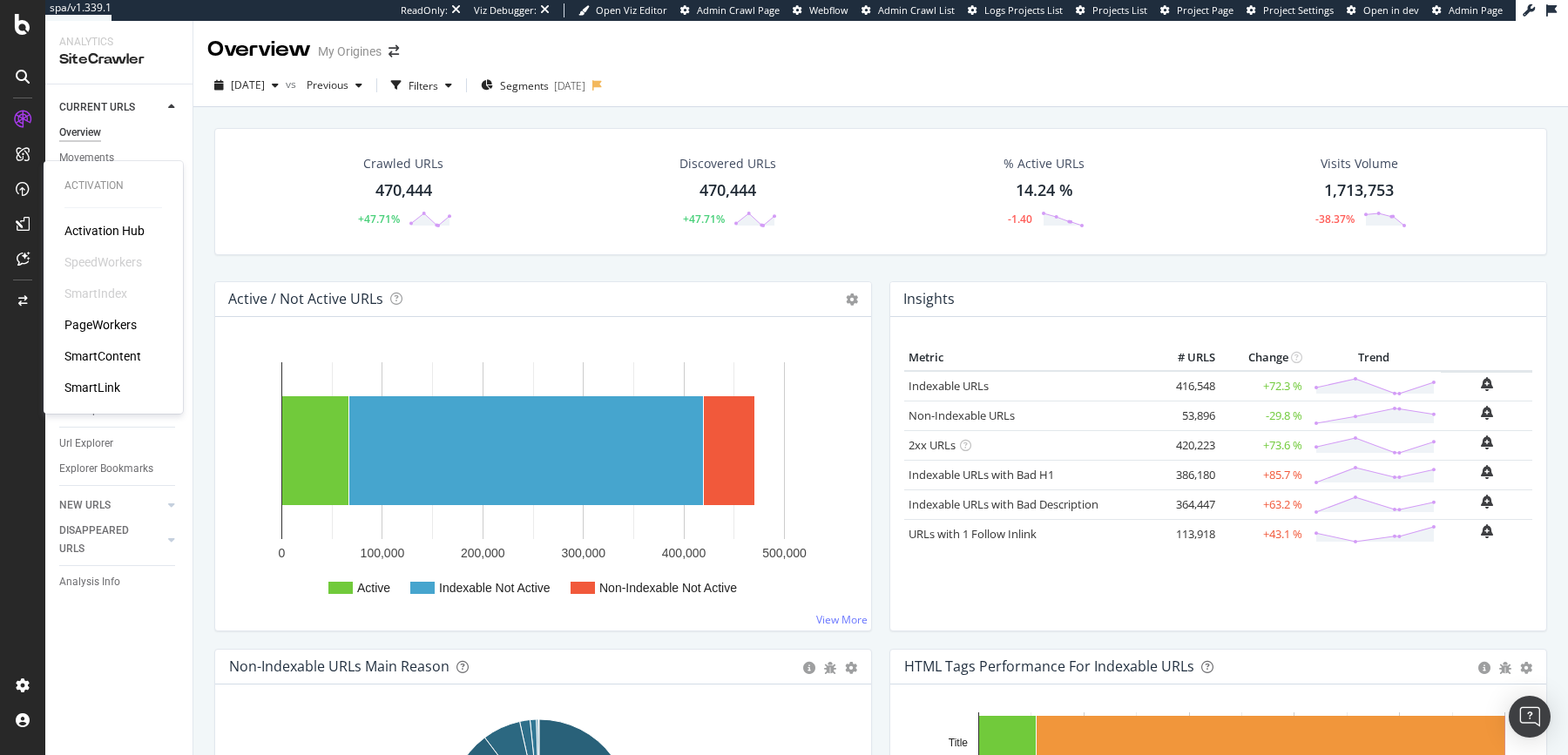
click at [106, 327] on div "PageWorkers" at bounding box center [100, 325] width 72 height 18
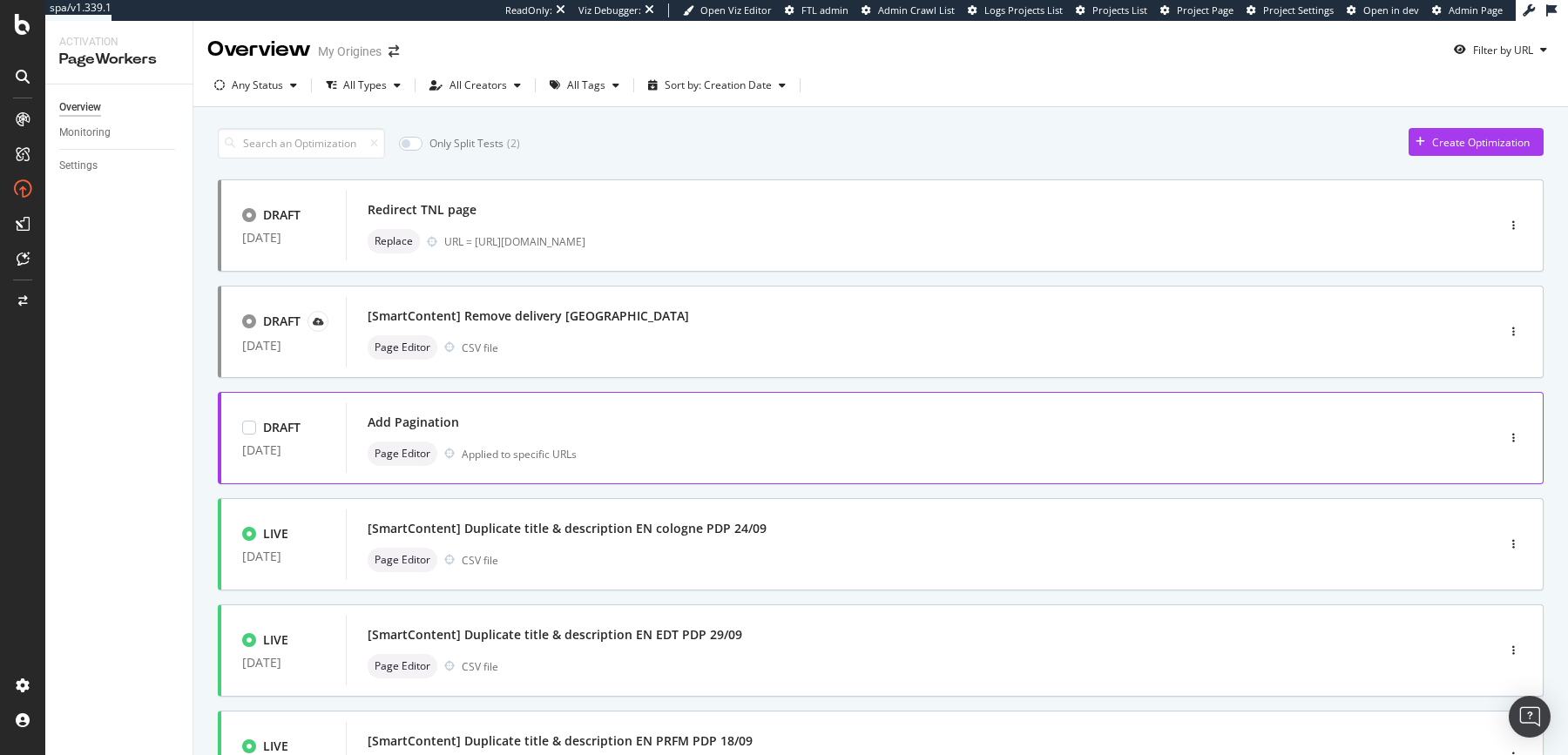
click at [795, 415] on div "Add Pagination" at bounding box center [894, 423] width 1054 height 24
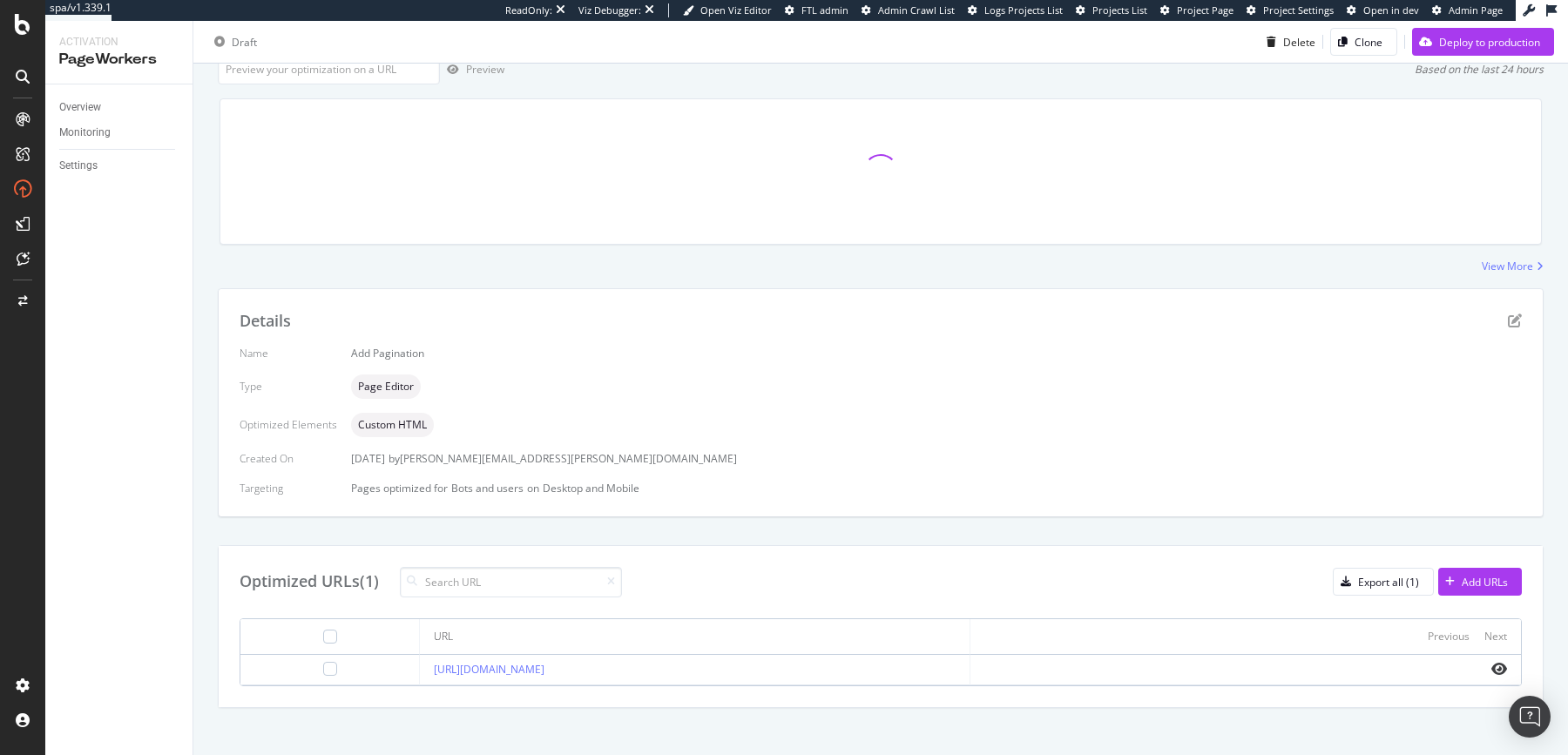
scroll to position [129, 0]
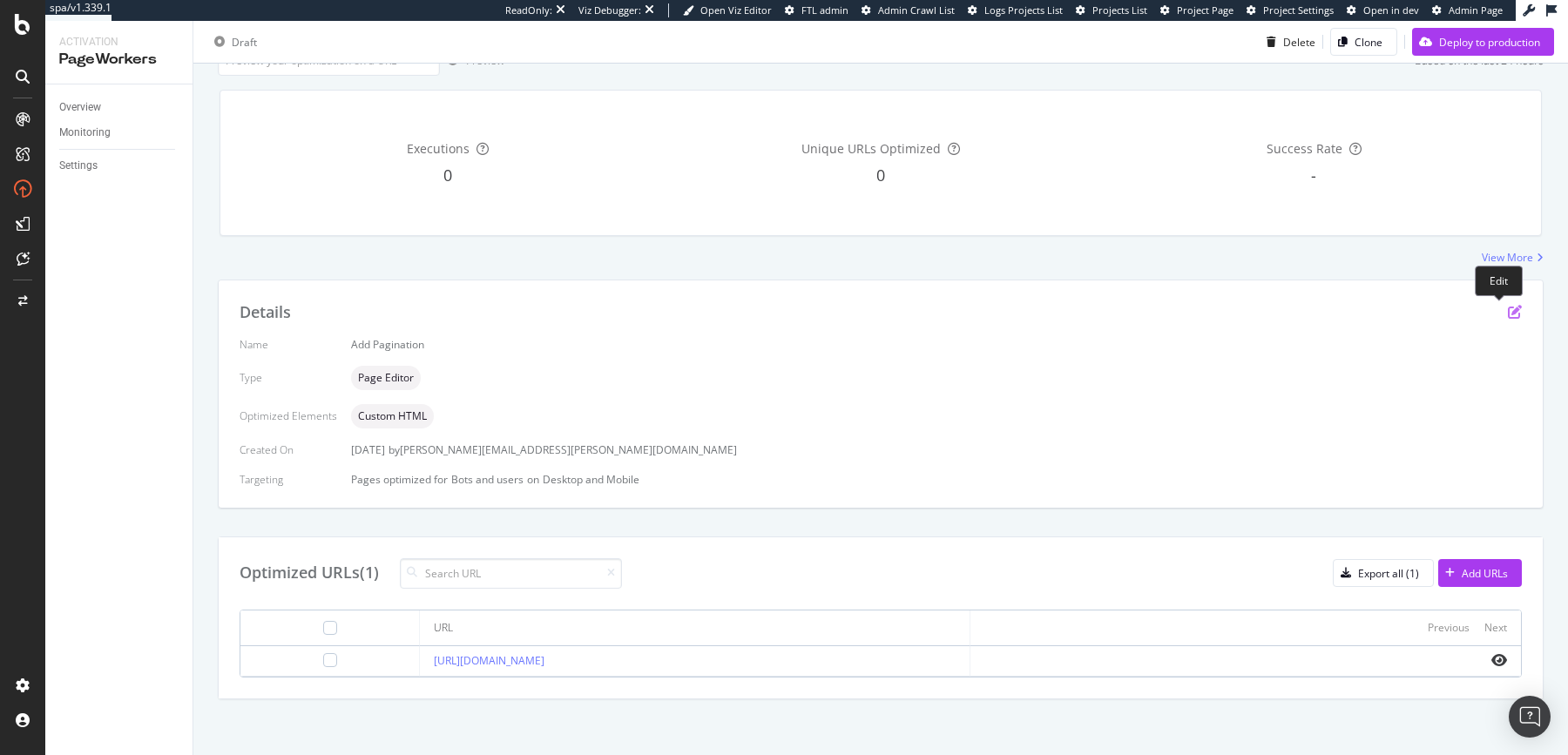
click at [1508, 316] on icon "pen-to-square" at bounding box center [1514, 311] width 14 height 14
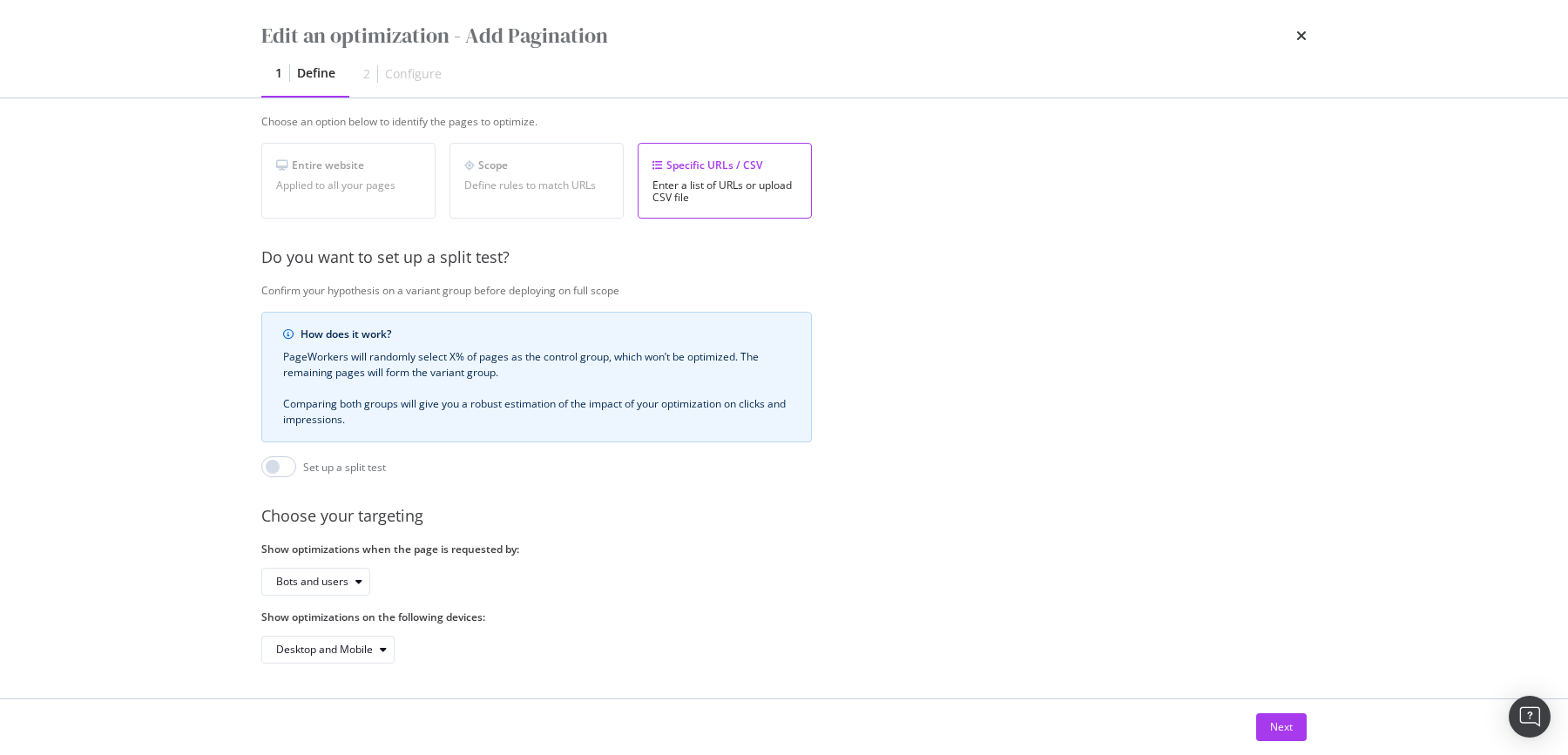
scroll to position [306, 0]
click at [1265, 719] on button "Next" at bounding box center [1281, 727] width 50 height 28
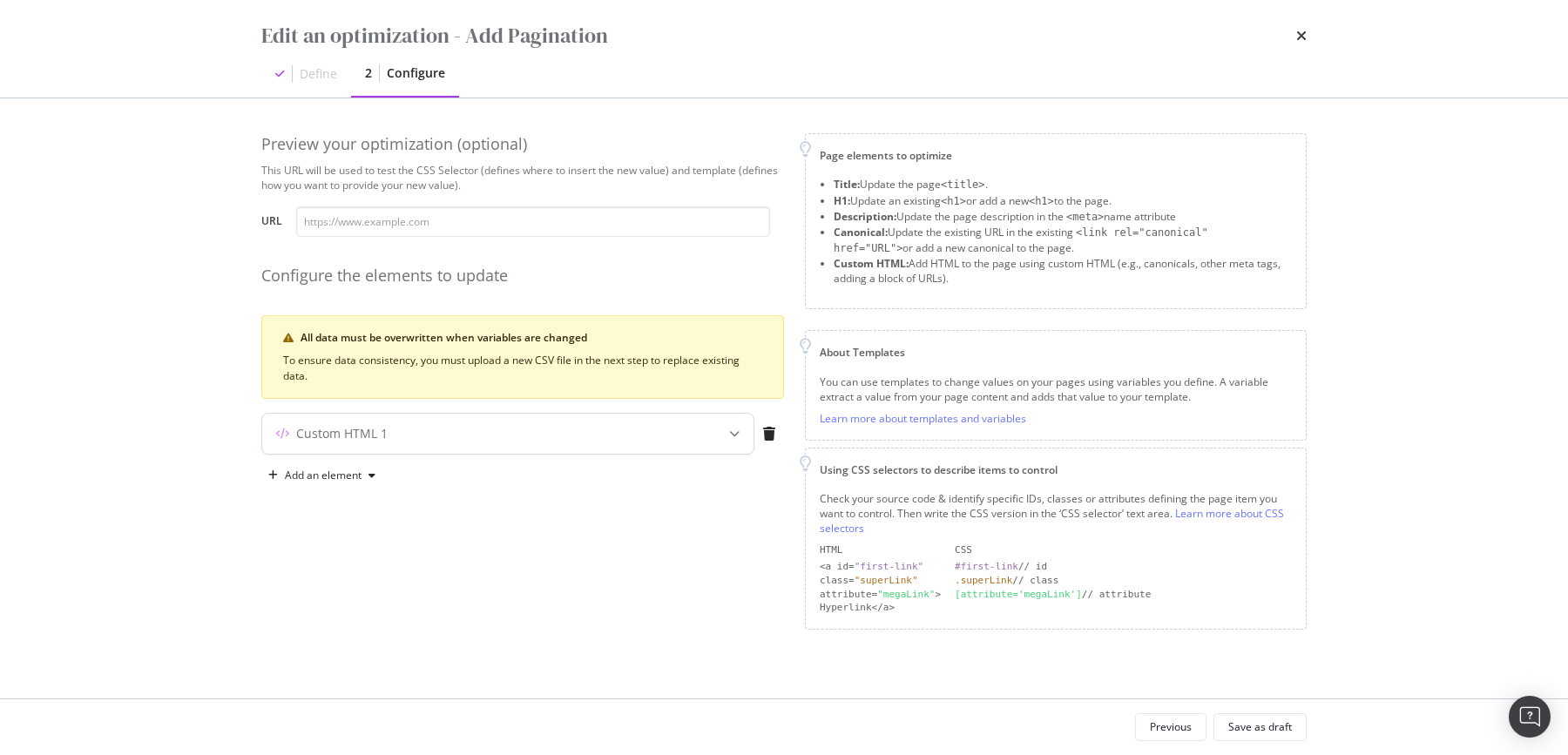
click at [732, 433] on icon "modal" at bounding box center [733, 434] width 10 height 10
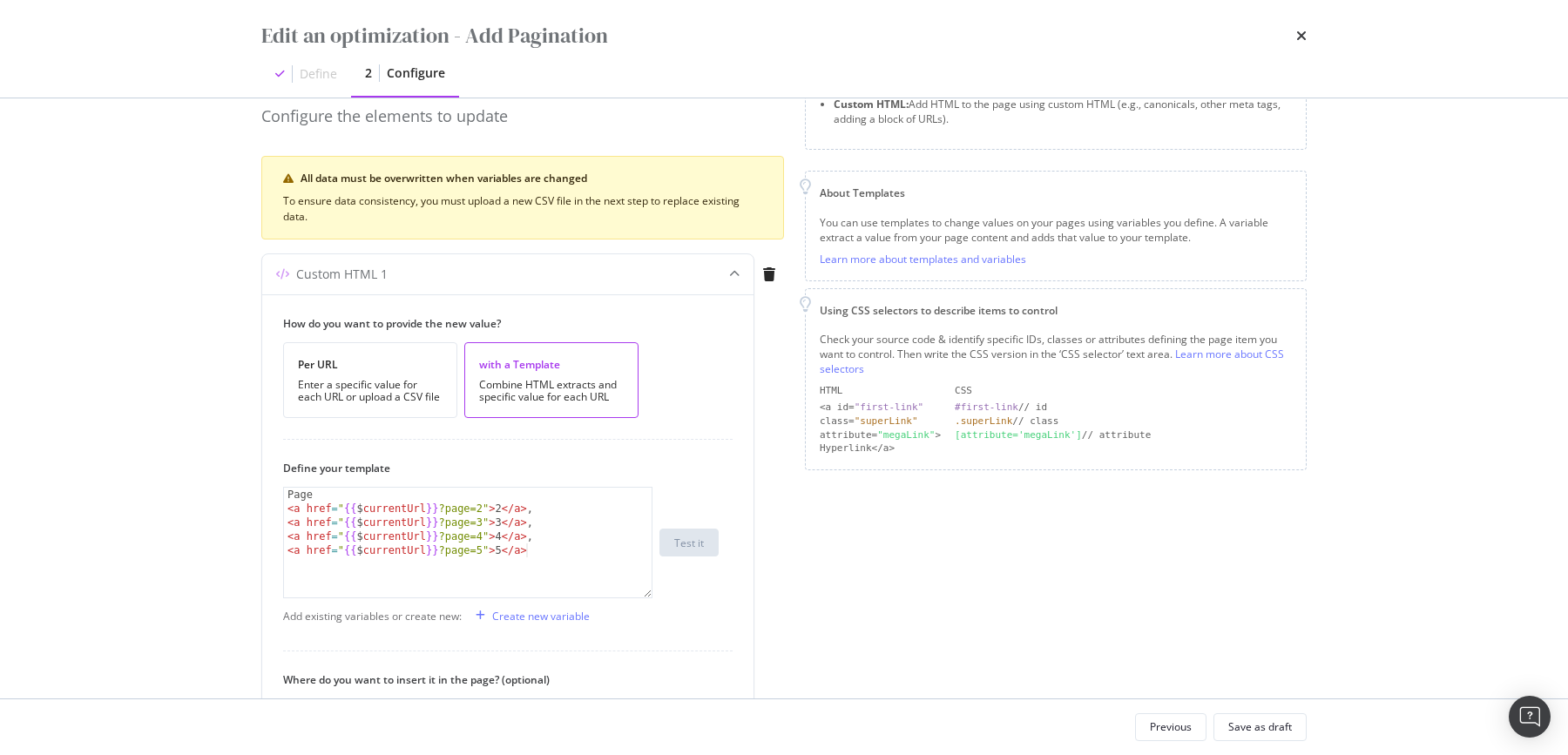
scroll to position [42, 0]
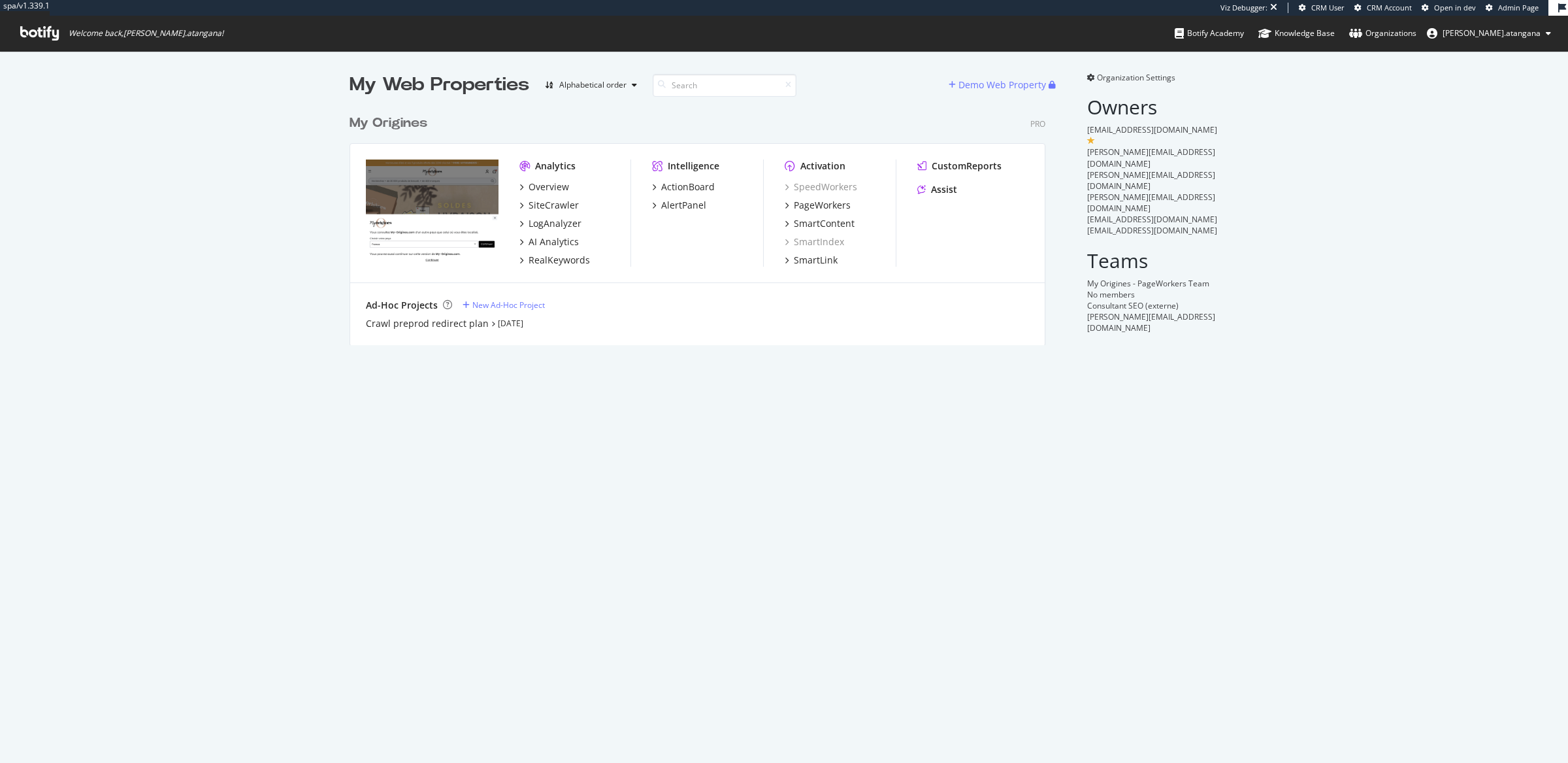
scroll to position [236, 694]
click at [559, 199] on div "SiteCrawler" at bounding box center [554, 205] width 50 height 13
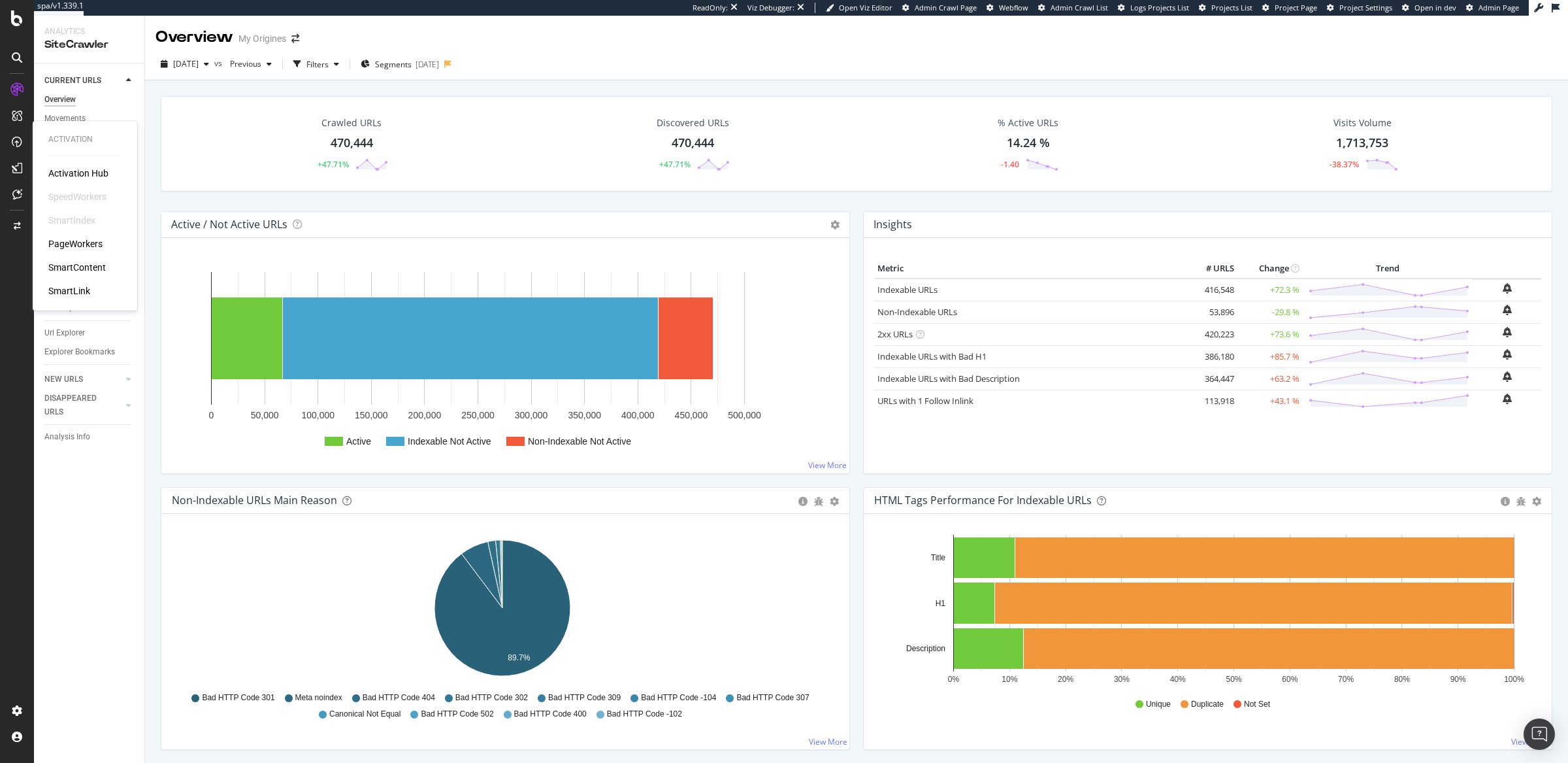
click at [77, 242] on div "PageWorkers" at bounding box center [75, 244] width 54 height 13
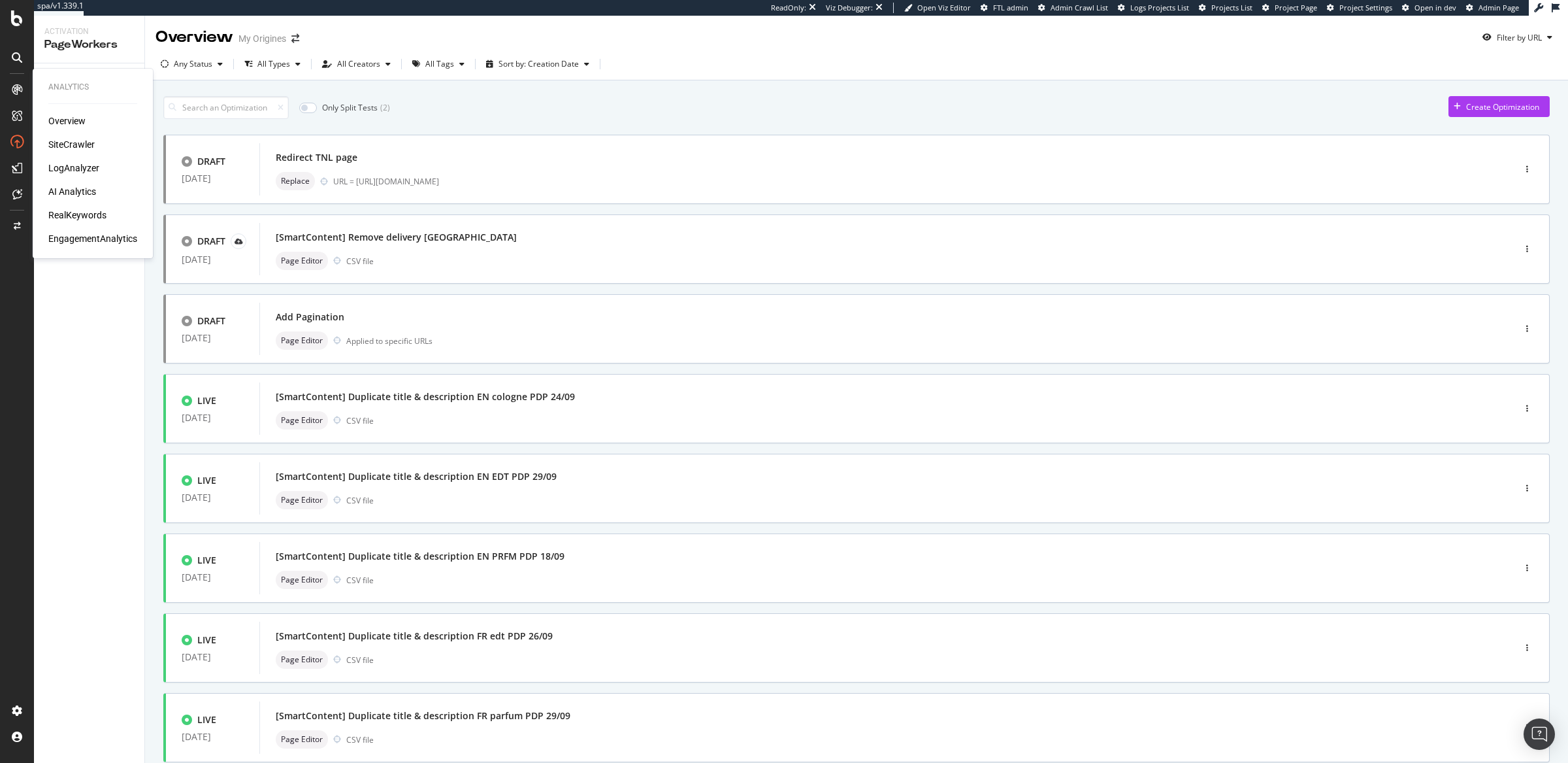
click at [58, 139] on div "SiteCrawler" at bounding box center [71, 144] width 47 height 13
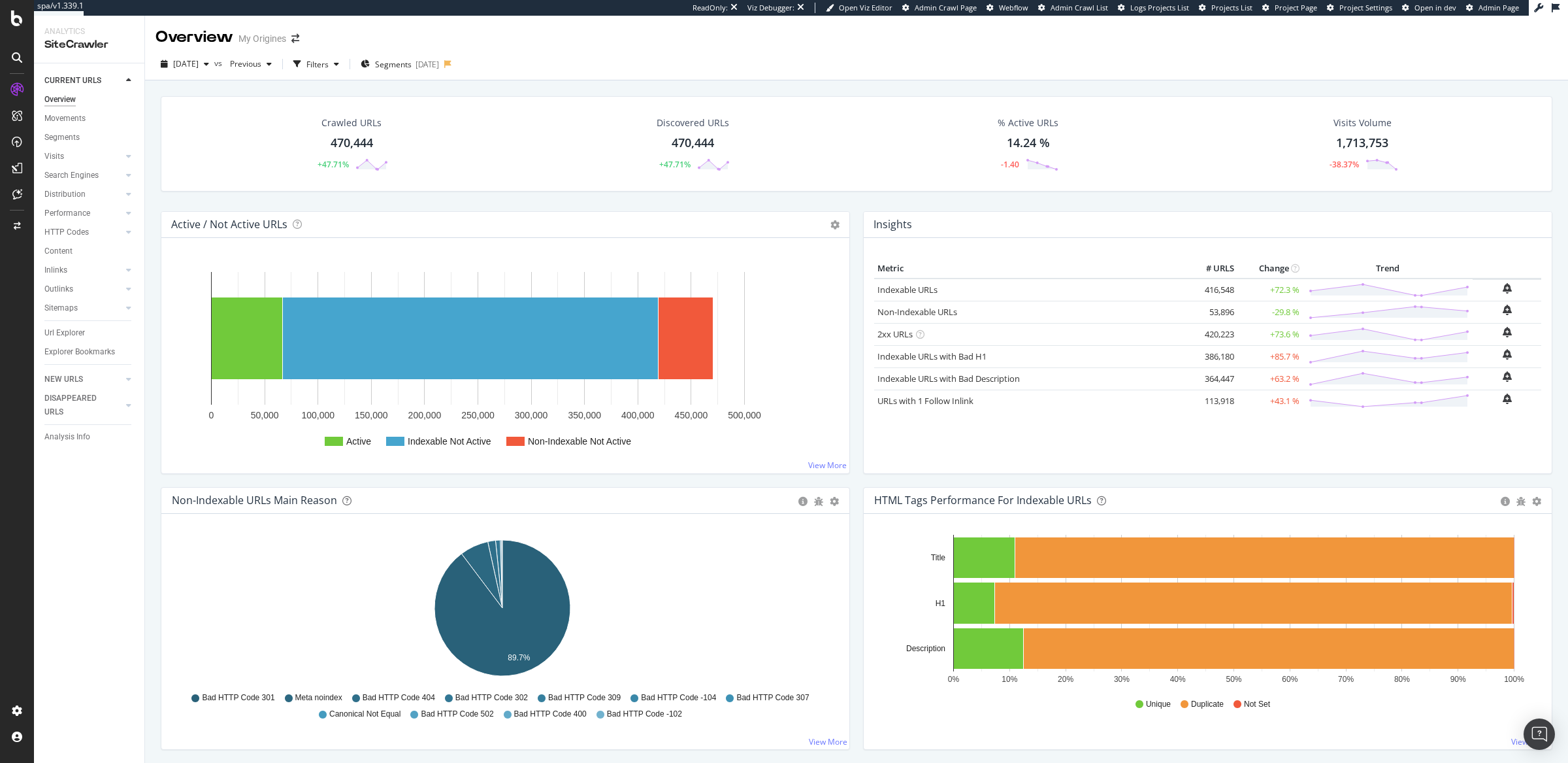
click at [68, 324] on div "Url Explorer" at bounding box center [95, 332] width 100 height 19
click at [68, 326] on div "Url Explorer" at bounding box center [65, 333] width 40 height 14
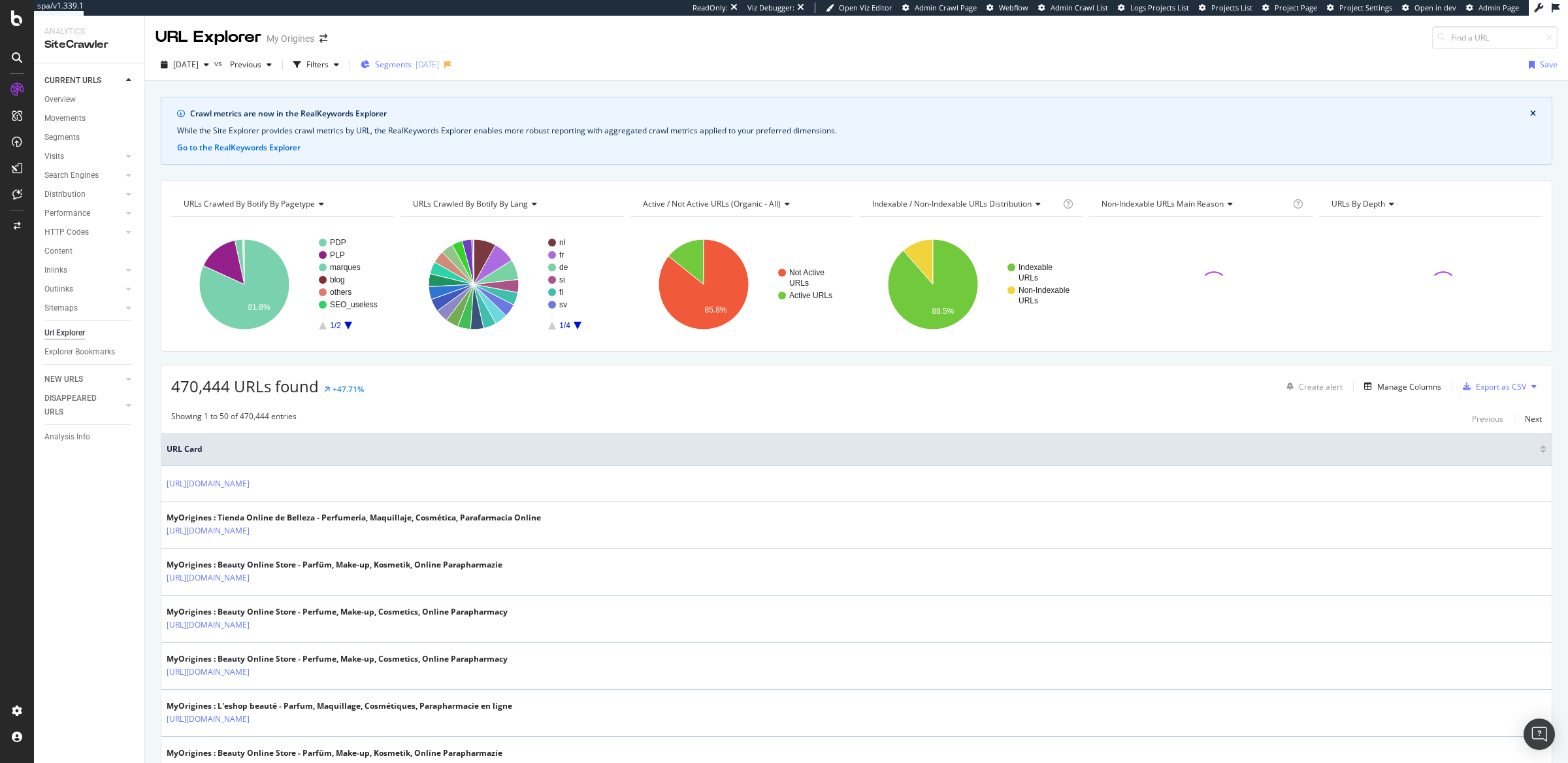
click at [412, 69] on span "Segments" at bounding box center [393, 64] width 37 height 11
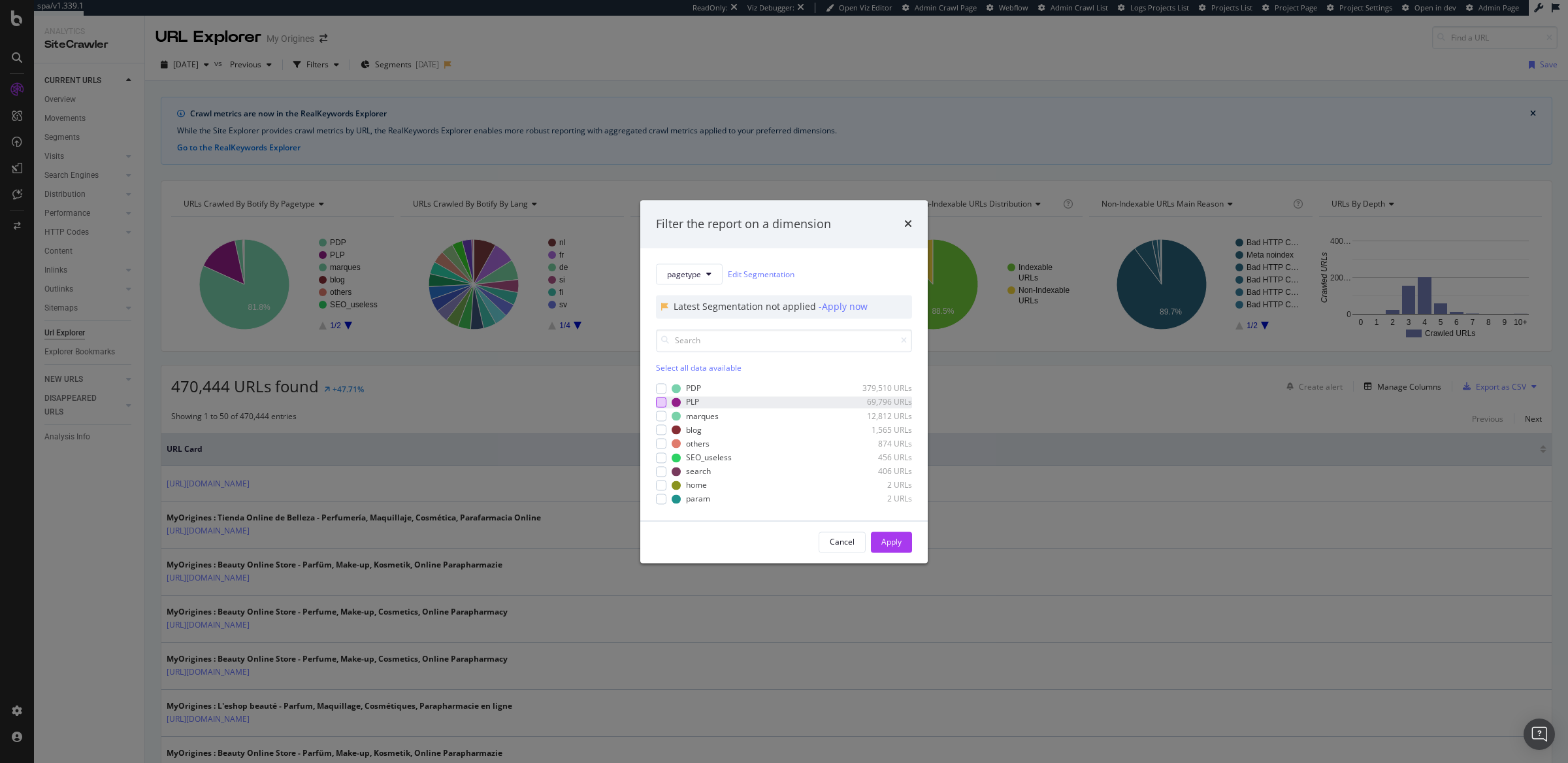
click at [665, 403] on div "modal" at bounding box center [661, 401] width 10 height 10
click at [898, 540] on div "Apply" at bounding box center [891, 541] width 20 height 11
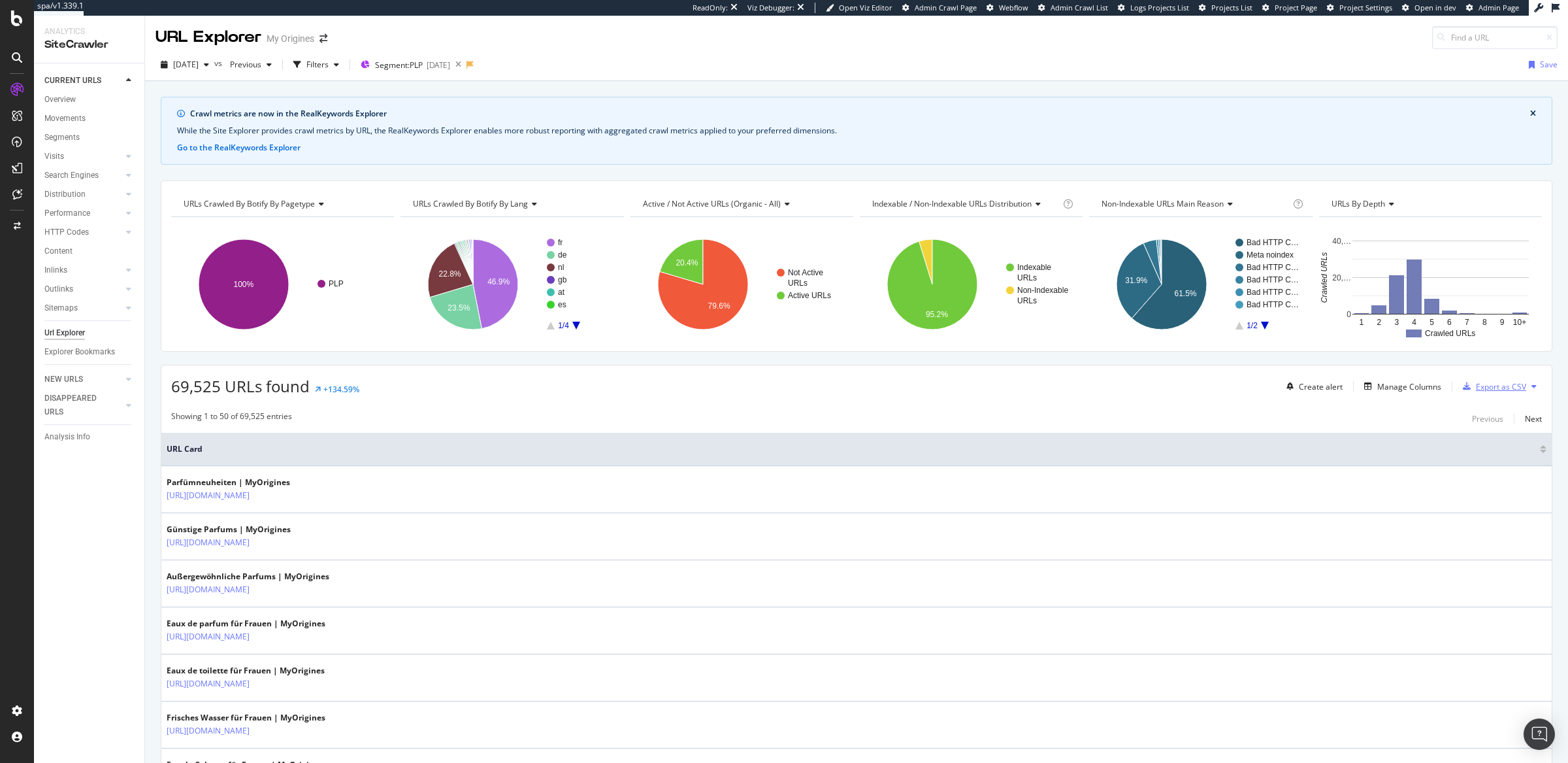
click at [1481, 392] on div "Export as CSV" at bounding box center [1501, 387] width 50 height 11
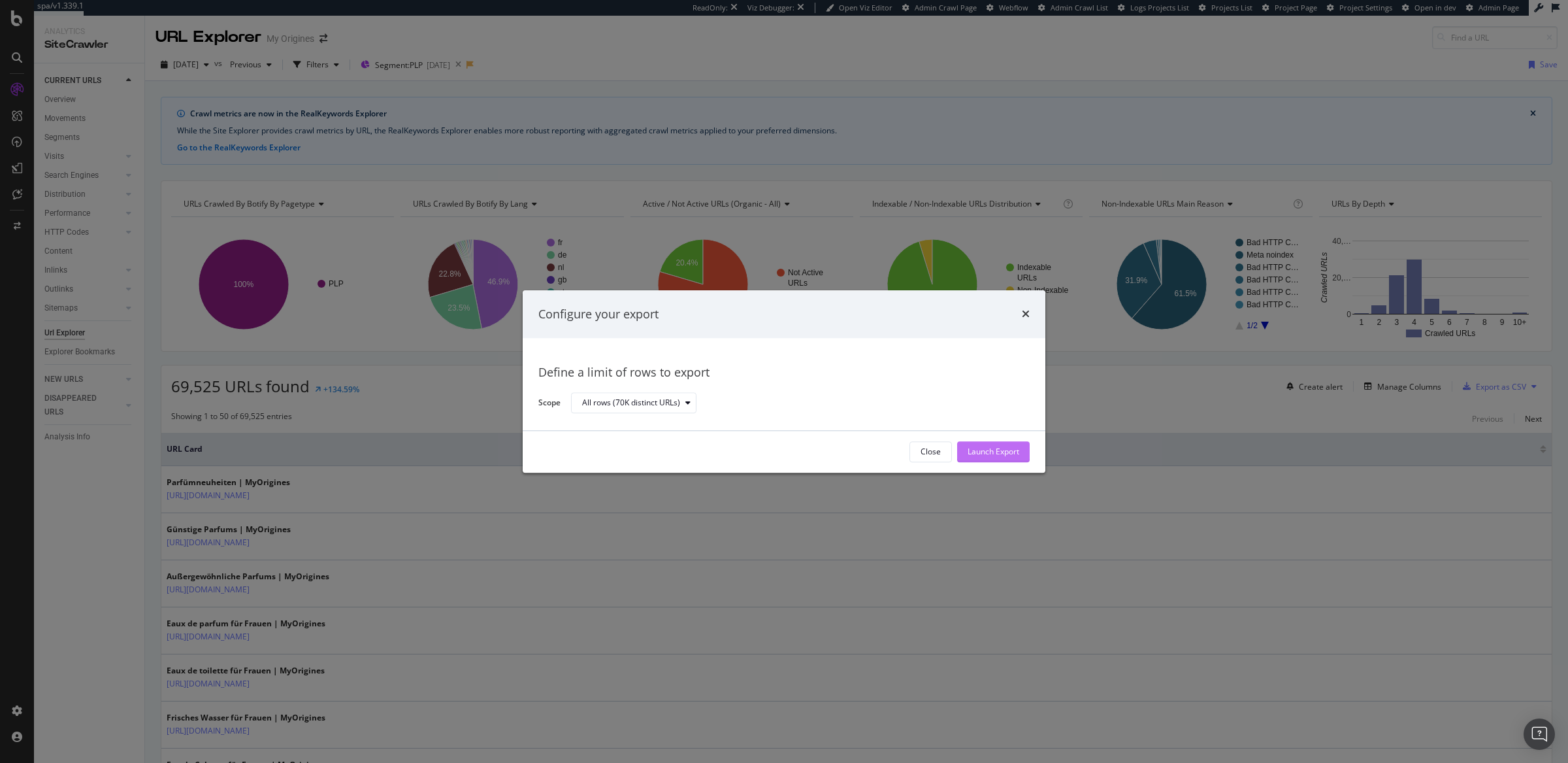
click at [971, 445] on div "Launch Export" at bounding box center [993, 452] width 52 height 20
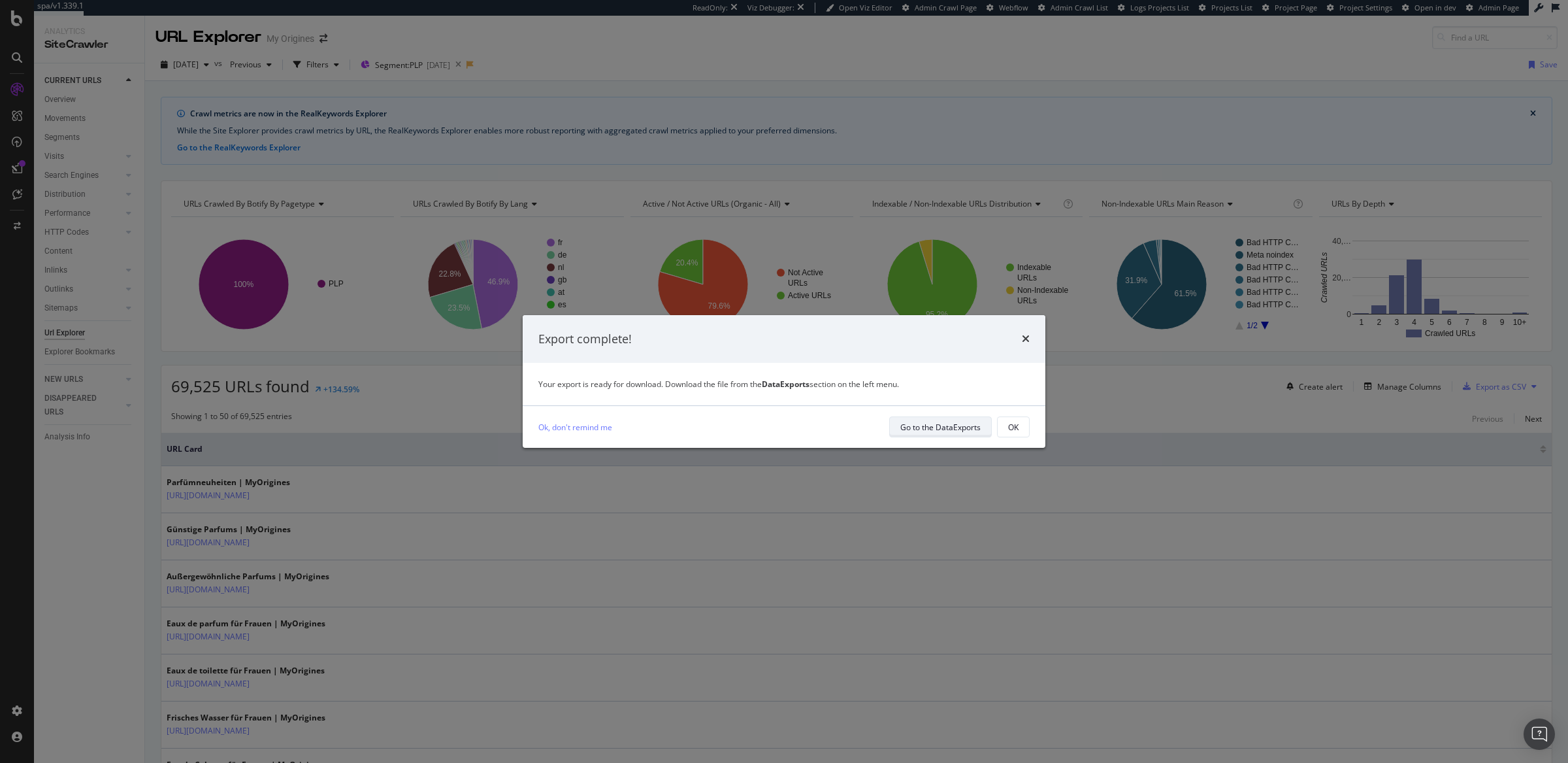
click at [944, 426] on div "Go to the DataExports" at bounding box center [940, 427] width 80 height 11
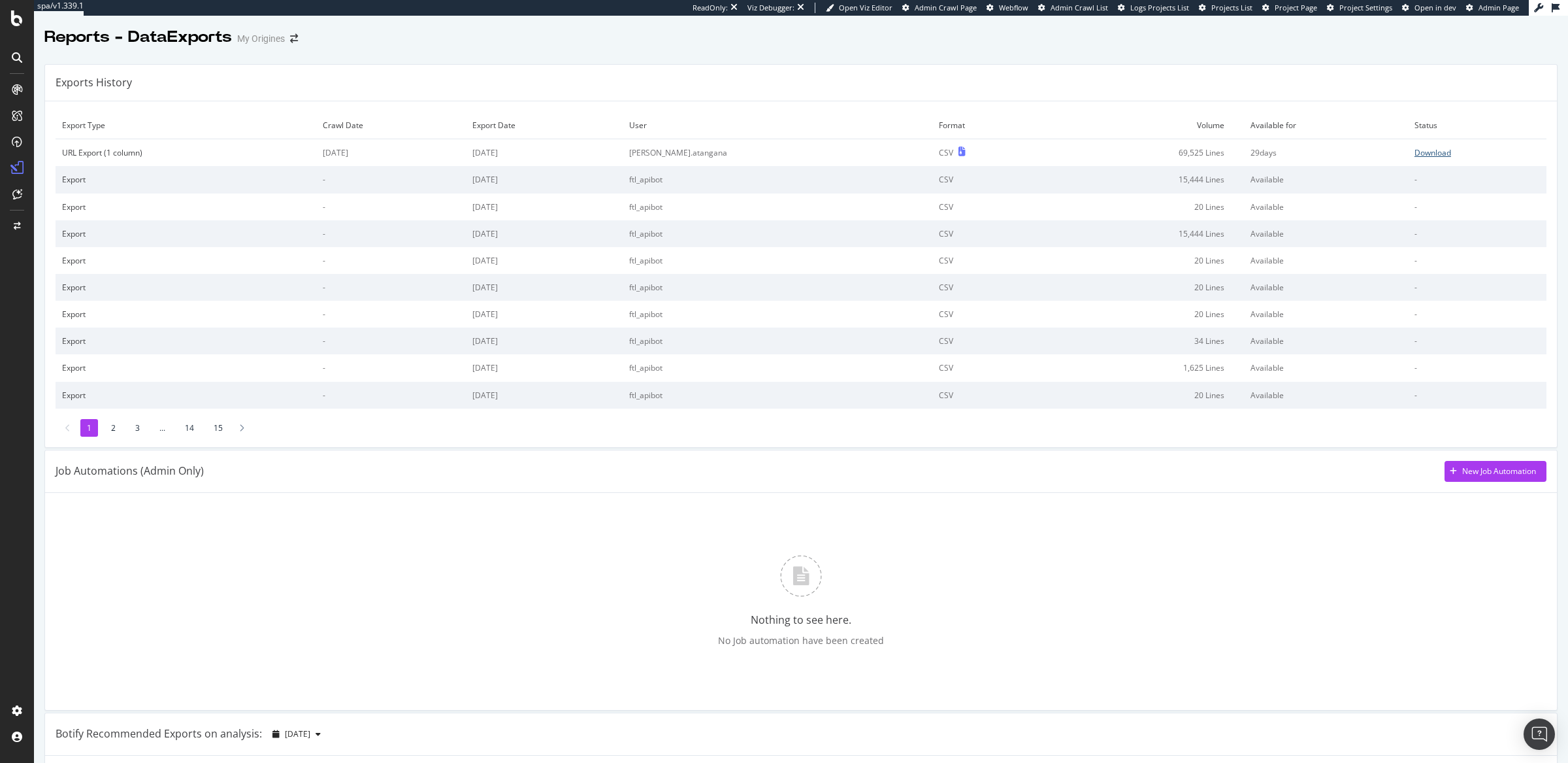
click at [1415, 151] on div "Download" at bounding box center [1433, 153] width 37 height 11
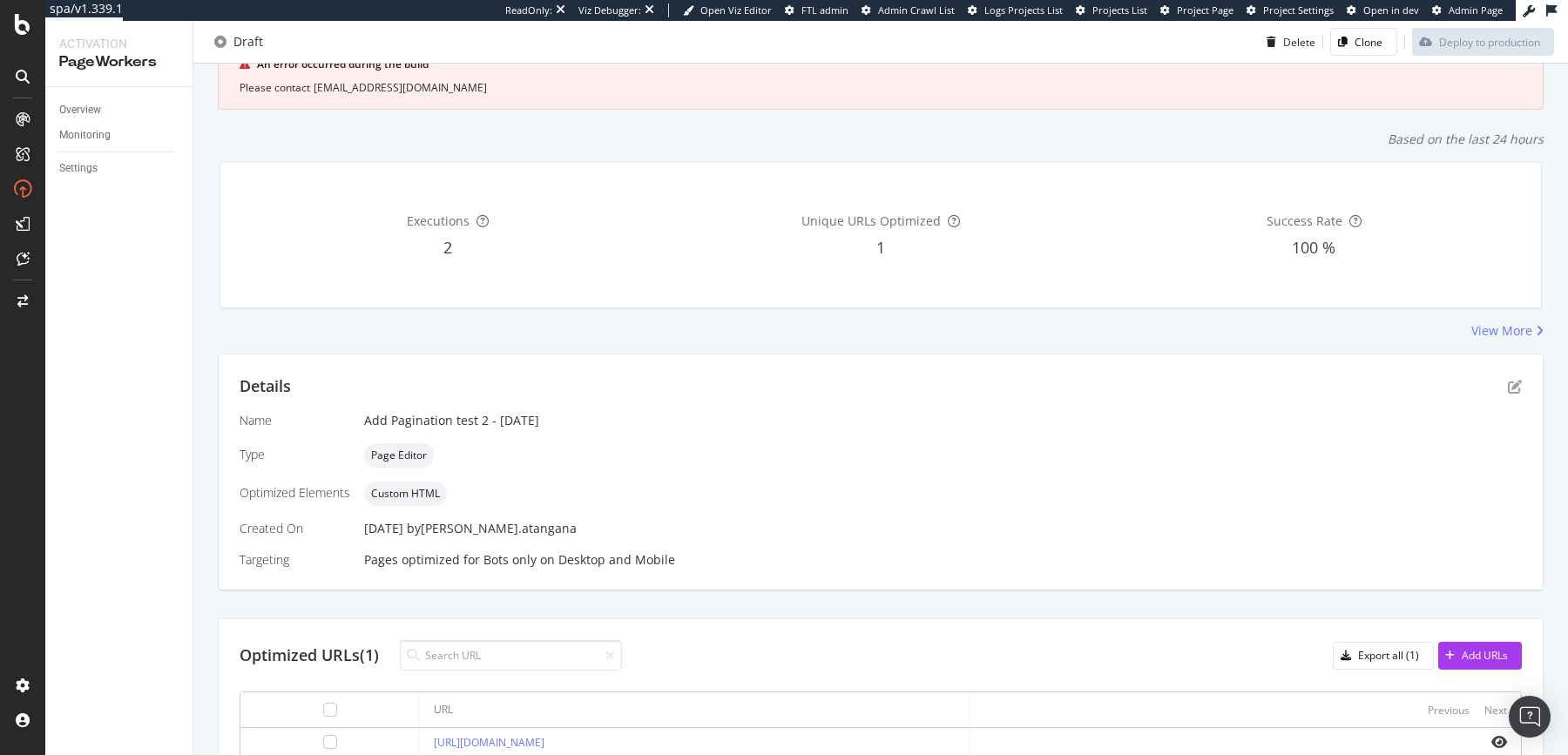
scroll to position [215, 0]
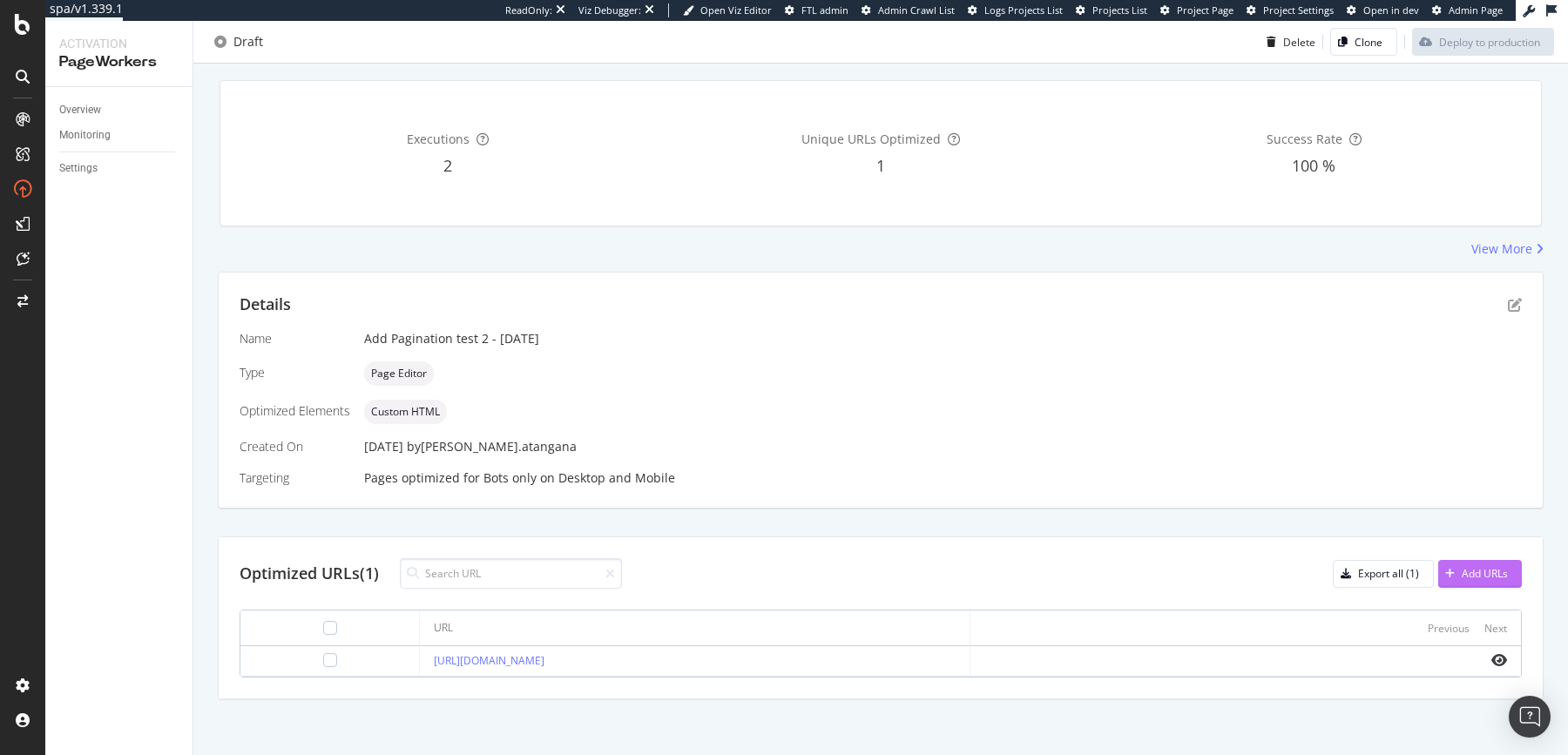
click at [1484, 579] on div "Add URLs" at bounding box center [1472, 574] width 70 height 26
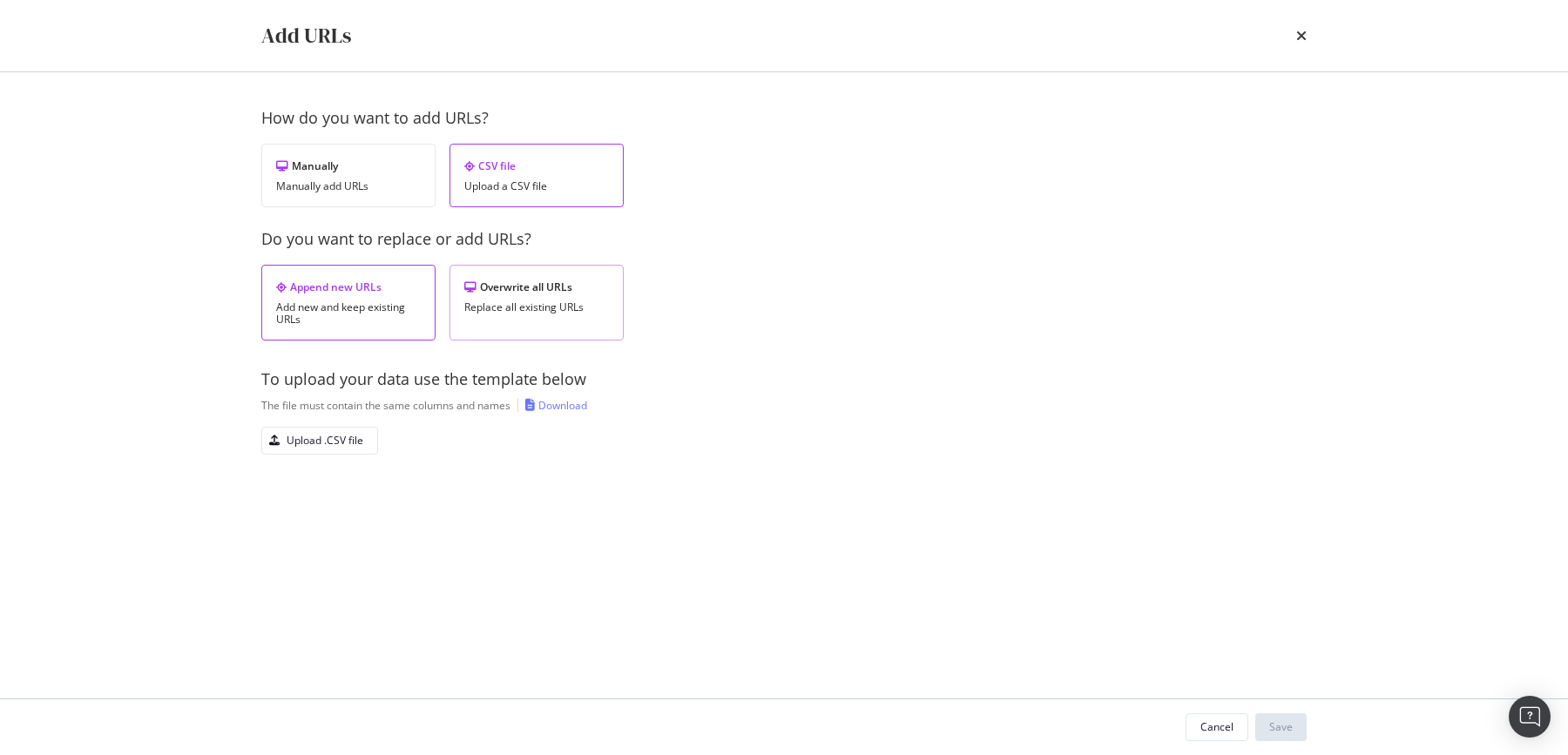
click at [475, 302] on div "Replace all existing URLs" at bounding box center [537, 307] width 145 height 12
click at [524, 173] on div "CSV file Upload a CSV file" at bounding box center [537, 176] width 175 height 63
click at [328, 433] on div "Upload .CSV file" at bounding box center [325, 440] width 77 height 15
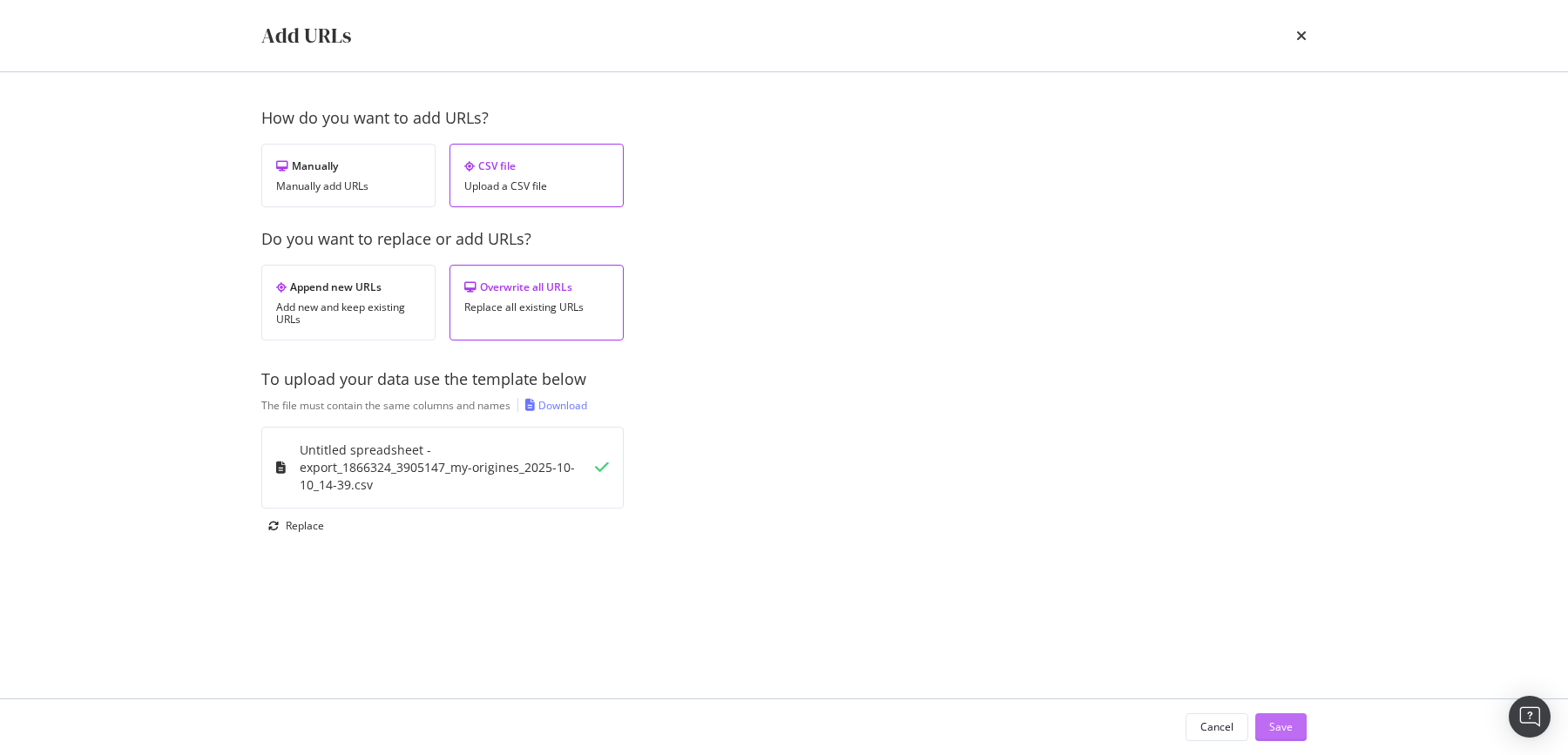
click at [1278, 730] on div "Save" at bounding box center [1280, 727] width 23 height 15
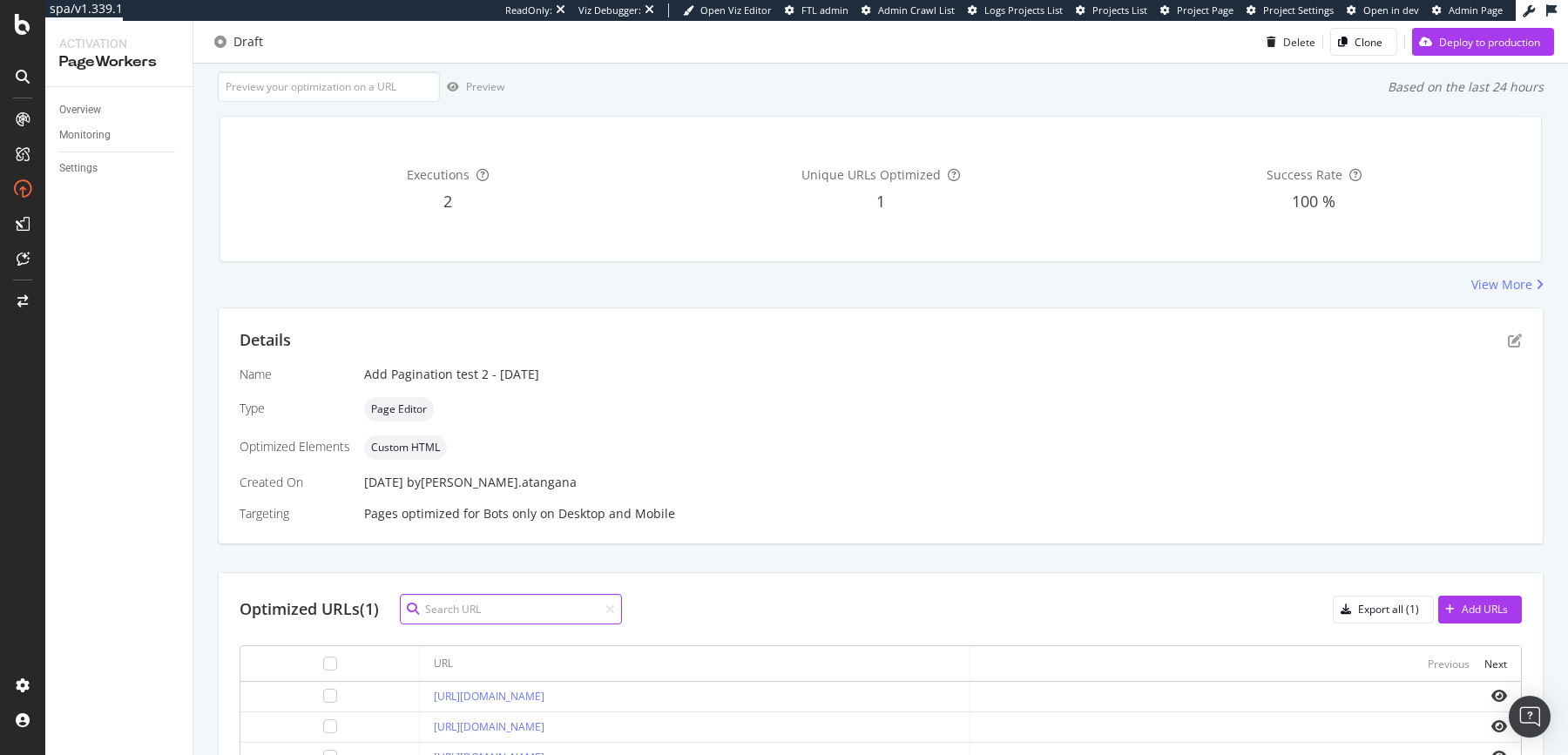
scroll to position [0, 0]
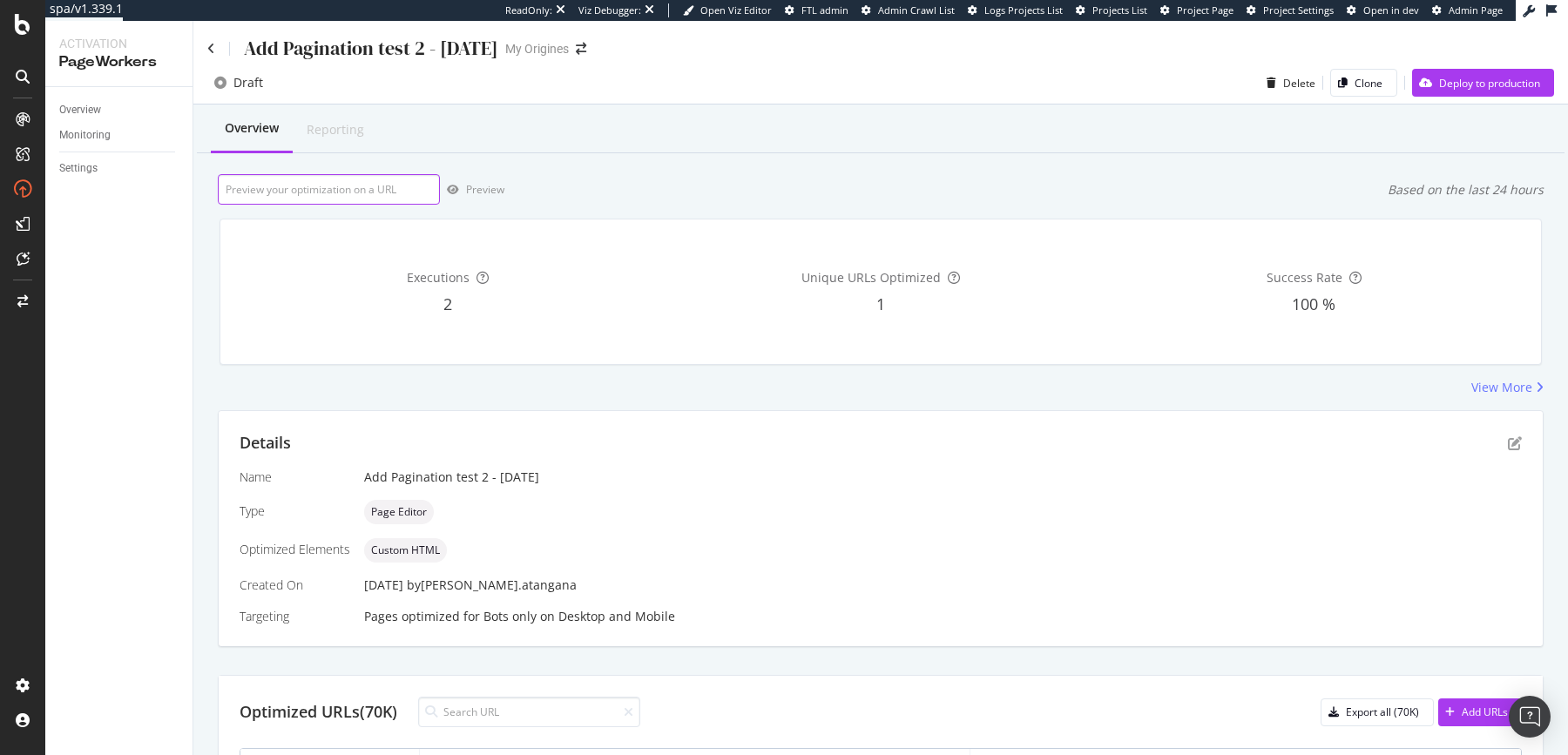
click at [351, 199] on input "url" at bounding box center [329, 189] width 222 height 31
paste input "[URL][DOMAIN_NAME]"
type input "[URL][DOMAIN_NAME]"
click at [490, 185] on div "Preview" at bounding box center [485, 189] width 38 height 15
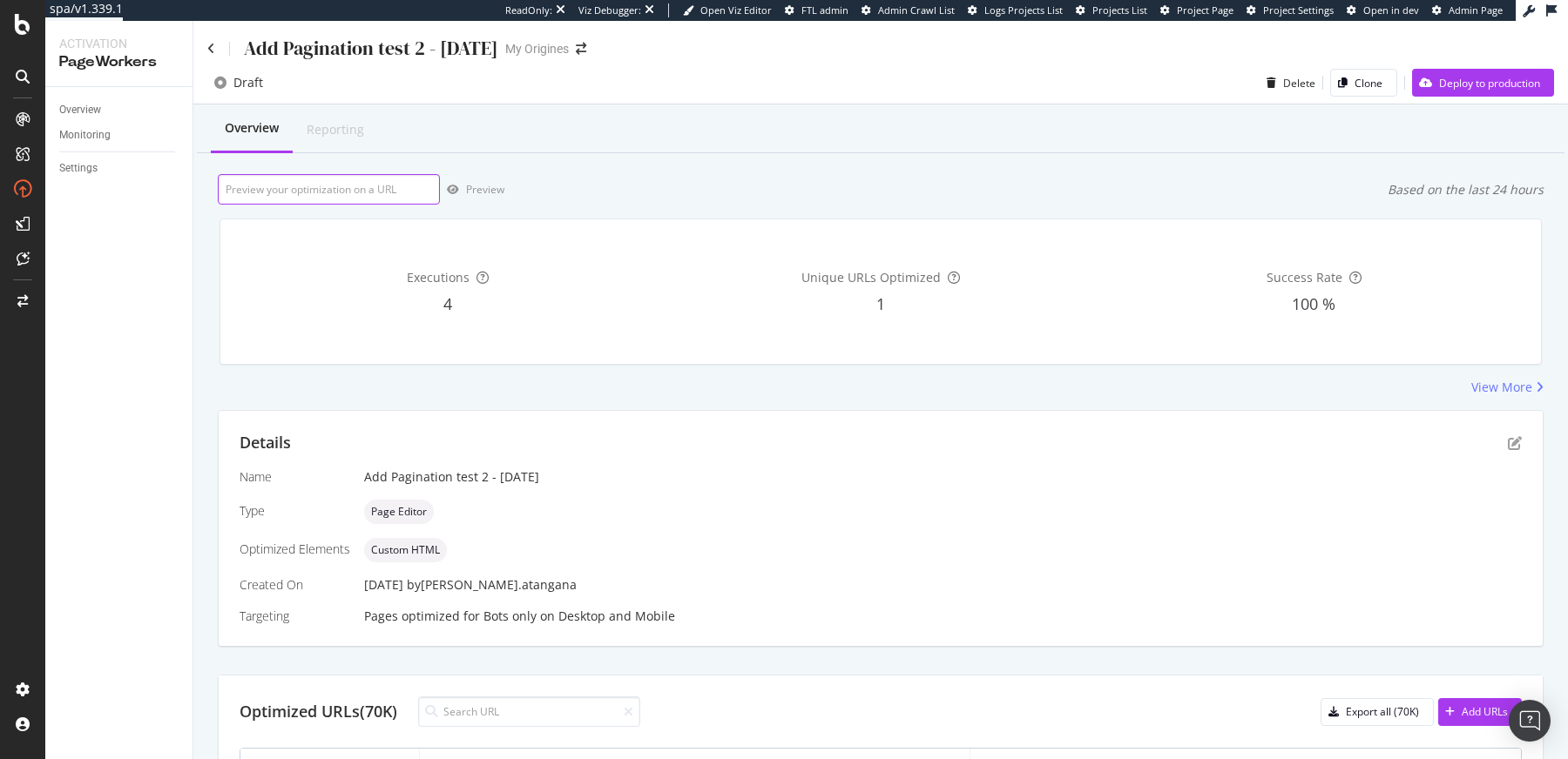
click at [383, 176] on input "url" at bounding box center [329, 189] width 222 height 31
paste input "[URL][DOMAIN_NAME]"
type input "[URL][DOMAIN_NAME]"
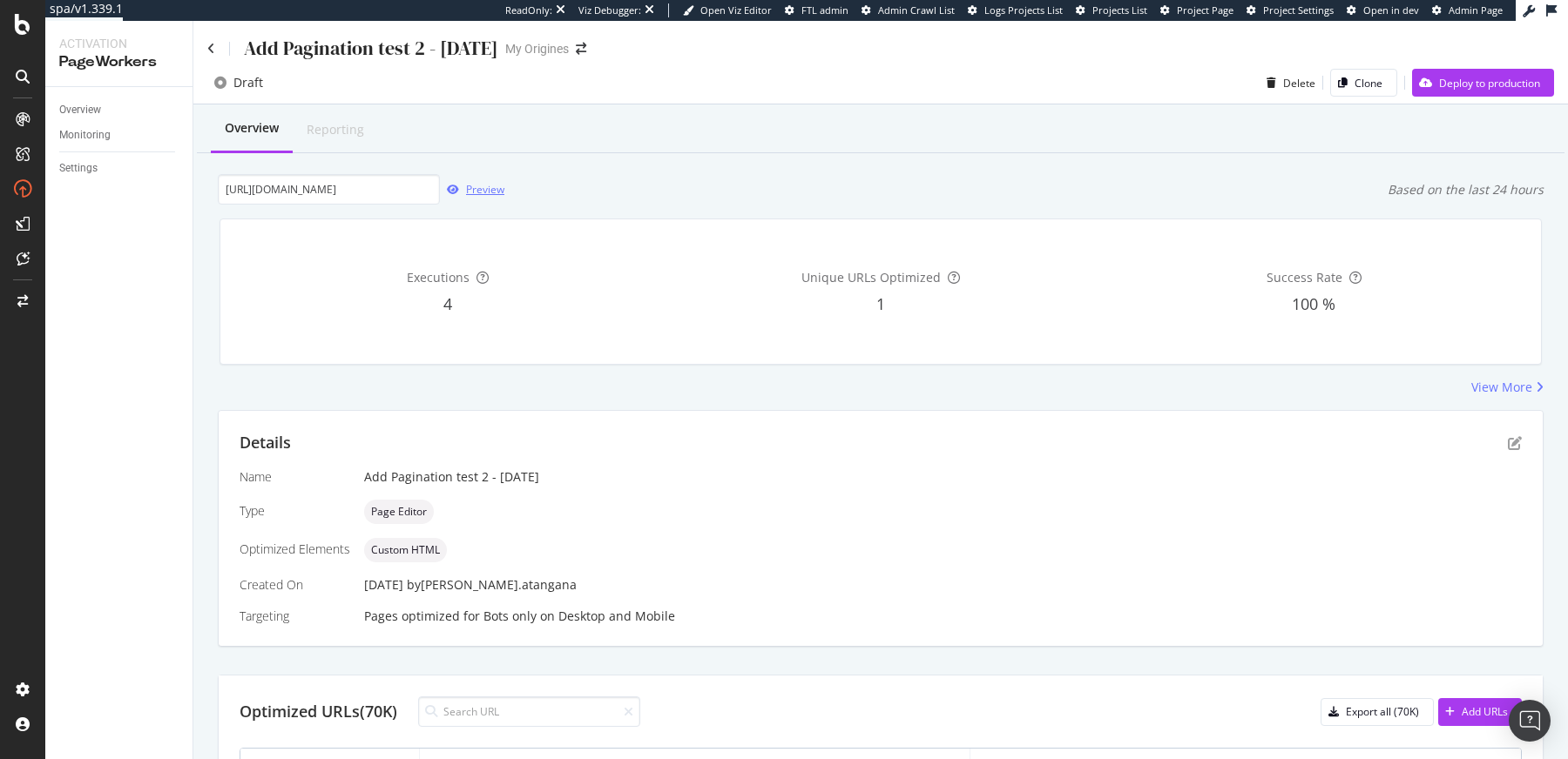
click at [499, 190] on div "Preview" at bounding box center [485, 189] width 38 height 15
click at [1498, 456] on div "Details Name Add Pagination test 2 - [DATE] Type Page Editor Optimized Elements…" at bounding box center [880, 528] width 1324 height 235
click at [1508, 446] on icon "pen-to-square" at bounding box center [1514, 443] width 14 height 14
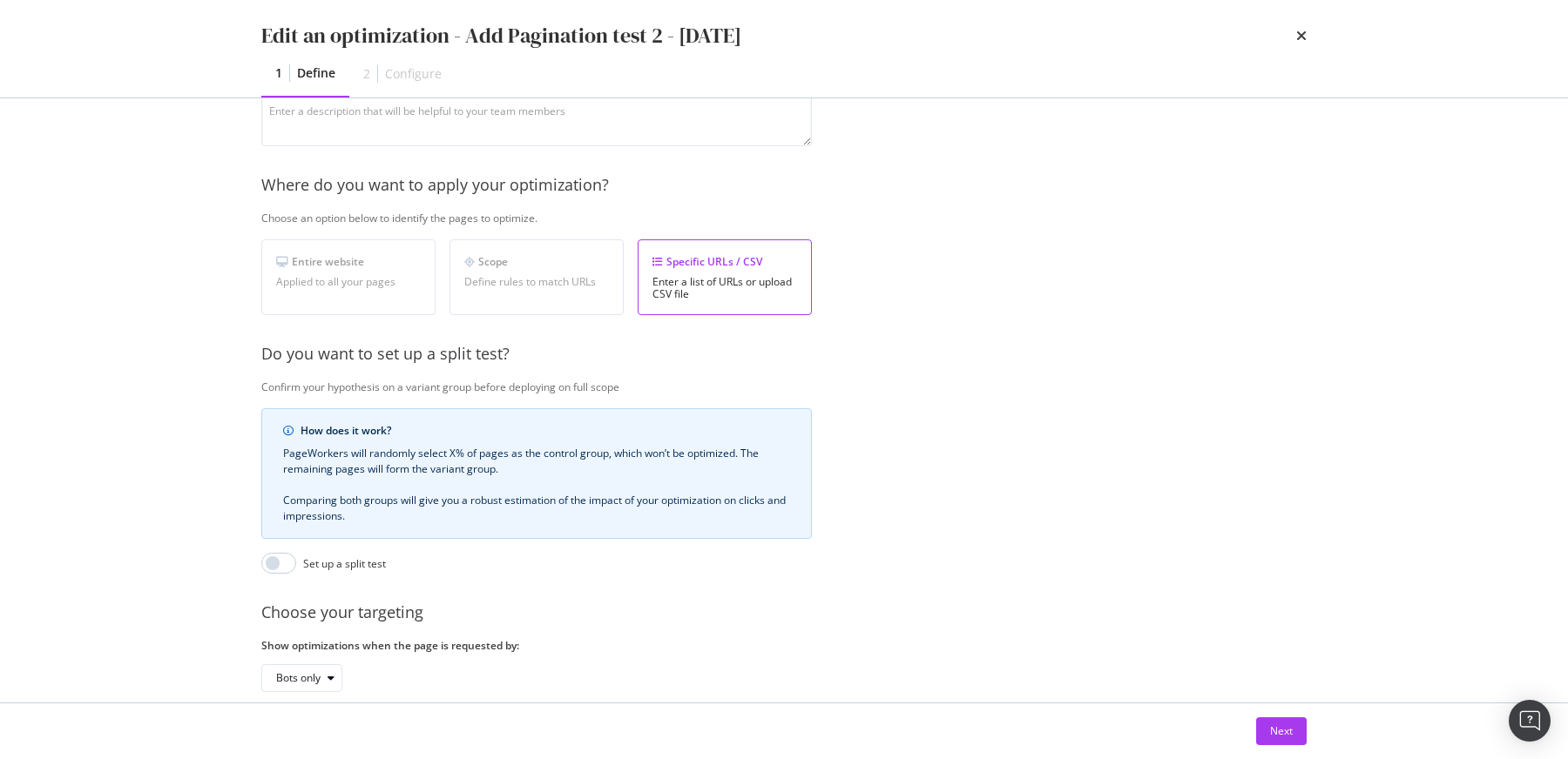
scroll to position [302, 0]
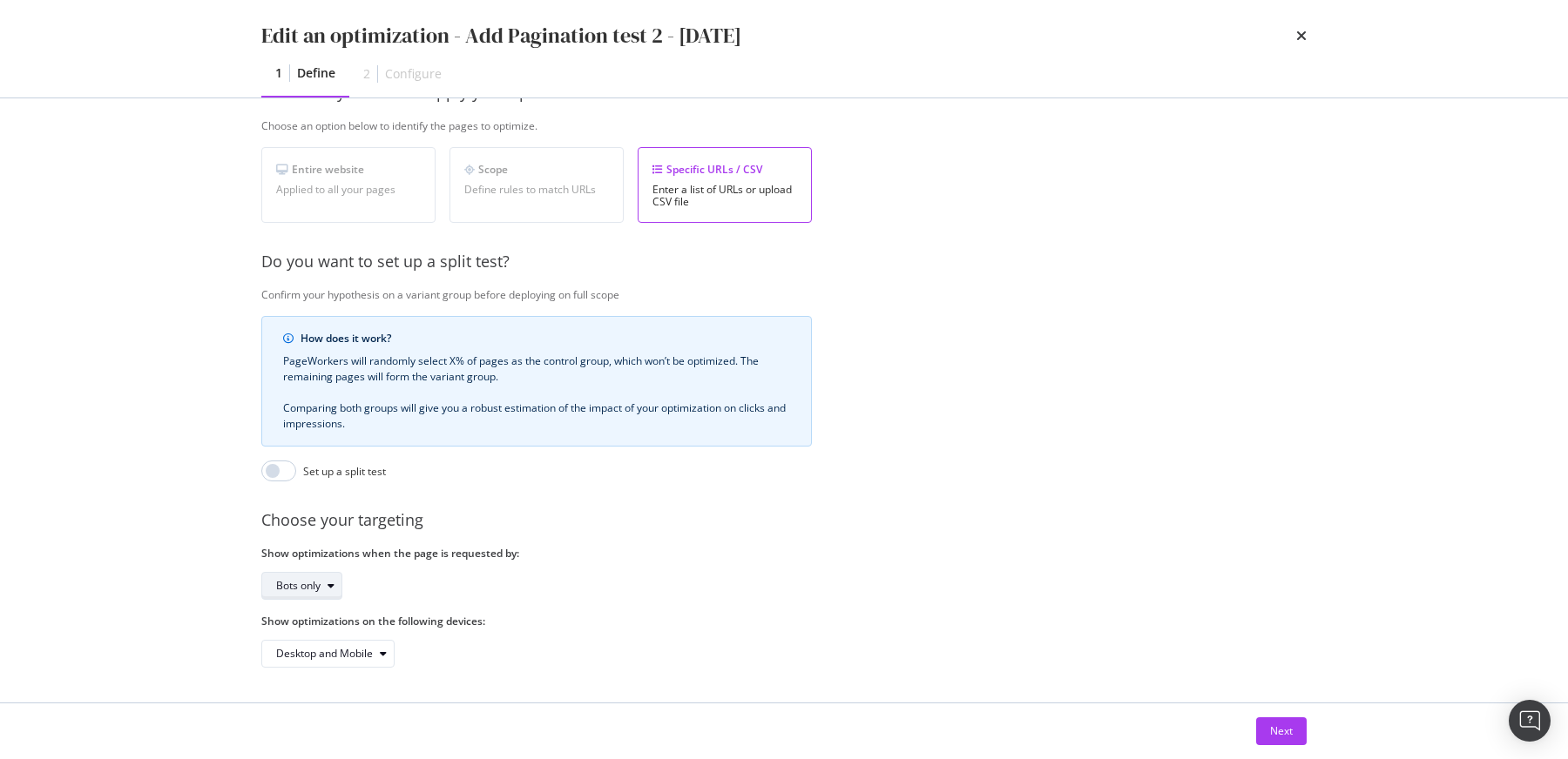
click at [310, 581] on div "Bots only" at bounding box center [298, 585] width 45 height 10
click at [328, 597] on div "Bots and users" at bounding box center [319, 599] width 72 height 15
click at [1284, 742] on div "Next" at bounding box center [1281, 731] width 22 height 26
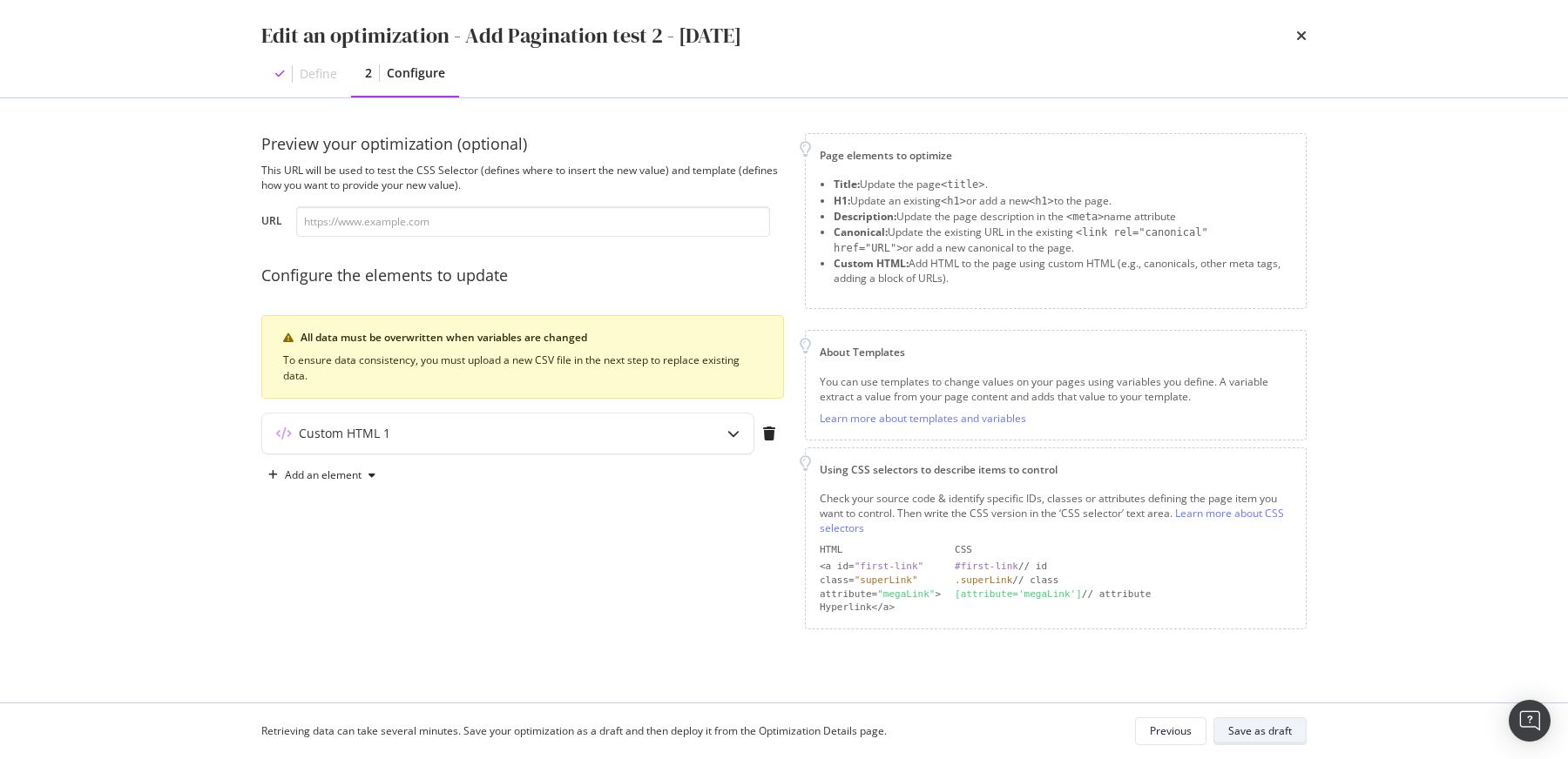
click at [1284, 738] on div "Save as draft" at bounding box center [1260, 731] width 63 height 15
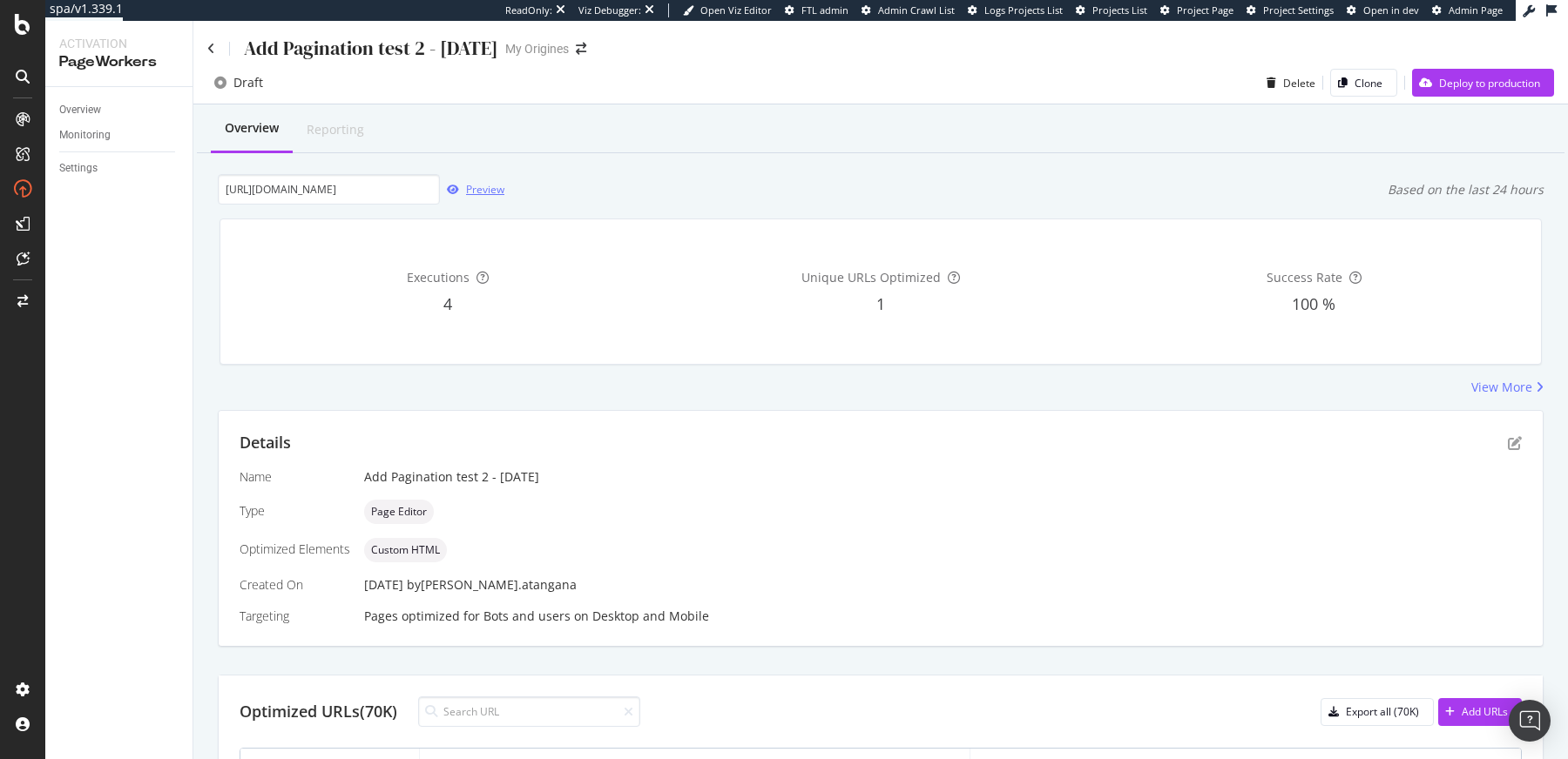
click at [473, 187] on div "Preview" at bounding box center [485, 189] width 38 height 15
click at [1508, 443] on icon "pen-to-square" at bounding box center [1514, 443] width 14 height 14
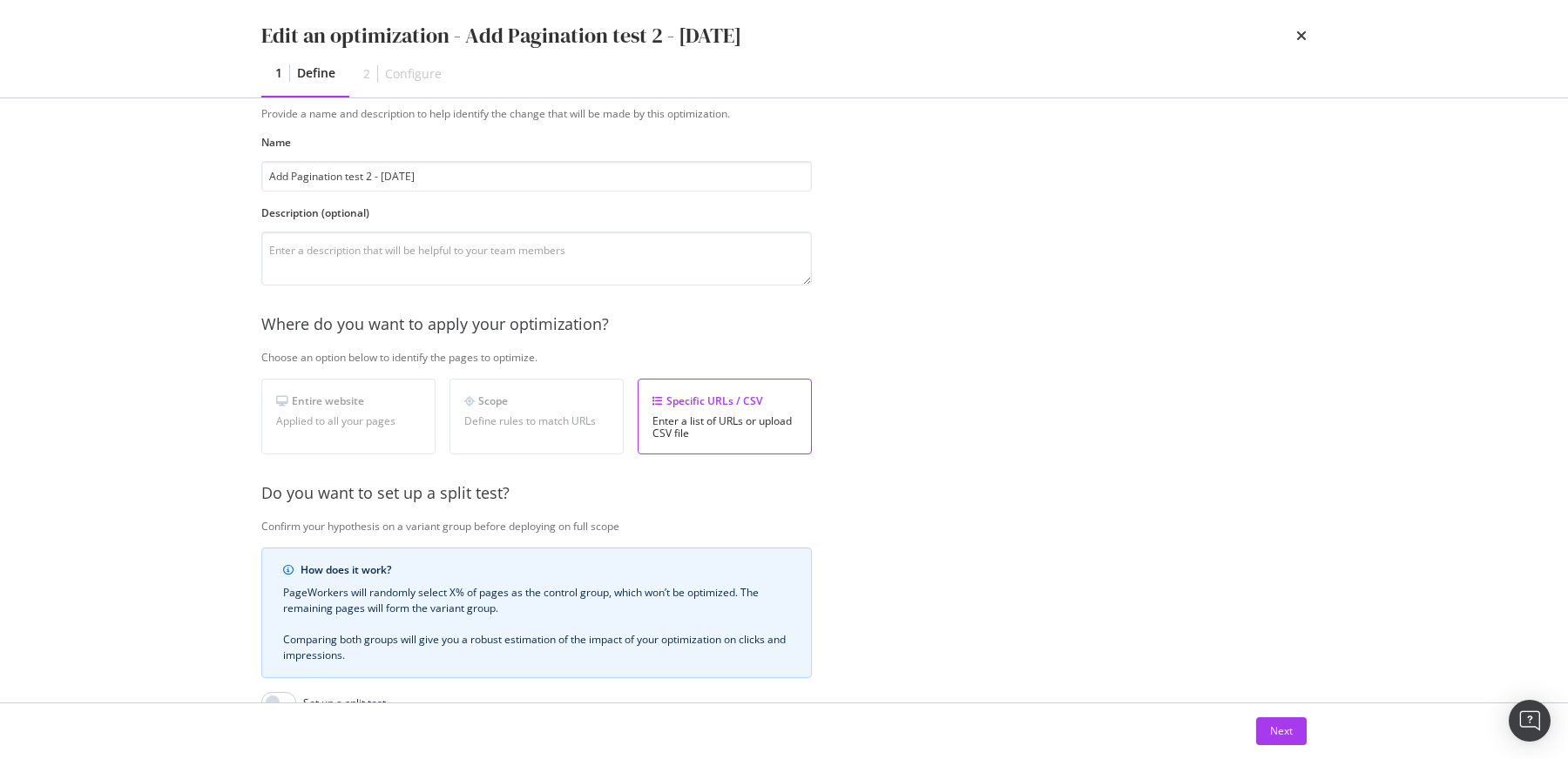
scroll to position [302, 0]
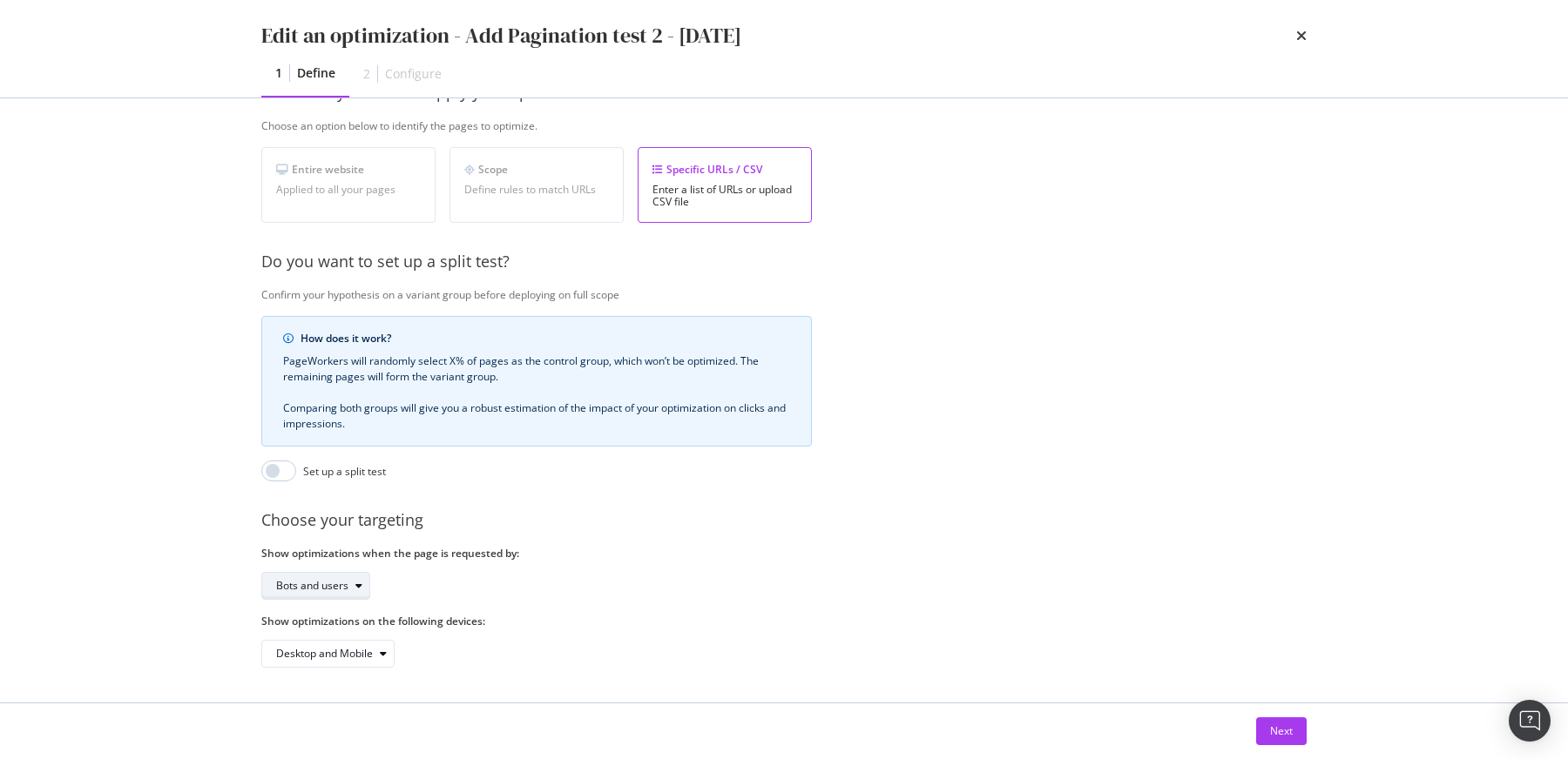
click at [294, 581] on div "Bots and users" at bounding box center [312, 585] width 72 height 10
click at [311, 621] on div "Bots only" at bounding box center [305, 628] width 45 height 15
click at [1308, 727] on div "Next" at bounding box center [784, 731] width 1115 height 56
click at [1301, 727] on button "Next" at bounding box center [1281, 731] width 50 height 28
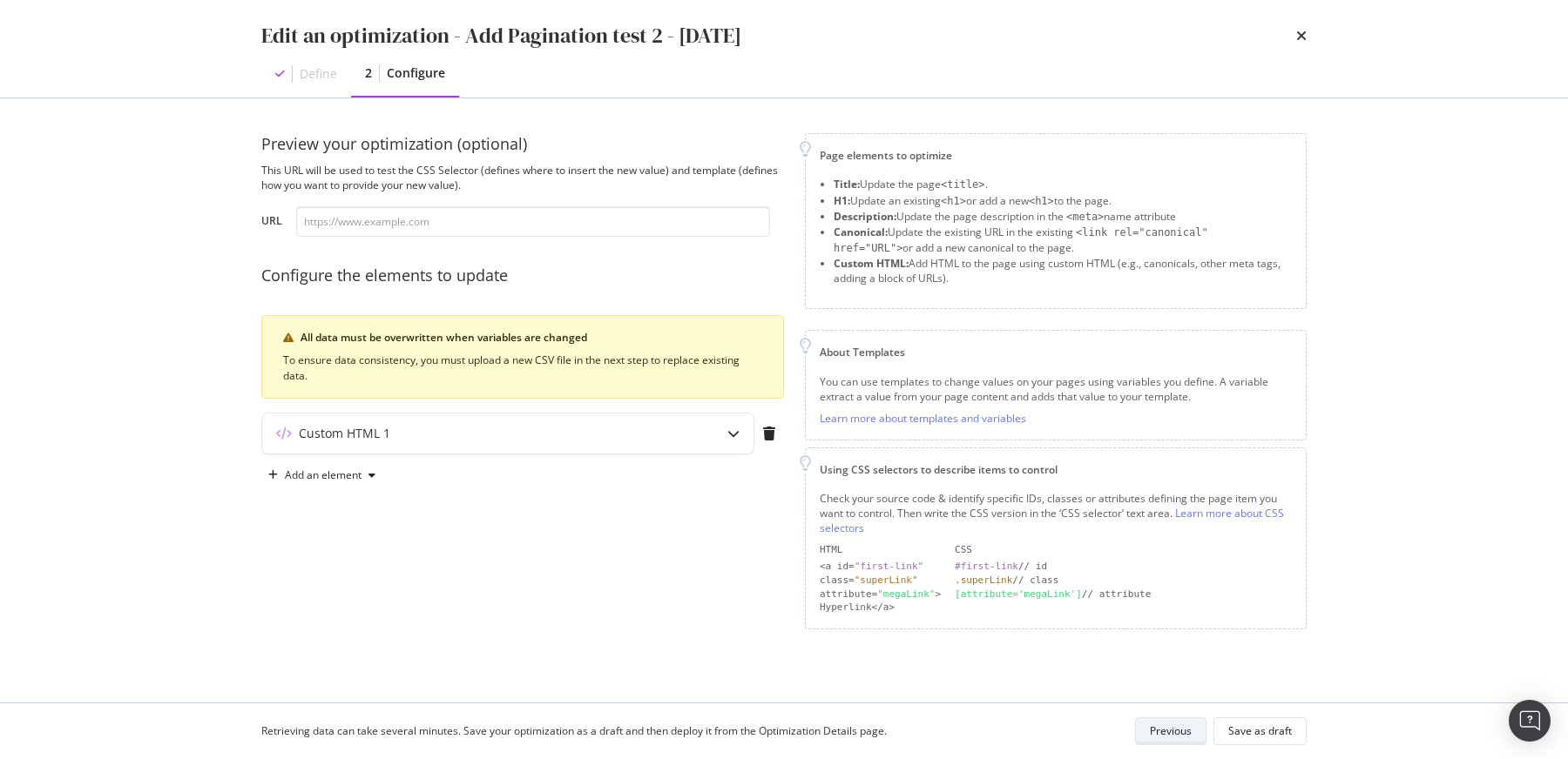
click at [1301, 727] on button "Save as draft" at bounding box center [1260, 731] width 93 height 28
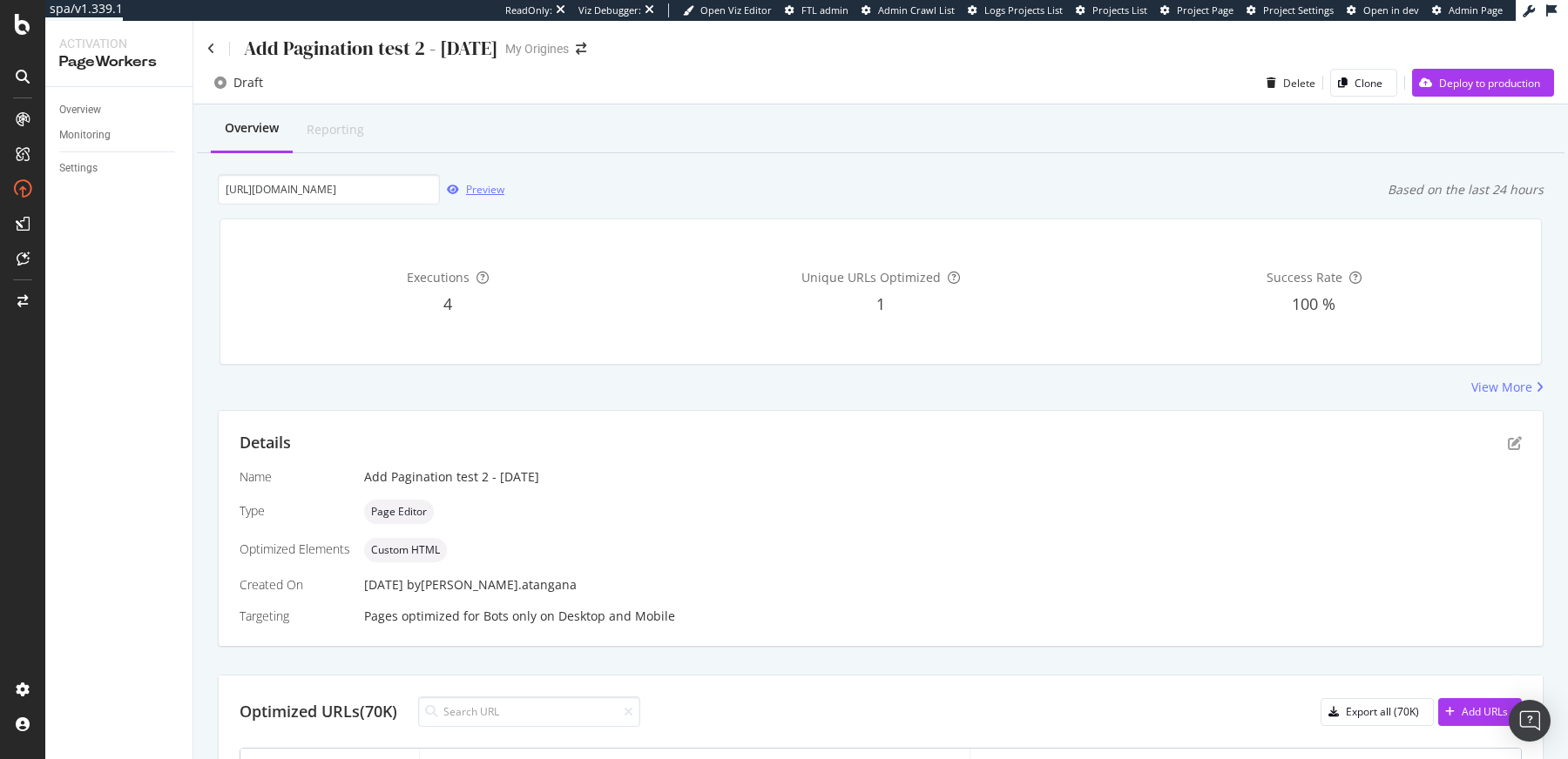
click at [481, 191] on div "Preview" at bounding box center [485, 189] width 38 height 15
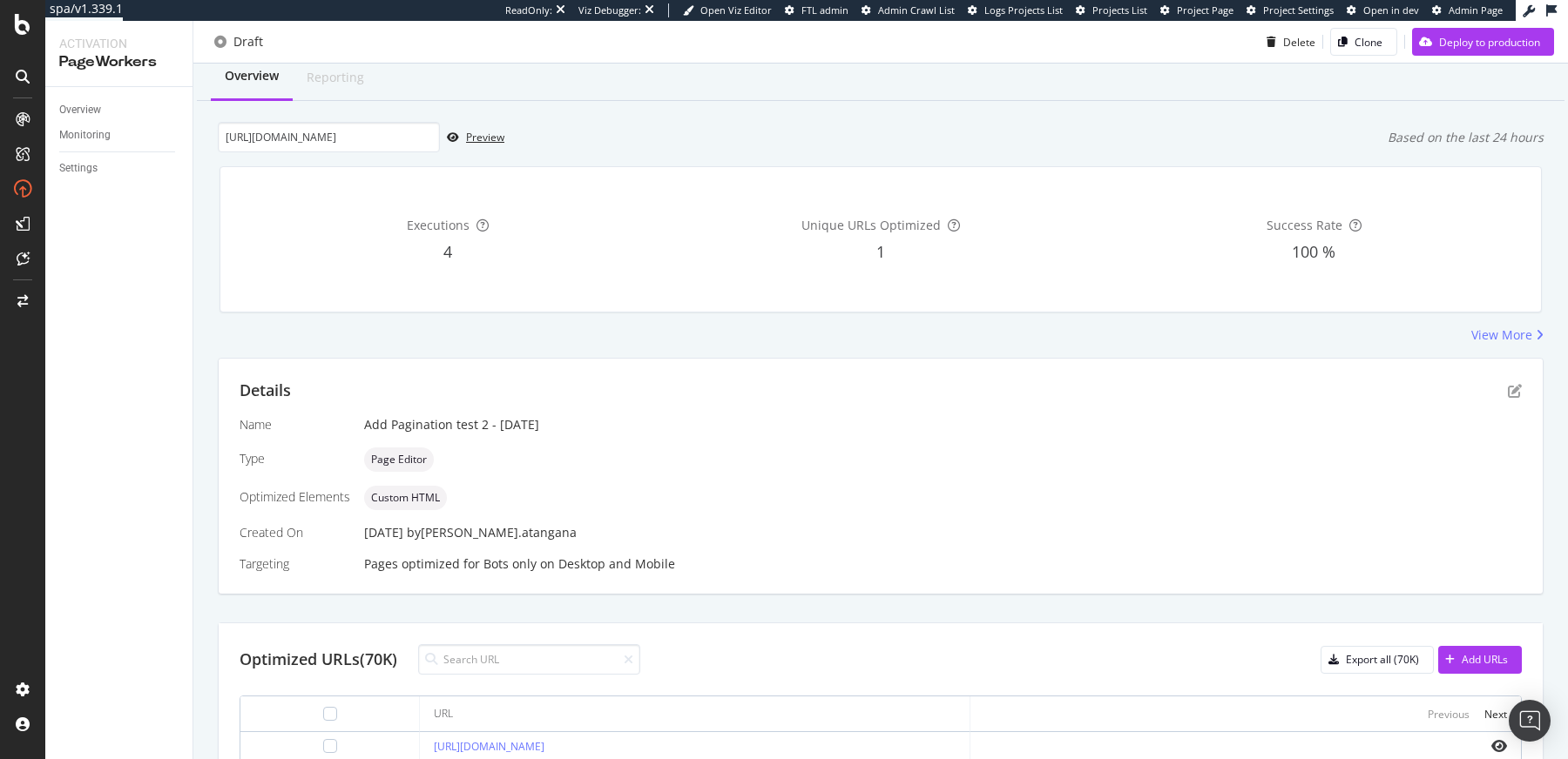
scroll to position [174, 0]
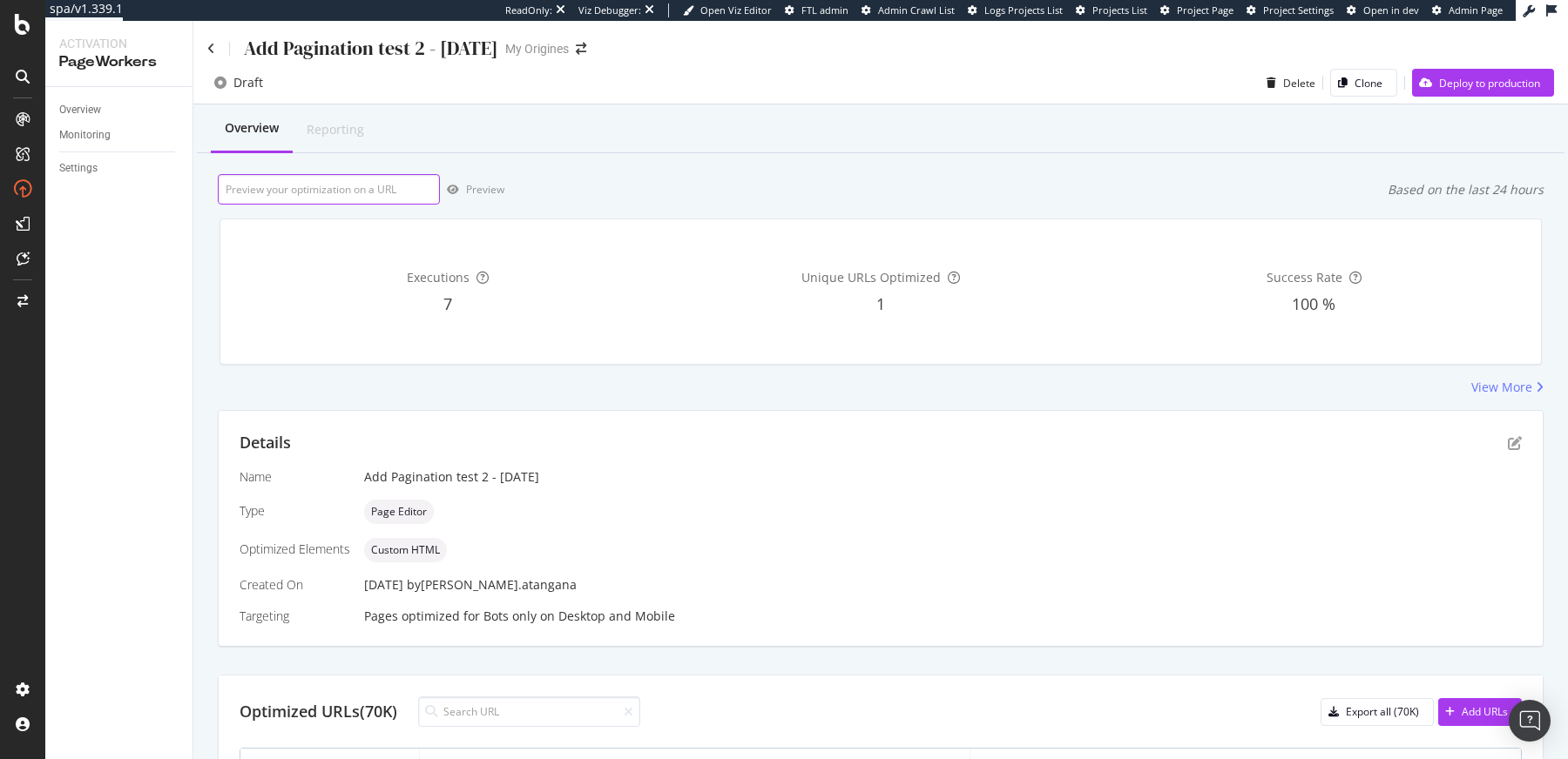
click at [359, 195] on input "url" at bounding box center [329, 189] width 222 height 31
click at [372, 187] on input "url" at bounding box center [329, 189] width 222 height 31
paste input "[URL][DOMAIN_NAME]"
click at [479, 185] on div "Preview" at bounding box center [485, 189] width 38 height 15
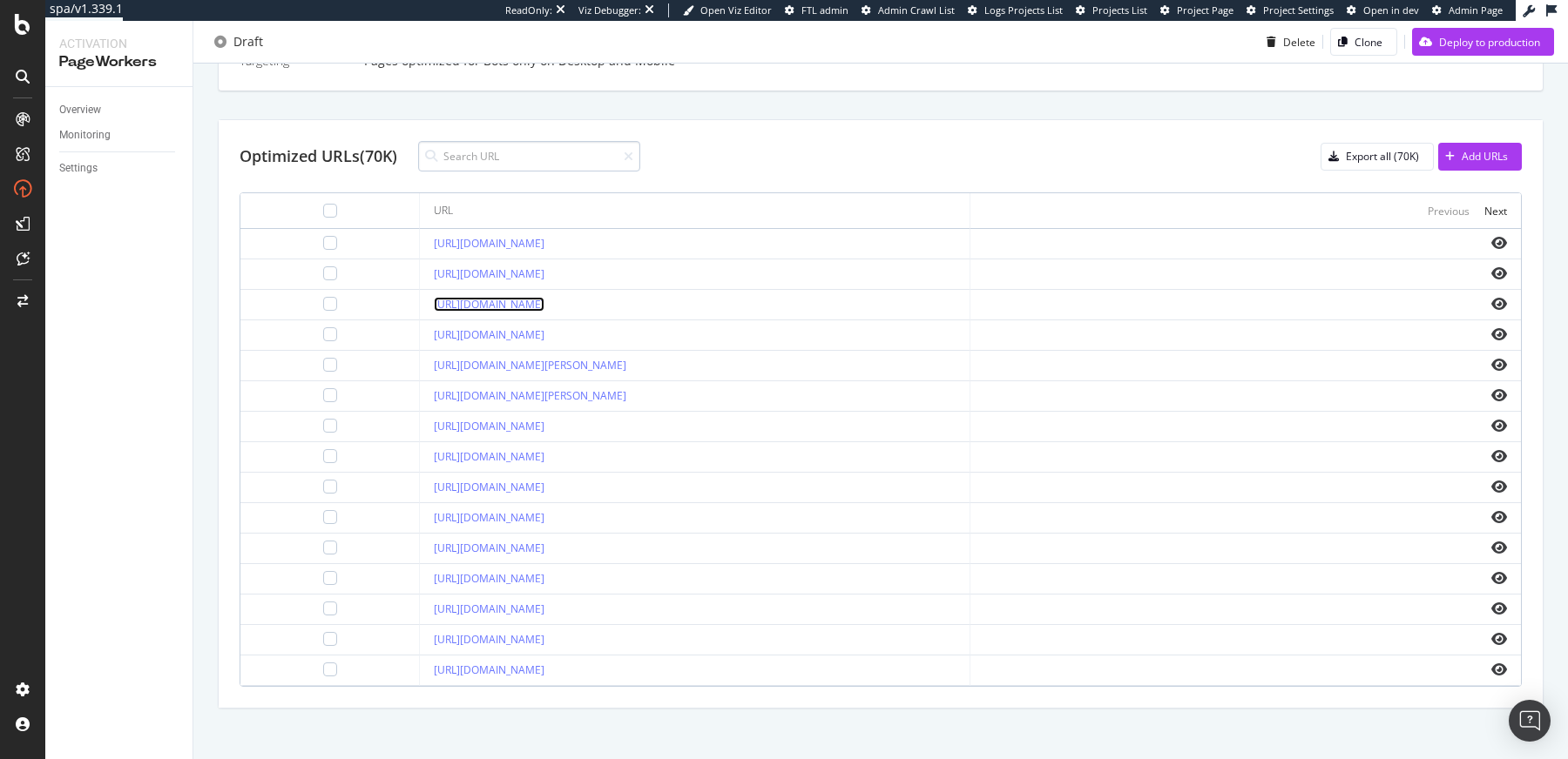
scroll to position [557, 0]
click at [1484, 206] on div "Next" at bounding box center [1495, 210] width 22 height 15
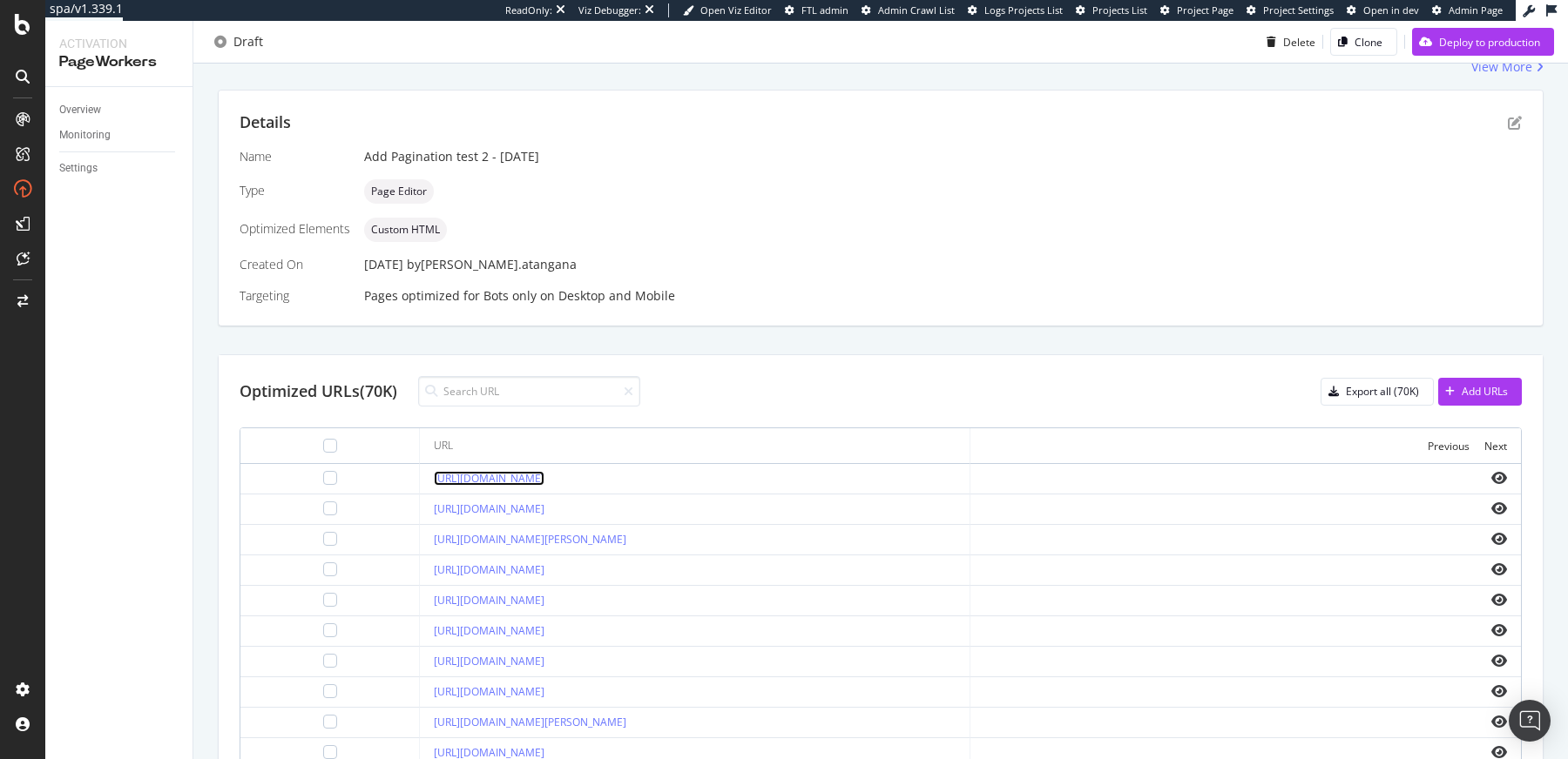
scroll to position [0, 0]
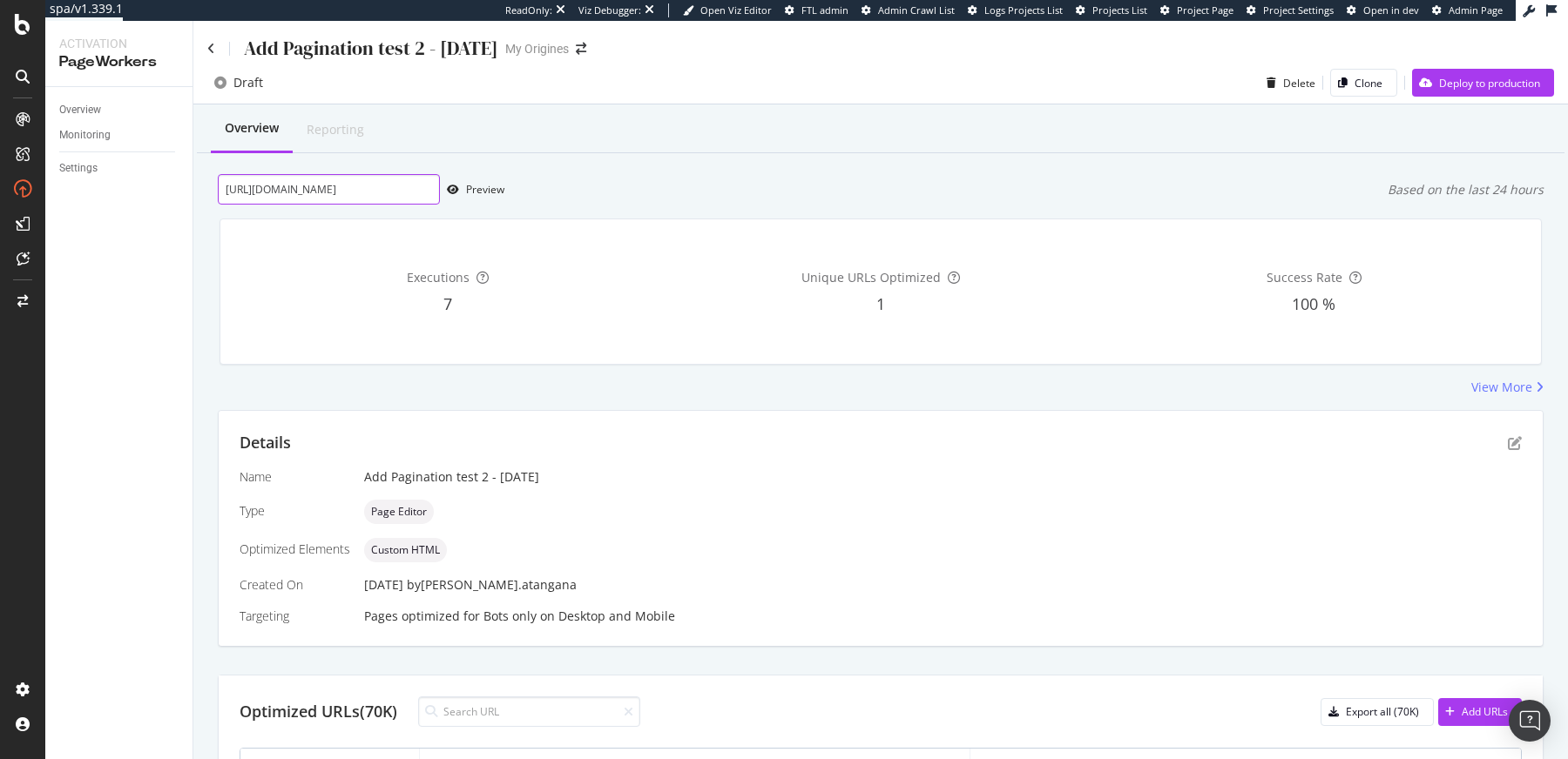
click at [344, 199] on input "[URL][DOMAIN_NAME]" at bounding box center [329, 189] width 222 height 31
paste input "[DOMAIN_NAME][URL]"
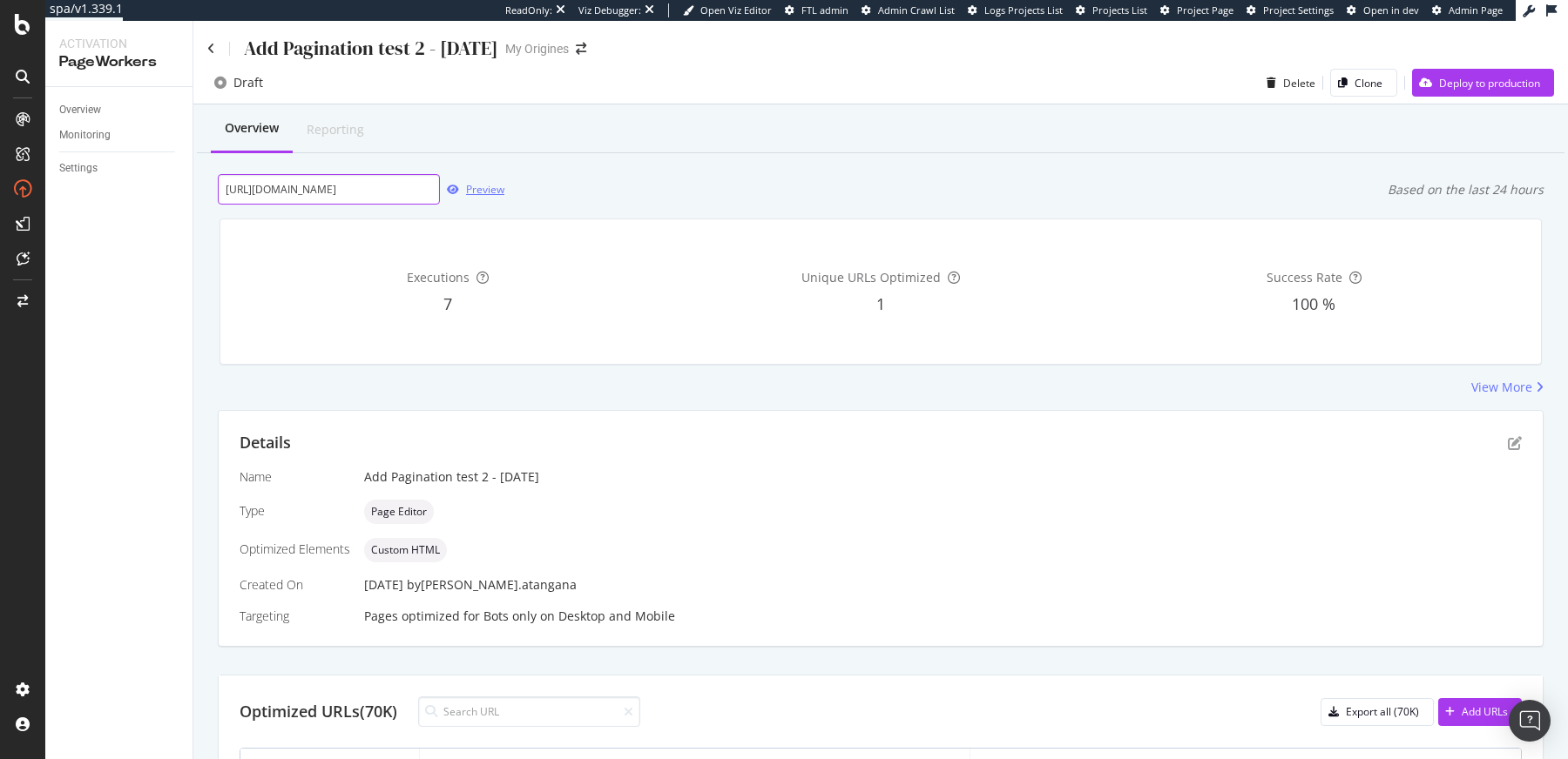
type input "[URL][DOMAIN_NAME]"
click at [471, 195] on div "Preview" at bounding box center [485, 189] width 38 height 15
click at [1508, 446] on icon "pen-to-square" at bounding box center [1514, 443] width 14 height 14
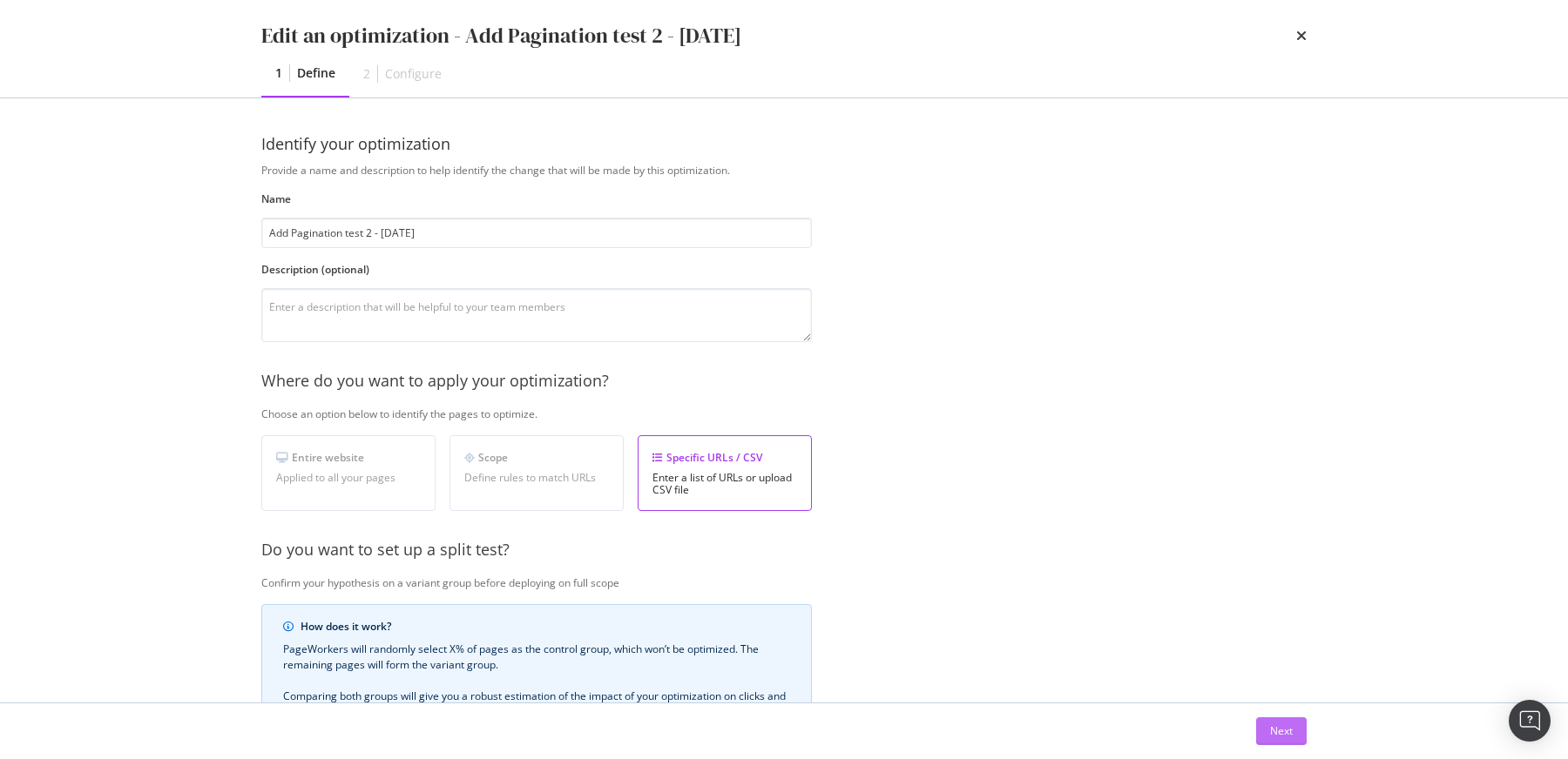
click at [1283, 727] on div "Next" at bounding box center [1281, 731] width 22 height 15
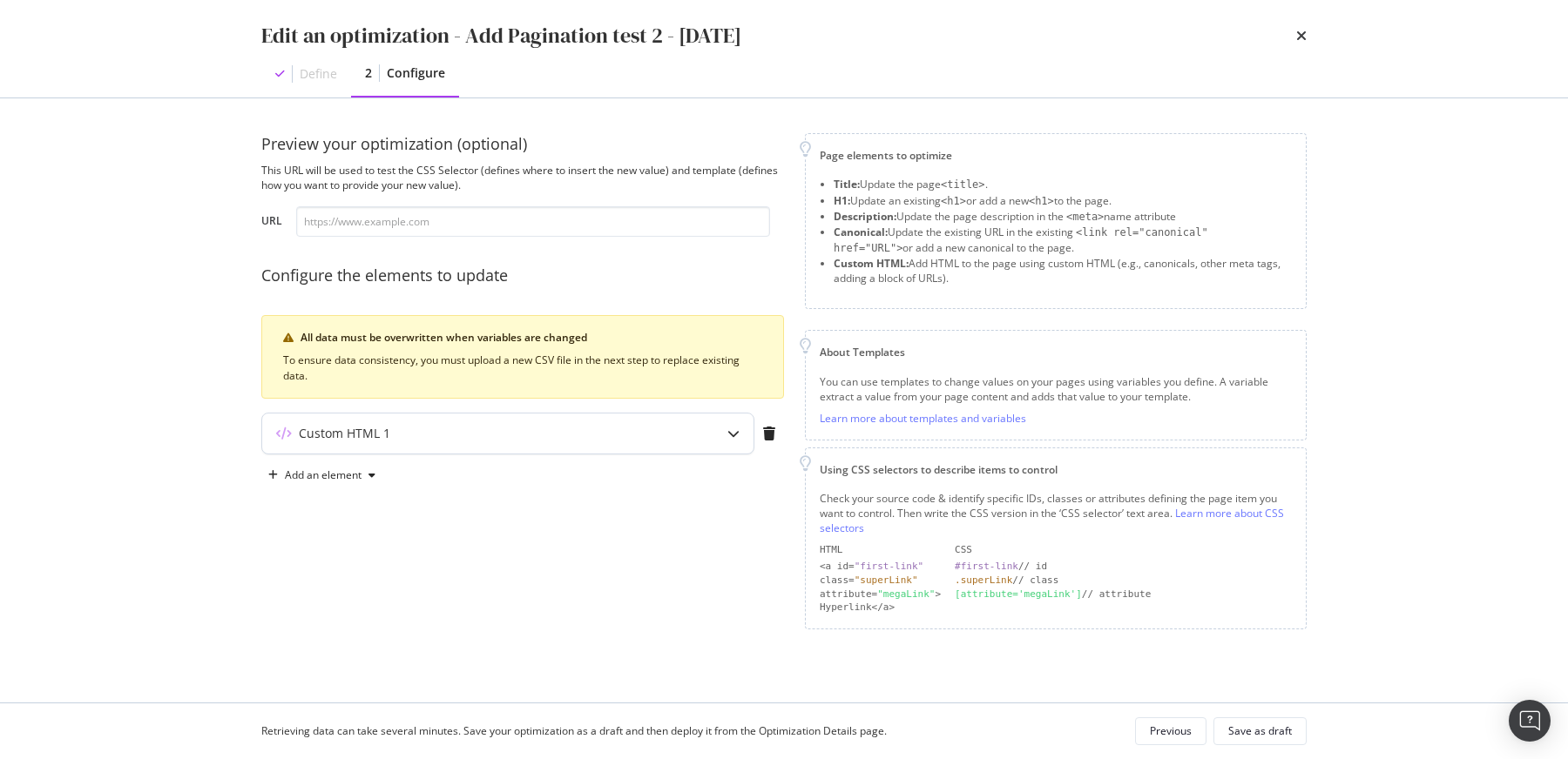
click at [741, 433] on div "modal" at bounding box center [732, 433] width 40 height 40
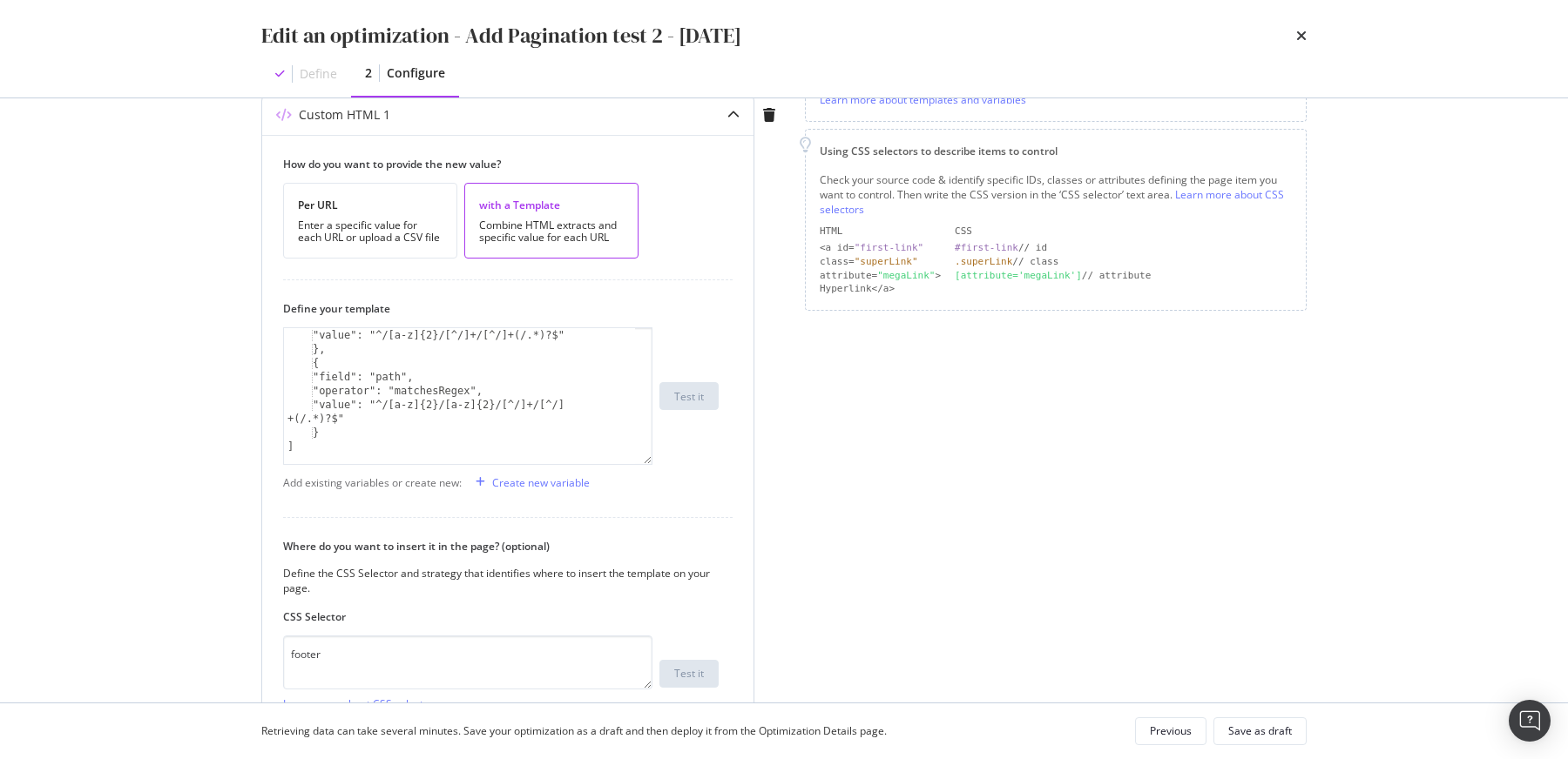
scroll to position [139, 0]
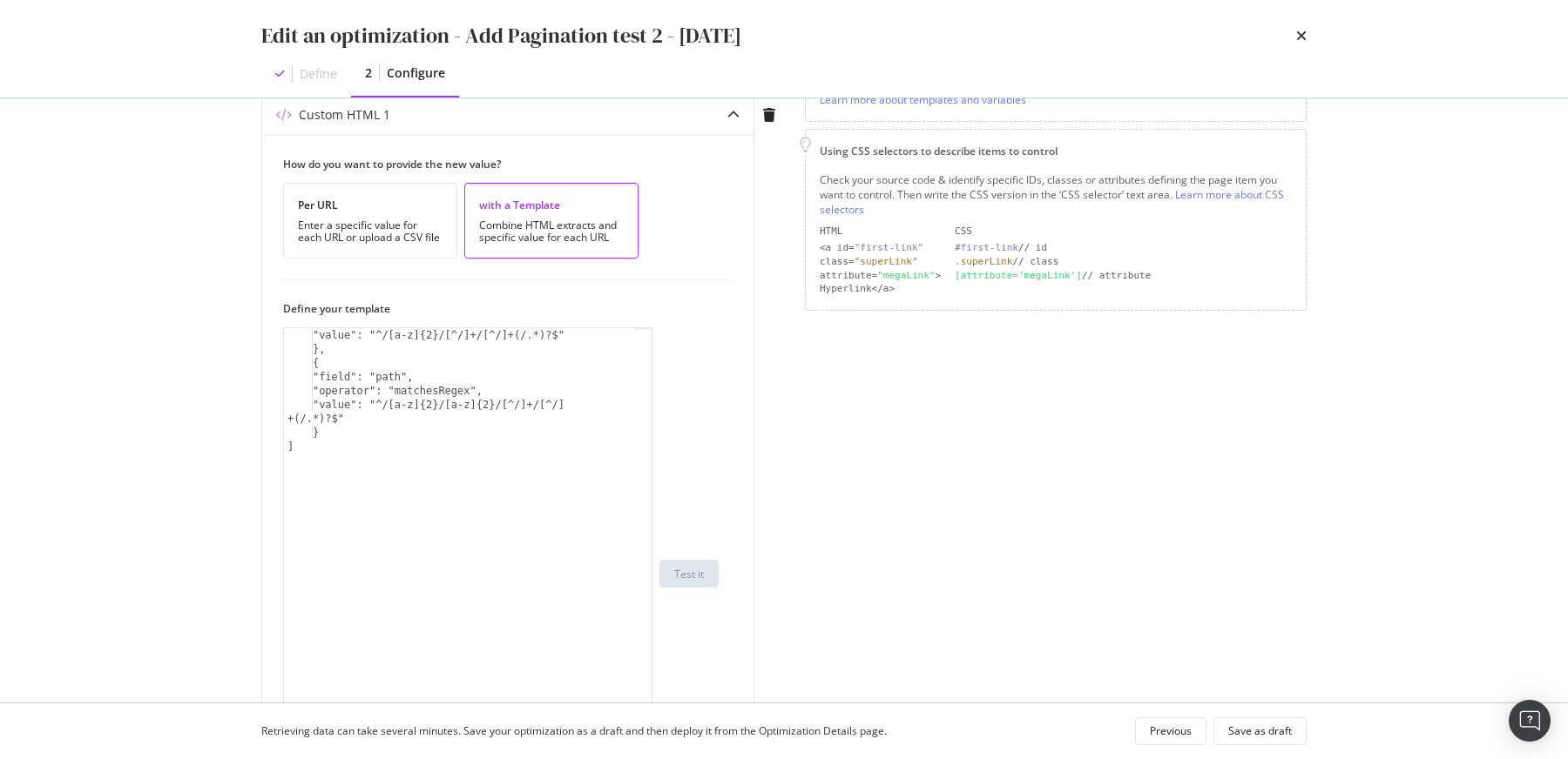
drag, startPoint x: 647, startPoint y: 431, endPoint x: 801, endPoint y: 817, distance: 415.6
click at [801, 758] on html "spa/v1.339.1 ReadOnly: Viz Debugger: Open Viz Editor FTL admin Admin Crawl List…" at bounding box center [784, 380] width 1568 height 759
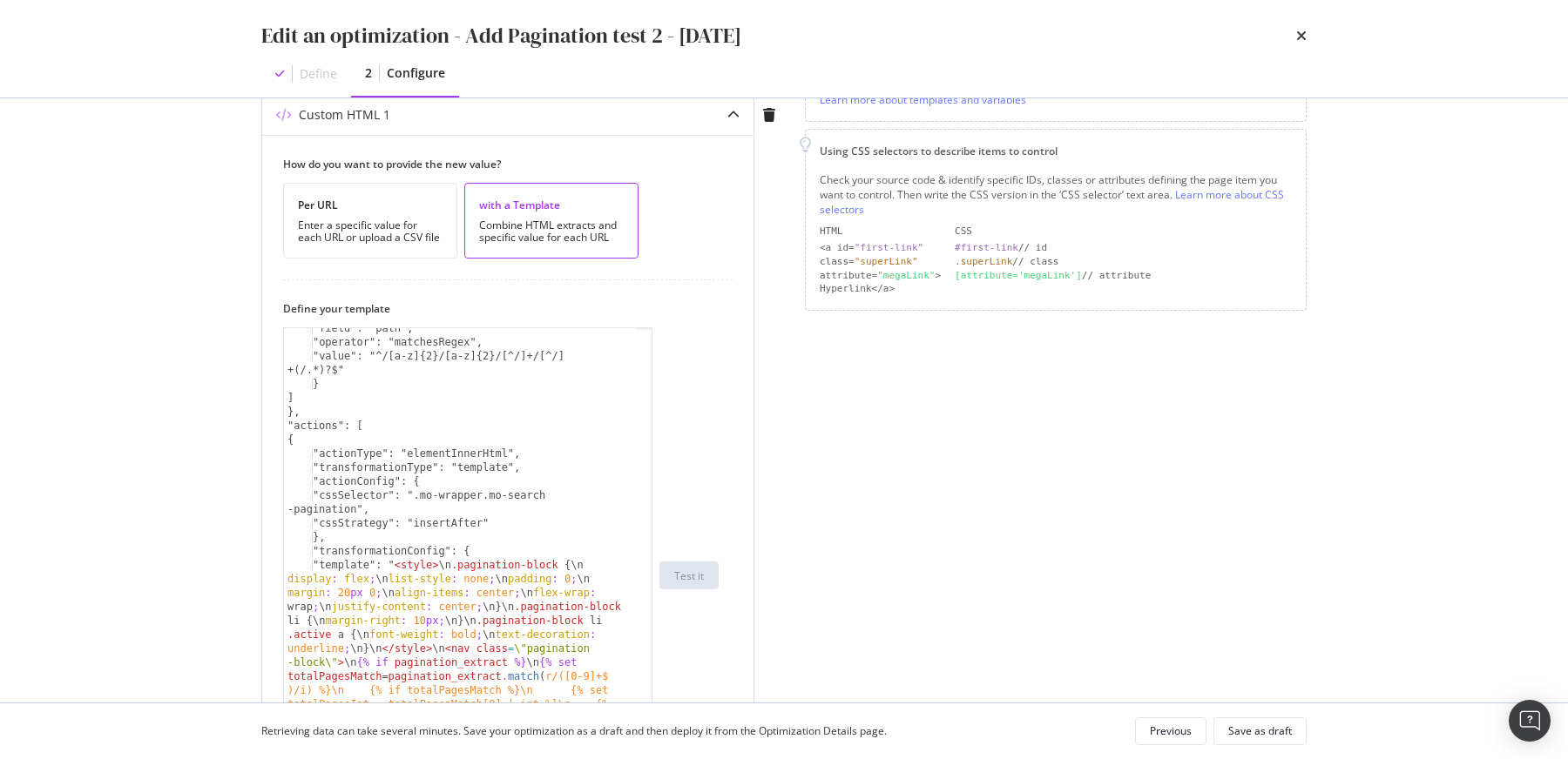
scroll to position [258, 0]
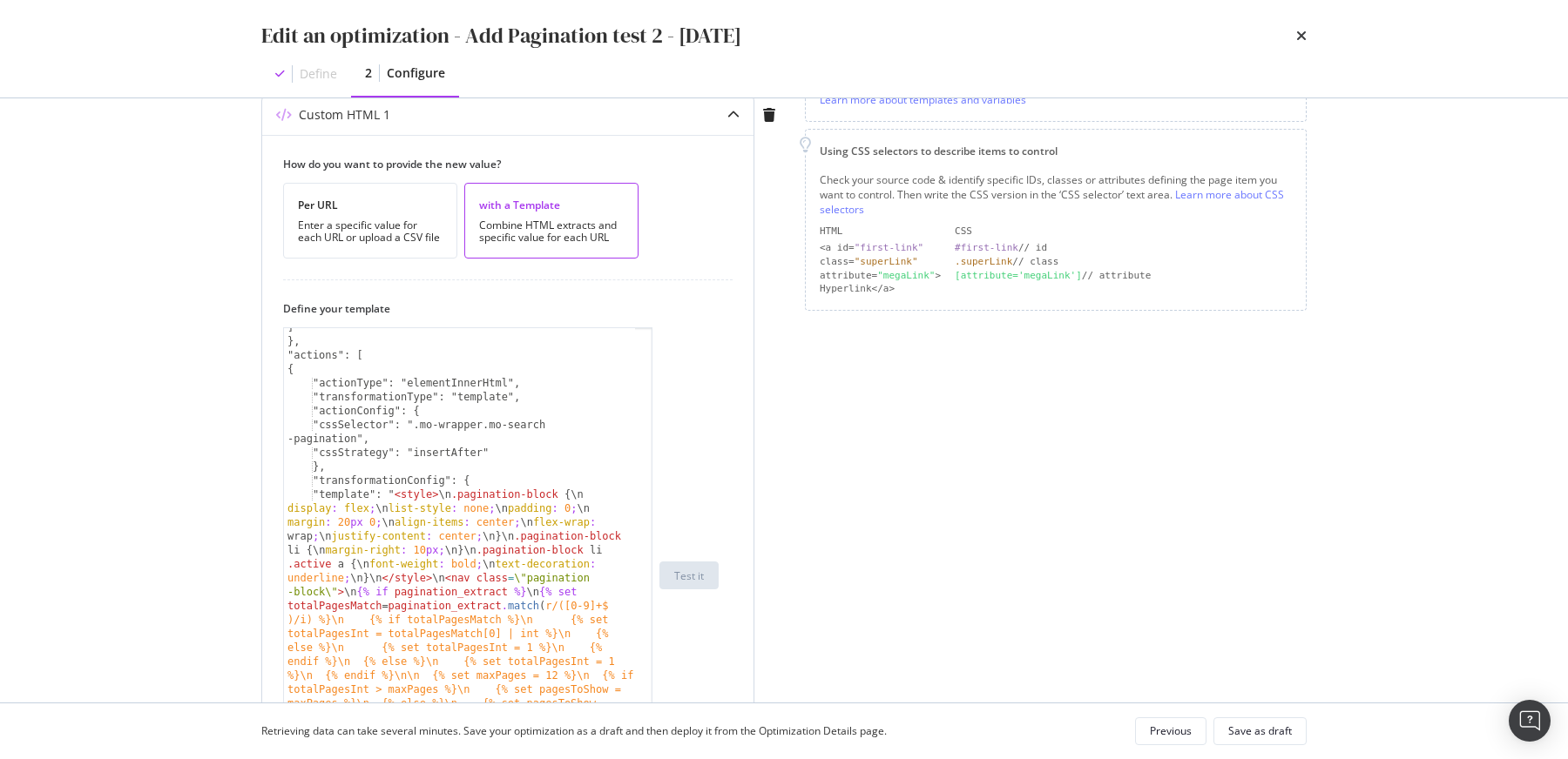
type textarea ""template": "<style>\n.pagination-block {\n display: flex;\n list-style: none;\…"
click at [621, 341] on span "modal" at bounding box center [622, 341] width 12 height 12
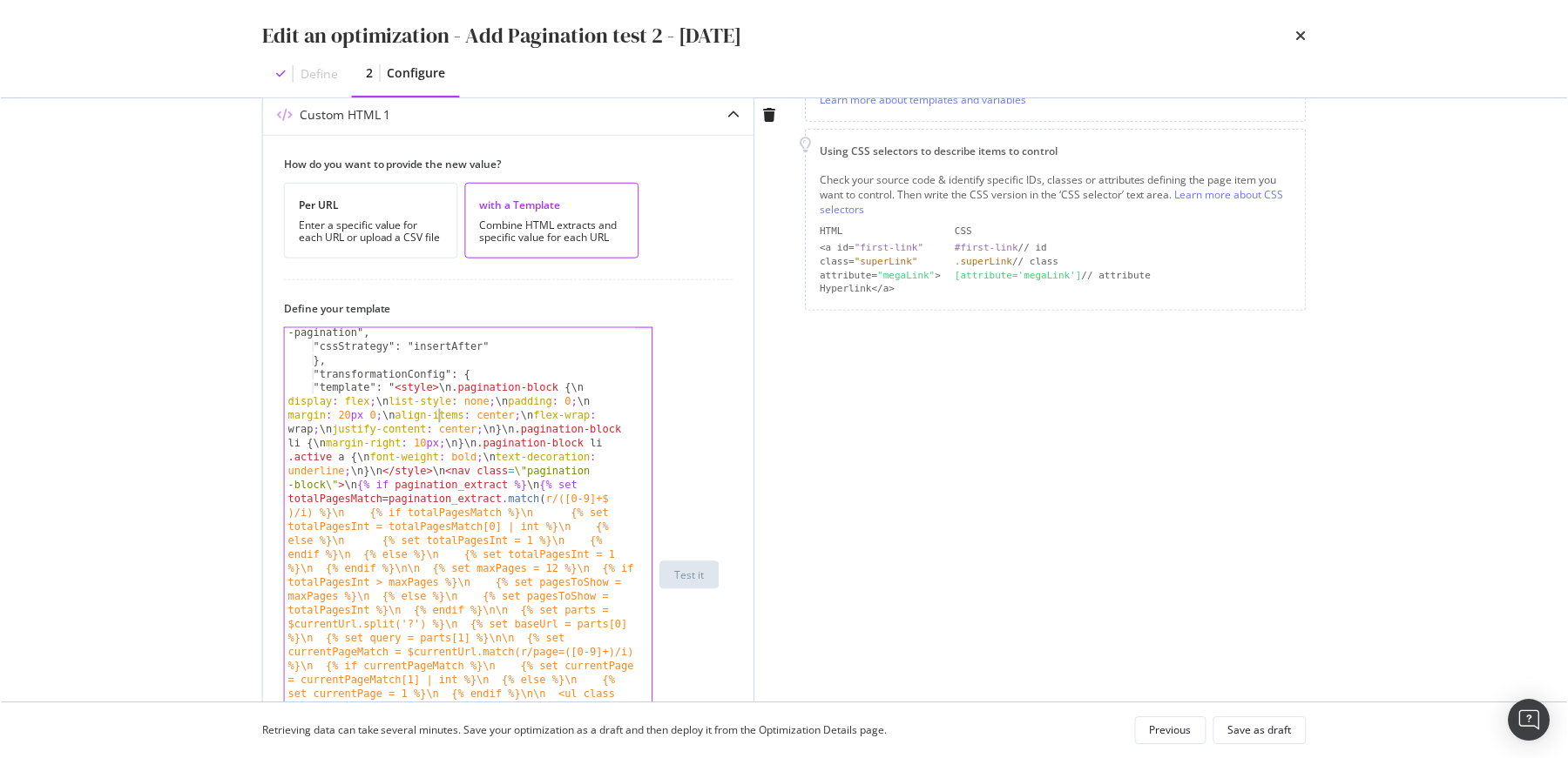
scroll to position [366, 0]
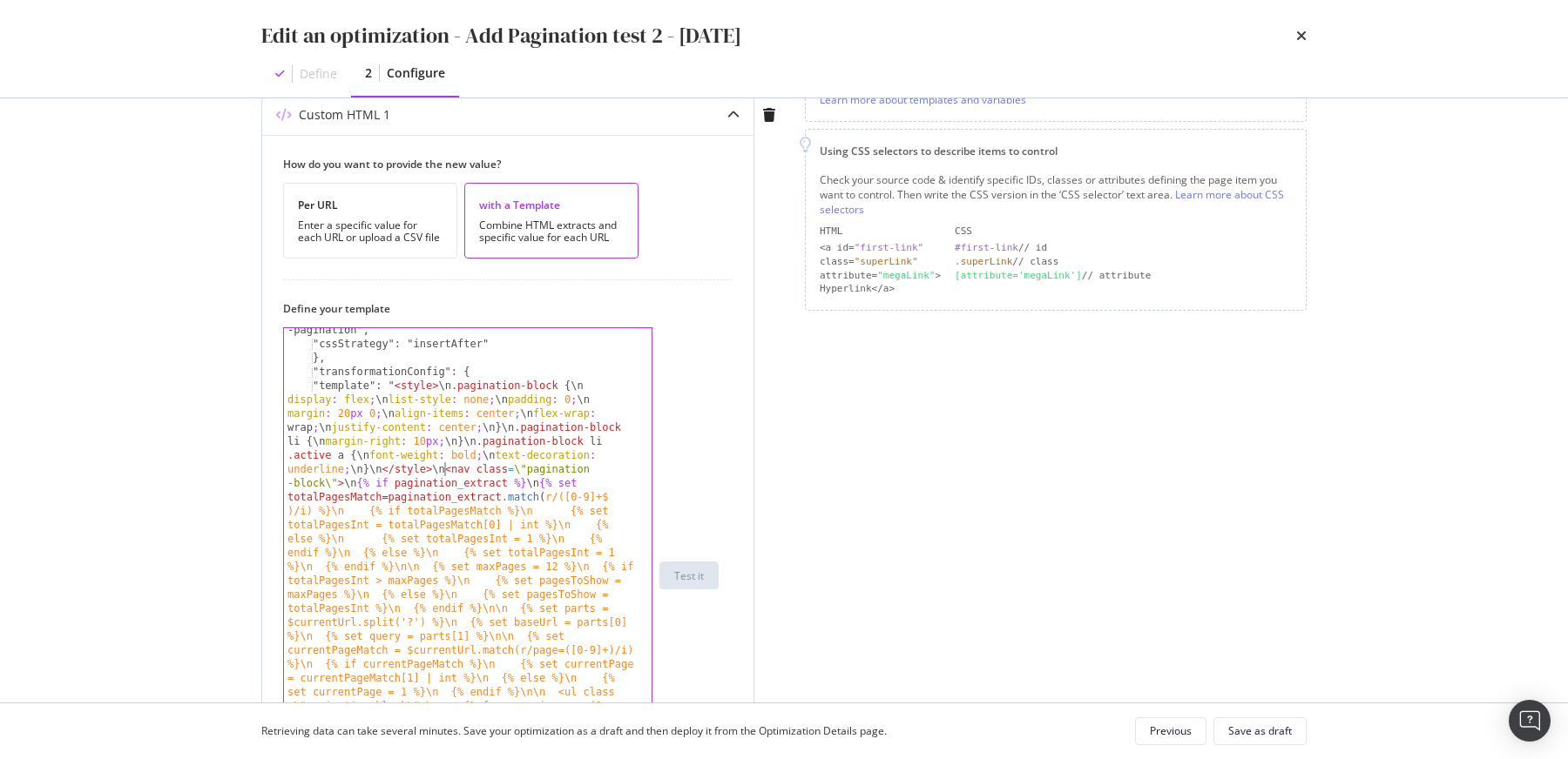
drag, startPoint x: 446, startPoint y: 469, endPoint x: 488, endPoint y: 469, distance: 42.0
drag, startPoint x: 523, startPoint y: 469, endPoint x: 324, endPoint y: 479, distance: 199.3
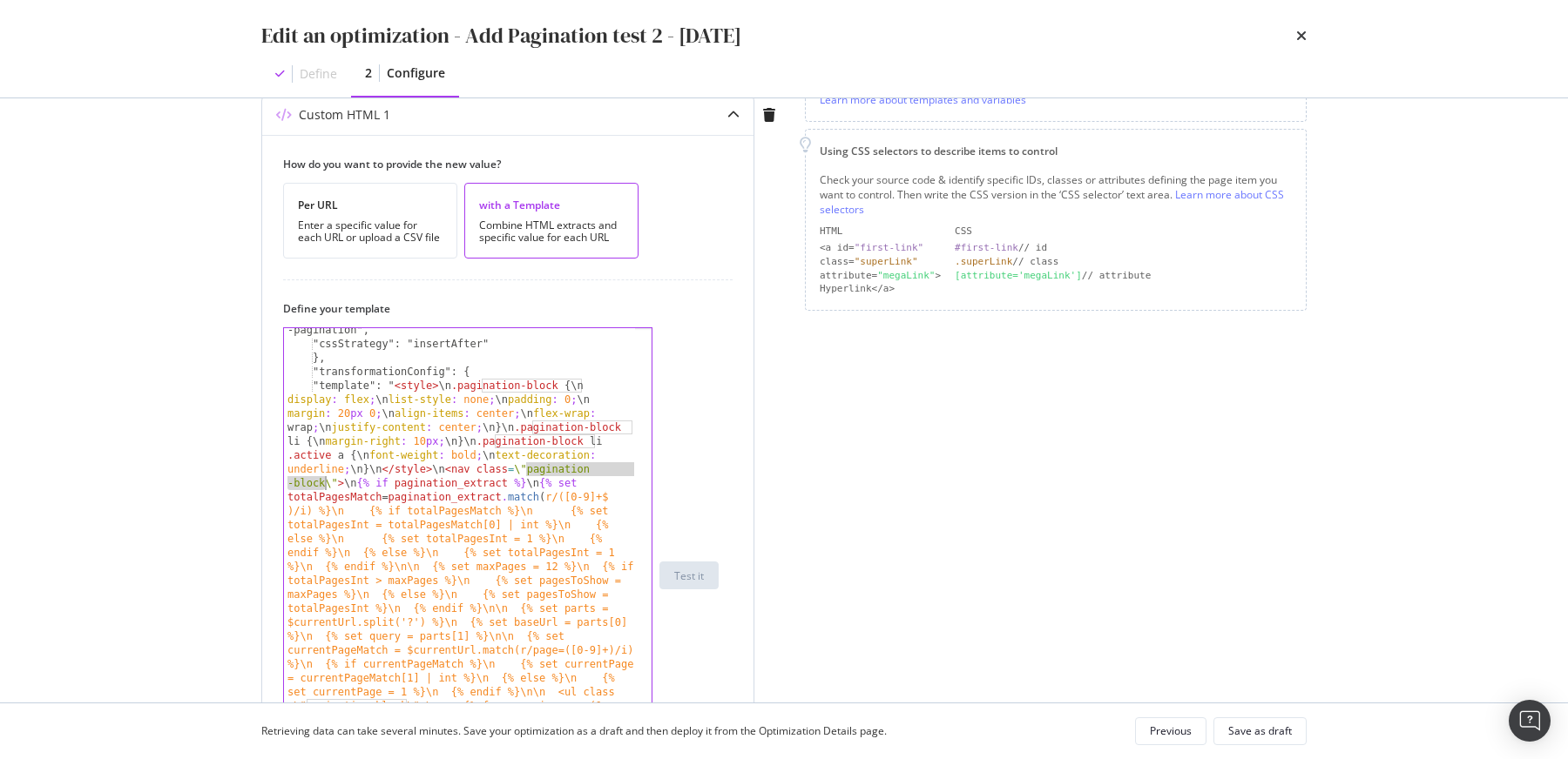
type input "pagination-block"
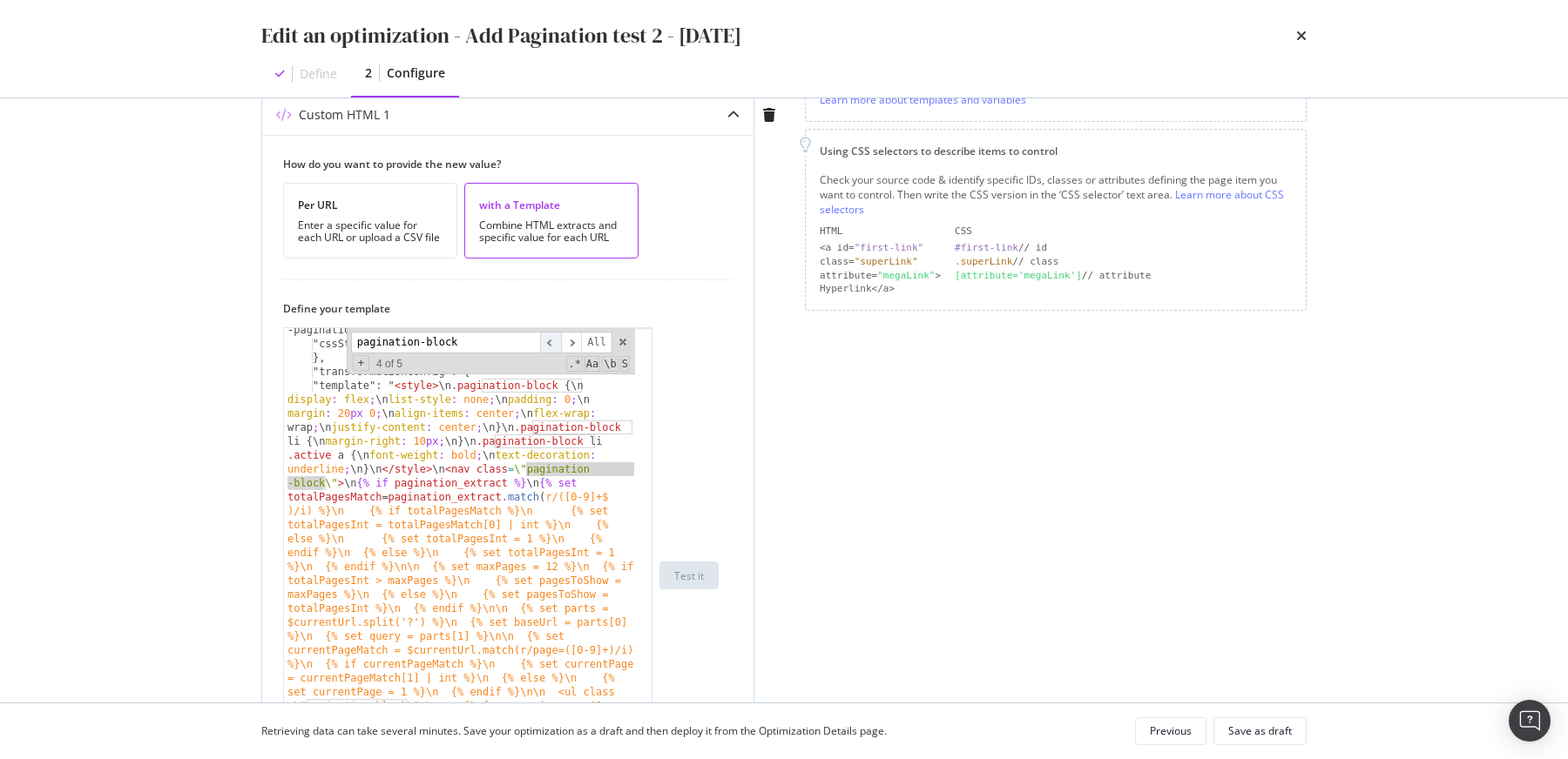
click at [555, 341] on span "​" at bounding box center [551, 341] width 21 height 21
click at [622, 344] on span "modal" at bounding box center [622, 341] width 12 height 12
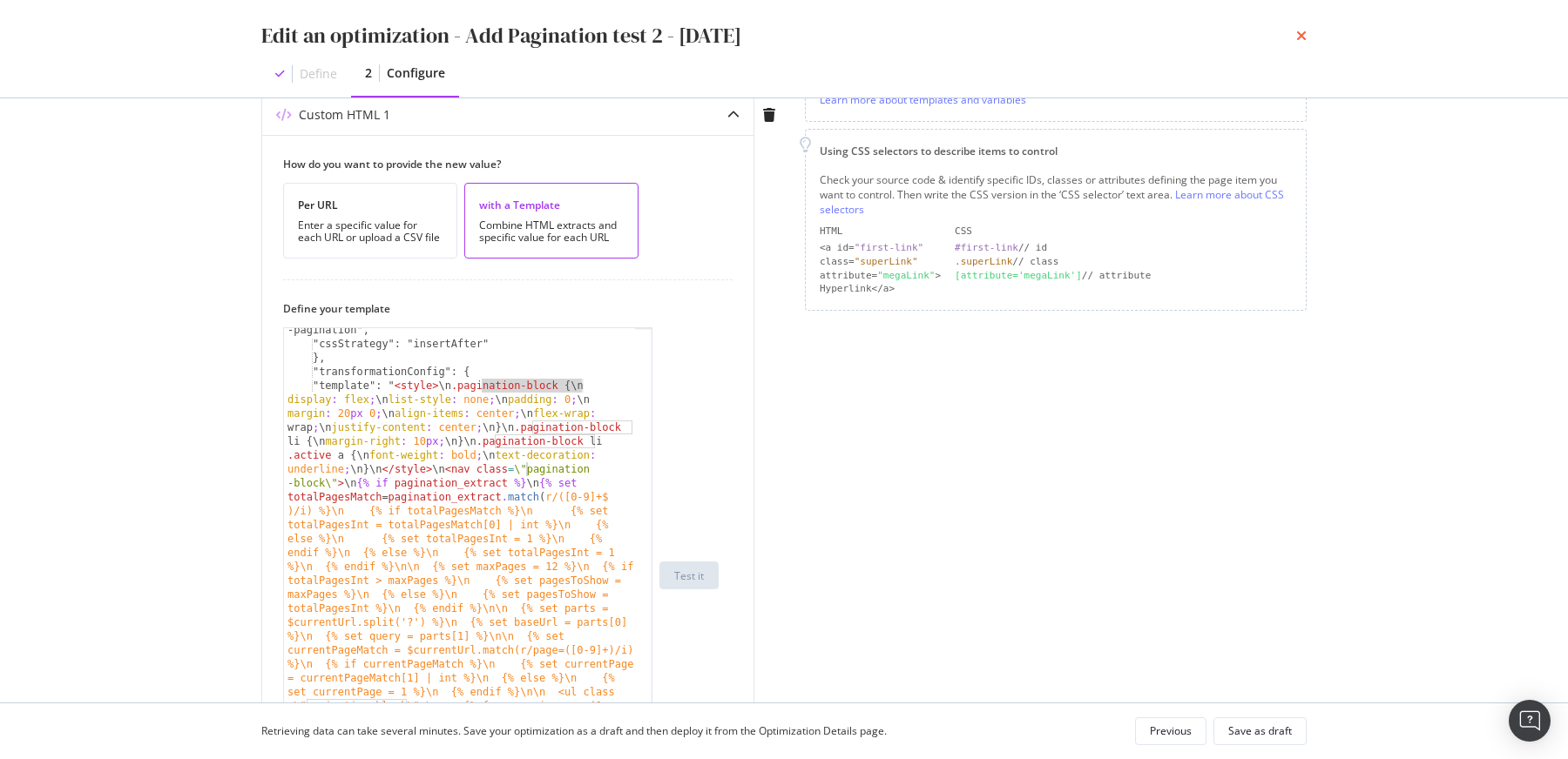
click at [1301, 33] on icon "times" at bounding box center [1301, 35] width 10 height 14
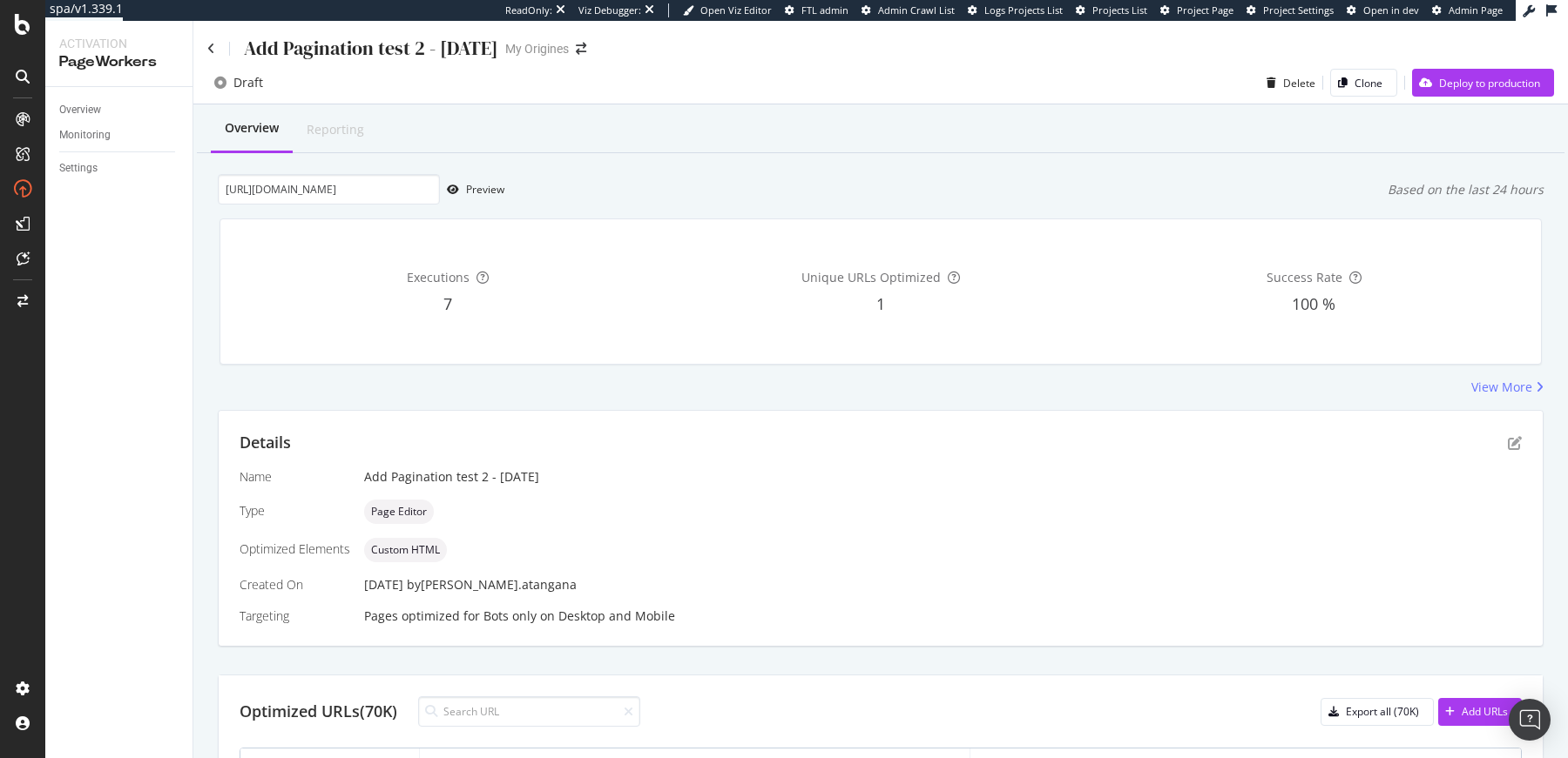
click at [1477, 431] on div "Details" at bounding box center [880, 443] width 1282 height 22
click at [1491, 443] on div "Details" at bounding box center [880, 443] width 1282 height 22
click at [1508, 444] on icon "pen-to-square" at bounding box center [1514, 443] width 14 height 14
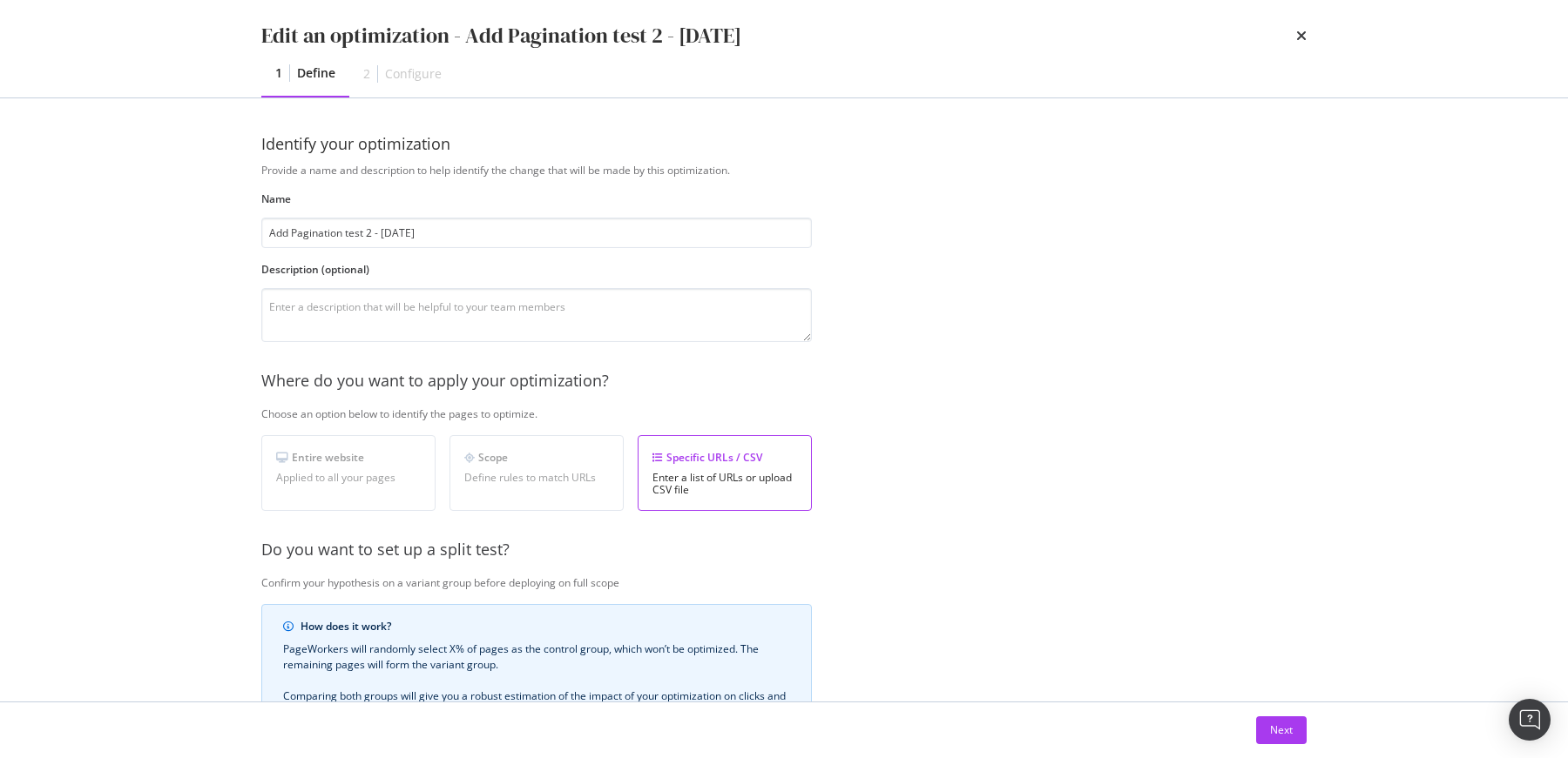
scroll to position [302, 0]
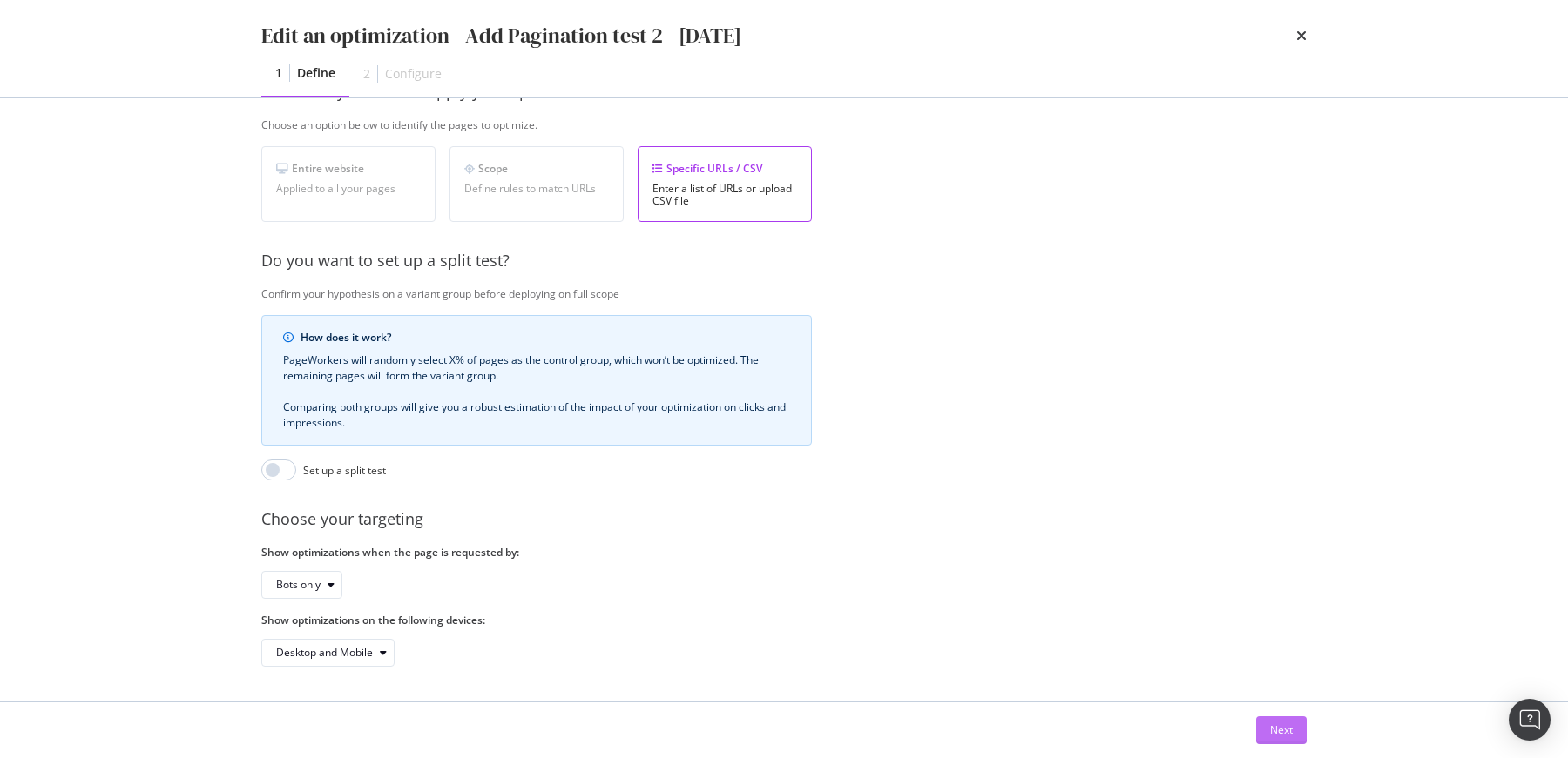
click at [1268, 721] on button "Next" at bounding box center [1281, 730] width 50 height 28
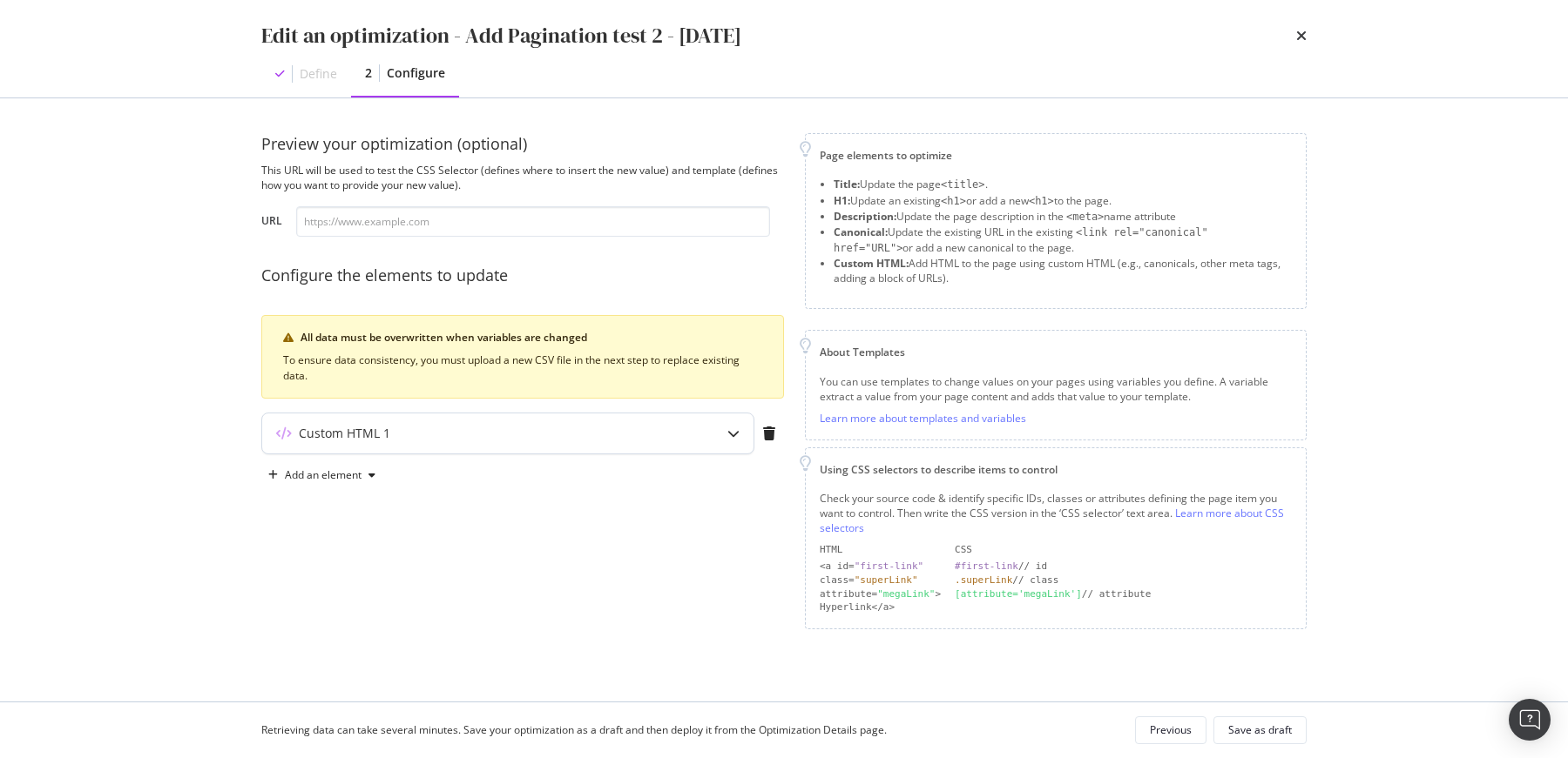
click at [744, 432] on div "modal" at bounding box center [732, 433] width 40 height 40
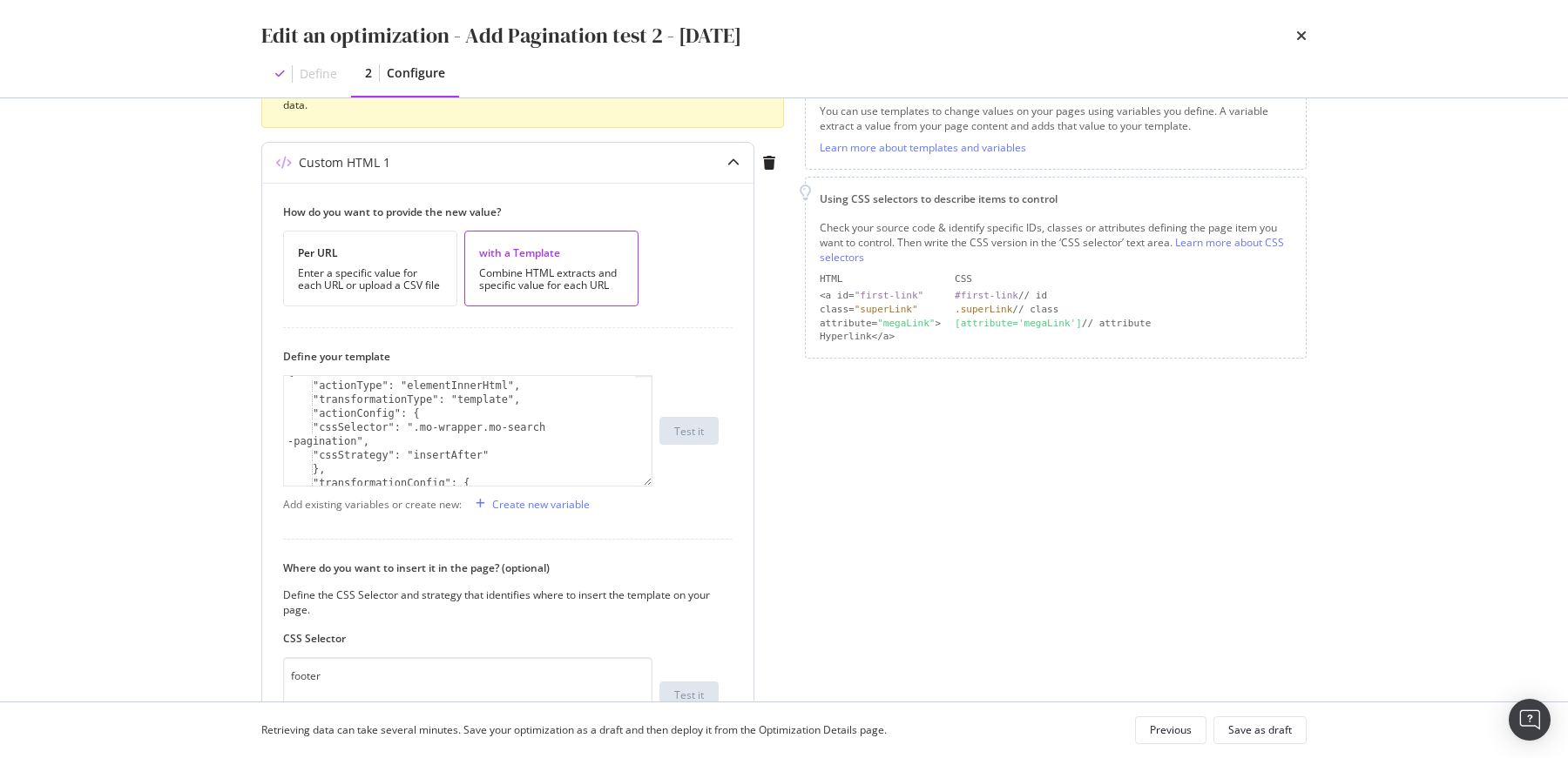
scroll to position [305, 0]
click at [445, 428] on div "{ "actionType": "elementInnerHtml", "transformationType": "template", "actionCo…" at bounding box center [460, 430] width 354 height 138
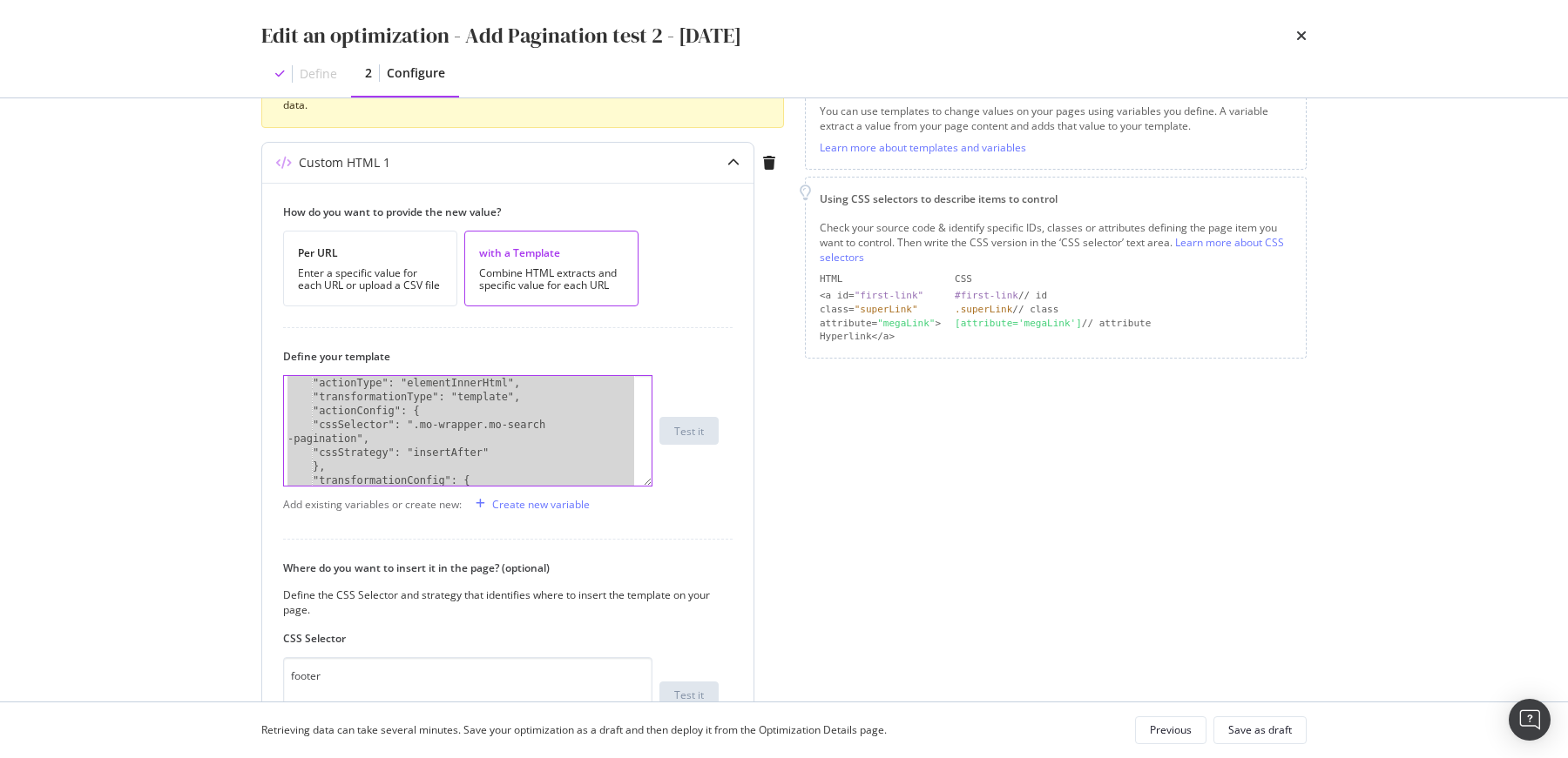
click at [457, 424] on div "{ "actionType": "elementInnerHtml", "transformationType": "template", "actionCo…" at bounding box center [460, 430] width 354 height 138
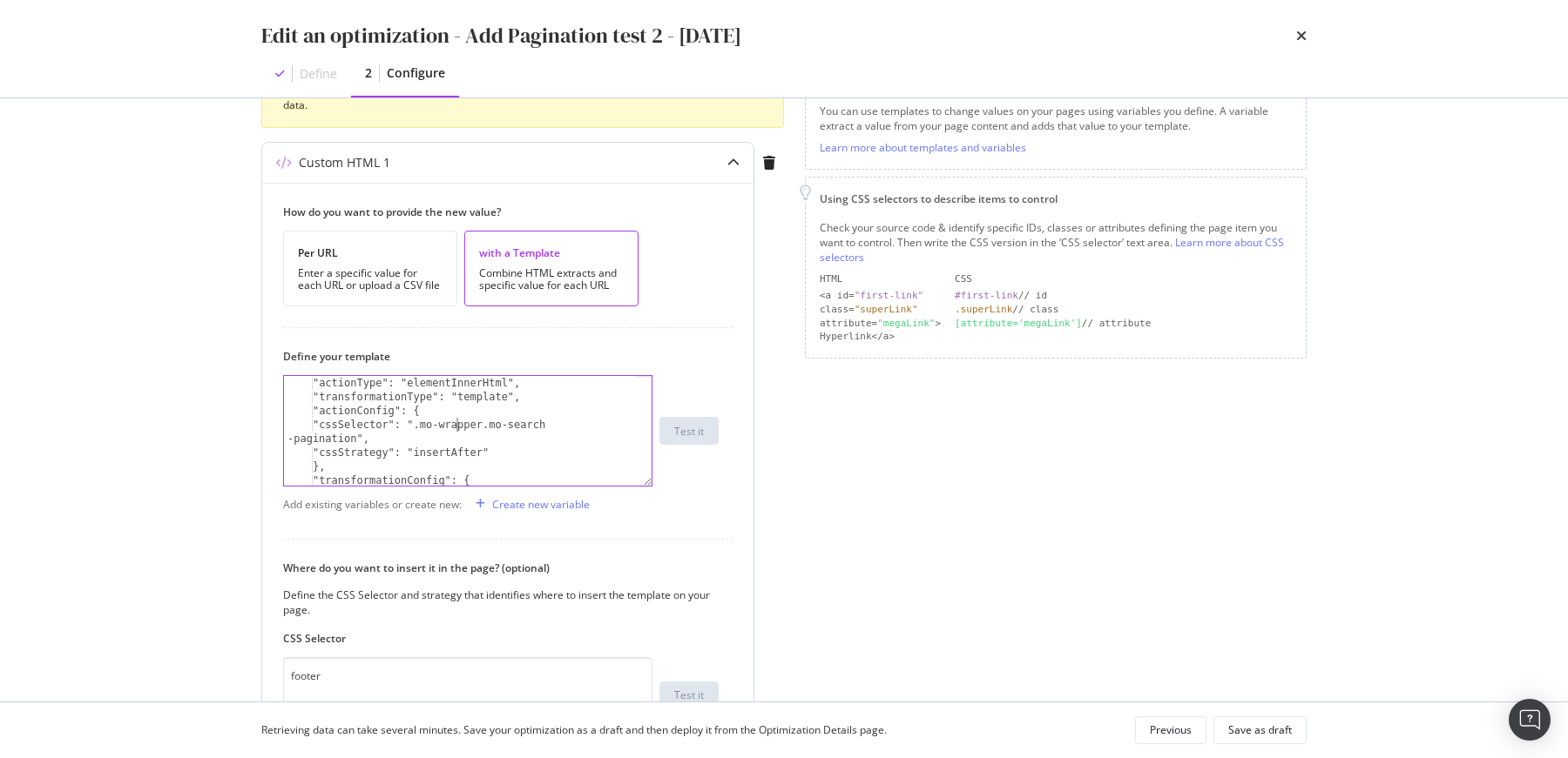
type textarea "}"
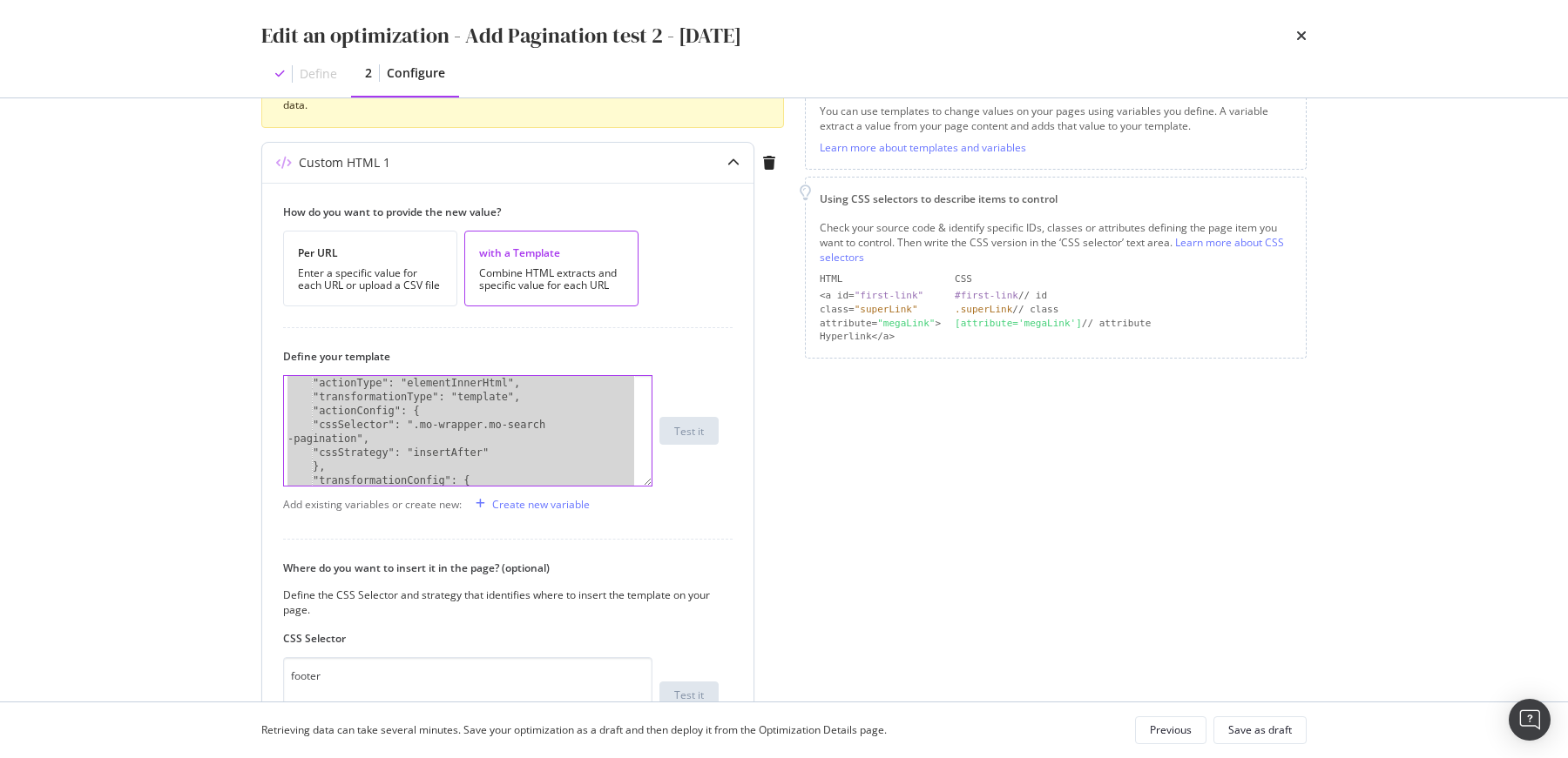
paste textarea "Cursor at row 45"
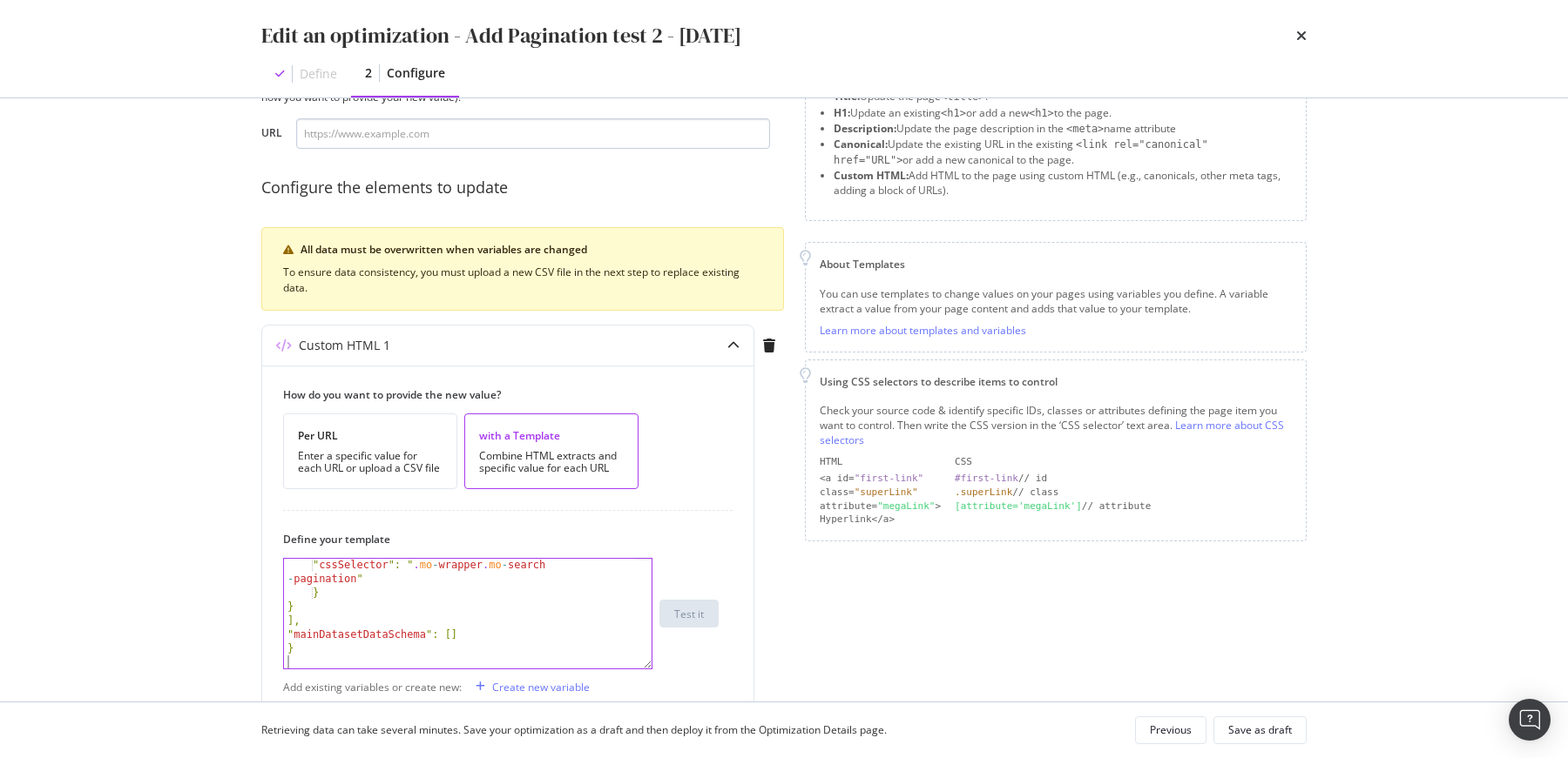
scroll to position [0, 0]
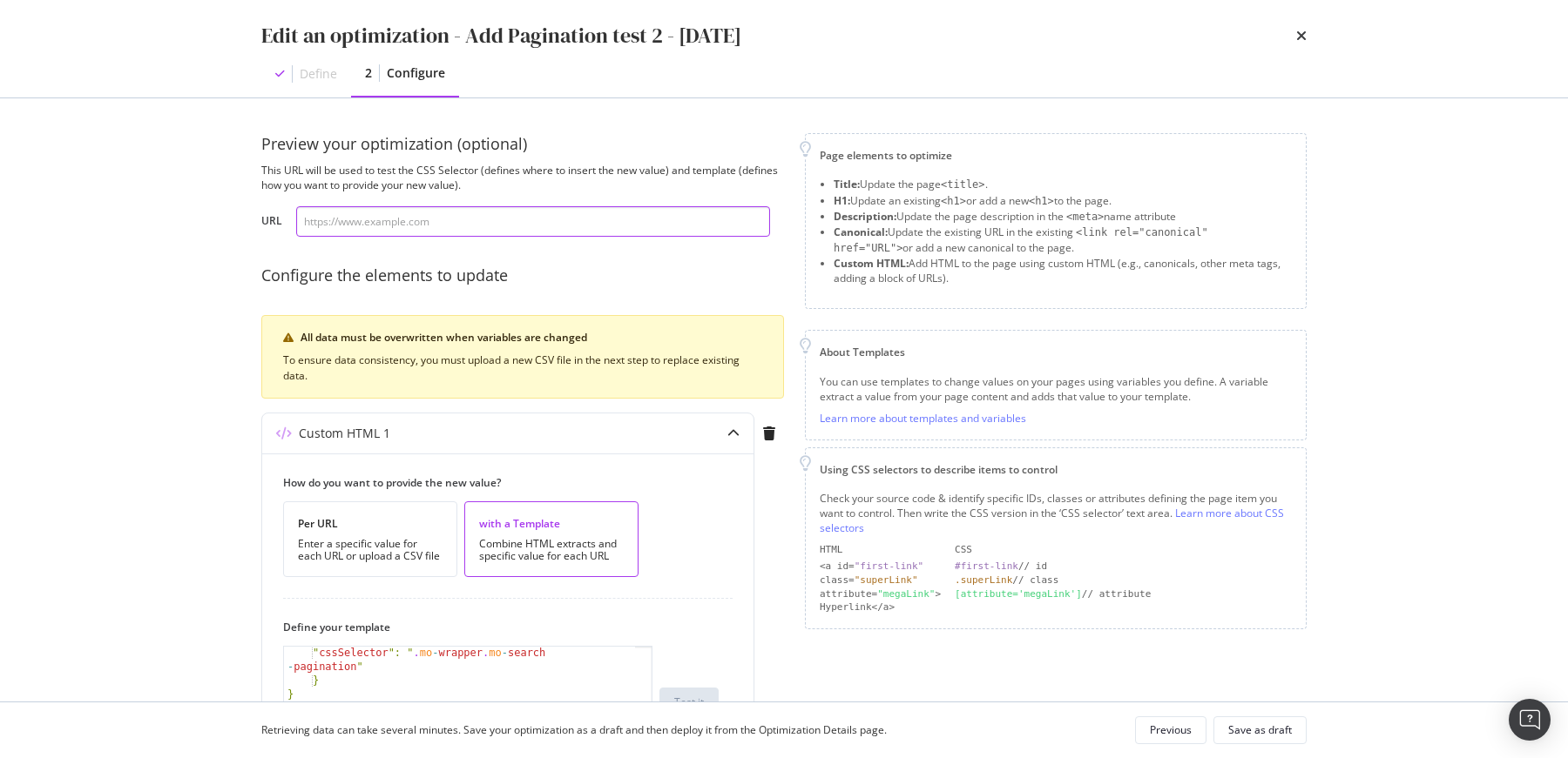
click at [351, 214] on input "modal" at bounding box center [533, 221] width 473 height 31
paste input "https://www.my-origines.com/fr/soins-visage/meilleures-ventes"
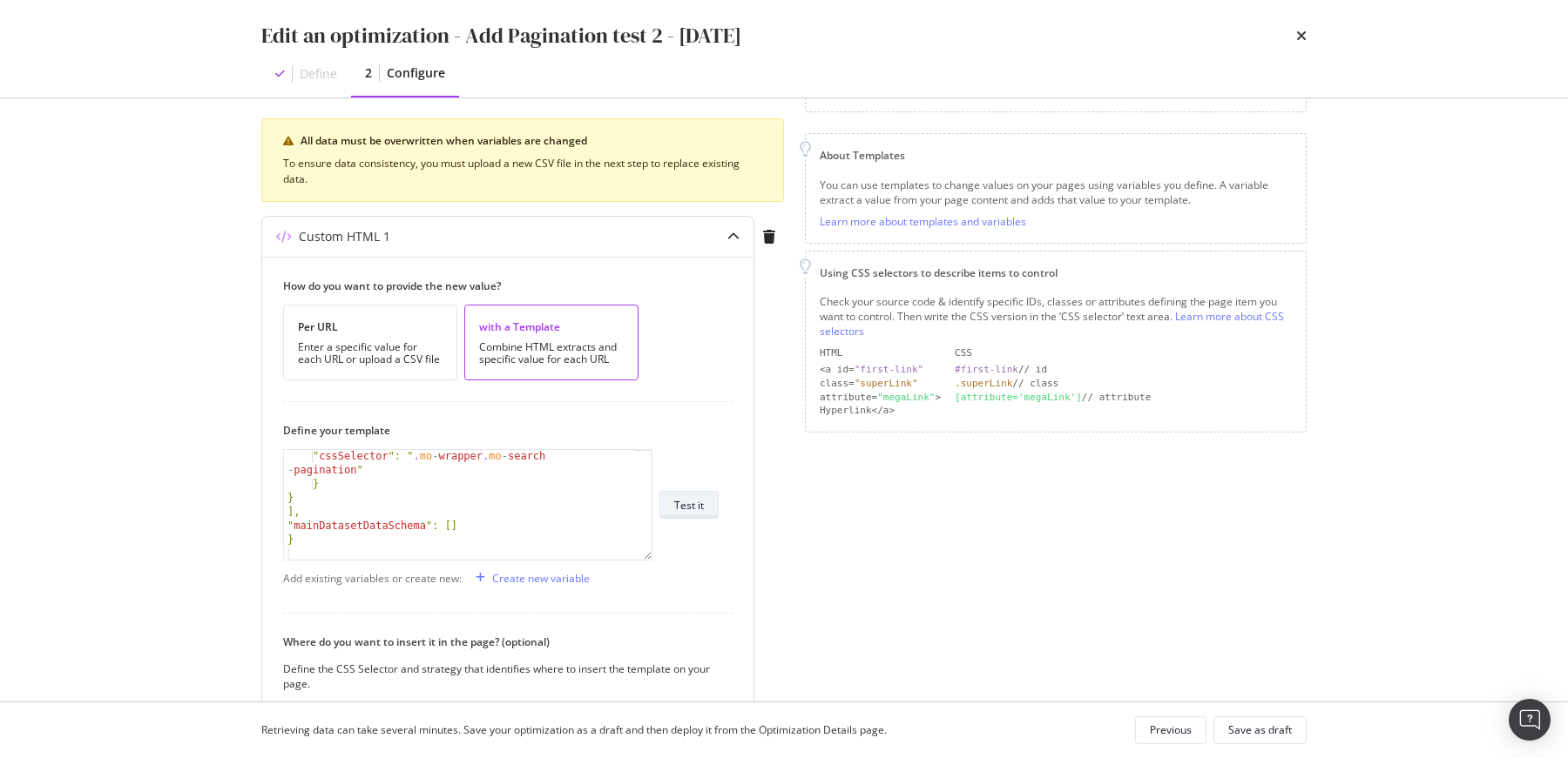
scroll to position [197, 0]
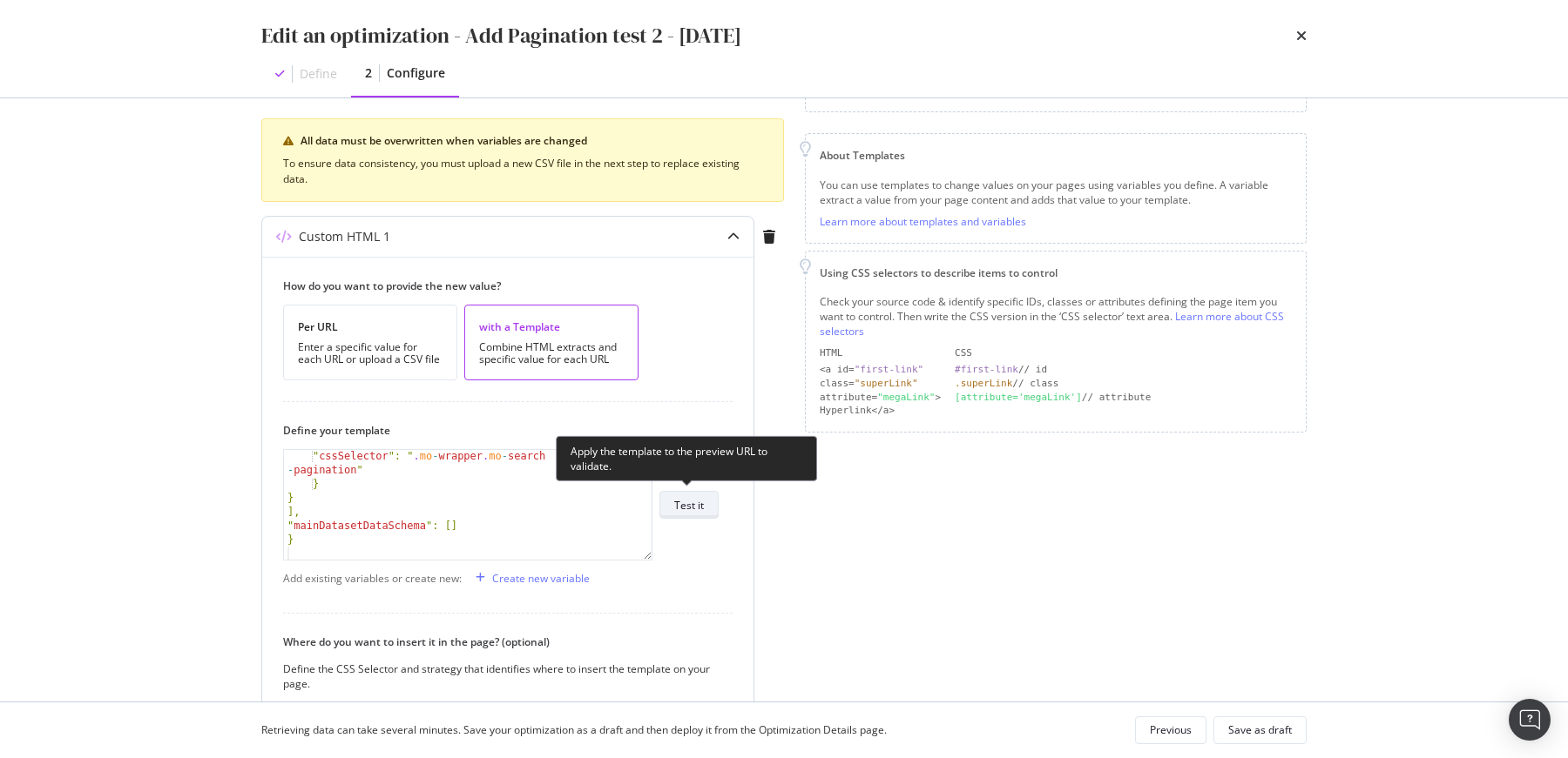
type input "https://www.my-origines.com/fr/soins-visage/meilleures-ventes"
click at [689, 499] on div "Test it" at bounding box center [689, 506] width 30 height 15
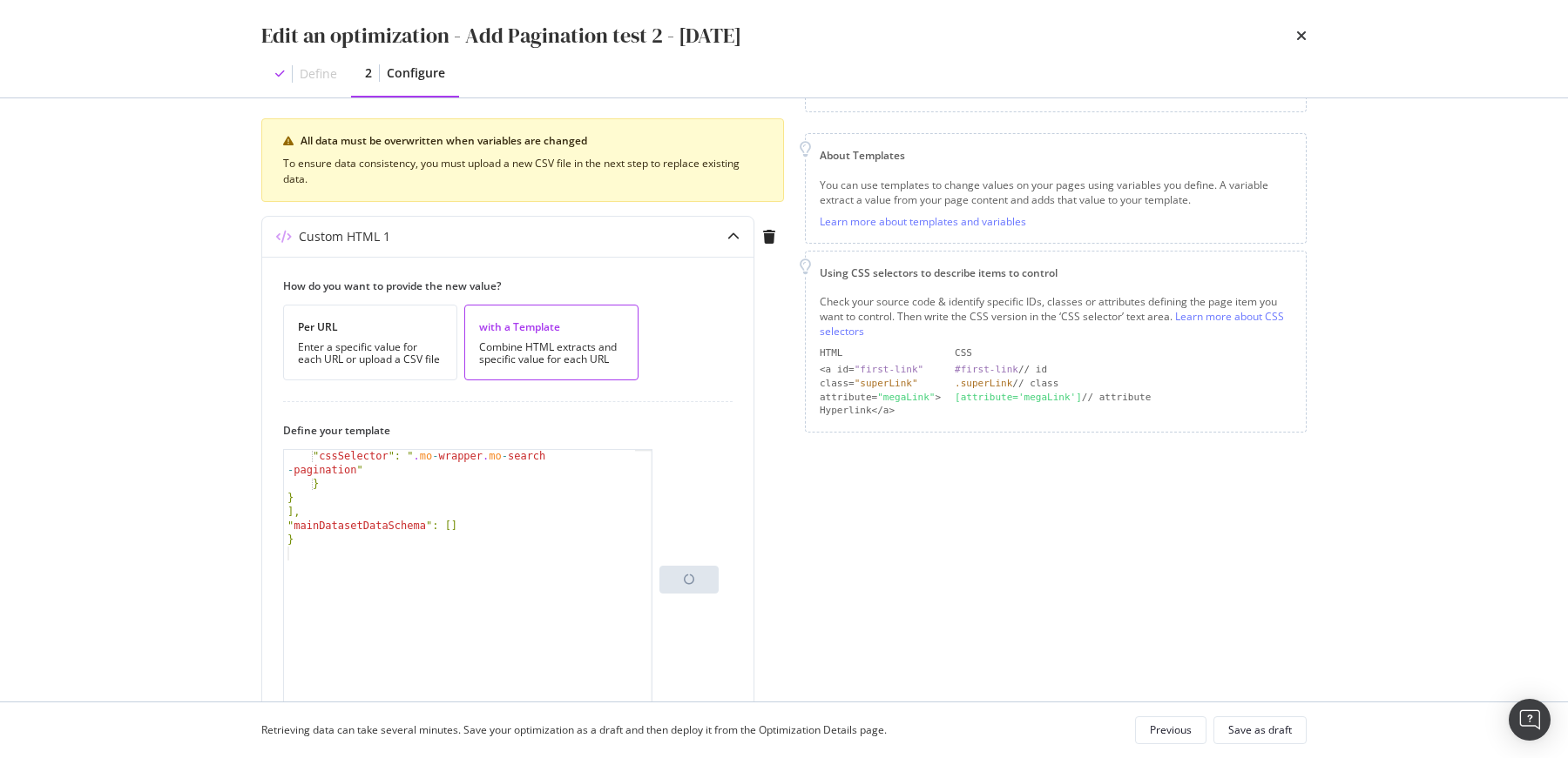
drag, startPoint x: 651, startPoint y: 552, endPoint x: 693, endPoint y: 742, distance: 194.6
click at [696, 748] on div "Edit an optimization - Add Pagination test 2 - 2025/10/03 Define 2 Configure Pr…" at bounding box center [784, 379] width 1568 height 758
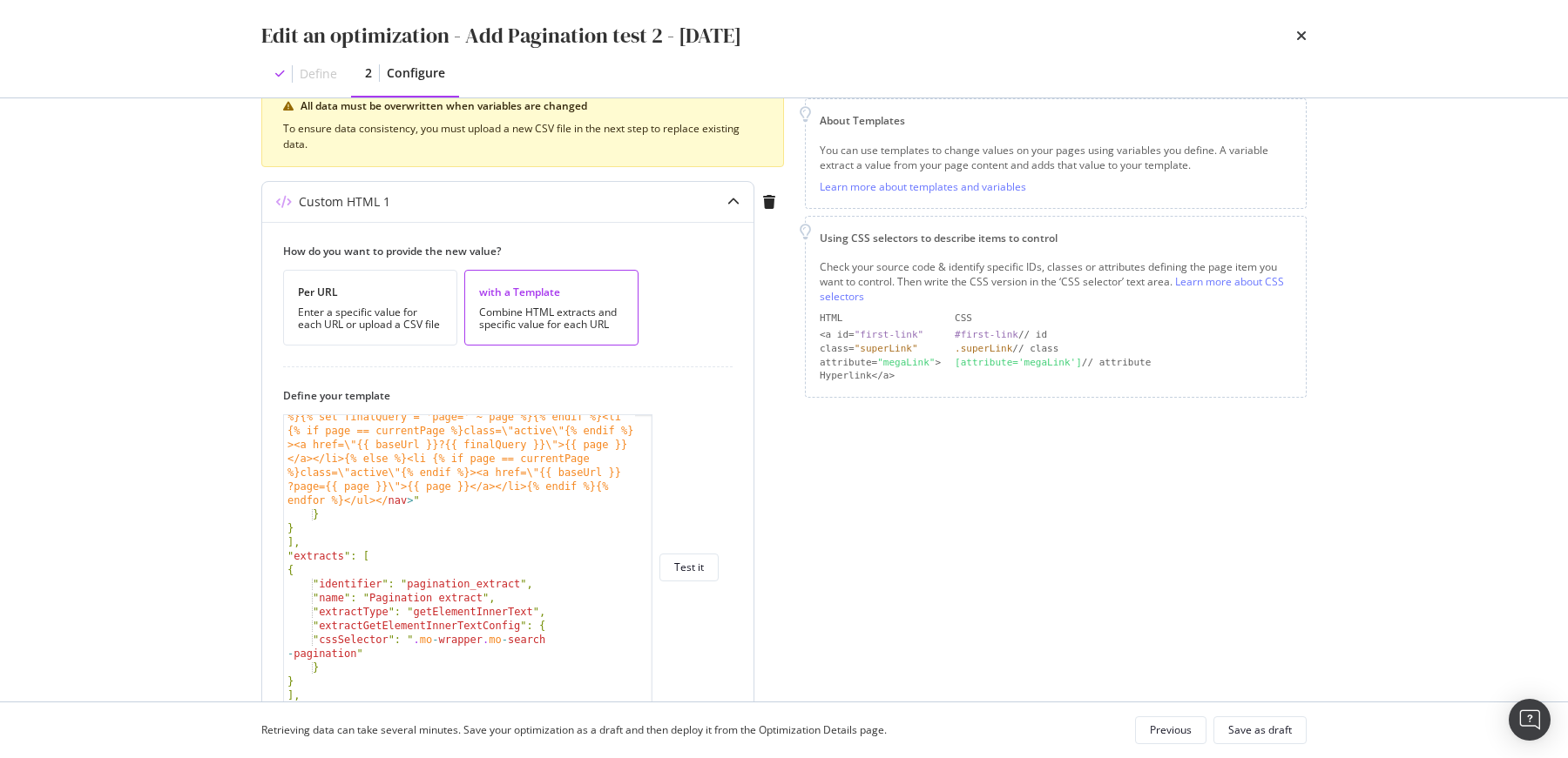
scroll to position [470, 0]
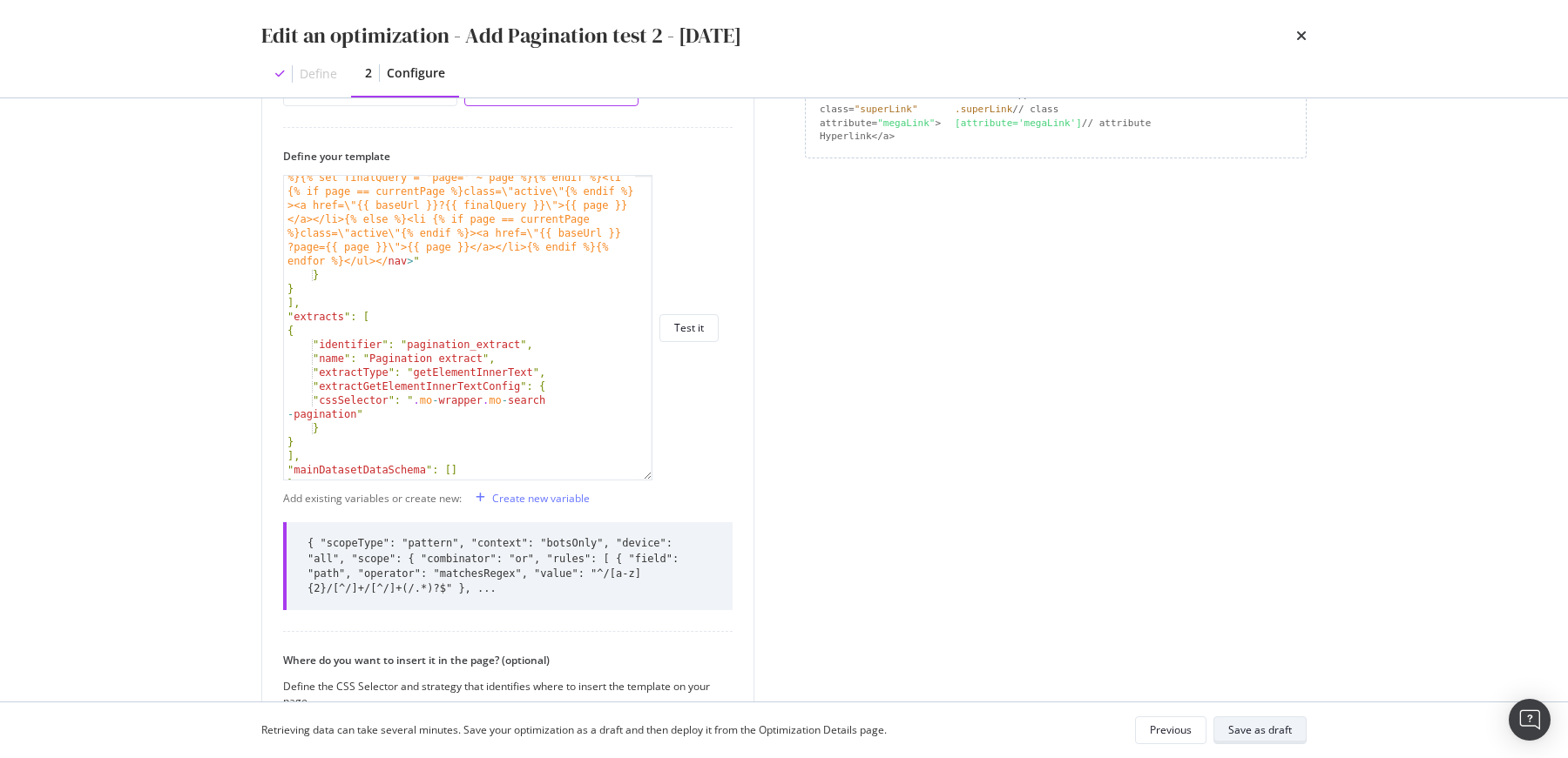
click at [1247, 724] on div "Save as draft" at bounding box center [1260, 730] width 63 height 15
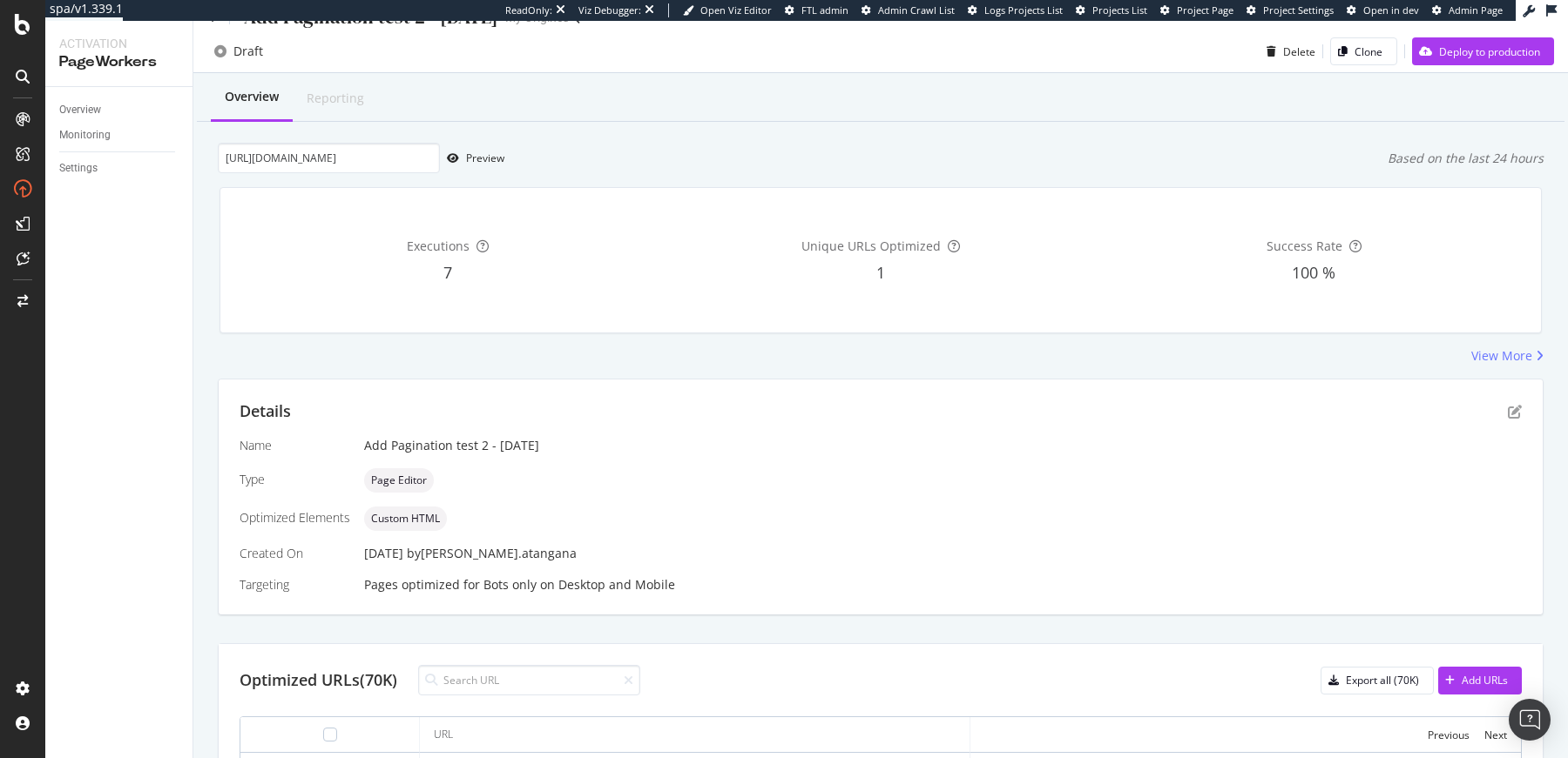
scroll to position [26, 0]
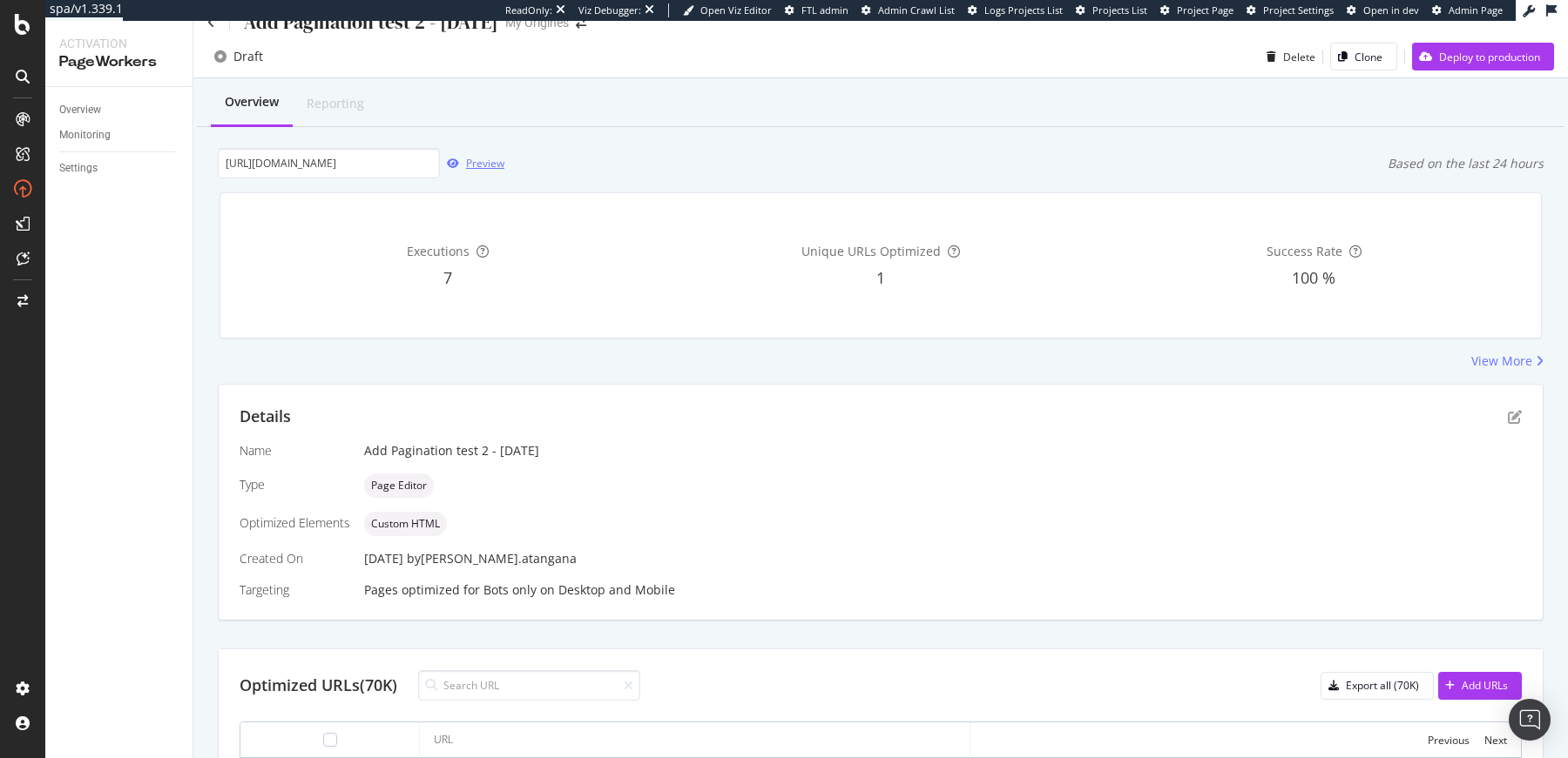
click at [482, 161] on div "Preview" at bounding box center [485, 163] width 38 height 15
click at [492, 160] on div "Preview" at bounding box center [485, 163] width 38 height 15
click at [1510, 418] on div "Details Name Add Pagination test 2 - 2025/10/03 Type Page Editor Optimized Elem…" at bounding box center [880, 502] width 1324 height 235
click at [1508, 419] on icon "pen-to-square" at bounding box center [1514, 417] width 14 height 14
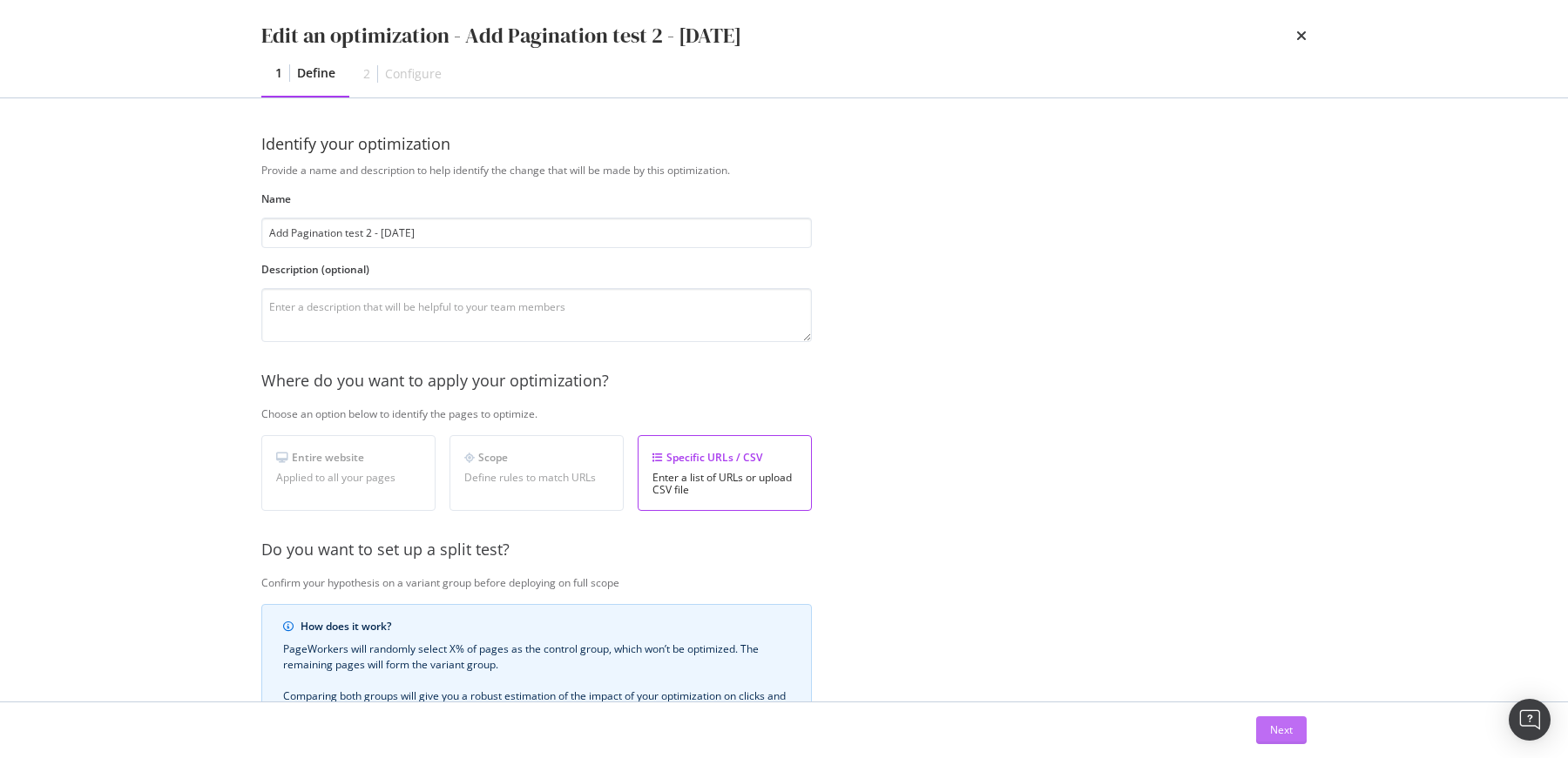
click at [1268, 724] on button "Next" at bounding box center [1281, 730] width 50 height 28
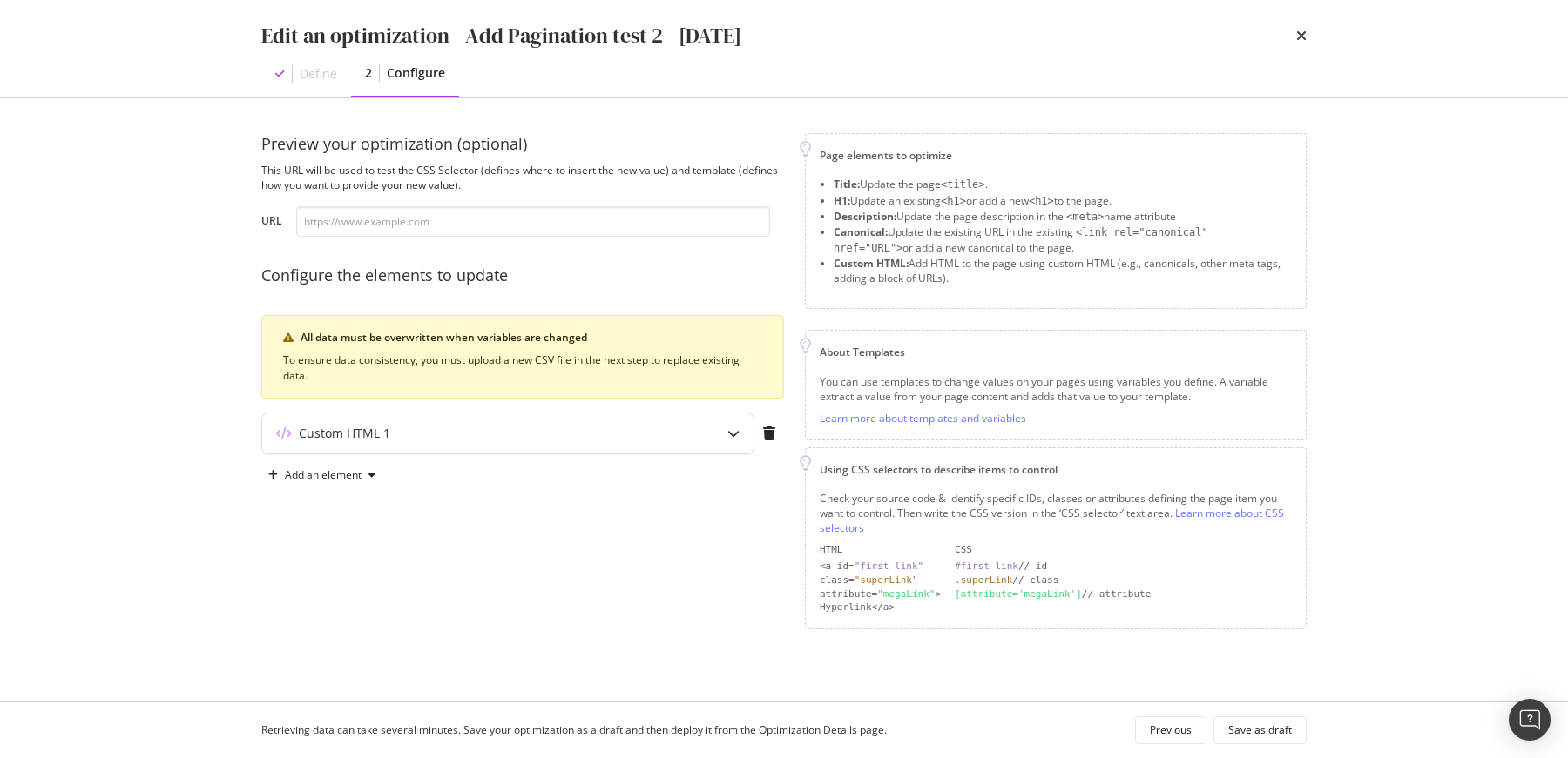
click at [527, 435] on div "Custom HTML 1" at bounding box center [473, 433] width 422 height 18
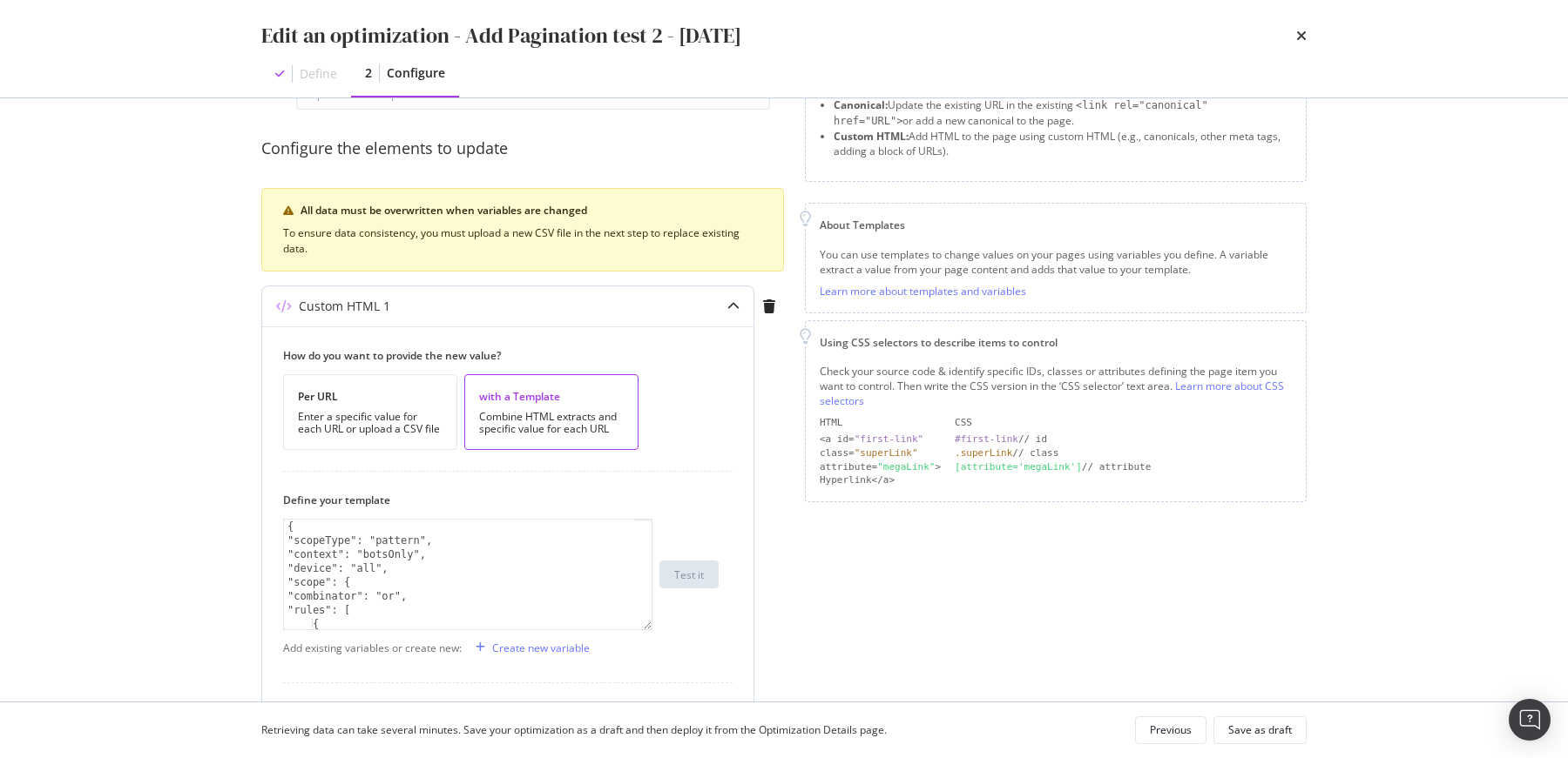
scroll to position [174, 0]
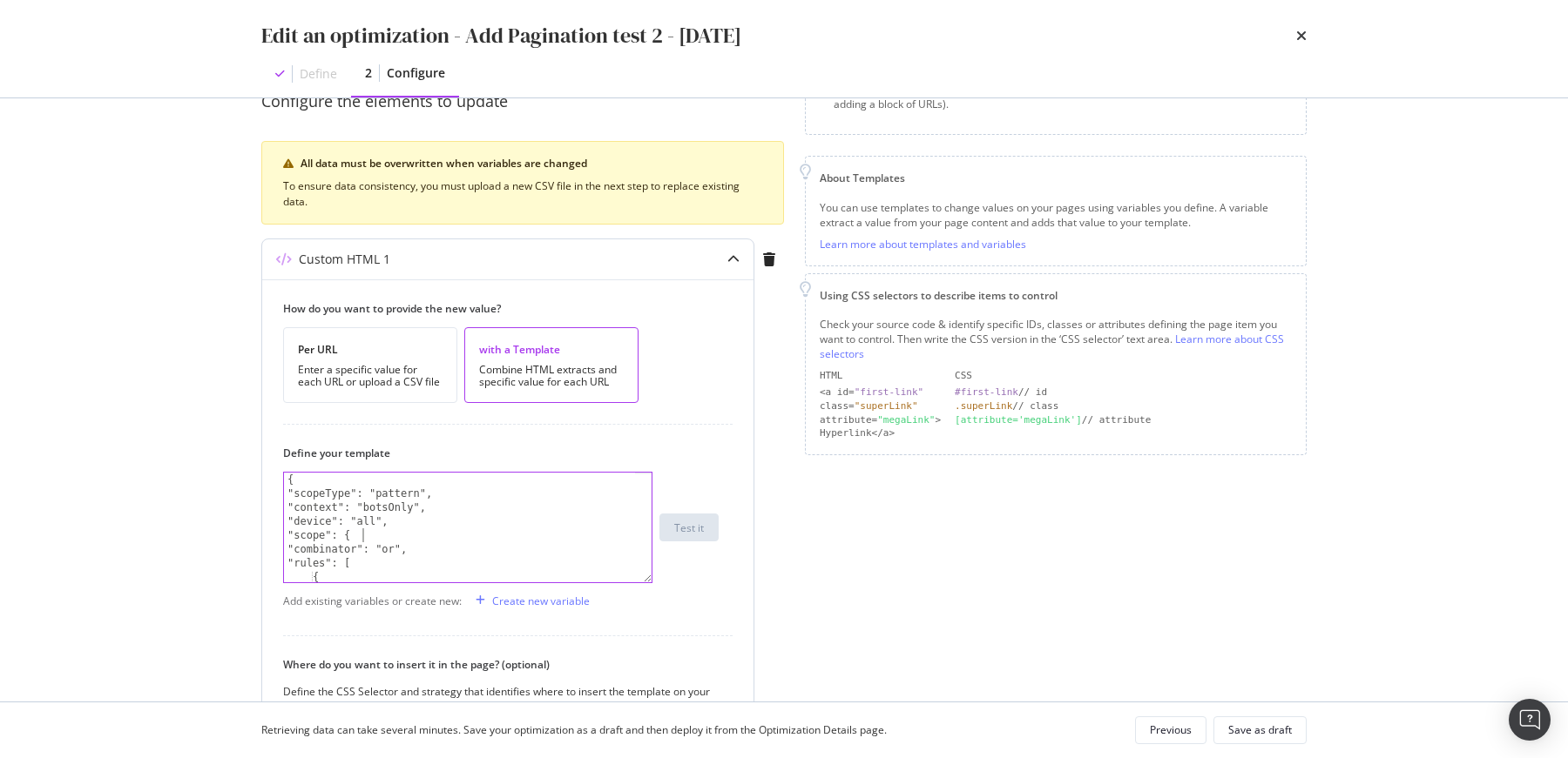
click at [431, 539] on div "{ "scopeType": "pattern", "context": "botsOnly", "device": "all", "scope": { "c…" at bounding box center [460, 541] width 354 height 138
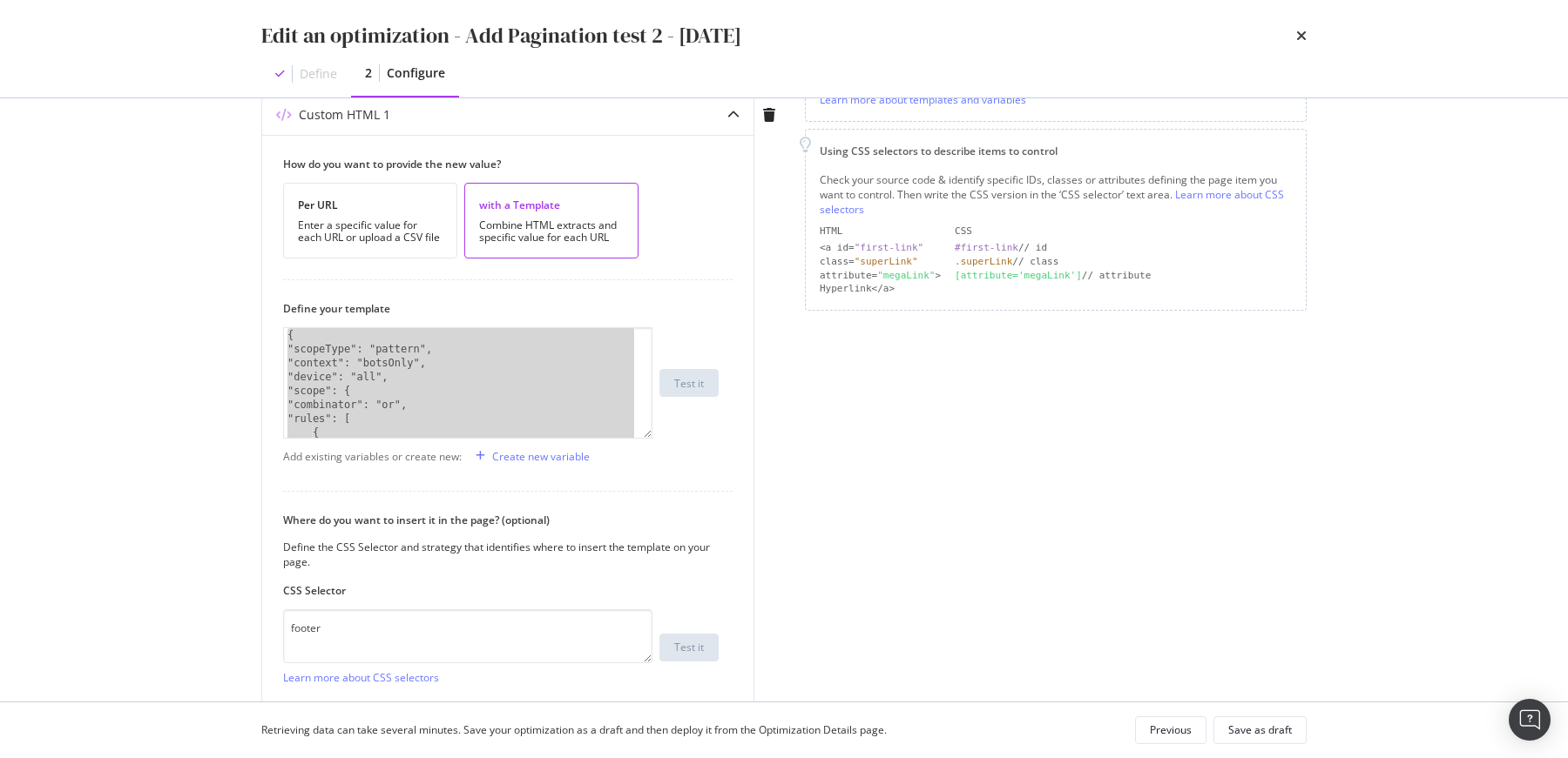
scroll to position [370, 0]
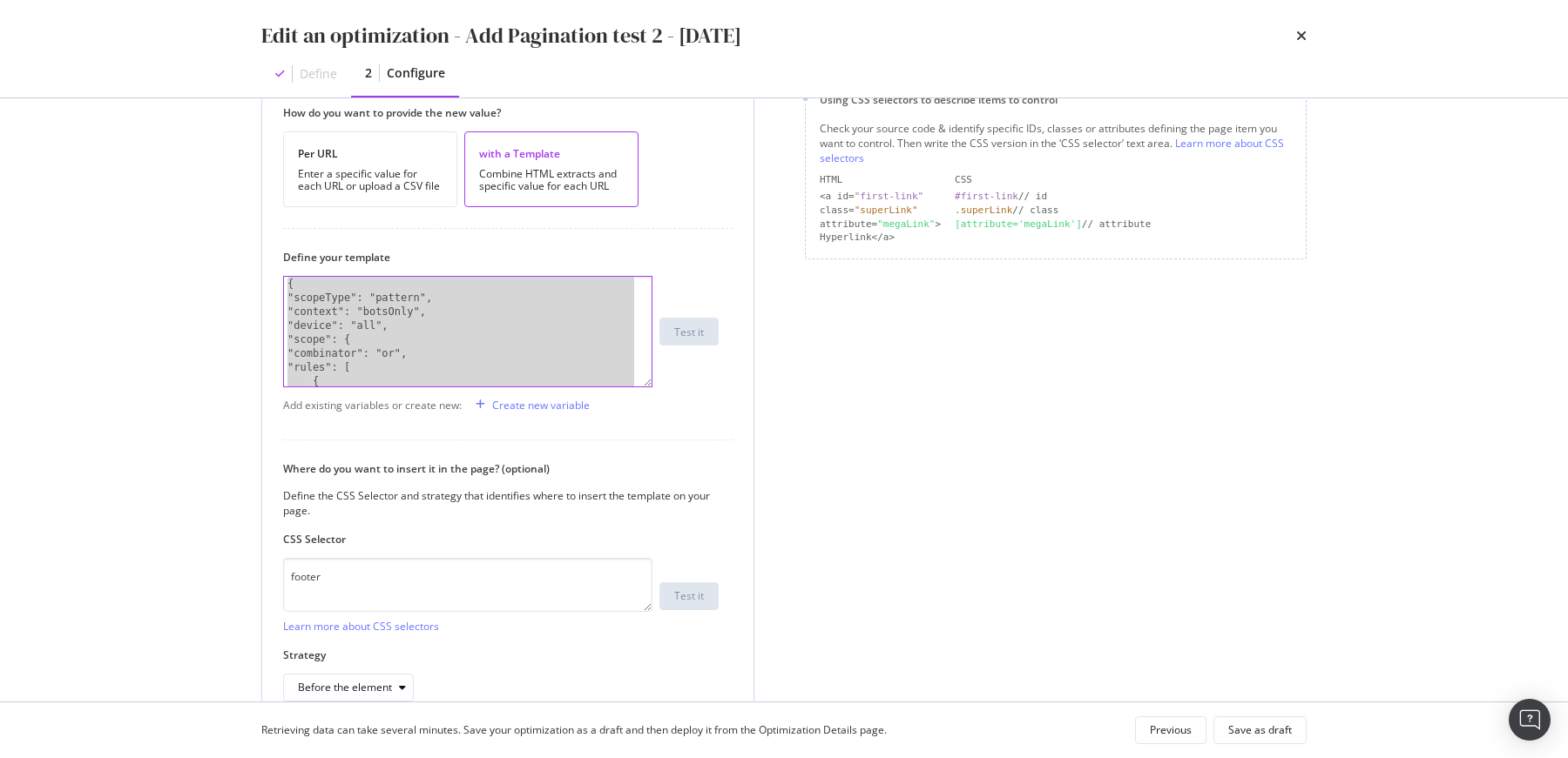
click at [428, 314] on div "{ "scopeType": "pattern", "context": "botsOnly", "device": "all", "scope": { "c…" at bounding box center [460, 345] width 354 height 138
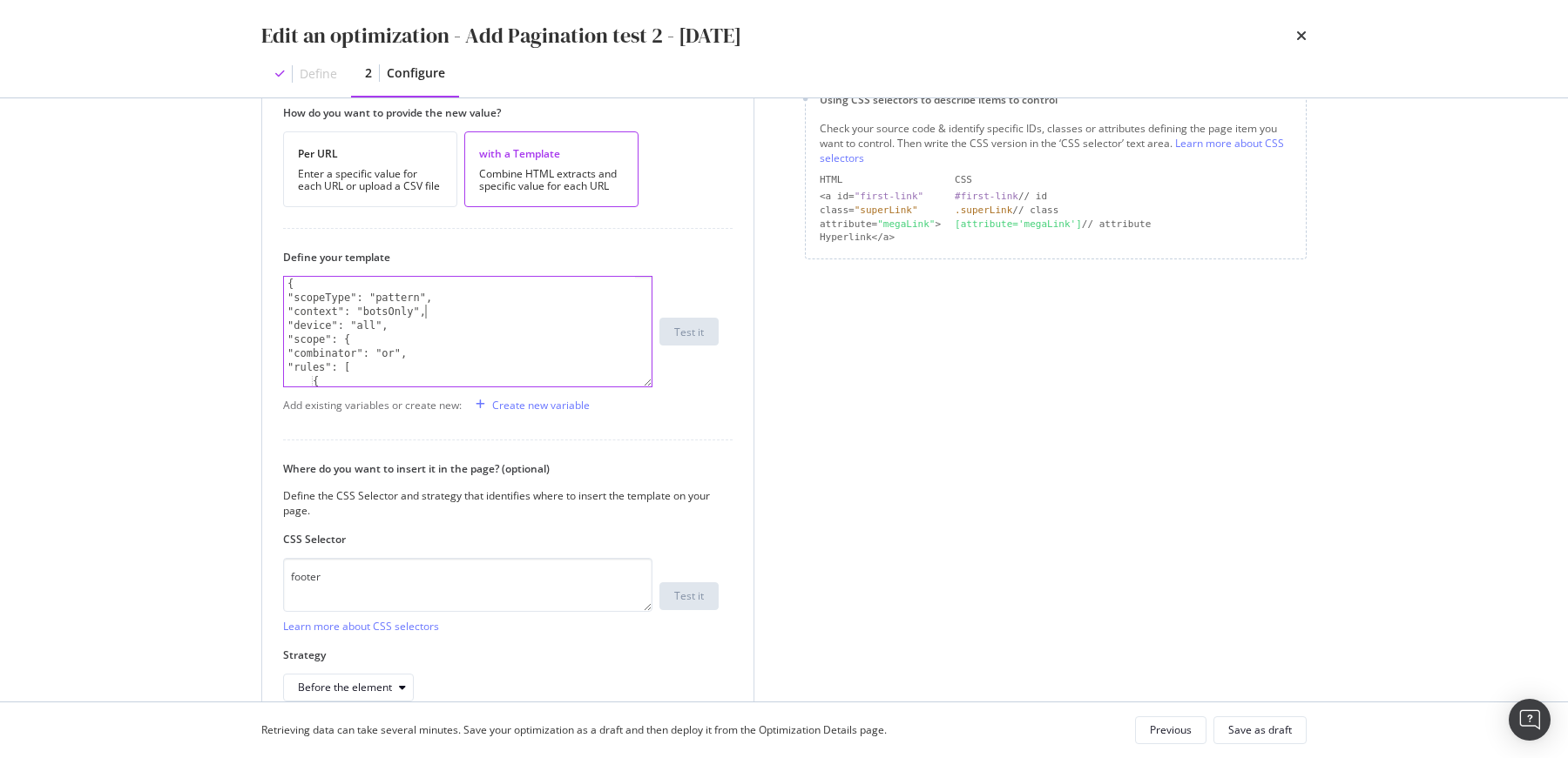
type textarea "}"
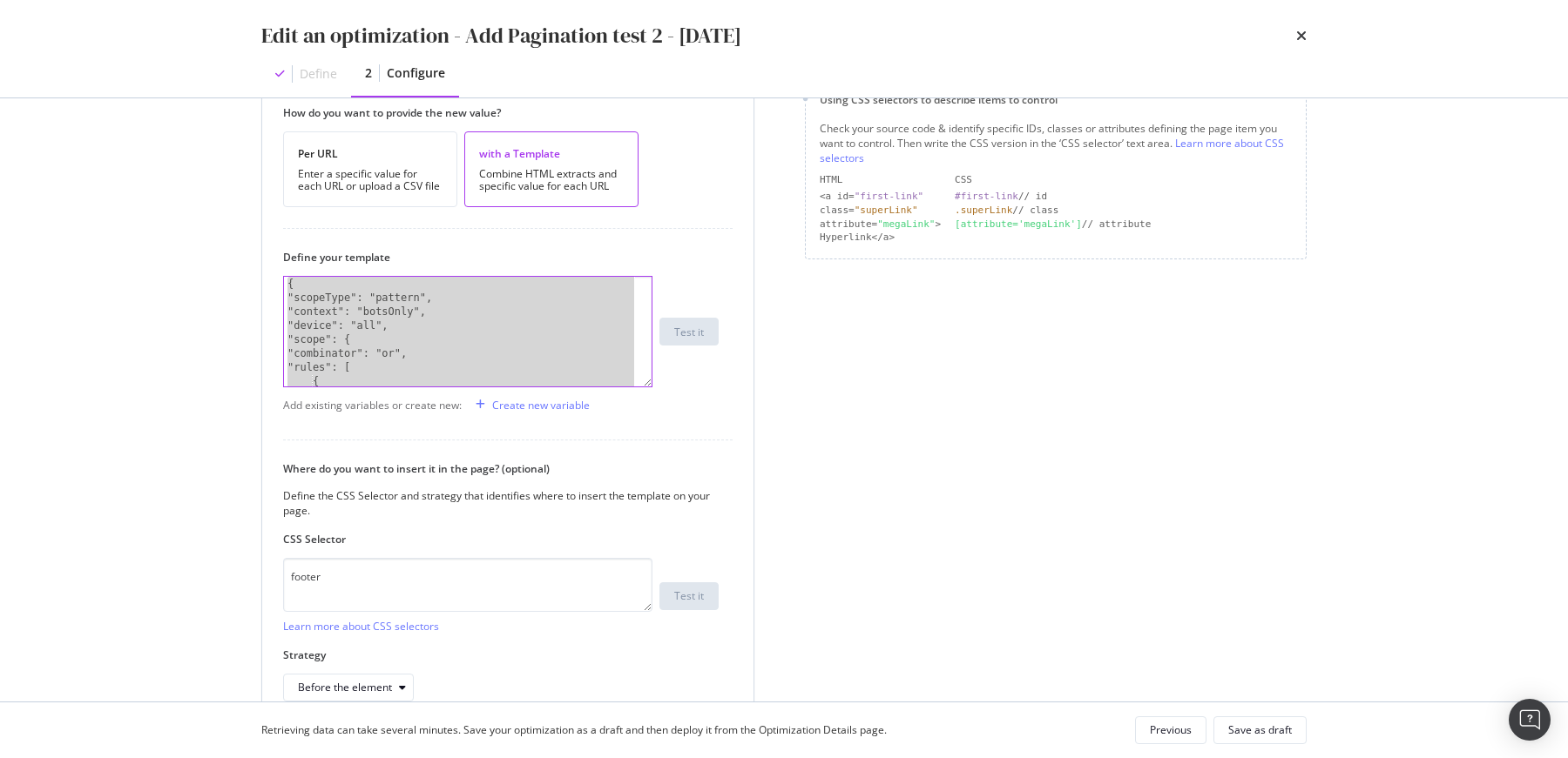
paste textarea "Cursor at row 45"
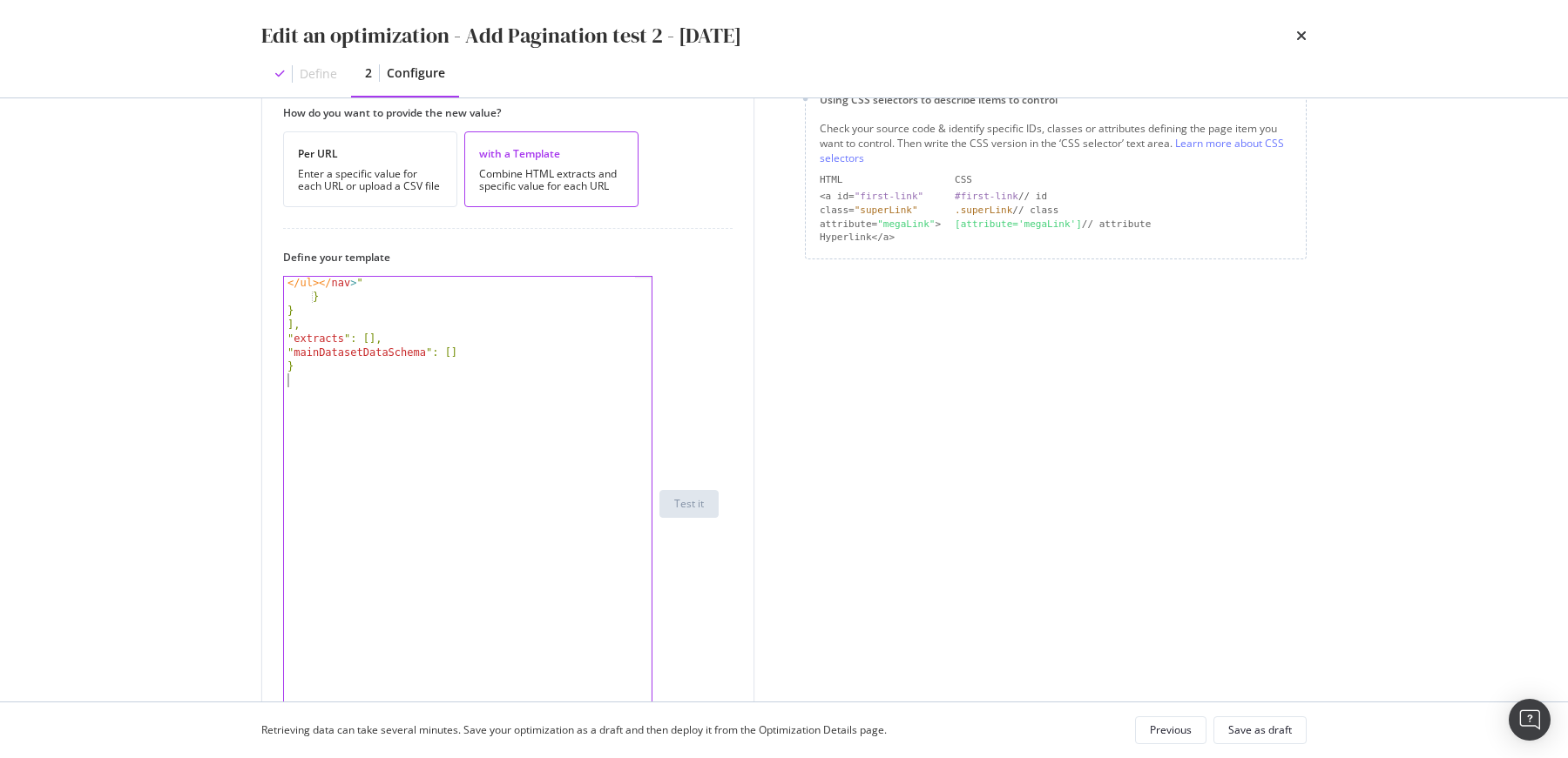
drag, startPoint x: 648, startPoint y: 383, endPoint x: 784, endPoint y: 700, distance: 344.9
click at [830, 730] on div "Edit an optimization - Add Pagination test 2 - 2025/10/03 Define 2 Configure Pr…" at bounding box center [784, 379] width 1568 height 758
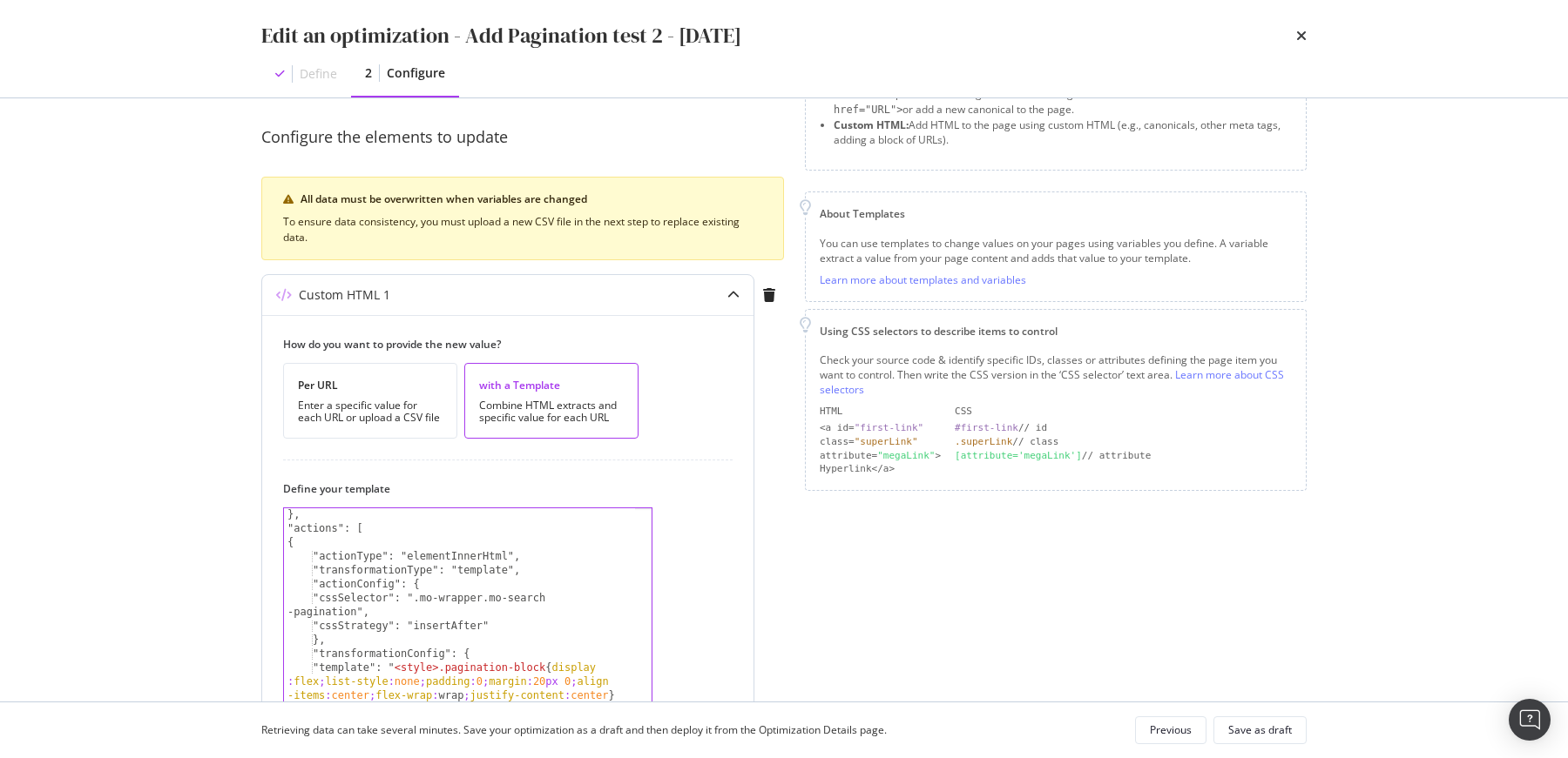
scroll to position [0, 0]
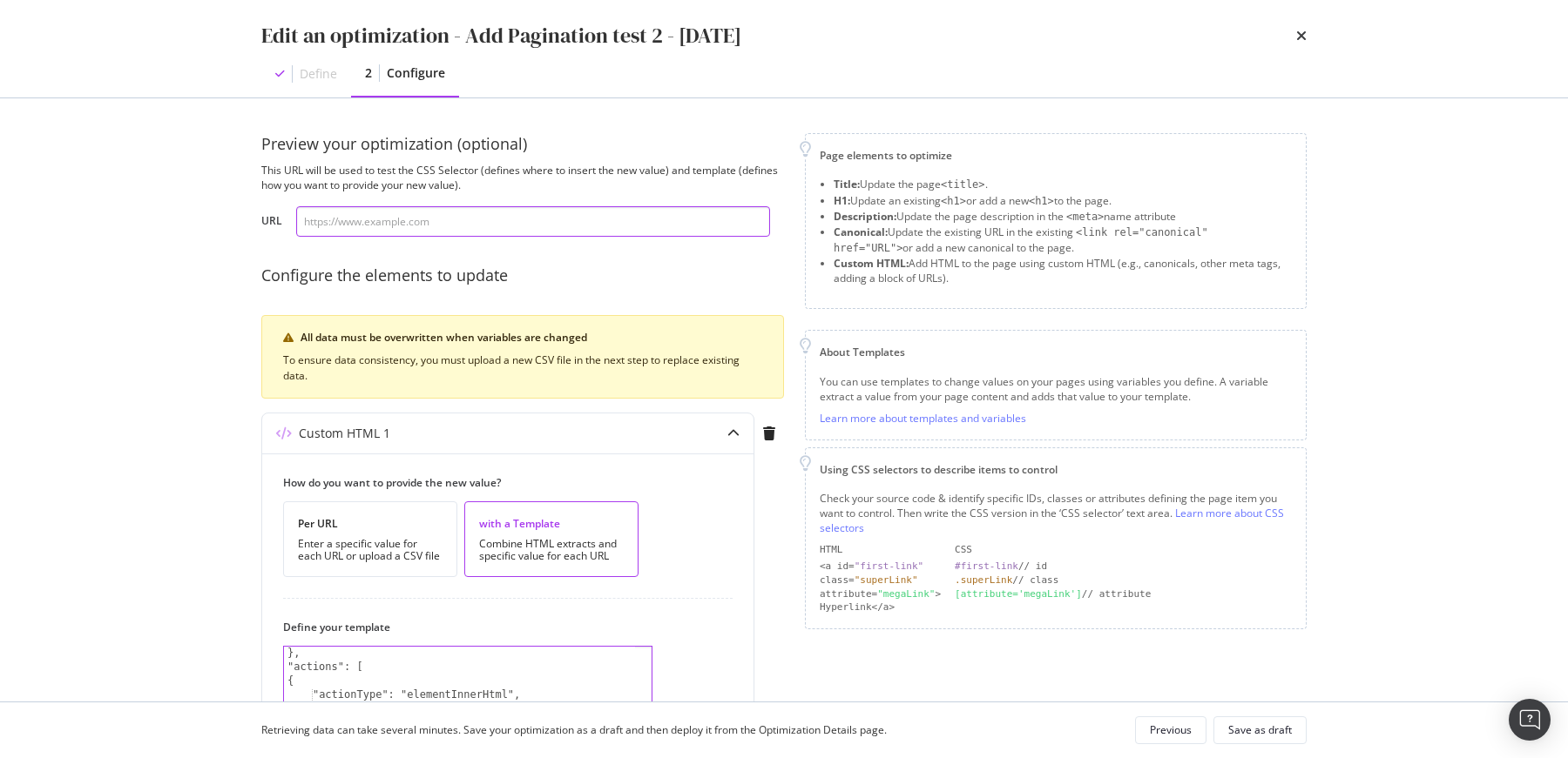
click at [361, 225] on input "modal" at bounding box center [533, 221] width 473 height 31
paste input "https://www.my-origines.com/fr/soins-visage/meilleures-ventes"
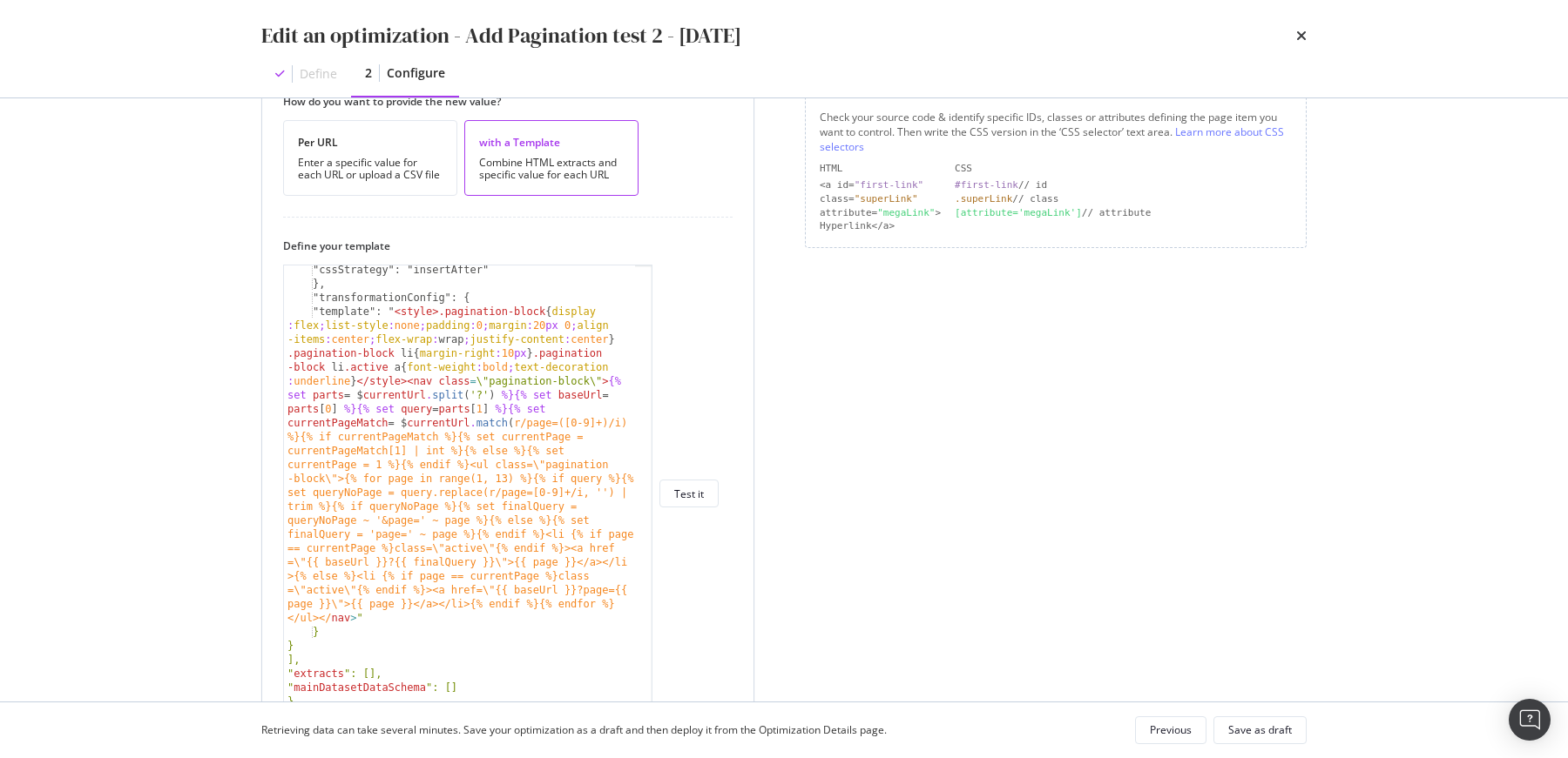
scroll to position [565, 0]
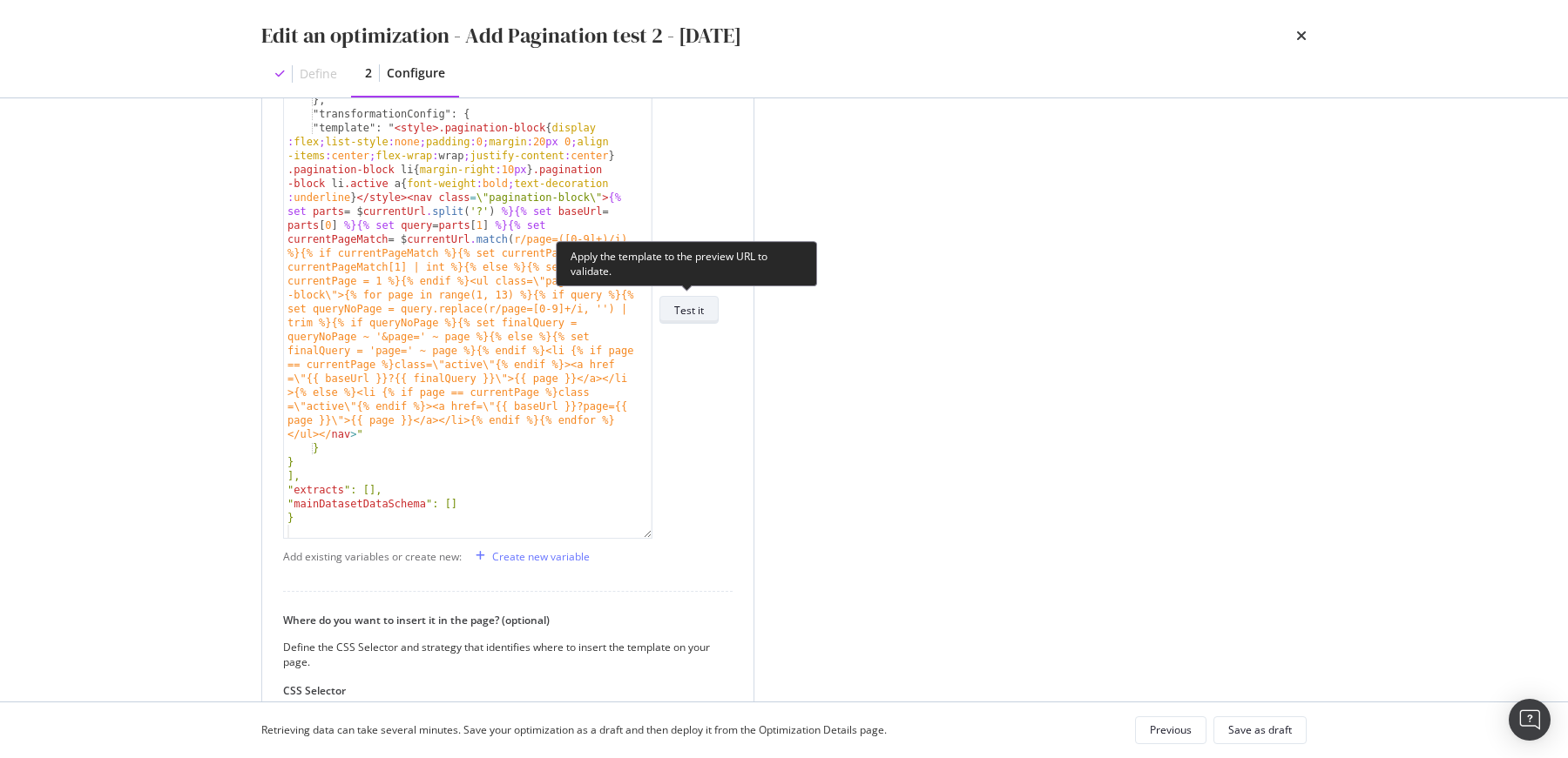
type input "https://www.my-origines.com/fr/soins-visage/meilleures-ventes"
click at [678, 317] on div "Test it" at bounding box center [689, 310] width 30 height 24
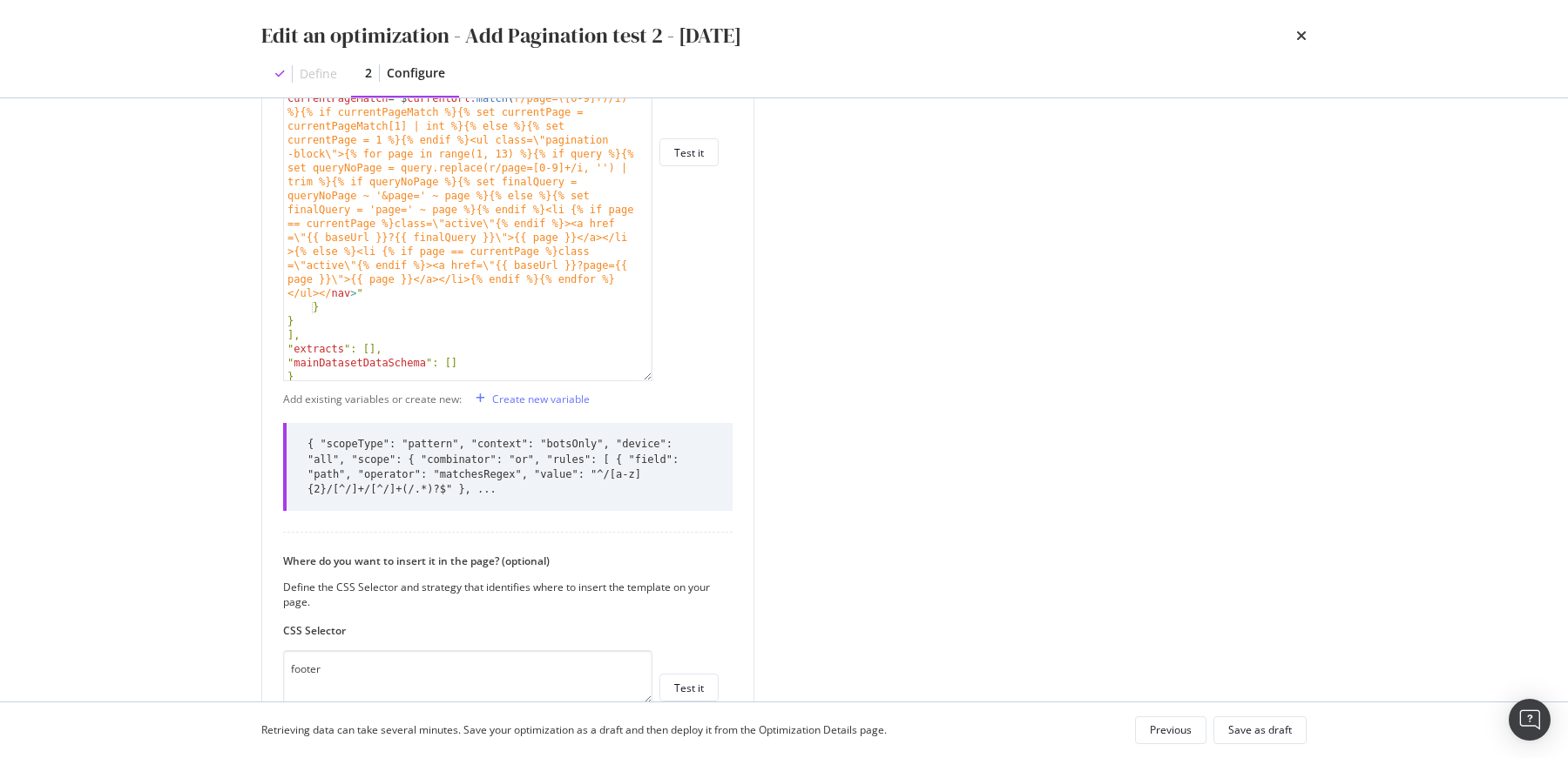
scroll to position [902, 0]
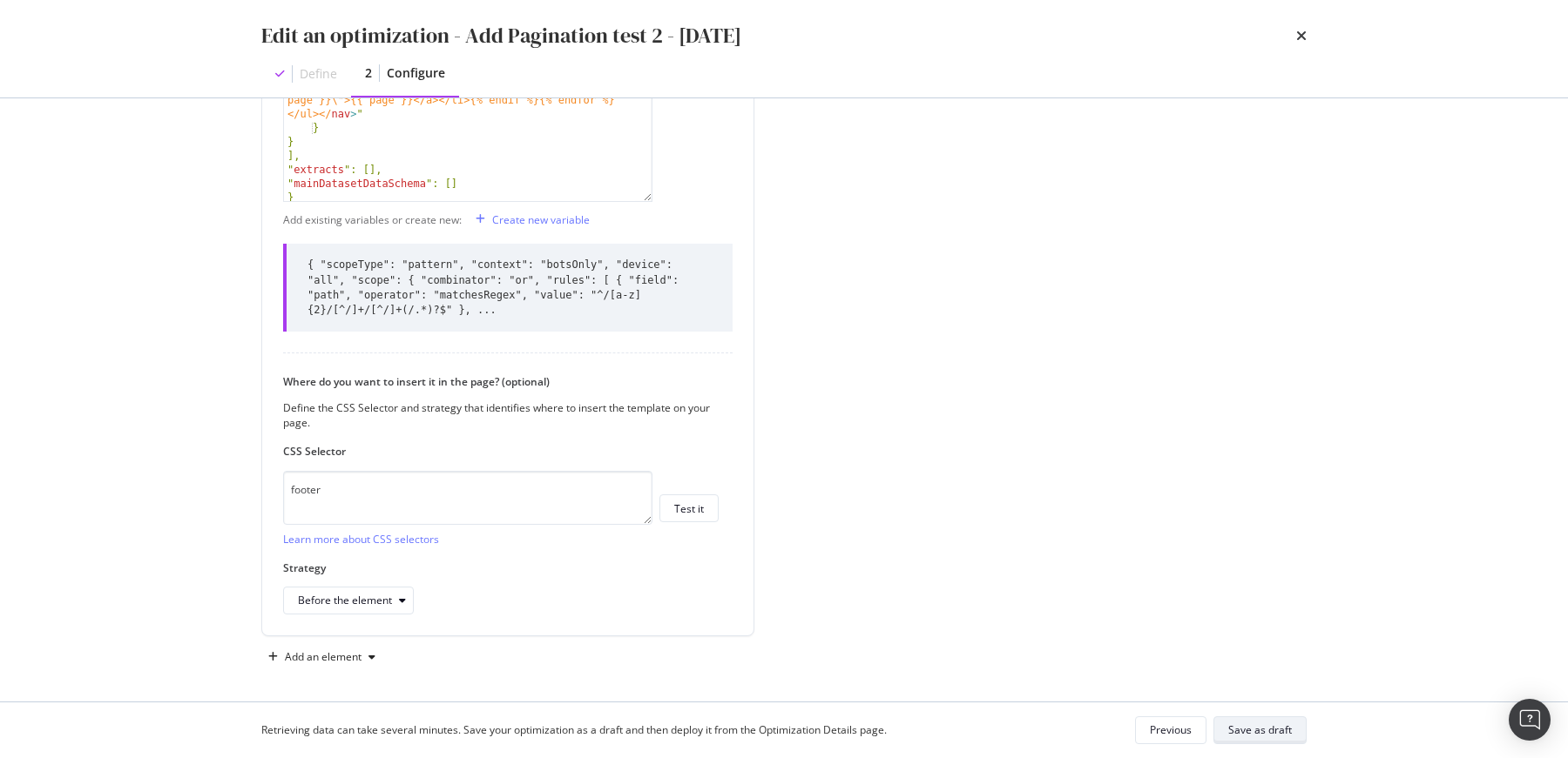
click at [1291, 725] on div "Save as draft" at bounding box center [1260, 730] width 63 height 15
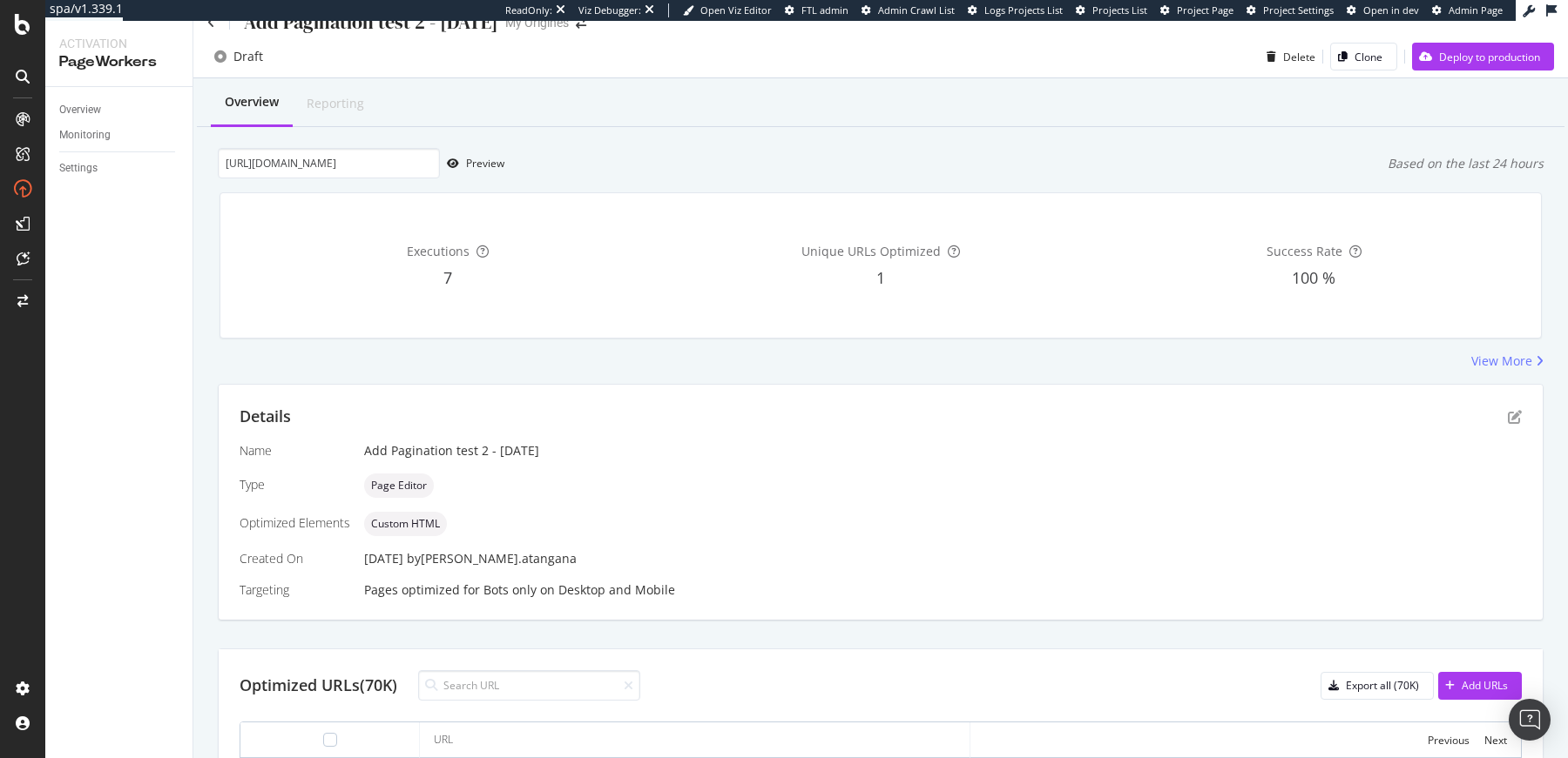
scroll to position [49, 0]
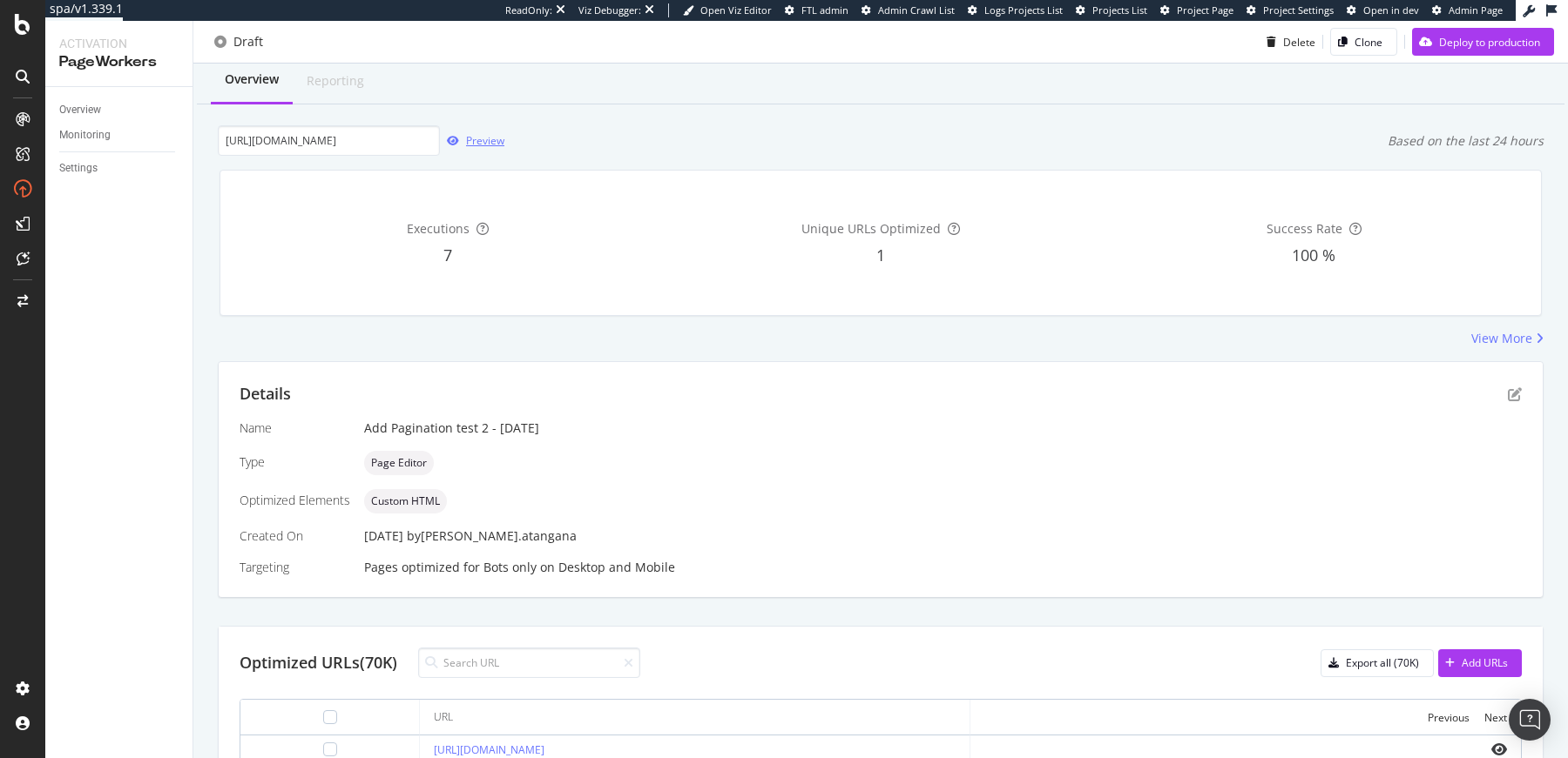
click at [498, 146] on div "Preview" at bounding box center [485, 141] width 38 height 15
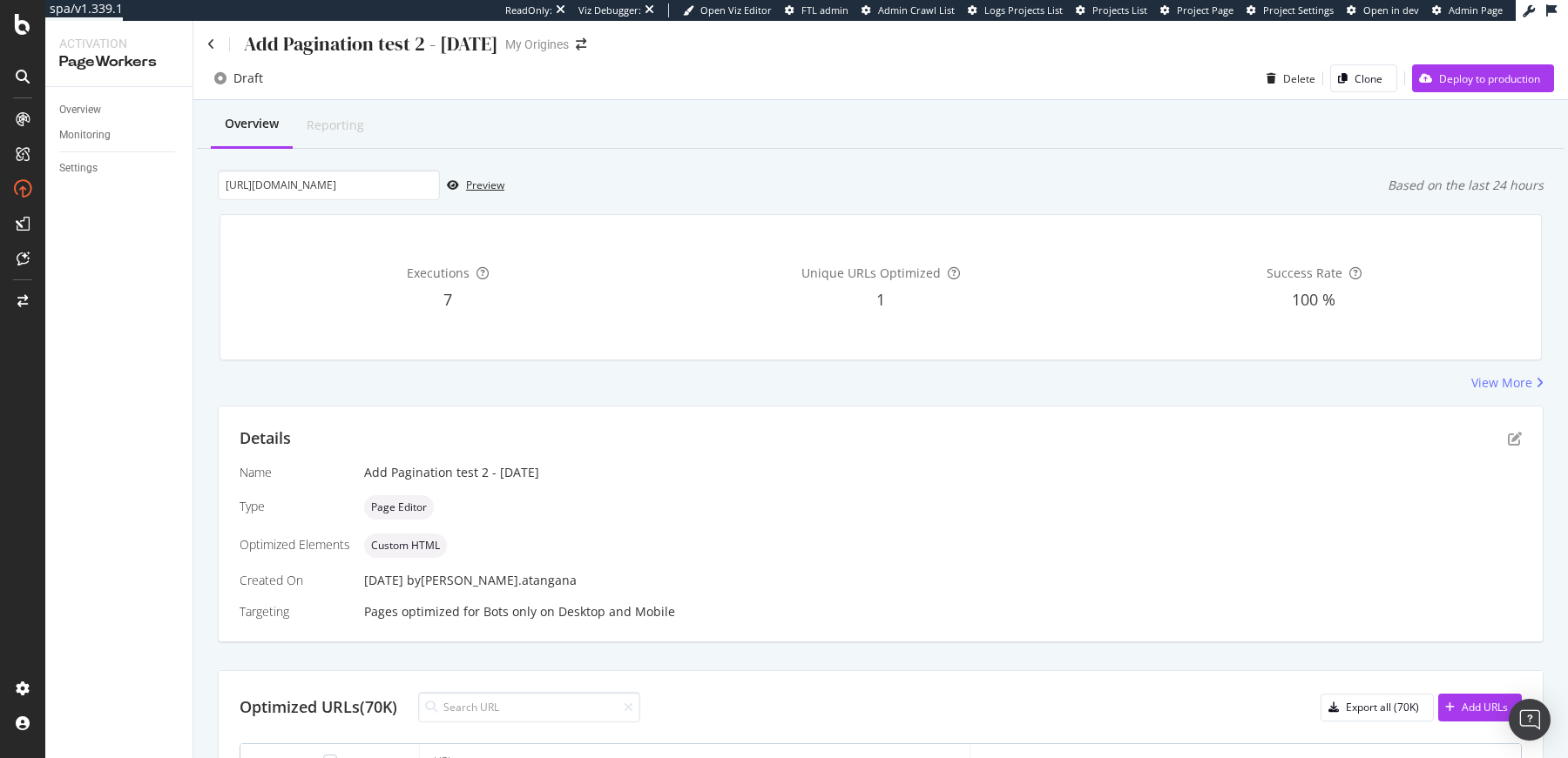
scroll to position [0, 0]
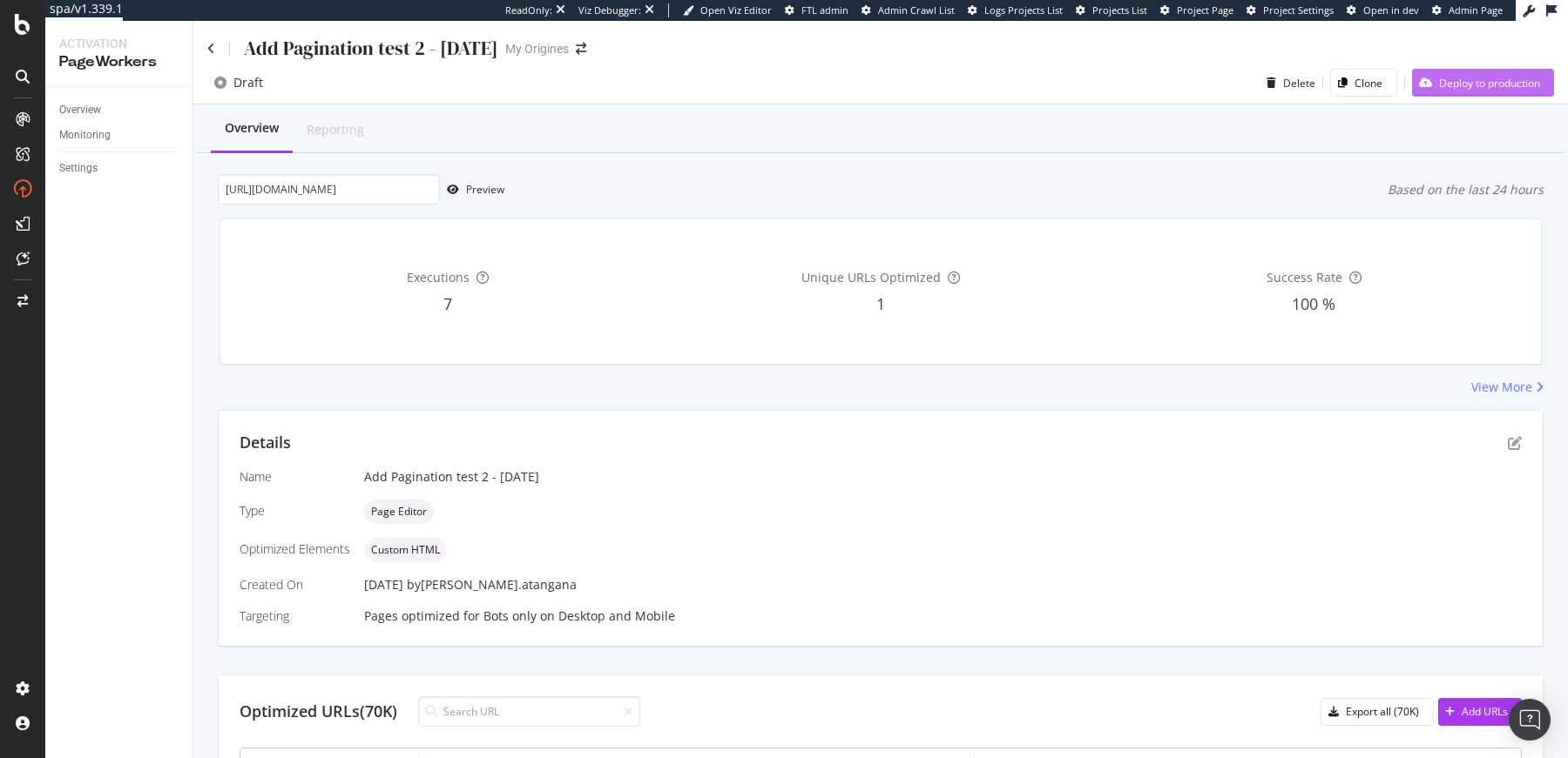
click at [1481, 94] on div "Deploy to production" at bounding box center [1476, 83] width 128 height 26
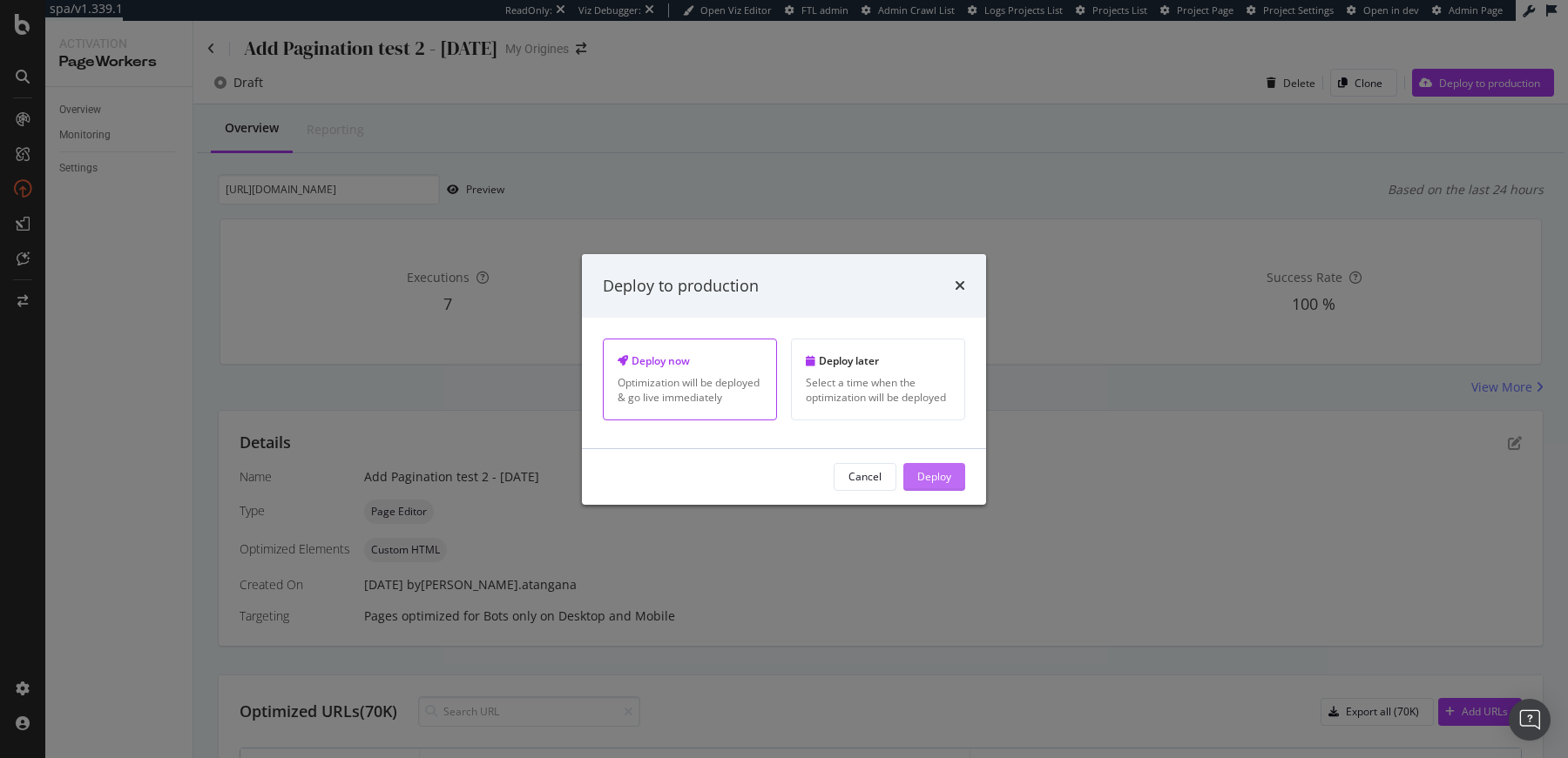
click at [953, 483] on button "Deploy" at bounding box center [934, 477] width 62 height 28
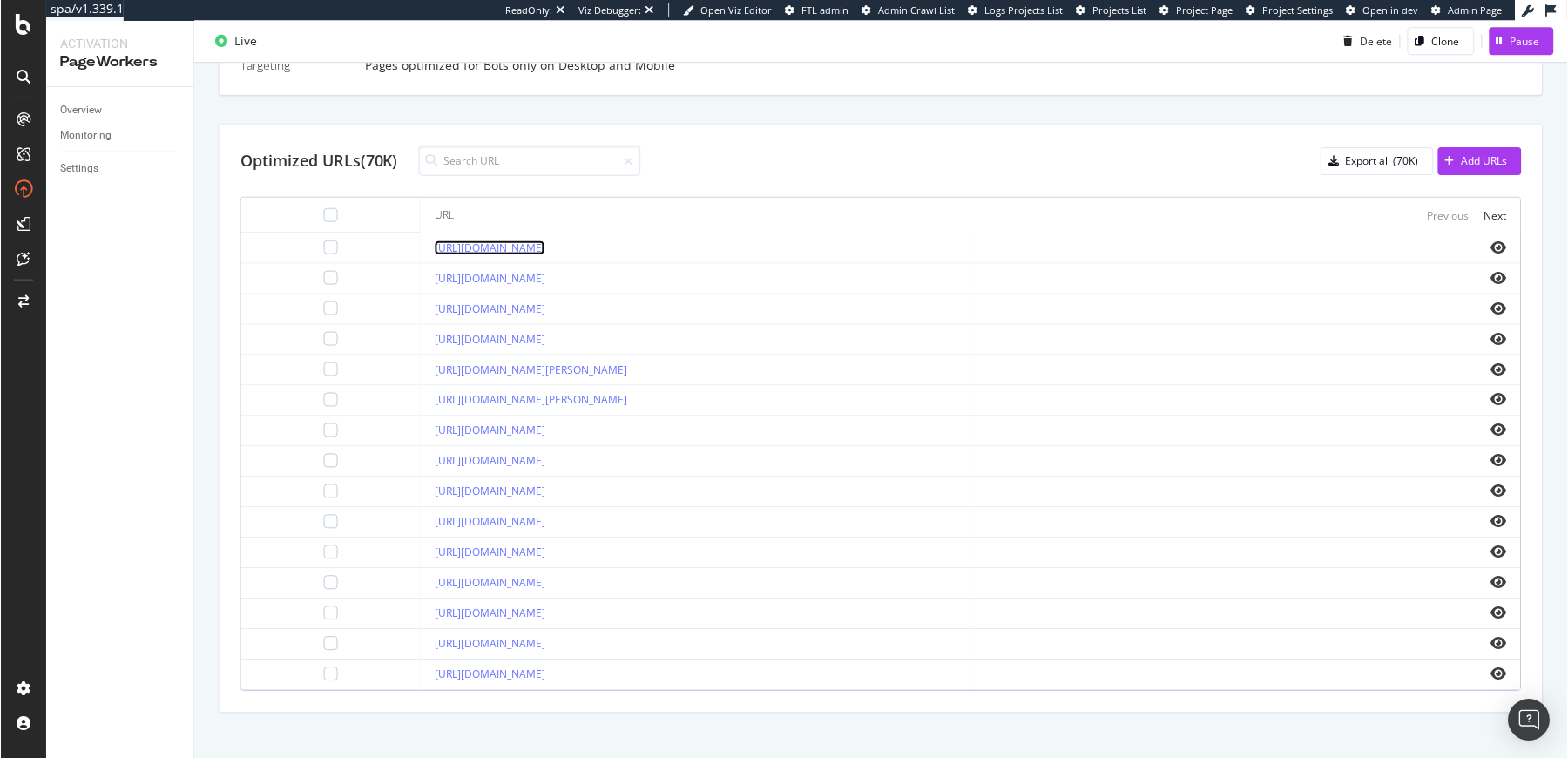
scroll to position [558, 0]
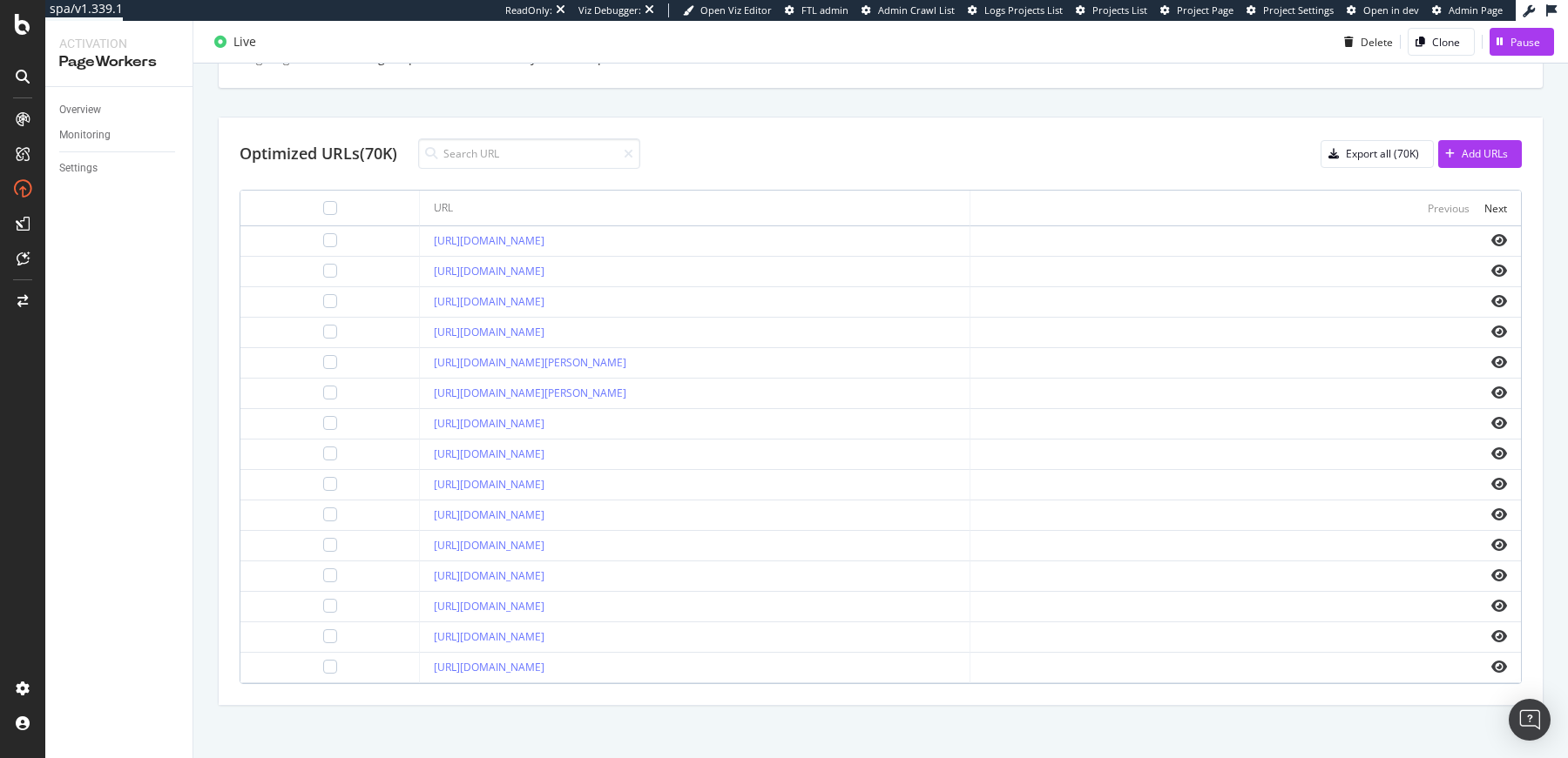
click at [1491, 207] on th "Previous Next" at bounding box center [1245, 208] width 551 height 35
click at [1484, 204] on div "Next" at bounding box center [1495, 209] width 22 height 15
